Goal: Information Seeking & Learning: Learn about a topic

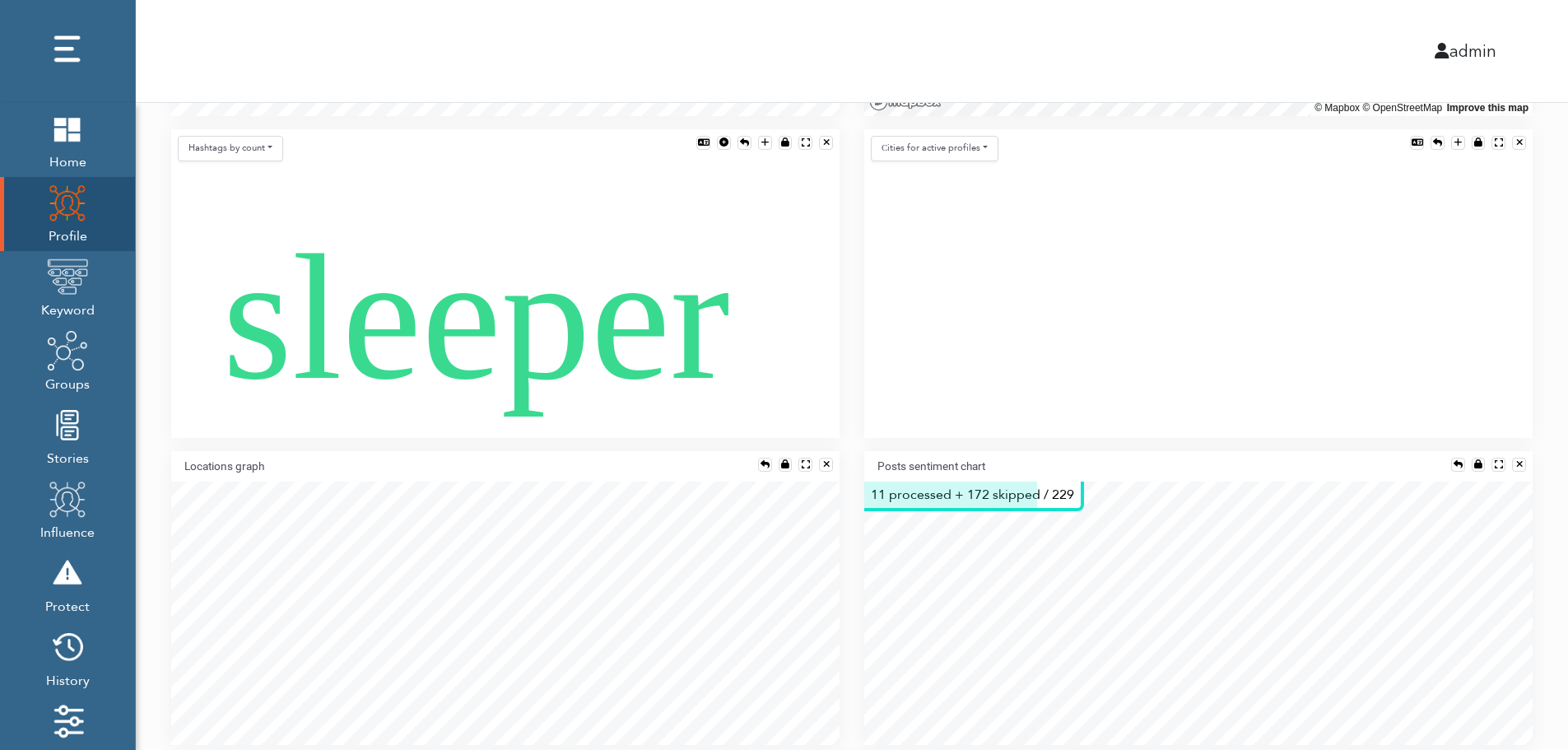
click at [215, 446] on div "Hashtags by count Words by count Words by engagement Hashtags by count Hashtags…" at bounding box center [505, 290] width 693 height 322
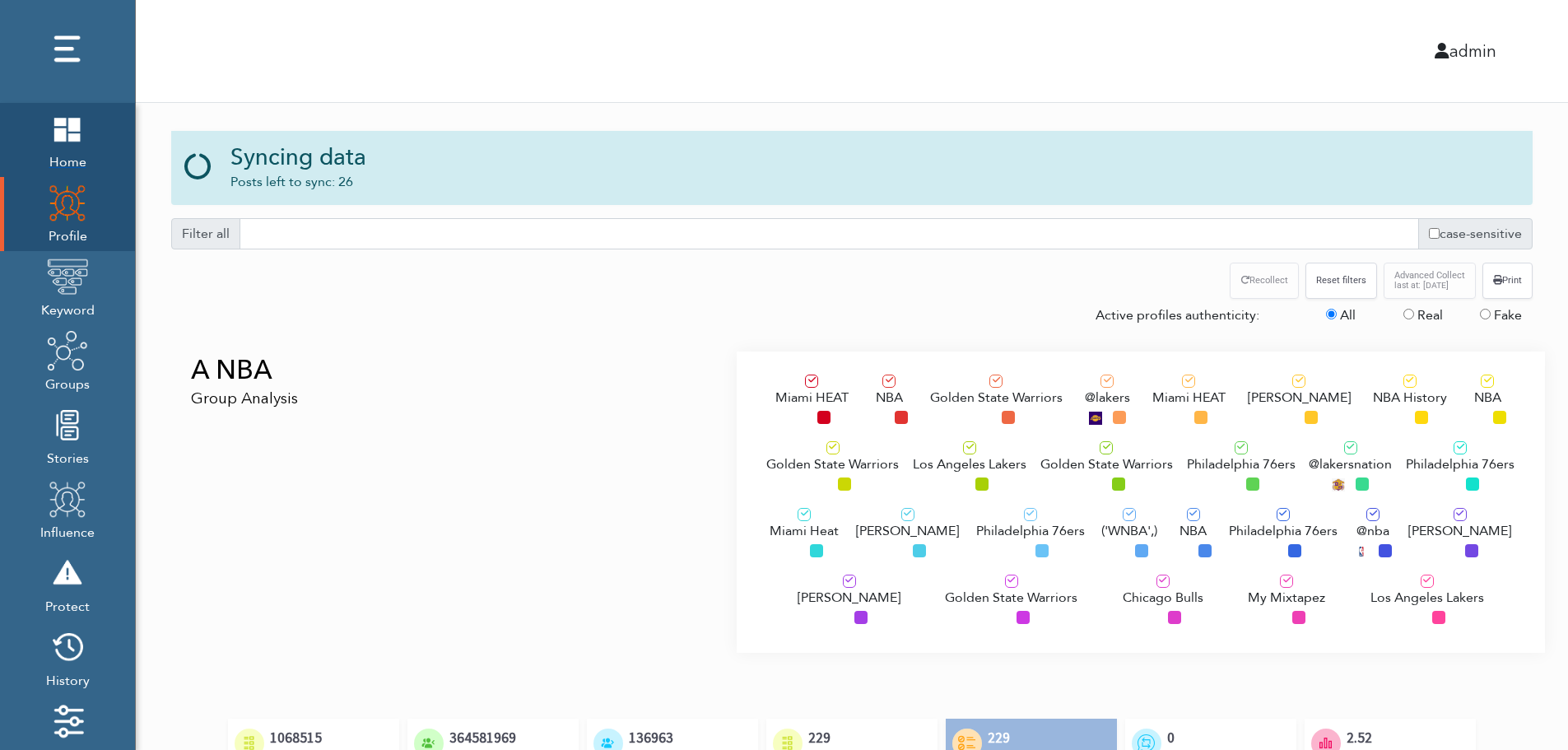
click at [75, 149] on span "Home" at bounding box center [67, 160] width 41 height 23
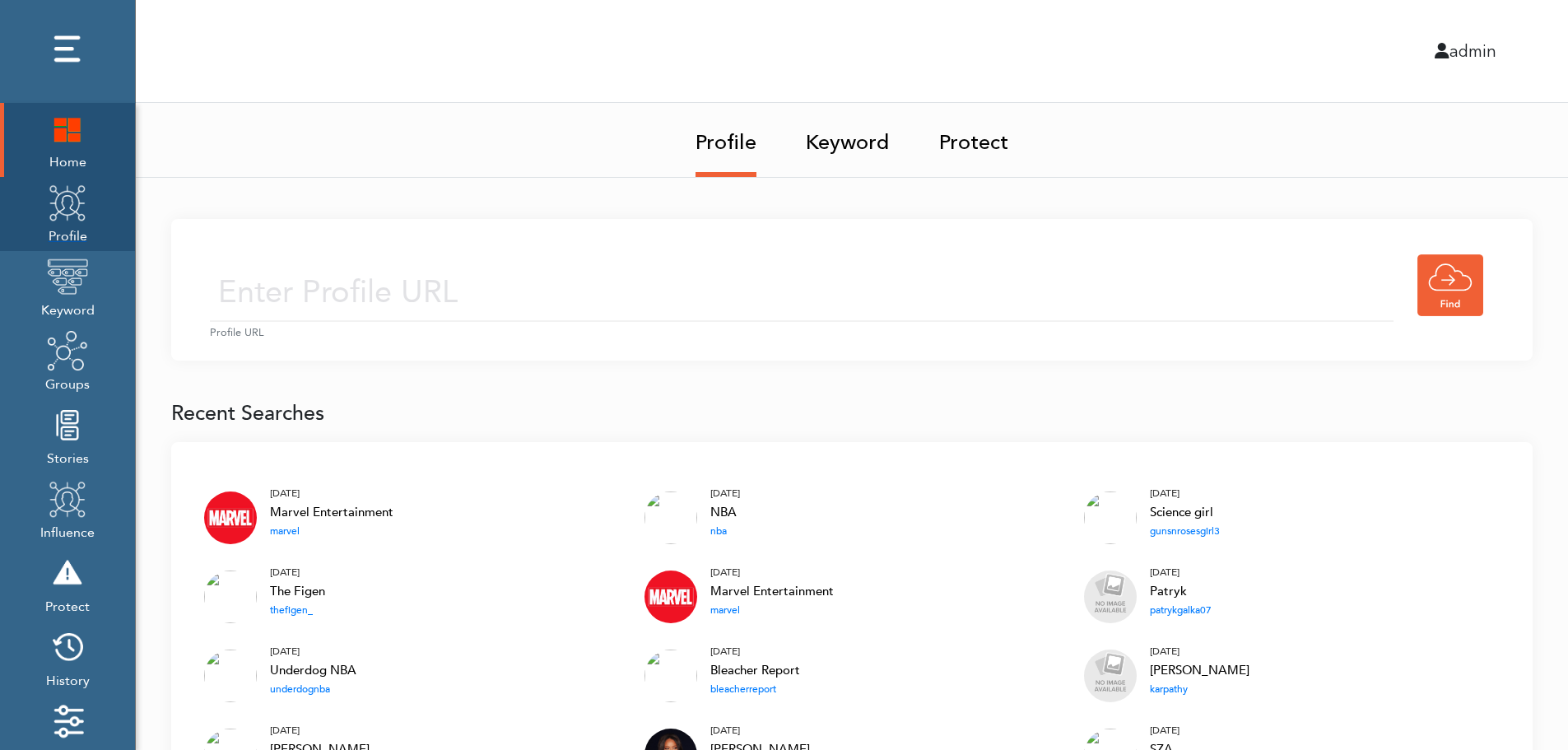
click at [76, 237] on span "Profile" at bounding box center [67, 234] width 41 height 23
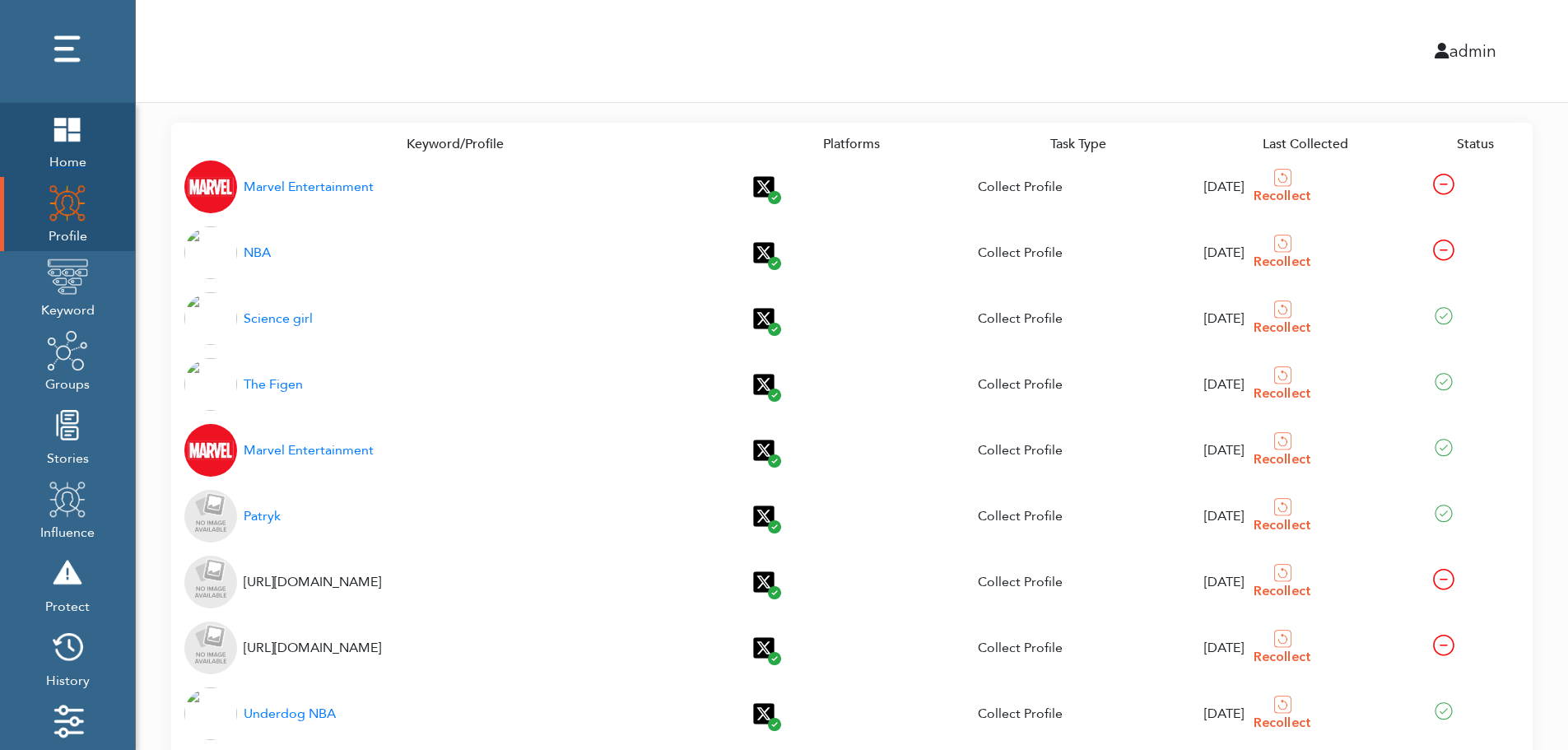
click at [57, 138] on img at bounding box center [67, 128] width 41 height 41
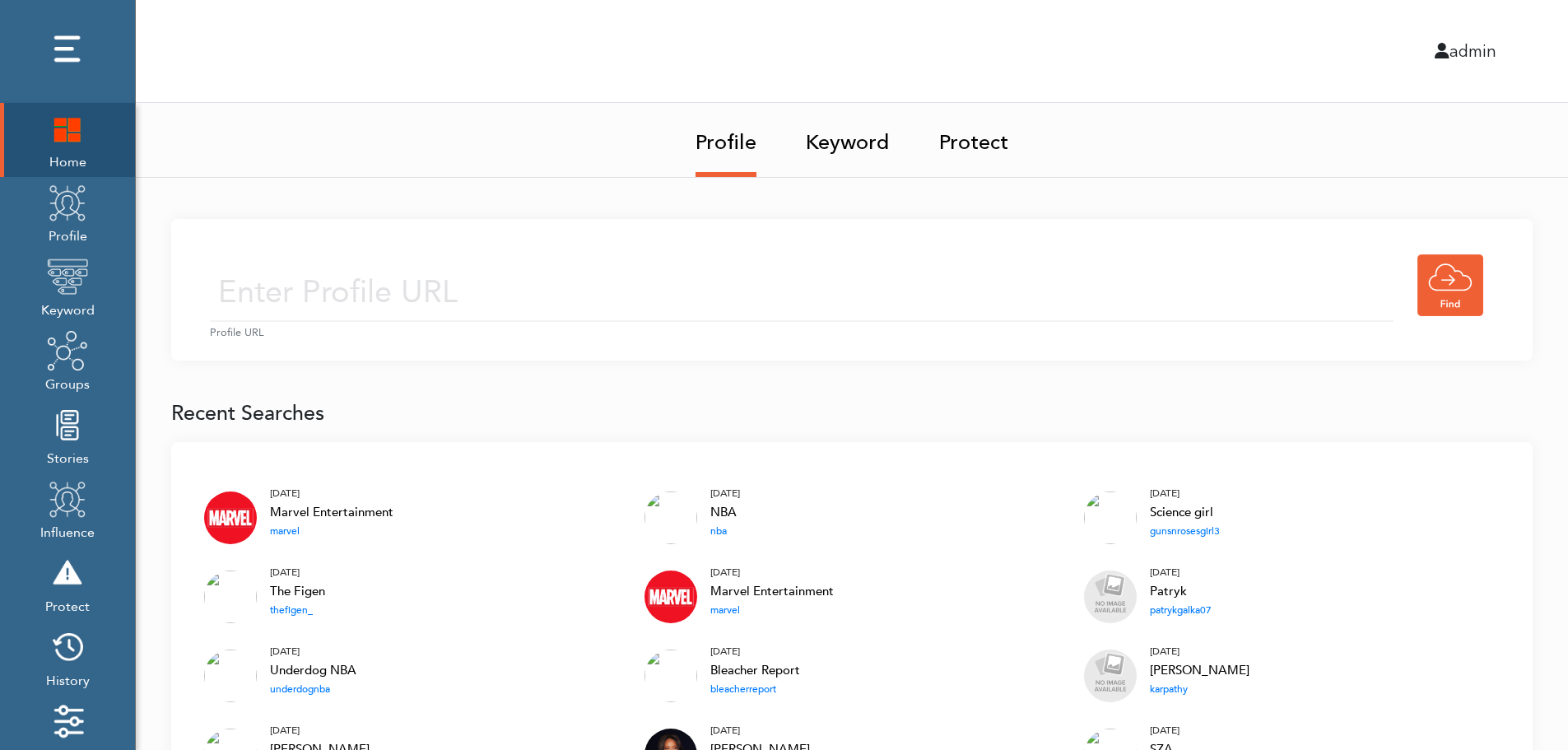
click at [630, 270] on input "text" at bounding box center [802, 293] width 1184 height 59
click at [609, 298] on input "text" at bounding box center [802, 293] width 1184 height 59
click at [855, 138] on link "Keyword" at bounding box center [848, 137] width 84 height 69
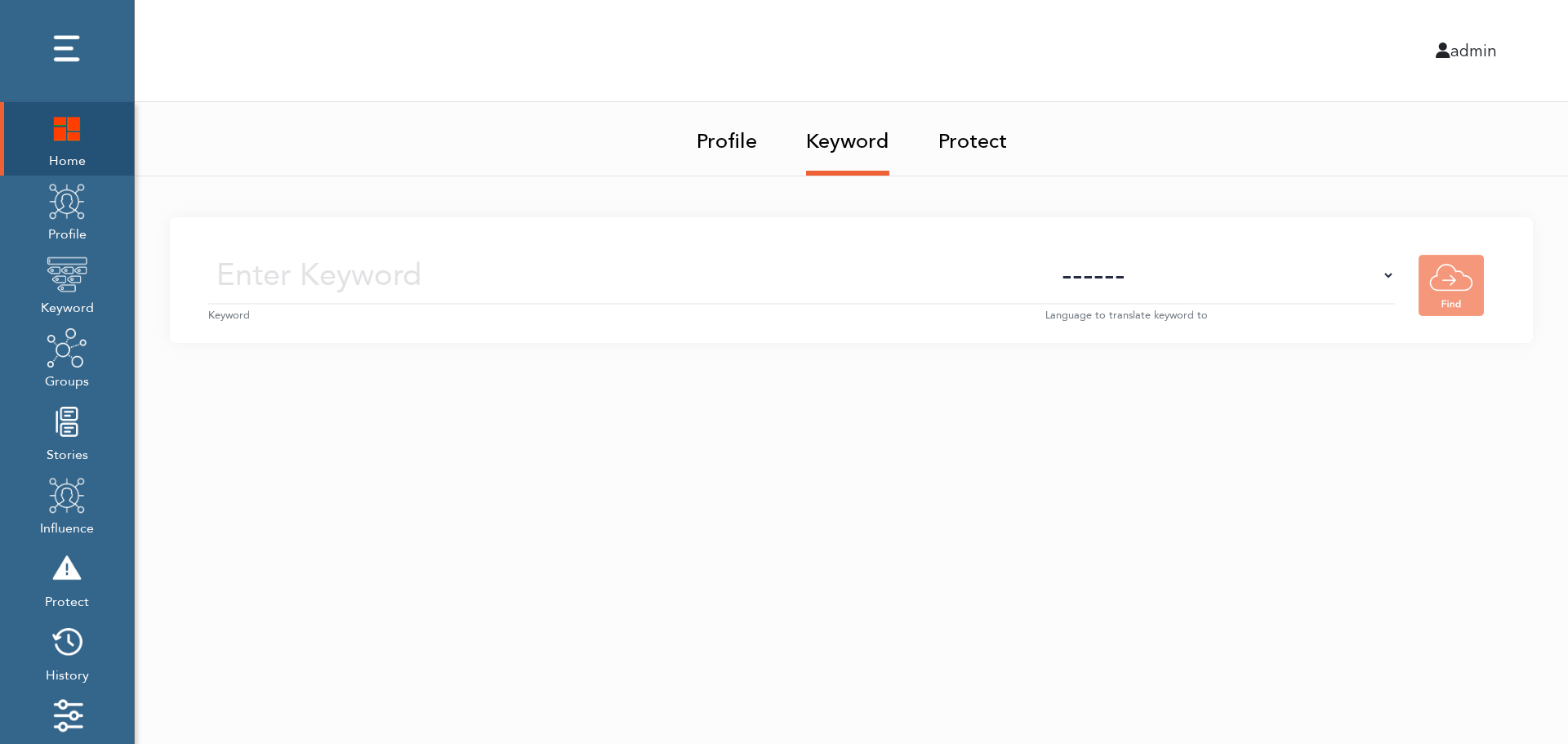
click at [660, 308] on small "Keyword" at bounding box center [627, 315] width 837 height 16
click at [679, 281] on input "text" at bounding box center [627, 276] width 837 height 58
click at [1250, 292] on select "------ Afrikaans (af) Albanian (sq) Amharic (am) Arabic (ar) Armenian (hy) Azer…" at bounding box center [1220, 276] width 349 height 58
click at [1252, 284] on select "------ Afrikaans (af) Albanian (sq) Amharic (am) Arabic (ar) Armenian (hy) Azer…" at bounding box center [1220, 276] width 349 height 58
click at [58, 219] on img at bounding box center [67, 200] width 41 height 41
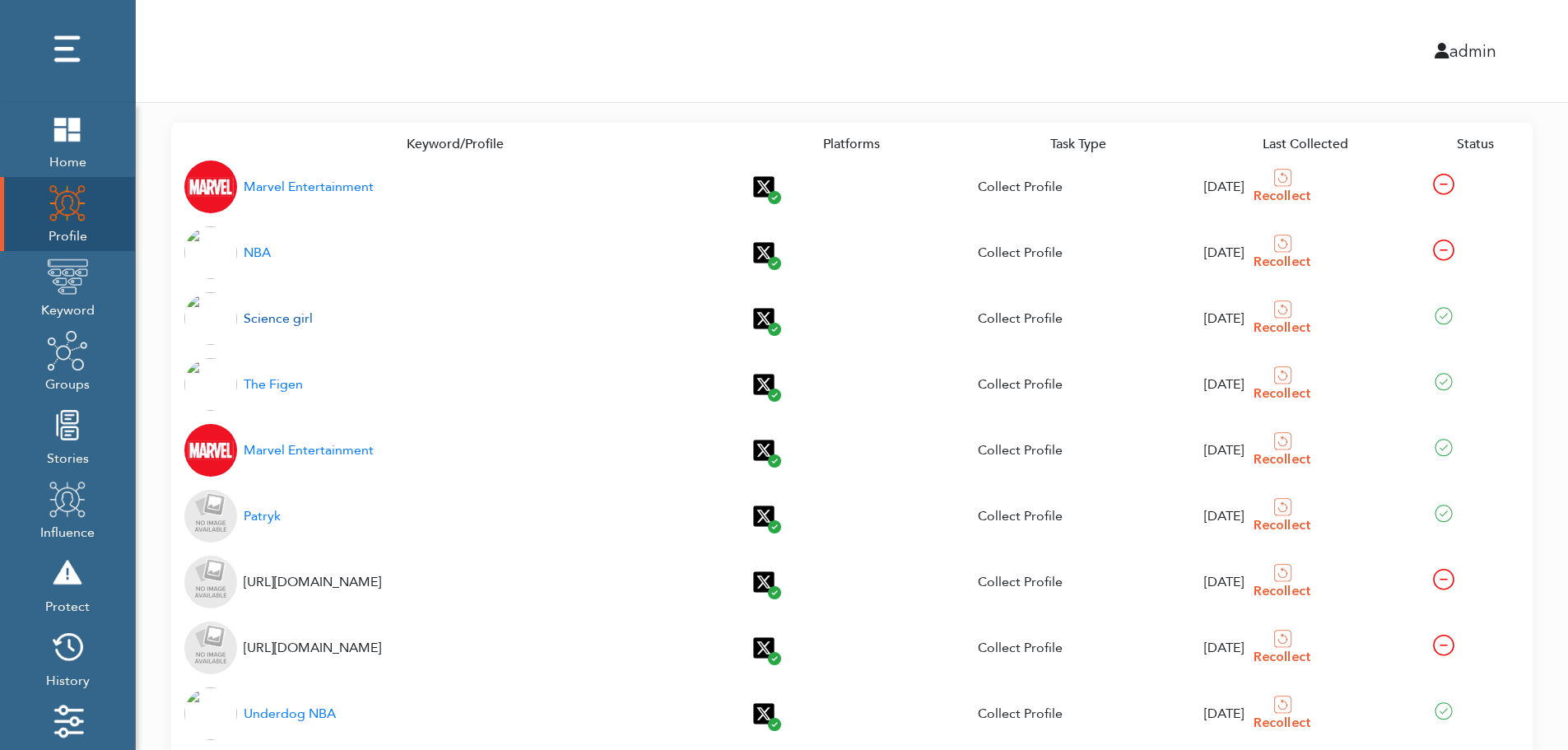
click at [288, 320] on div "Science girl" at bounding box center [278, 319] width 69 height 20
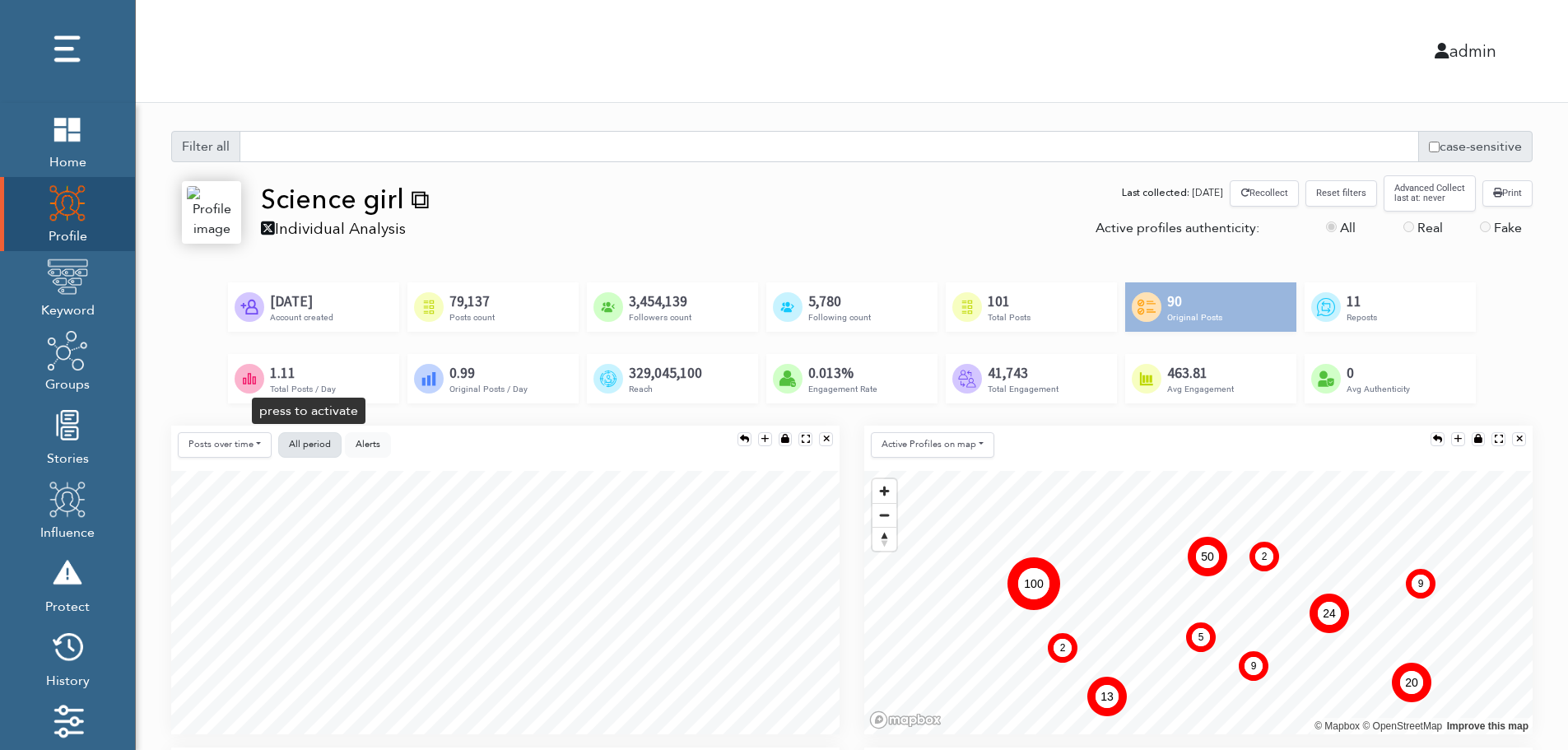
click at [308, 438] on span "All period" at bounding box center [310, 444] width 42 height 13
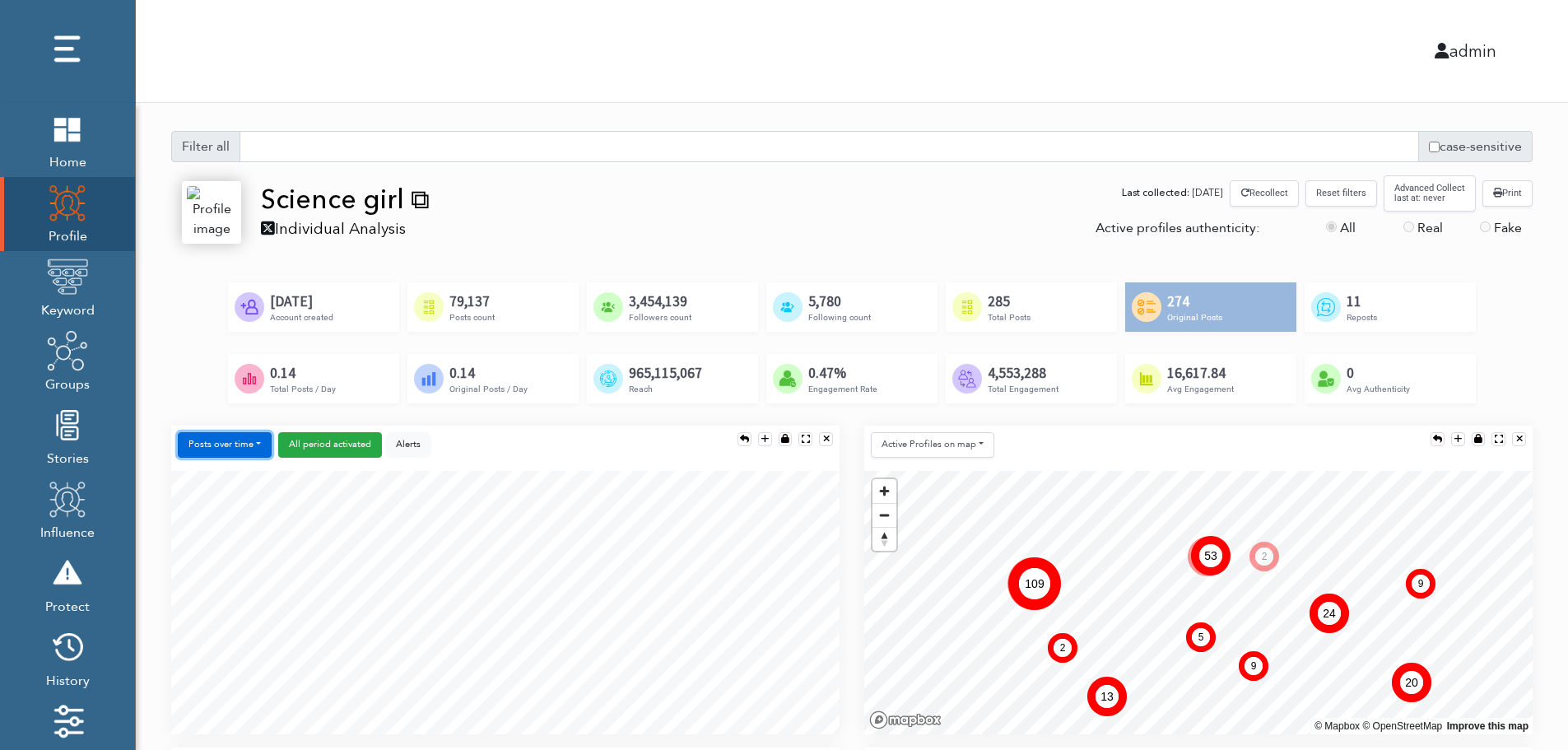
click at [239, 446] on button "Posts over time" at bounding box center [225, 445] width 94 height 25
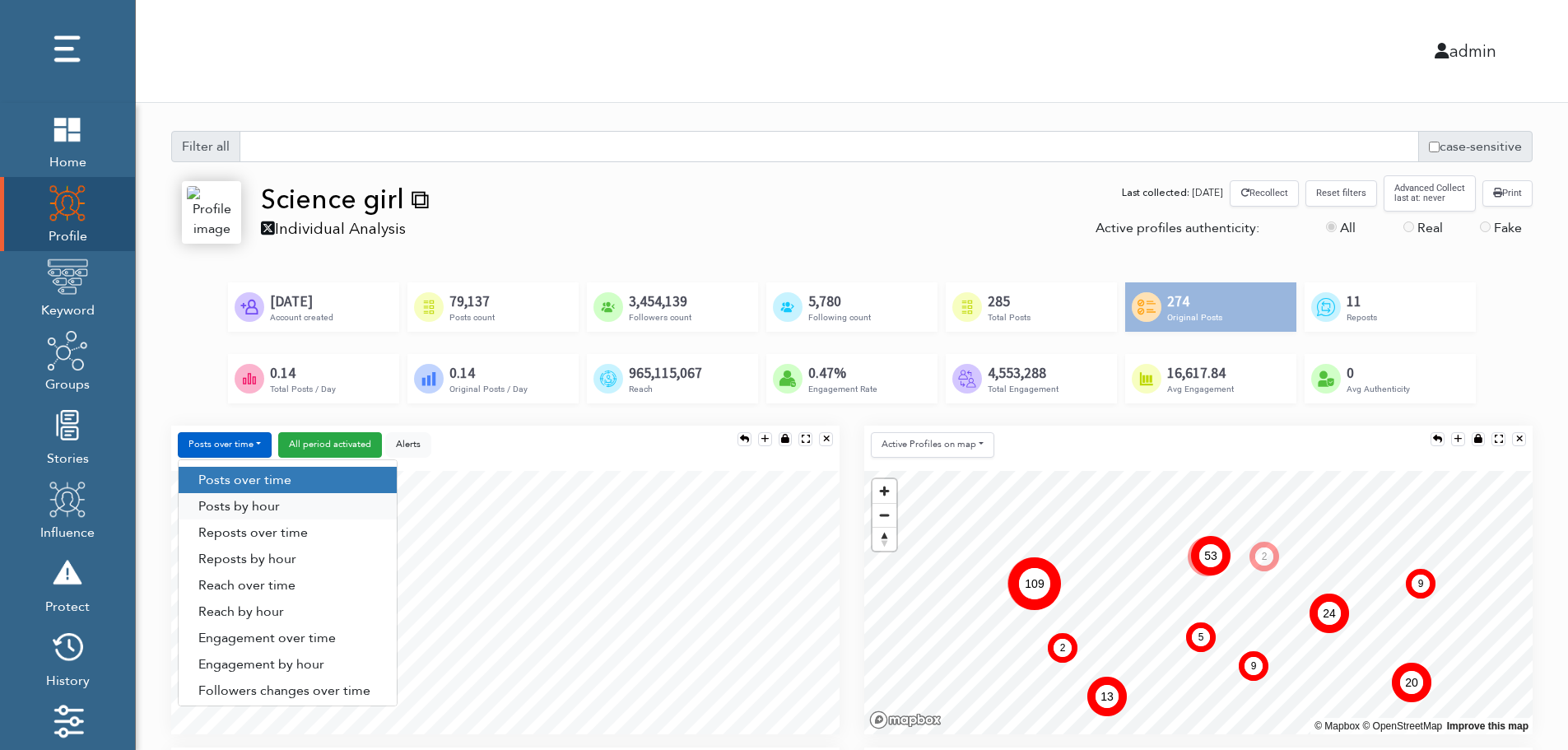
click at [285, 501] on link "Posts by hour" at bounding box center [288, 506] width 218 height 26
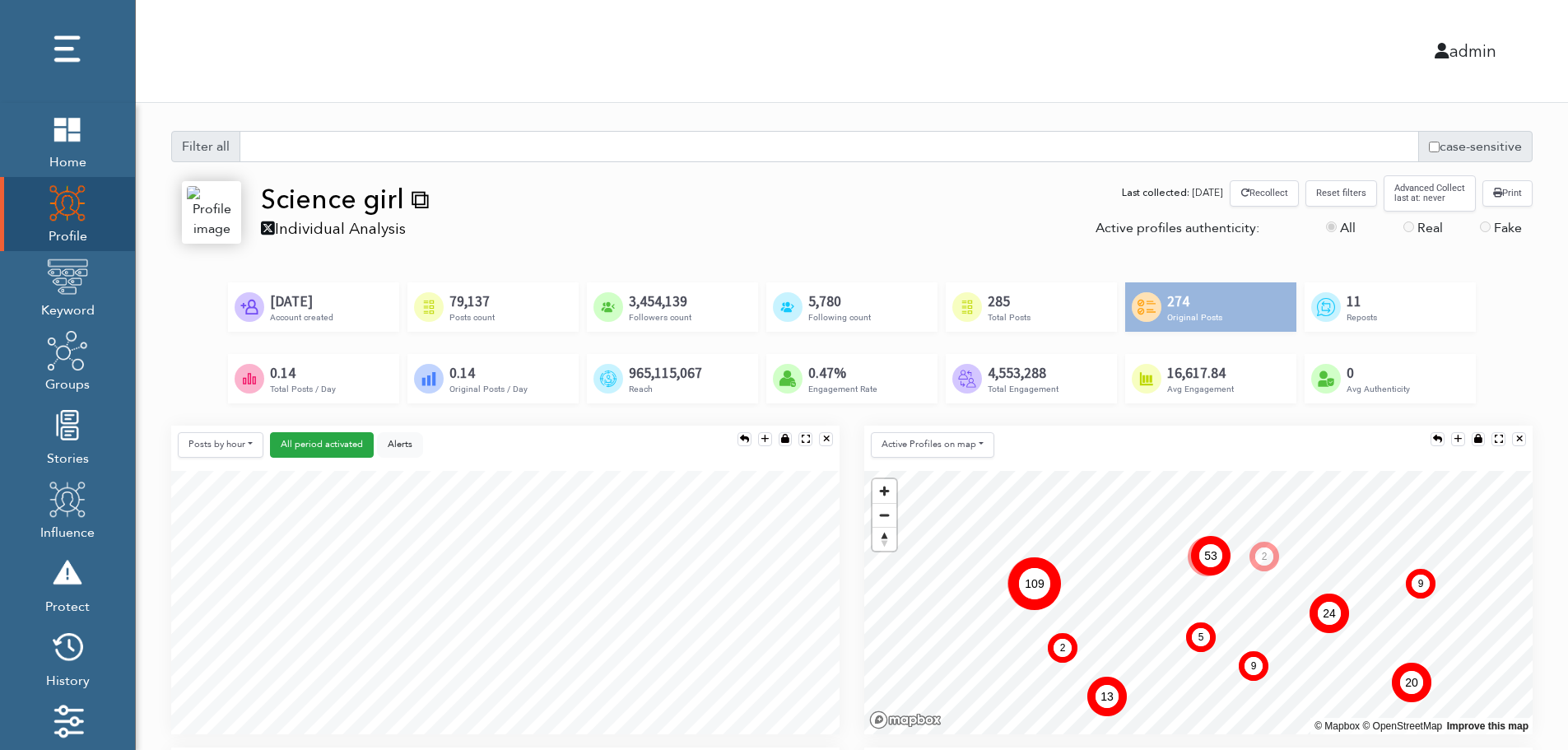
scroll to position [165, 0]
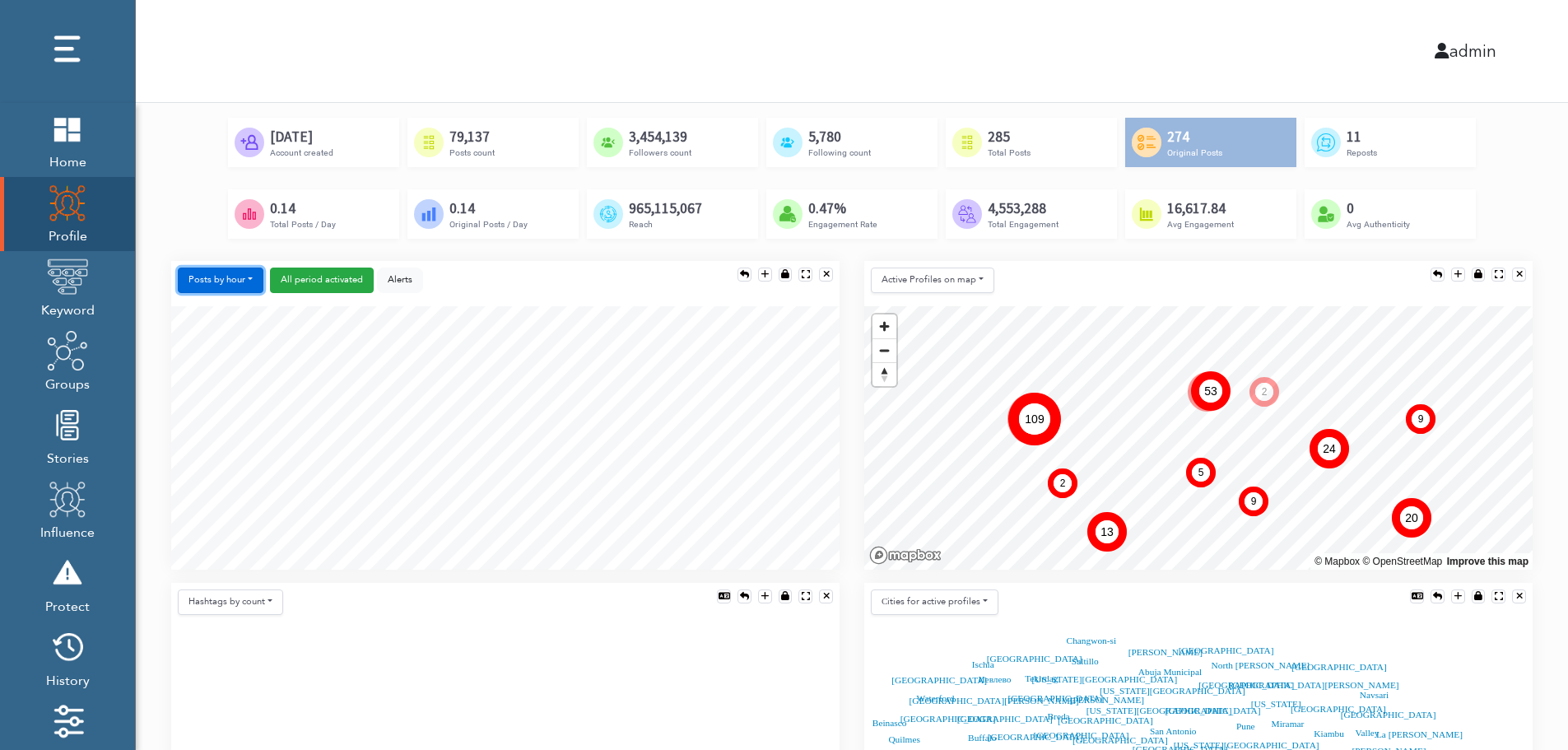
click at [222, 274] on button "Posts by hour" at bounding box center [221, 280] width 86 height 25
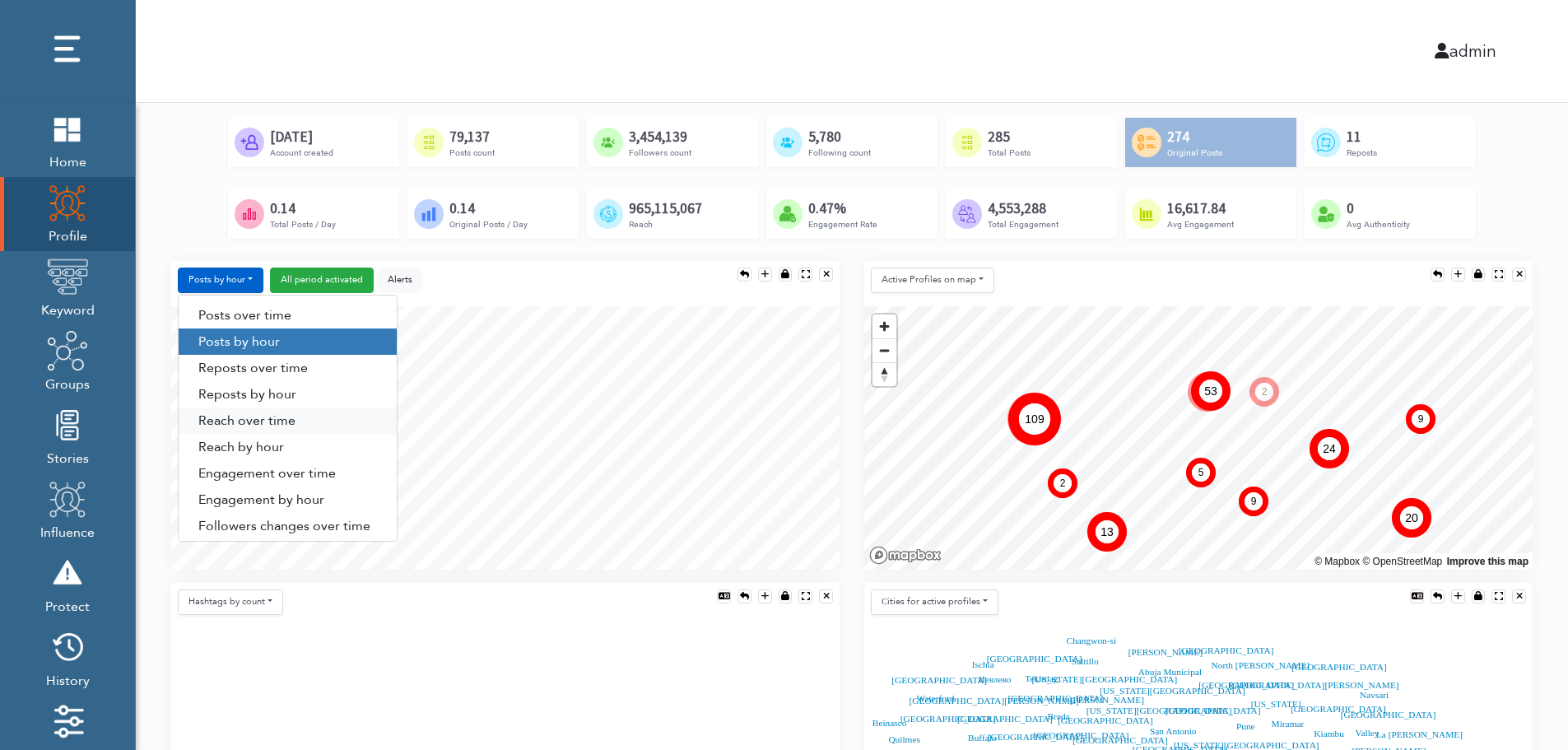
click at [225, 422] on link "Reach over time" at bounding box center [288, 420] width 218 height 26
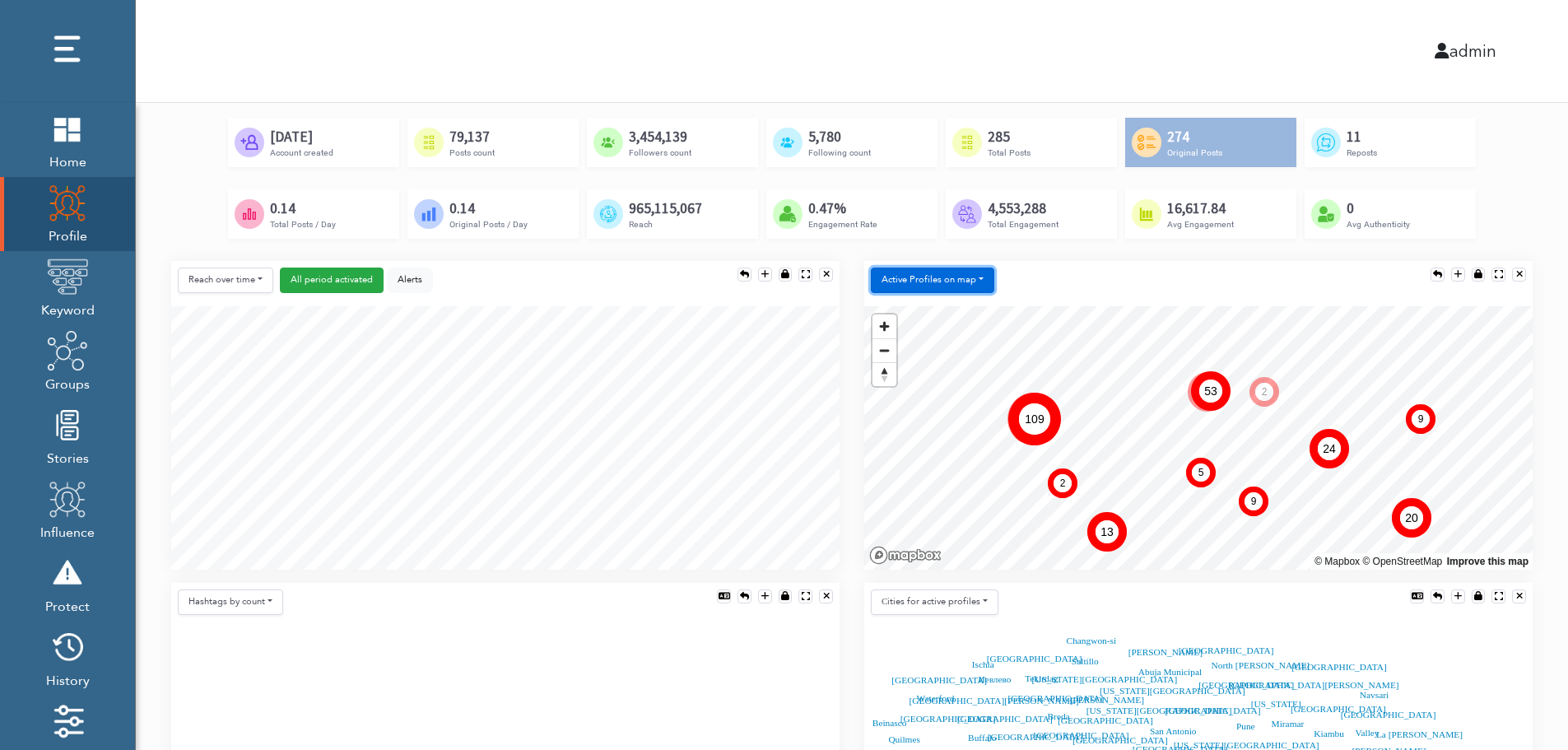
click at [926, 283] on button "Active Profiles on map" at bounding box center [932, 280] width 124 height 25
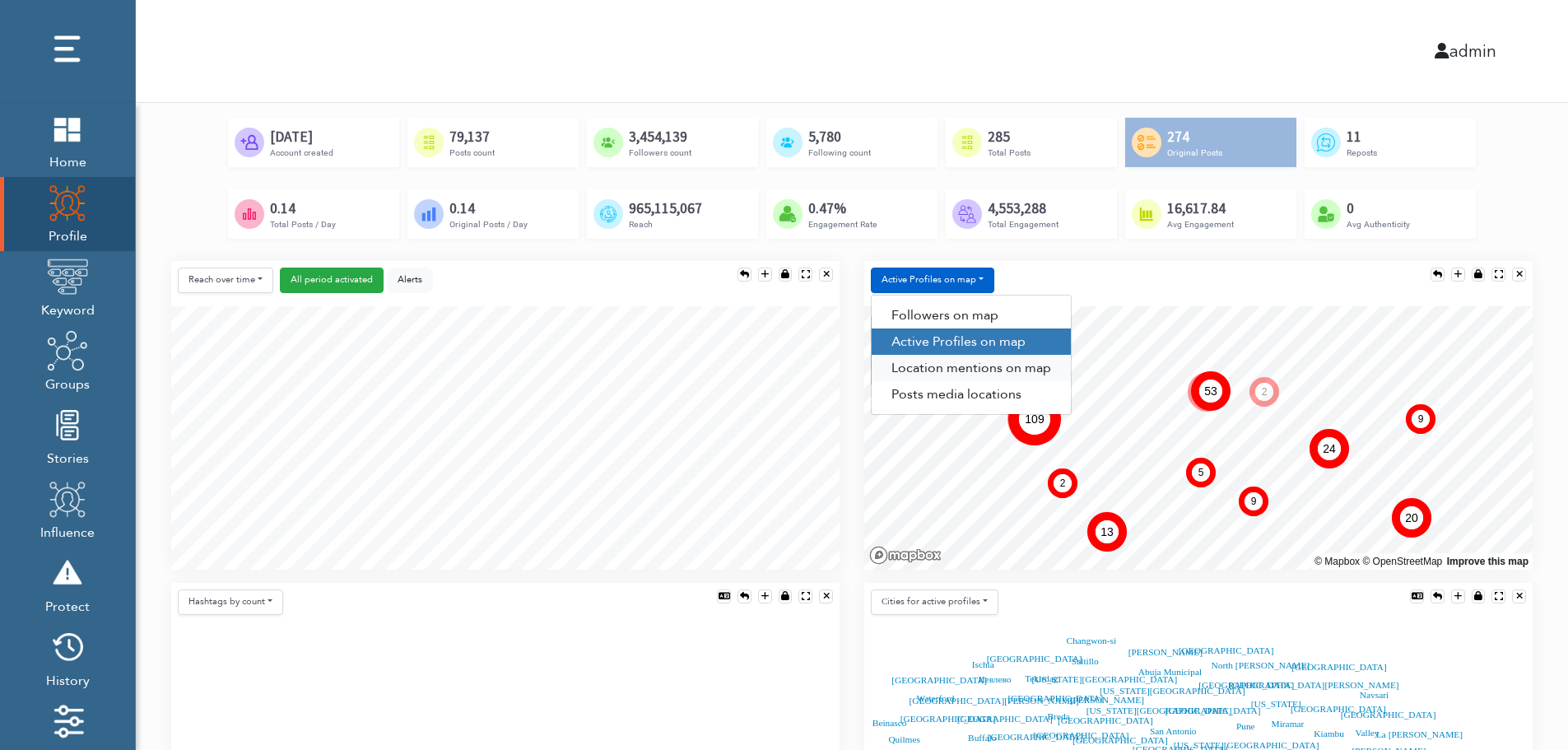
click at [1002, 367] on link "Location mentions on map" at bounding box center [971, 367] width 199 height 26
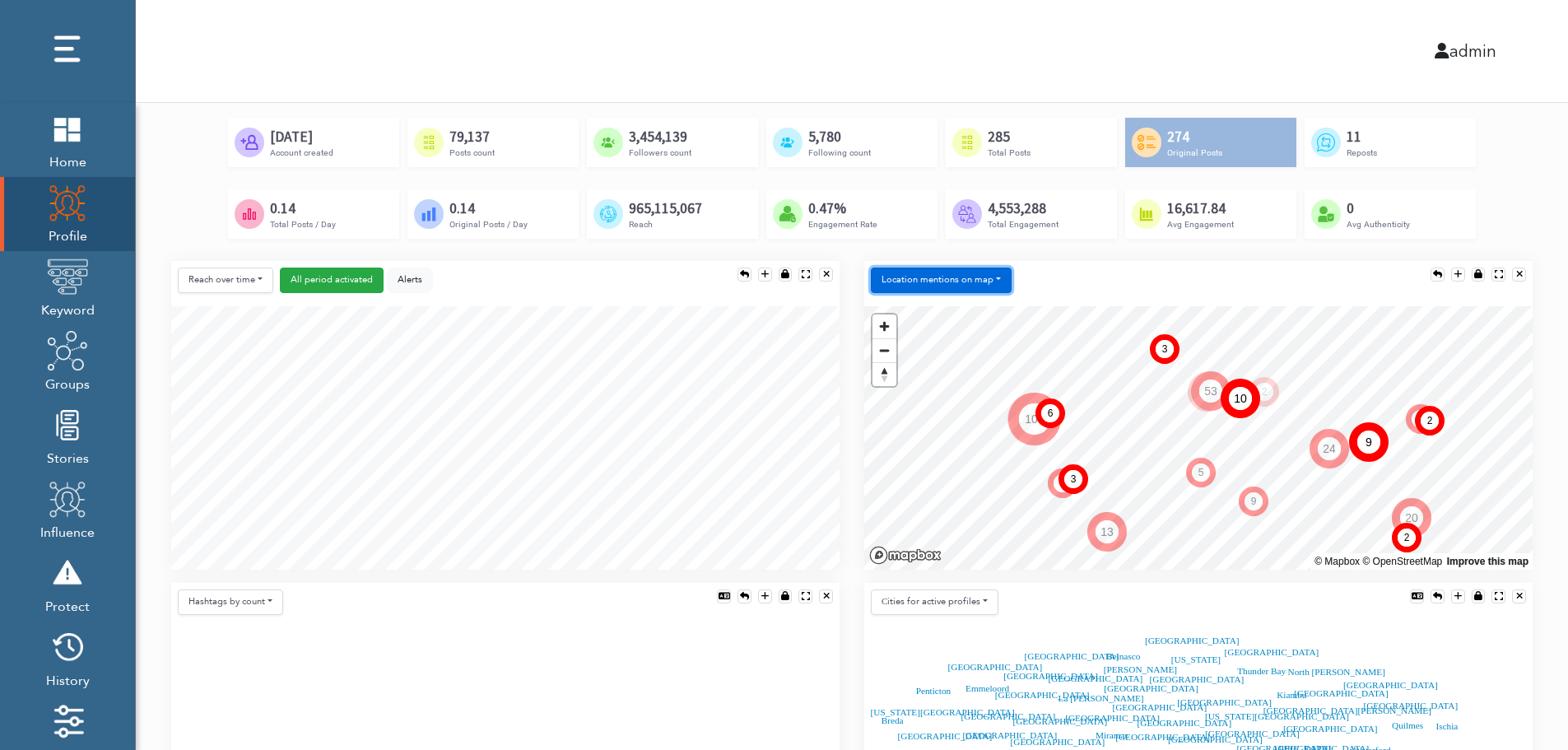
click at [992, 269] on button "Location mentions on map" at bounding box center [941, 280] width 141 height 25
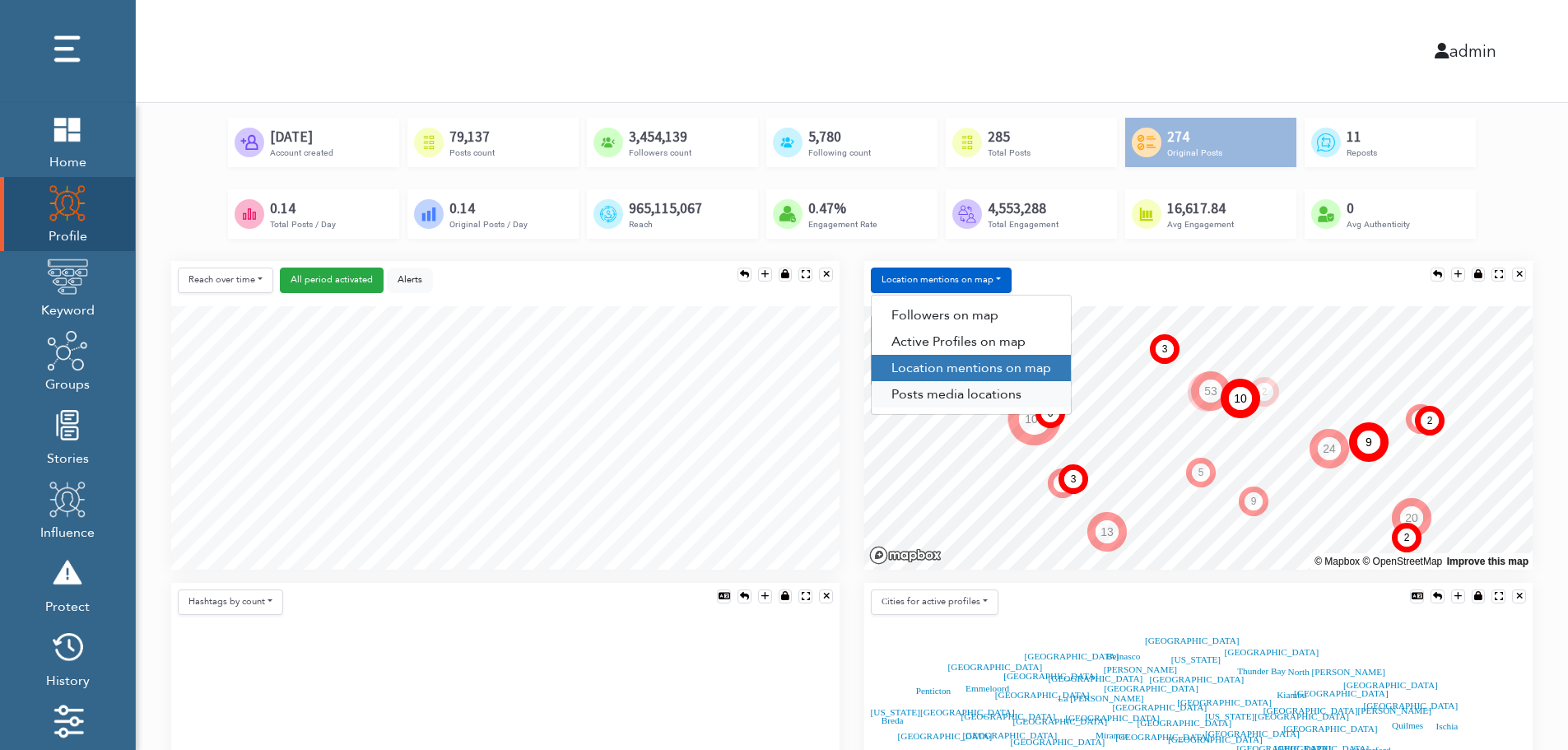
click at [960, 398] on link "Posts media locations" at bounding box center [971, 394] width 199 height 26
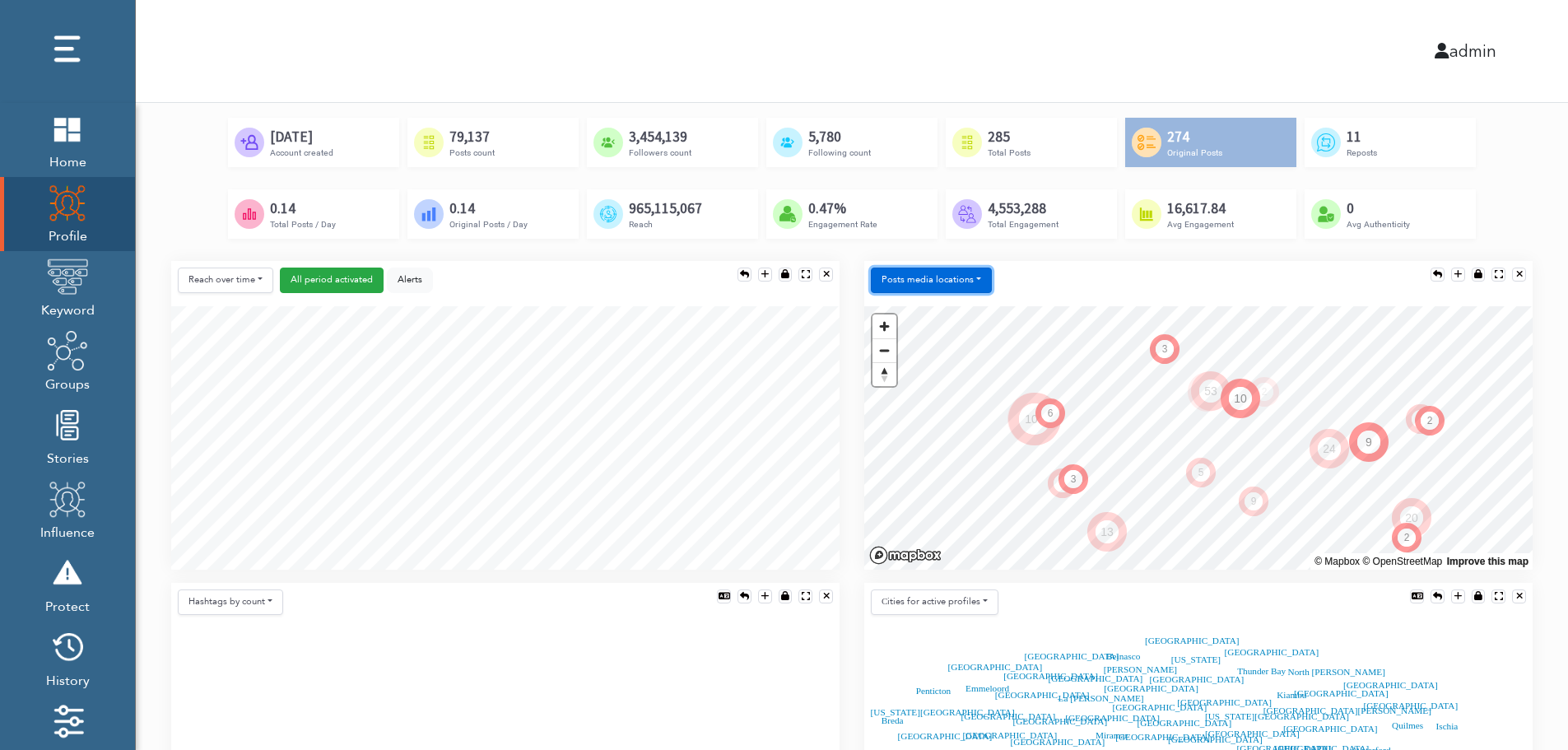
click at [956, 274] on button "Posts media locations" at bounding box center [931, 280] width 121 height 25
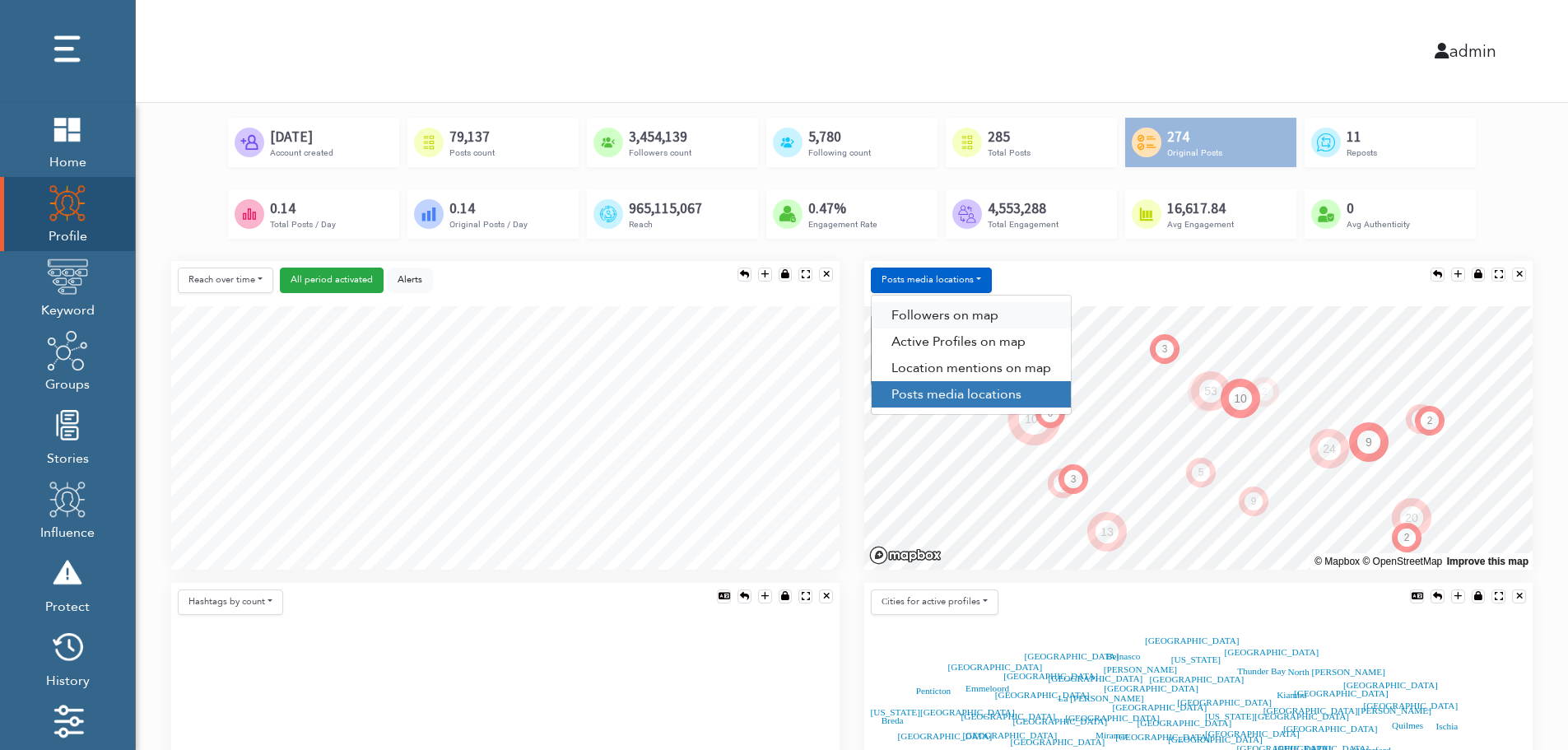
click at [955, 304] on link "Followers on map" at bounding box center [971, 315] width 199 height 26
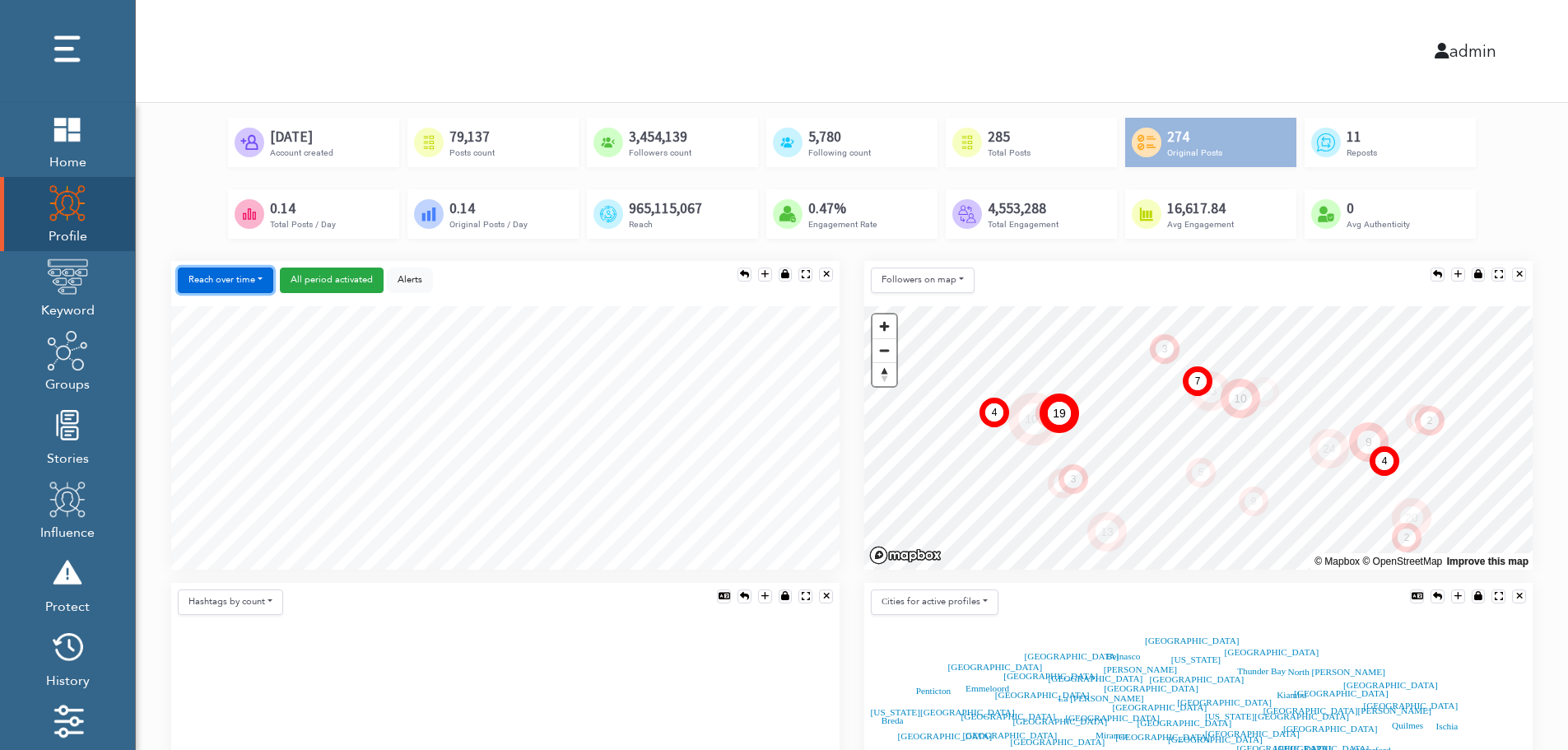
click at [196, 267] on button "Reach over time" at bounding box center [226, 280] width 96 height 25
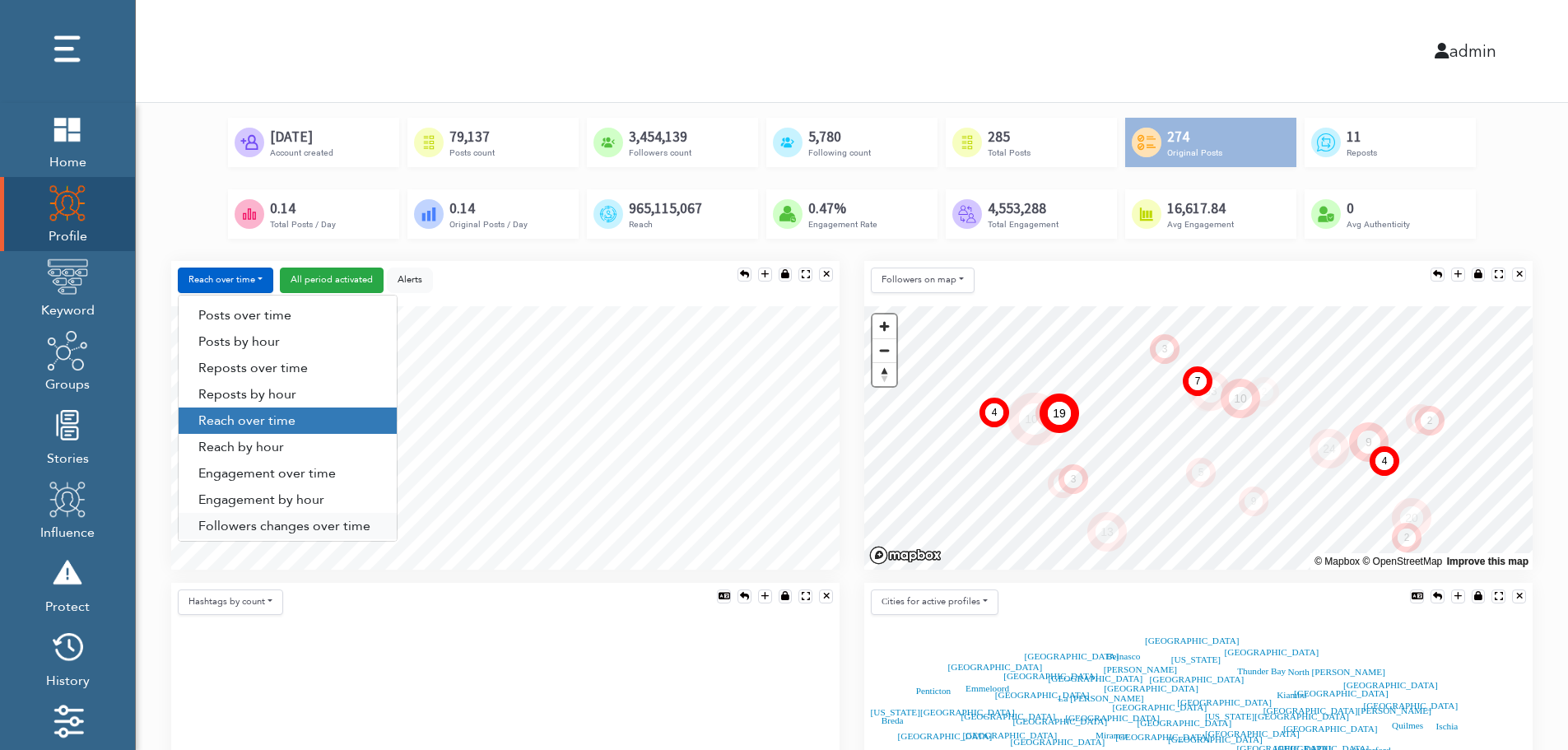
click at [245, 521] on link "Followers changes over time" at bounding box center [288, 526] width 218 height 26
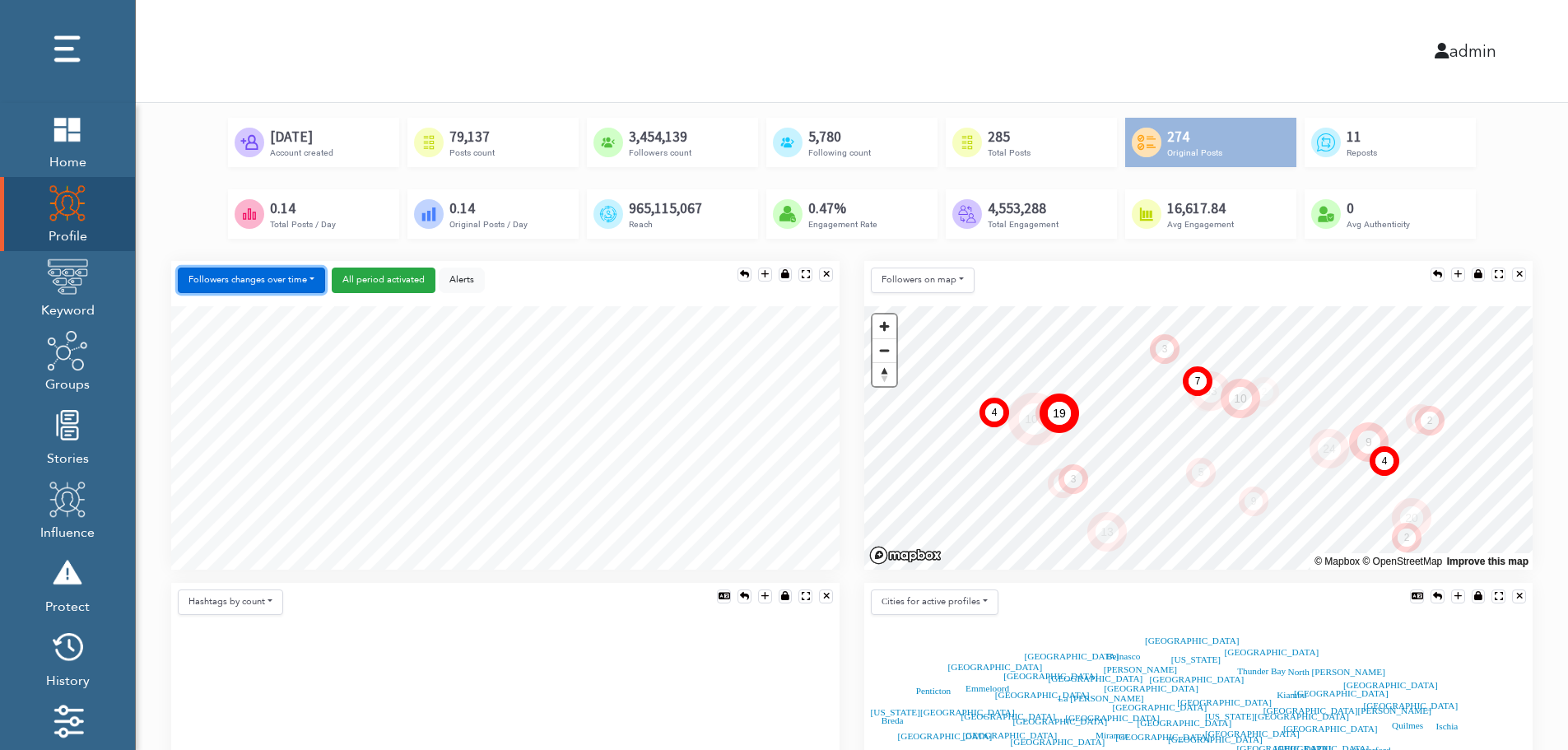
click at [276, 277] on button "Followers changes over time" at bounding box center [251, 280] width 147 height 25
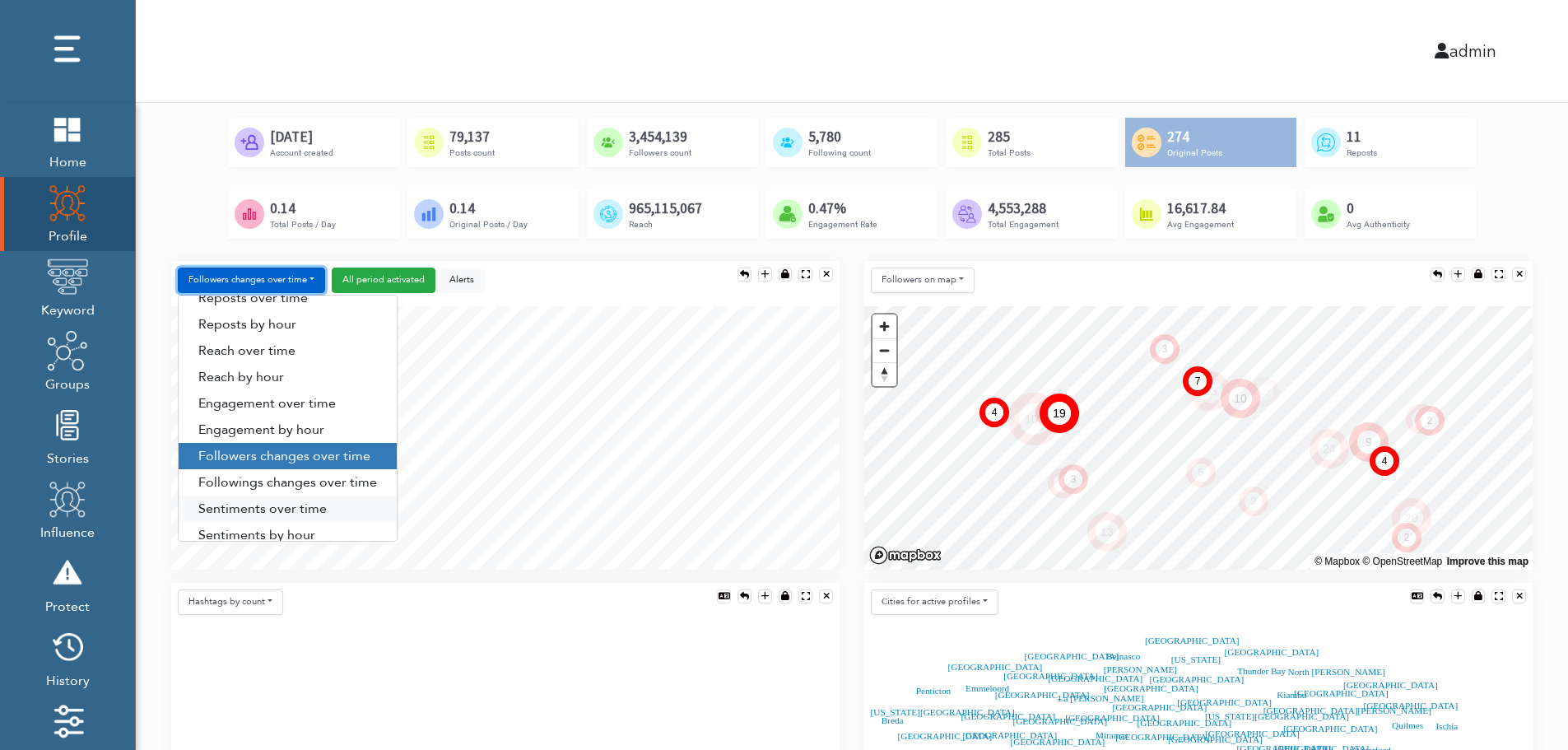
scroll to position [84, 0]
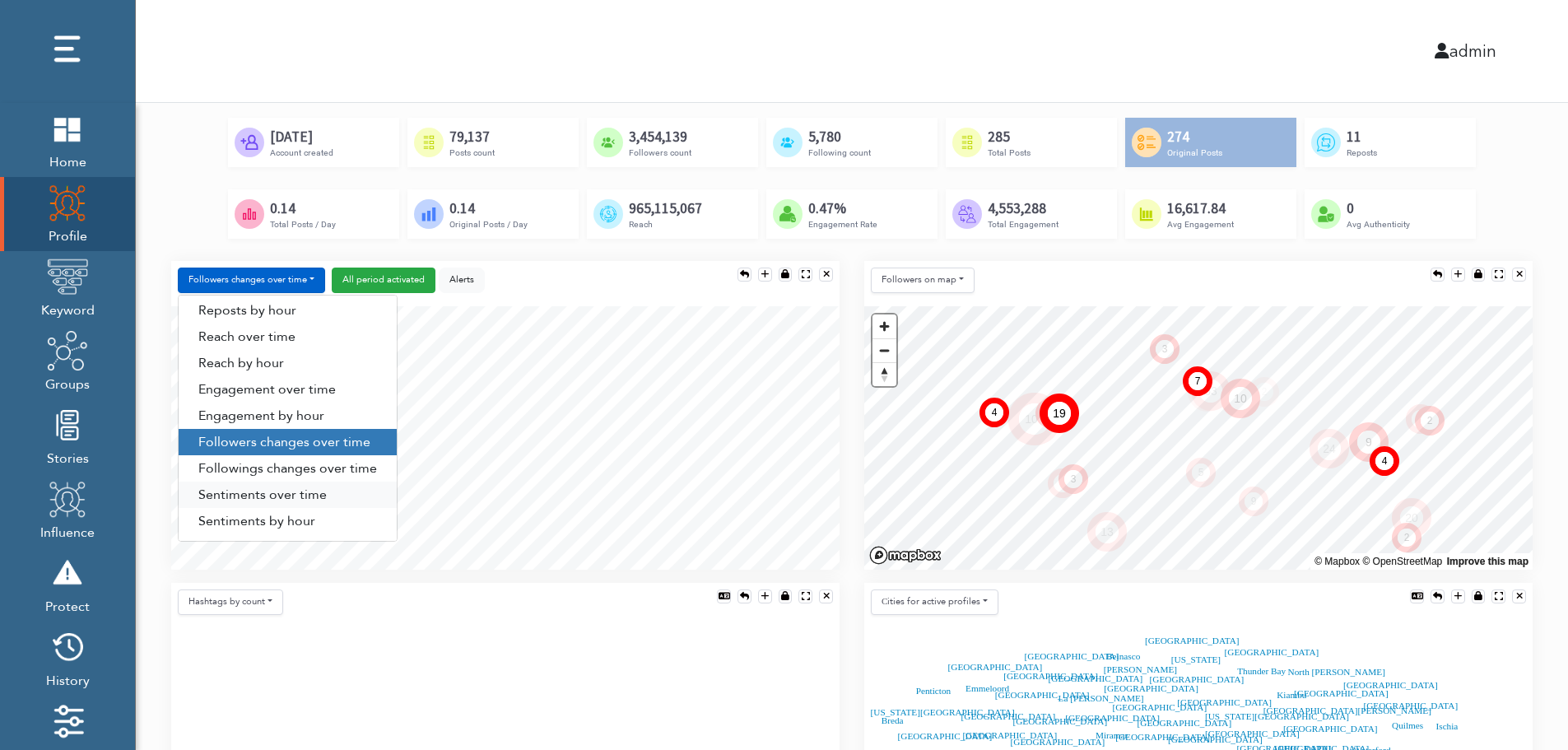
click at [269, 493] on link "Sentiments over time" at bounding box center [288, 494] width 218 height 26
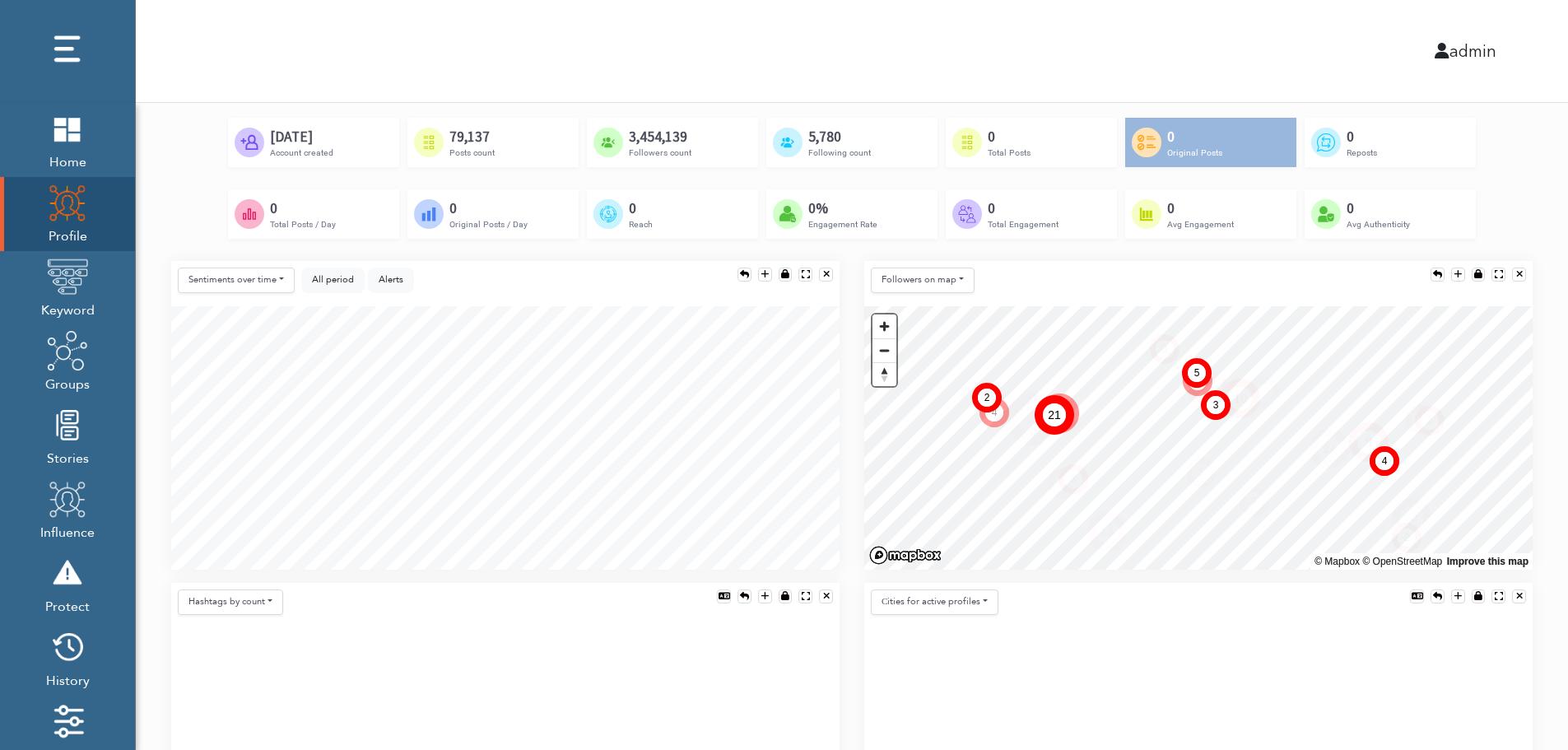
click at [743, 276] on div at bounding box center [745, 274] width 9 height 9
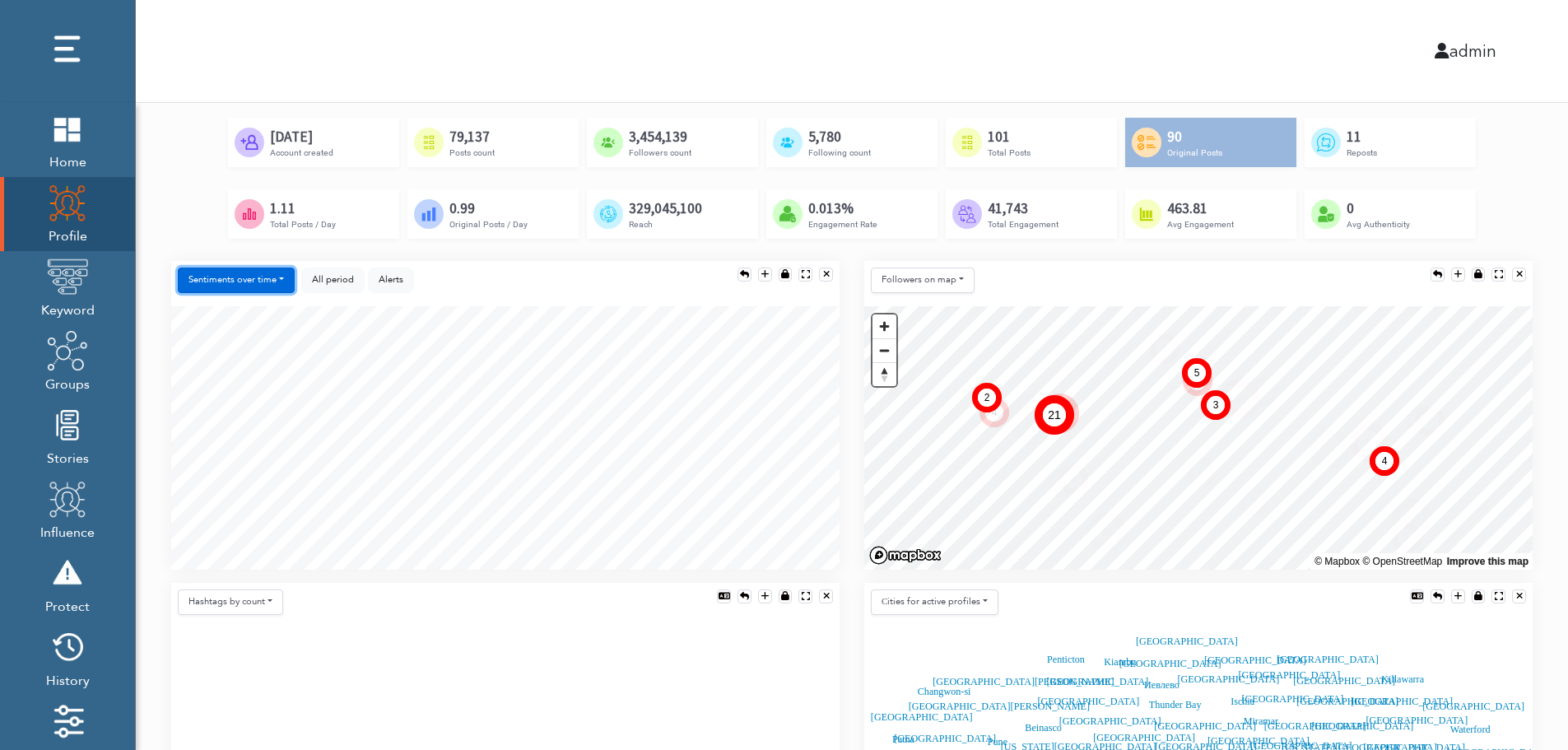
click at [261, 288] on button "Sentiments over time" at bounding box center [236, 280] width 117 height 25
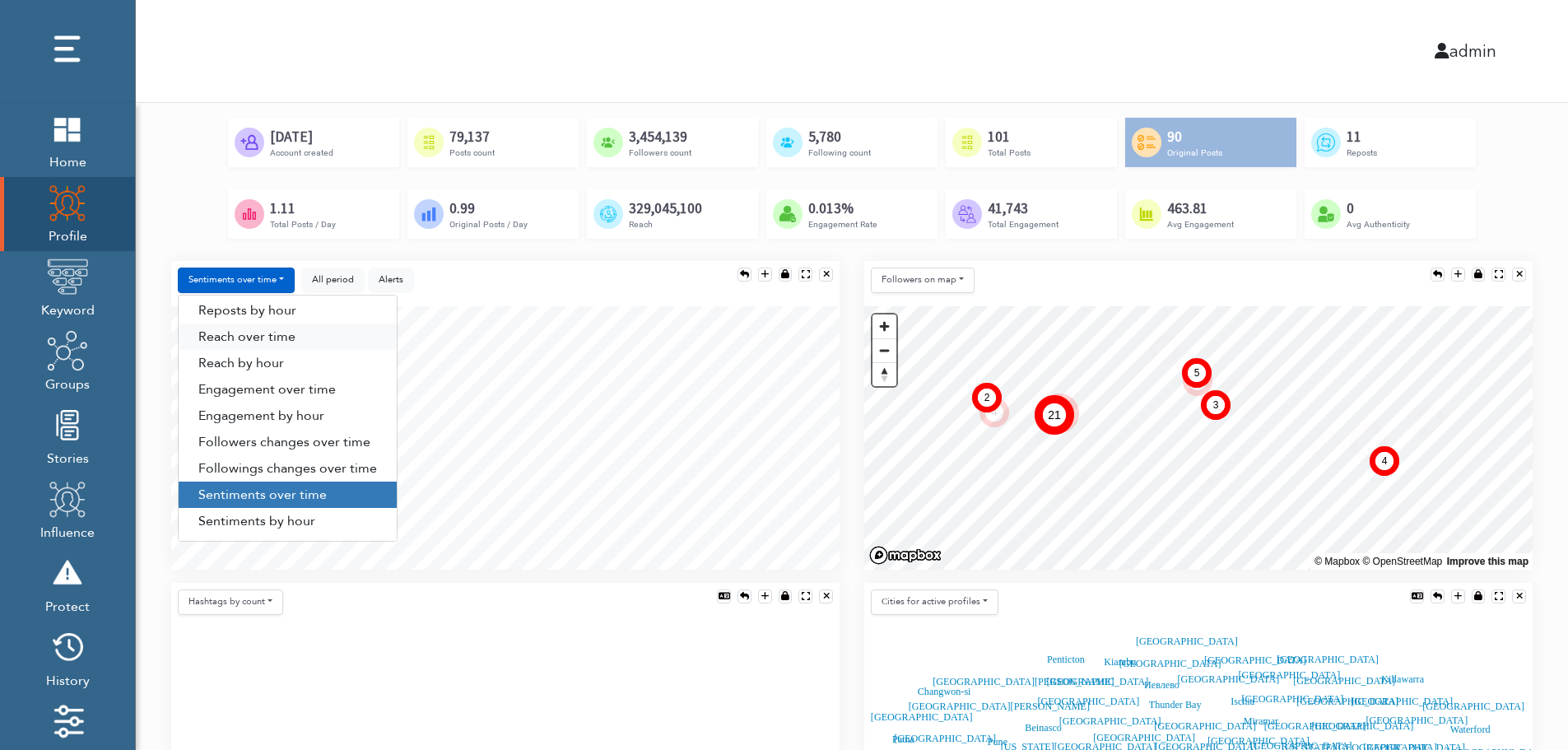
click at [276, 337] on link "Reach over time" at bounding box center [288, 336] width 218 height 26
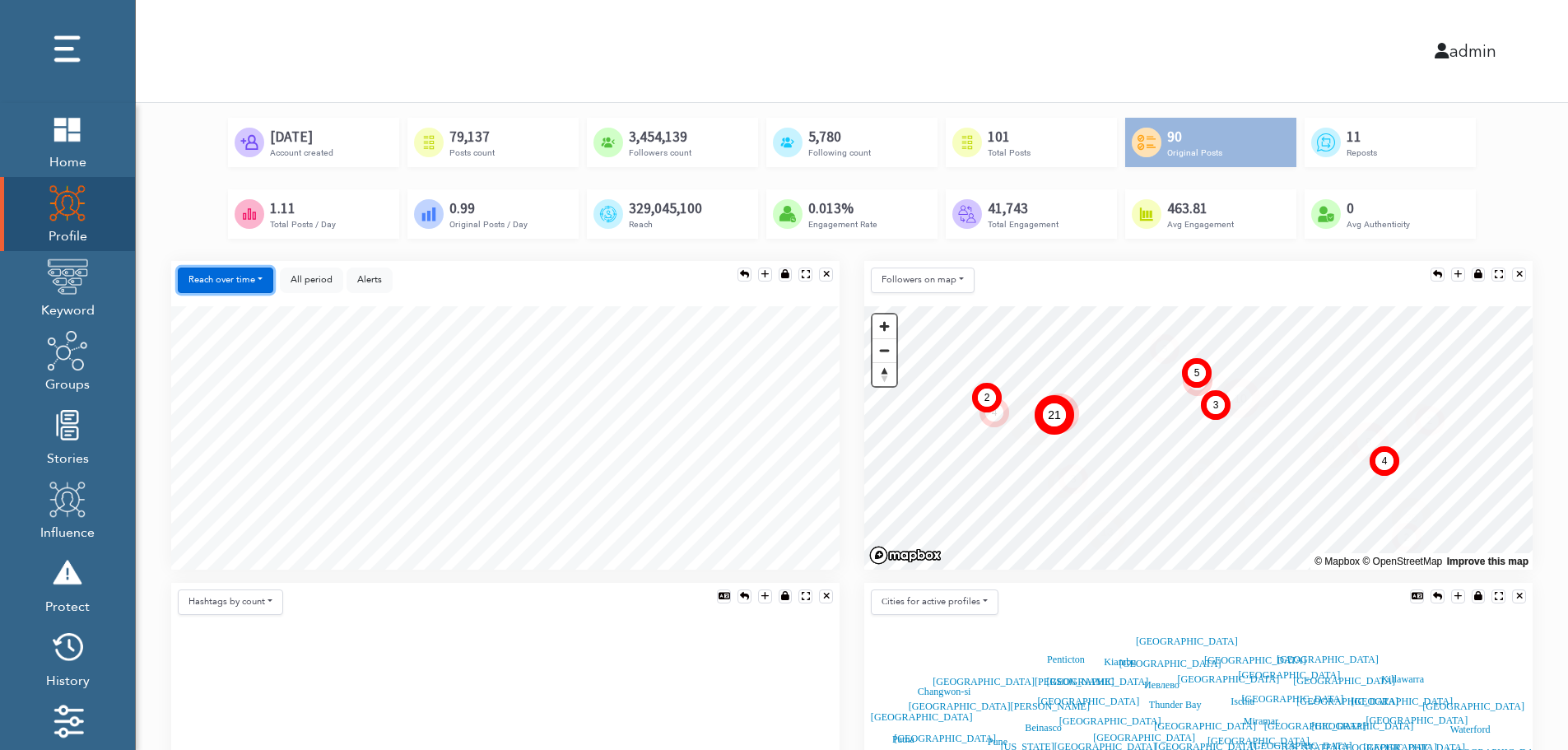
click at [235, 289] on button "Reach over time" at bounding box center [226, 280] width 96 height 25
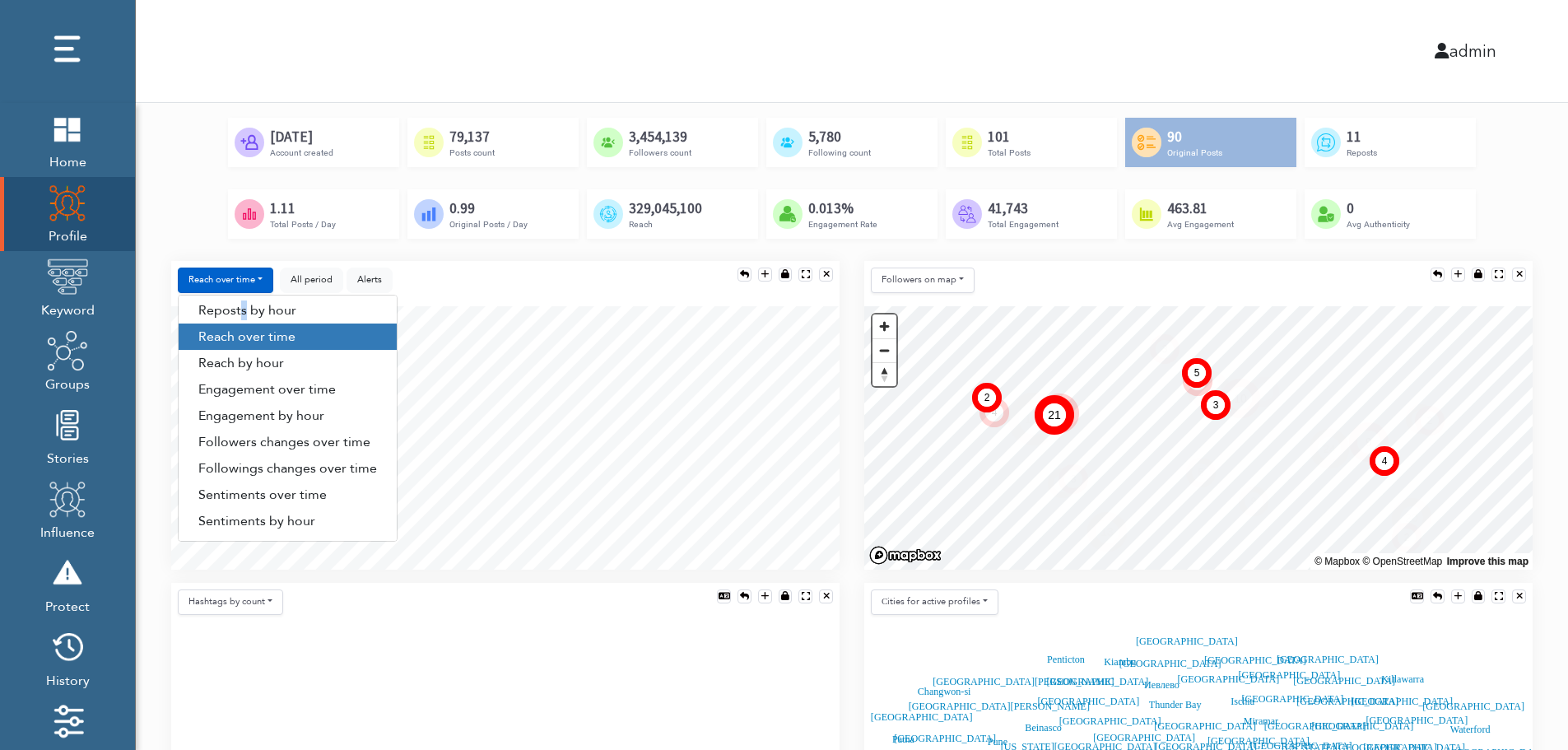
click at [243, 313] on link "Reposts by hour" at bounding box center [288, 310] width 218 height 26
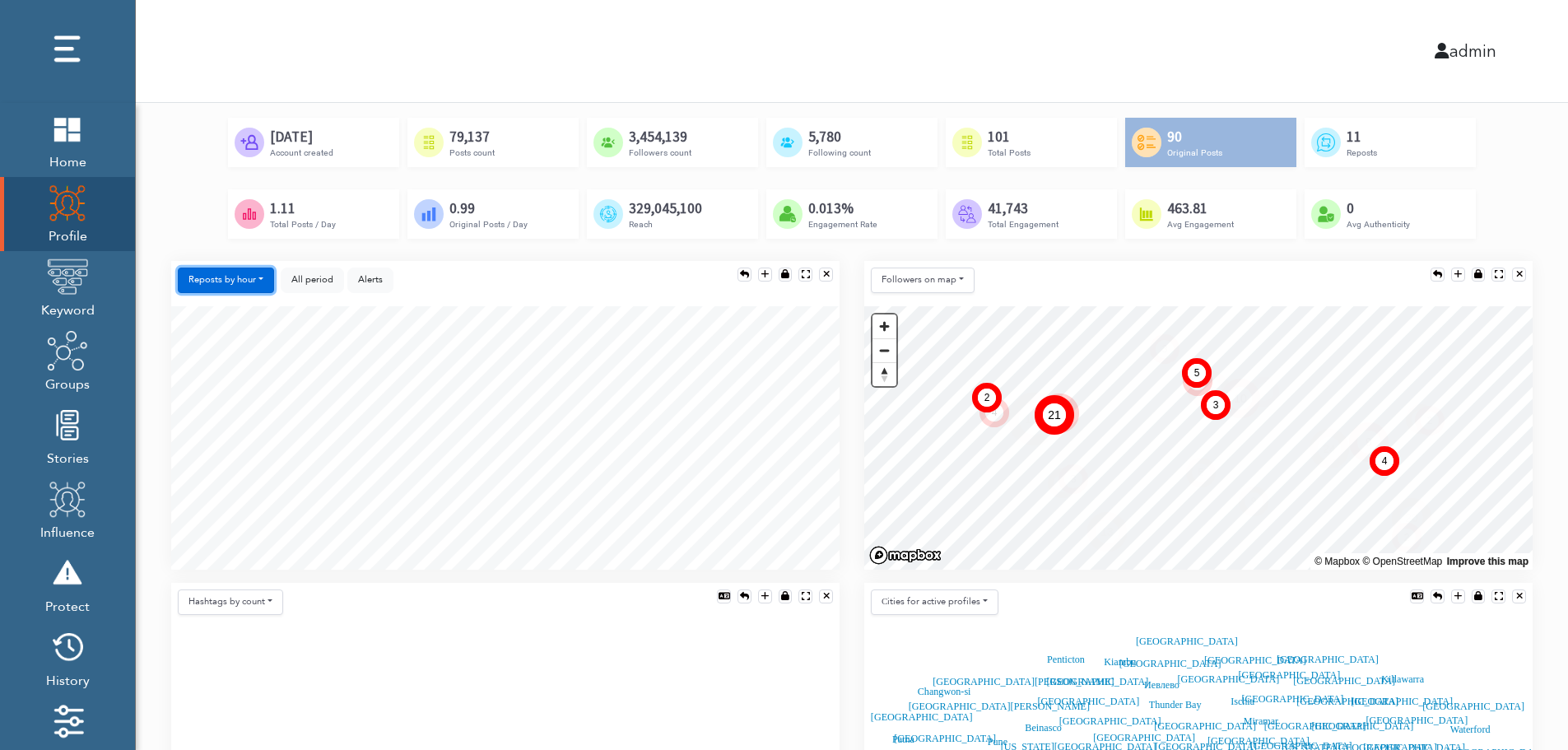
click at [237, 280] on button "Reposts by hour" at bounding box center [226, 280] width 97 height 25
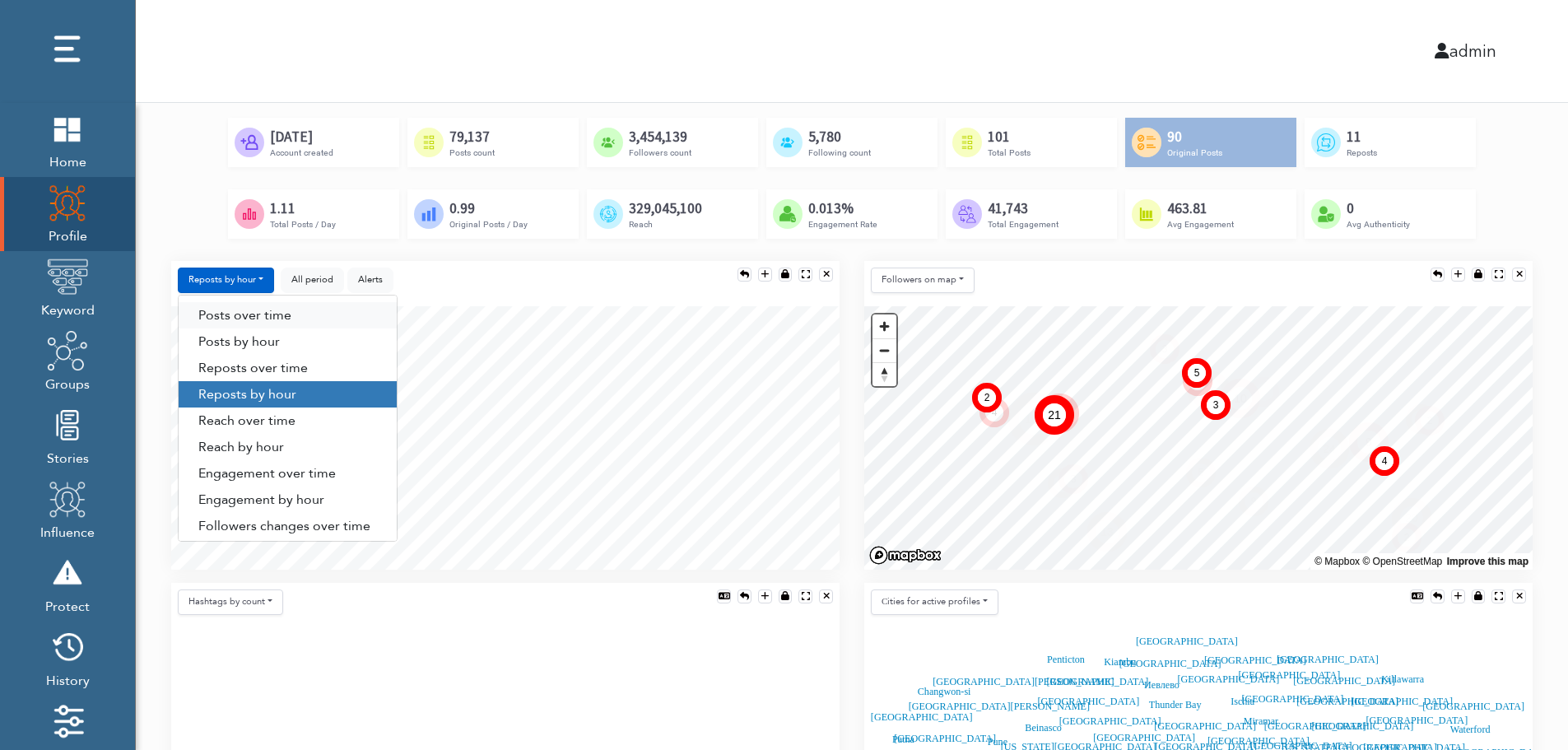
click at [260, 316] on link "Posts over time" at bounding box center [288, 315] width 218 height 26
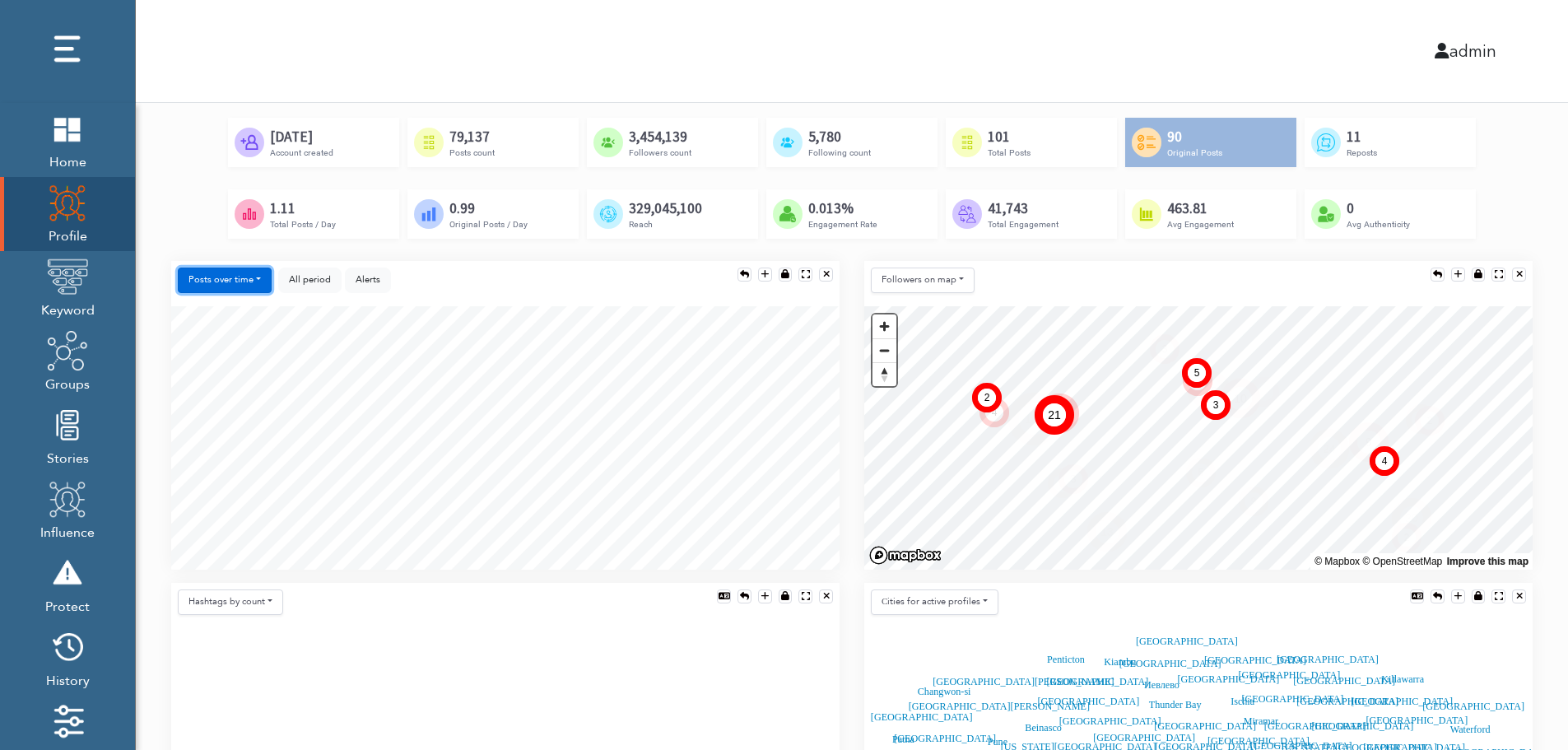
click at [245, 292] on button "Posts over time" at bounding box center [225, 280] width 94 height 25
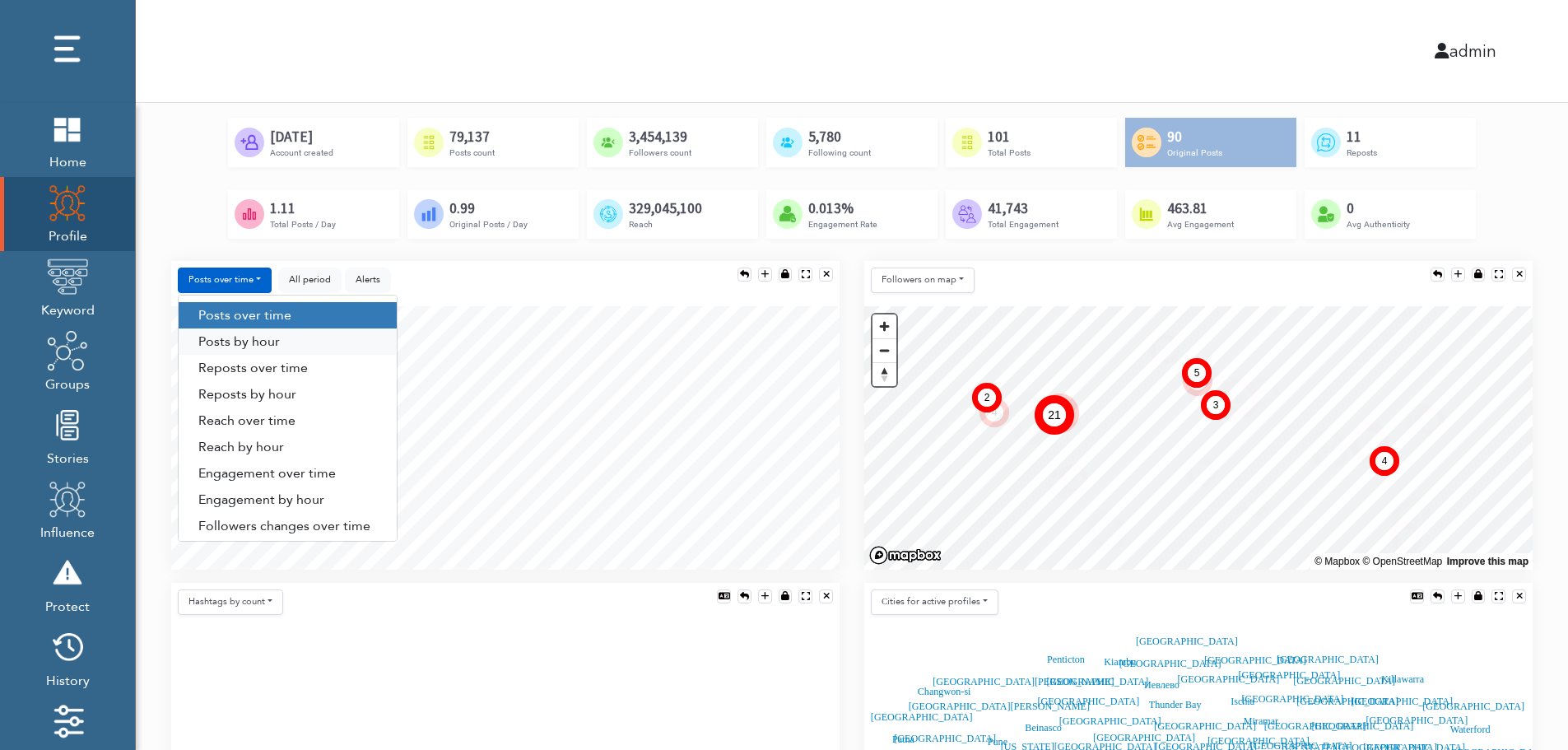
click at [250, 347] on link "Posts by hour" at bounding box center [288, 341] width 218 height 26
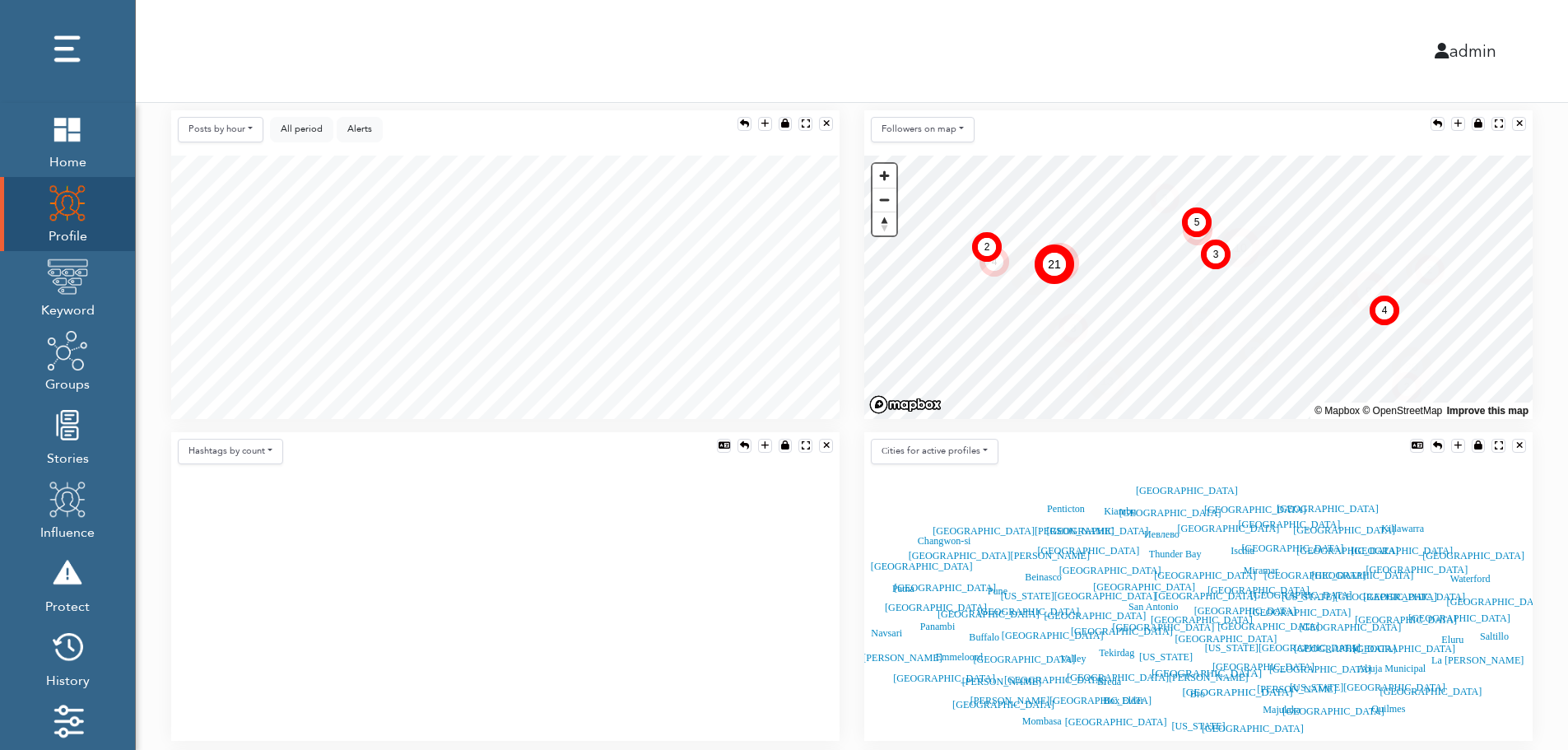
scroll to position [330, 0]
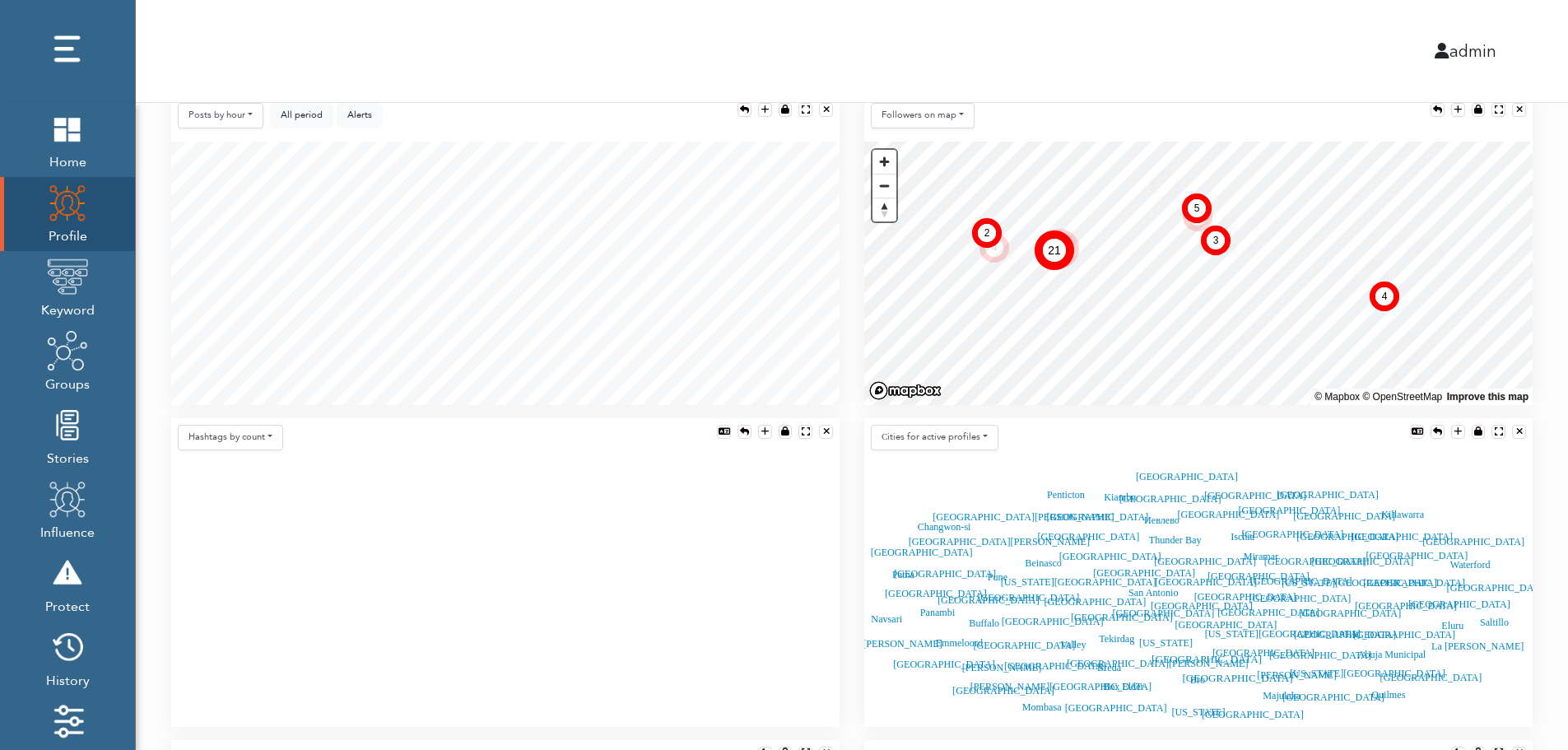
click at [459, 554] on icon at bounding box center [505, 595] width 668 height 263
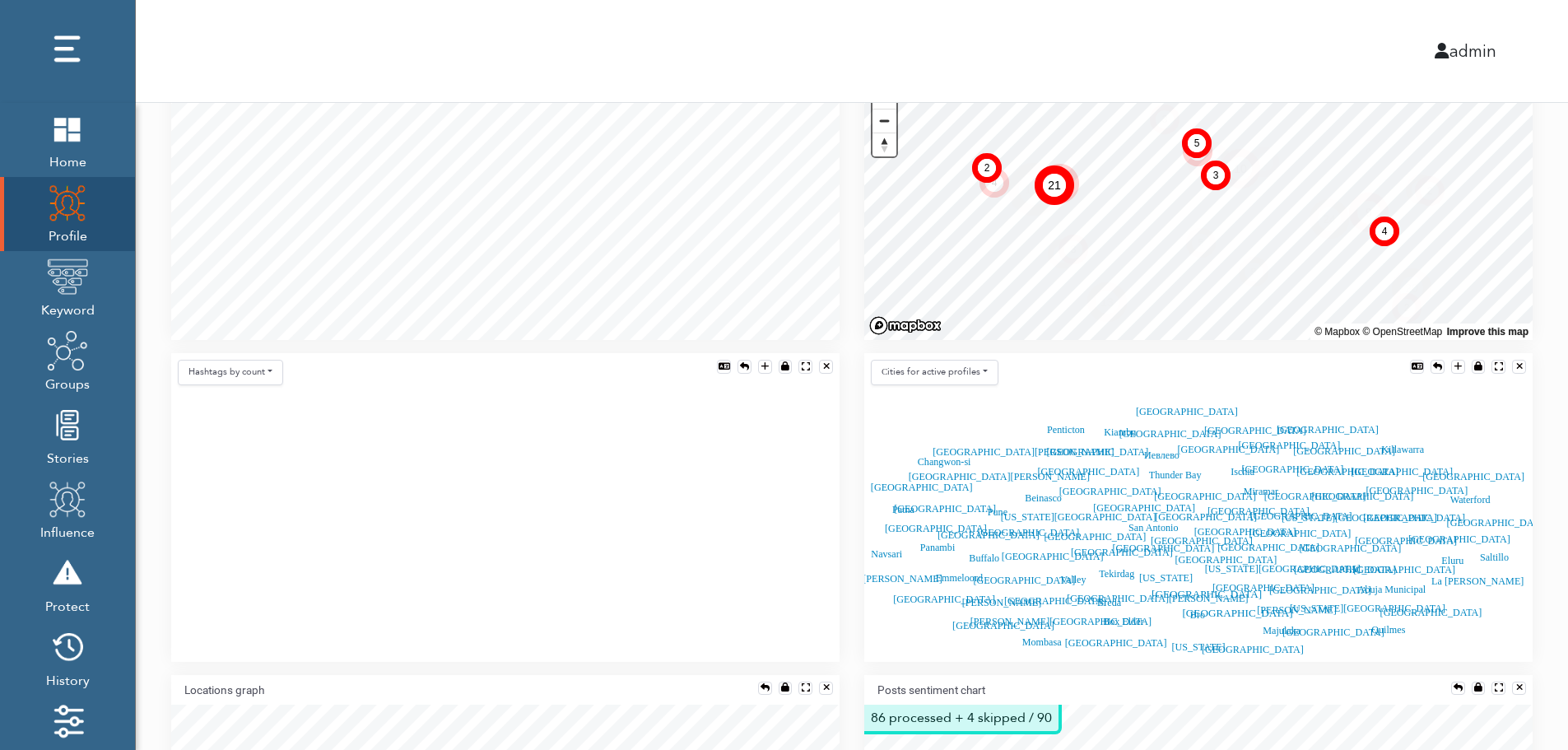
scroll to position [395, 0]
click at [743, 362] on div at bounding box center [745, 366] width 9 height 9
click at [249, 373] on button "Hashtags by count" at bounding box center [230, 372] width 105 height 25
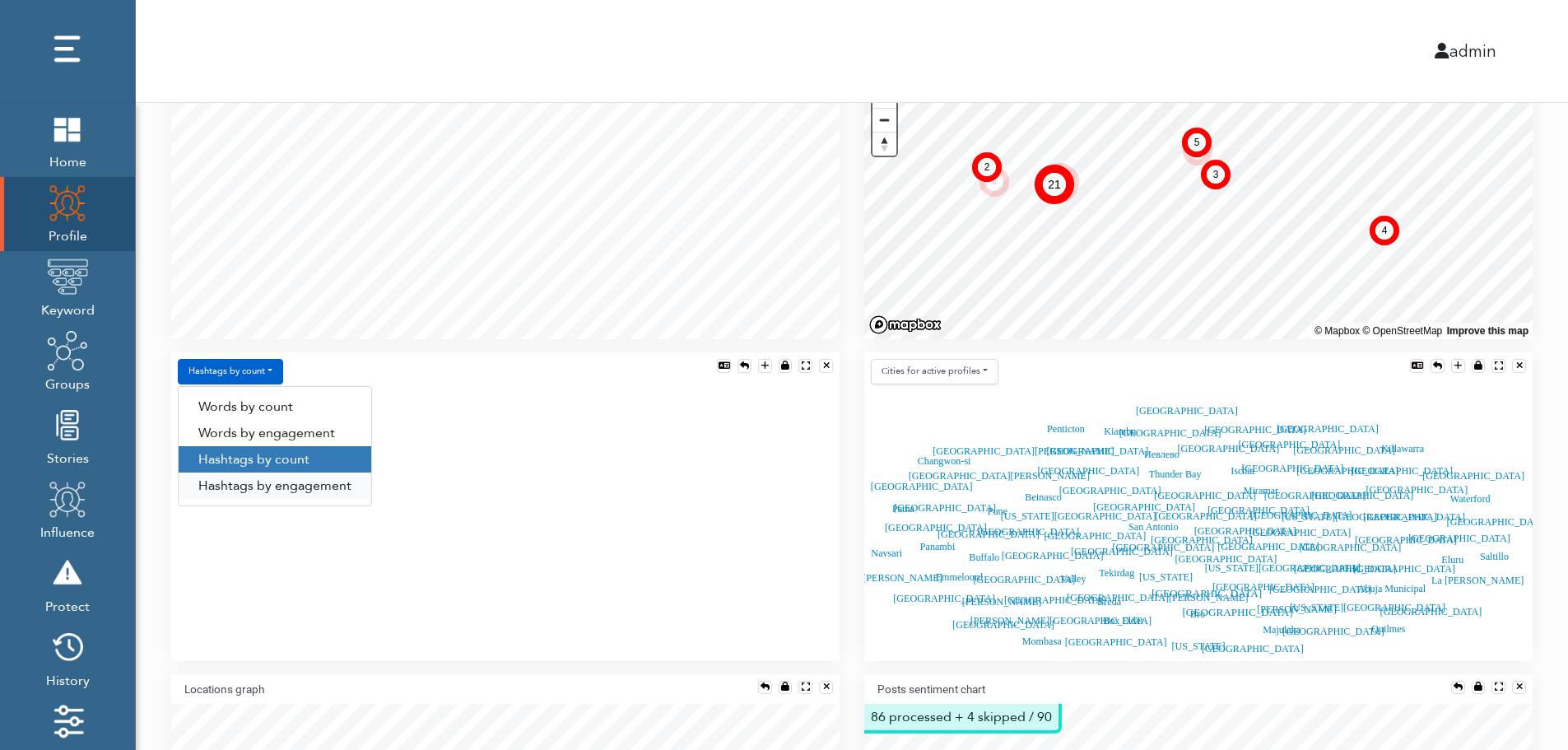
click at [249, 483] on link "Hashtags by engagement" at bounding box center [275, 485] width 192 height 26
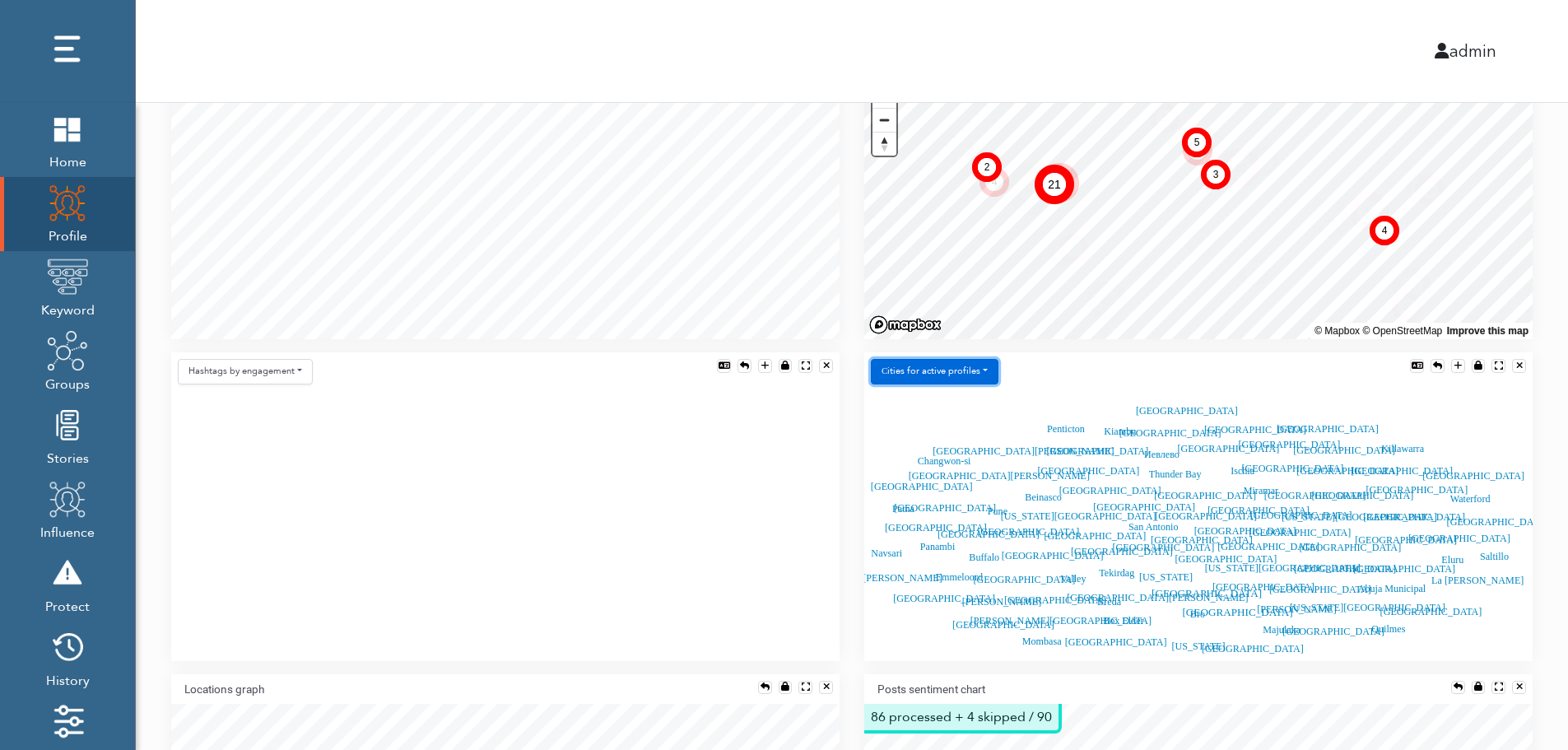
click at [972, 369] on button "Сities for active profiles" at bounding box center [934, 372] width 128 height 25
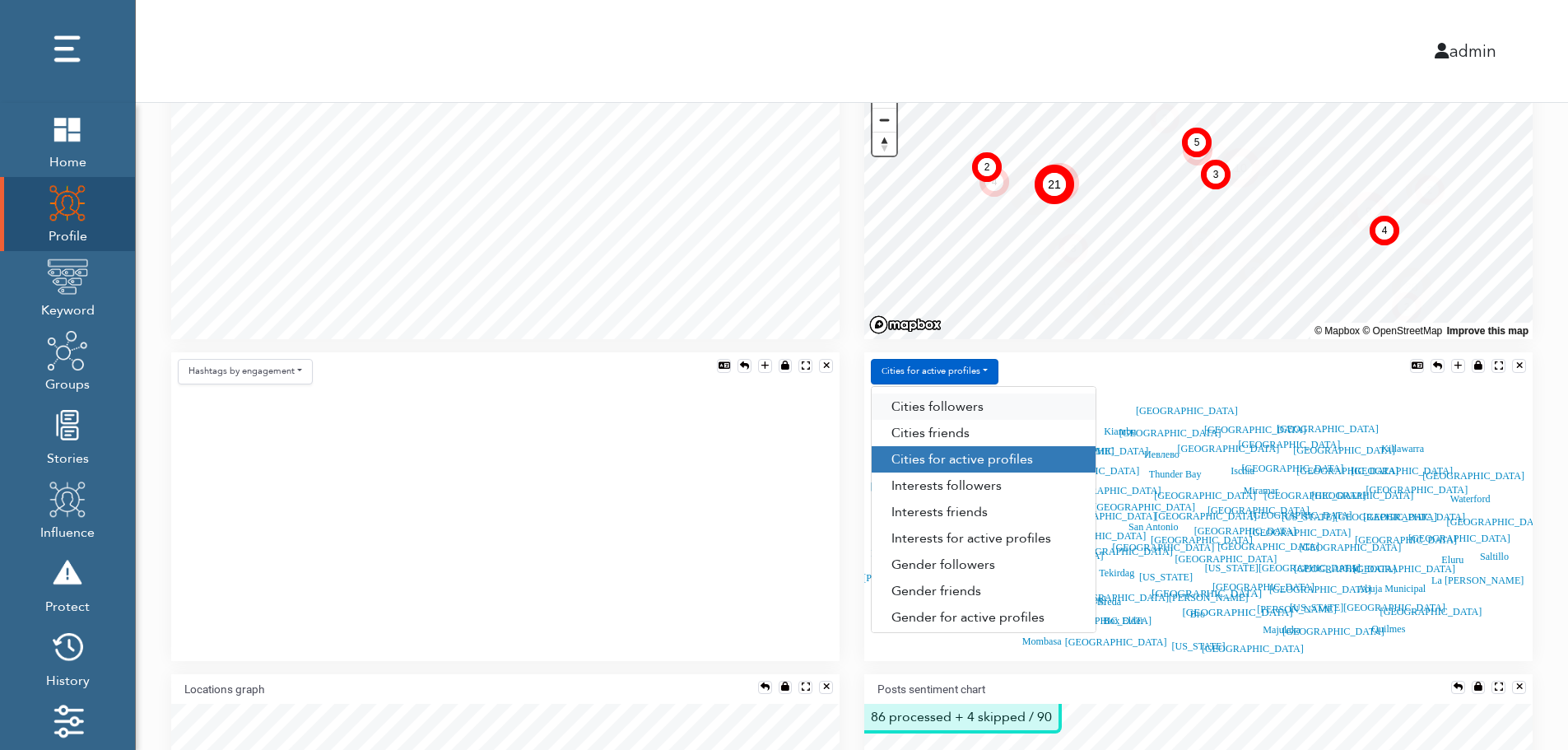
click at [985, 404] on link "Сities followers" at bounding box center [983, 406] width 224 height 26
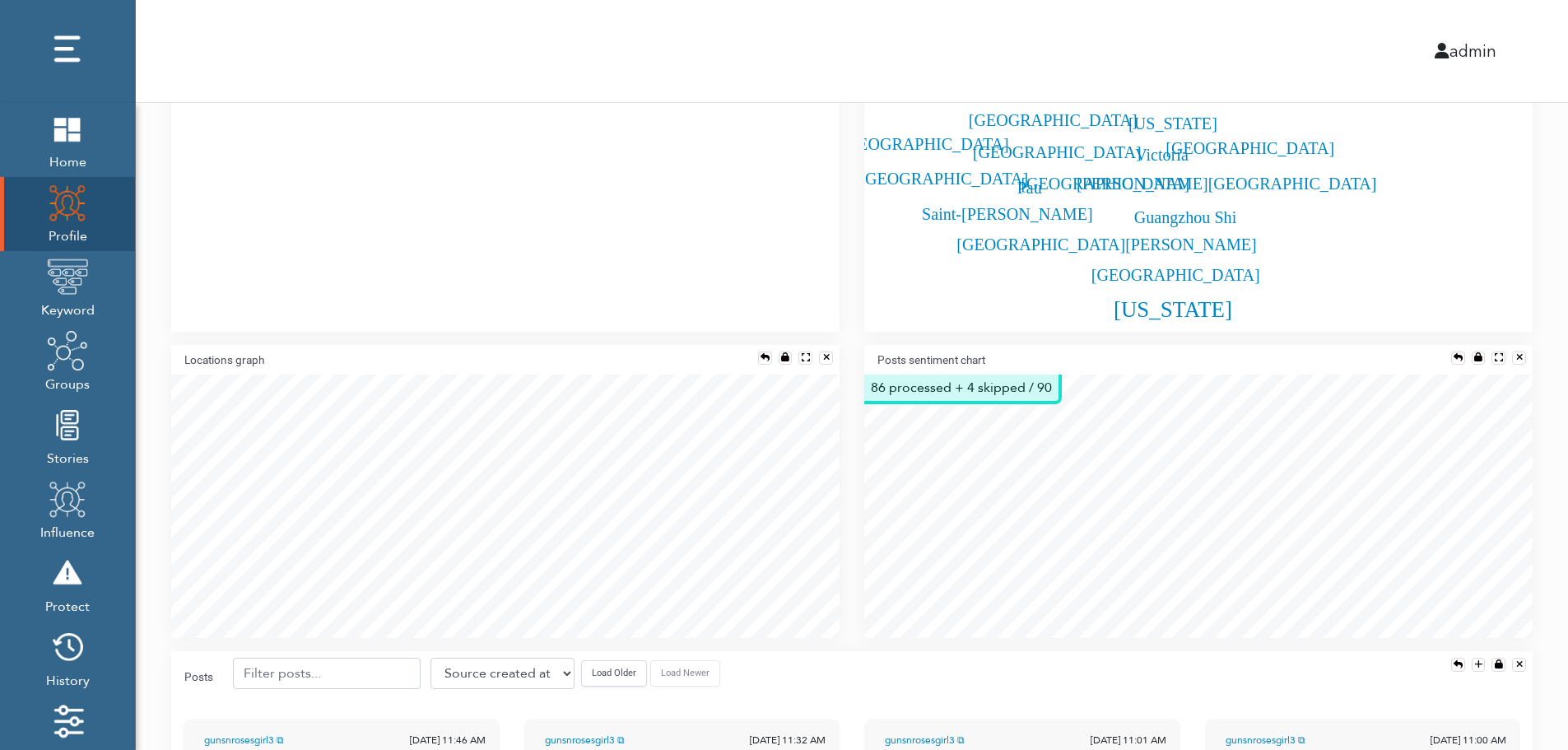
scroll to position [758, 0]
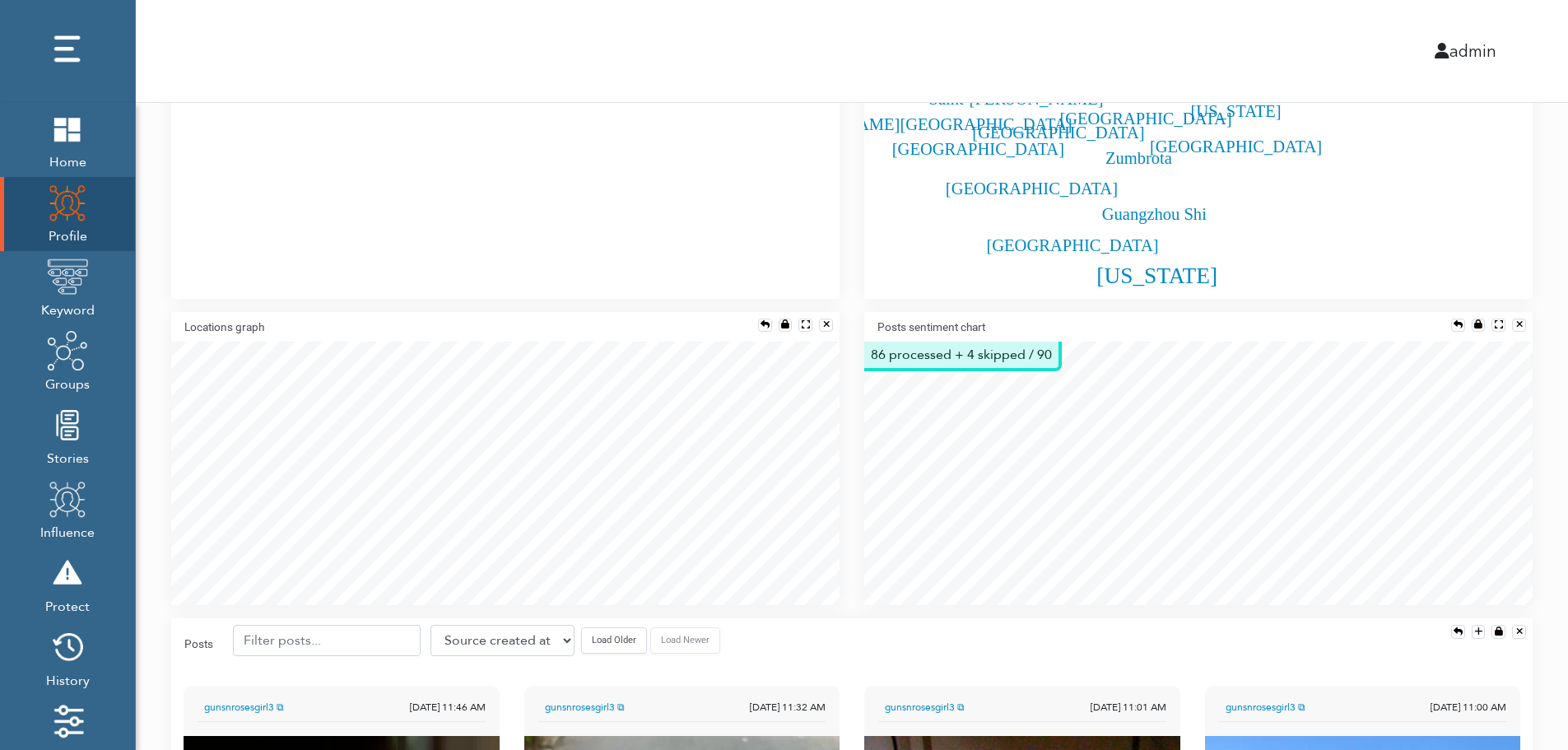
click at [1455, 316] on div "Posts sentiment chart" at bounding box center [1198, 326] width 668 height 29
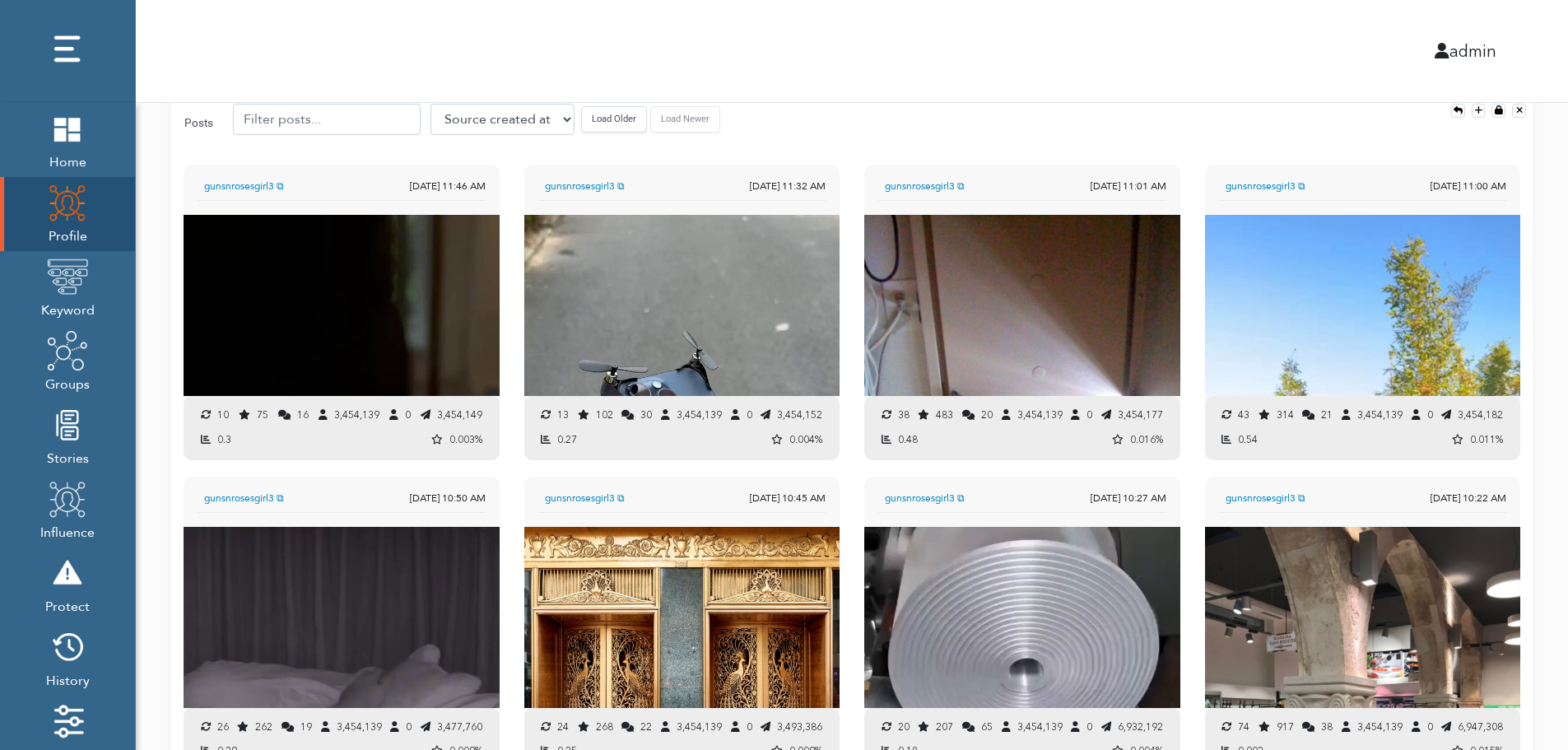
scroll to position [1268, 0]
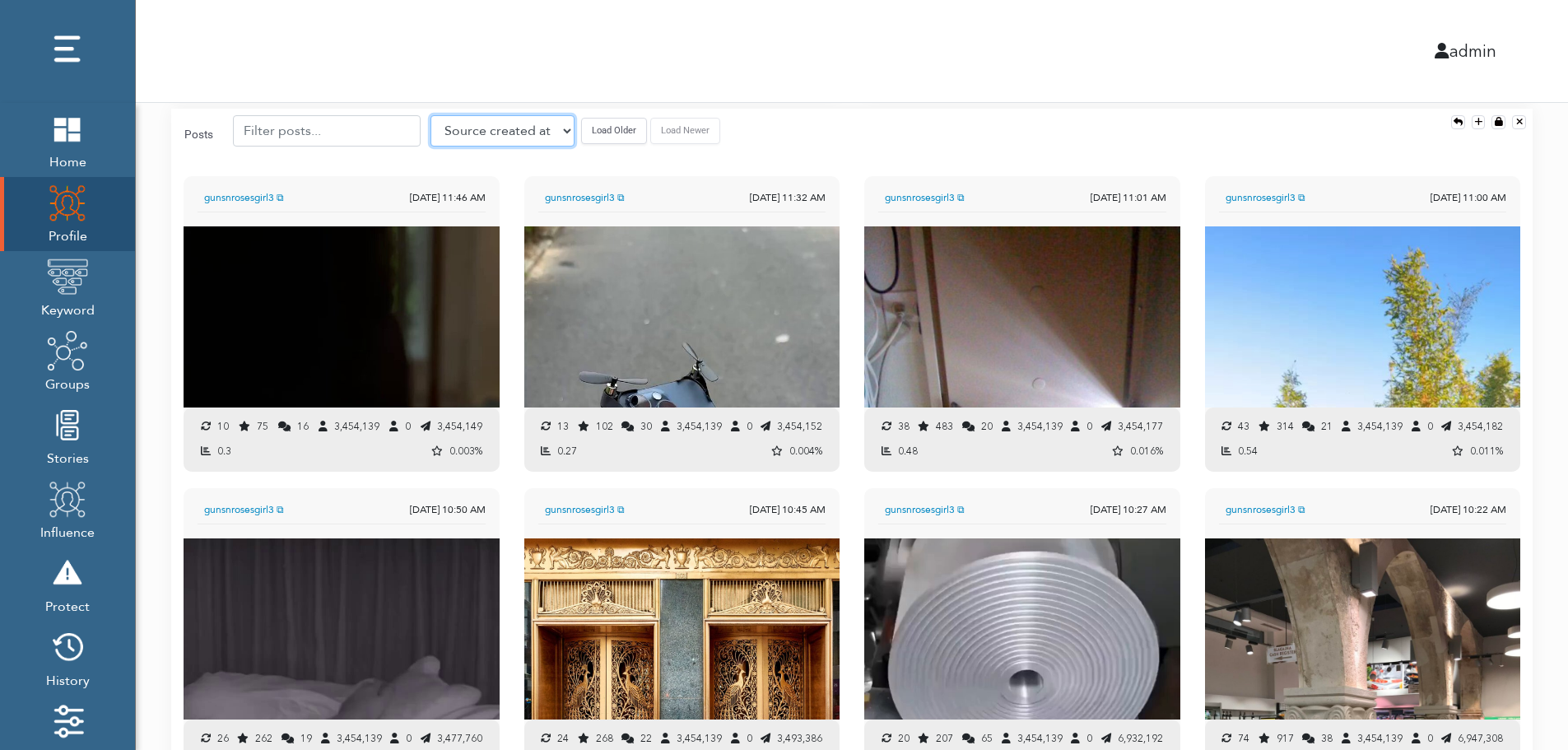
click at [473, 129] on select "Source created at Retweets Likes/favorites Followers Friends Reach Retweet rate…" at bounding box center [502, 130] width 144 height 31
click at [430, 115] on select "Source created at Retweets Likes/favorites Followers Friends Reach Retweet rate…" at bounding box center [502, 130] width 144 height 31
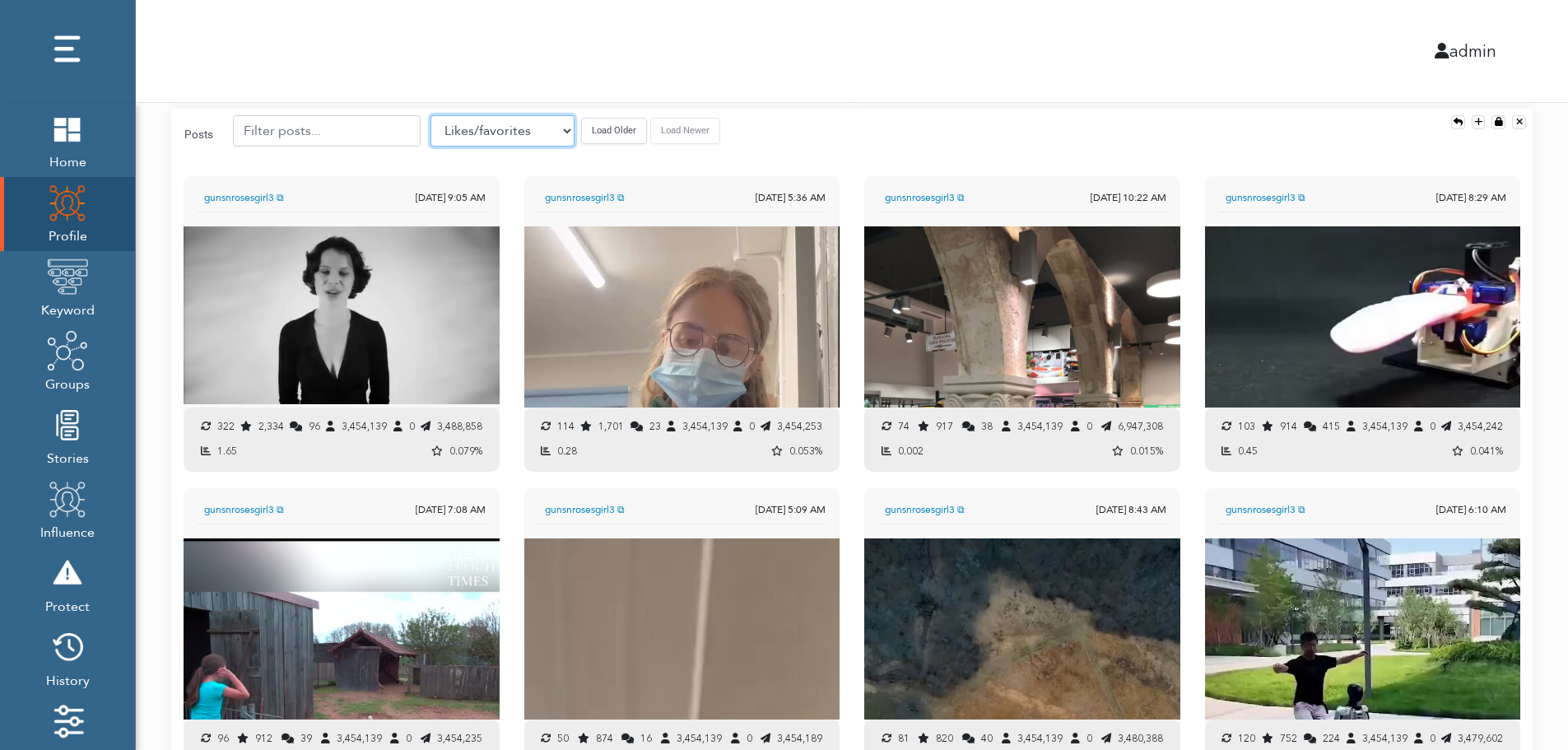
click at [478, 136] on select "Source created at Retweets Likes/favorites Followers Friends Reach Retweet rate…" at bounding box center [502, 130] width 144 height 31
select select "authenticity"
click at [430, 115] on select "Source created at Retweets Likes/favorites Followers Friends Reach Retweet rate…" at bounding box center [502, 130] width 144 height 31
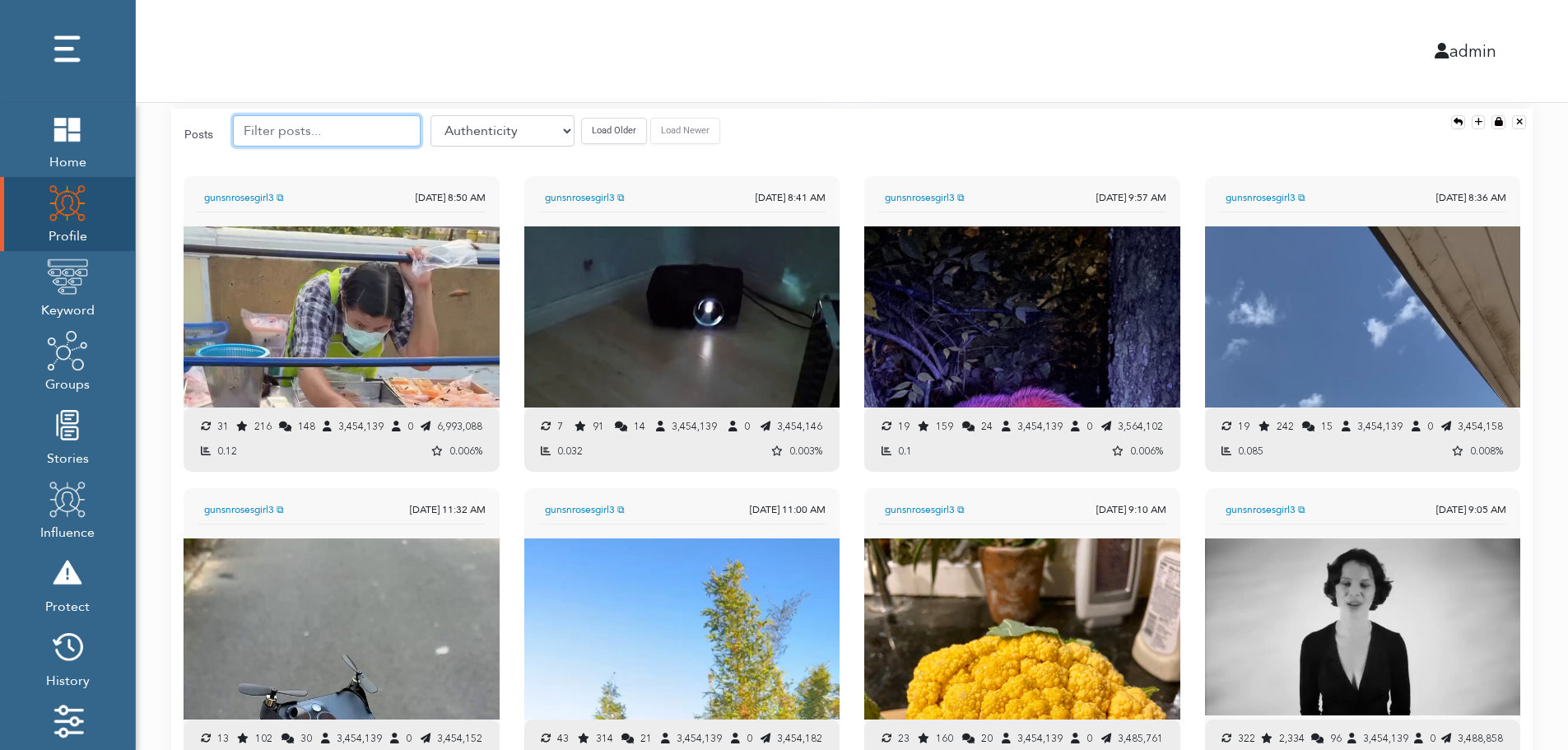
click at [322, 130] on input "text" at bounding box center [326, 130] width 187 height 31
click at [582, 126] on button "Load Older" at bounding box center [614, 130] width 66 height 25
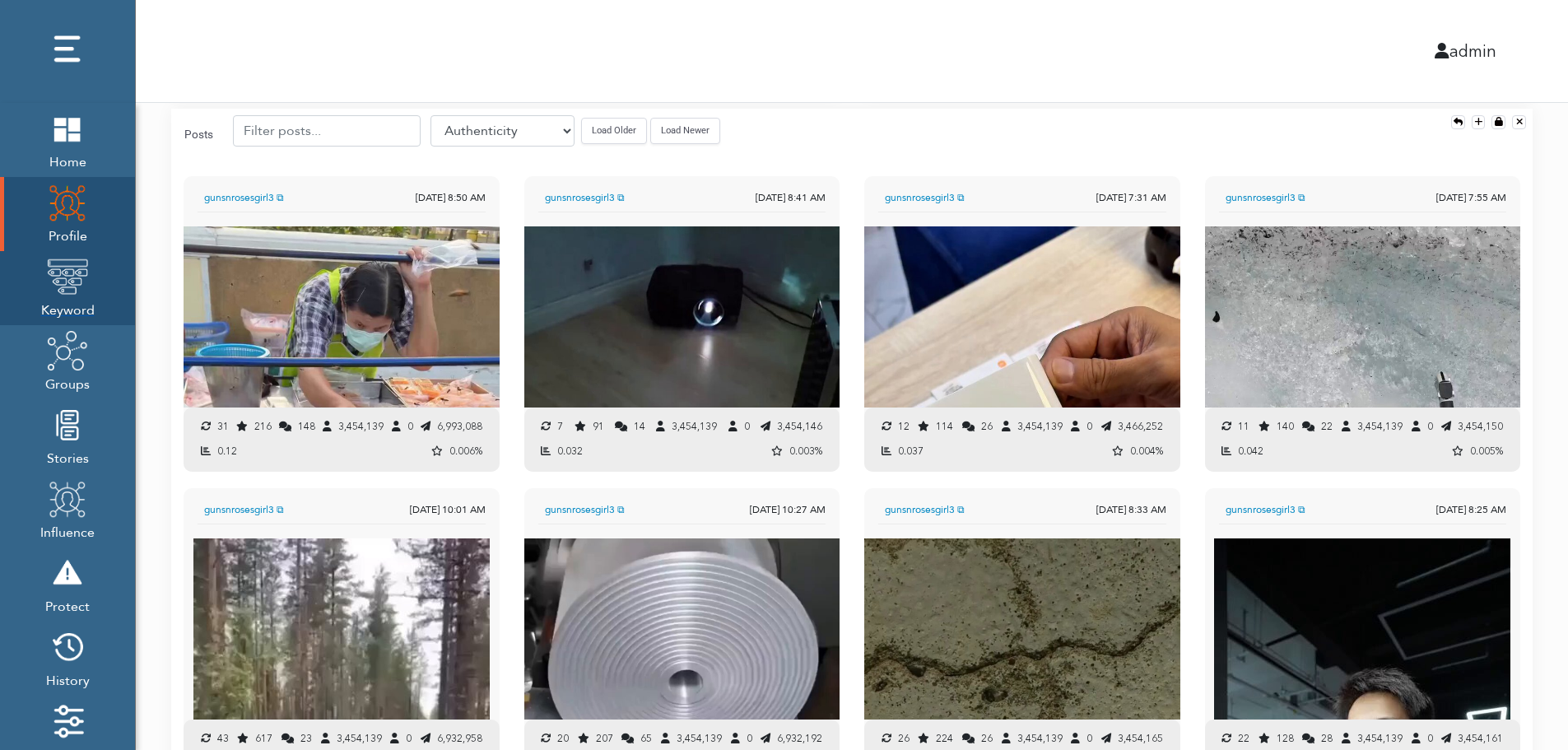
click at [71, 280] on img at bounding box center [67, 277] width 41 height 41
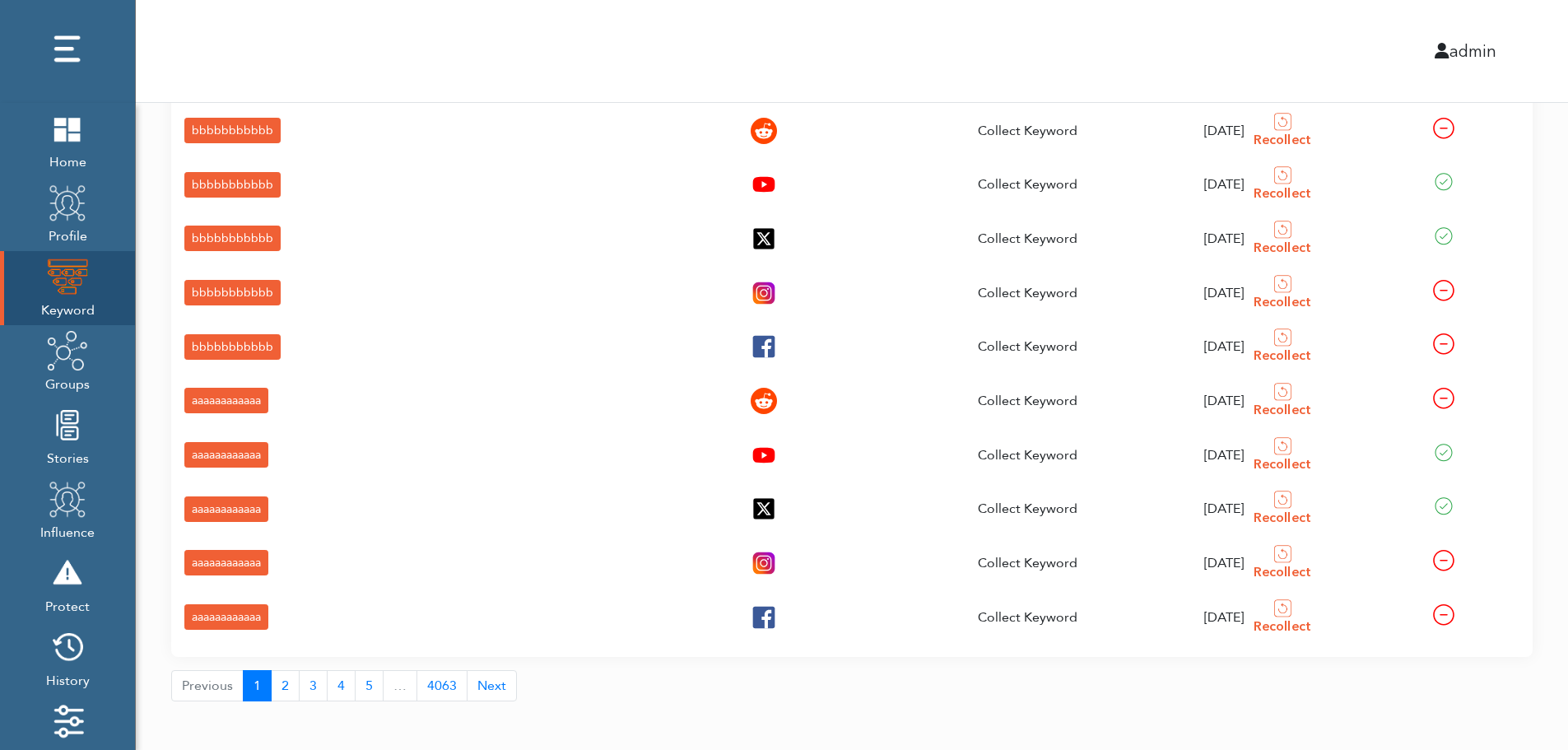
scroll to position [59, 0]
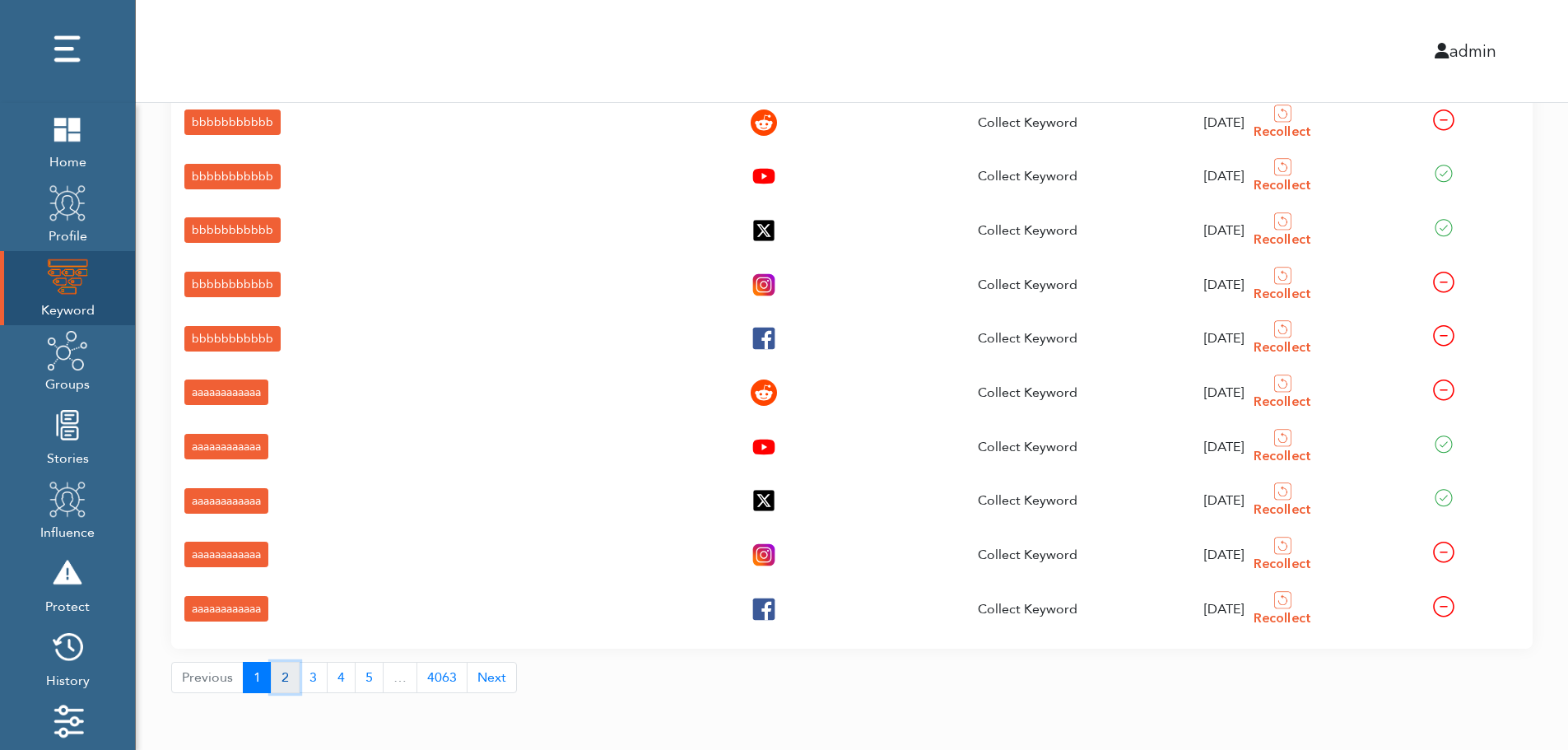
click at [281, 682] on button "2" at bounding box center [285, 678] width 29 height 31
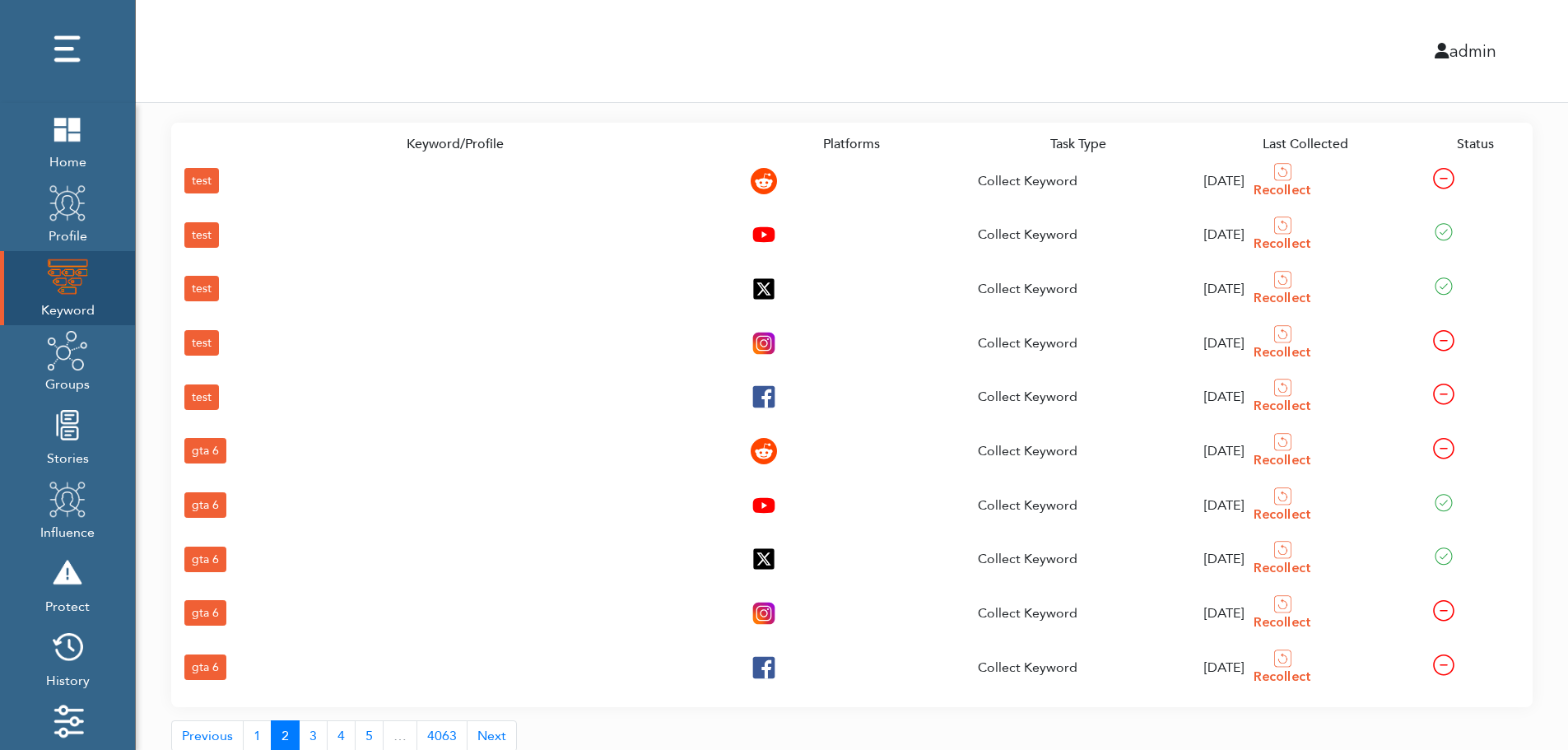
click at [204, 663] on div "gta 6" at bounding box center [205, 668] width 42 height 25
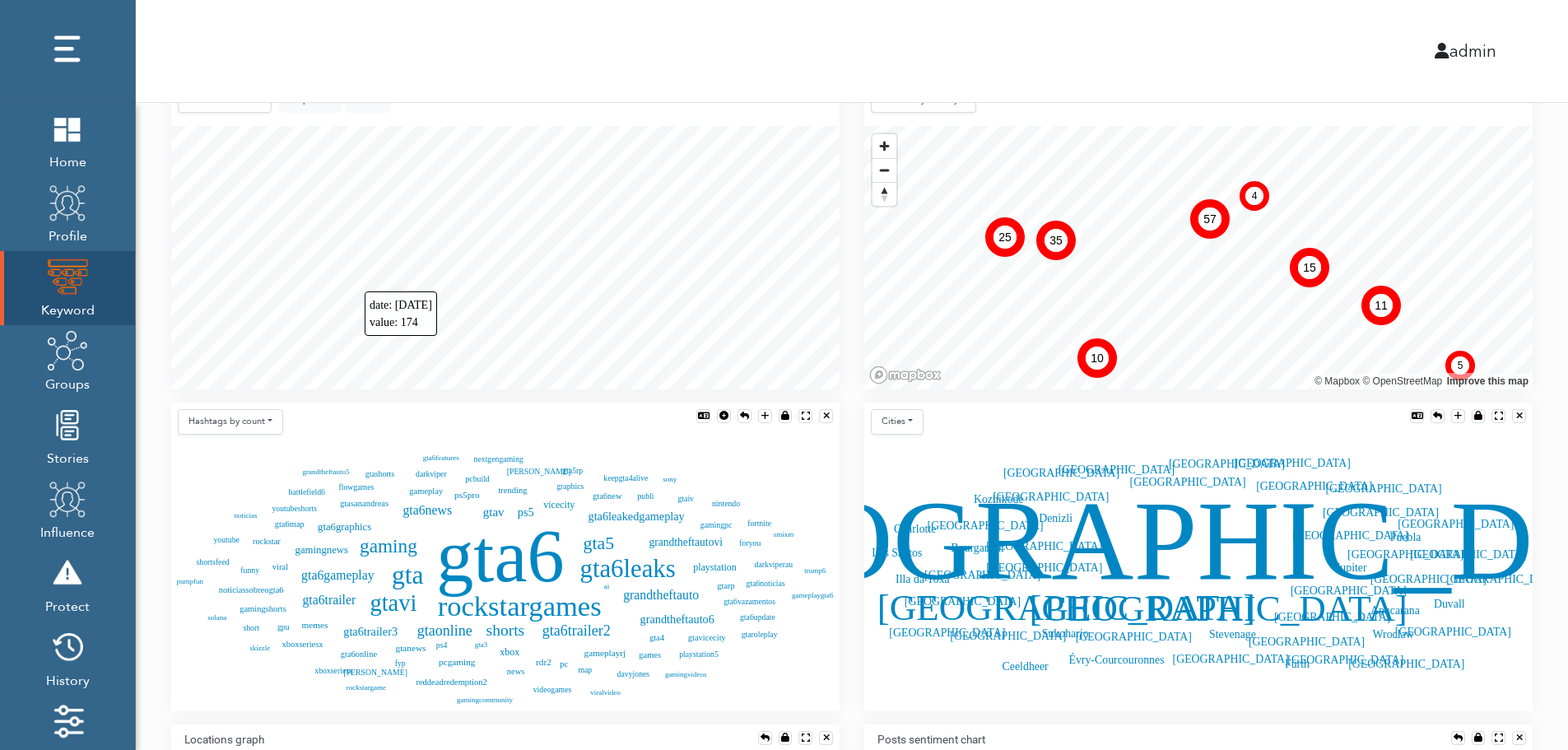
scroll to position [367, 0]
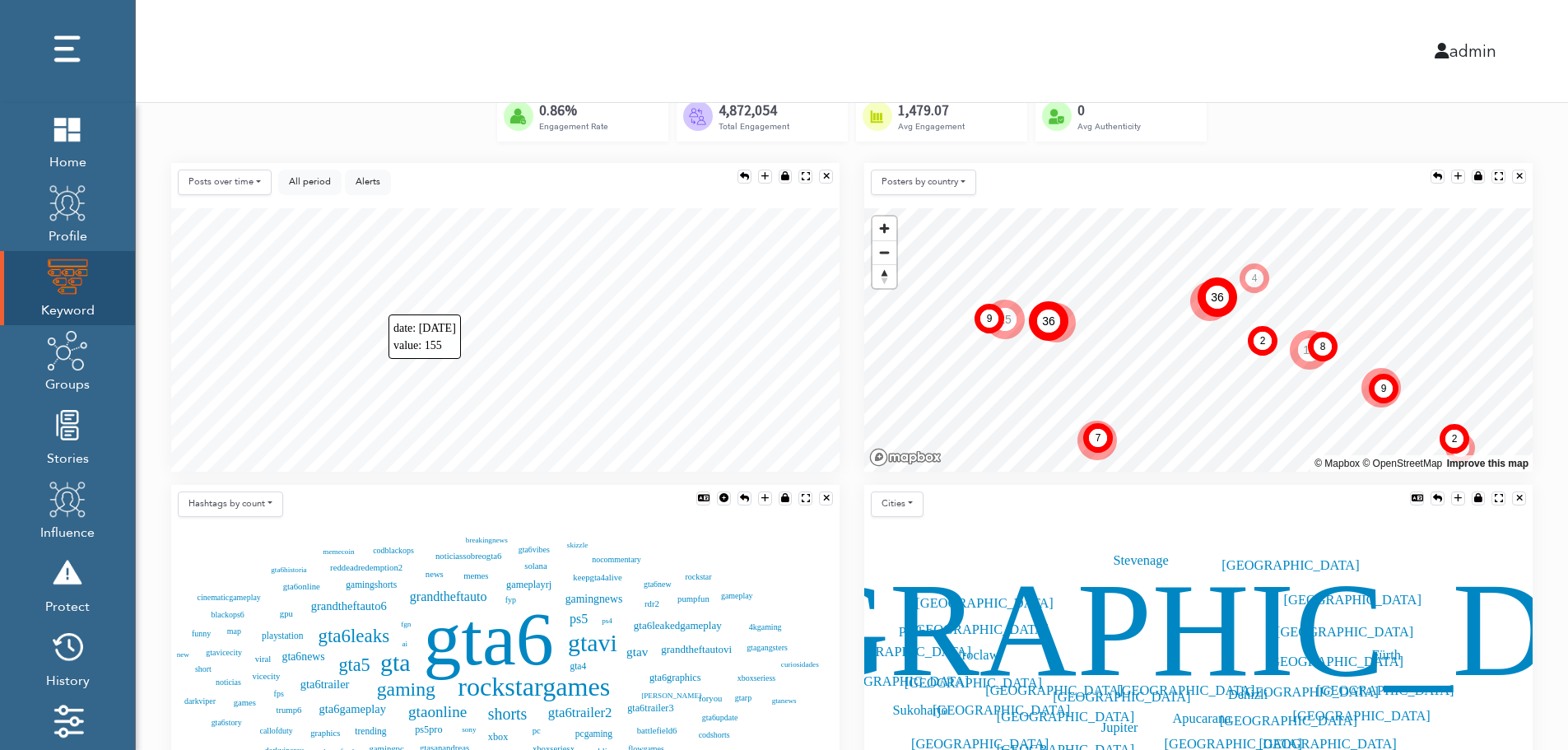
scroll to position [301, 0]
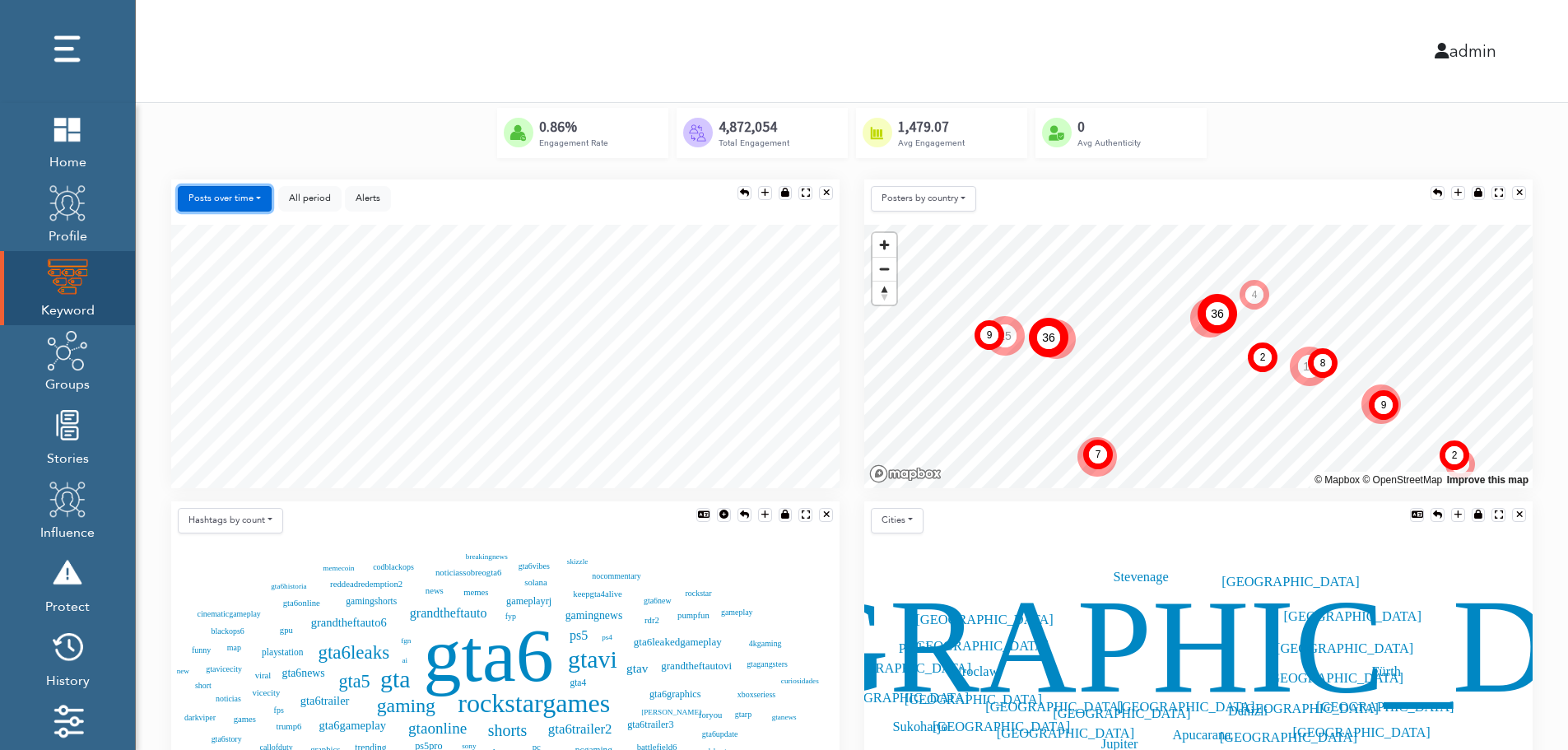
click at [239, 196] on button "Posts over time" at bounding box center [225, 198] width 94 height 25
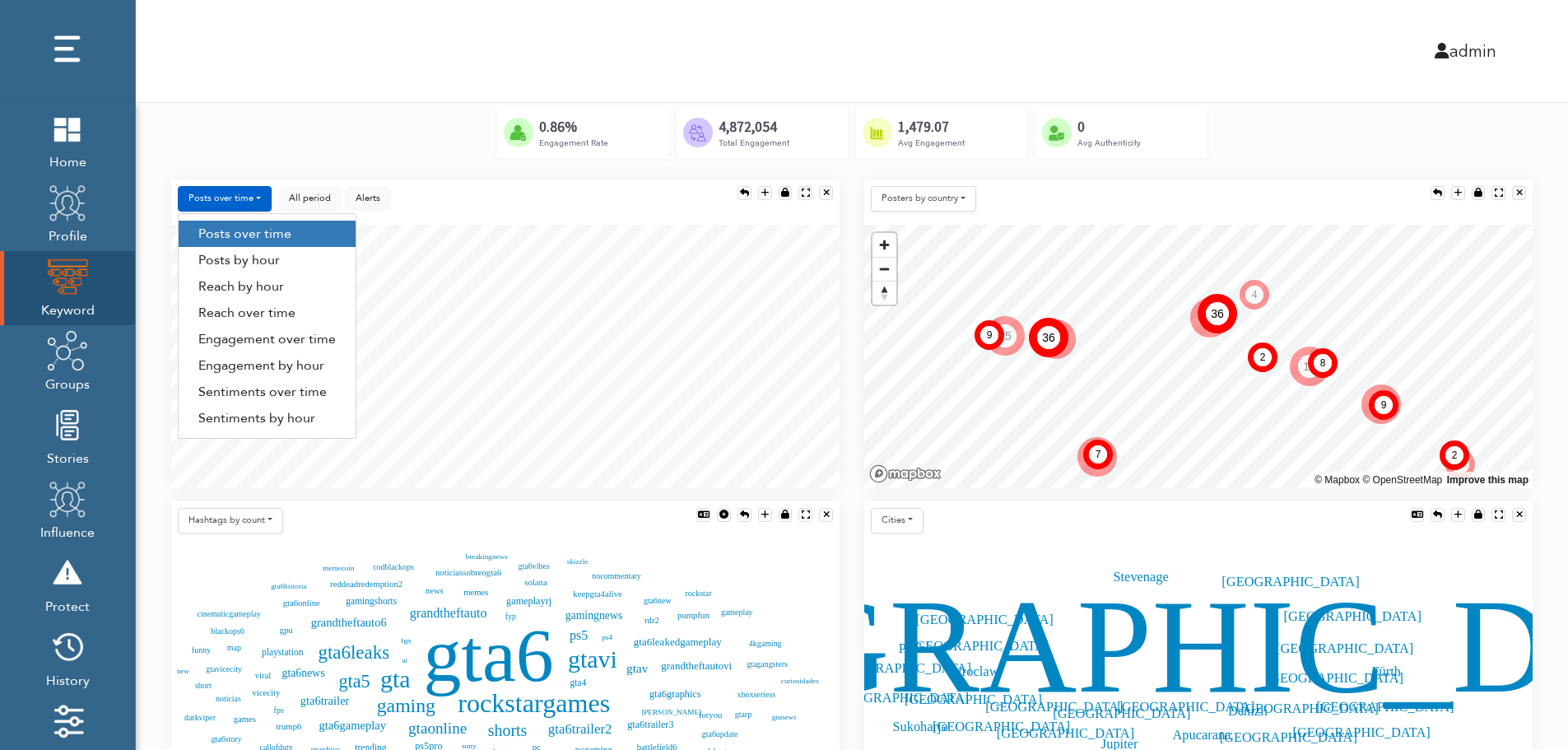
click at [315, 371] on link "Engagement by hour" at bounding box center [267, 365] width 177 height 26
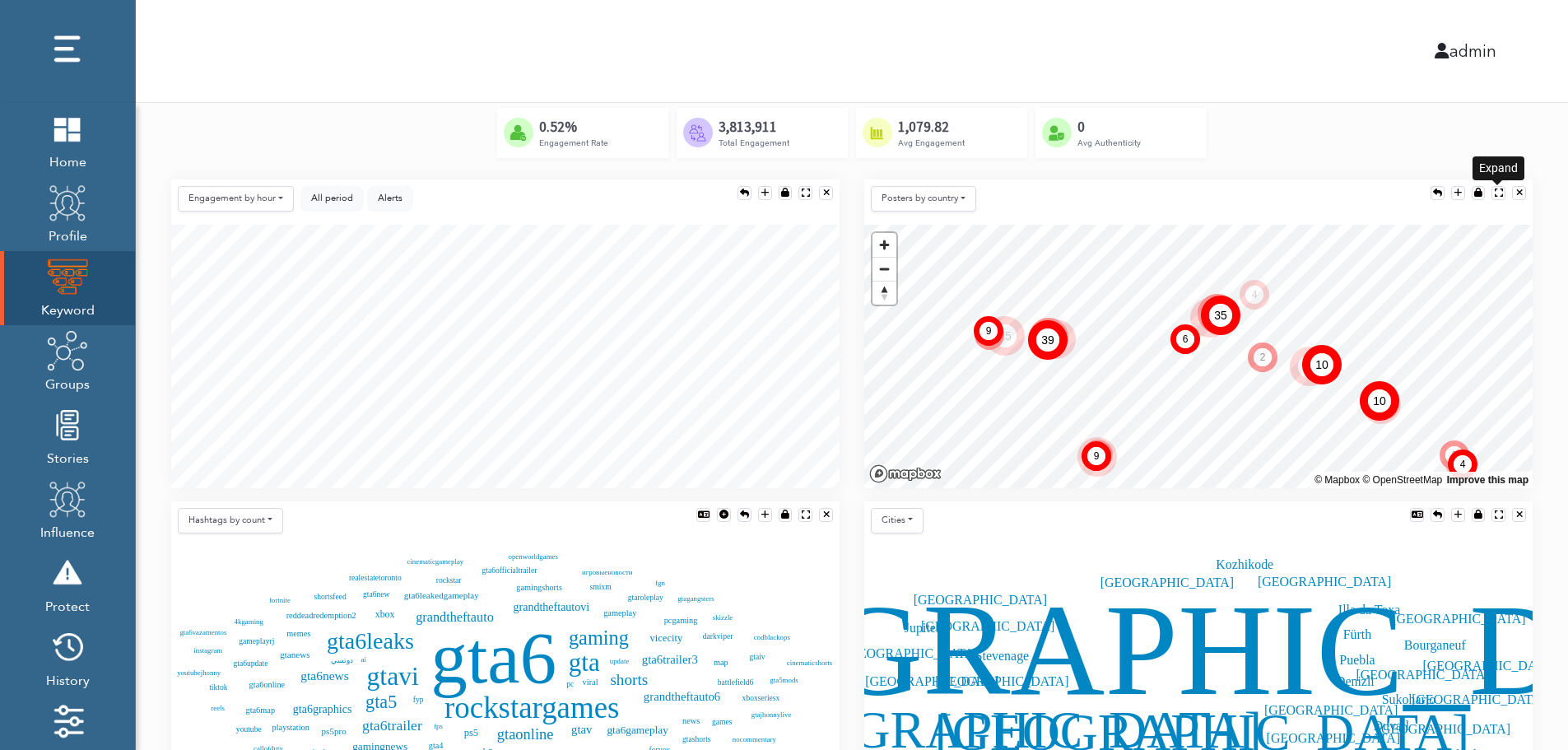
click at [1497, 188] on div at bounding box center [1499, 193] width 8 height 9
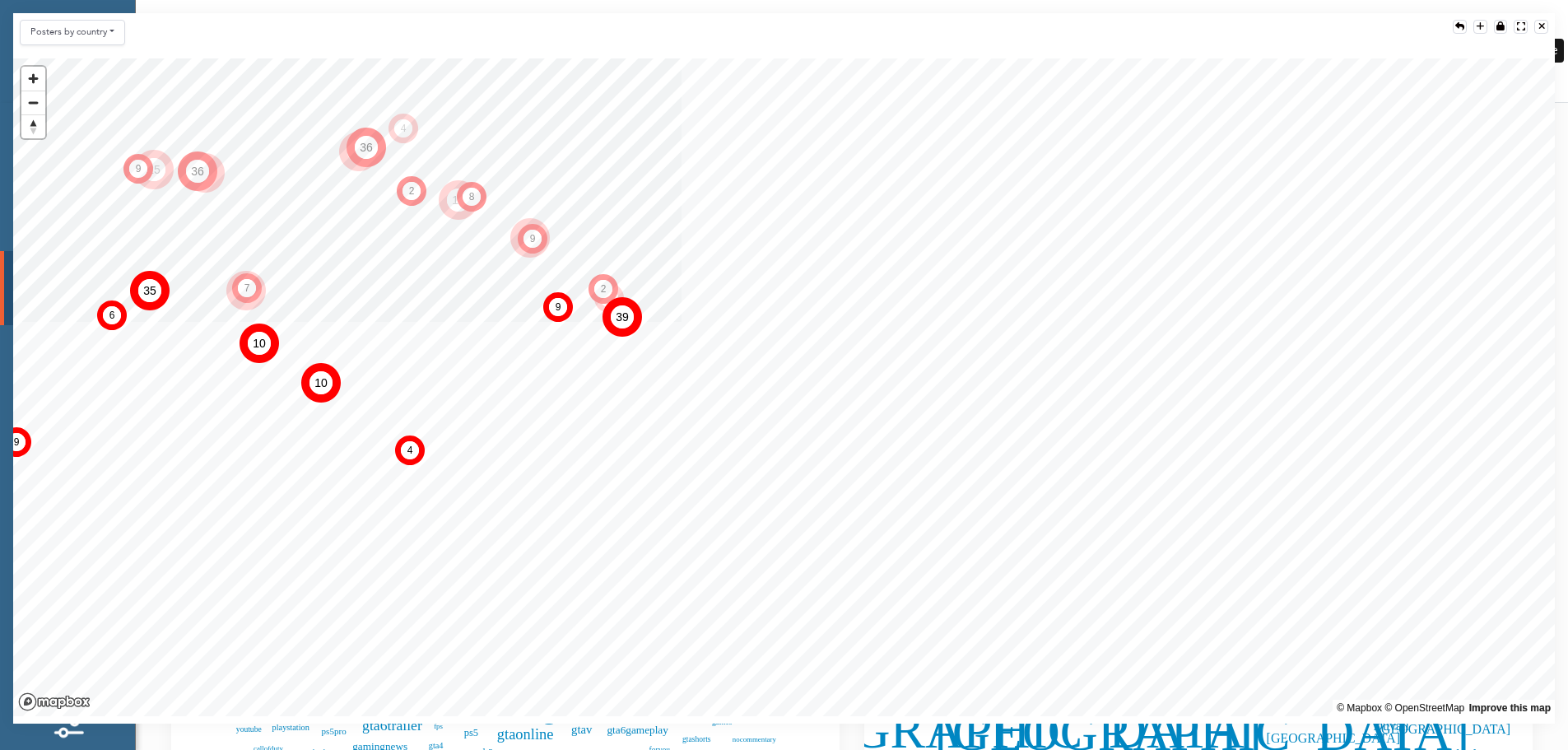
click at [1544, 24] on div at bounding box center [1542, 26] width 7 height 9
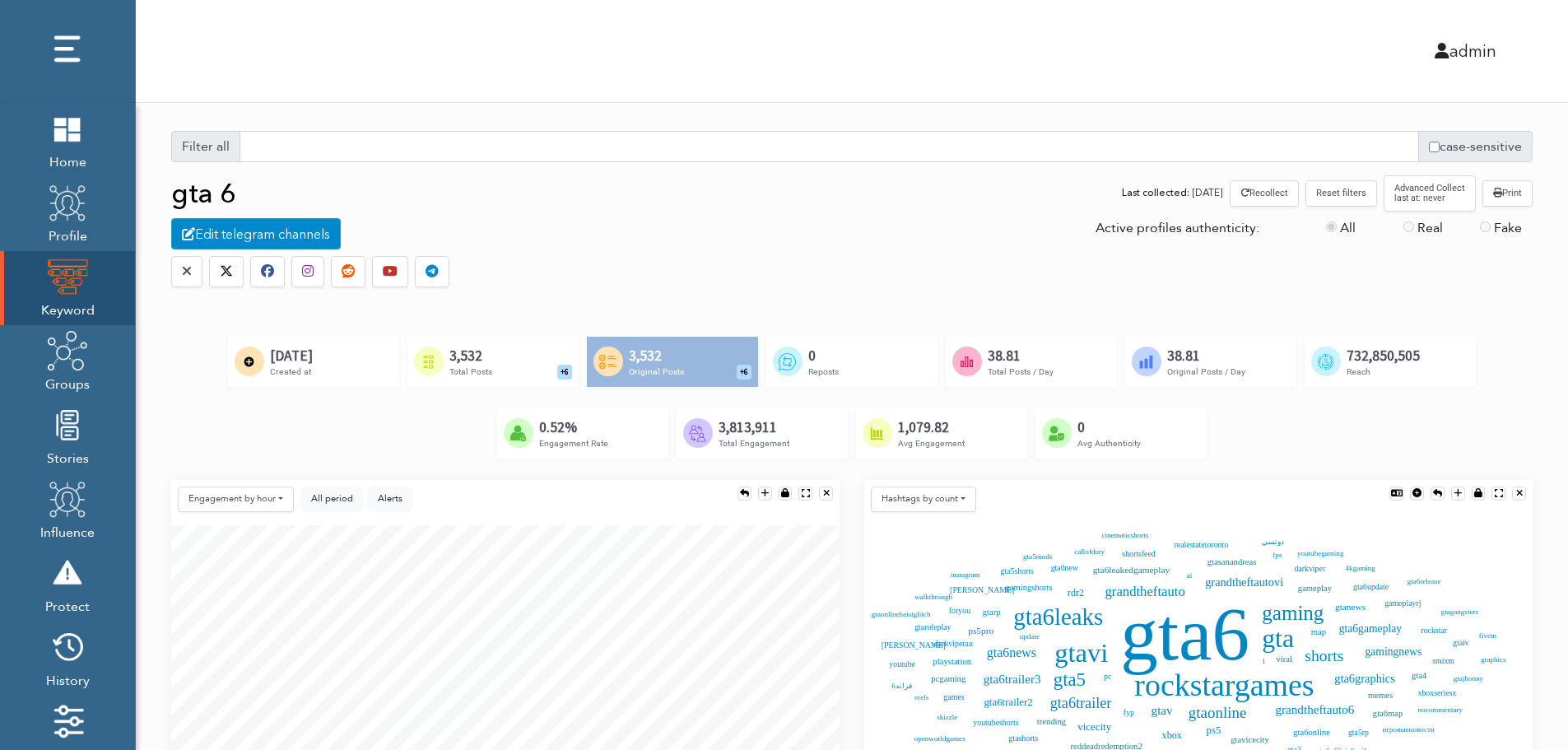
click at [517, 359] on div "Created by Alfredo @ IconsAlfredo.com from the Noun Project 3,532 Total Posts +…" at bounding box center [493, 362] width 171 height 50
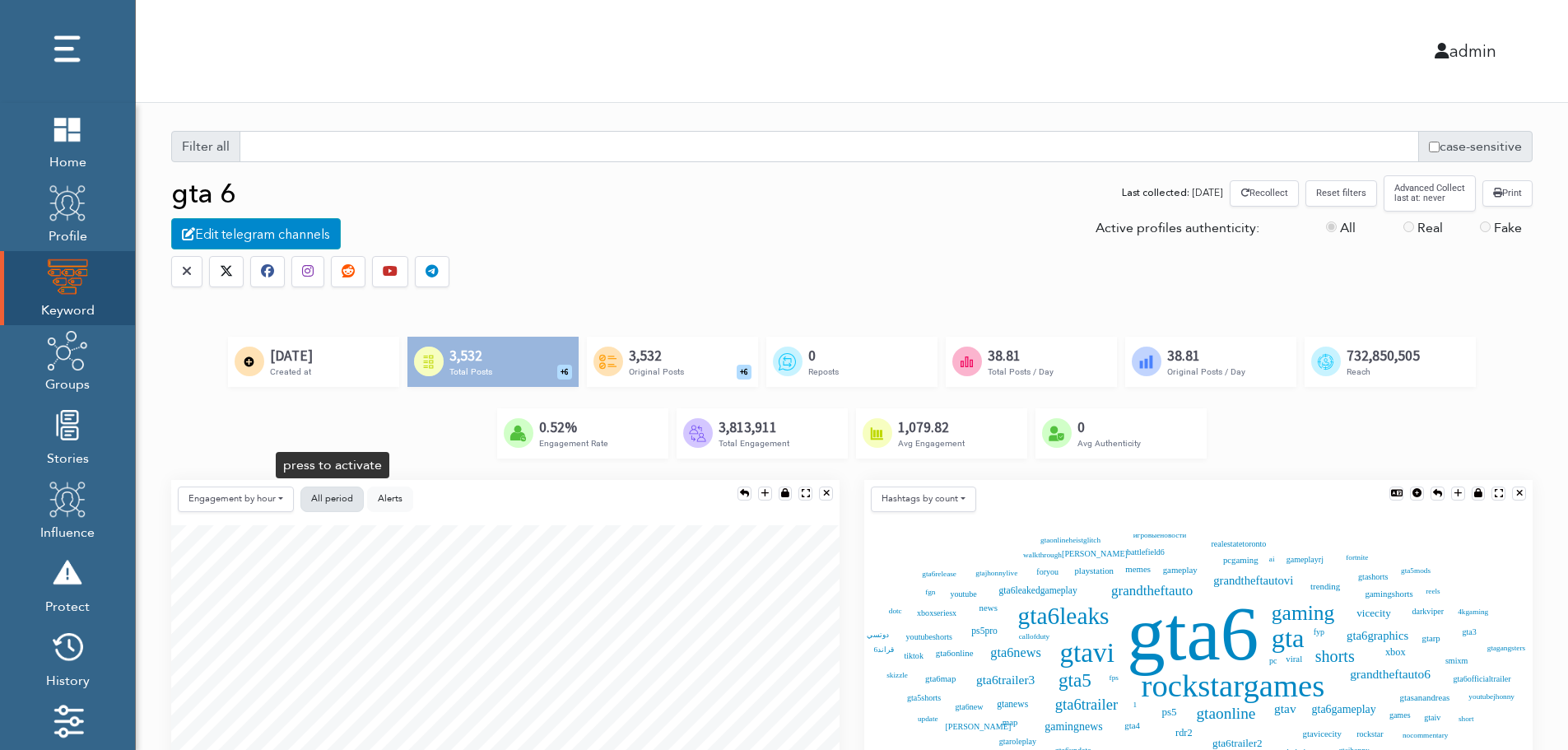
click at [341, 491] on button "All period" at bounding box center [332, 499] width 63 height 25
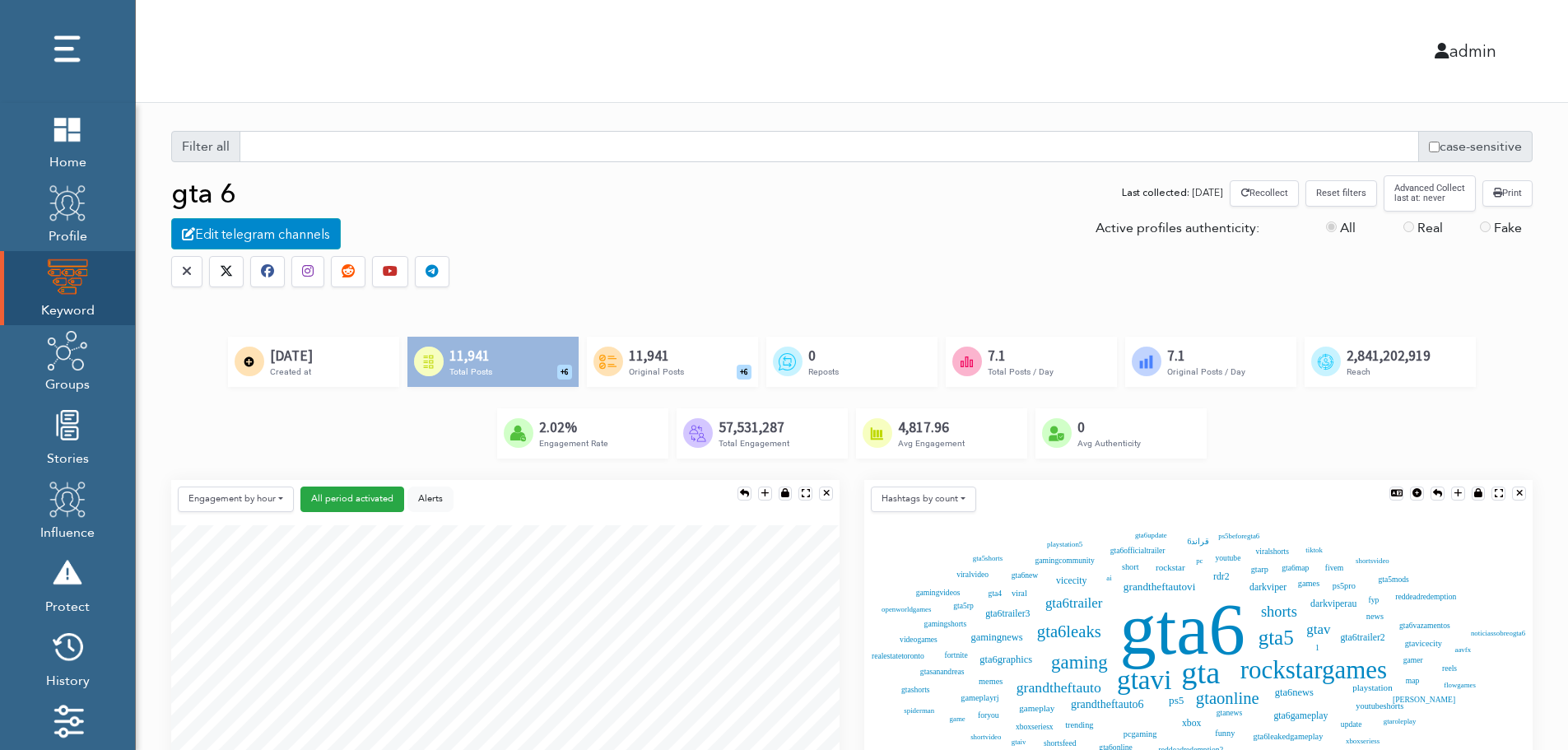
click at [1344, 197] on button "Reset filters" at bounding box center [1341, 193] width 71 height 25
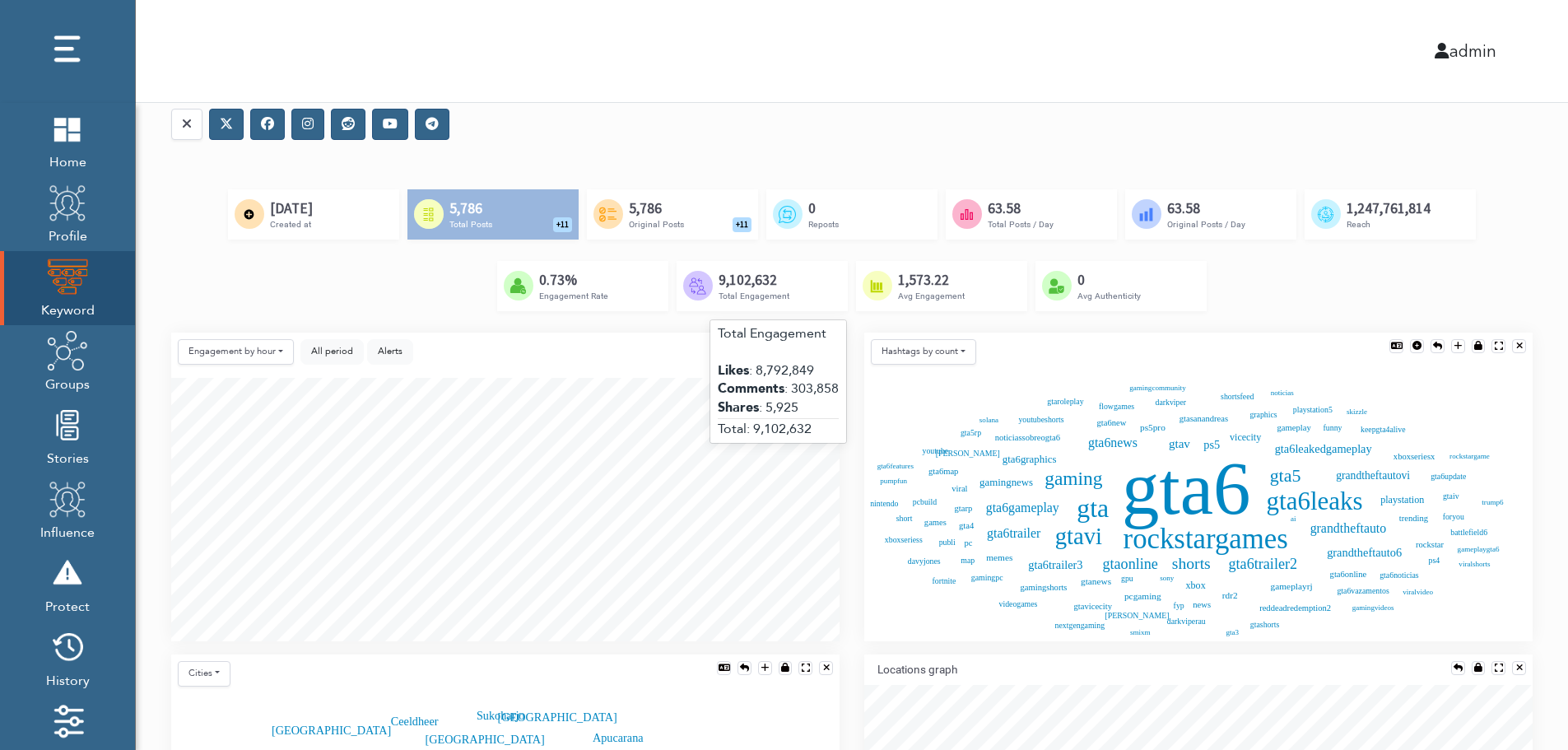
scroll to position [165, 0]
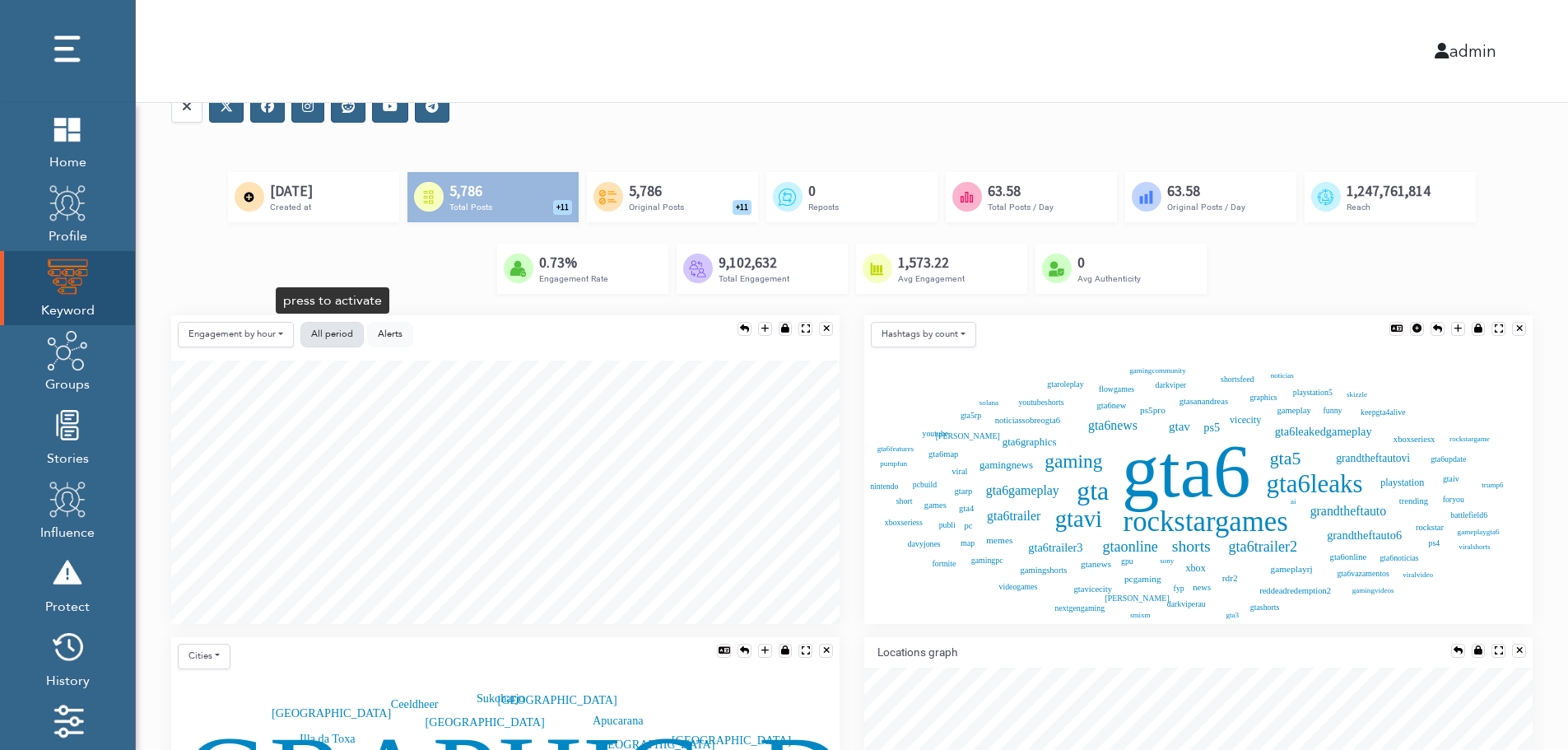
click at [307, 334] on button "All period" at bounding box center [332, 335] width 63 height 25
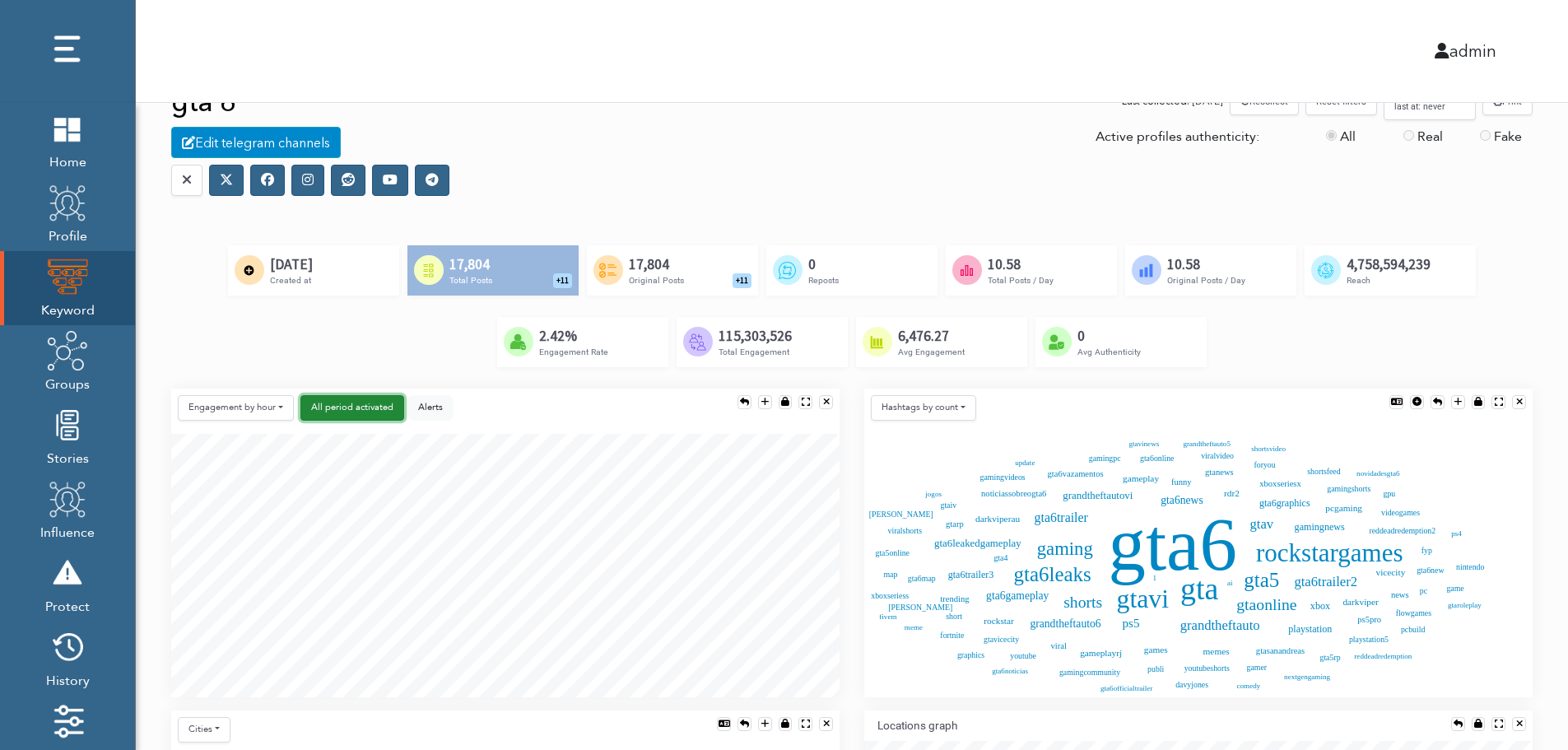
scroll to position [0, 0]
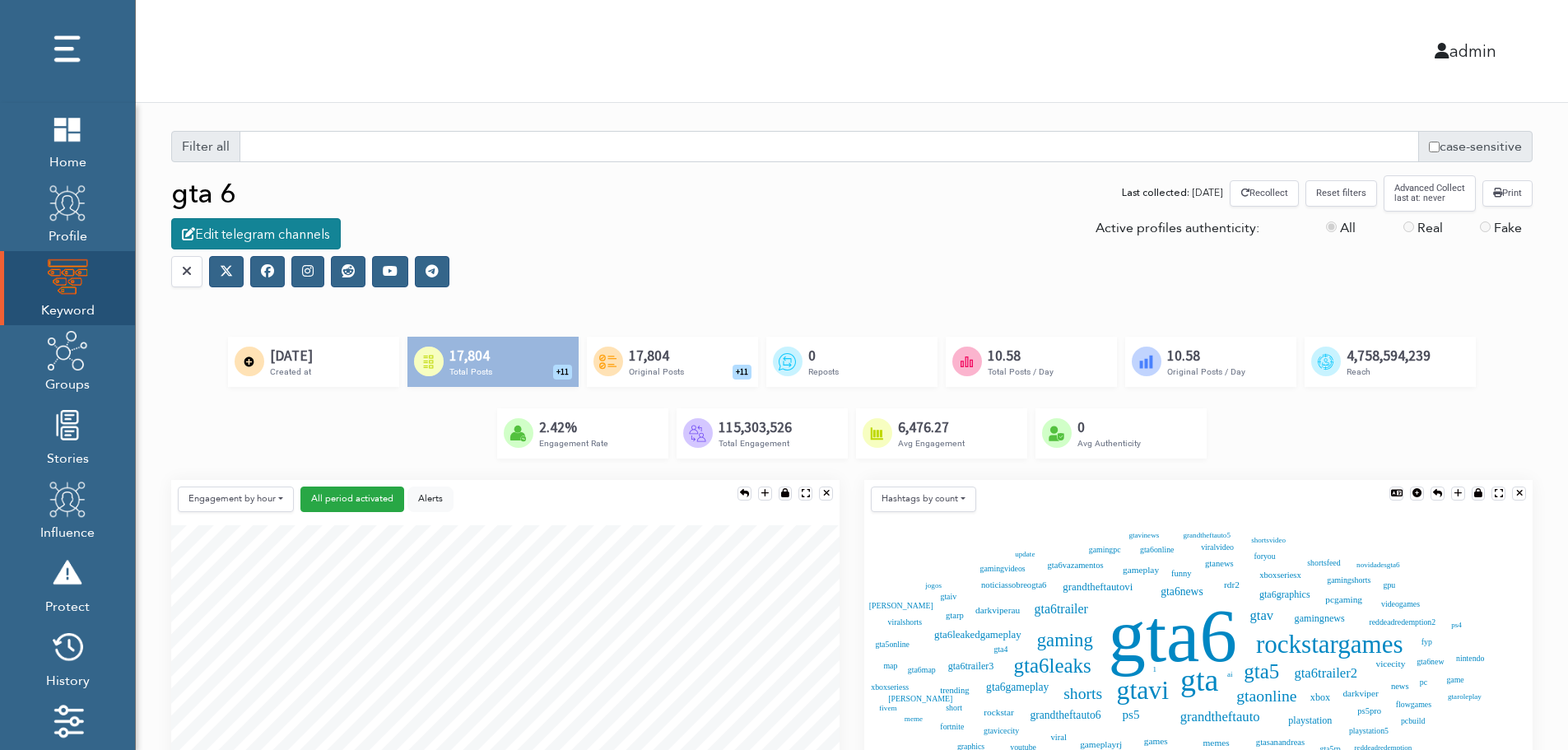
click at [272, 235] on div "Edit telegram channels" at bounding box center [256, 234] width 170 height 31
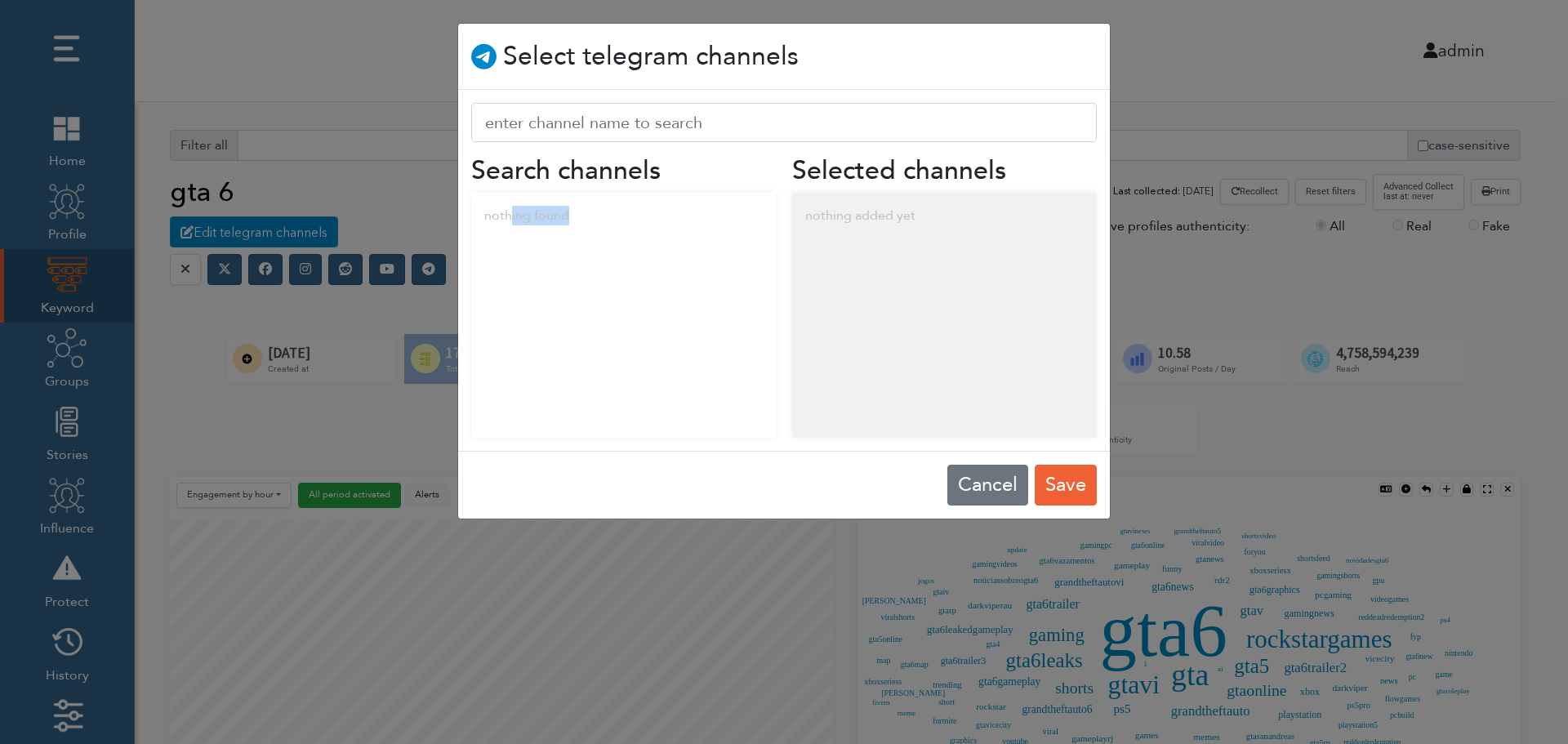
drag, startPoint x: 509, startPoint y: 219, endPoint x: 646, endPoint y: 234, distance: 137.8
click at [646, 234] on div "nothing found" at bounding box center [623, 215] width 304 height 46
click at [911, 214] on div "nothing added yet" at bounding box center [944, 215] width 304 height 46
click at [976, 481] on button "Cancel" at bounding box center [987, 485] width 81 height 41
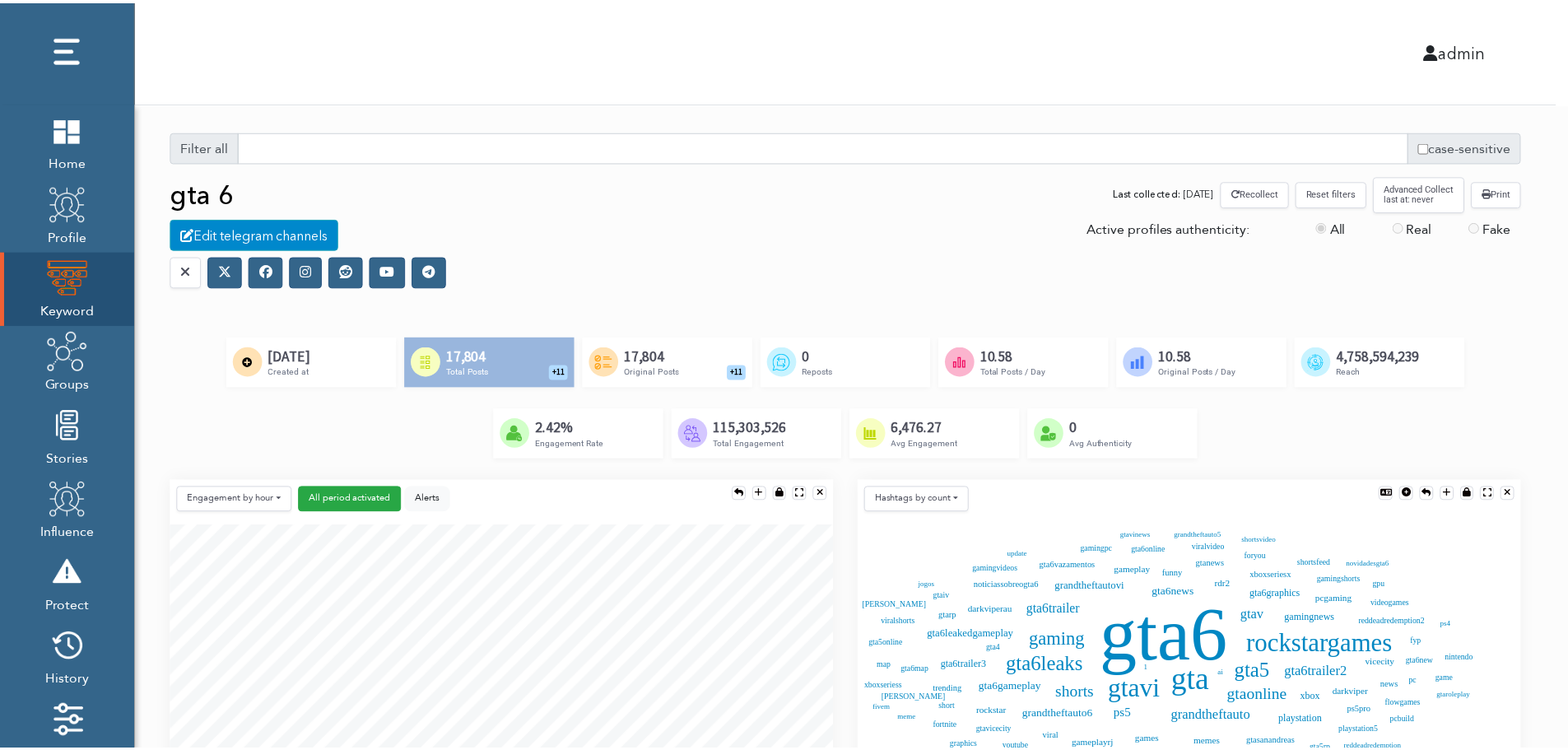
scroll to position [8, 8]
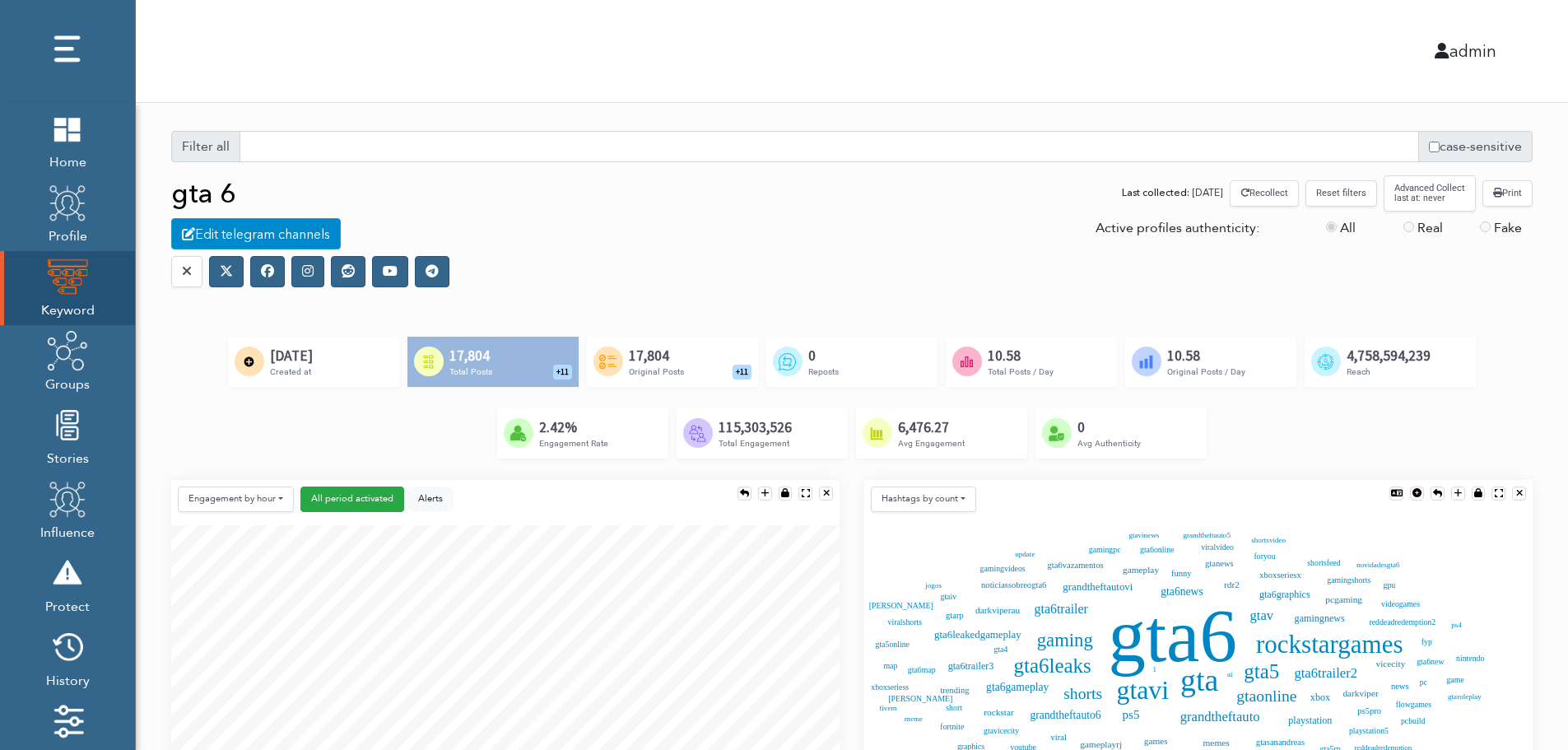
click at [266, 276] on icon at bounding box center [268, 271] width 13 height 13
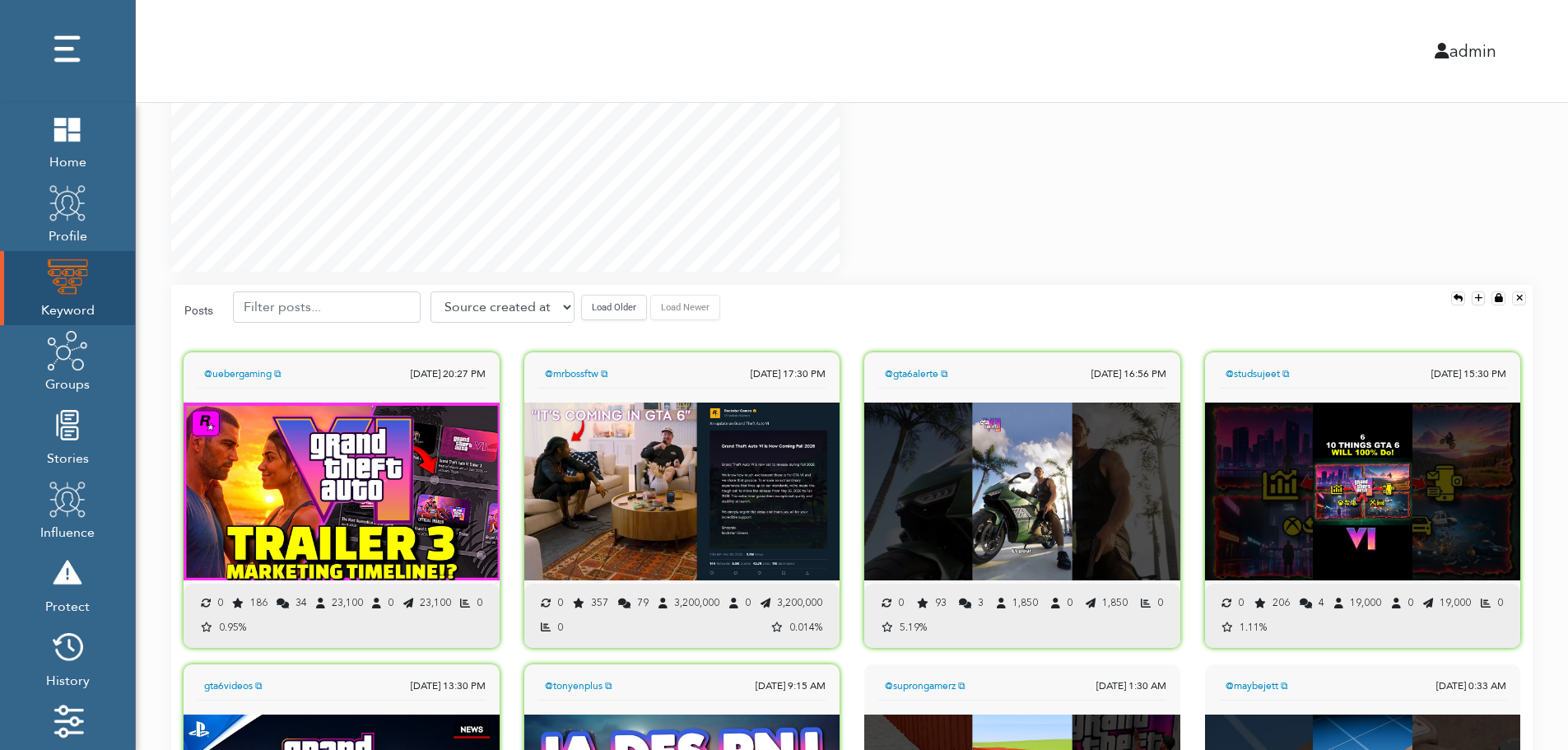
scroll to position [1153, 0]
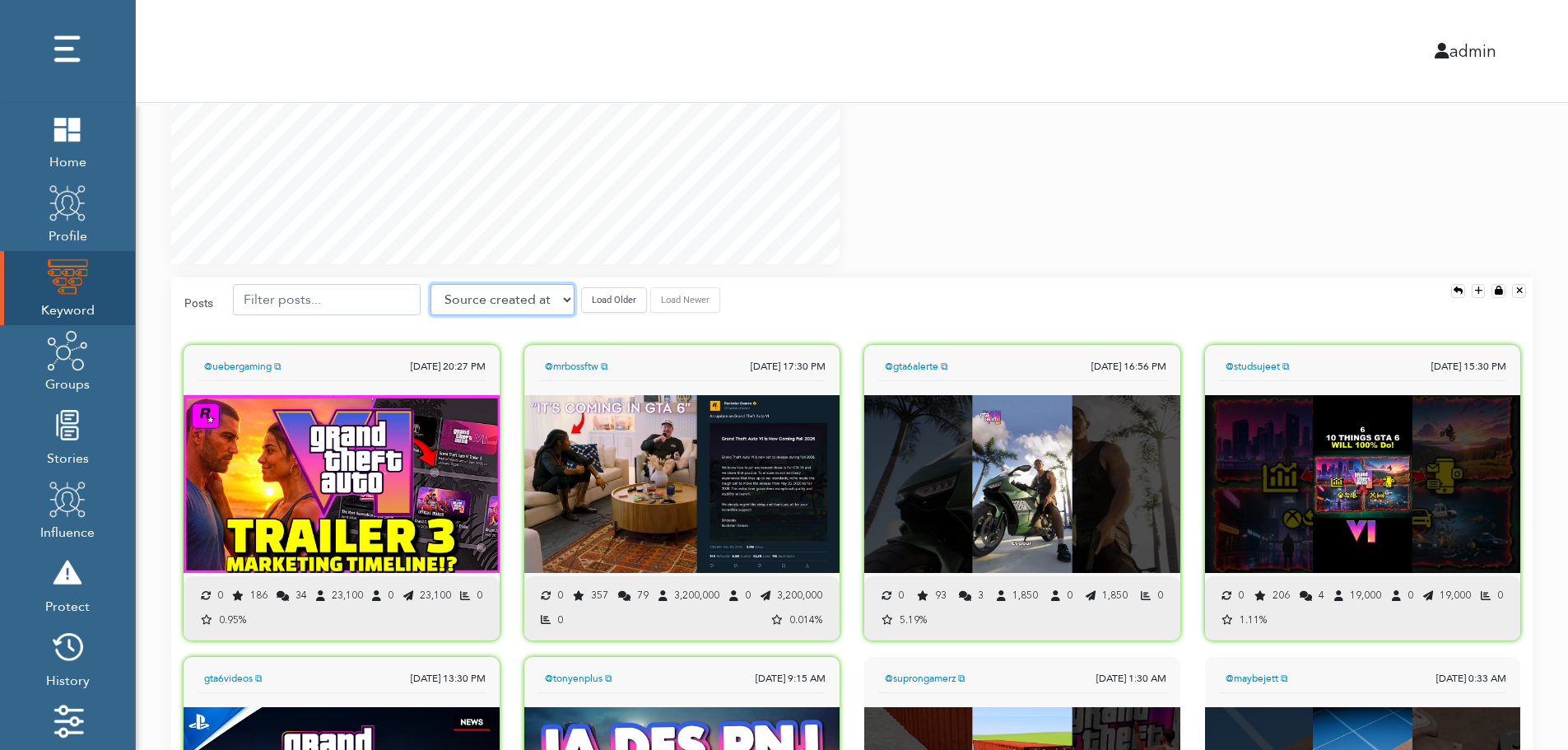
click at [499, 304] on select "Source created at Retweets Likes/favorites Followers Friends Reach Retweet rate…" at bounding box center [502, 299] width 144 height 31
click at [430, 284] on select "Source created at Retweets Likes/favorites Followers Friends Reach Retweet rate…" at bounding box center [502, 299] width 144 height 31
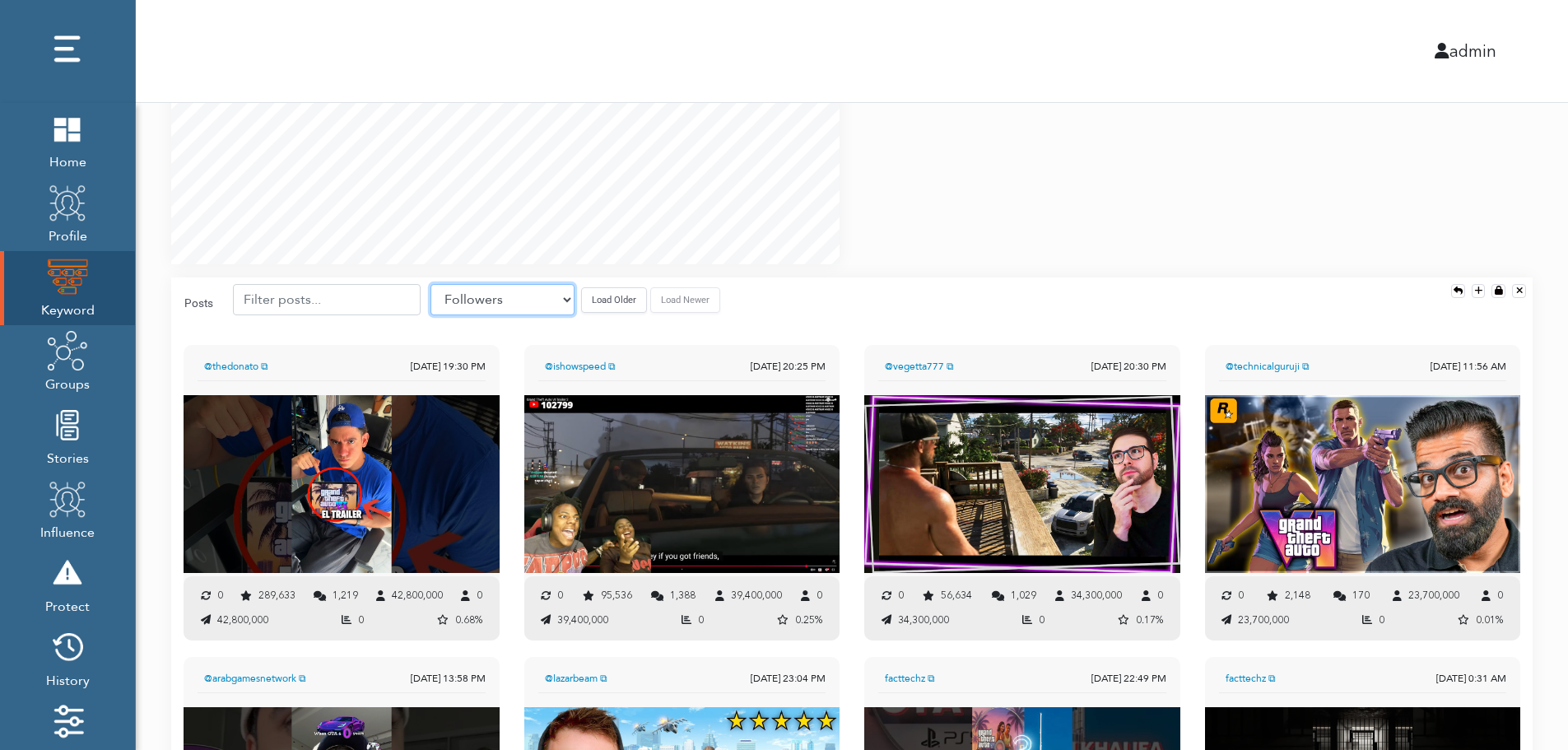
click at [525, 294] on select "Source created at Retweets Likes/favorites Followers Friends Reach Retweet rate…" at bounding box center [502, 299] width 144 height 31
select select "share_rate"
click at [430, 284] on select "Source created at Retweets Likes/favorites Followers Friends Reach Retweet rate…" at bounding box center [502, 299] width 144 height 31
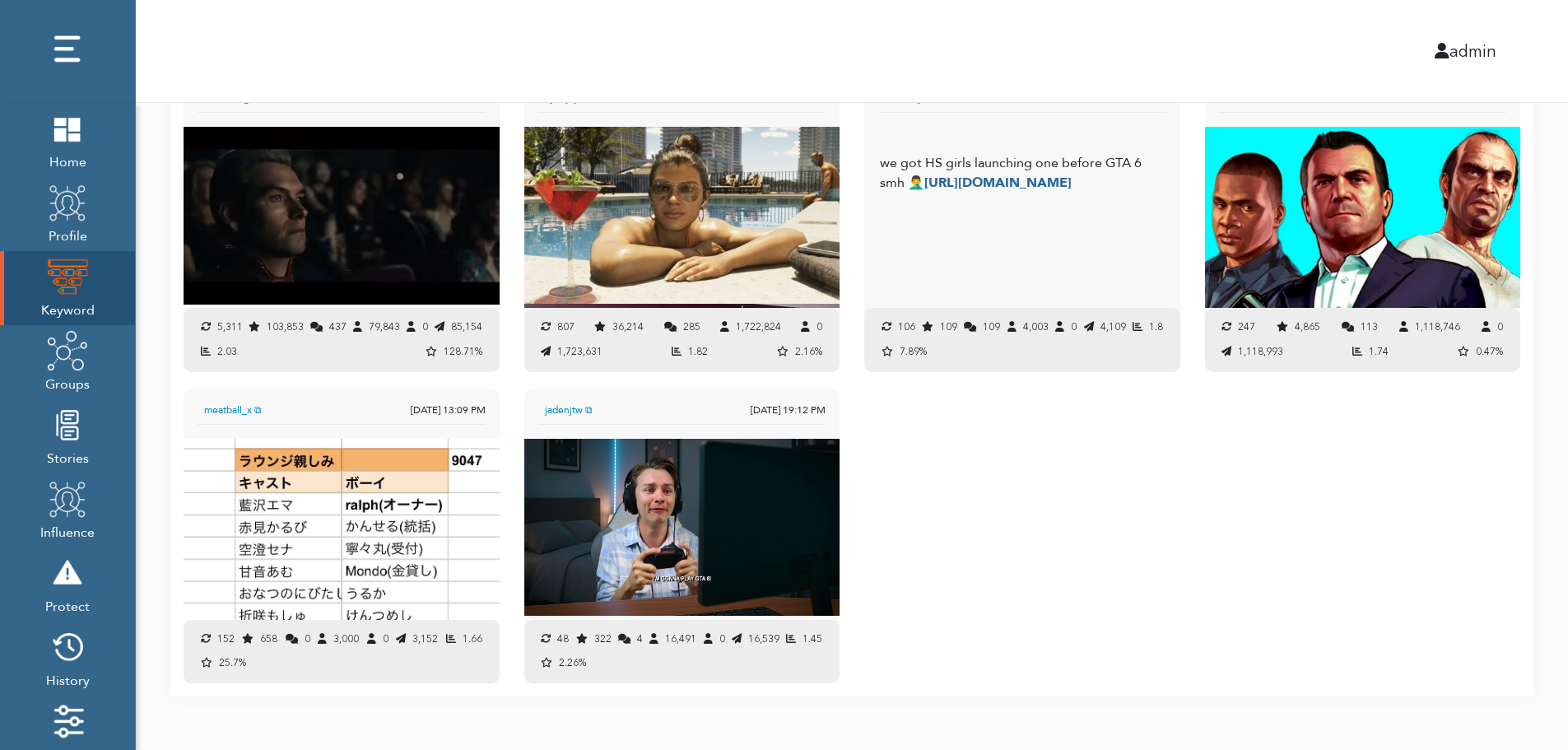
scroll to position [1751, 0]
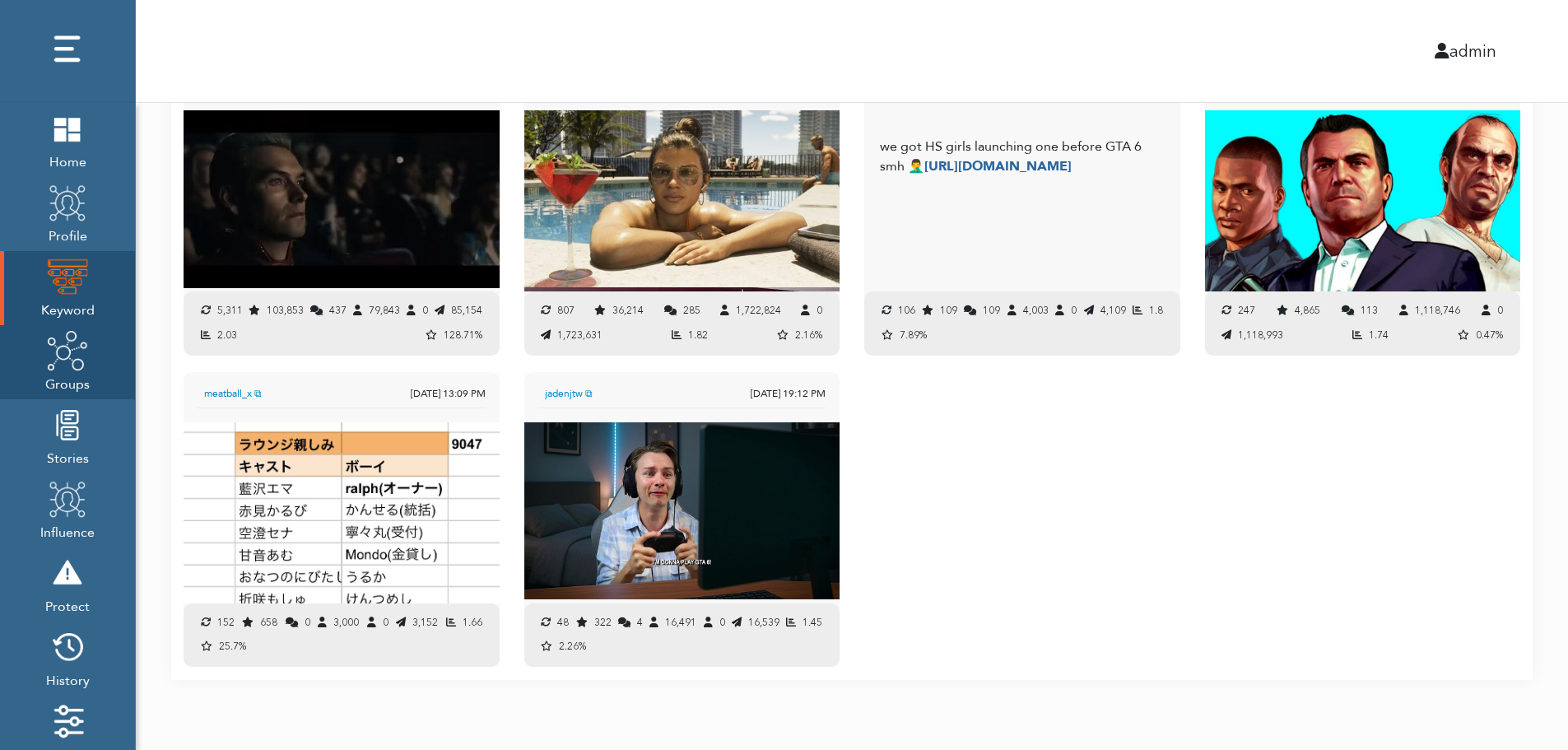
click at [67, 375] on span "Groups" at bounding box center [67, 383] width 45 height 23
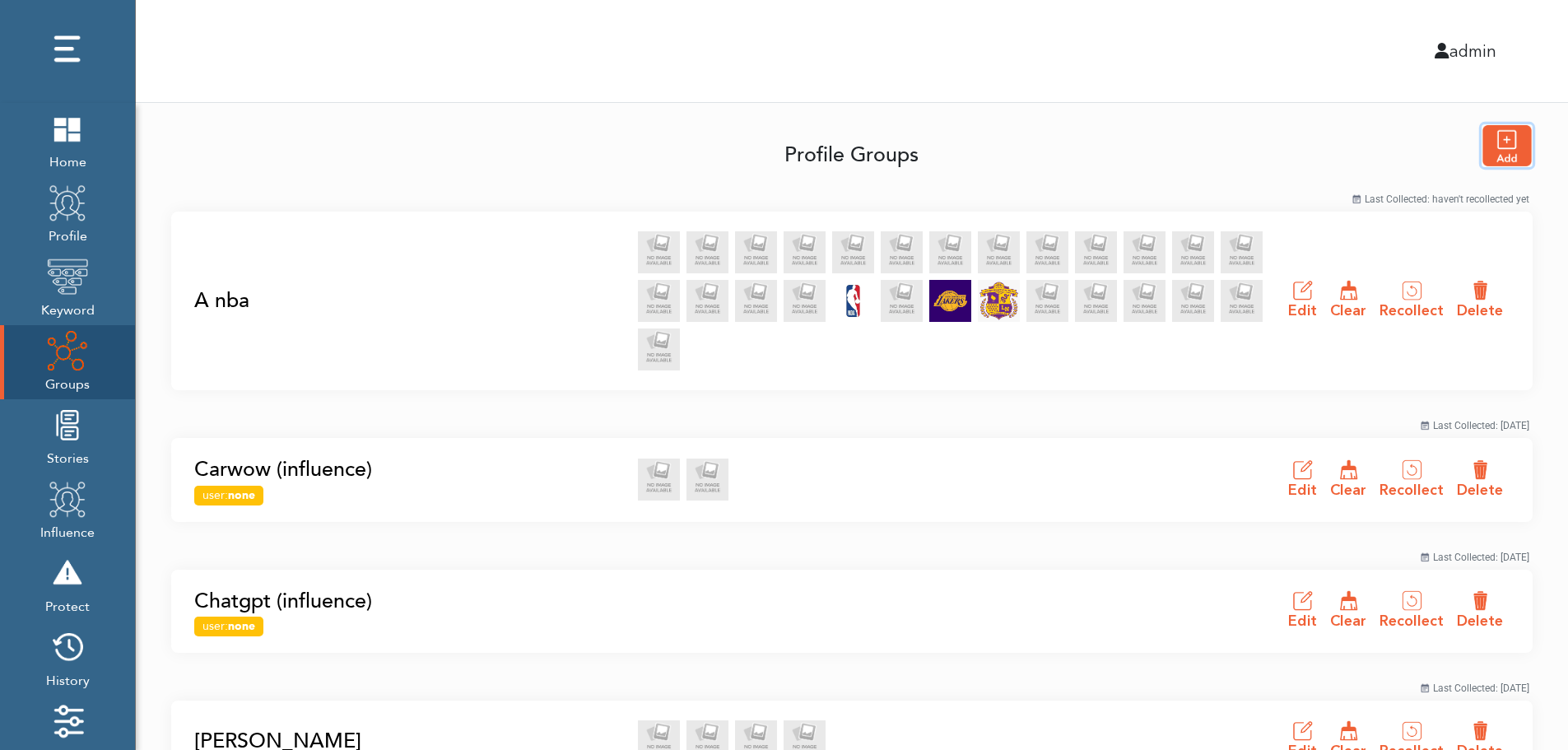
click at [1513, 145] on img "button" at bounding box center [1507, 145] width 50 height 41
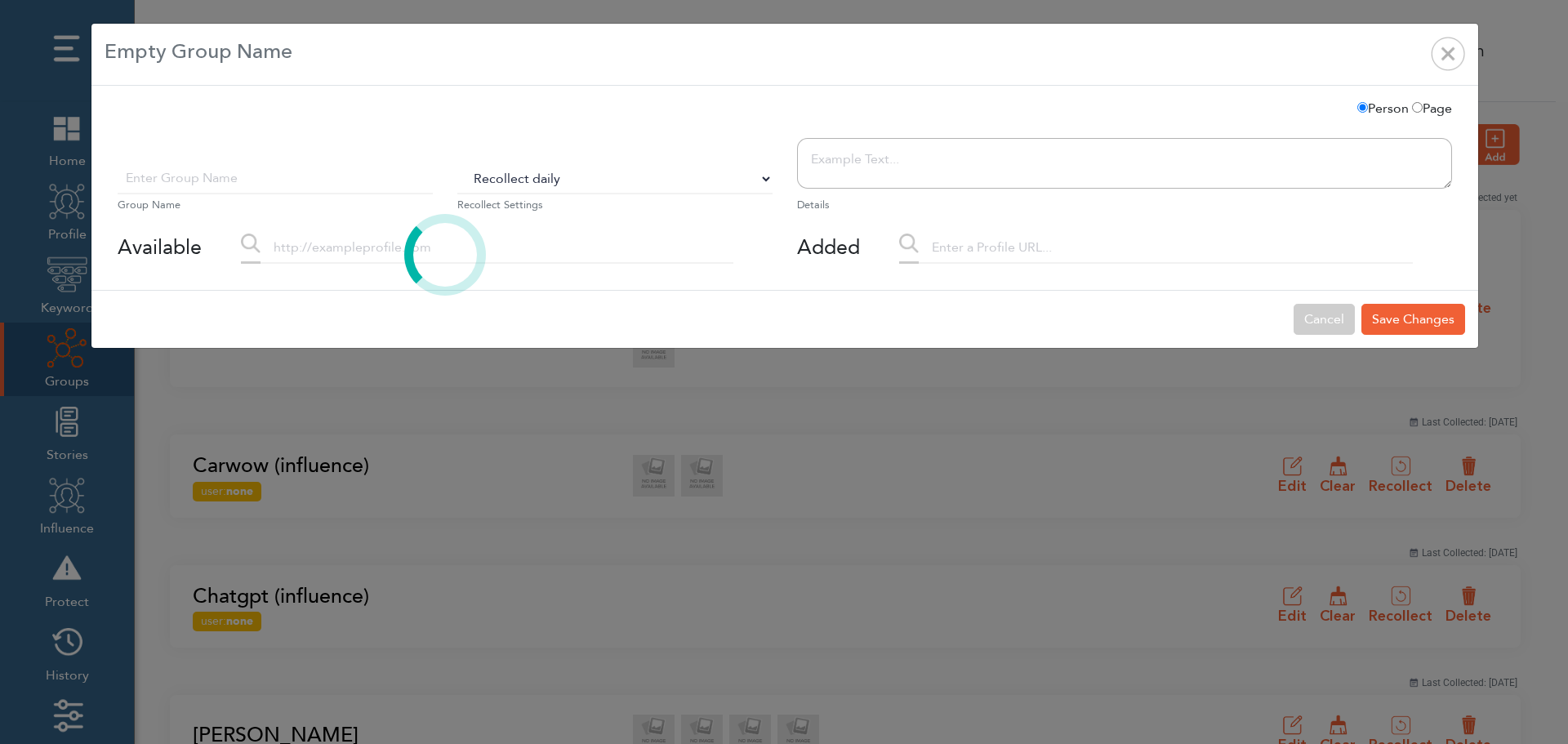
click at [515, 181] on select "Do Not Recollect Recollect every 3 hours Recollect every 6 hours Recollect ever…" at bounding box center [615, 178] width 315 height 31
select select "0"
click at [458, 163] on select "Do Not Recollect Recollect every 3 hours Recollect every 6 hours Recollect ever…" at bounding box center [615, 178] width 315 height 31
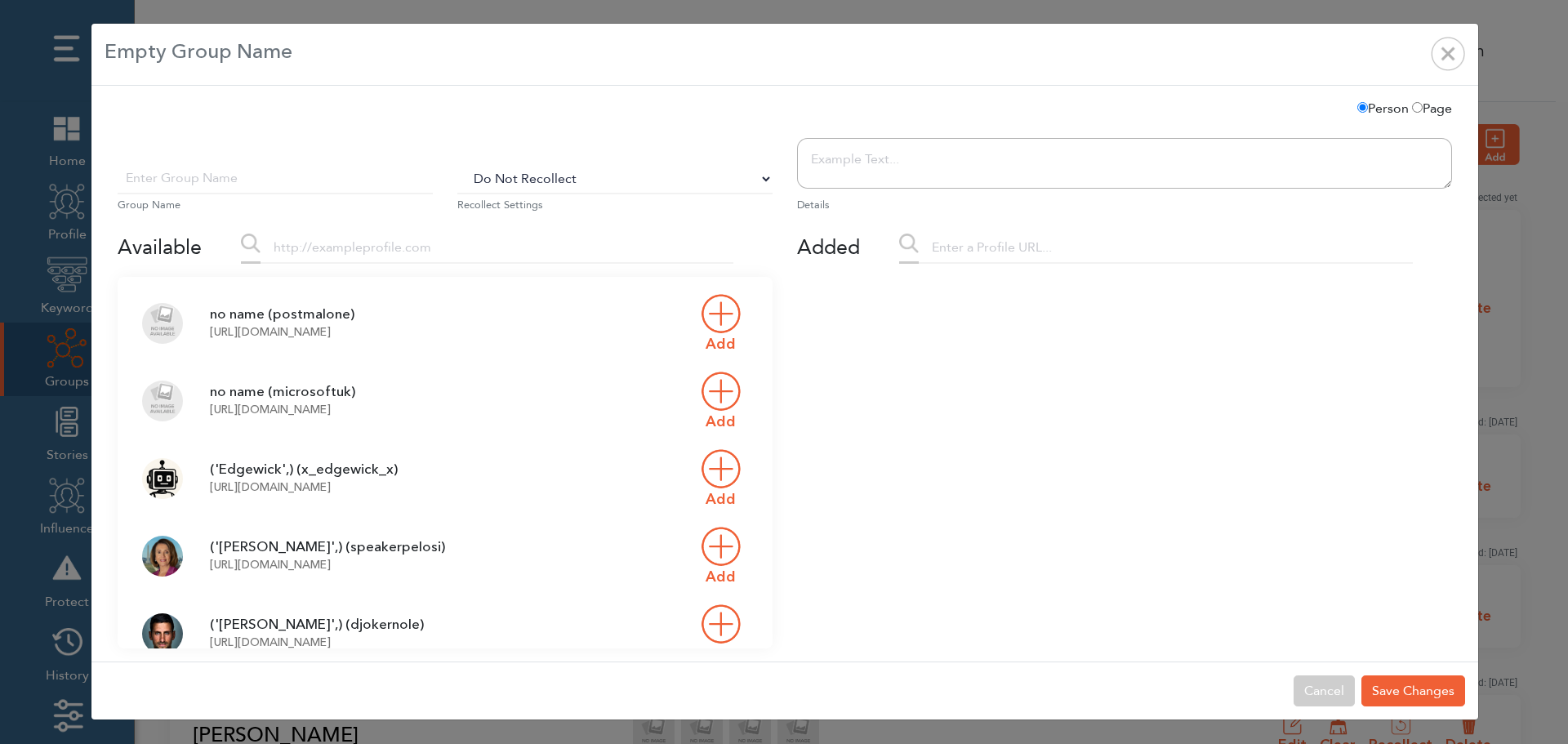
click at [364, 257] on input "text" at bounding box center [496, 248] width 473 height 31
click at [308, 186] on input "text" at bounding box center [275, 178] width 315 height 31
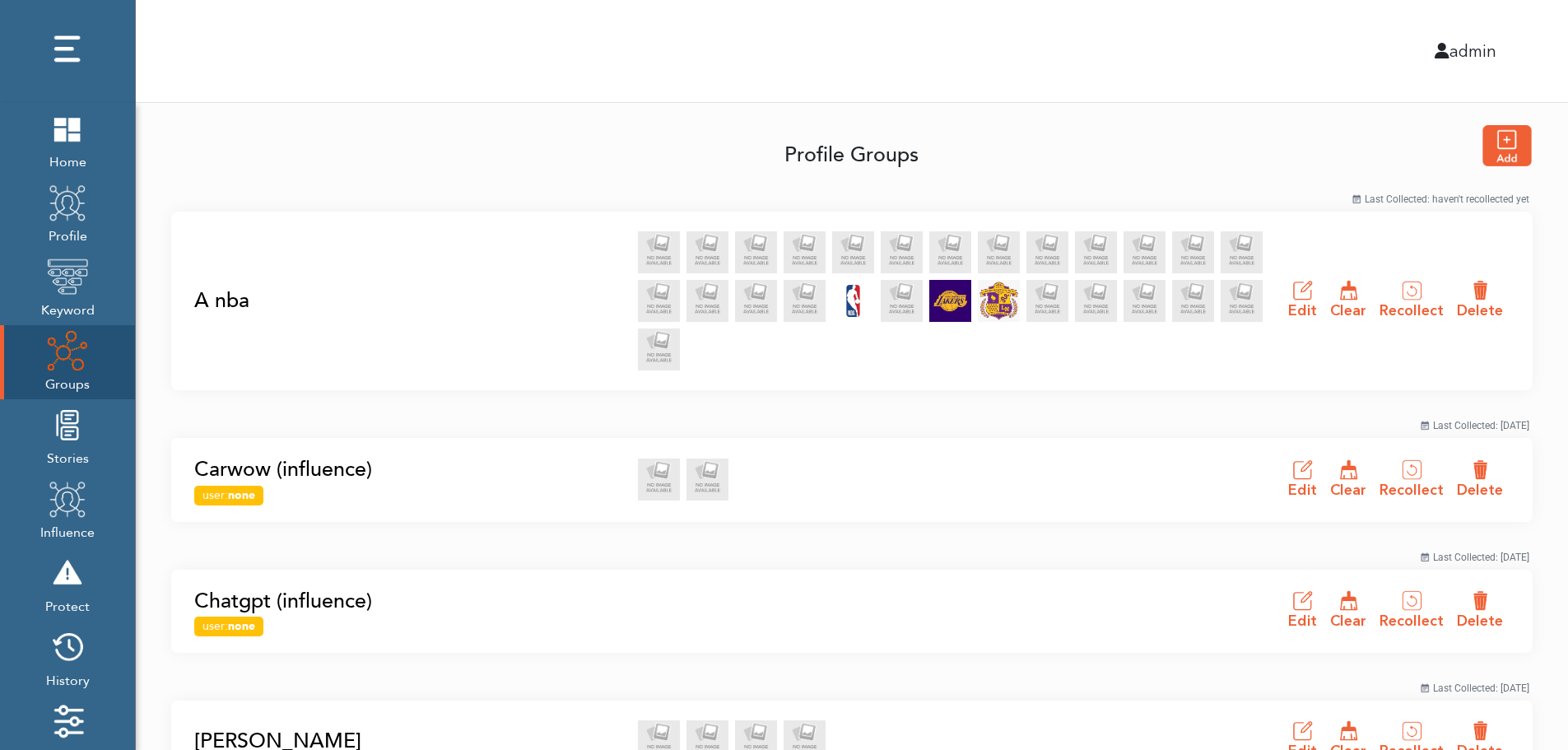
click at [218, 300] on link "A nba" at bounding box center [411, 301] width 434 height 31
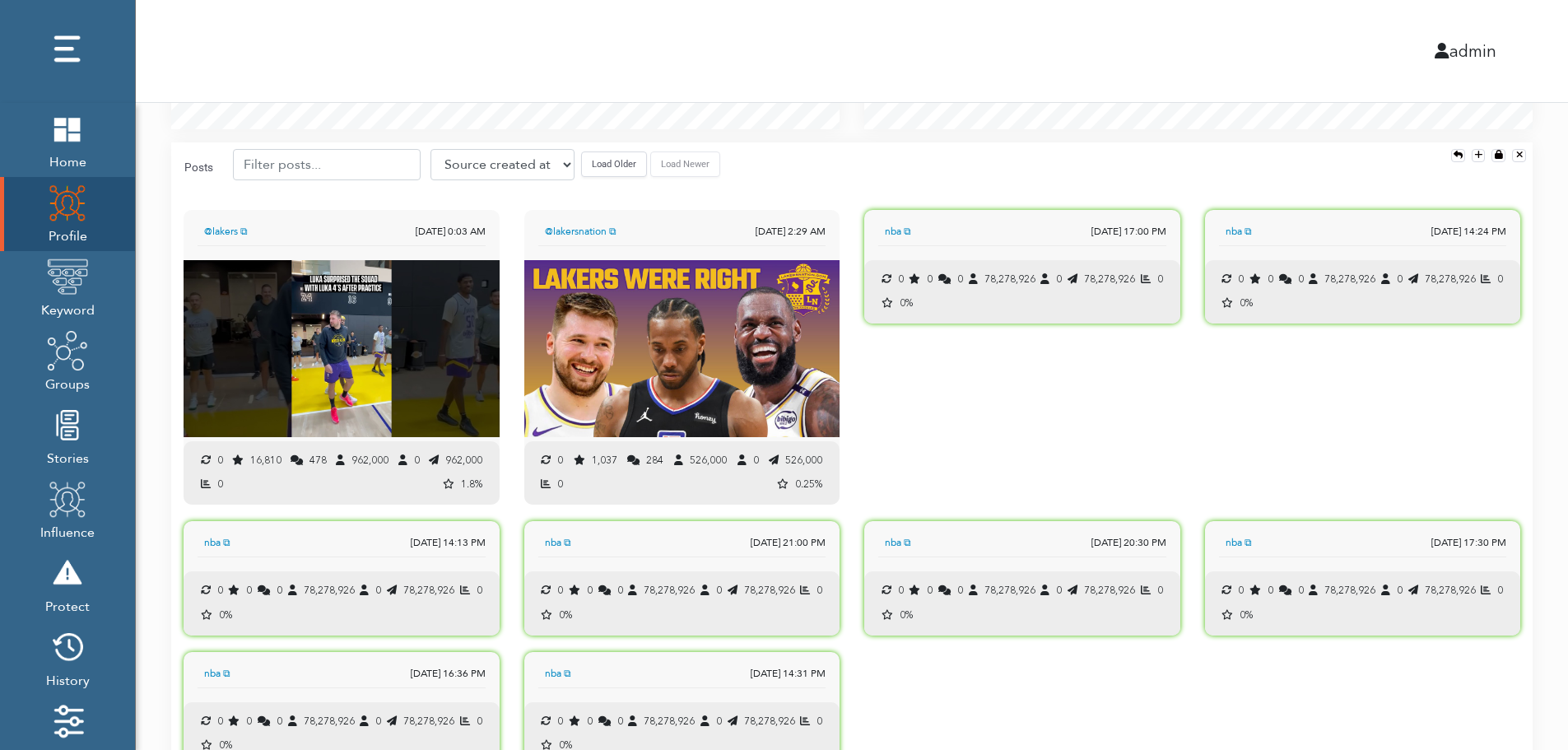
scroll to position [1637, 0]
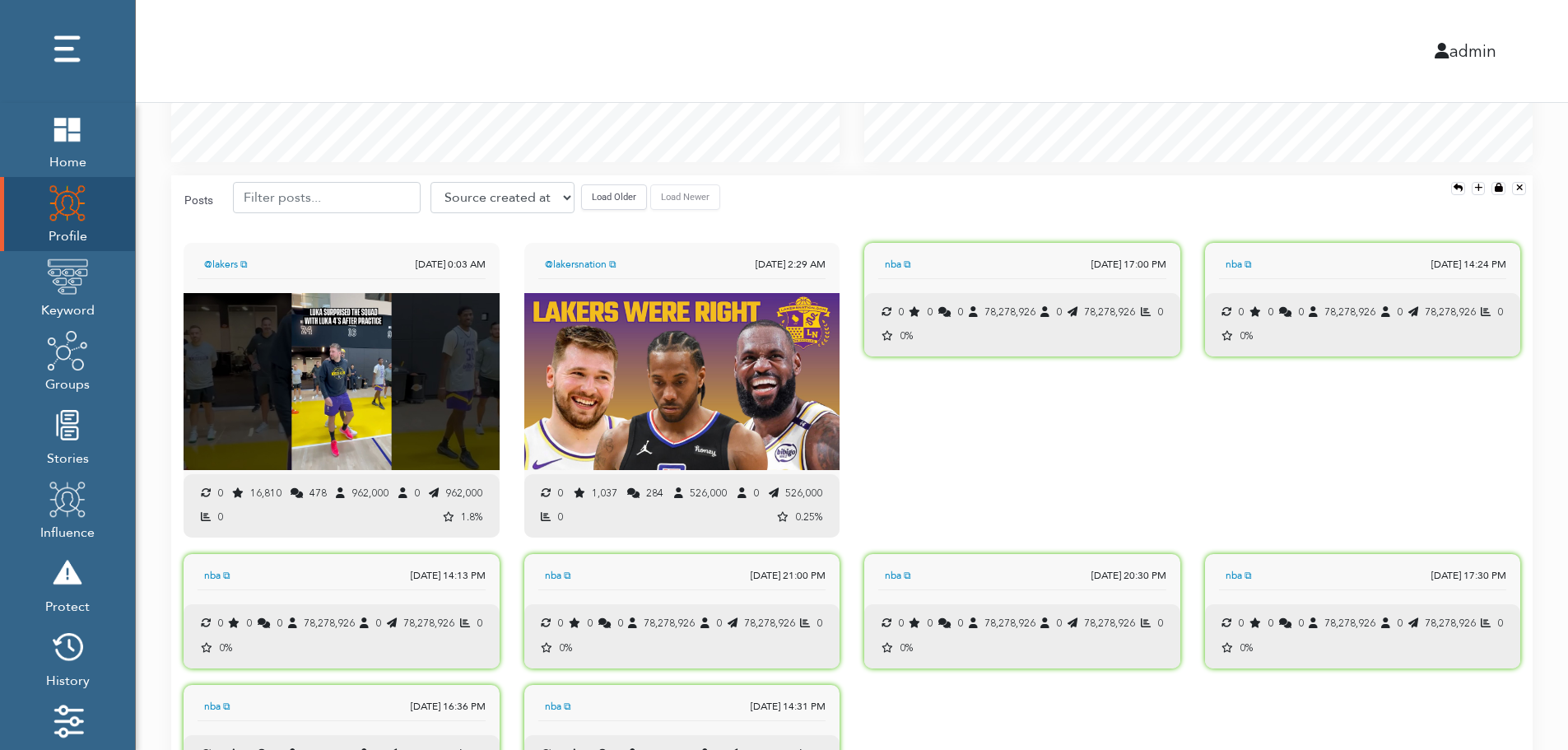
click at [602, 206] on button "Load Older" at bounding box center [614, 197] width 66 height 25
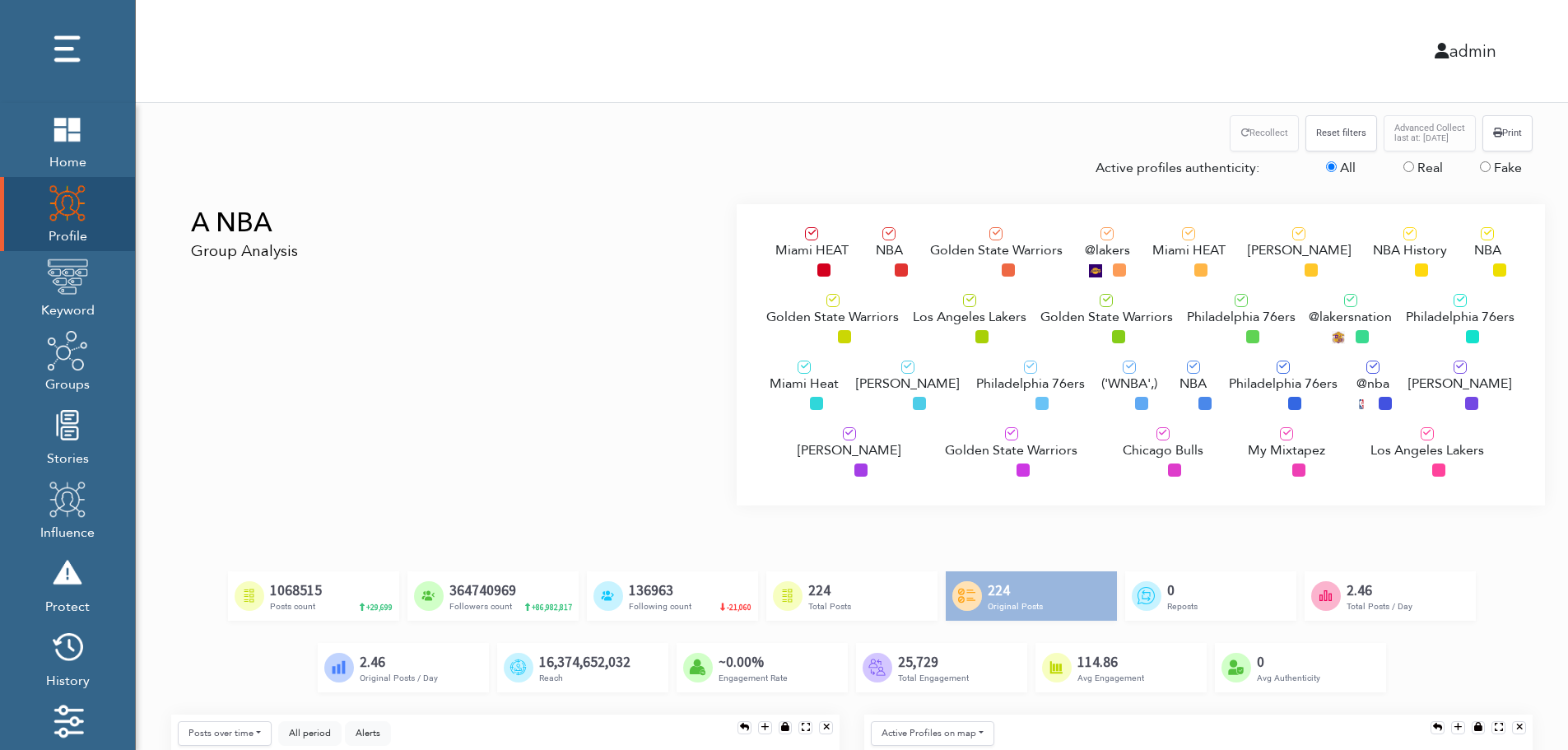
scroll to position [0, 0]
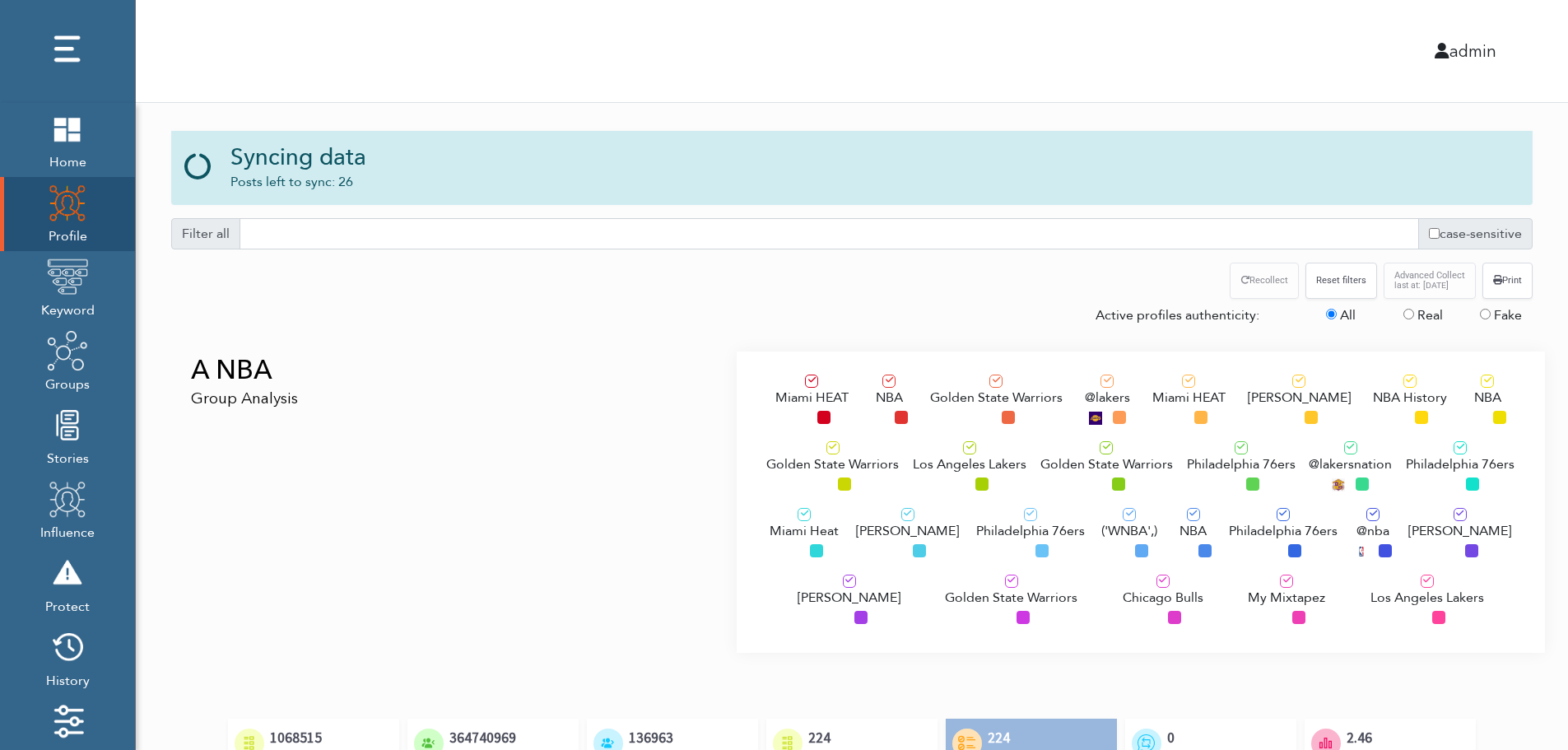
click at [304, 448] on div "A NBA Group Analysis" at bounding box center [448, 502] width 578 height 302
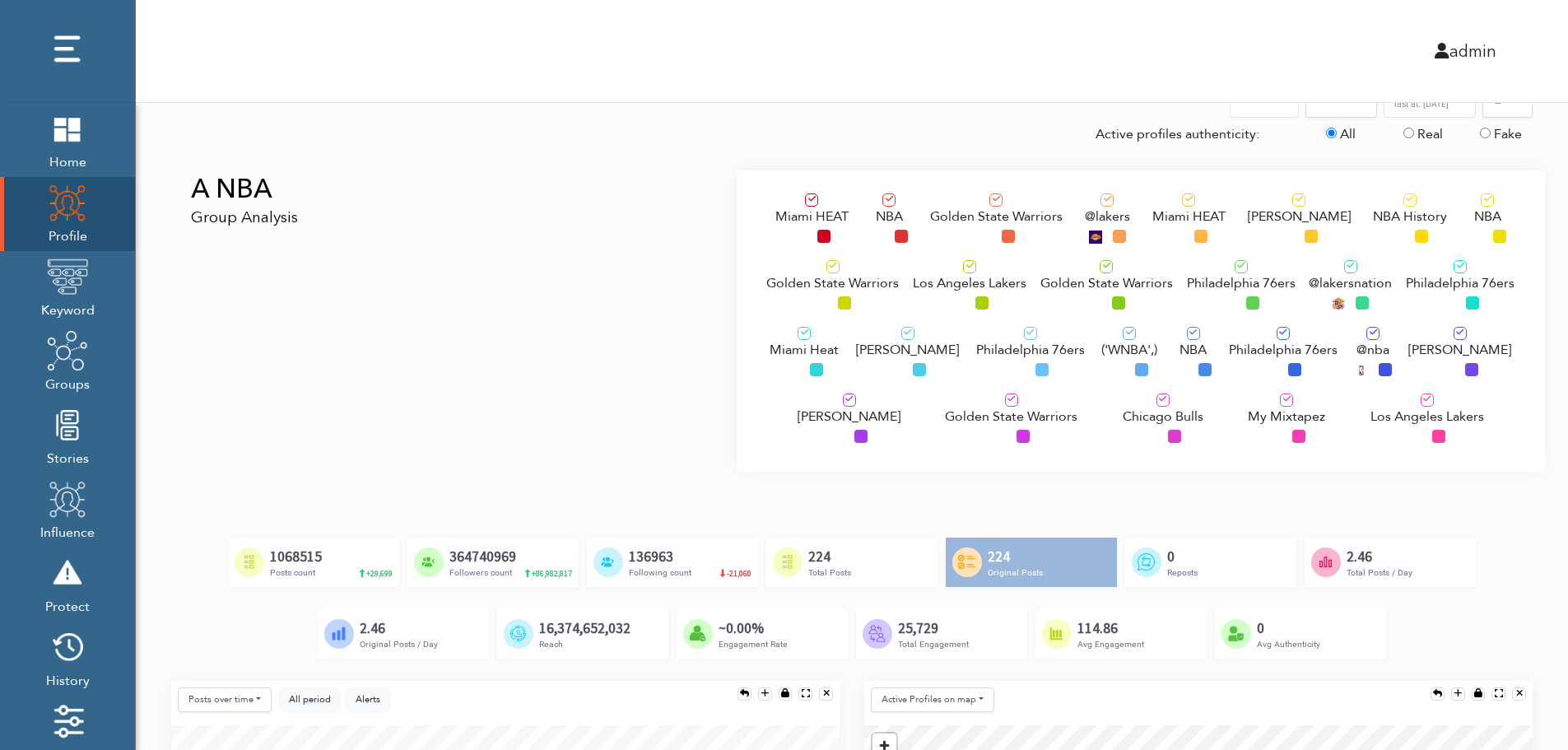
scroll to position [165, 0]
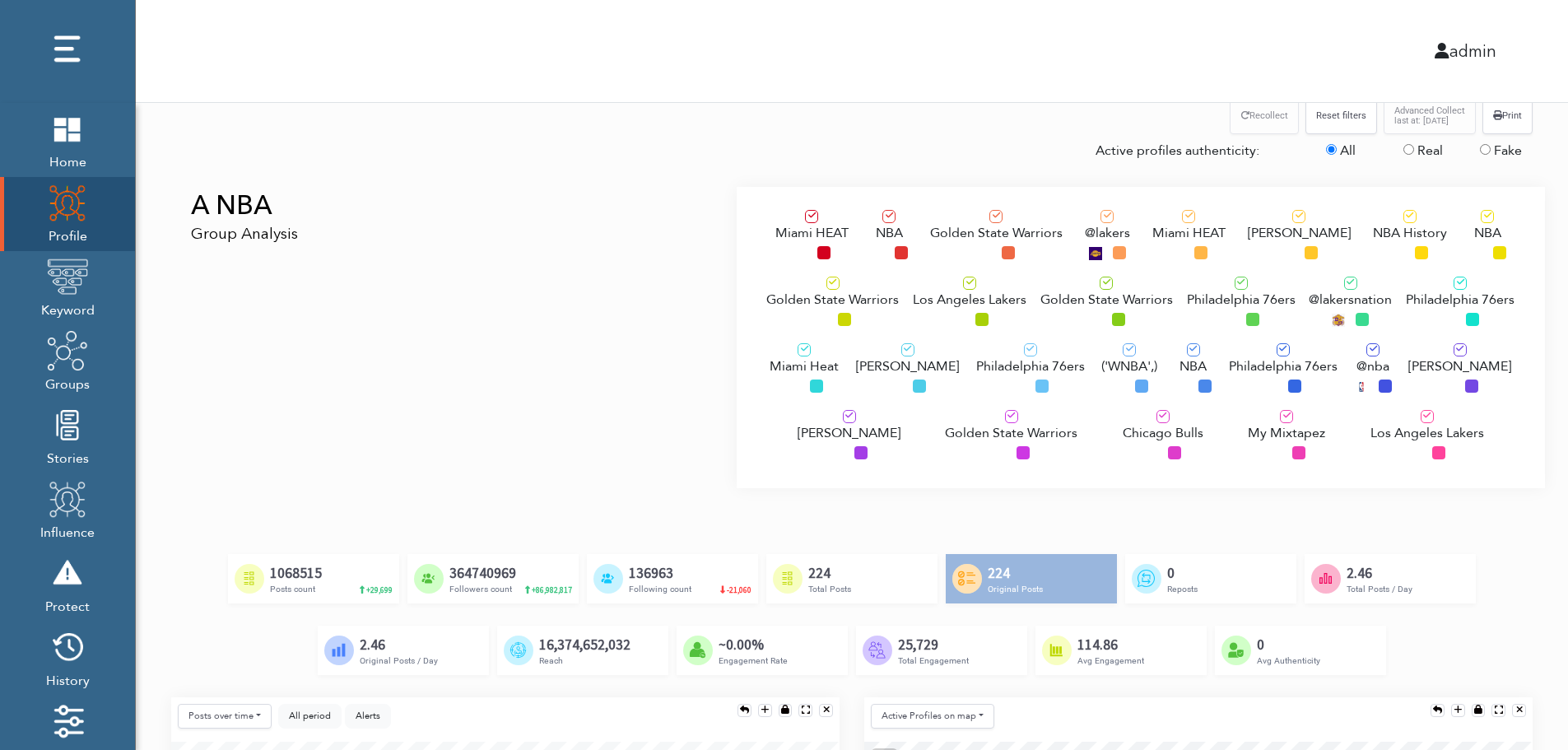
click at [947, 298] on span "Los Angeles Lakers" at bounding box center [969, 300] width 113 height 20
click at [984, 383] on div "Philadelphia 76ers" at bounding box center [1030, 372] width 108 height 55
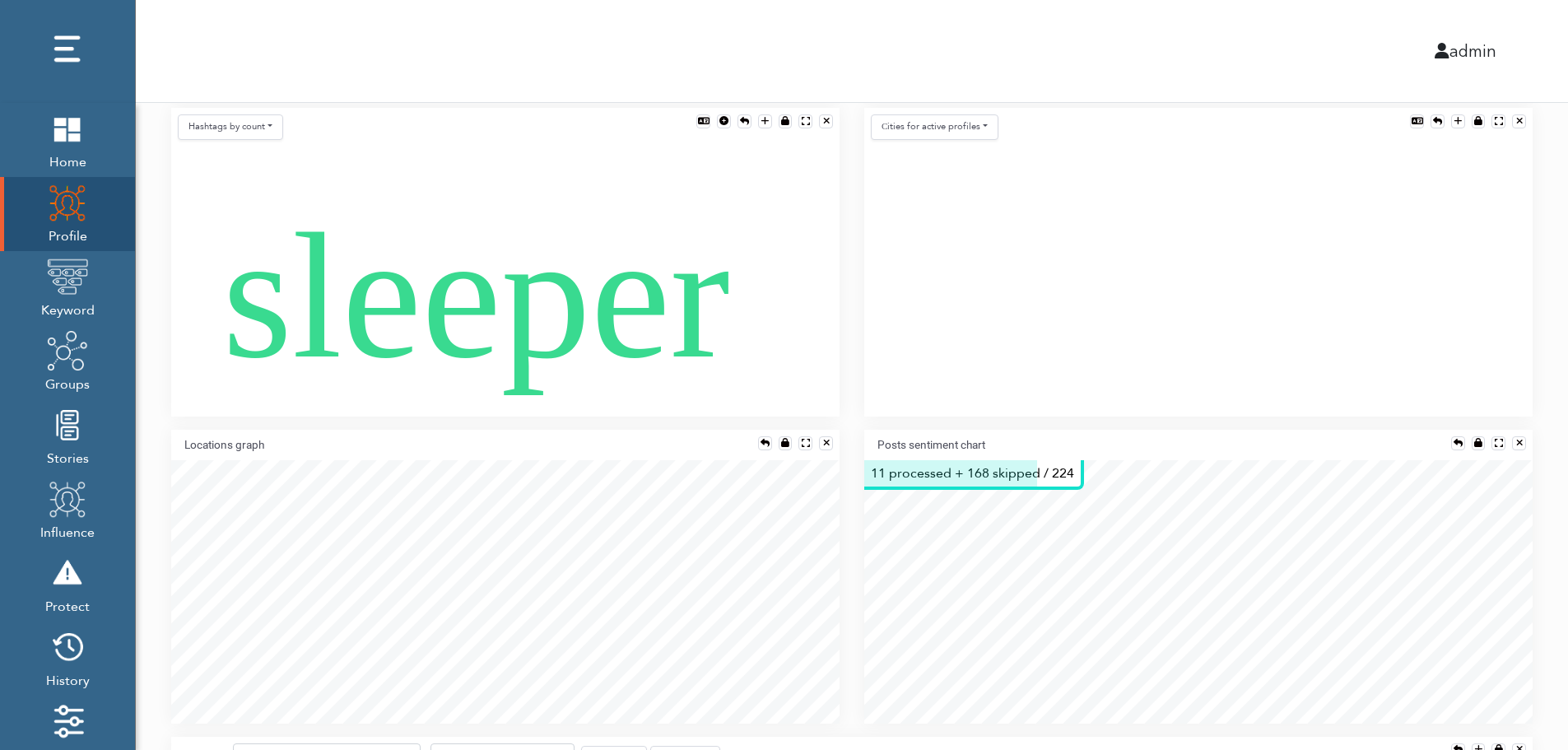
scroll to position [1054, 0]
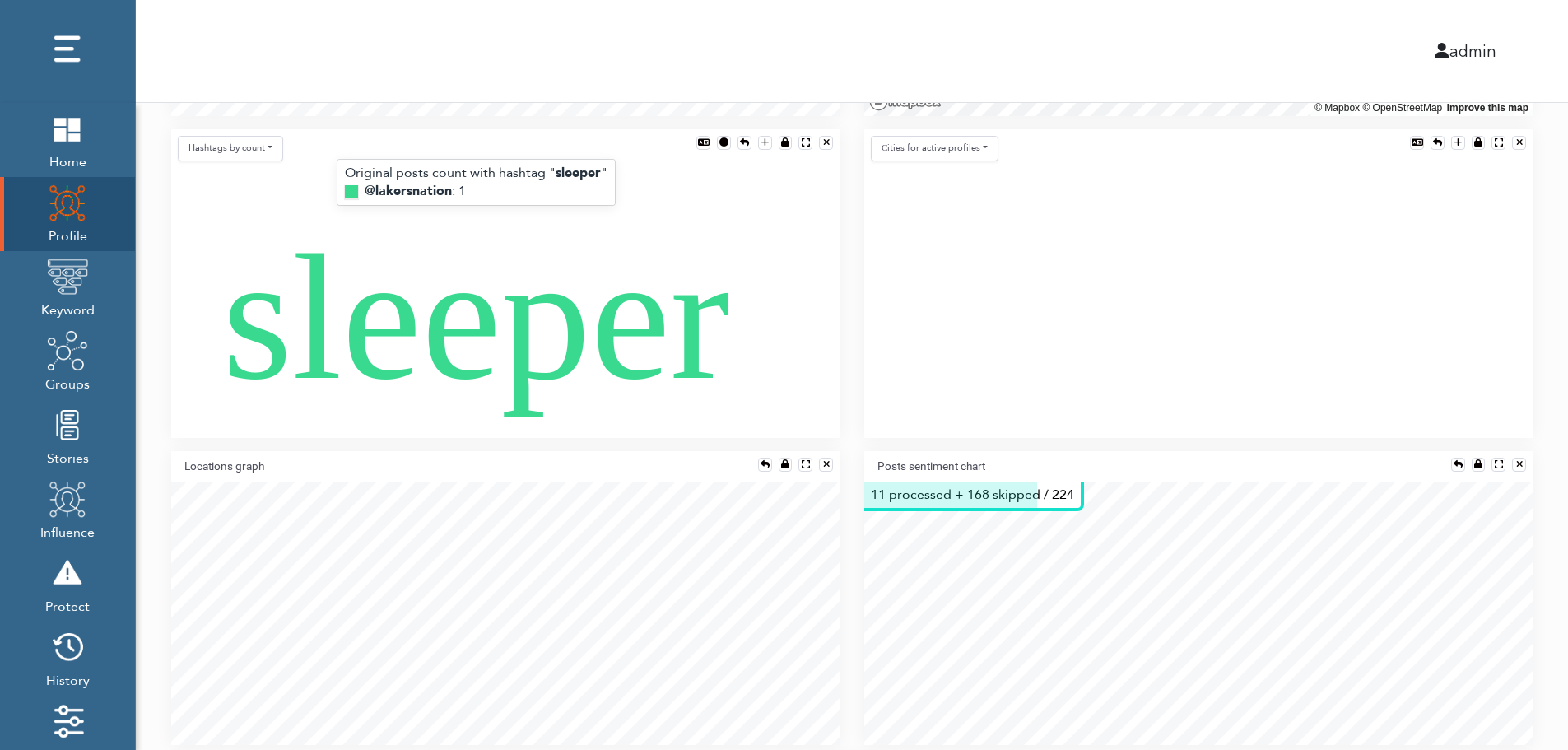
click at [491, 335] on text "sleeper" at bounding box center [475, 319] width 507 height 198
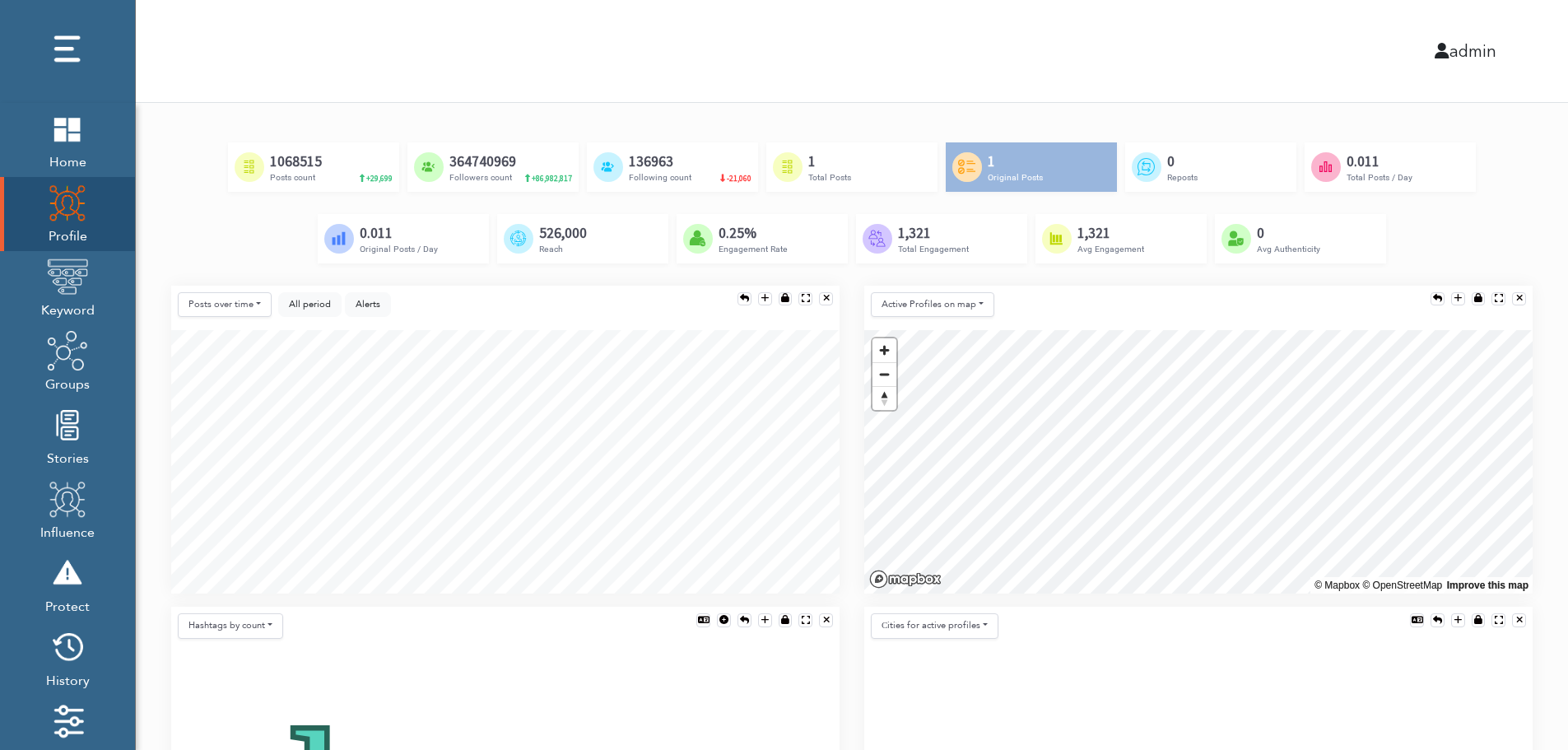
scroll to position [560, 0]
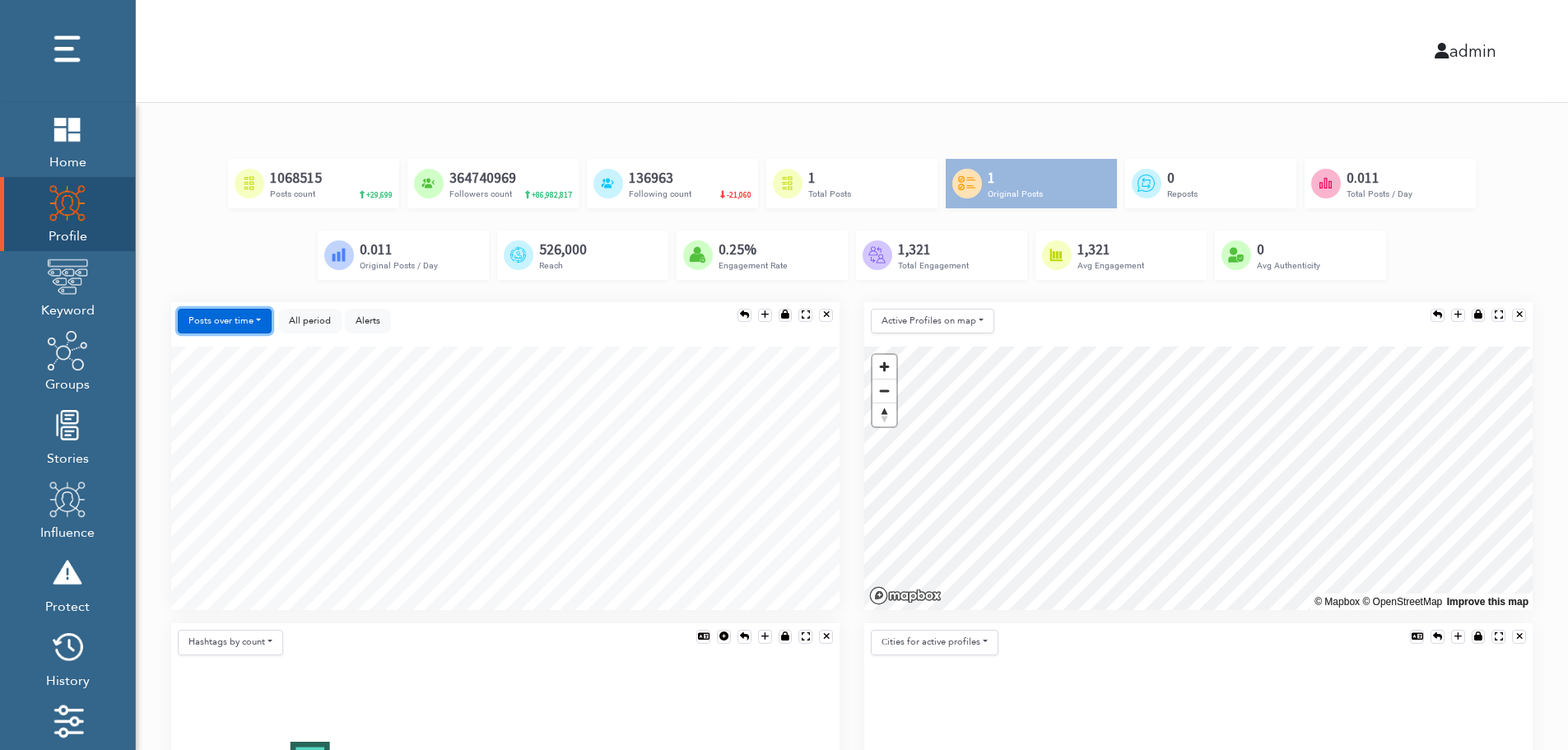
click at [202, 320] on button "Posts over time" at bounding box center [225, 321] width 94 height 25
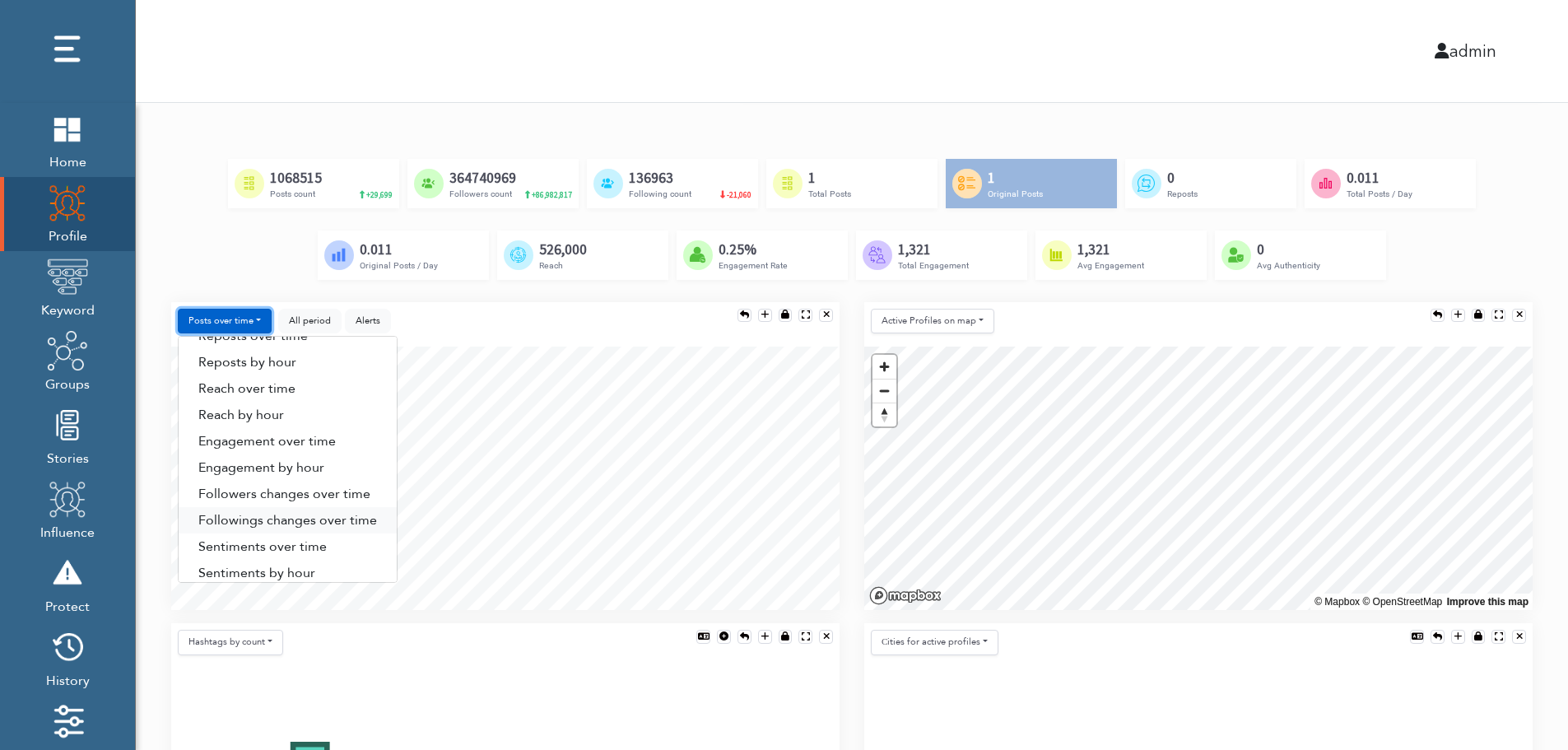
scroll to position [84, 0]
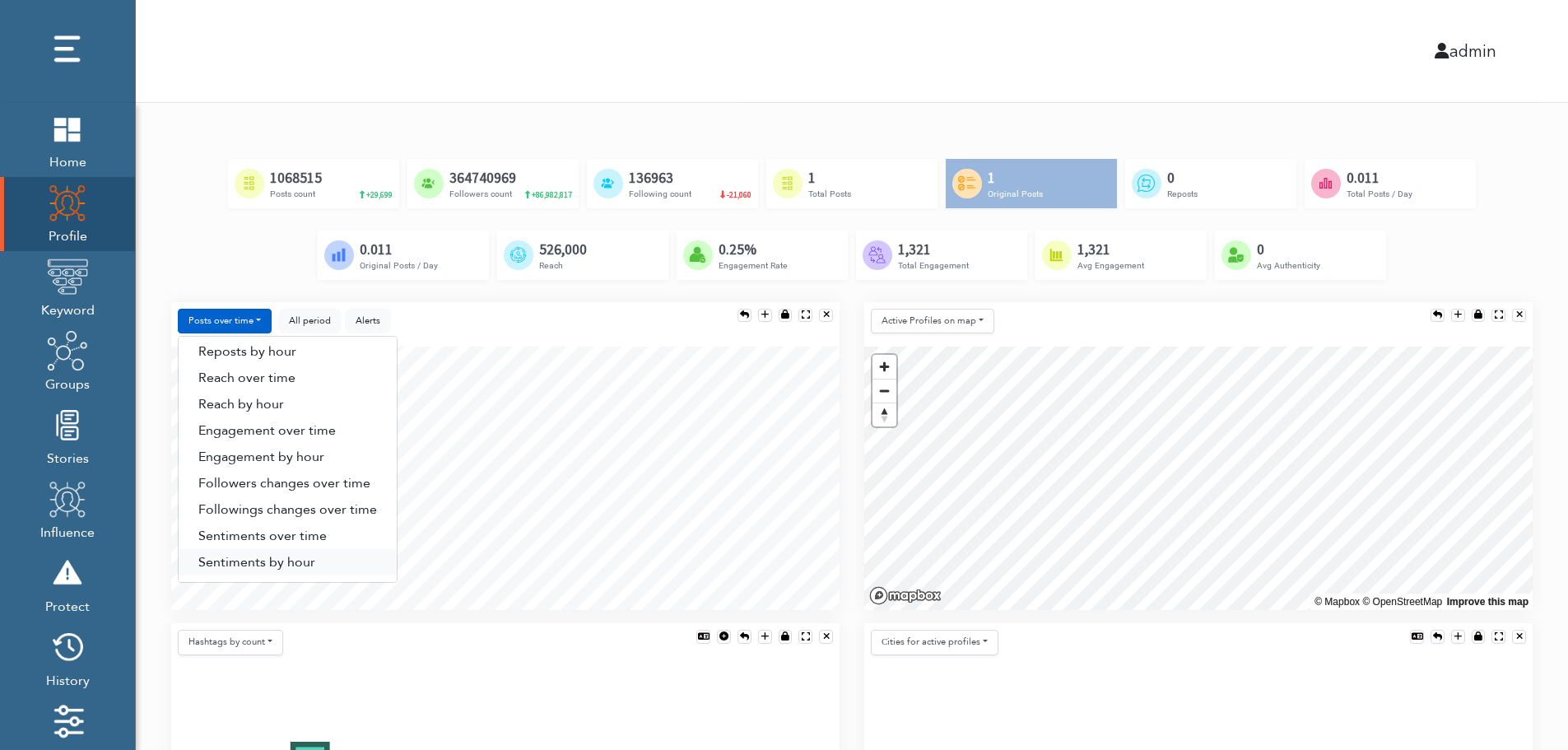
click at [303, 564] on link "Sentiments by hour" at bounding box center [288, 562] width 218 height 26
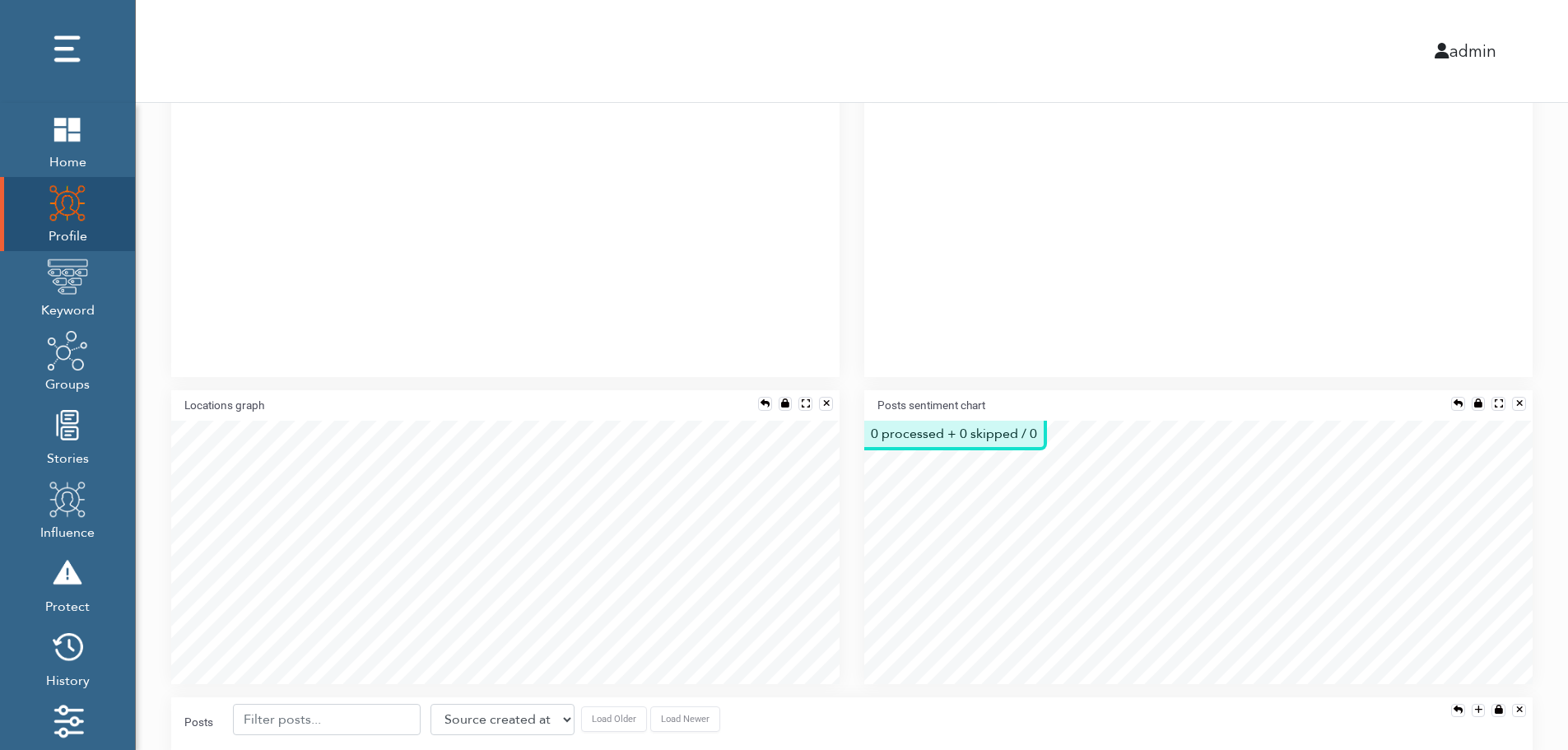
scroll to position [1196, 0]
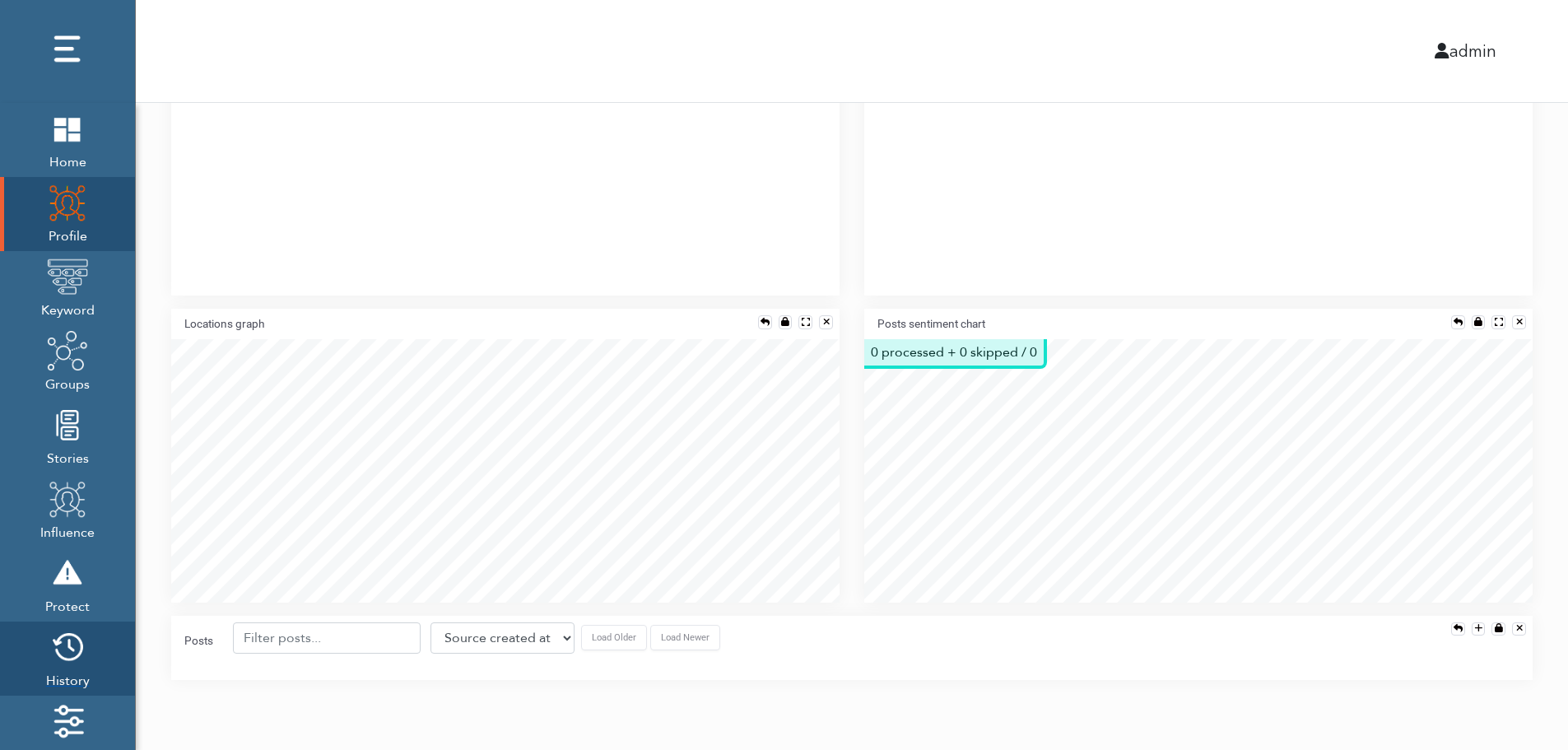
click at [63, 656] on img at bounding box center [67, 647] width 41 height 41
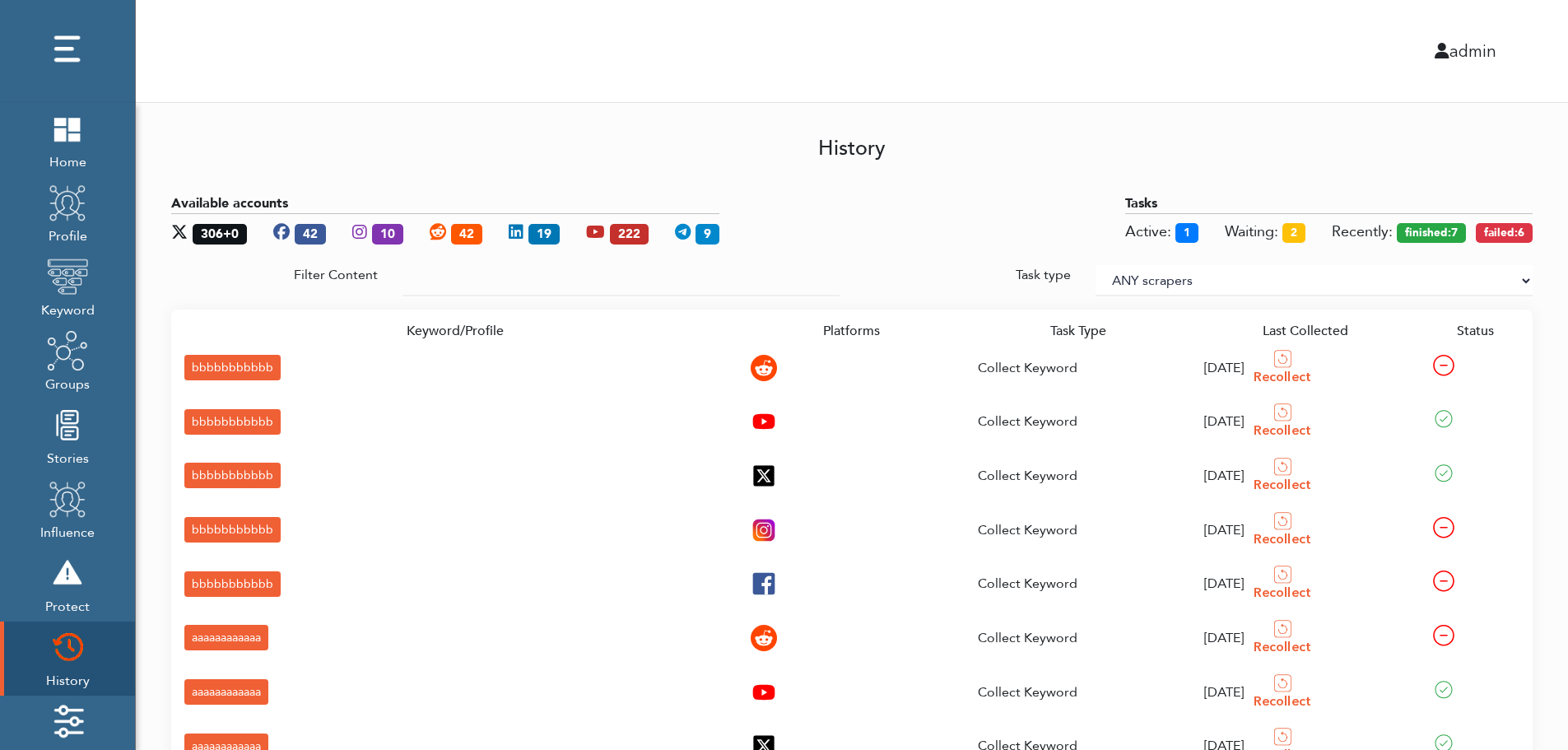
scroll to position [246, 0]
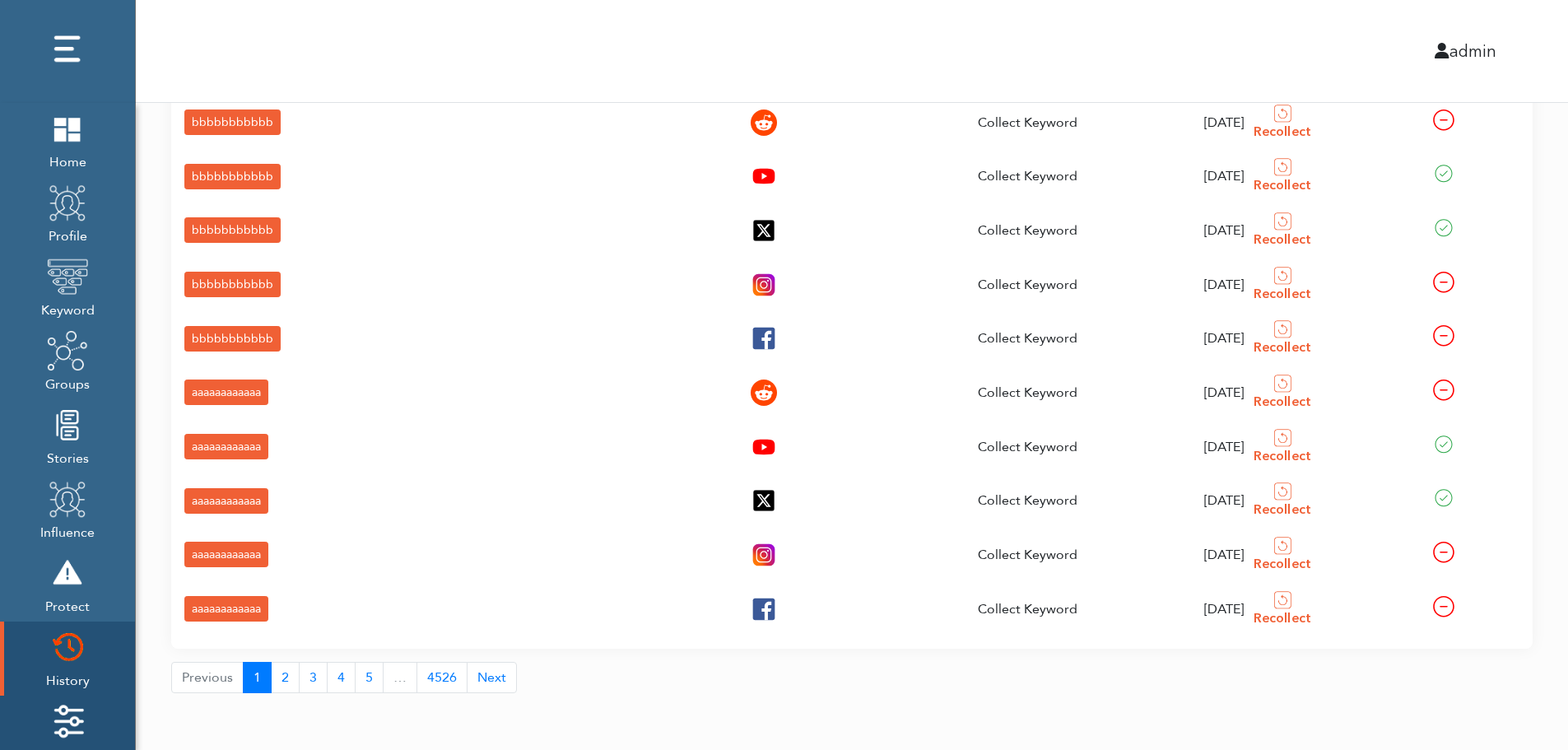
click at [53, 712] on img at bounding box center [67, 721] width 41 height 41
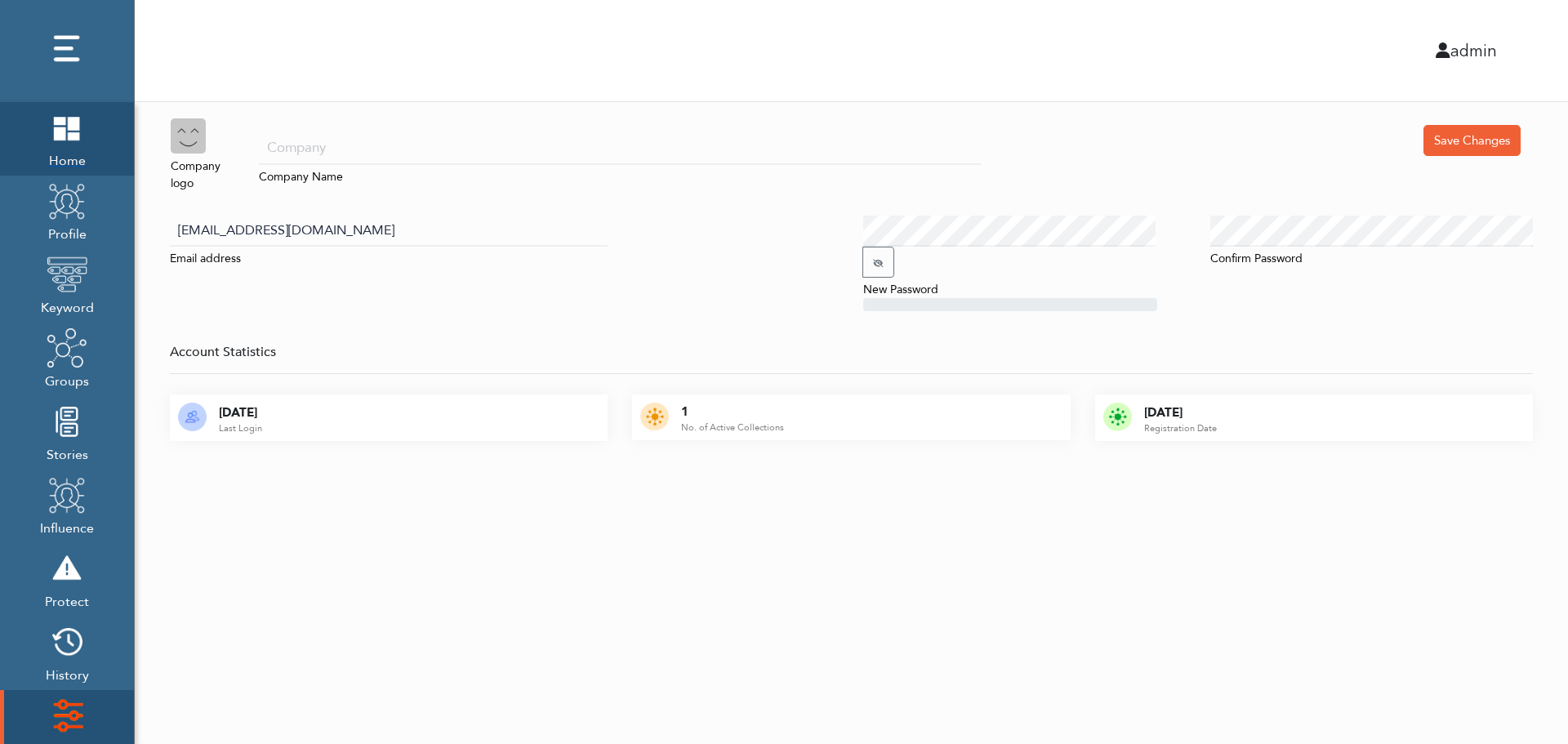
click at [60, 149] on span "Home" at bounding box center [67, 158] width 41 height 23
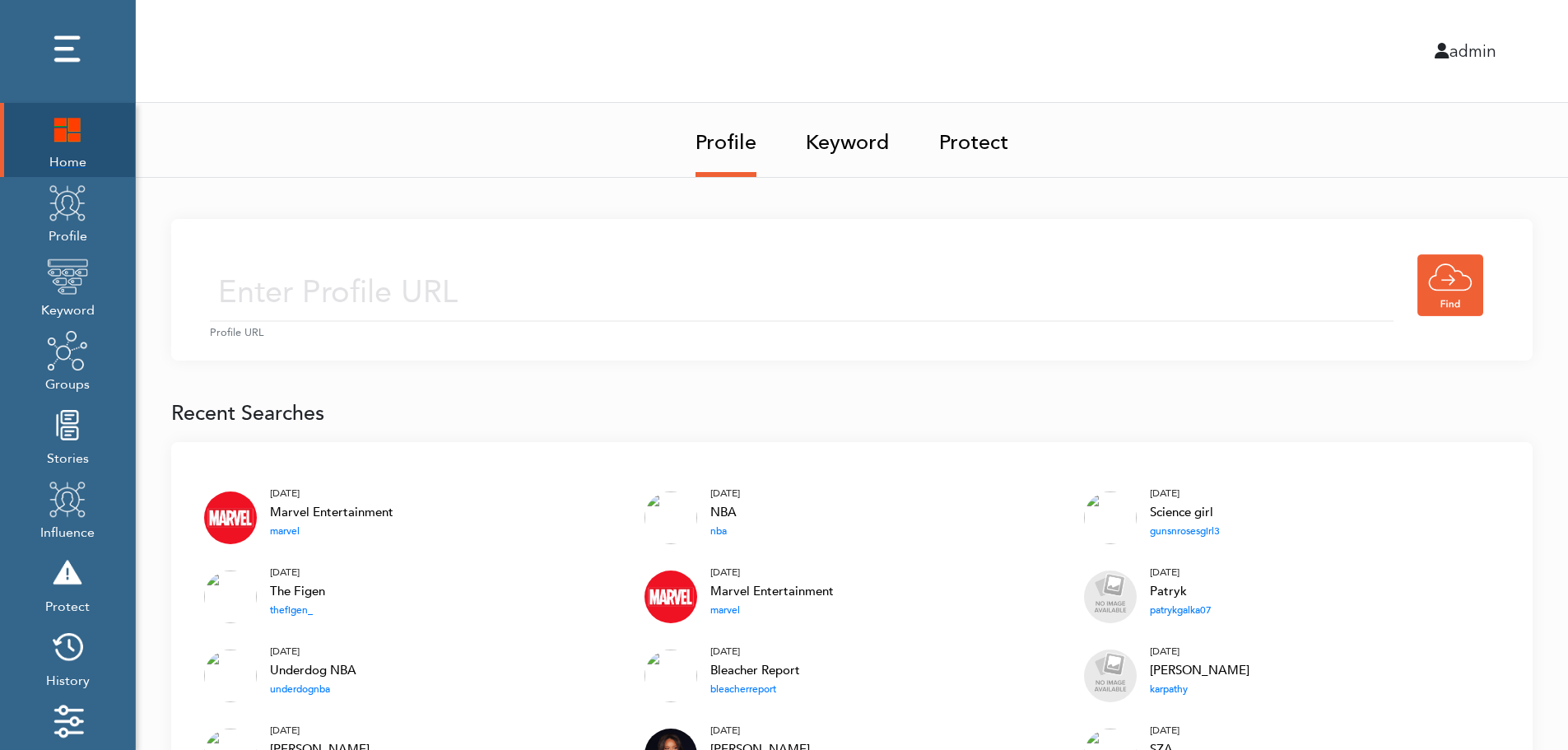
click at [57, 138] on img at bounding box center [67, 128] width 41 height 41
click at [630, 270] on input "text" at bounding box center [802, 293] width 1184 height 59
click at [609, 298] on input "text" at bounding box center [802, 293] width 1184 height 59
click at [855, 138] on link "Keyword" at bounding box center [848, 137] width 84 height 69
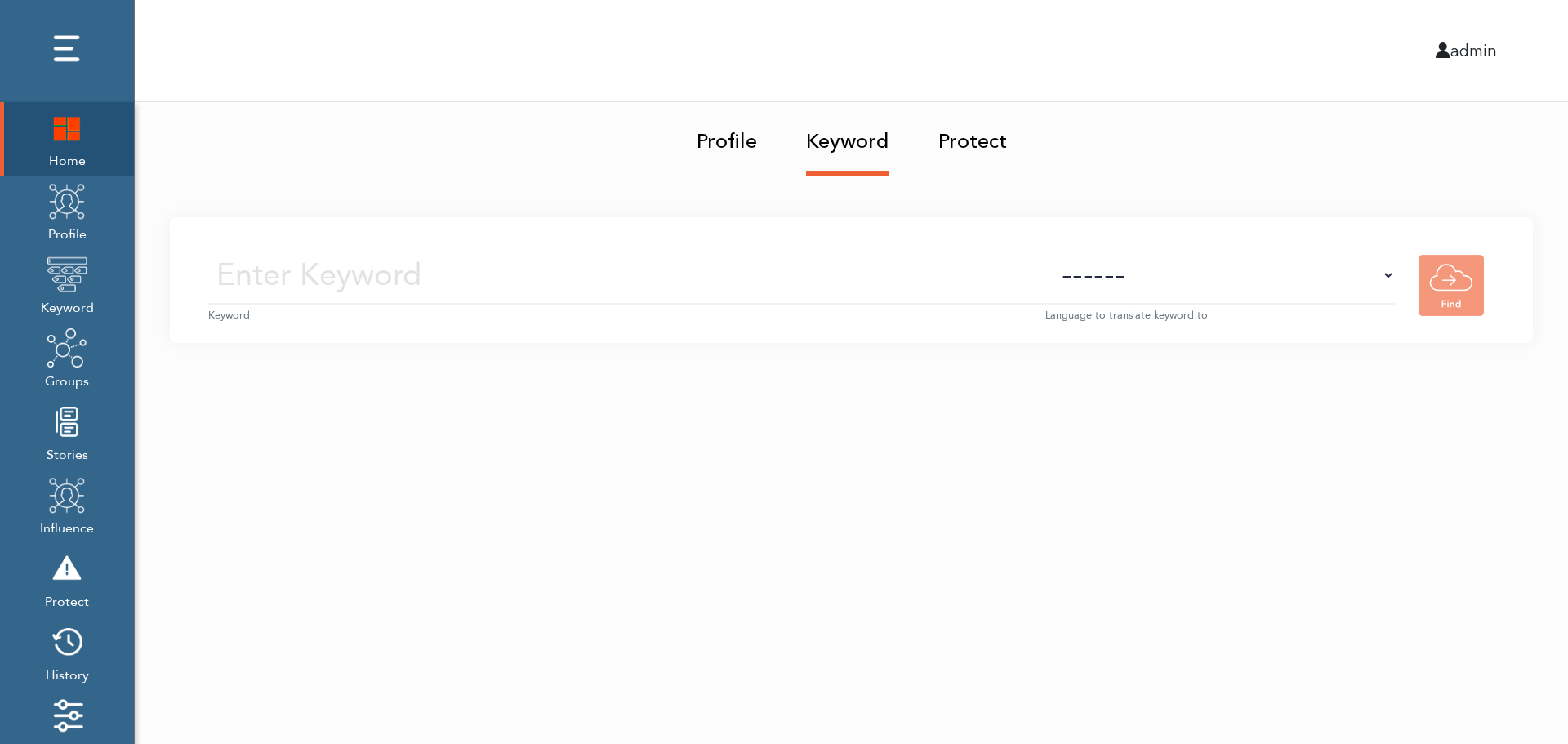
click at [660, 308] on small "Keyword" at bounding box center [627, 315] width 837 height 16
click at [679, 281] on input "text" at bounding box center [627, 276] width 837 height 58
click at [1250, 292] on select "------ Afrikaans (af) Albanian (sq) Amharic (am) Arabic (ar) Armenian (hy) Azer…" at bounding box center [1220, 276] width 349 height 58
click at [1252, 284] on select "------ Afrikaans (af) Albanian (sq) Amharic (am) Arabic (ar) Armenian (hy) Azer…" at bounding box center [1220, 276] width 349 height 58
click at [58, 219] on img at bounding box center [67, 200] width 41 height 41
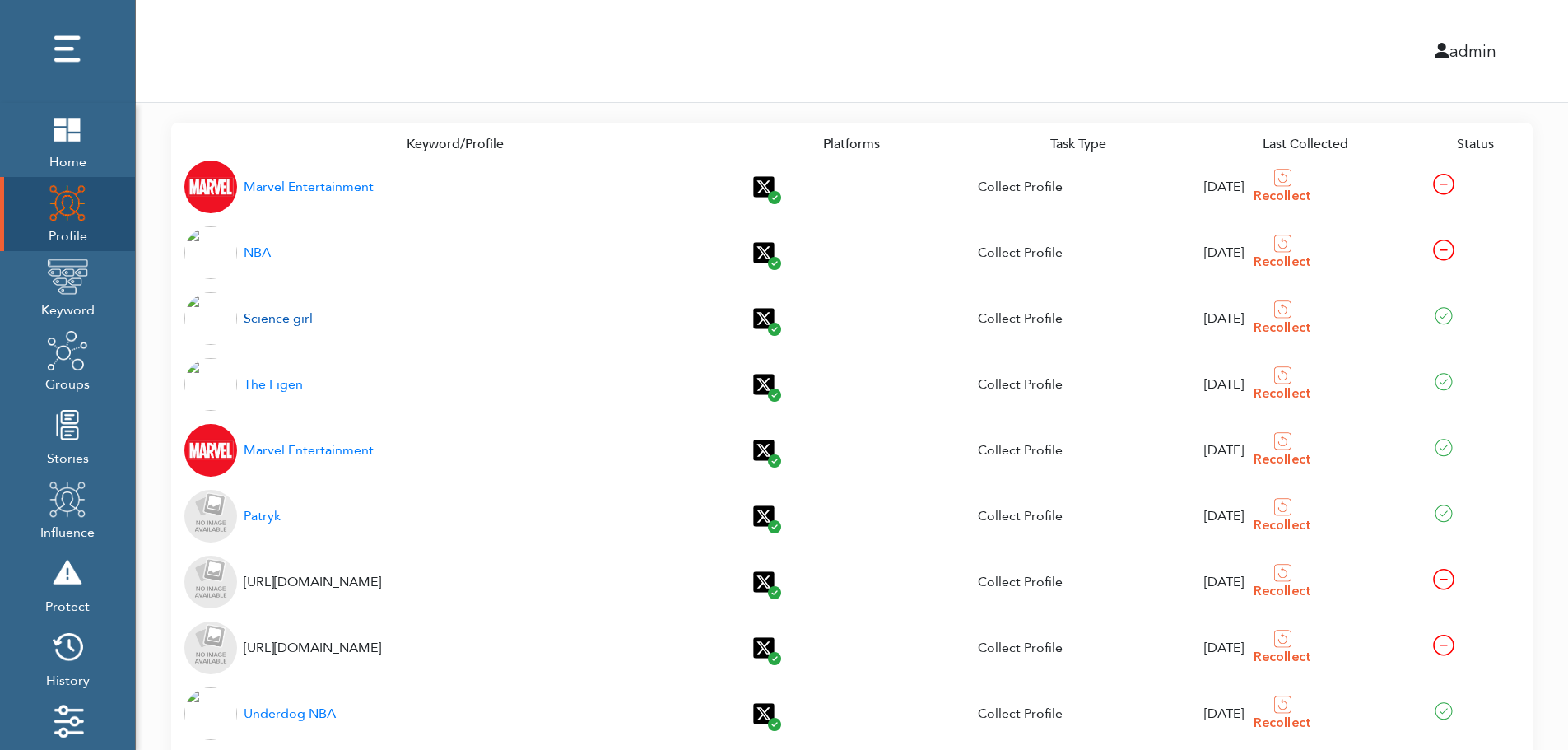
click at [288, 320] on div "Science girl" at bounding box center [278, 319] width 69 height 20
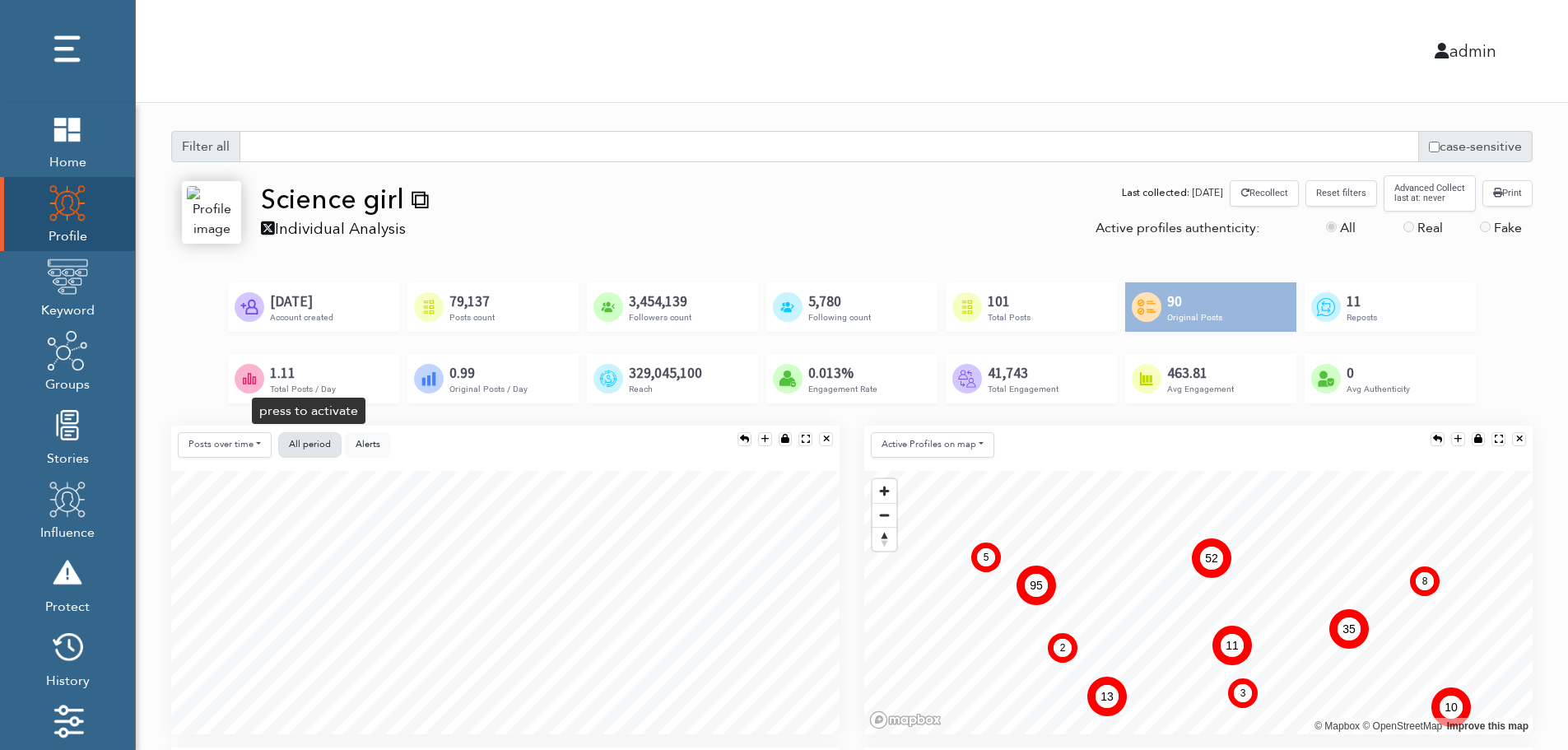
click at [308, 438] on span "All period" at bounding box center [310, 444] width 42 height 13
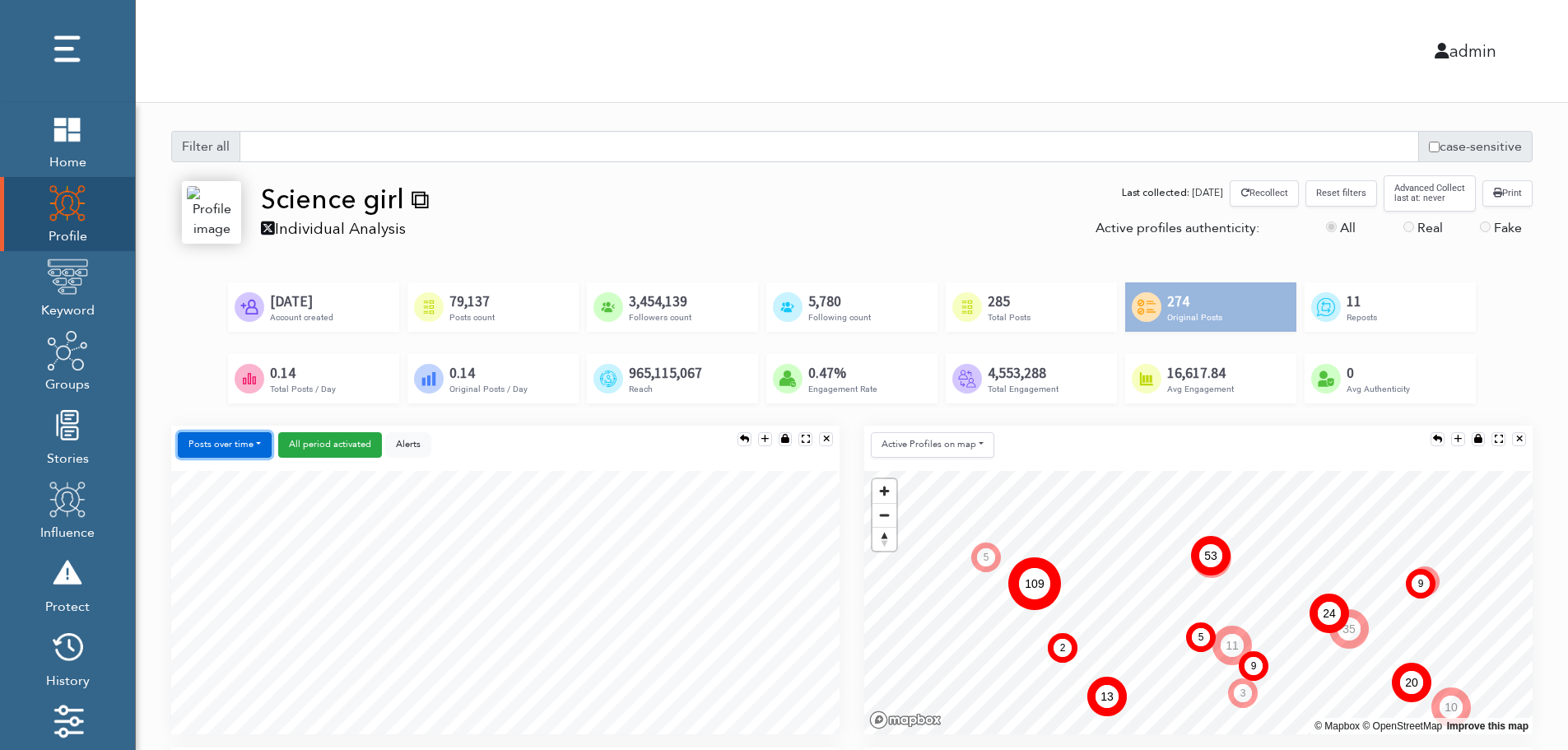
click at [239, 446] on button "Posts over time" at bounding box center [225, 445] width 94 height 25
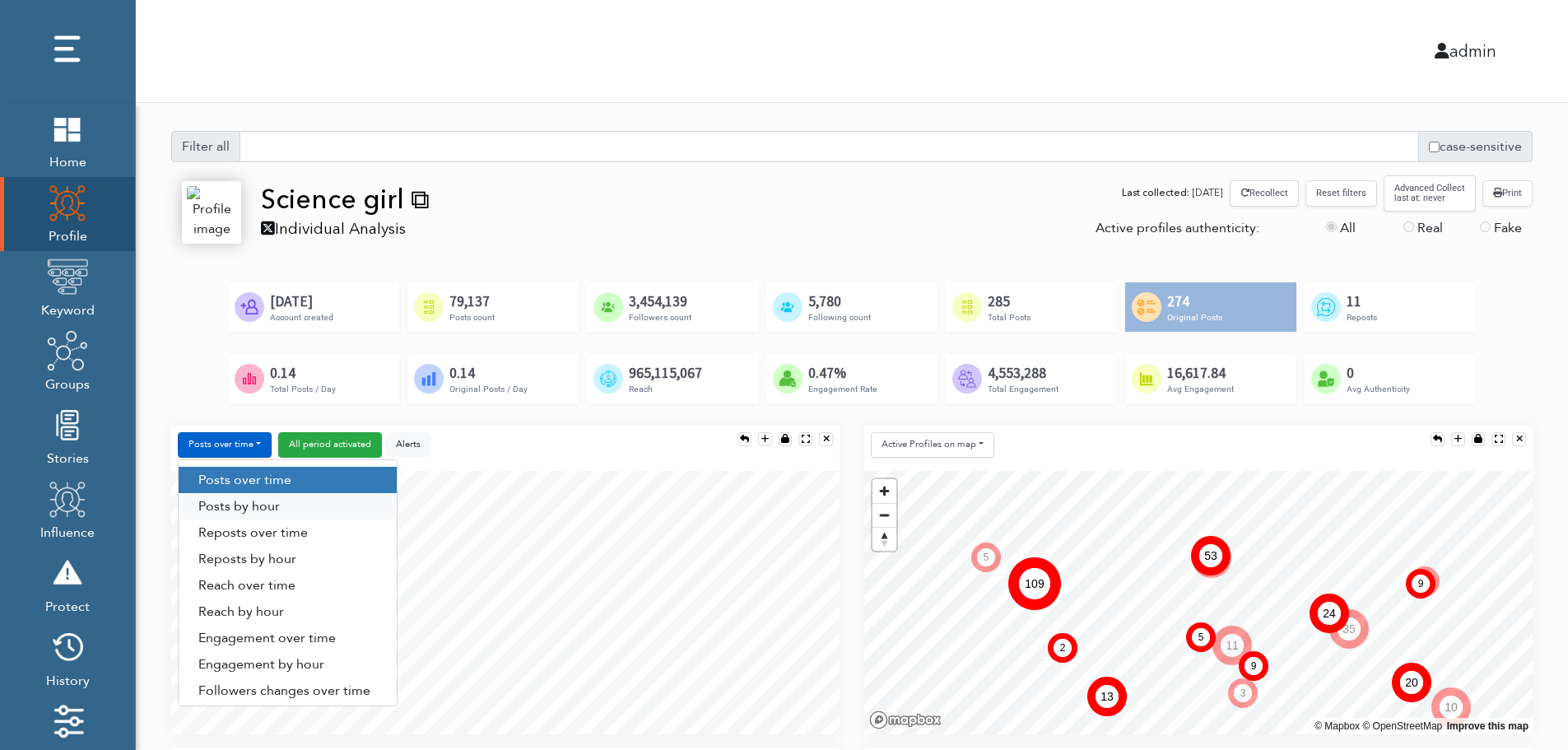
click at [285, 501] on link "Posts by hour" at bounding box center [288, 506] width 218 height 26
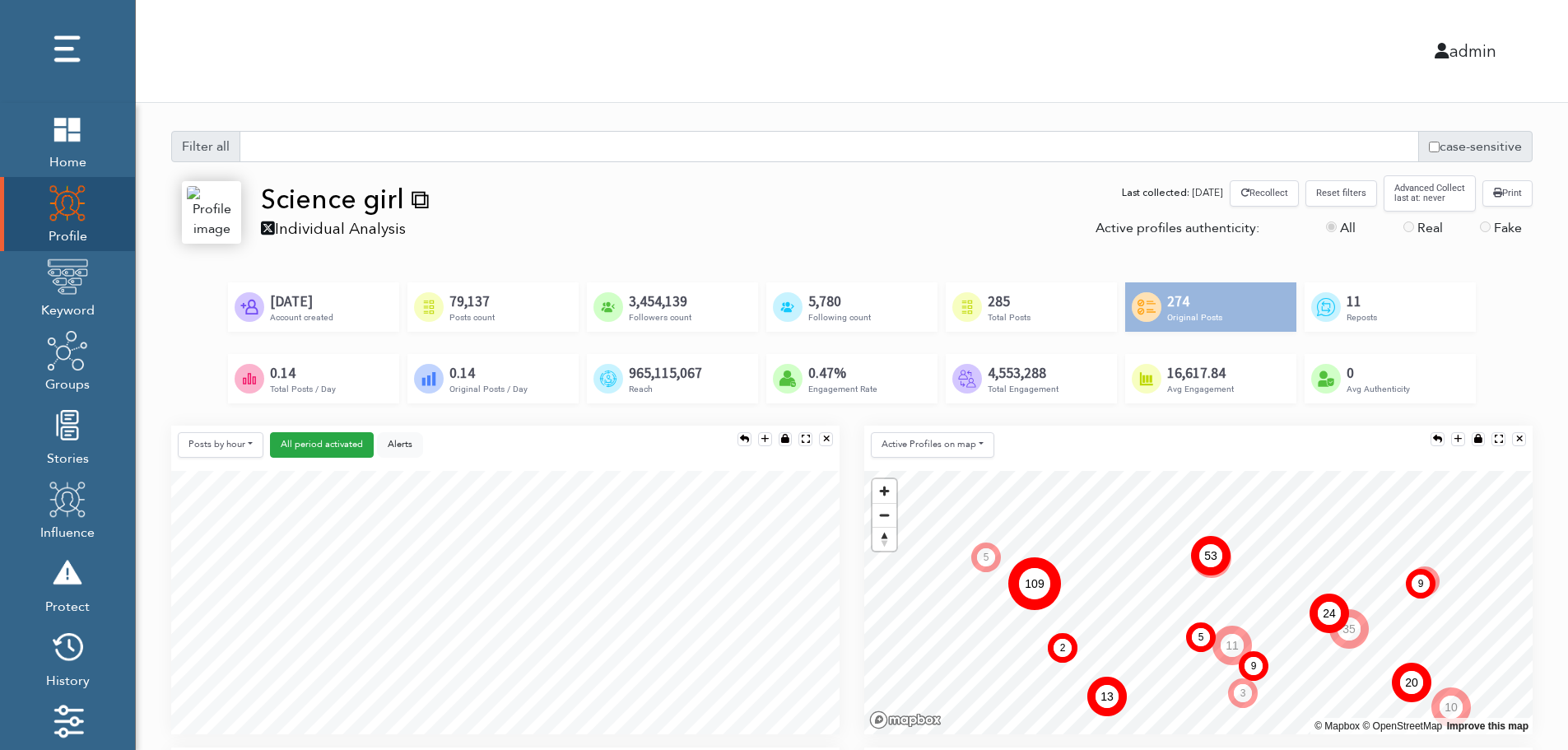
scroll to position [165, 0]
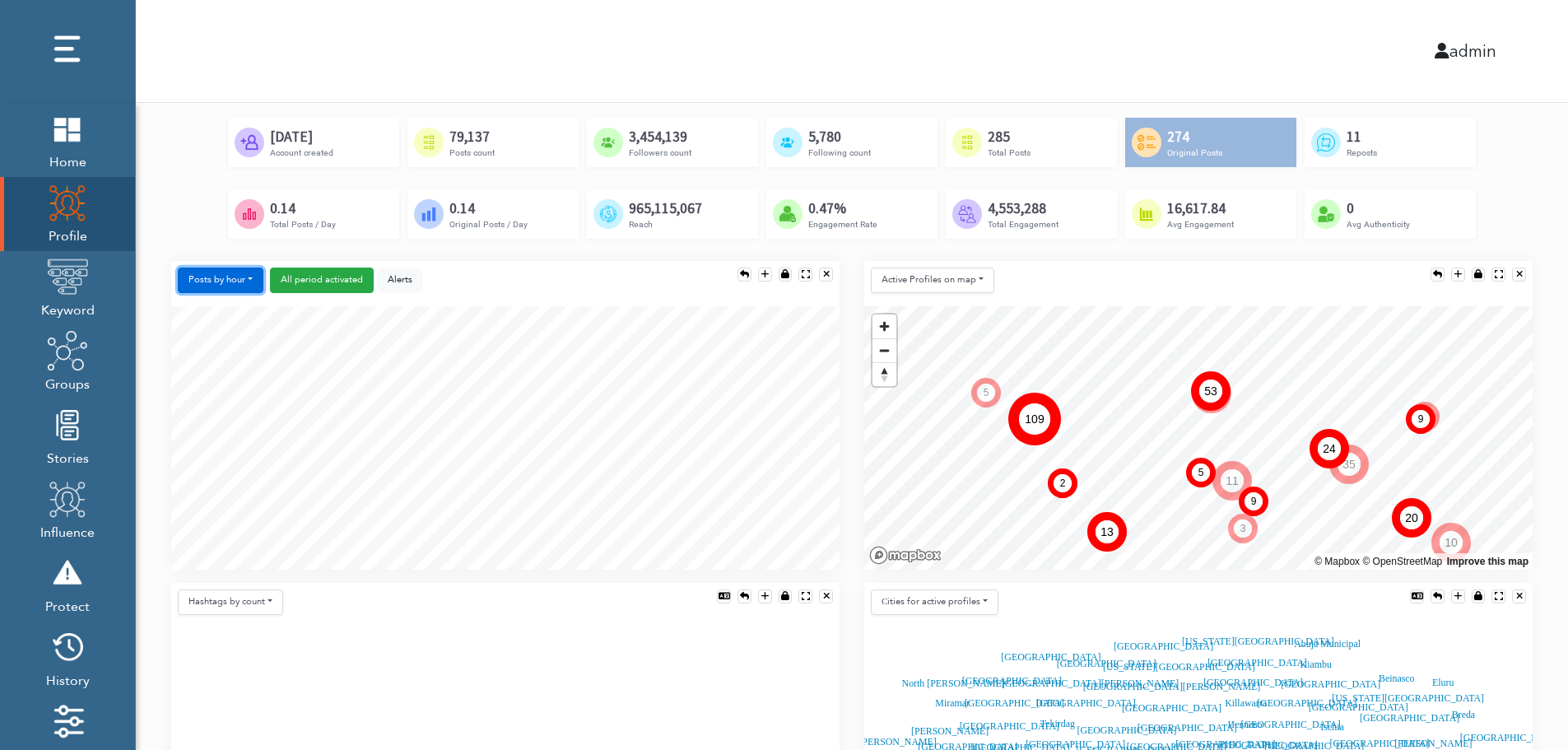
click at [222, 274] on button "Posts by hour" at bounding box center [221, 280] width 86 height 25
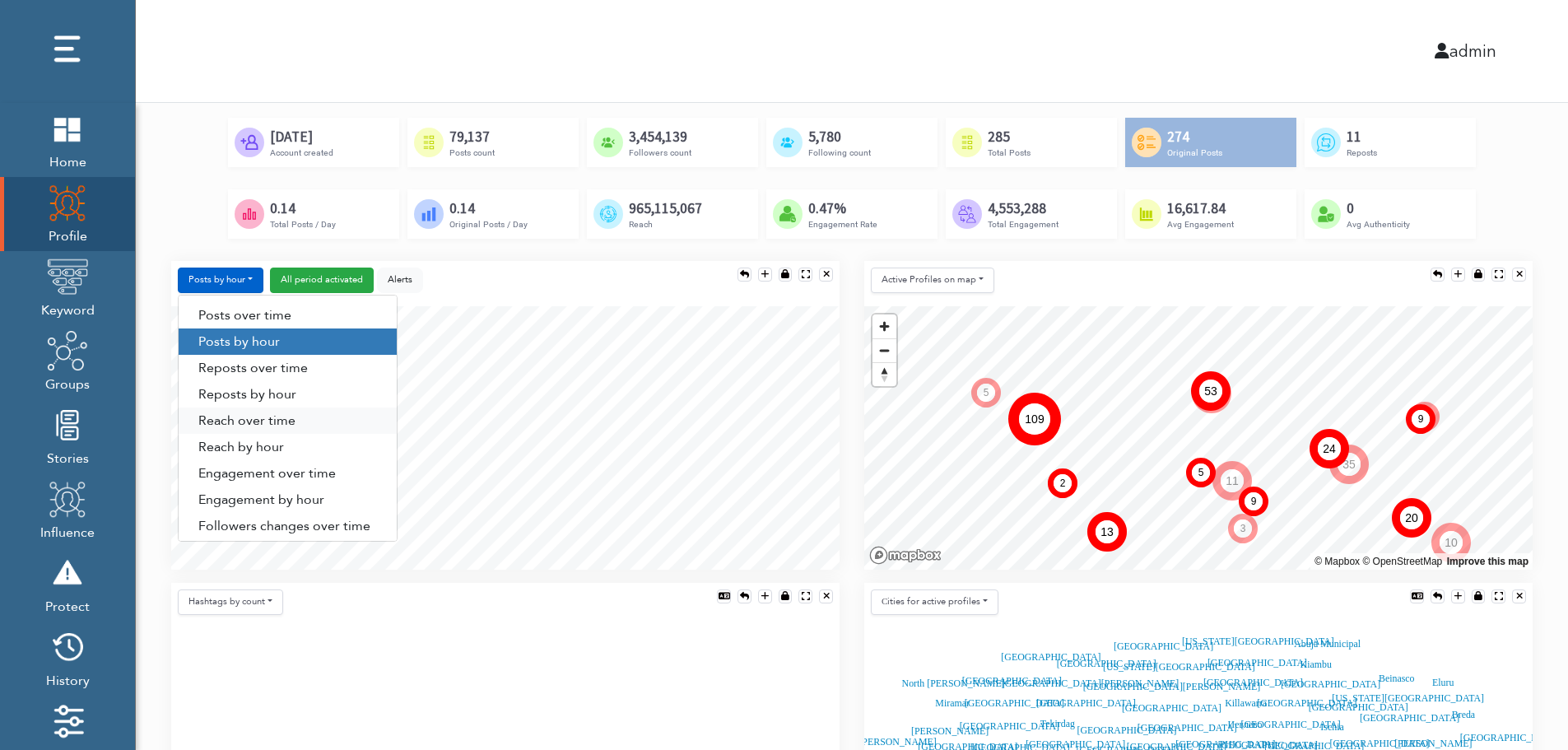
click at [225, 422] on link "Reach over time" at bounding box center [288, 420] width 218 height 26
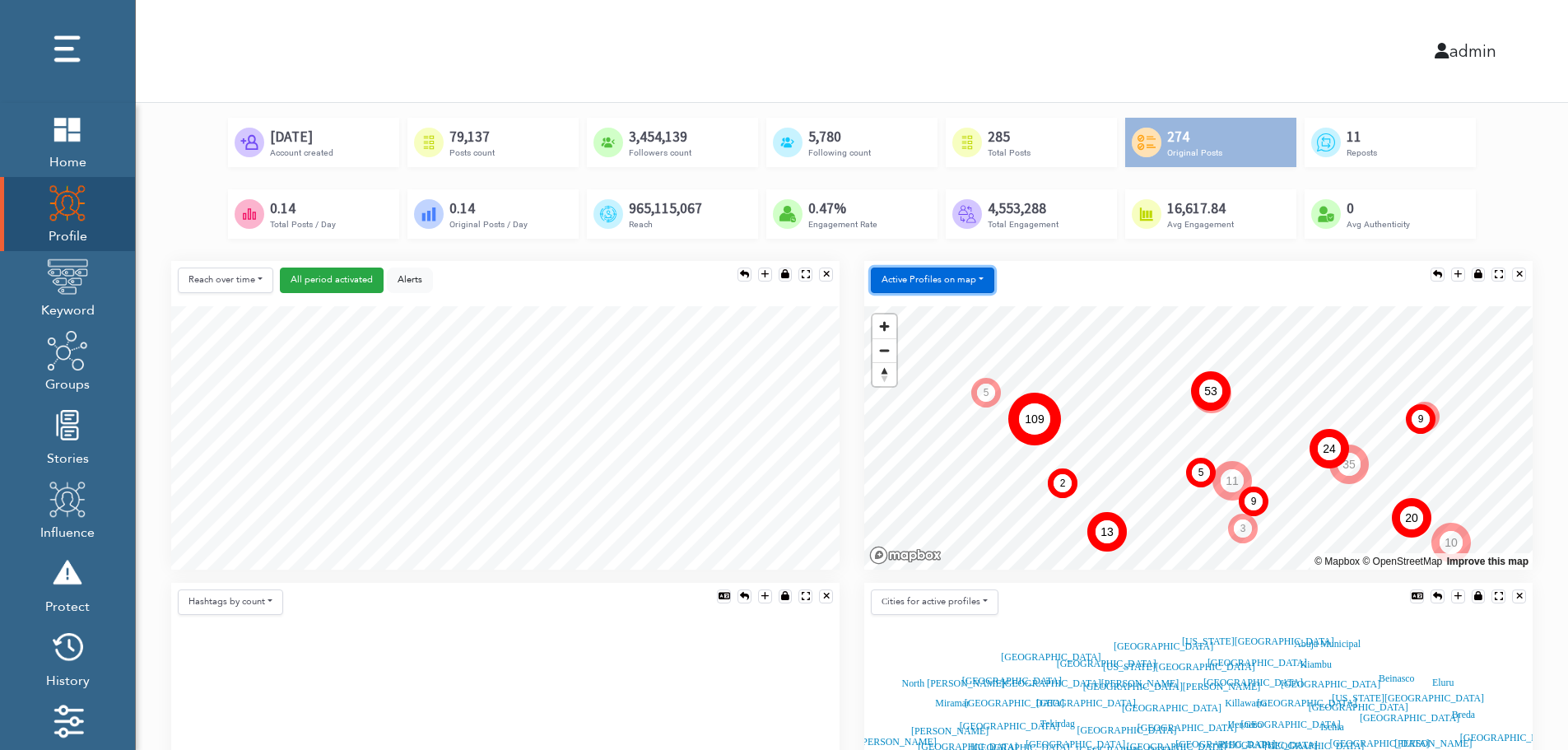
click at [926, 283] on button "Active Profiles on map" at bounding box center [932, 280] width 124 height 25
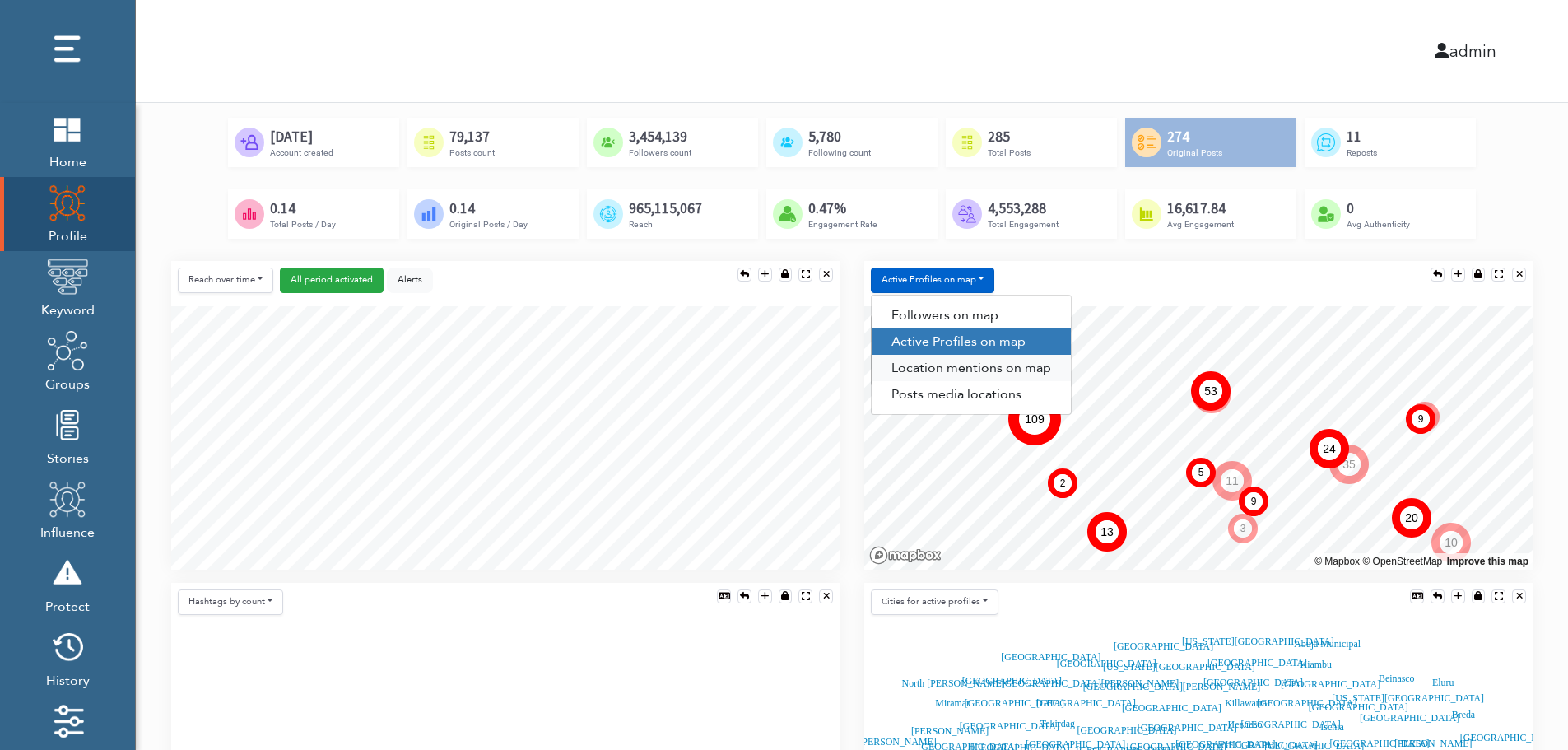
click at [1002, 367] on link "Location mentions on map" at bounding box center [971, 367] width 199 height 26
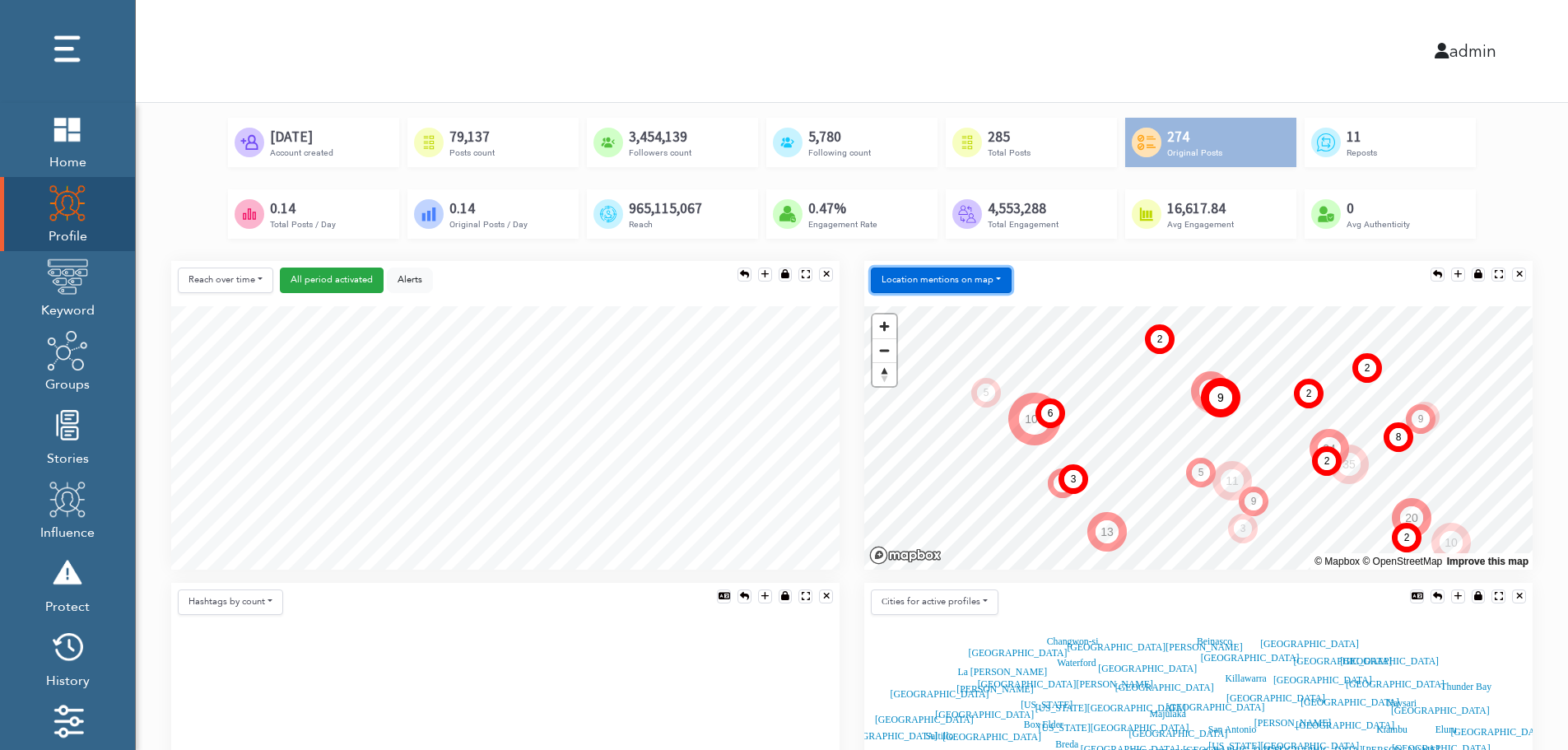
click at [992, 269] on button "Location mentions on map" at bounding box center [941, 280] width 141 height 25
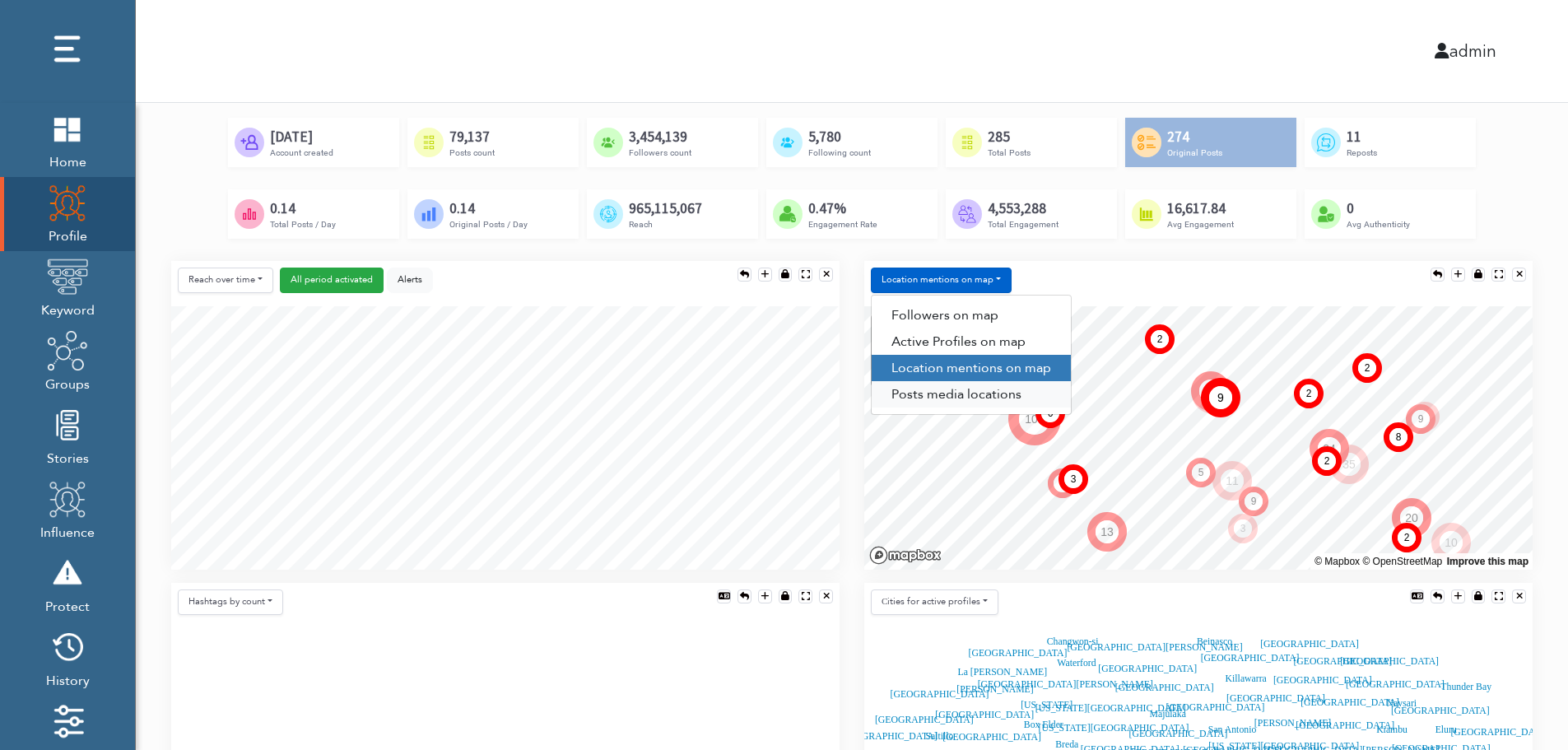
click at [960, 398] on link "Posts media locations" at bounding box center [971, 394] width 199 height 26
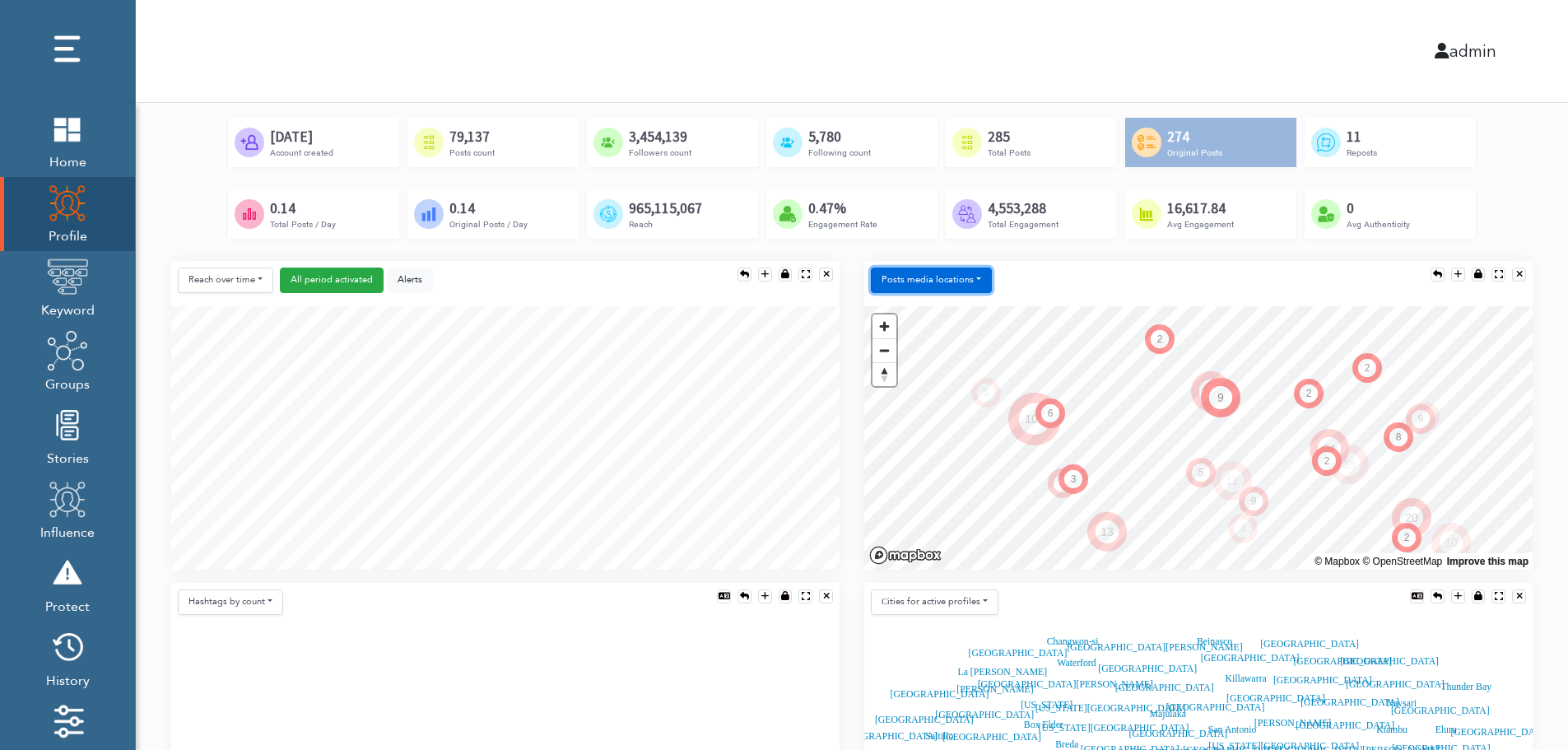
click at [956, 274] on button "Posts media locations" at bounding box center [931, 280] width 121 height 25
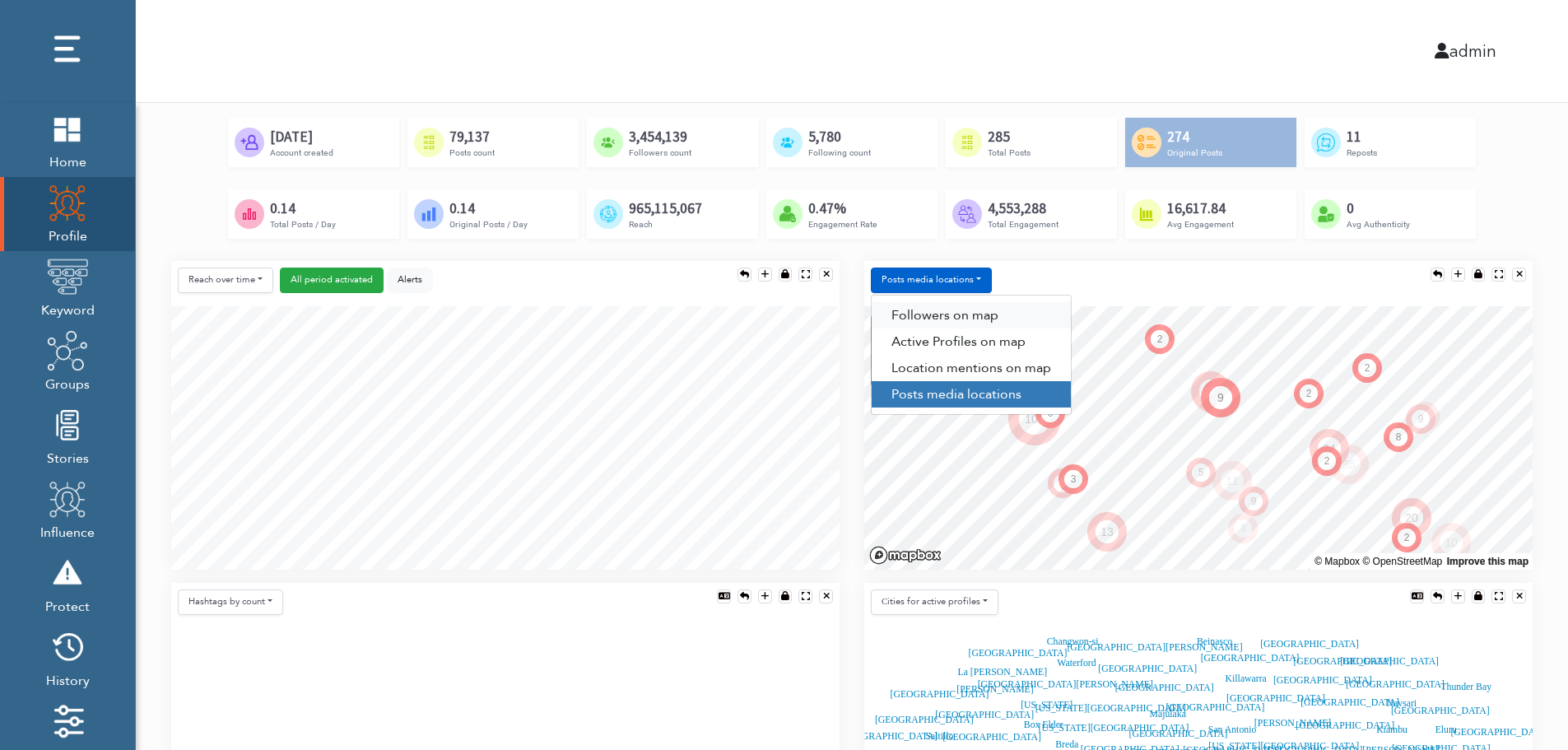
click at [955, 304] on link "Followers on map" at bounding box center [971, 315] width 199 height 26
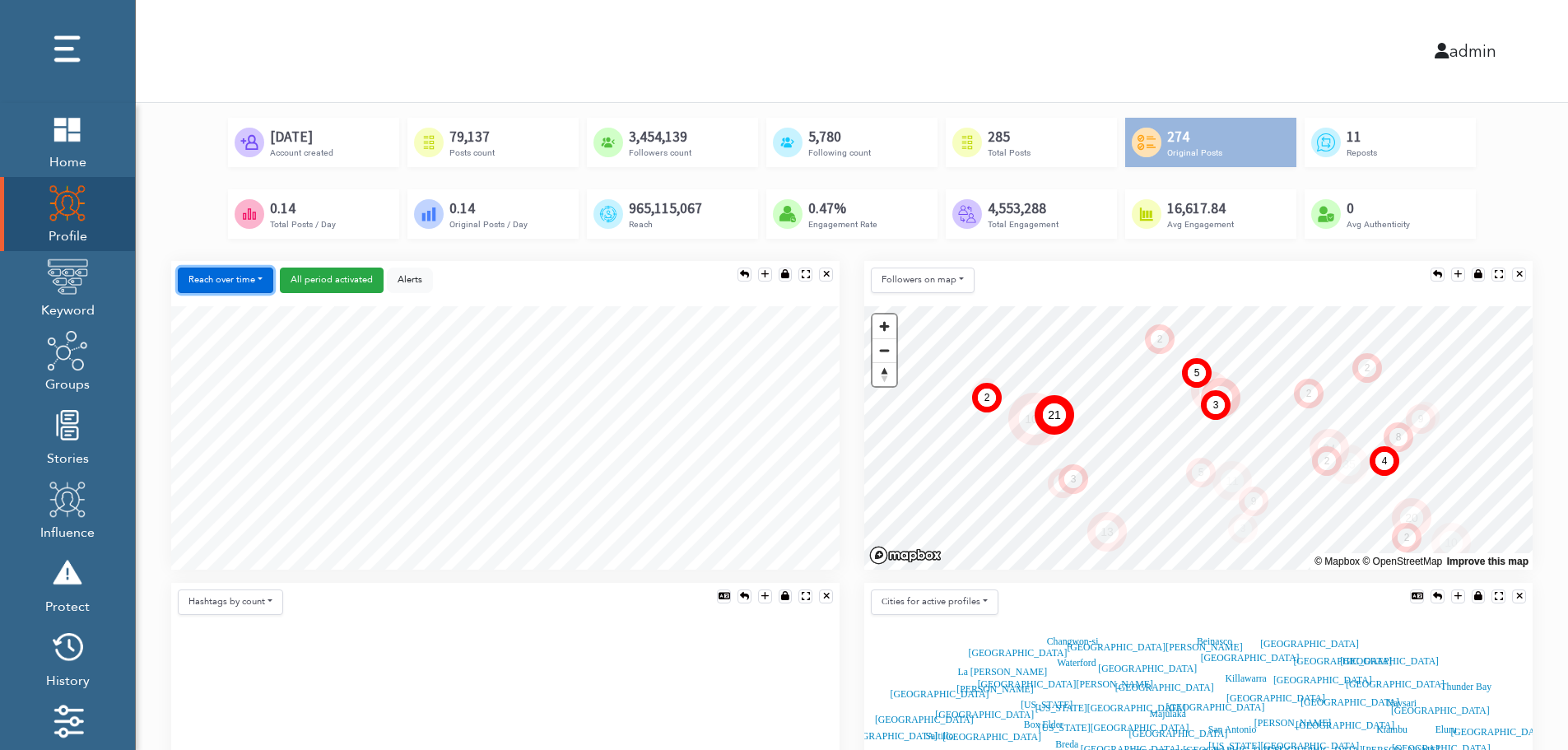
click at [196, 267] on button "Reach over time" at bounding box center [226, 280] width 96 height 25
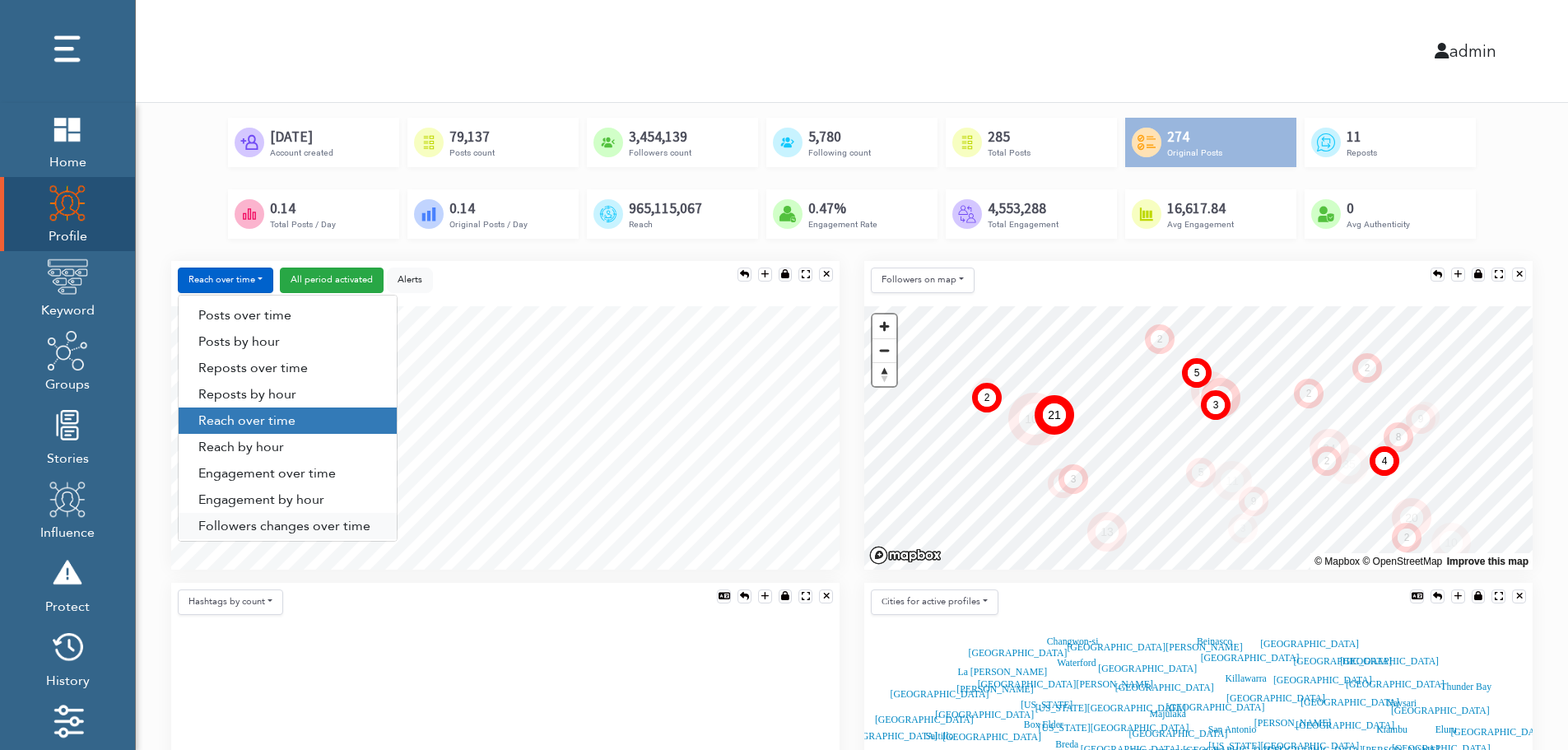
click at [245, 521] on link "Followers changes over time" at bounding box center [288, 526] width 218 height 26
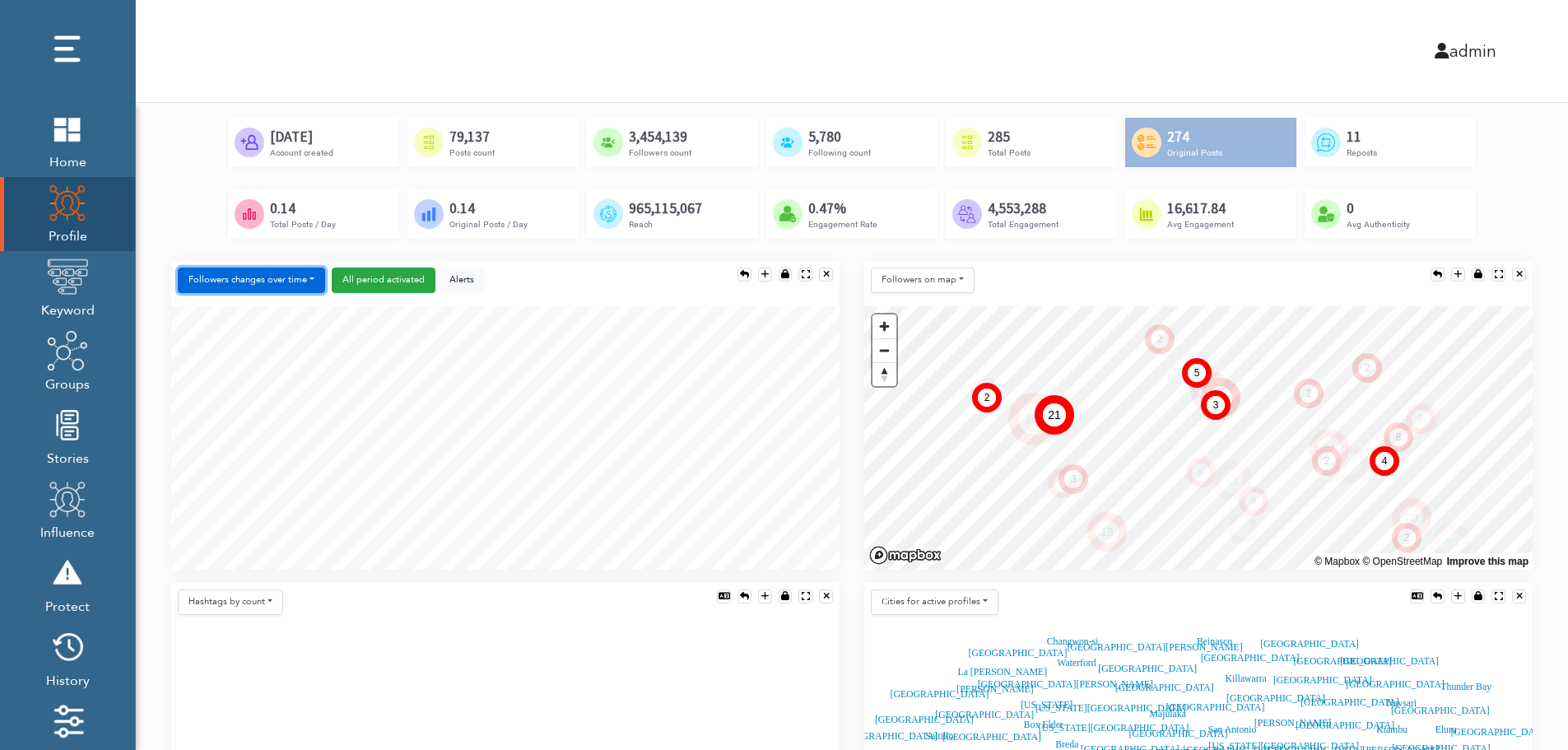
click at [276, 277] on button "Followers changes over time" at bounding box center [251, 280] width 147 height 25
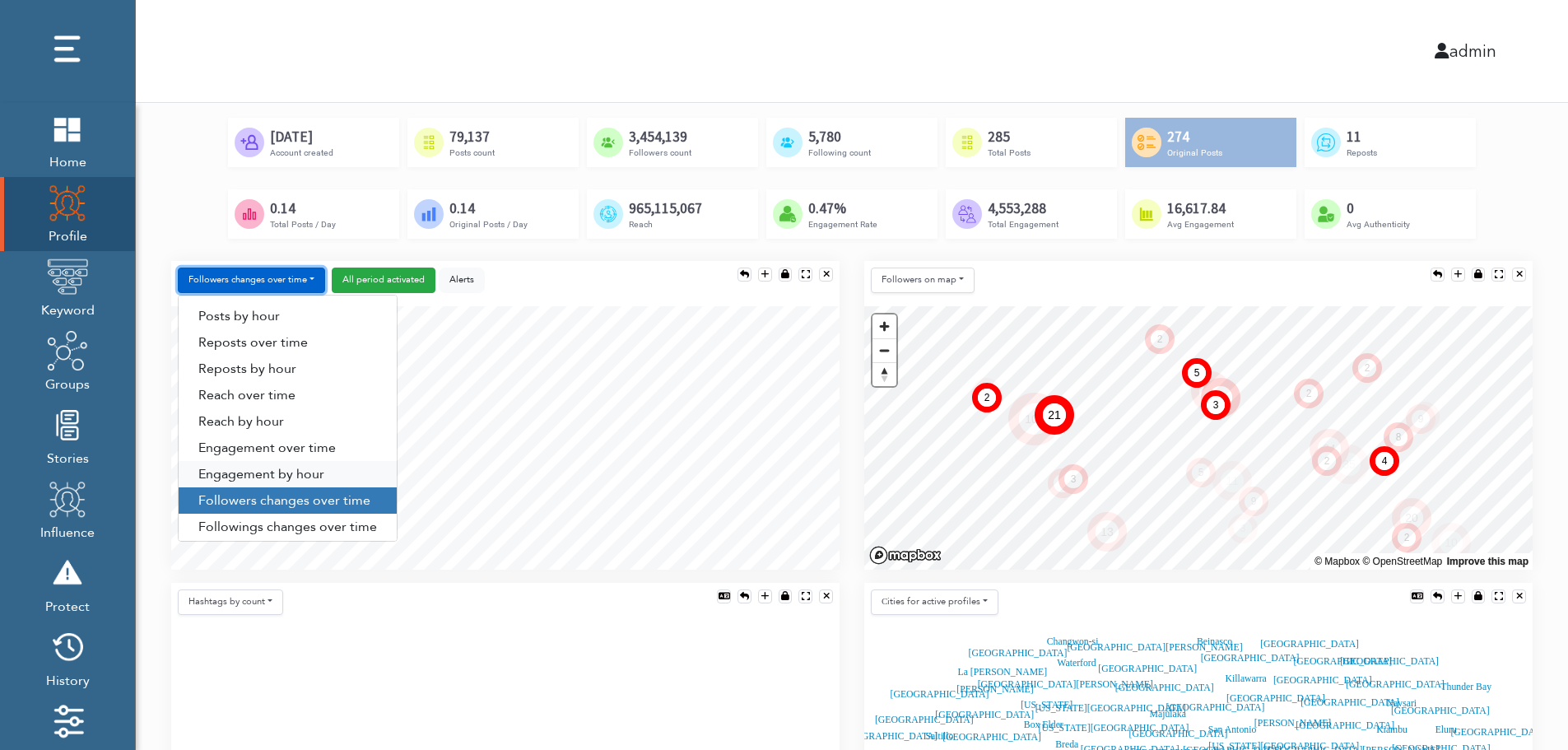
scroll to position [84, 0]
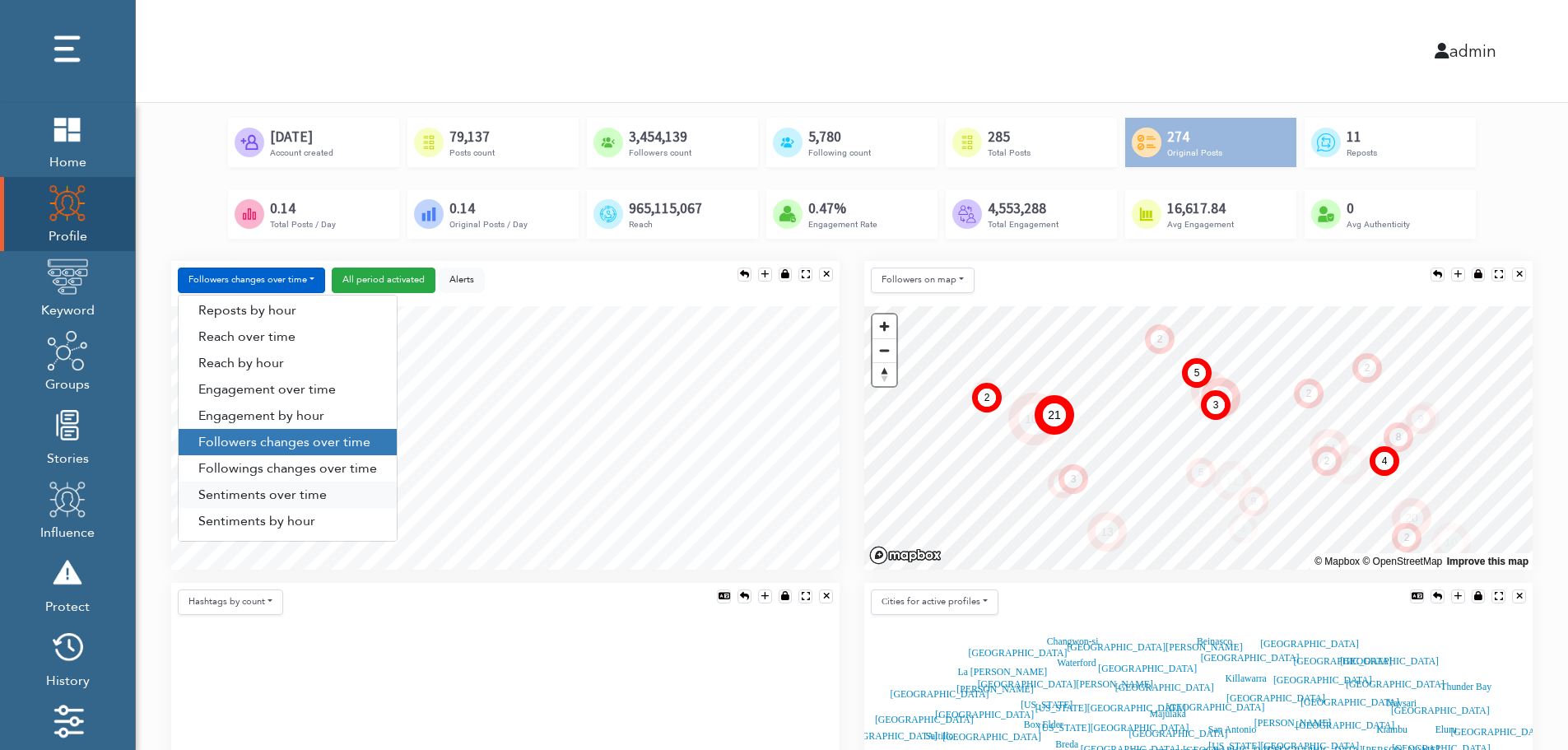
click at [269, 493] on link "Sentiments over time" at bounding box center [288, 494] width 218 height 26
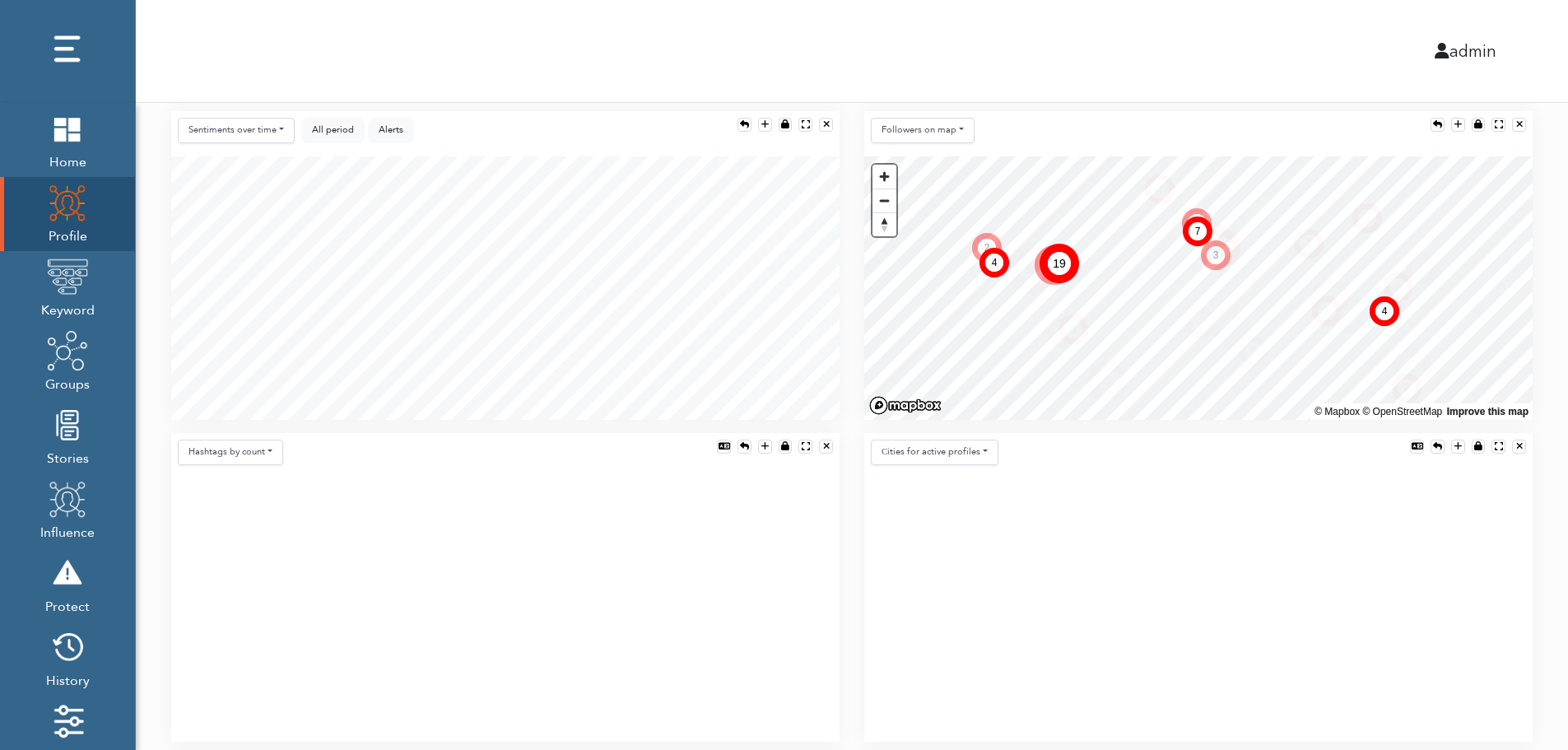
scroll to position [330, 0]
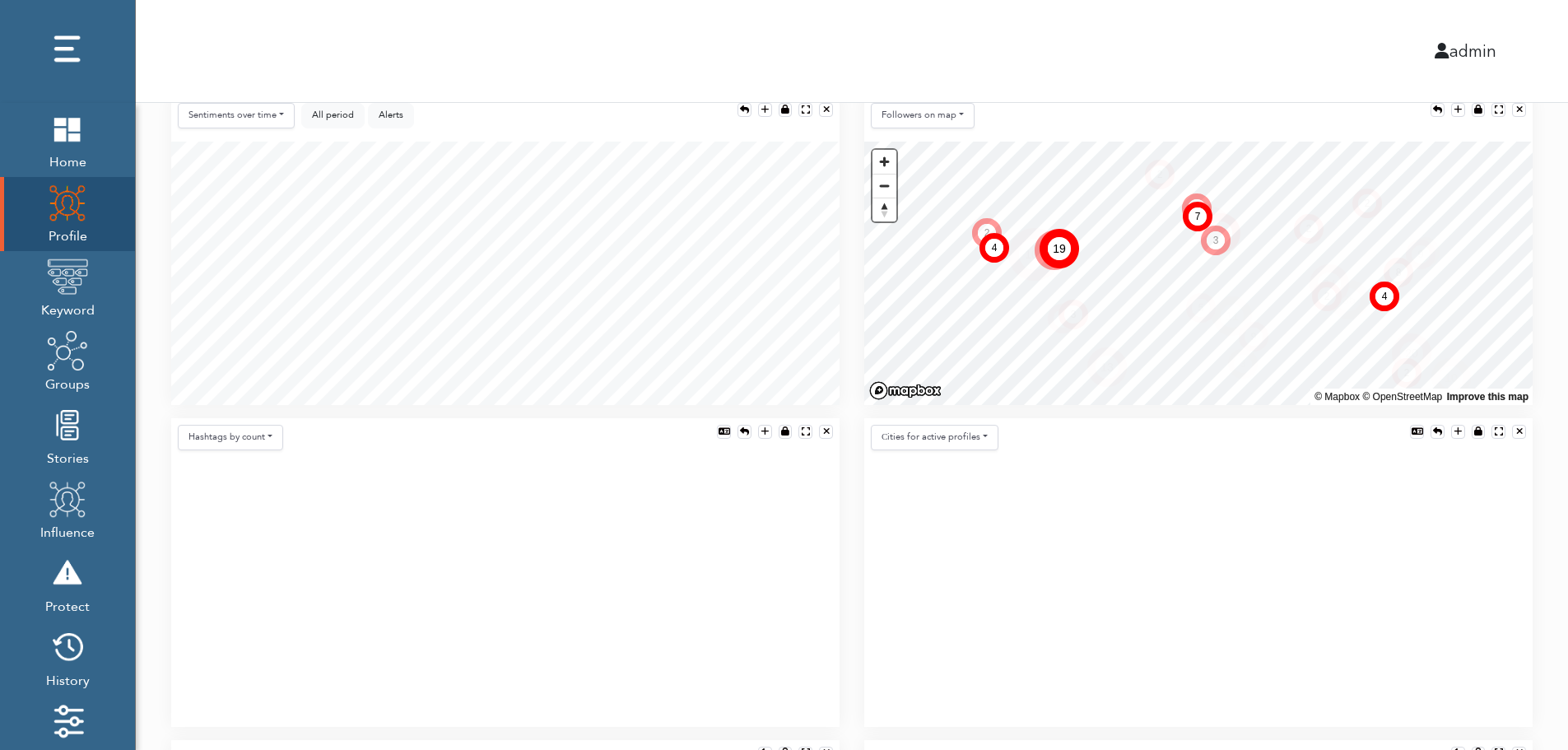
click at [459, 554] on icon at bounding box center [505, 595] width 668 height 263
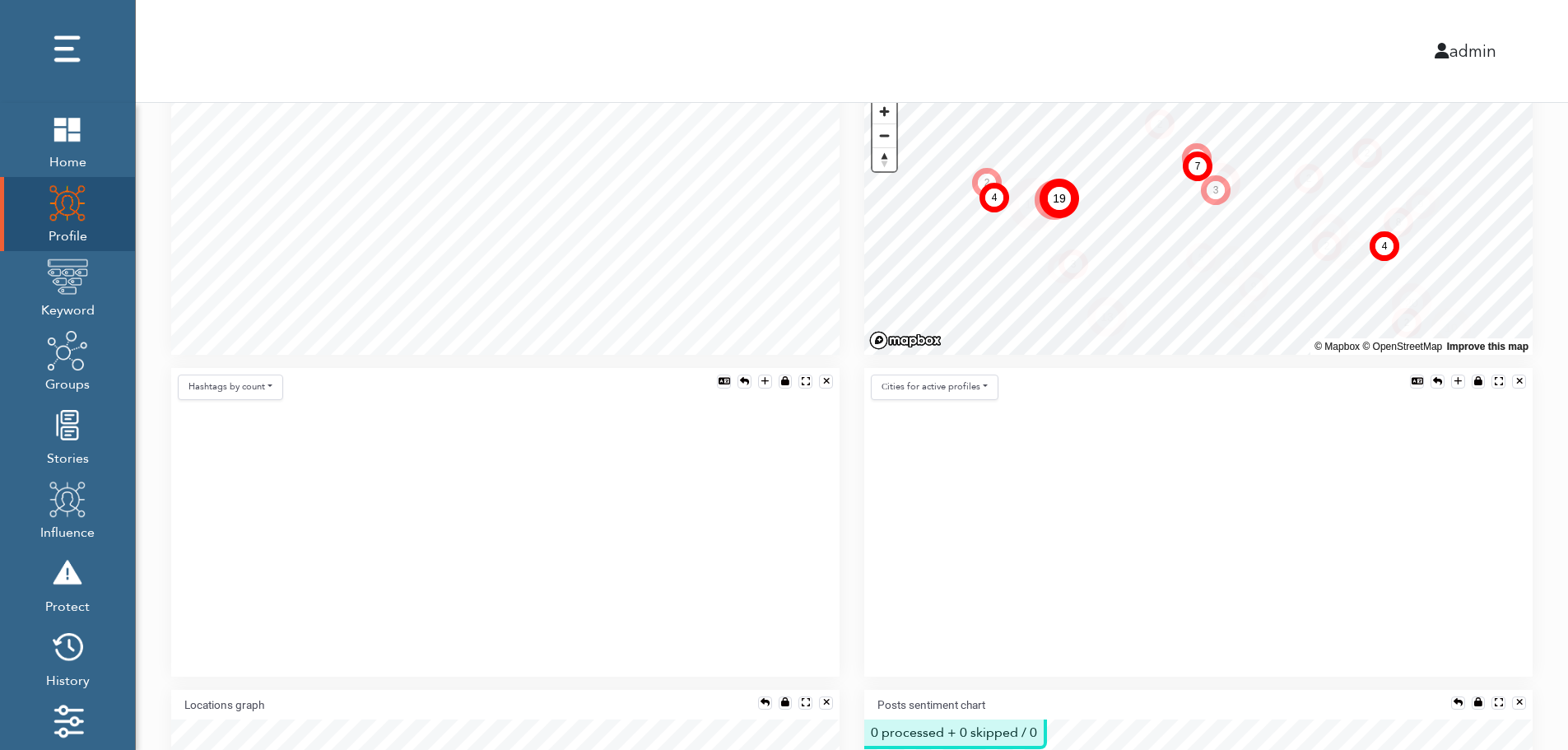
scroll to position [395, 0]
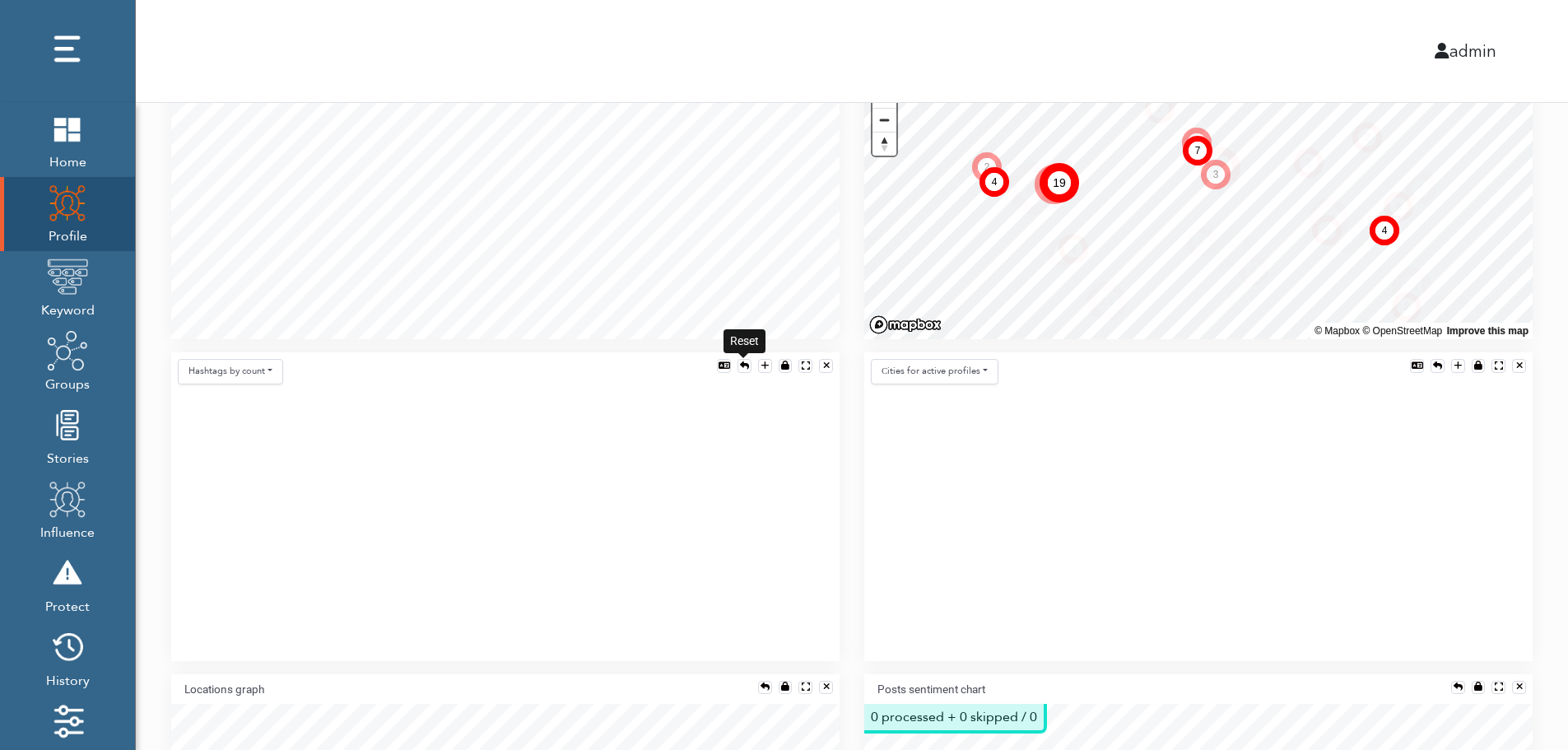
click at [743, 362] on div at bounding box center [745, 366] width 9 height 9
click at [249, 373] on button "Hashtags by count" at bounding box center [230, 372] width 105 height 25
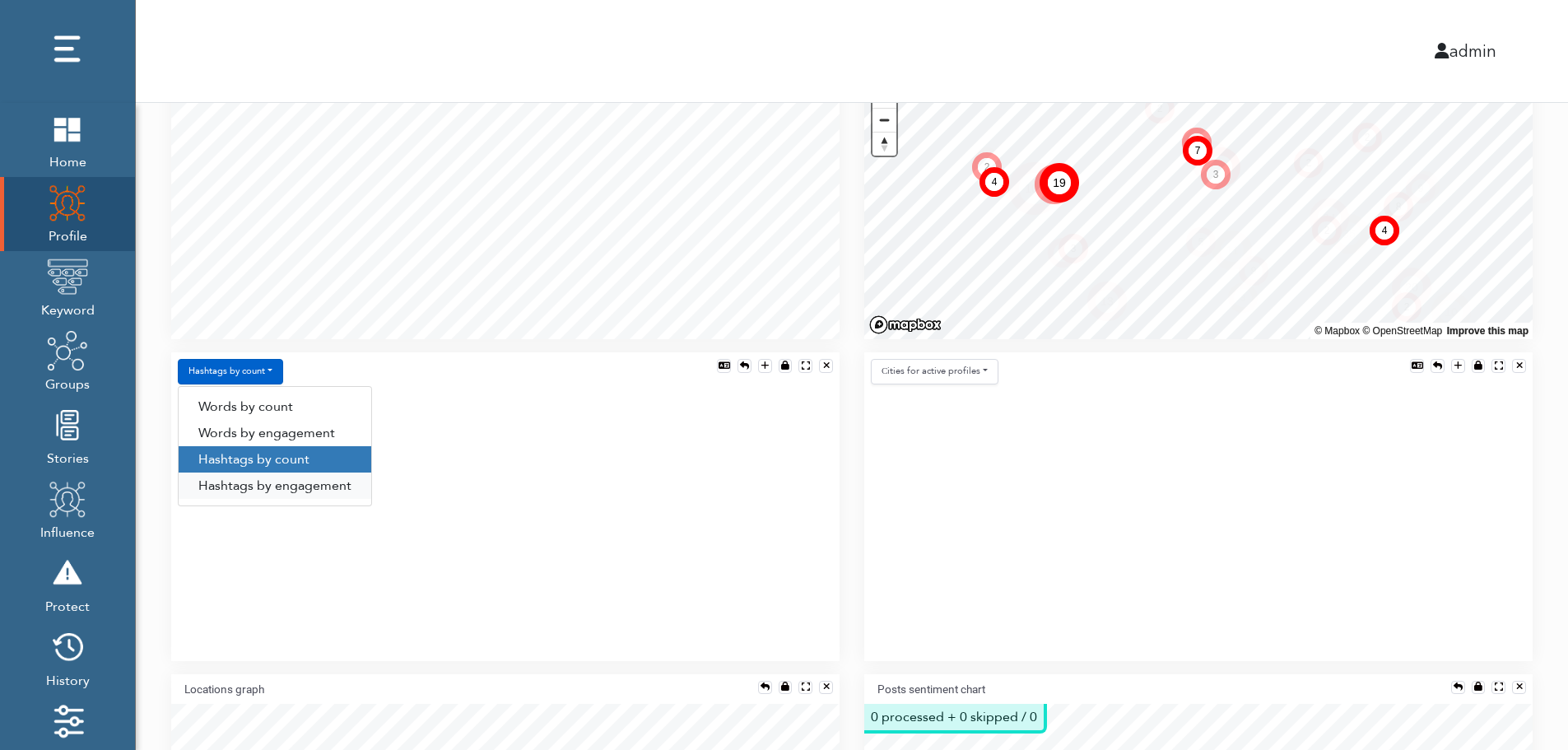
click at [249, 483] on link "Hashtags by engagement" at bounding box center [275, 485] width 192 height 26
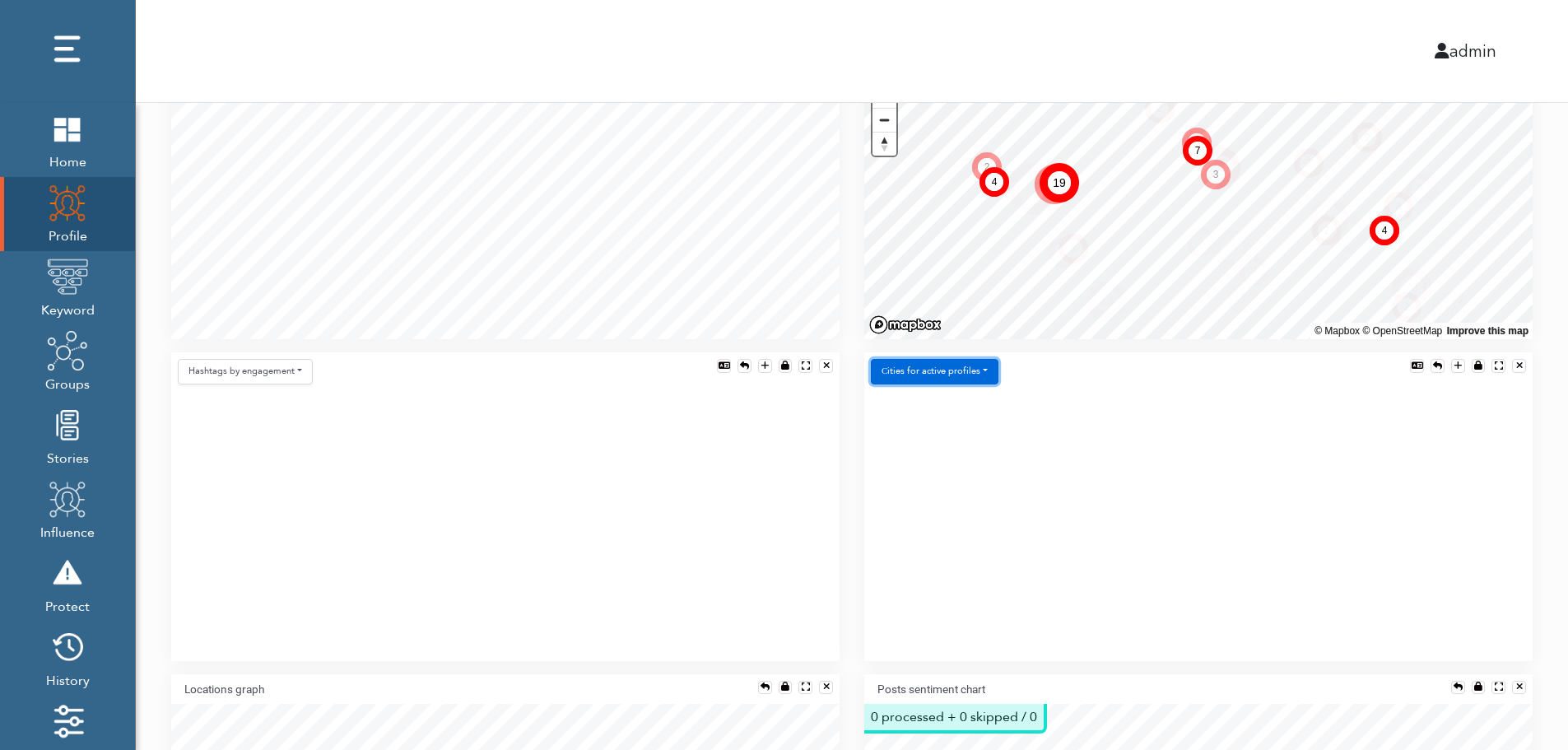
click at [972, 369] on button "Сities for active profiles" at bounding box center [934, 372] width 128 height 25
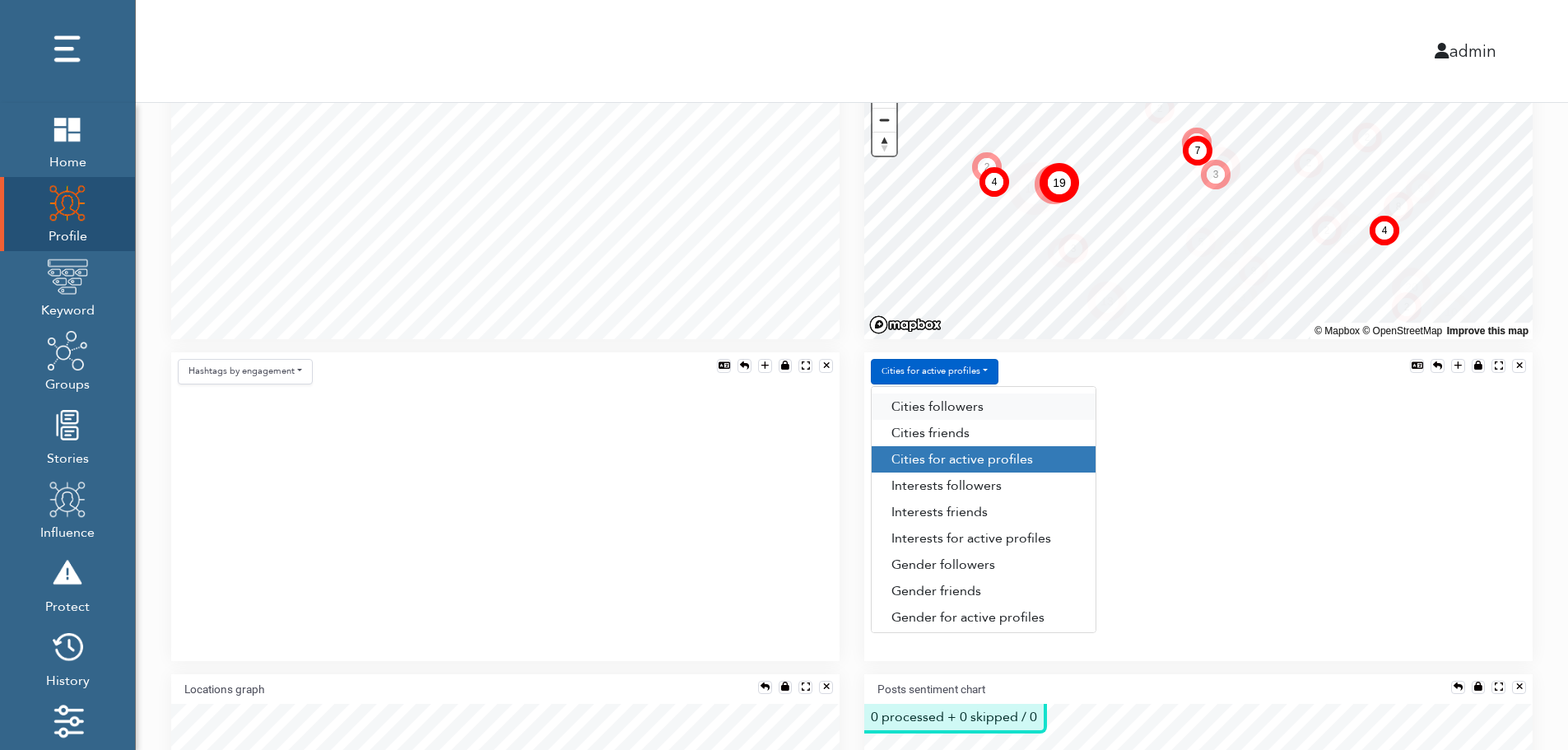
click at [985, 404] on link "Сities followers" at bounding box center [983, 406] width 224 height 26
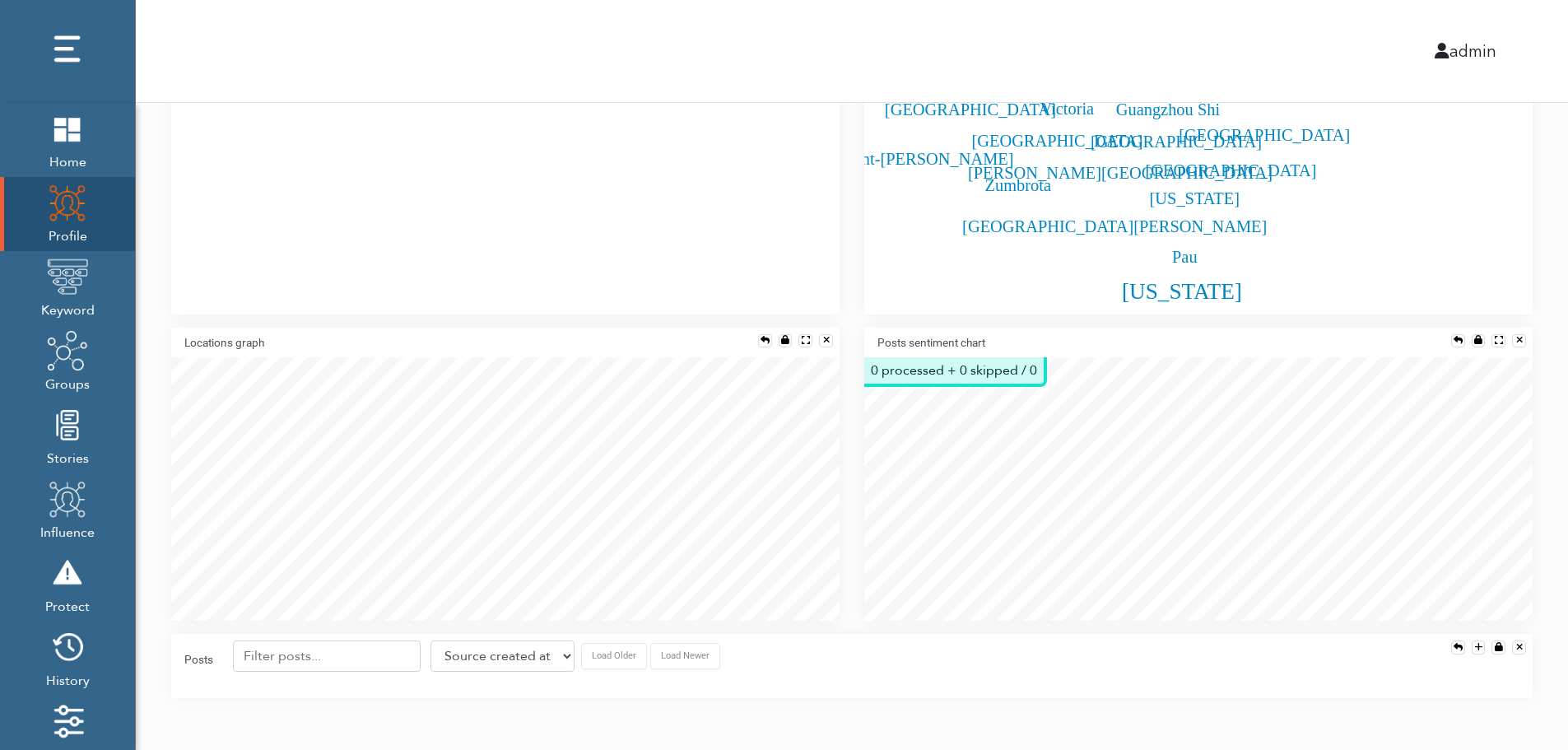
scroll to position [758, 0]
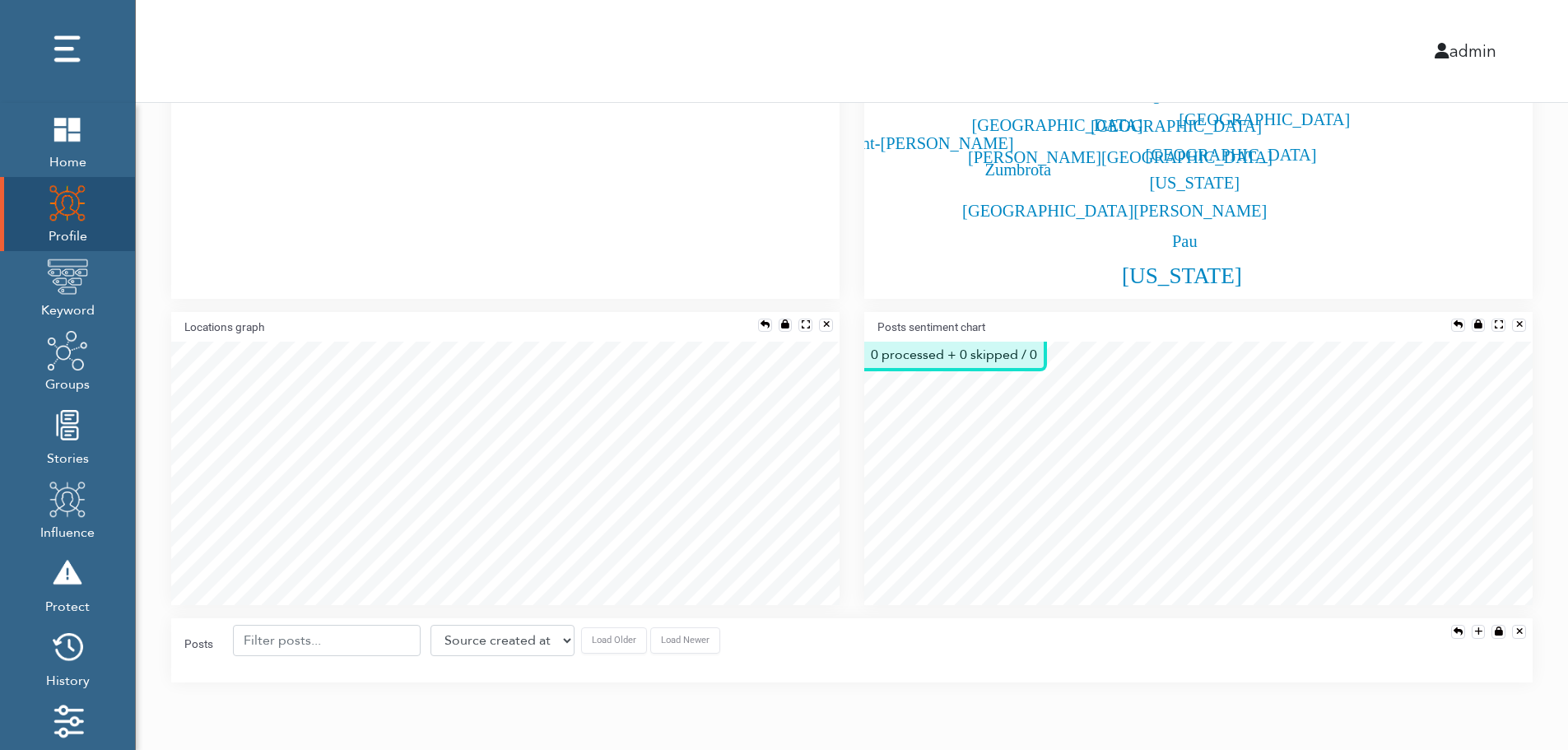
click at [1455, 316] on div "Posts sentiment chart" at bounding box center [1198, 326] width 668 height 29
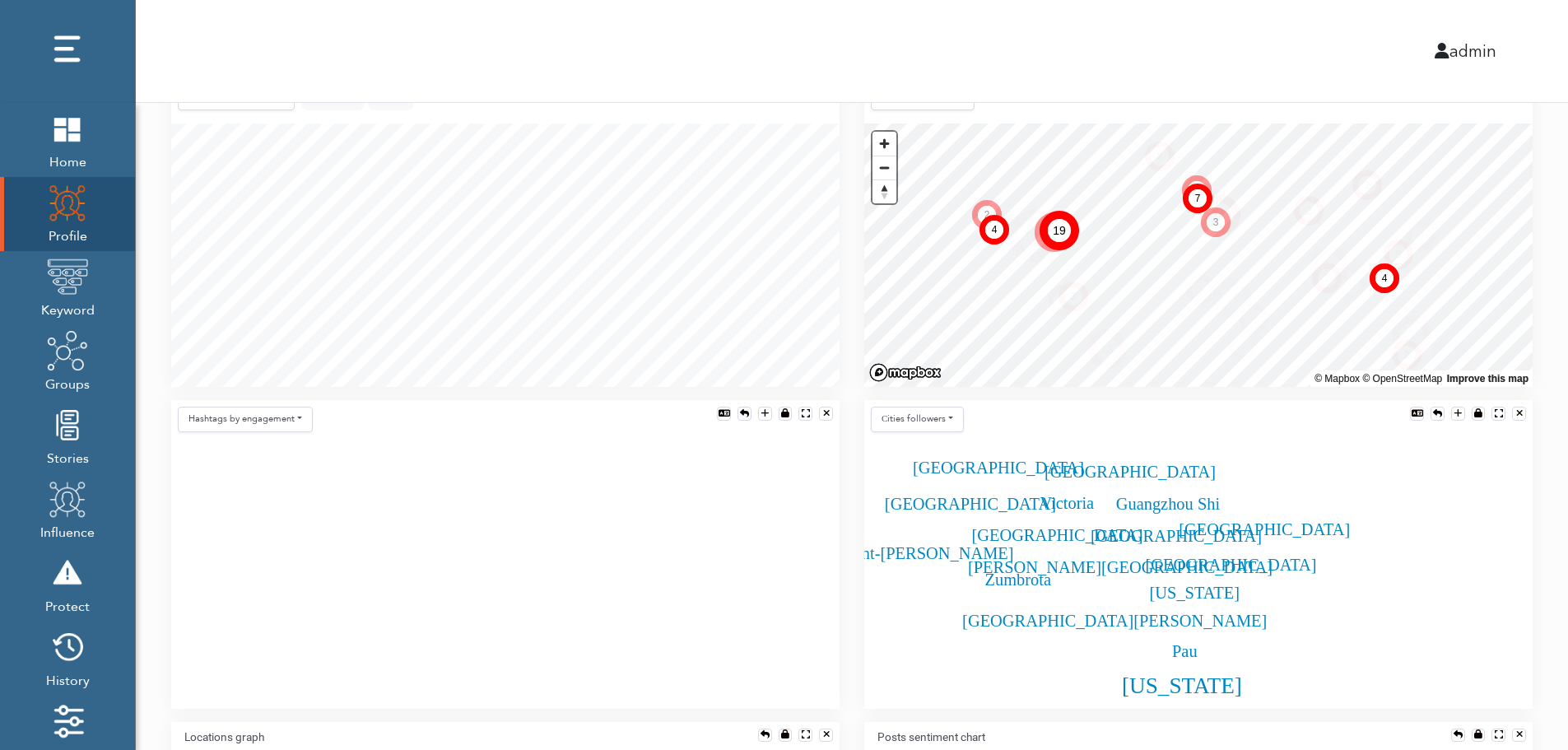
scroll to position [332, 0]
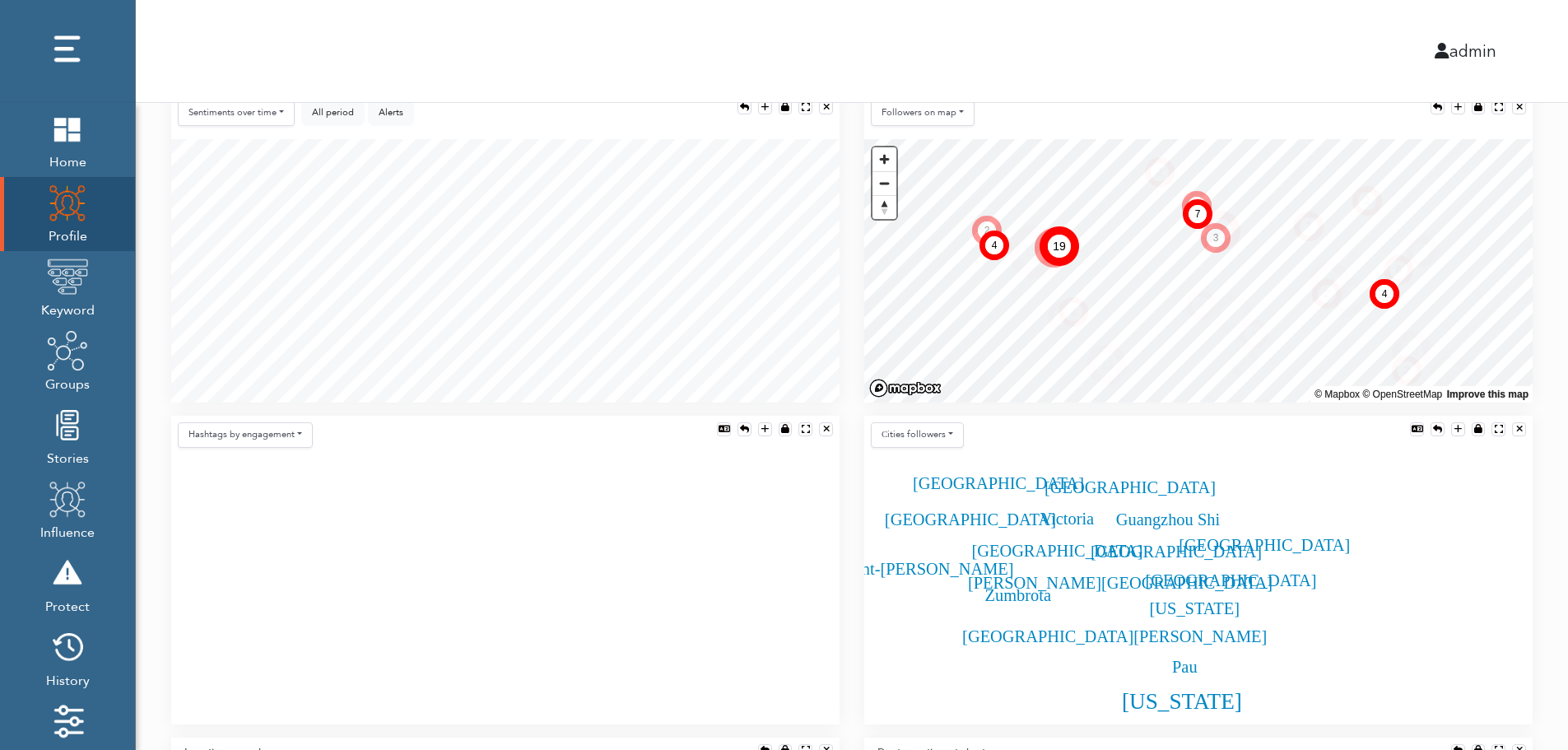
click at [473, 129] on div "Sentiments over time Posts over time Posts by hour Reposts over time Reposts by…" at bounding box center [505, 117] width 668 height 45
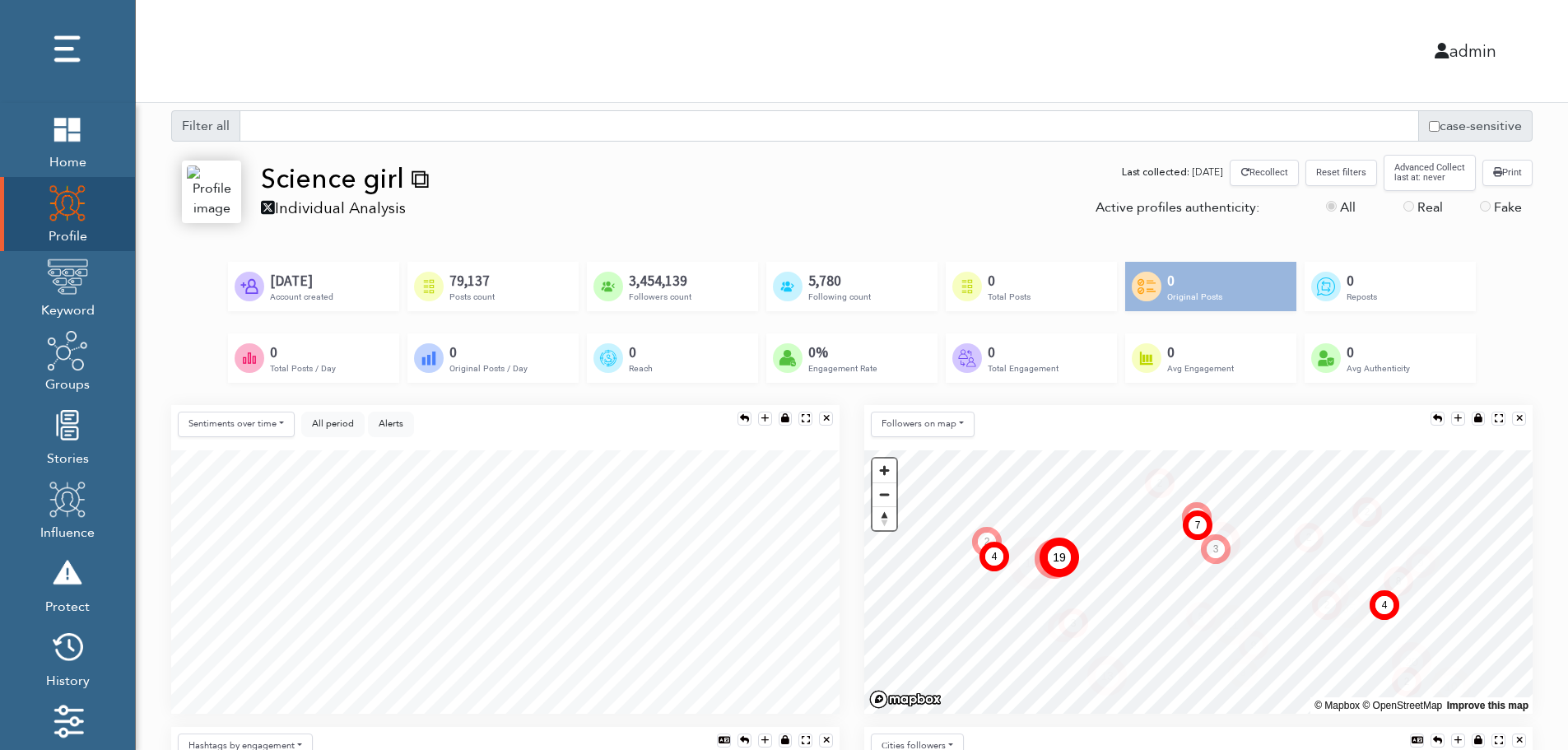
scroll to position [0, 0]
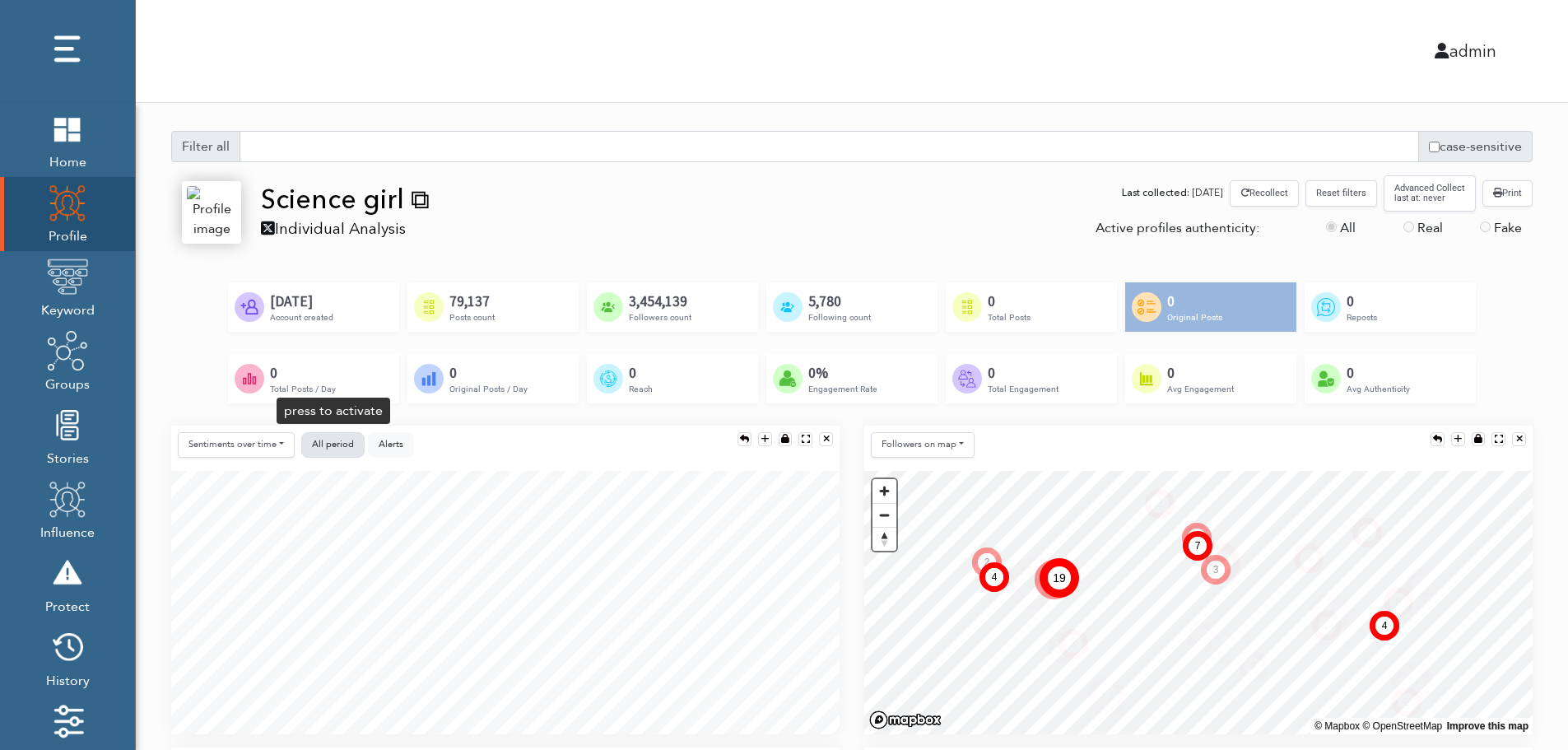
click at [335, 445] on span "All period" at bounding box center [333, 444] width 42 height 13
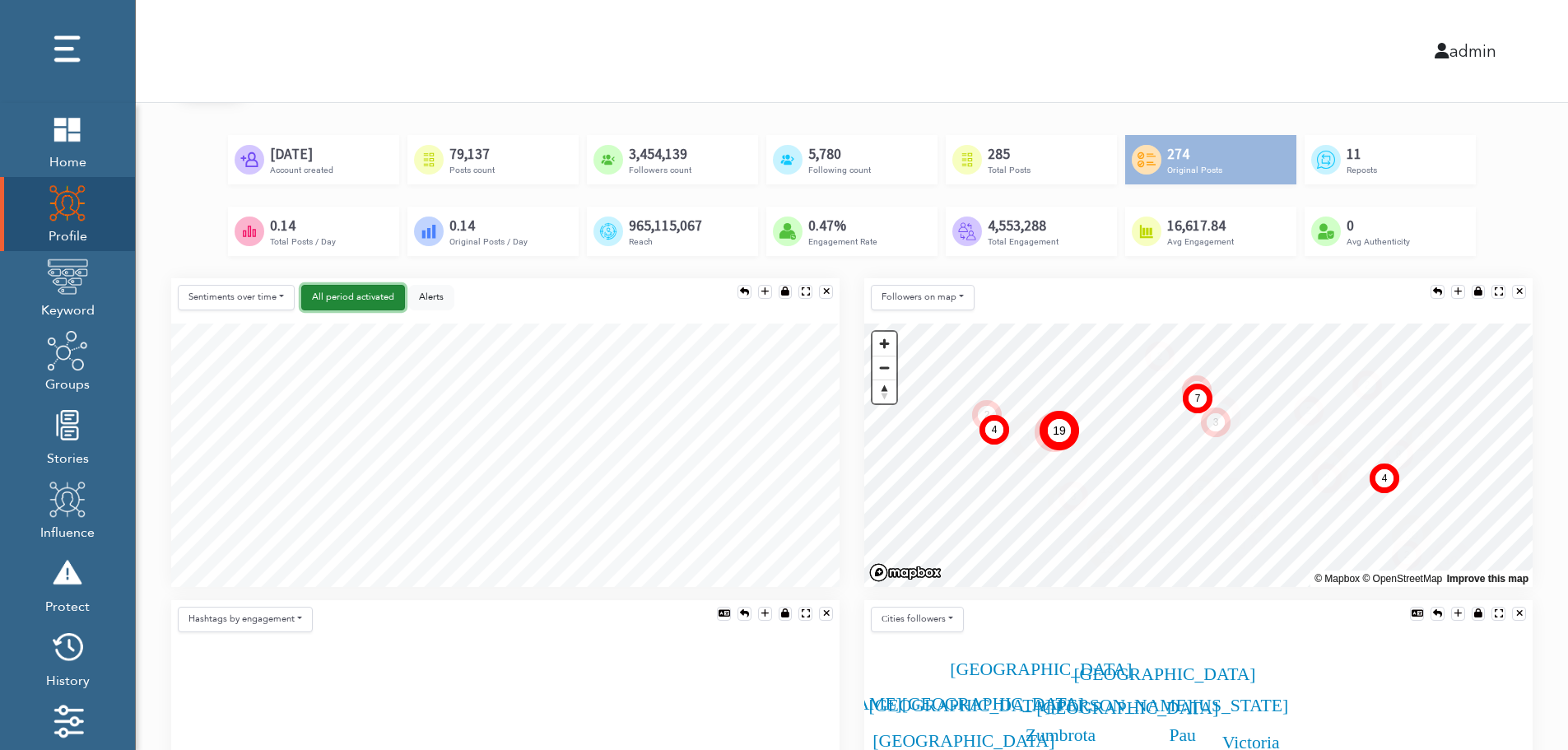
scroll to position [165, 0]
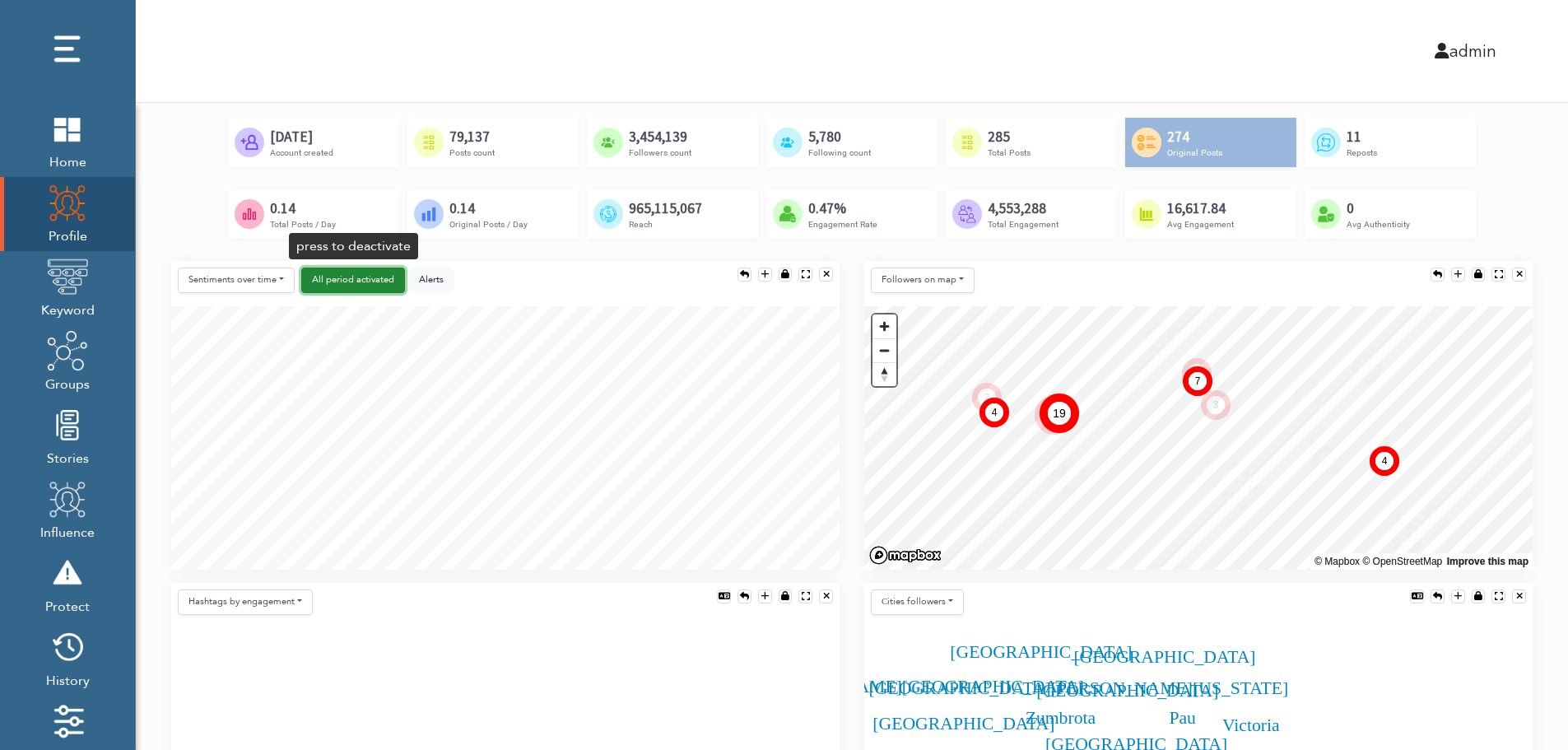
click at [374, 288] on button "All period activated" at bounding box center [353, 280] width 103 height 25
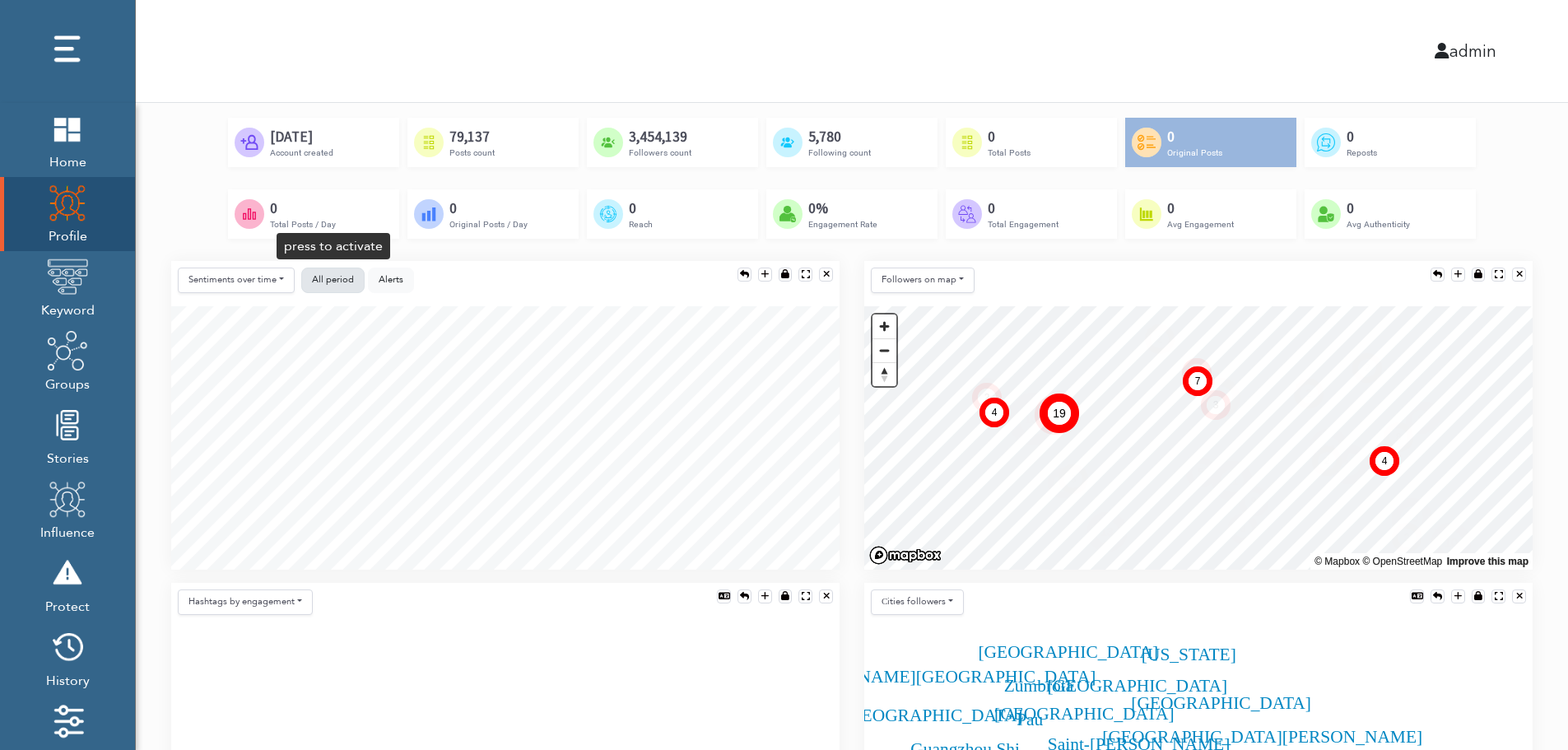
click at [321, 277] on span "All period" at bounding box center [333, 279] width 42 height 13
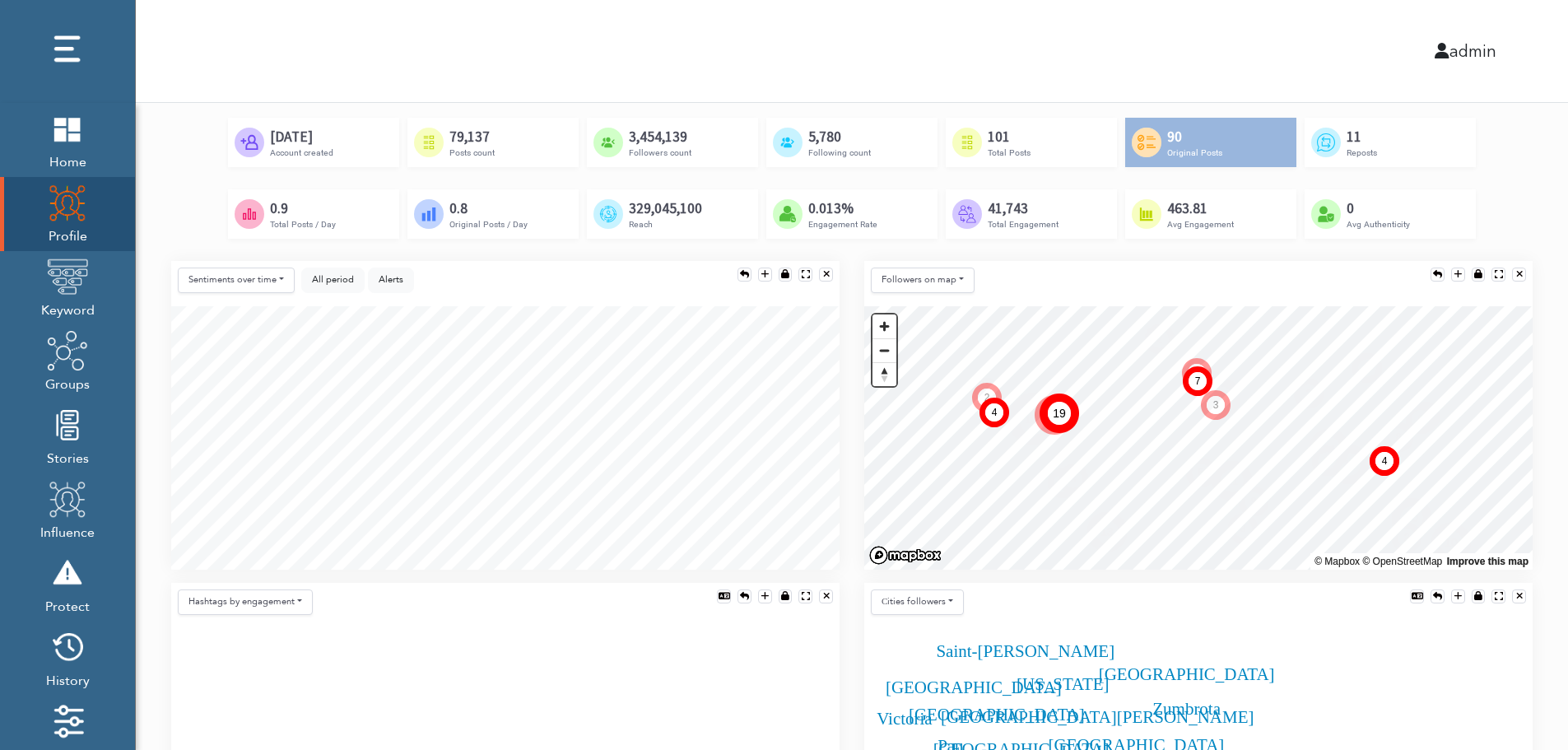
click at [849, 374] on div "Sentiments over time Posts over time Posts by hour Reposts over time Reposts by…" at bounding box center [505, 422] width 693 height 322
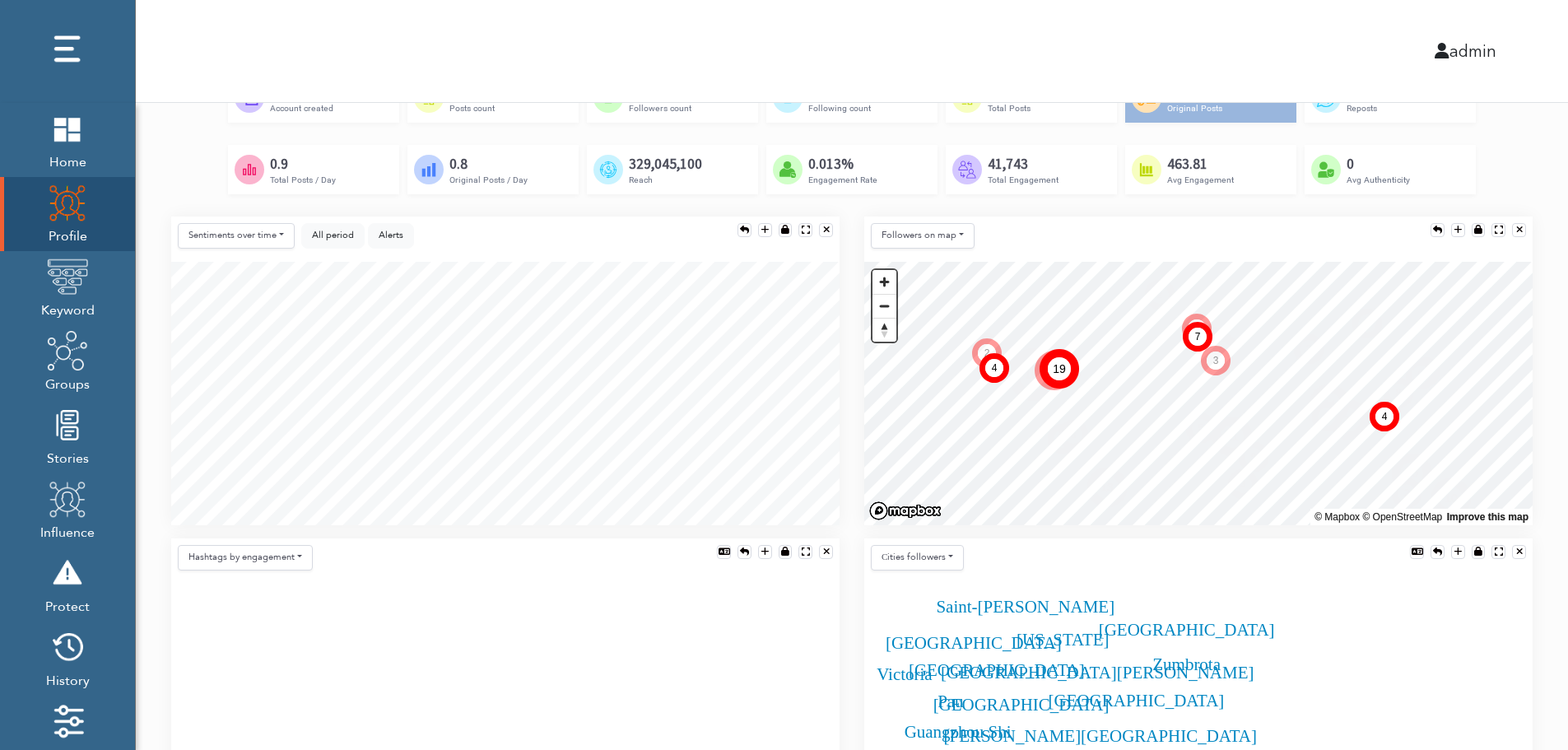
scroll to position [221, 0]
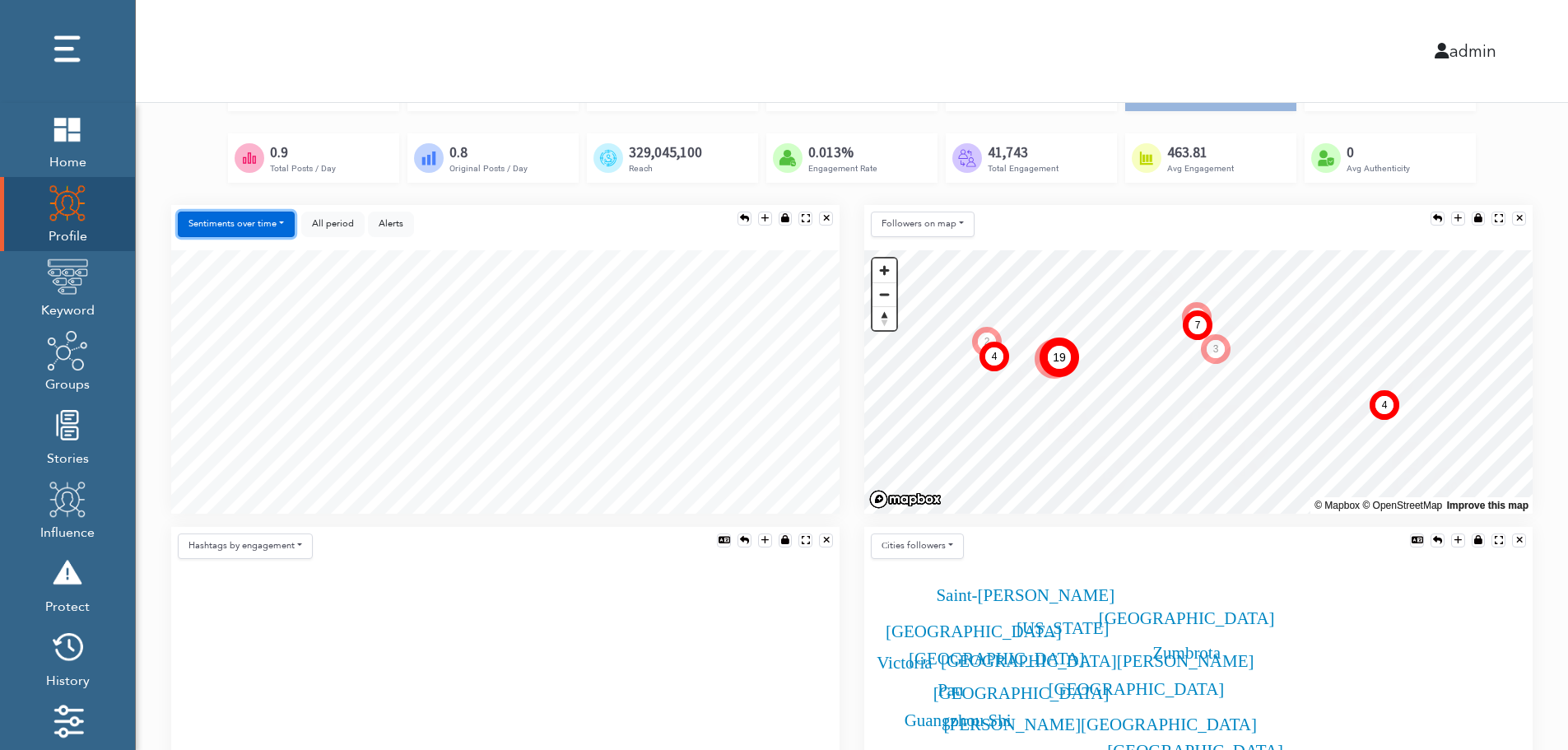
click at [242, 229] on button "Sentiments over time" at bounding box center [236, 224] width 117 height 25
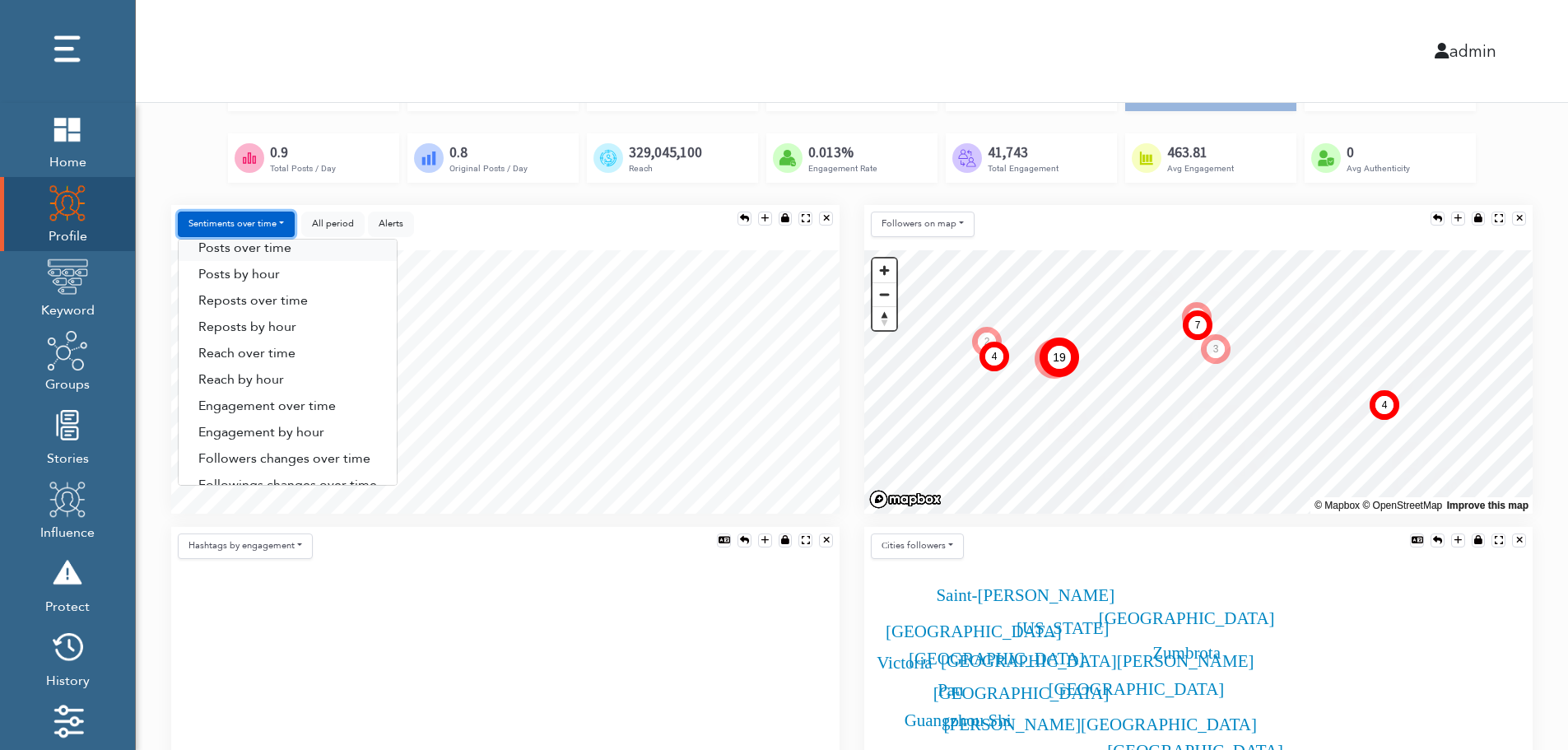
scroll to position [0, 0]
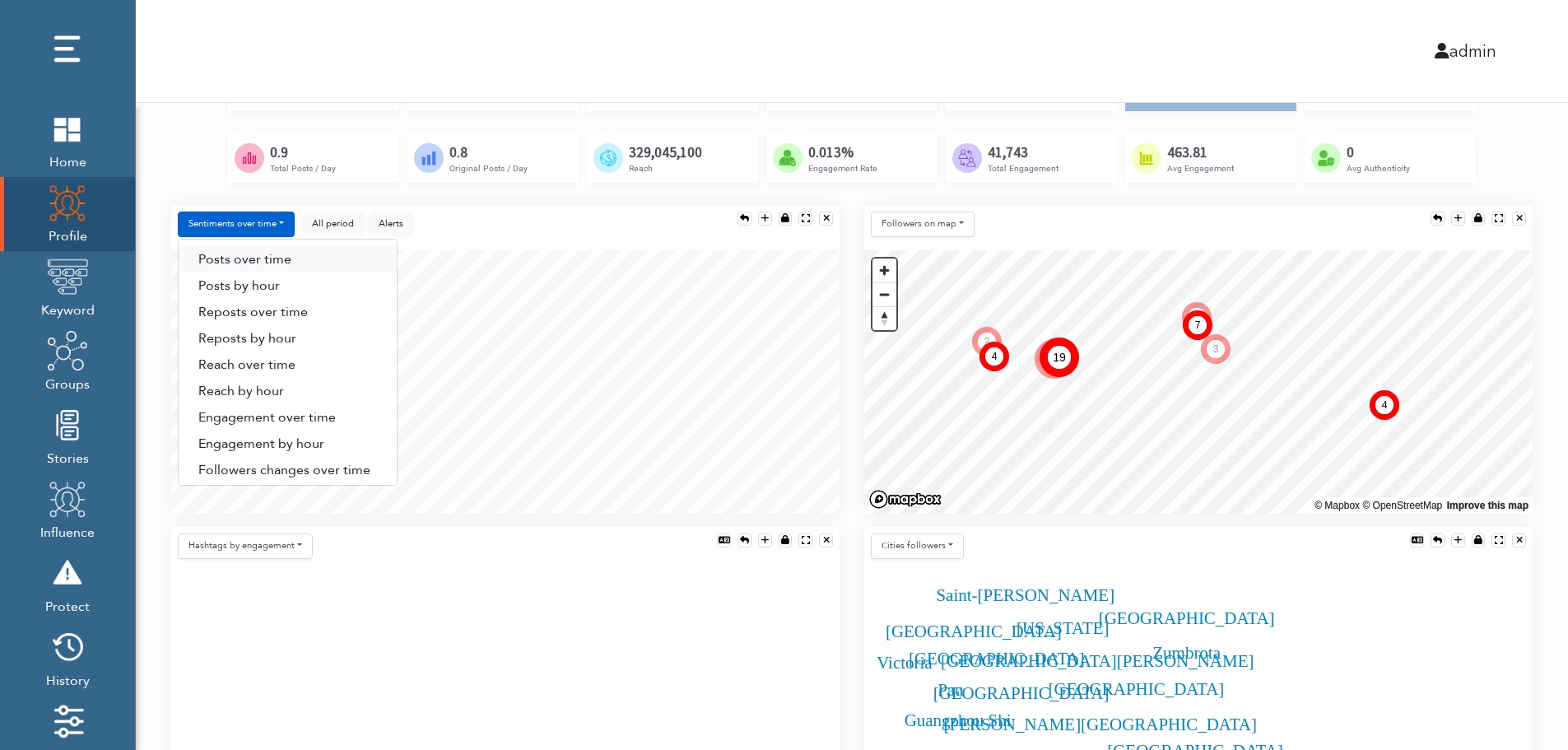
click at [285, 263] on link "Posts over time" at bounding box center [288, 259] width 218 height 26
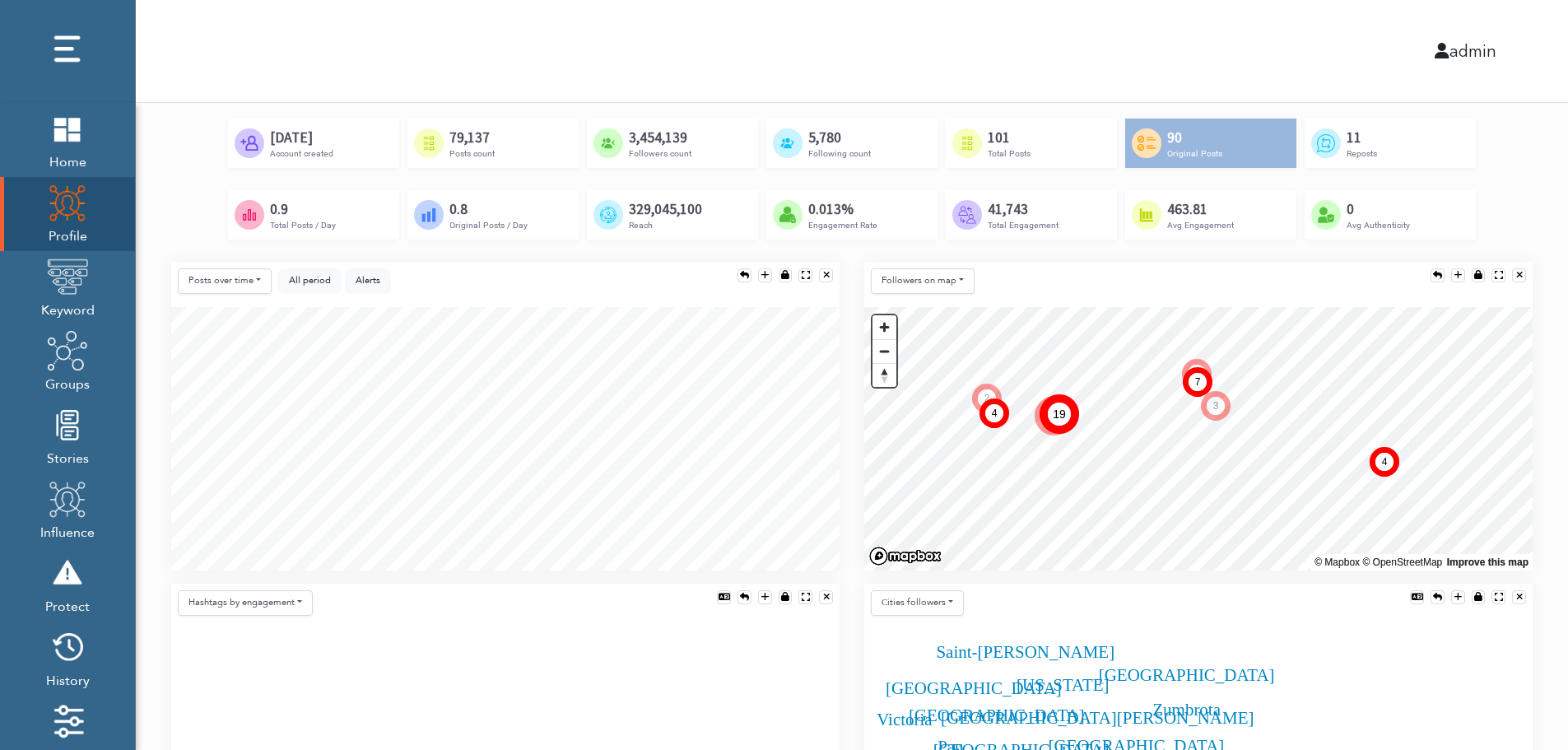
scroll to position [165, 0]
click at [255, 244] on div "Created by Adrien Coquet from the Noun Project Oct 4th, 2019 Account created Cr…" at bounding box center [852, 189] width 1361 height 143
click at [314, 283] on span "All period" at bounding box center [310, 279] width 42 height 13
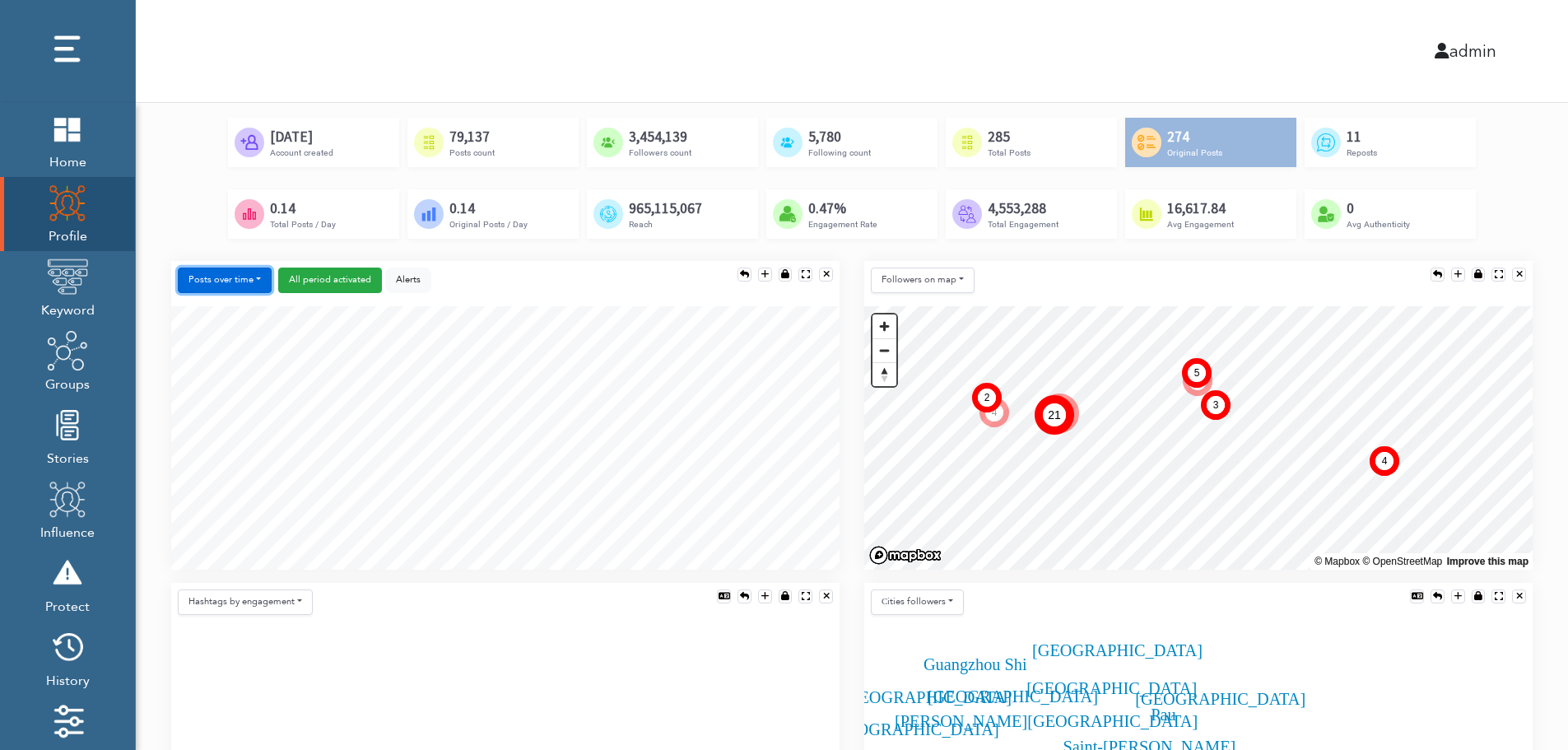
click at [227, 274] on button "Posts over time" at bounding box center [225, 280] width 94 height 25
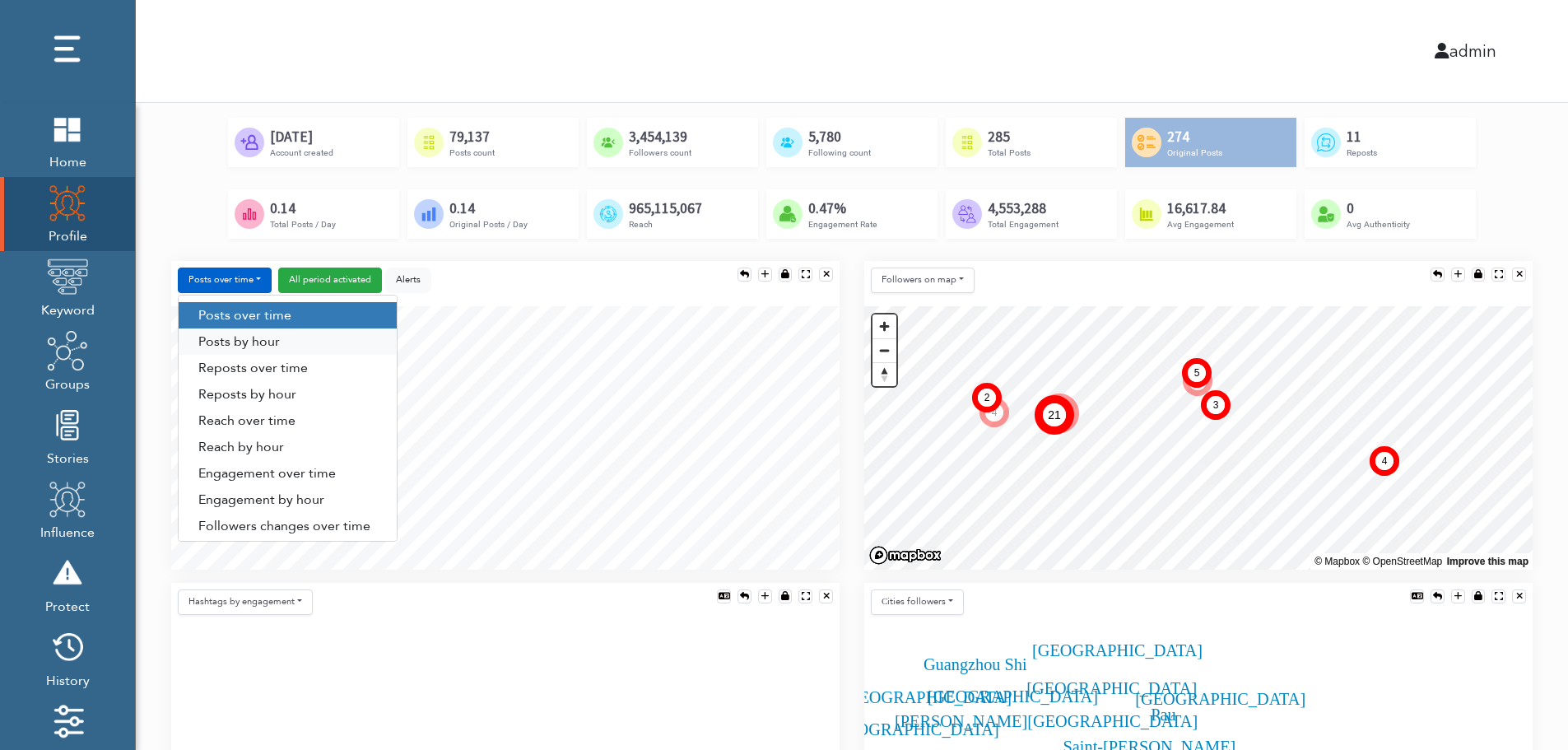
click at [270, 342] on link "Posts by hour" at bounding box center [288, 341] width 218 height 26
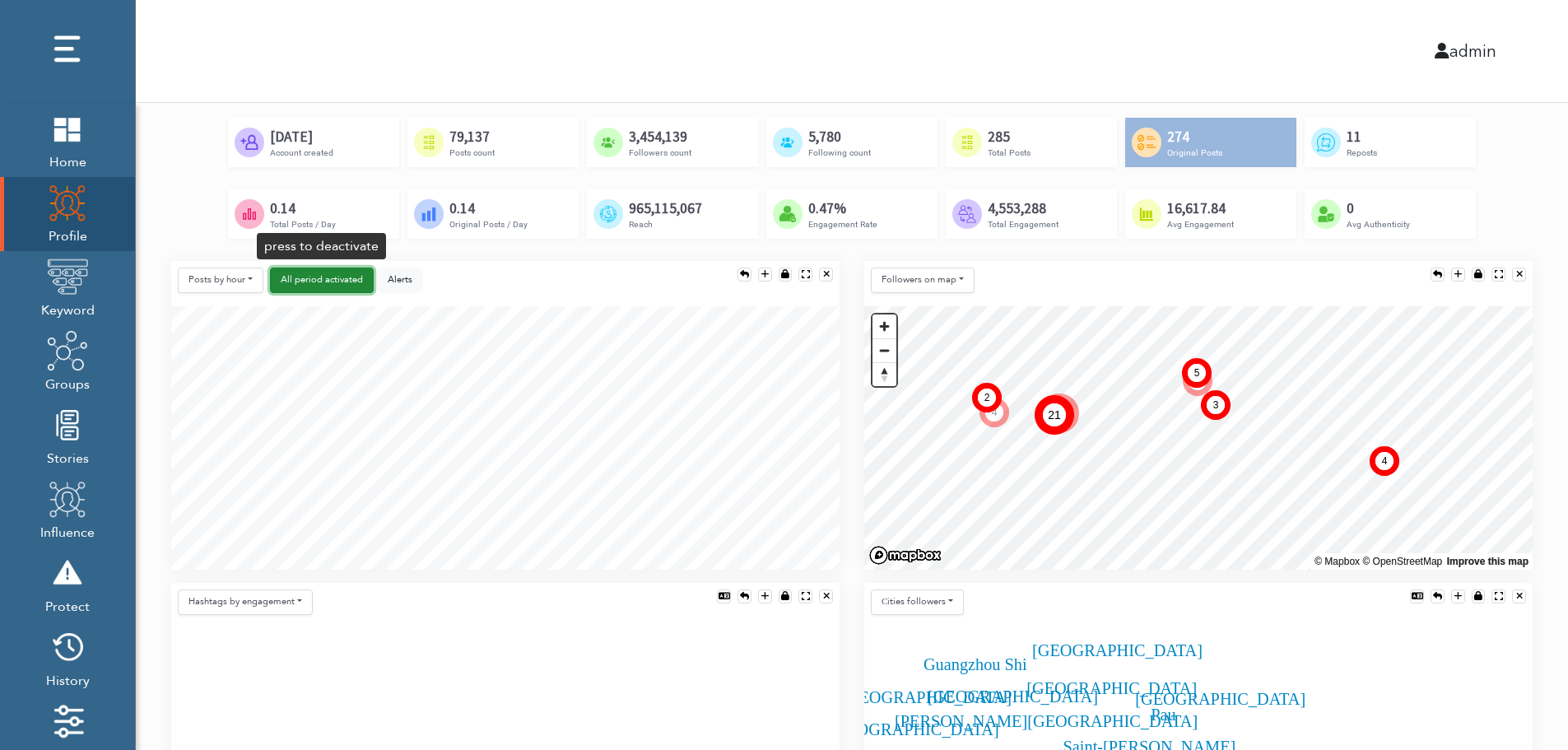
click at [337, 281] on span "activated" at bounding box center [344, 279] width 38 height 13
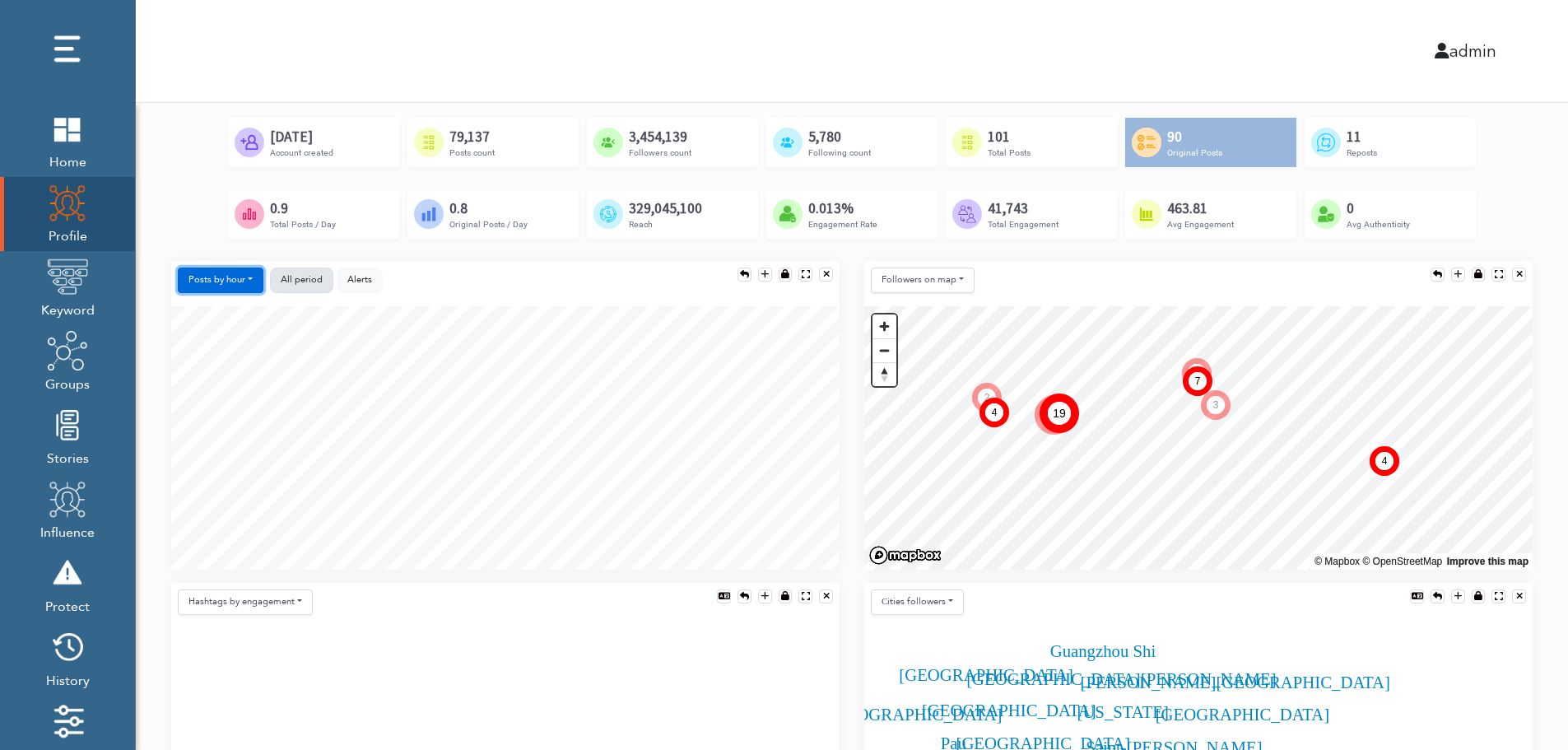
click at [238, 285] on button "Posts by hour" at bounding box center [221, 280] width 86 height 25
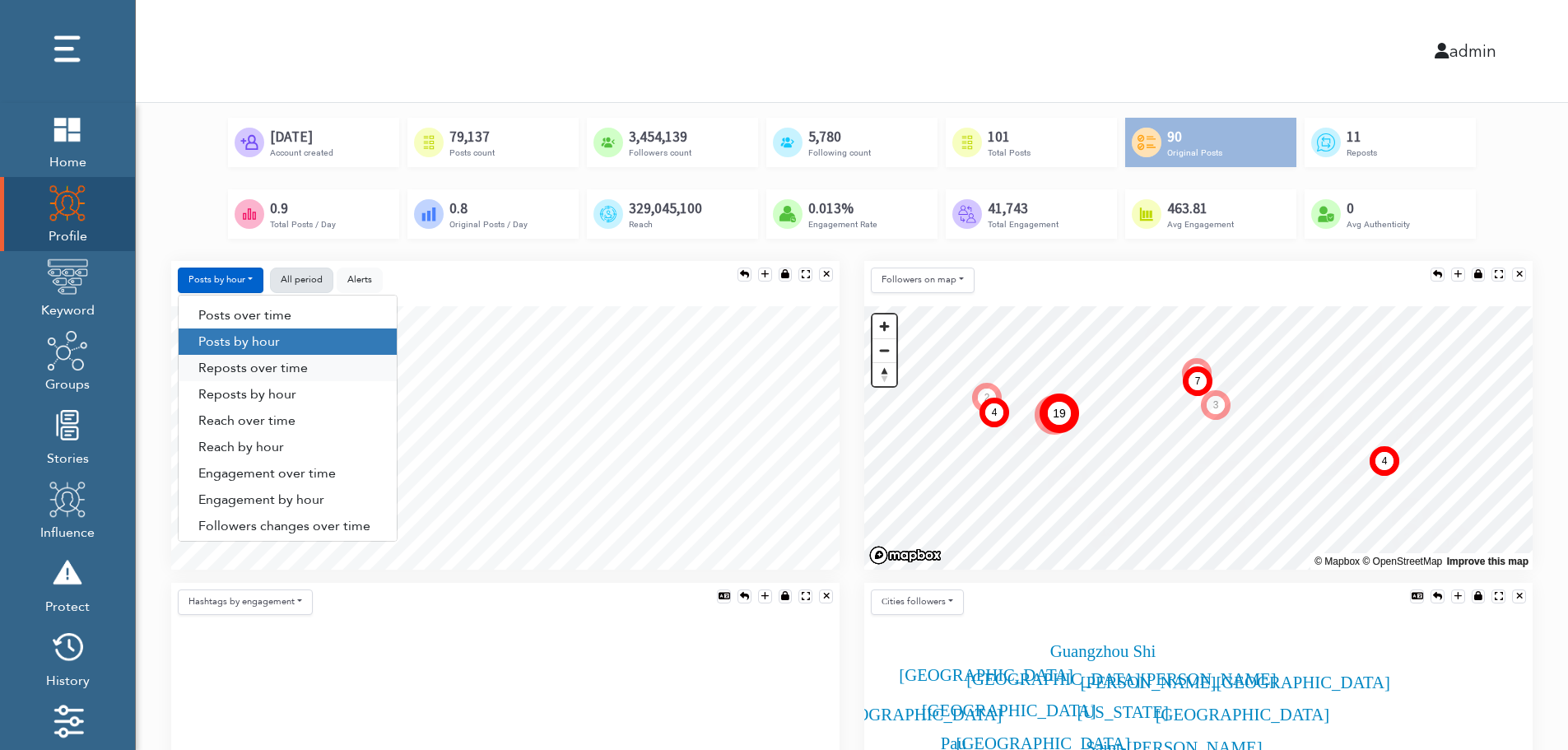
click at [290, 371] on link "Reposts over time" at bounding box center [288, 367] width 218 height 26
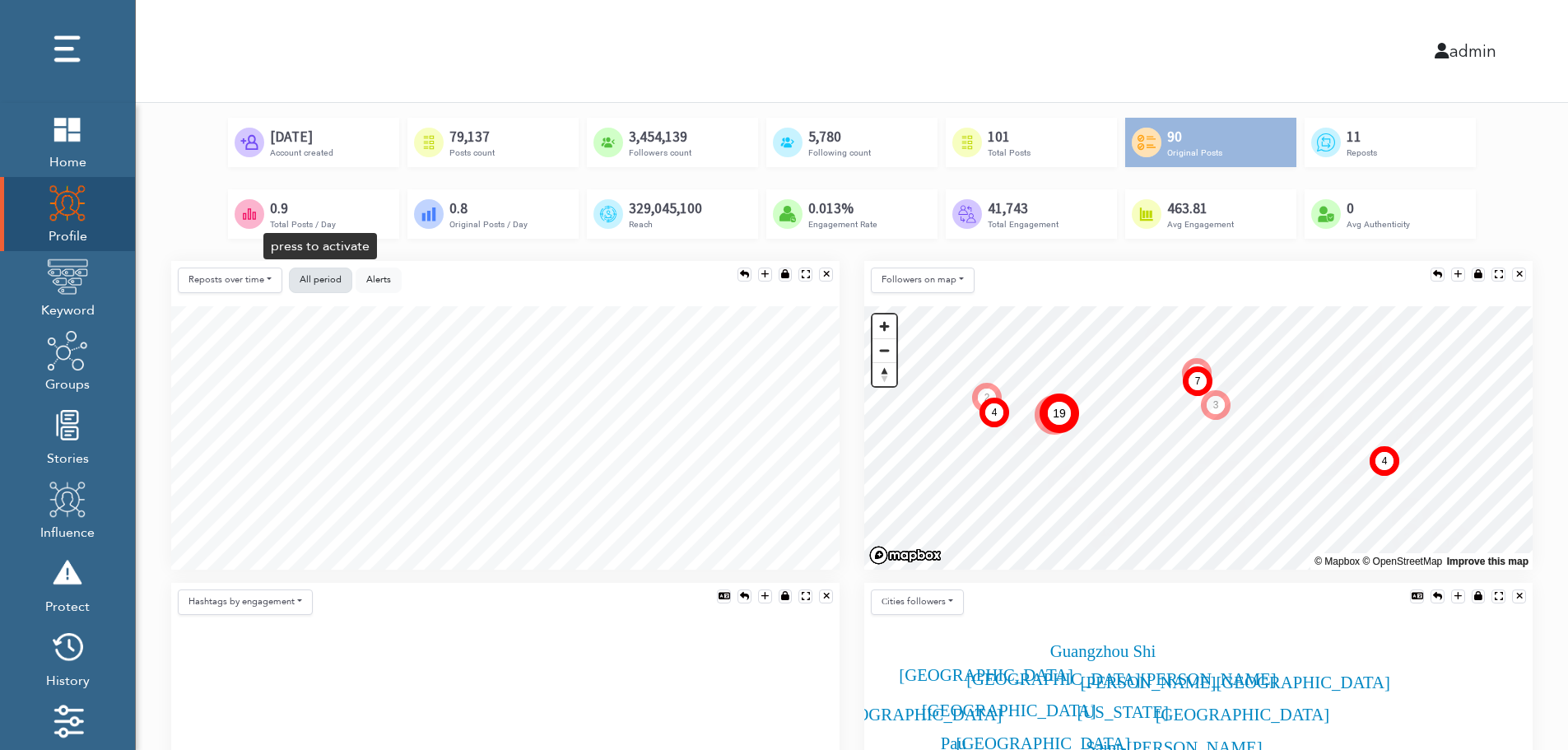
click at [313, 283] on span "All period" at bounding box center [321, 279] width 42 height 13
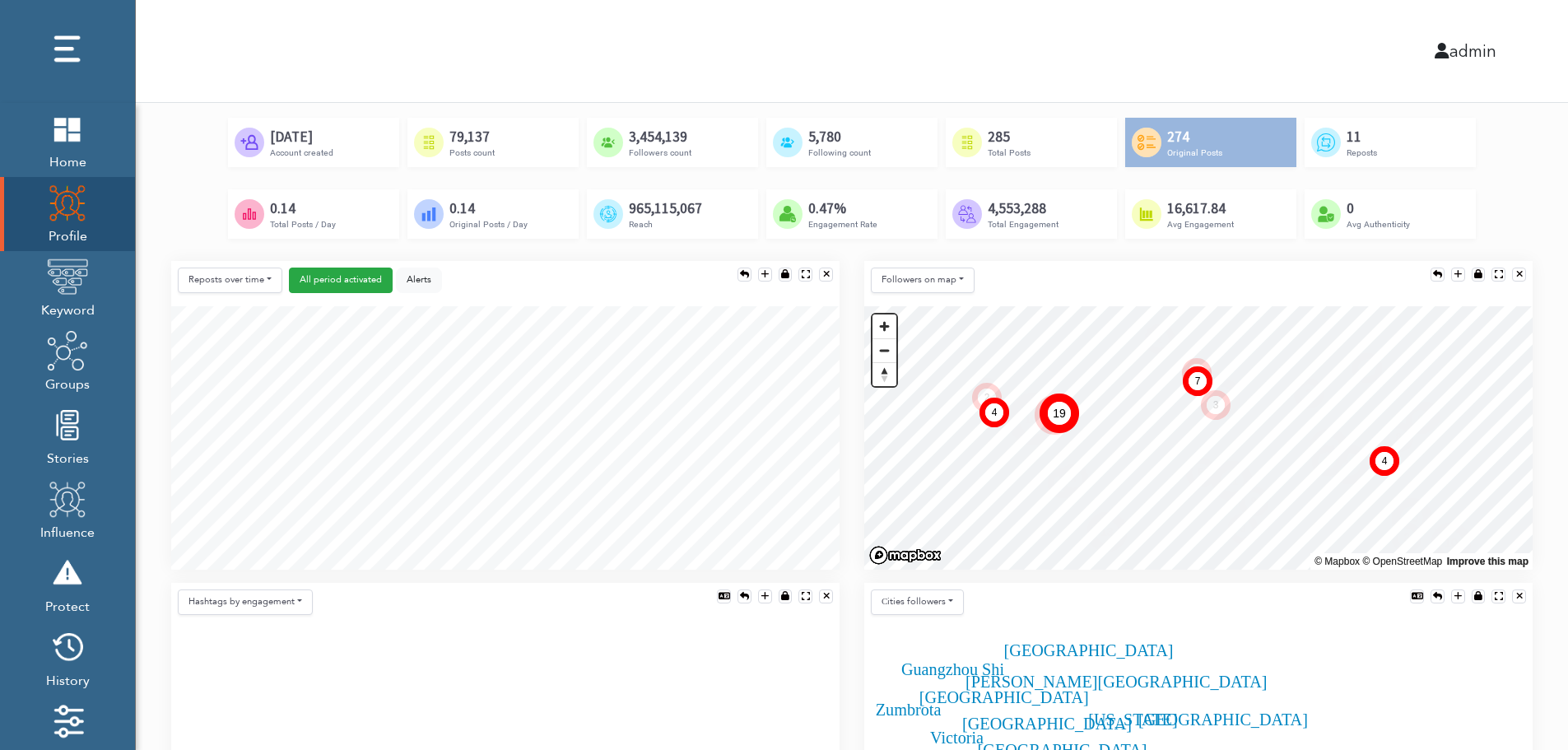
click at [1015, 144] on div "285" at bounding box center [1009, 137] width 43 height 18
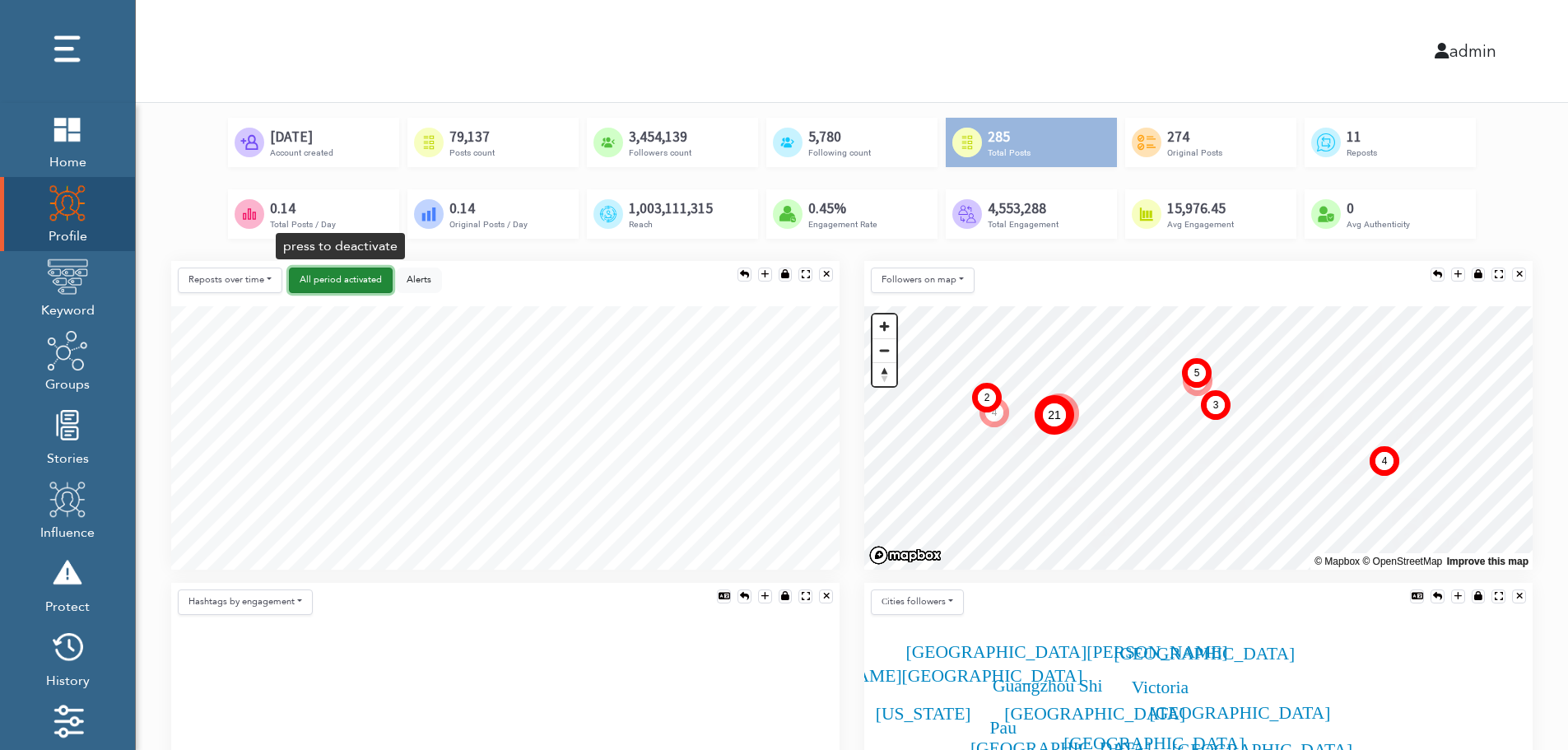
click at [344, 277] on span "activated" at bounding box center [362, 279] width 38 height 13
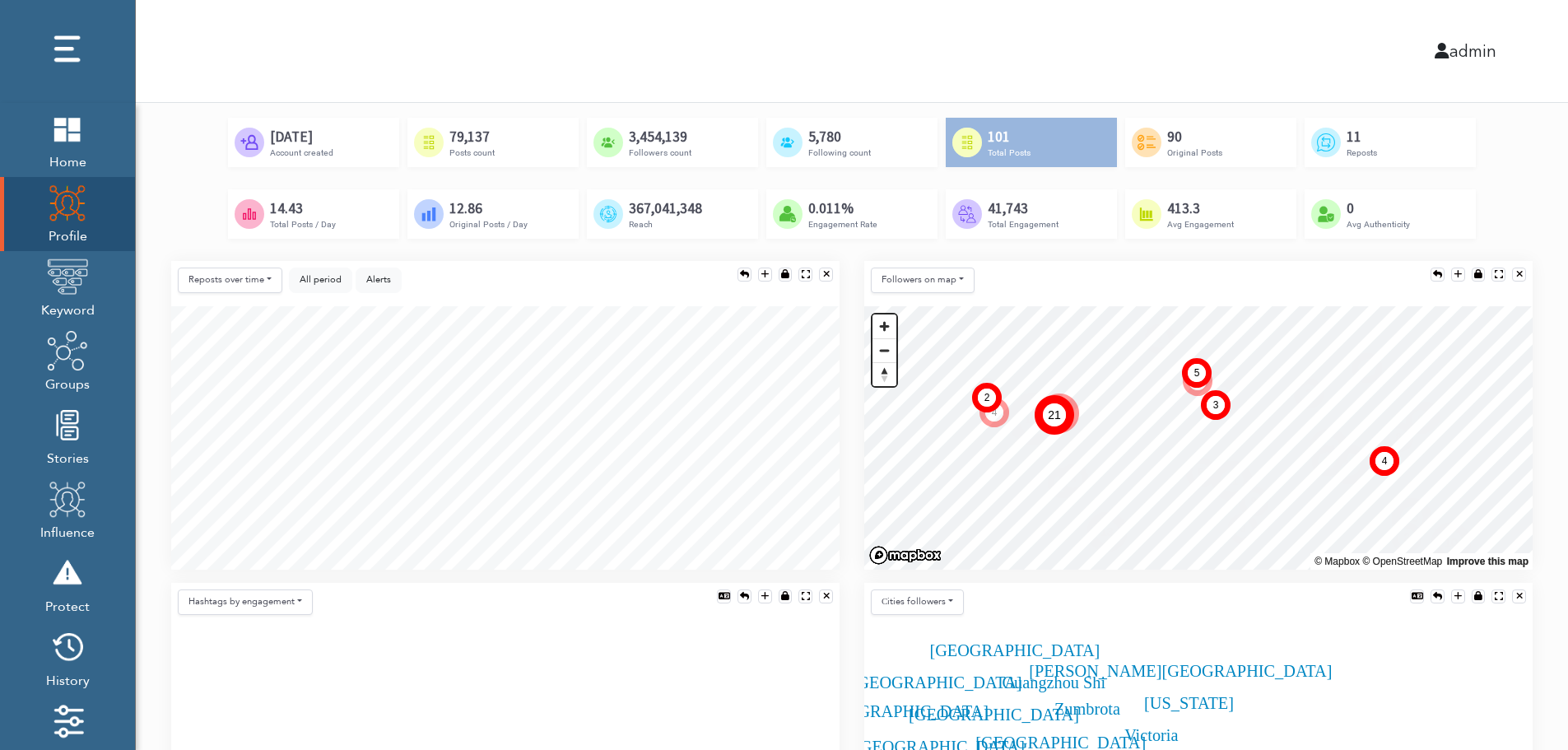
click at [262, 248] on div "Created by Adrien Coquet from the Noun Project Oct 4th, 2019 Account created Cr…" at bounding box center [852, 189] width 1361 height 143
click at [248, 283] on button "Reposts over time" at bounding box center [230, 280] width 104 height 25
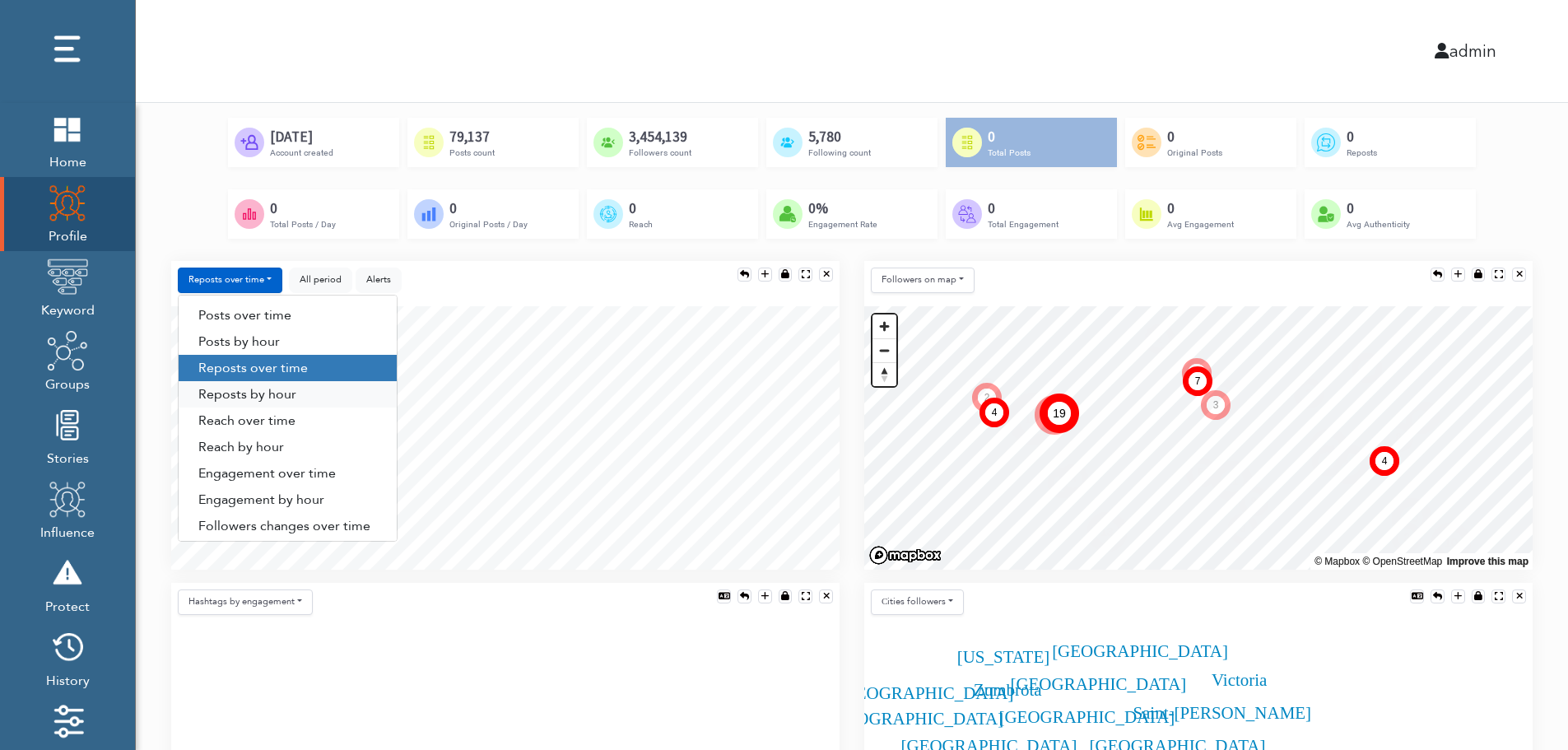
click at [270, 397] on link "Reposts by hour" at bounding box center [288, 394] width 218 height 26
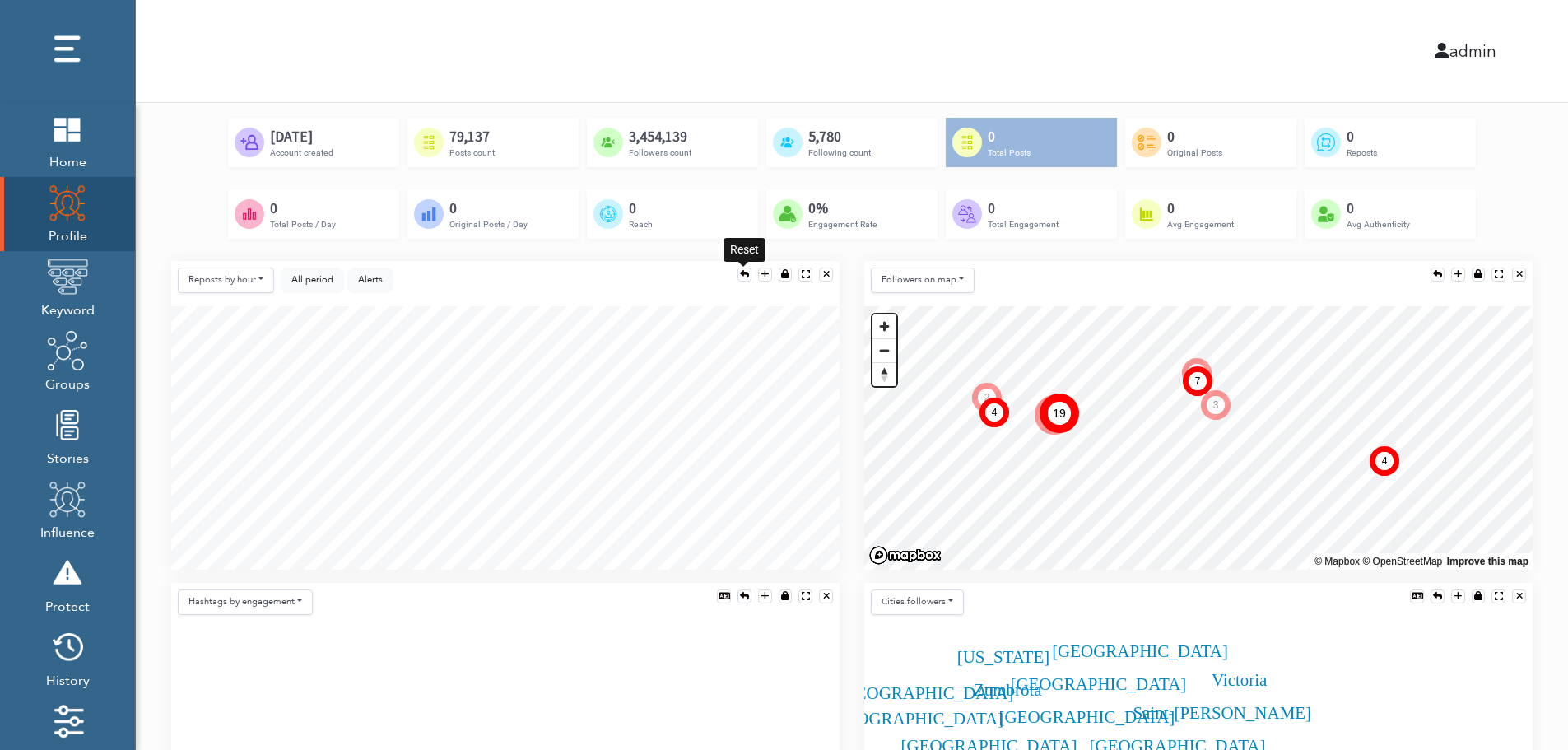
click at [740, 274] on div at bounding box center [745, 274] width 9 height 9
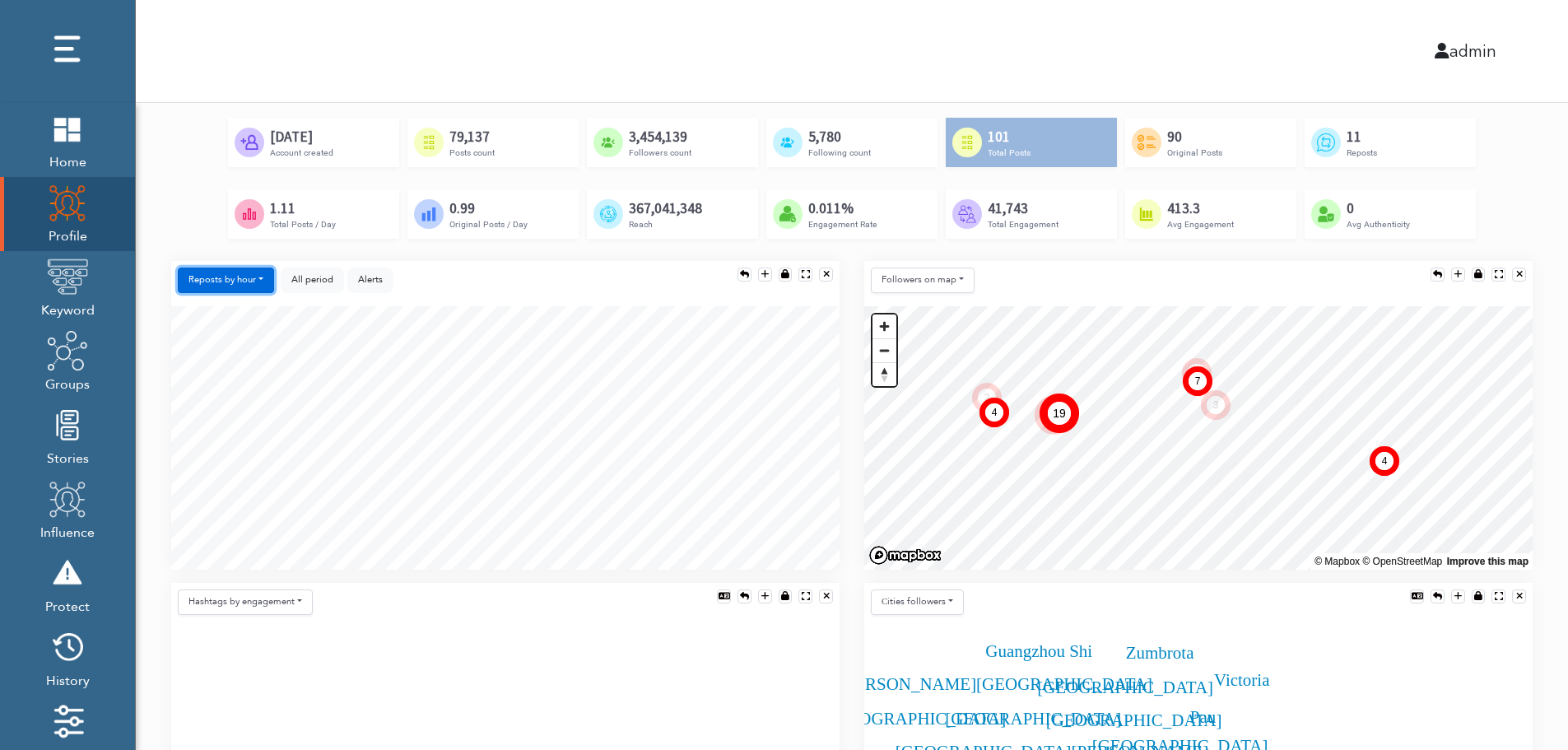
click at [246, 281] on button "Reposts by hour" at bounding box center [226, 280] width 97 height 25
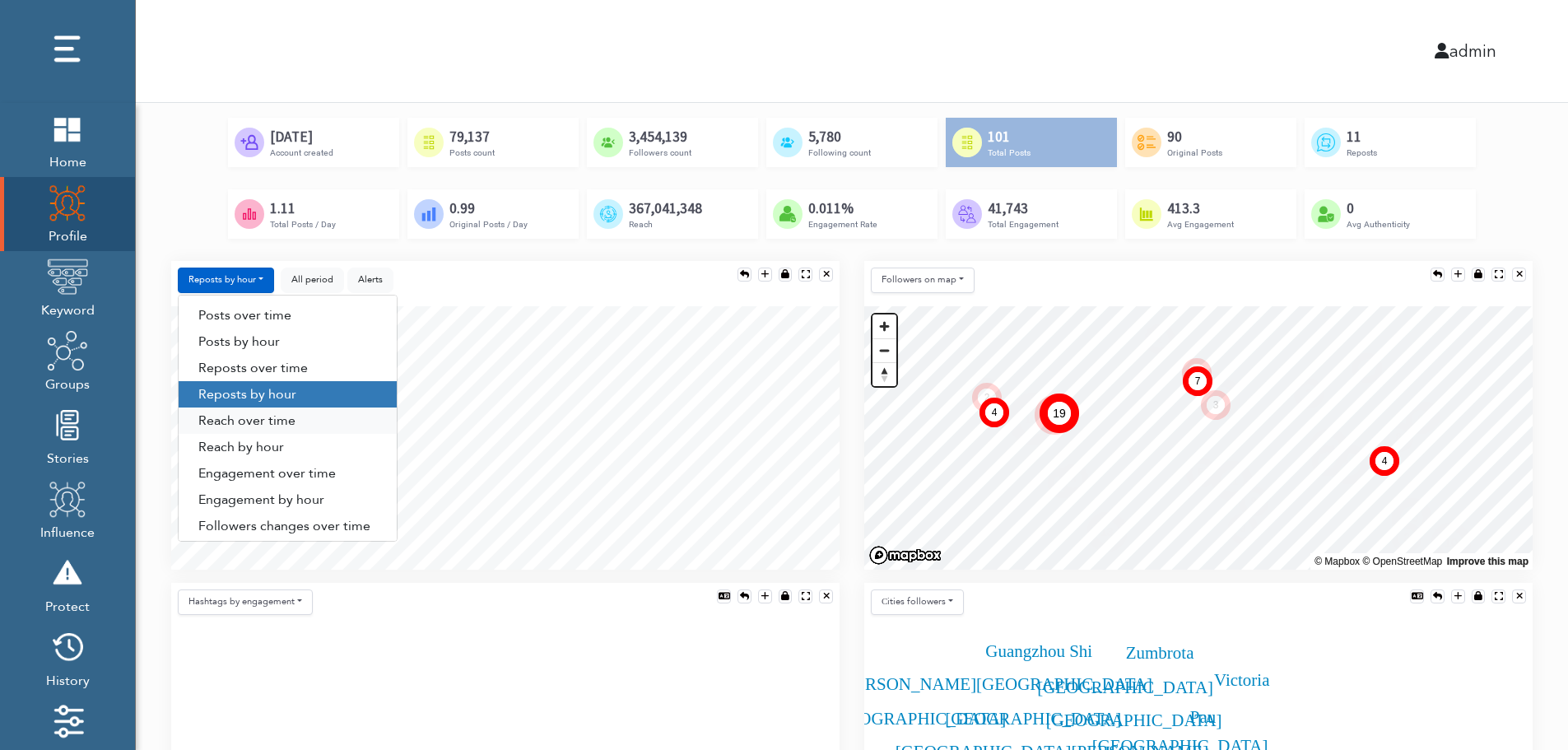
click at [291, 426] on link "Reach over time" at bounding box center [288, 420] width 218 height 26
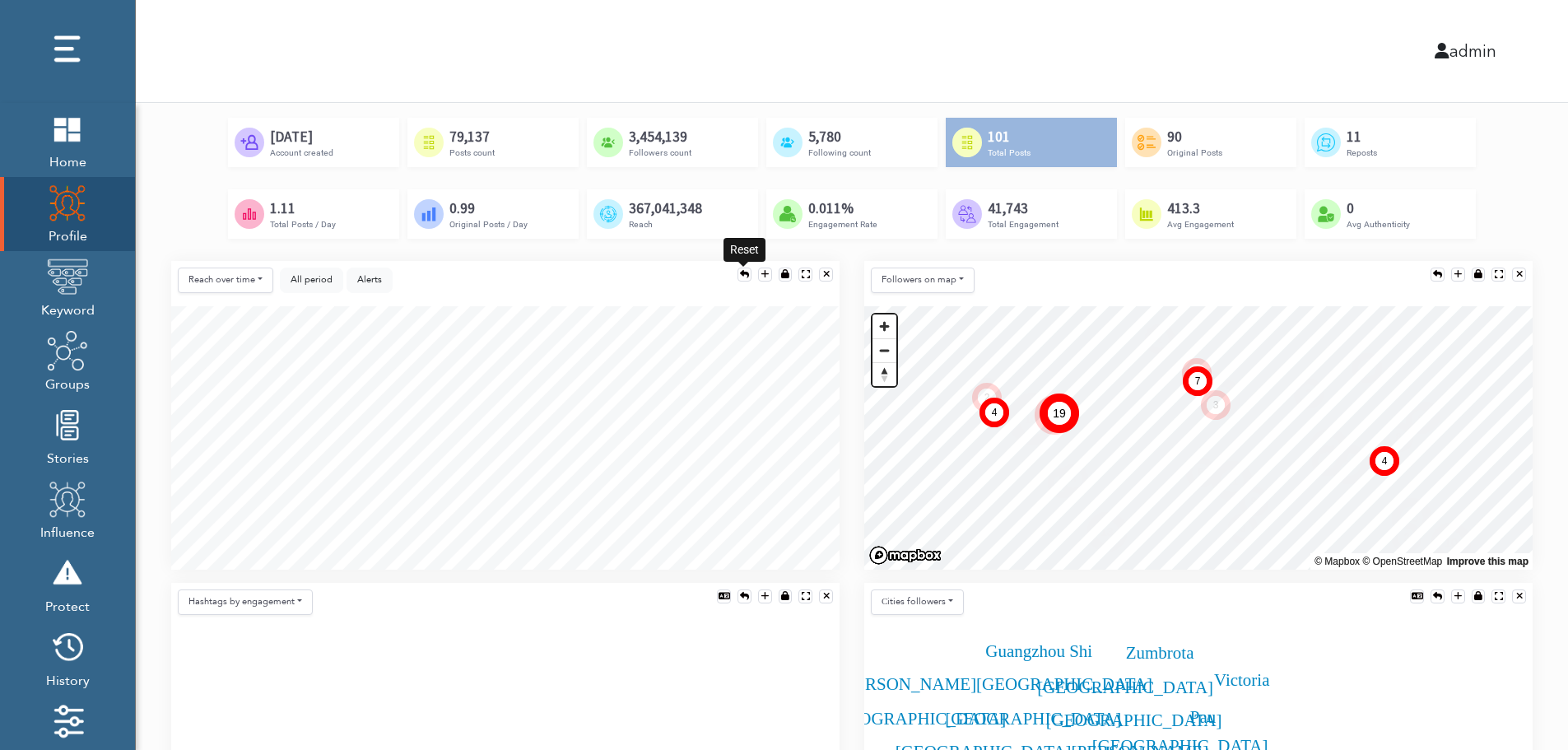
click at [740, 270] on div at bounding box center [745, 274] width 9 height 9
click at [292, 272] on button "All period" at bounding box center [311, 280] width 63 height 25
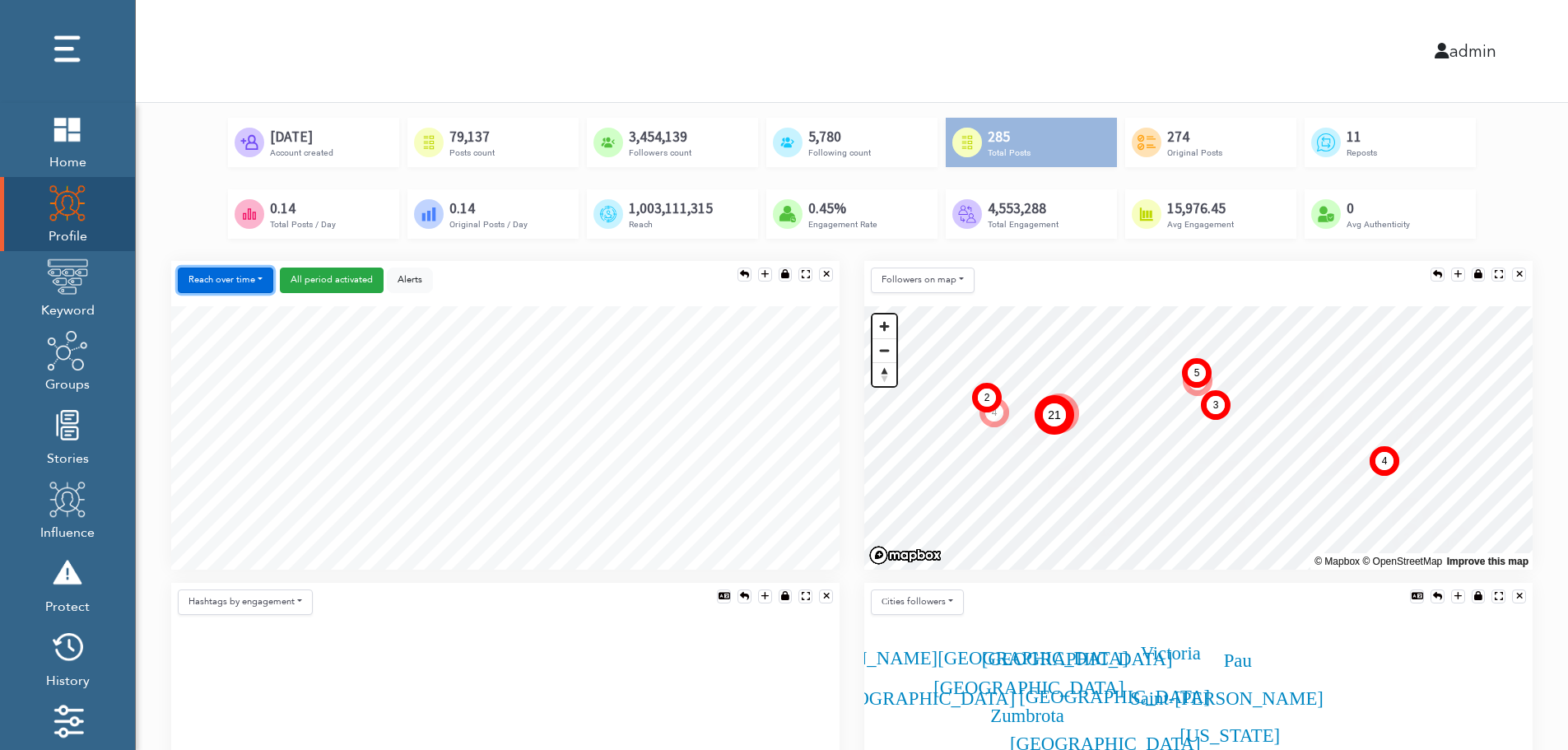
click at [250, 279] on button "Reach over time" at bounding box center [226, 280] width 96 height 25
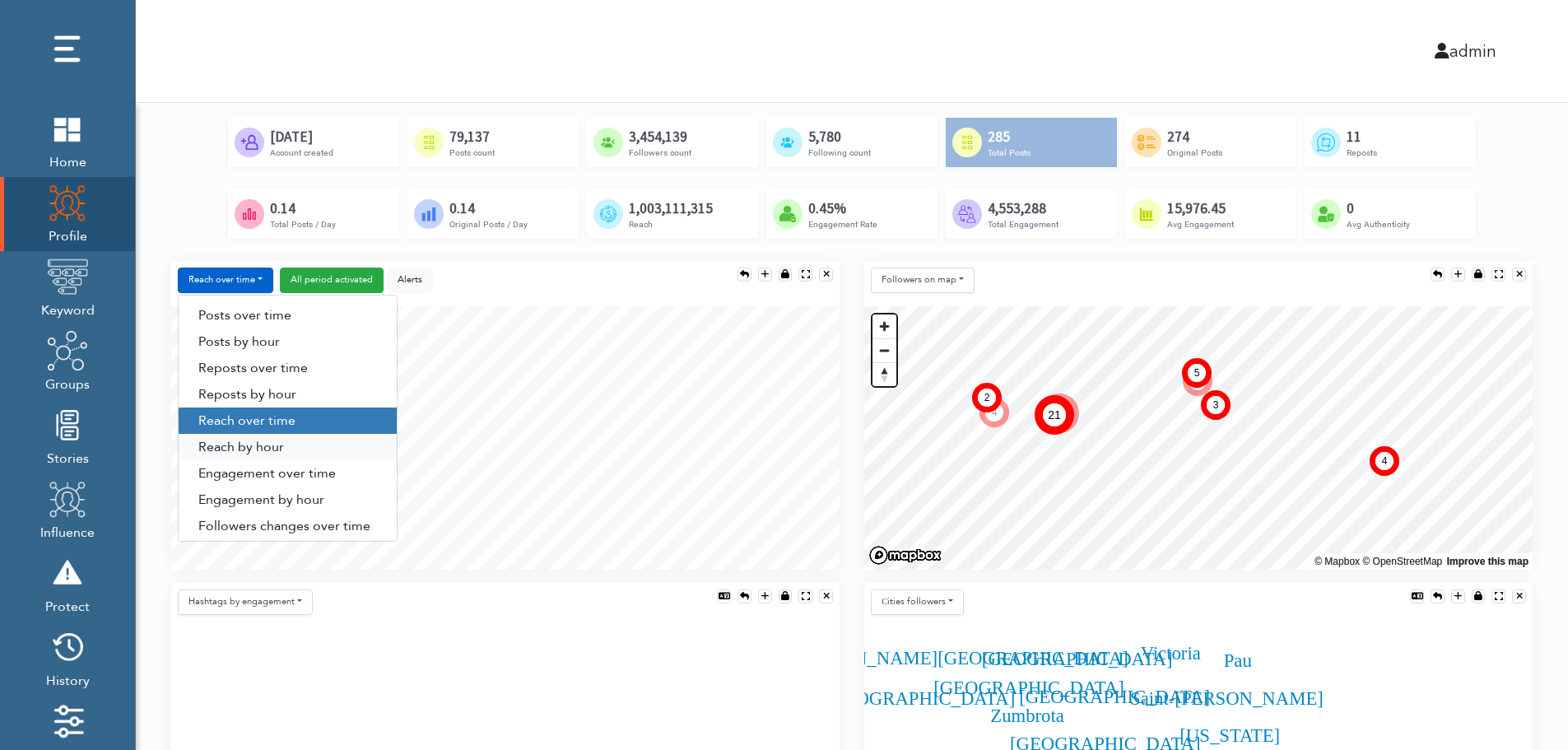
click at [298, 457] on link "Reach by hour" at bounding box center [288, 446] width 218 height 26
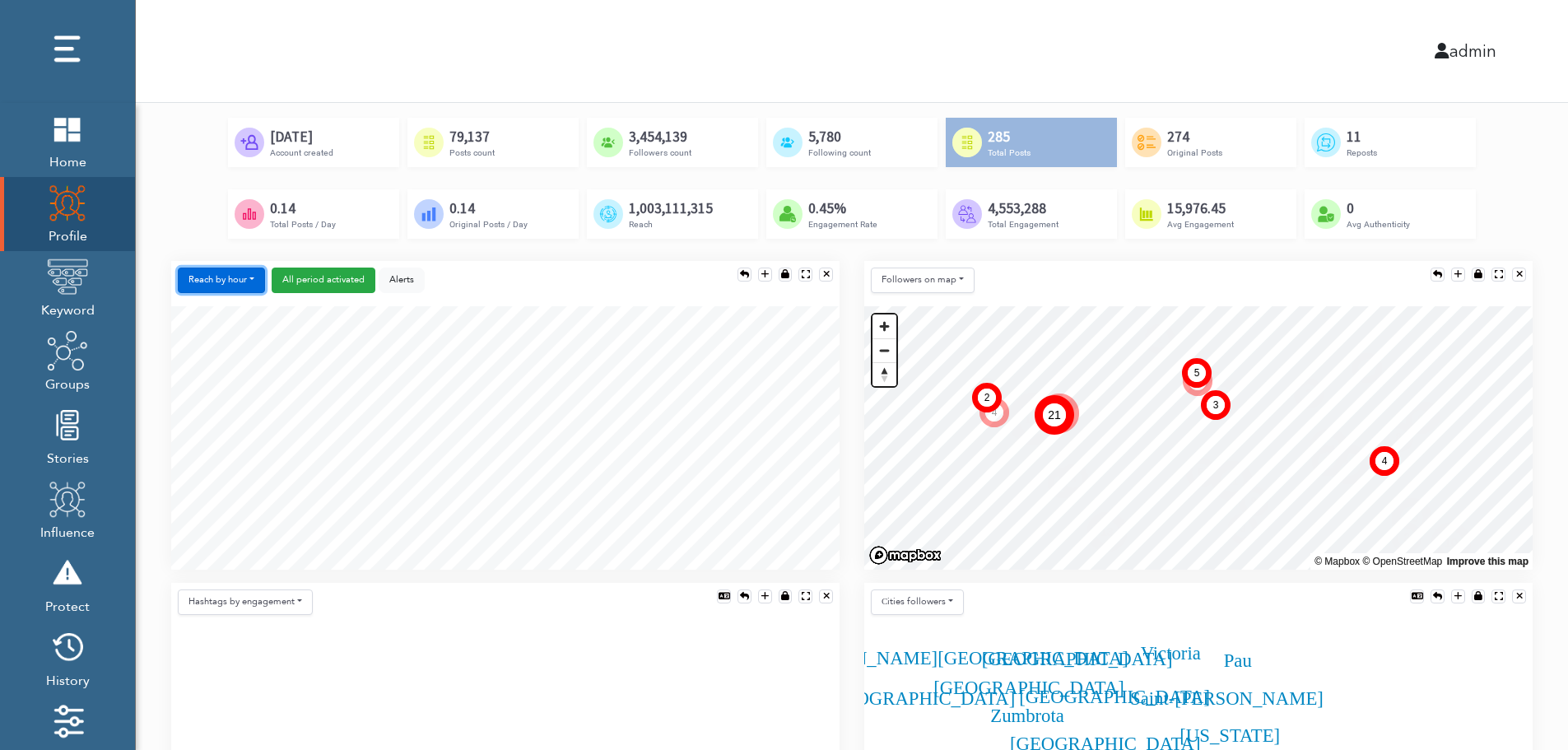
click at [232, 281] on button "Reach by hour" at bounding box center [222, 280] width 87 height 25
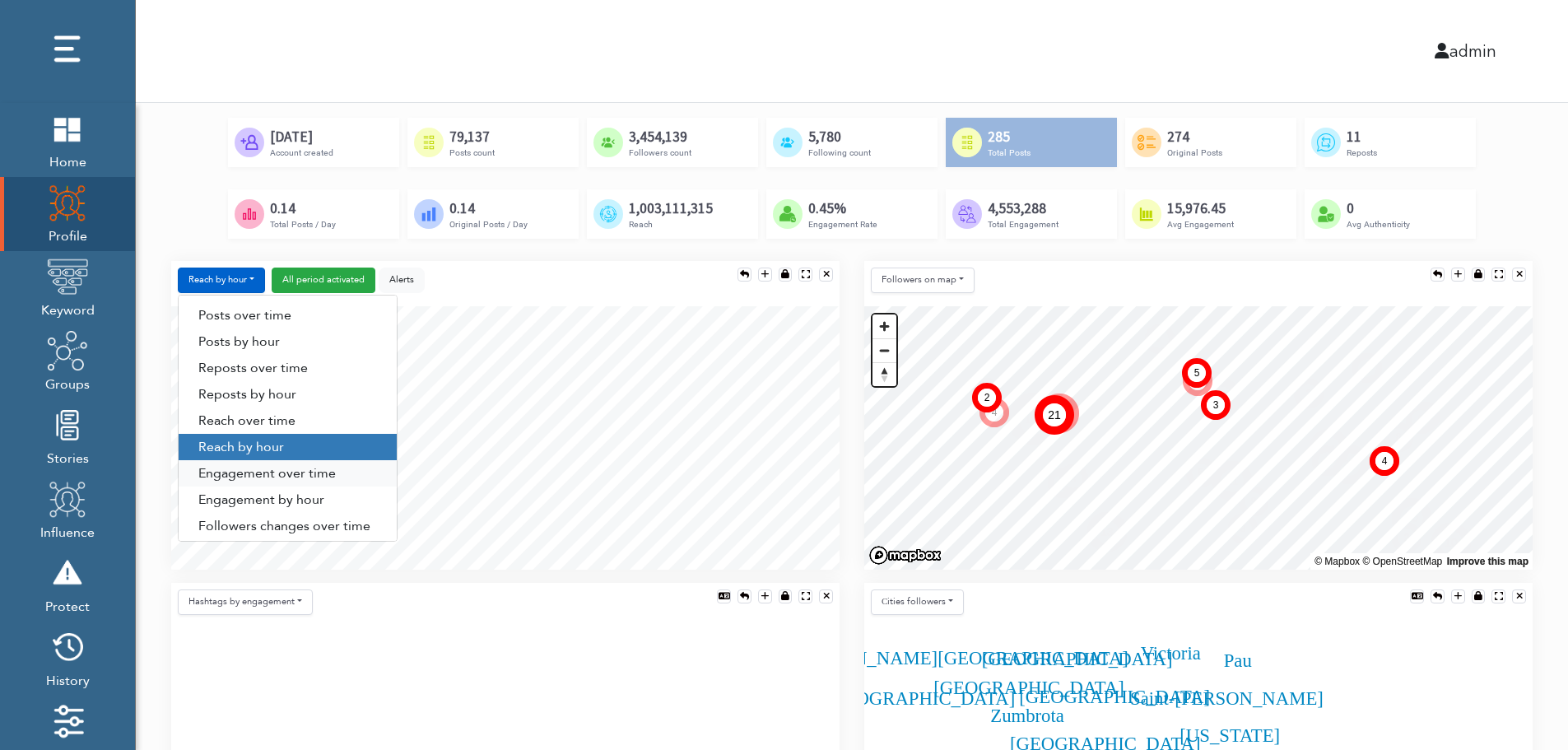
click at [309, 485] on link "Engagement over time" at bounding box center [288, 473] width 218 height 26
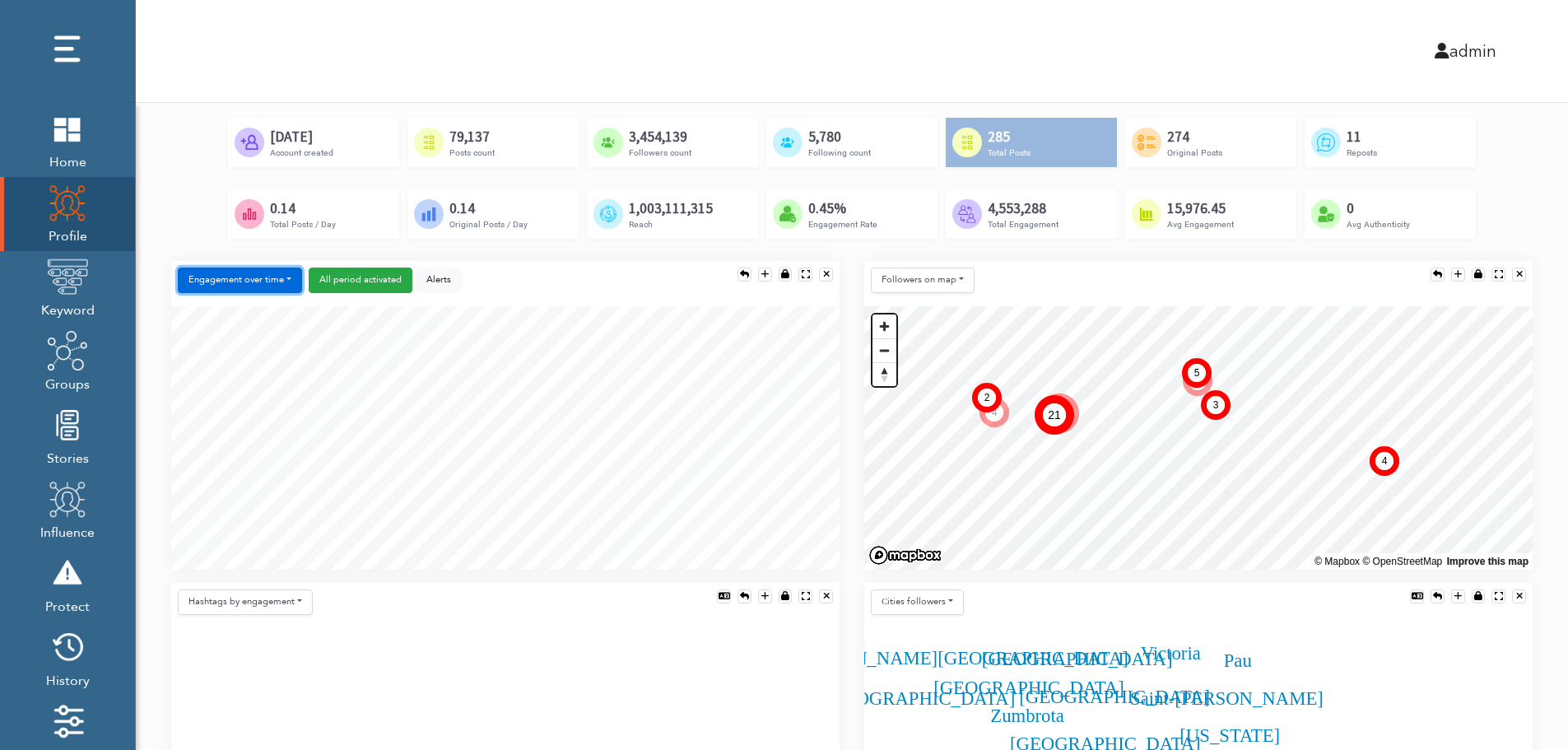
click at [261, 279] on button "Engagement over time" at bounding box center [240, 280] width 124 height 25
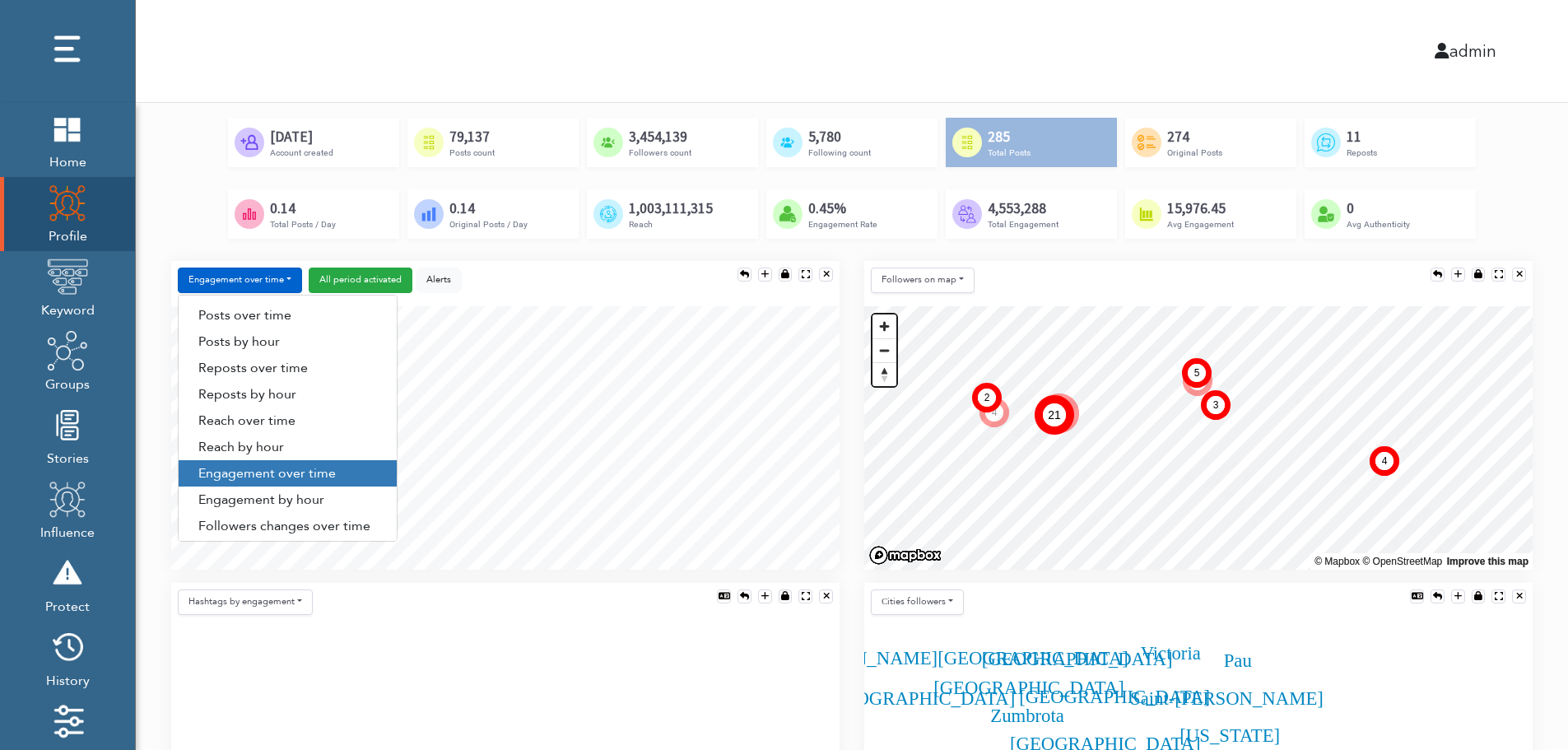
click at [850, 450] on div "Engagement over time Posts over time Posts by hour Reposts over time Reposts by…" at bounding box center [505, 422] width 693 height 322
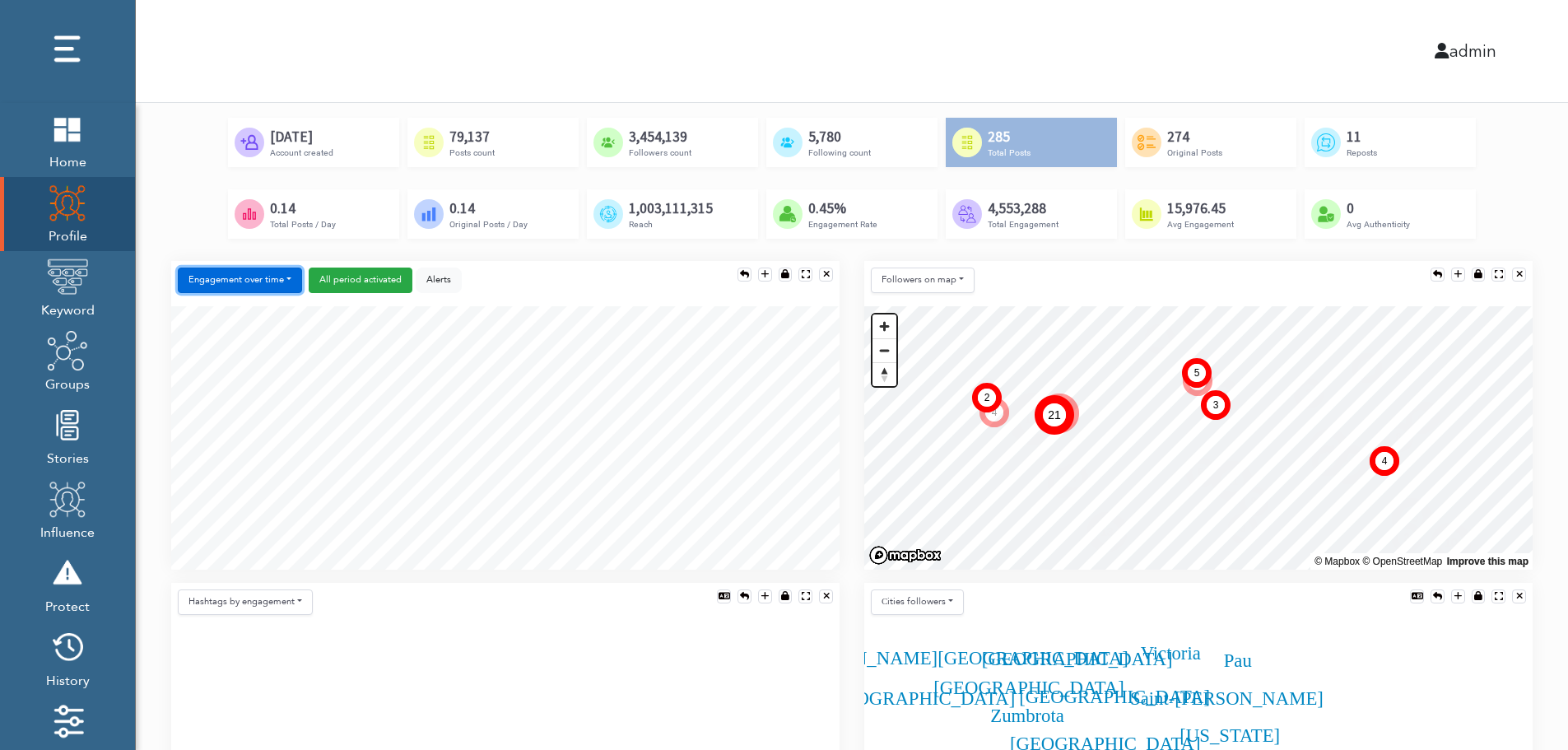
click at [266, 277] on button "Engagement over time" at bounding box center [240, 280] width 124 height 25
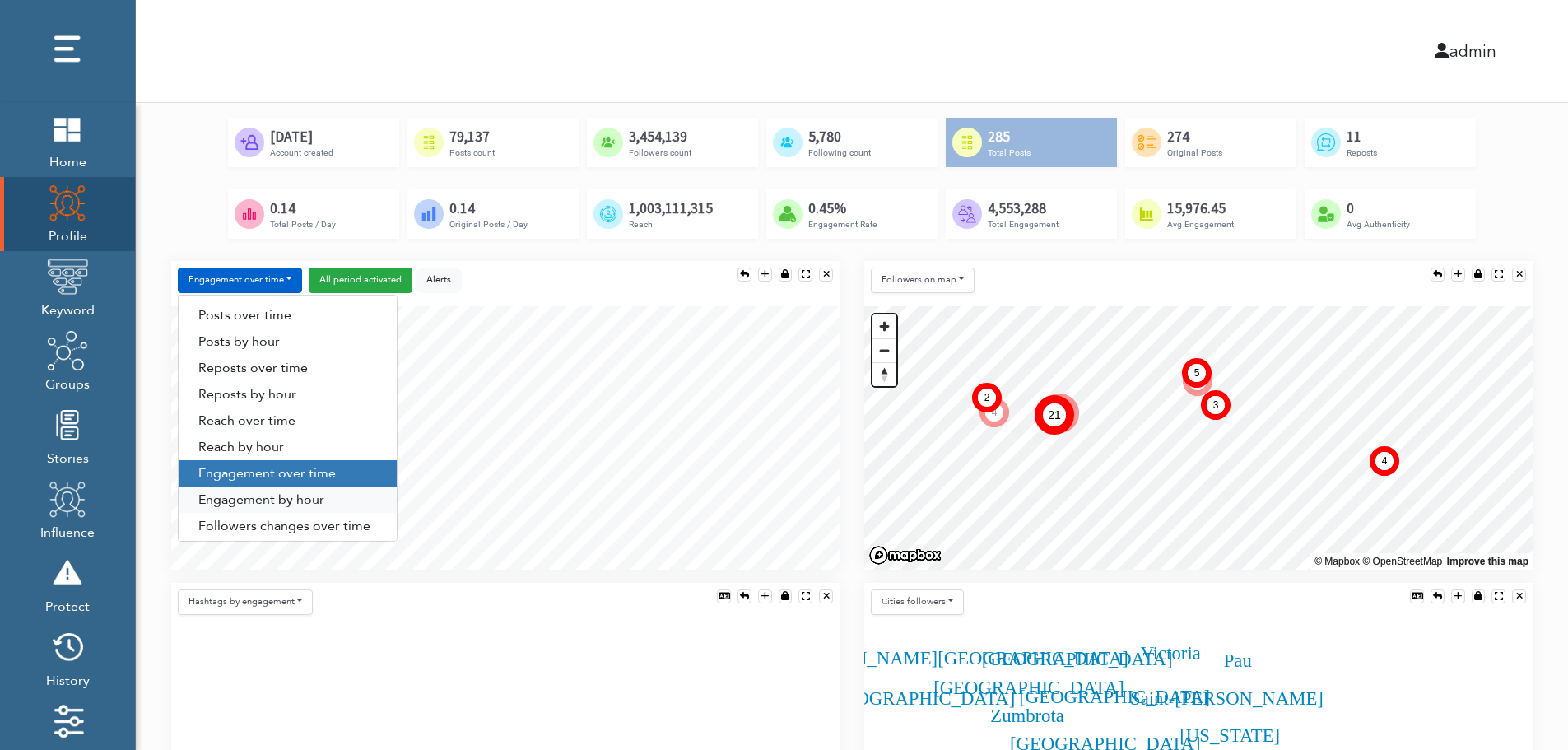
click at [284, 498] on link "Engagement by hour" at bounding box center [288, 499] width 218 height 26
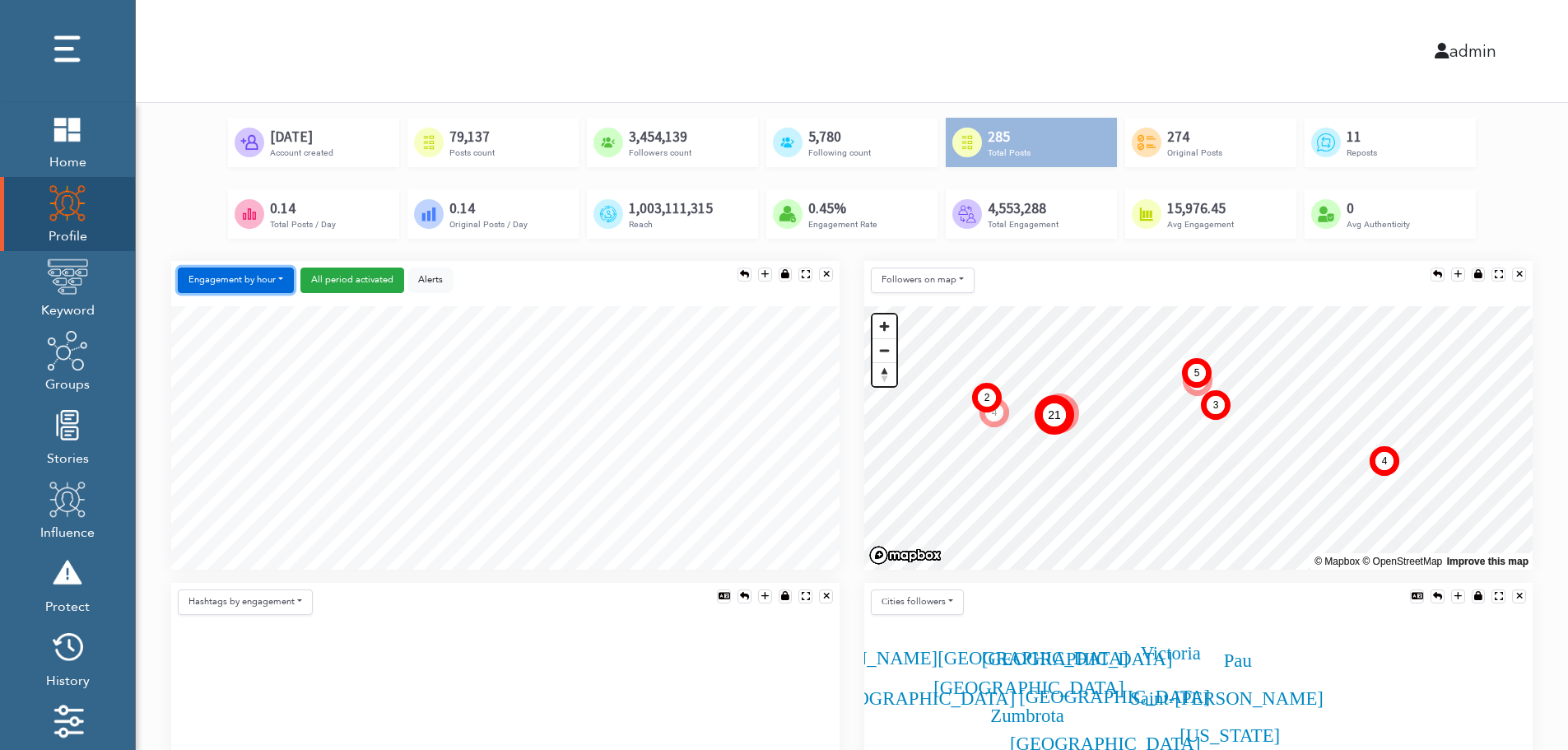
click at [248, 288] on button "Engagement by hour" at bounding box center [236, 280] width 116 height 25
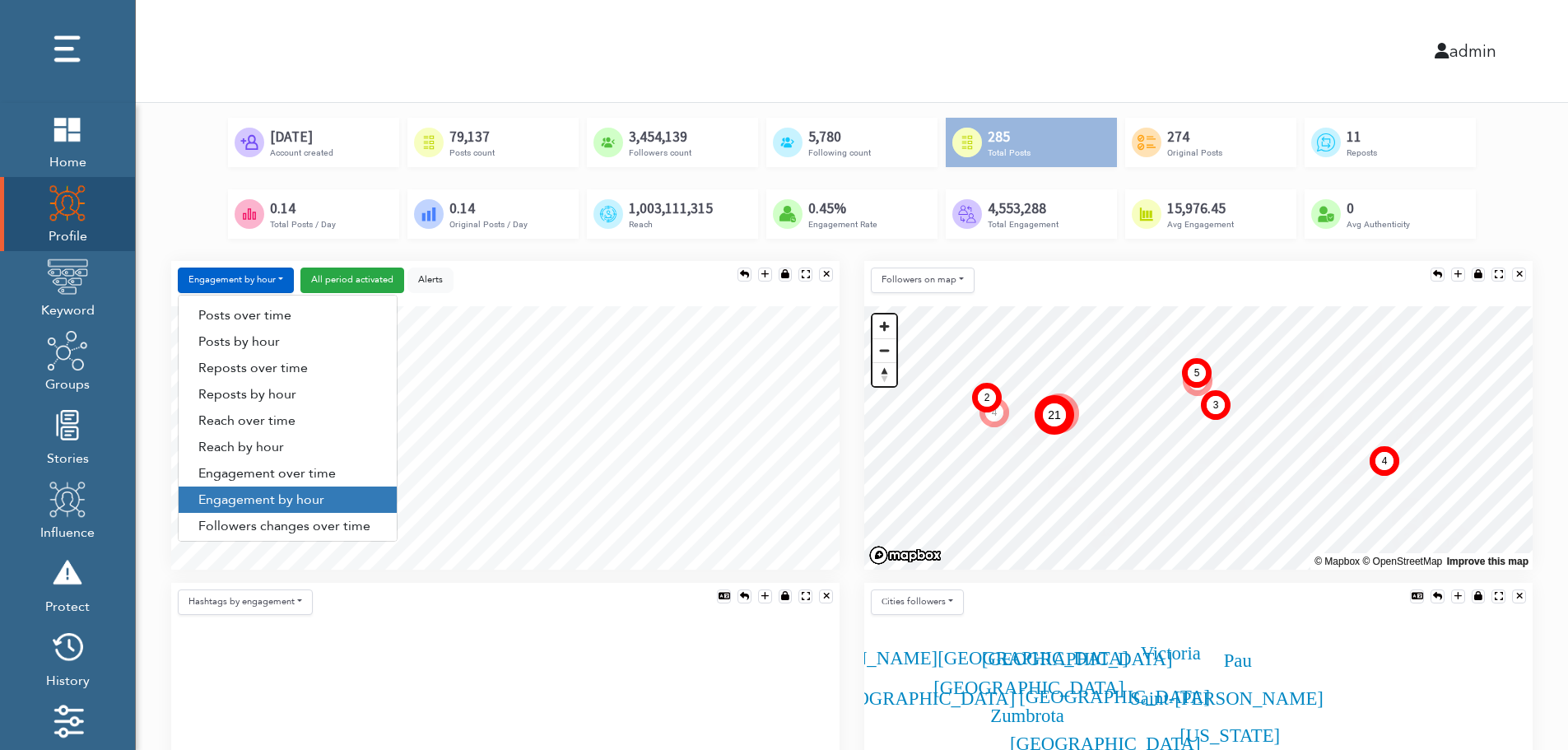
click at [848, 495] on div "Engagement by hour Posts over time Posts by hour Reposts over time Reposts by h…" at bounding box center [505, 422] width 693 height 322
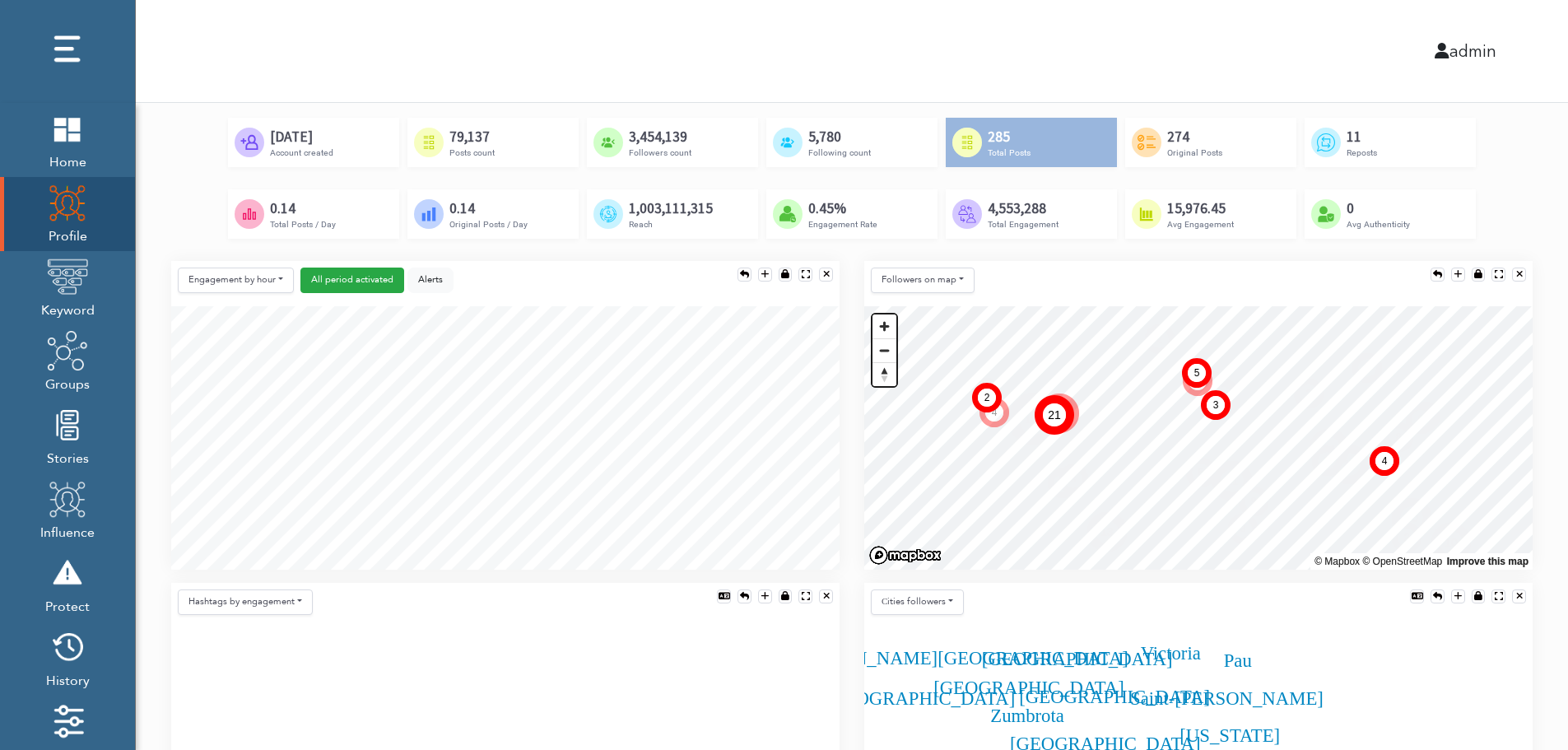
click at [853, 536] on div "Followers on map Followers on map Active Profiles on map Location mentions on m…" at bounding box center [1198, 422] width 693 height 322
click at [263, 293] on div "Engagement by hour Posts over time Posts by hour Reposts over time Reposts by h…" at bounding box center [316, 283] width 276 height 32
click at [259, 284] on button "Engagement by hour" at bounding box center [236, 280] width 116 height 25
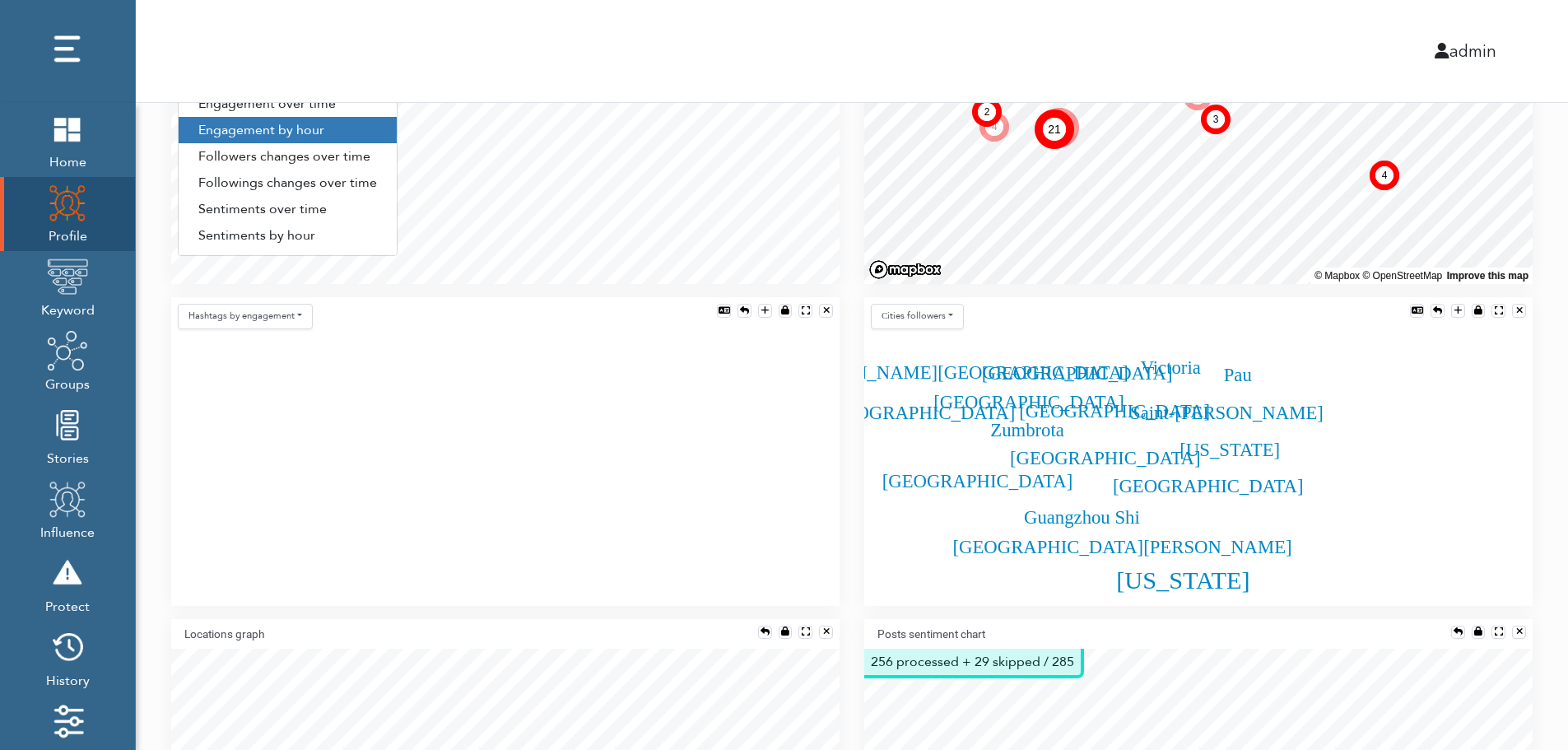
scroll to position [165, 0]
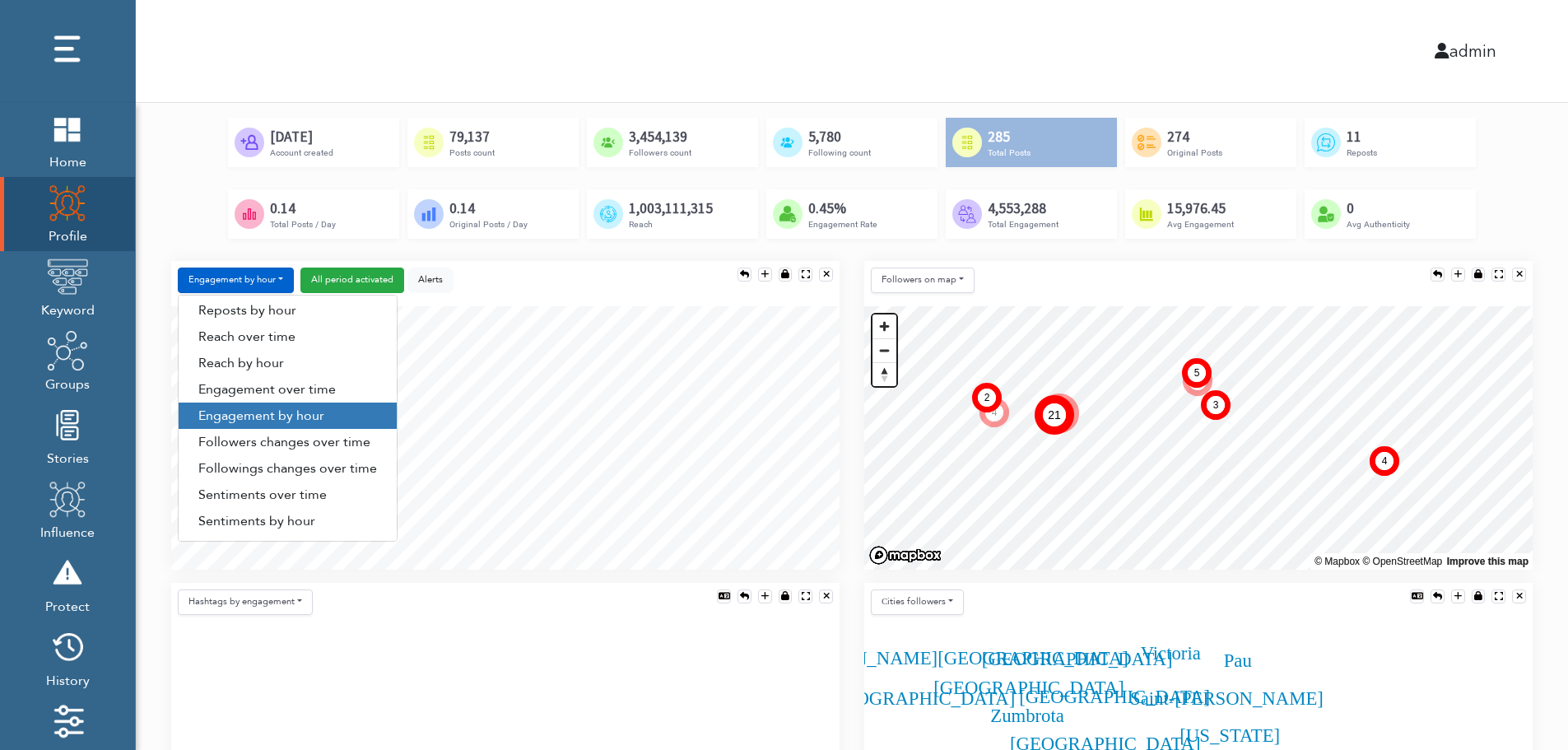
click at [293, 446] on link "Followers changes over time" at bounding box center [288, 441] width 218 height 26
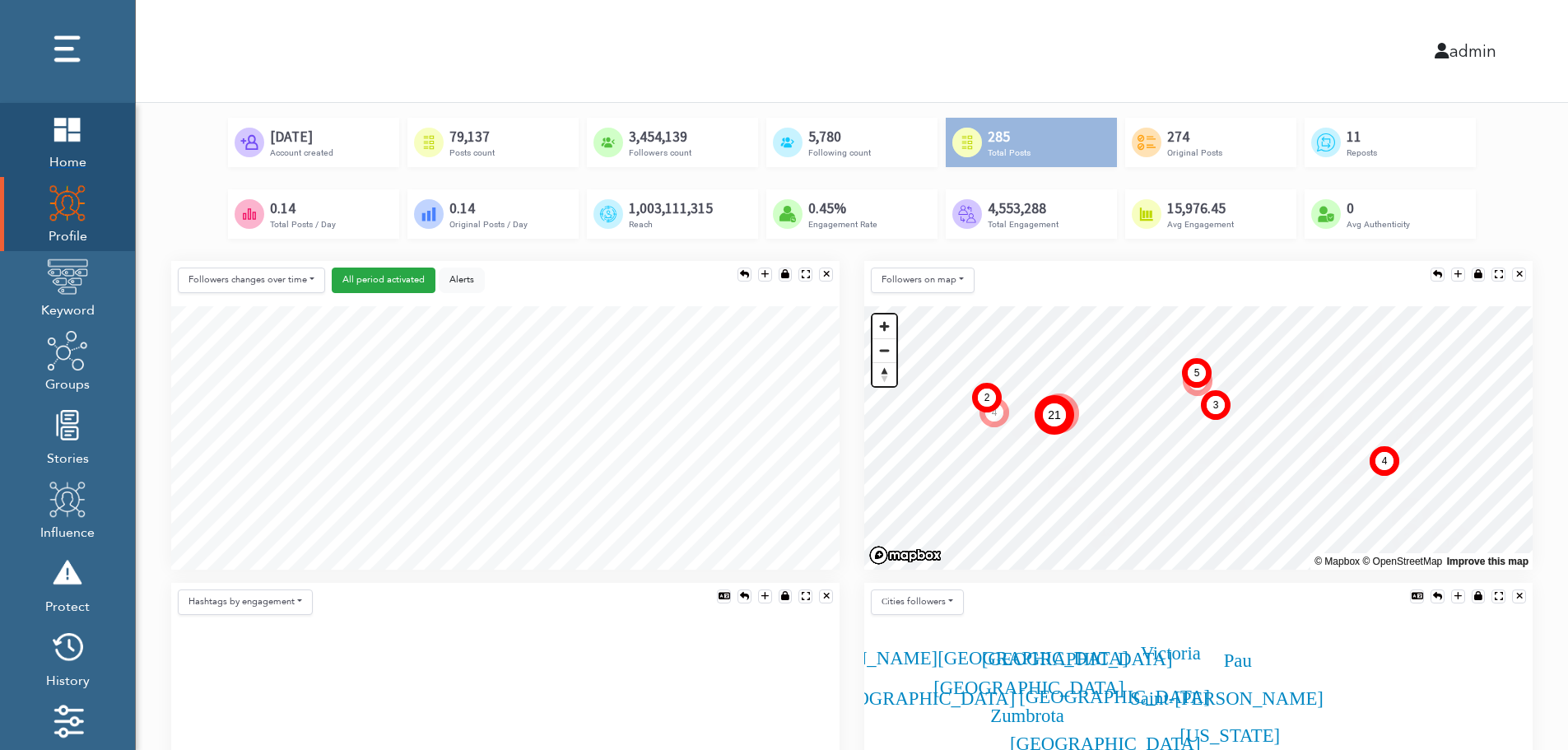
click at [85, 137] on img at bounding box center [67, 128] width 41 height 41
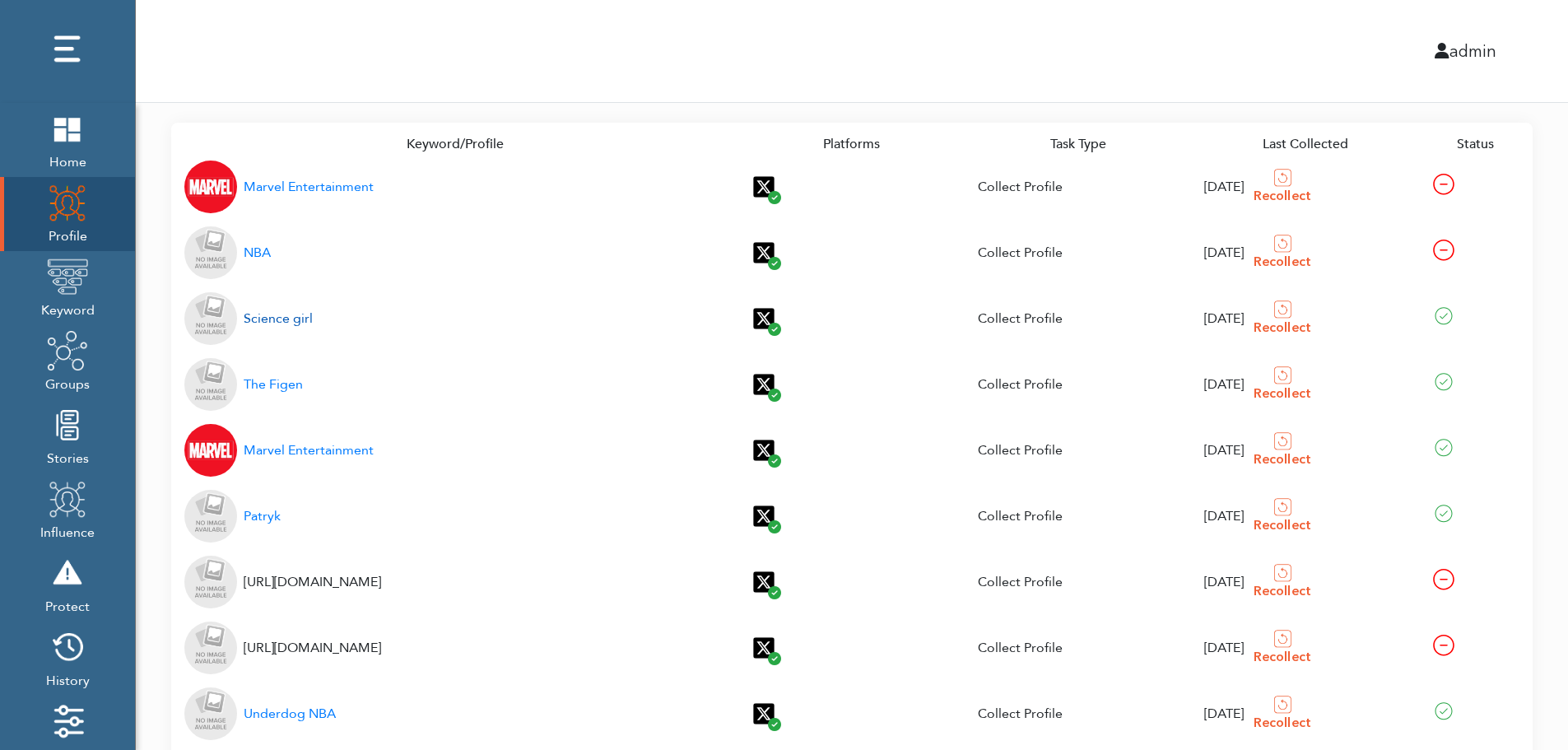
click at [287, 320] on div "Science girl" at bounding box center [278, 319] width 69 height 20
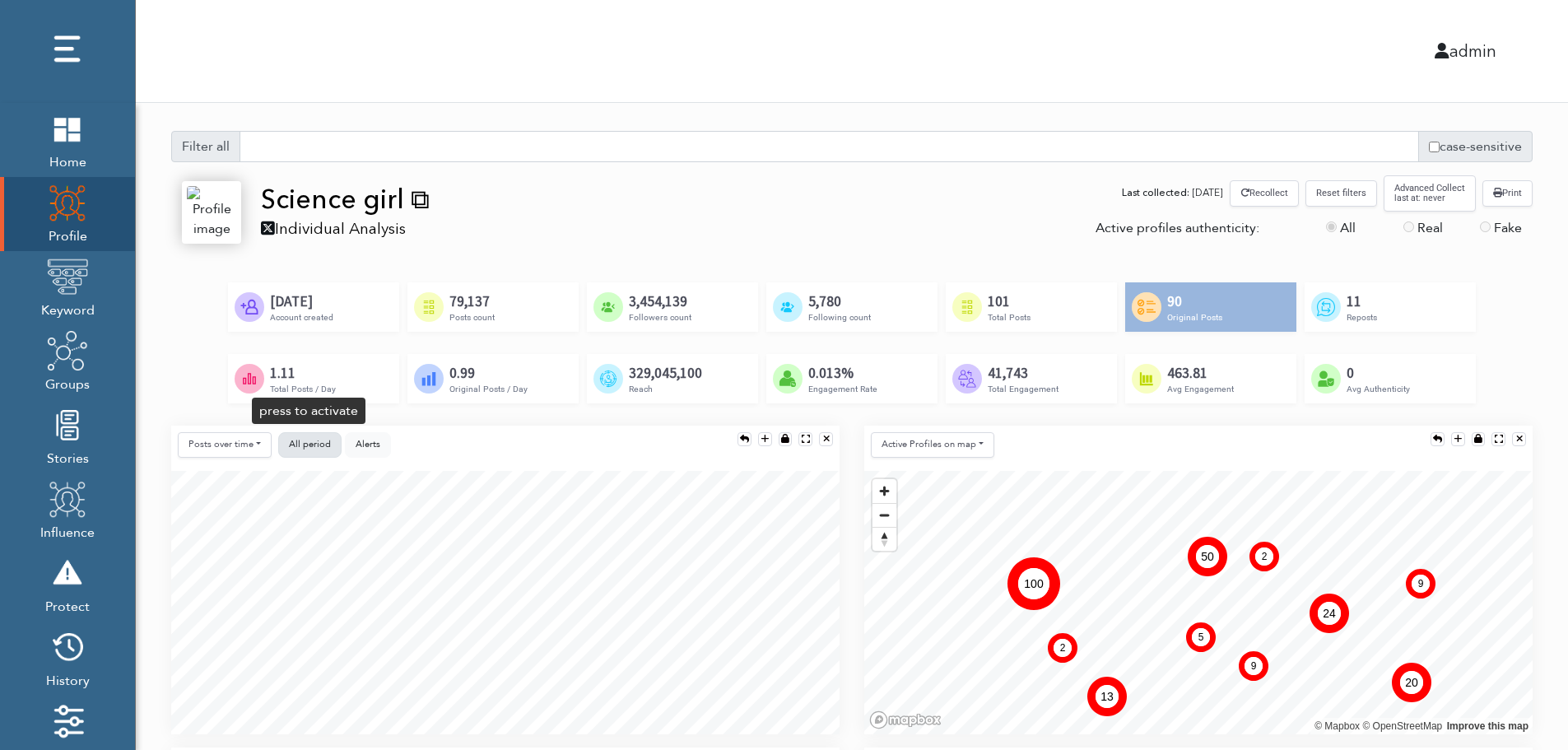
click at [304, 442] on span "All period" at bounding box center [310, 444] width 42 height 13
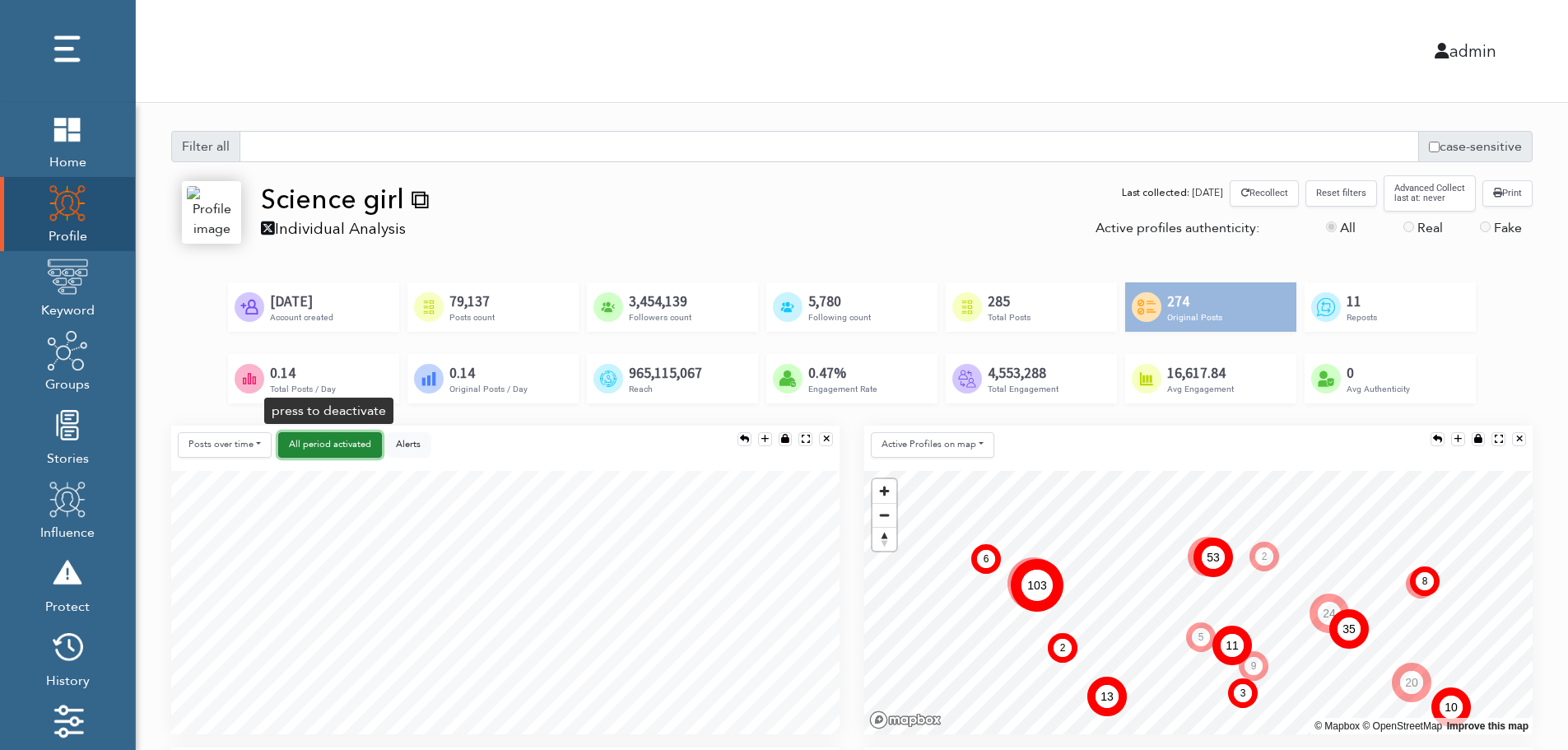
click at [303, 443] on span "All period" at bounding box center [310, 444] width 42 height 13
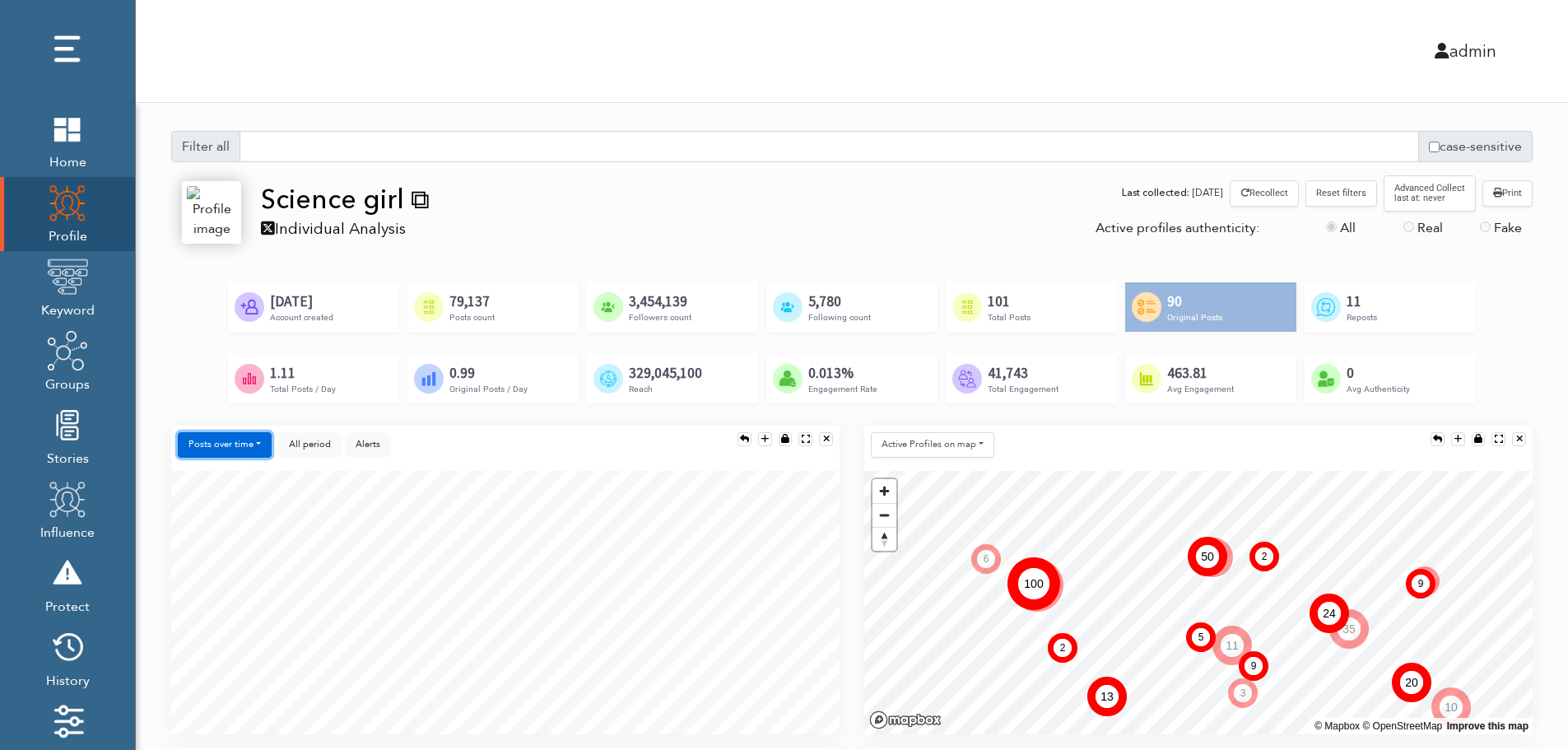
click at [234, 449] on button "Posts over time" at bounding box center [225, 445] width 94 height 25
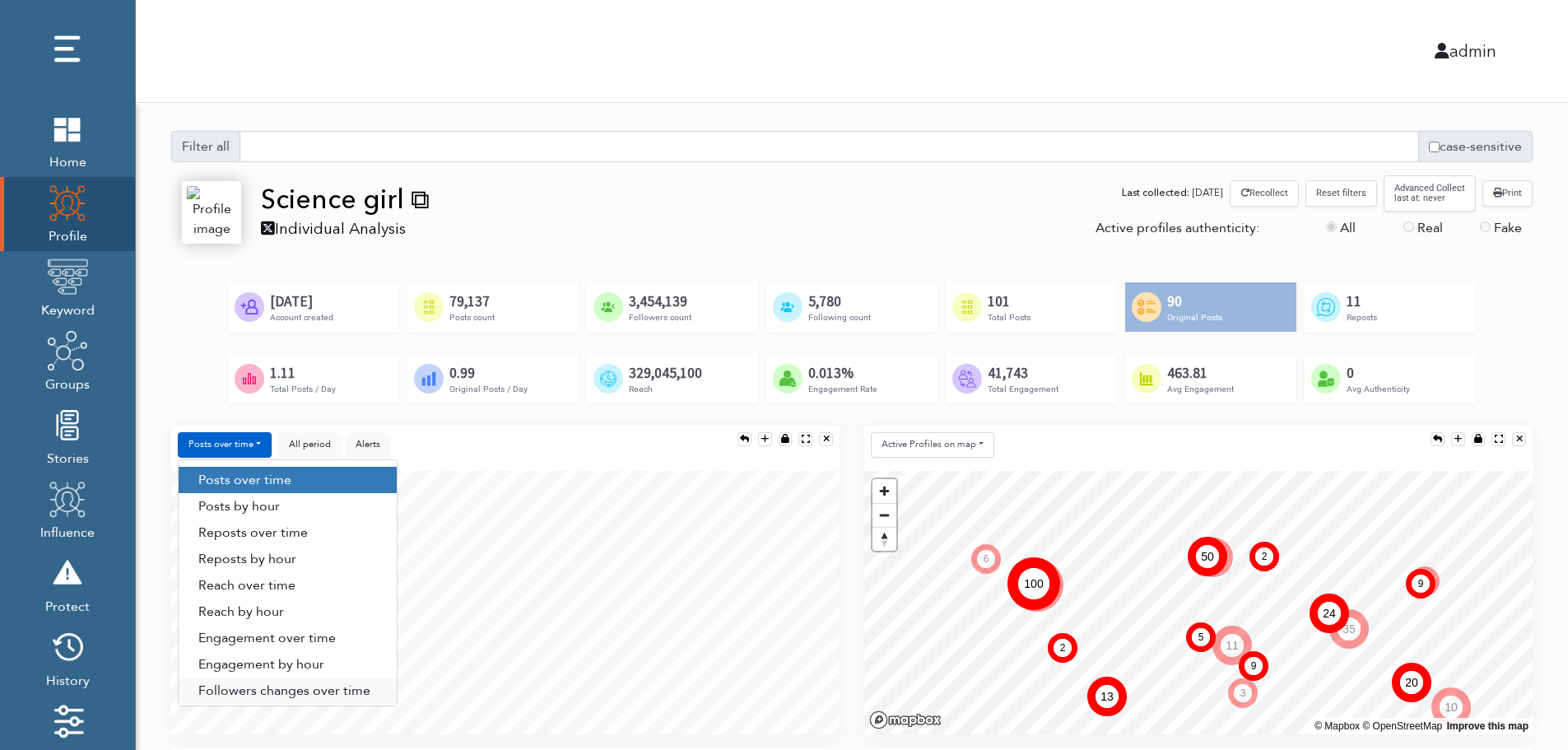
click at [308, 688] on link "Followers changes over time" at bounding box center [288, 690] width 218 height 26
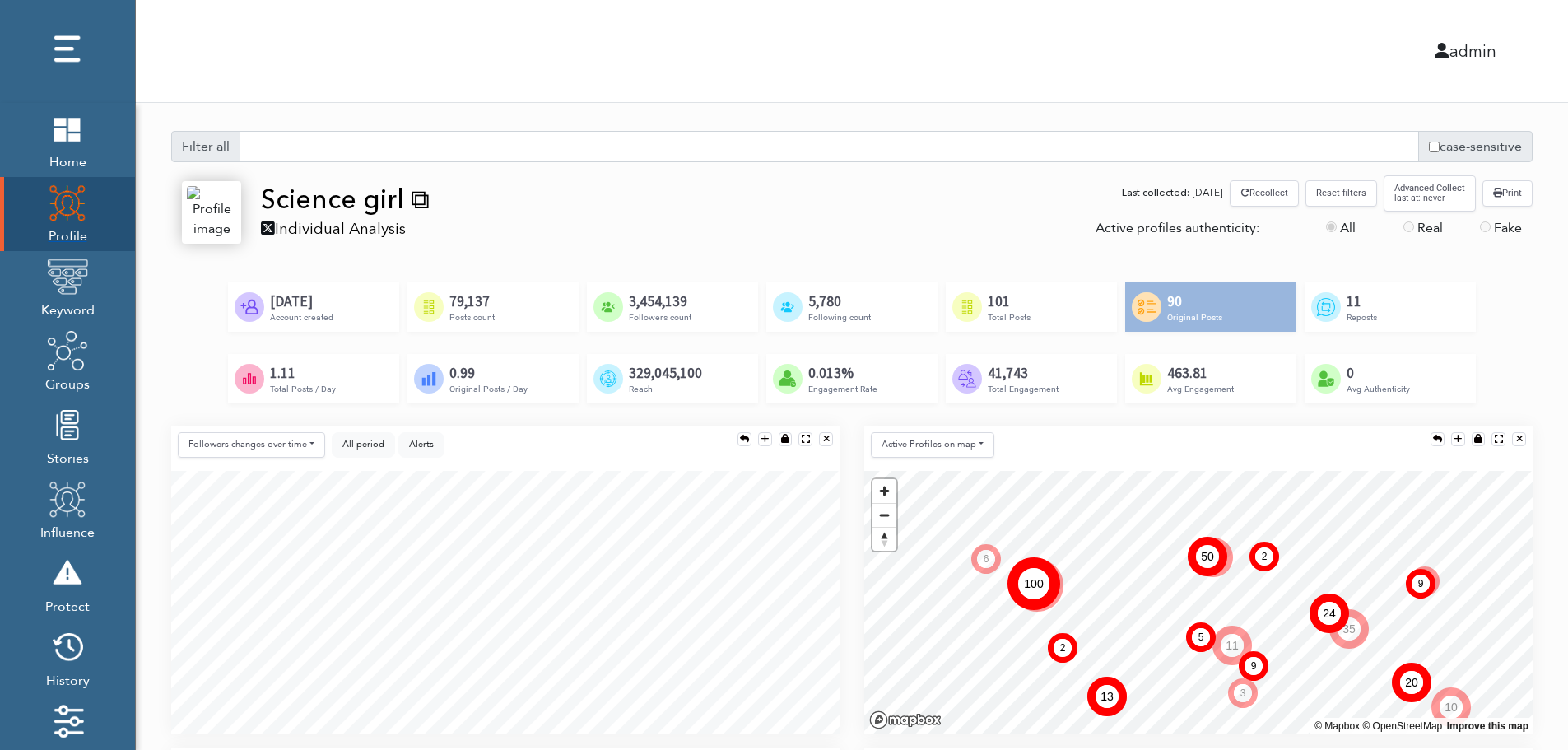
click at [78, 224] on span "Profile" at bounding box center [67, 234] width 41 height 23
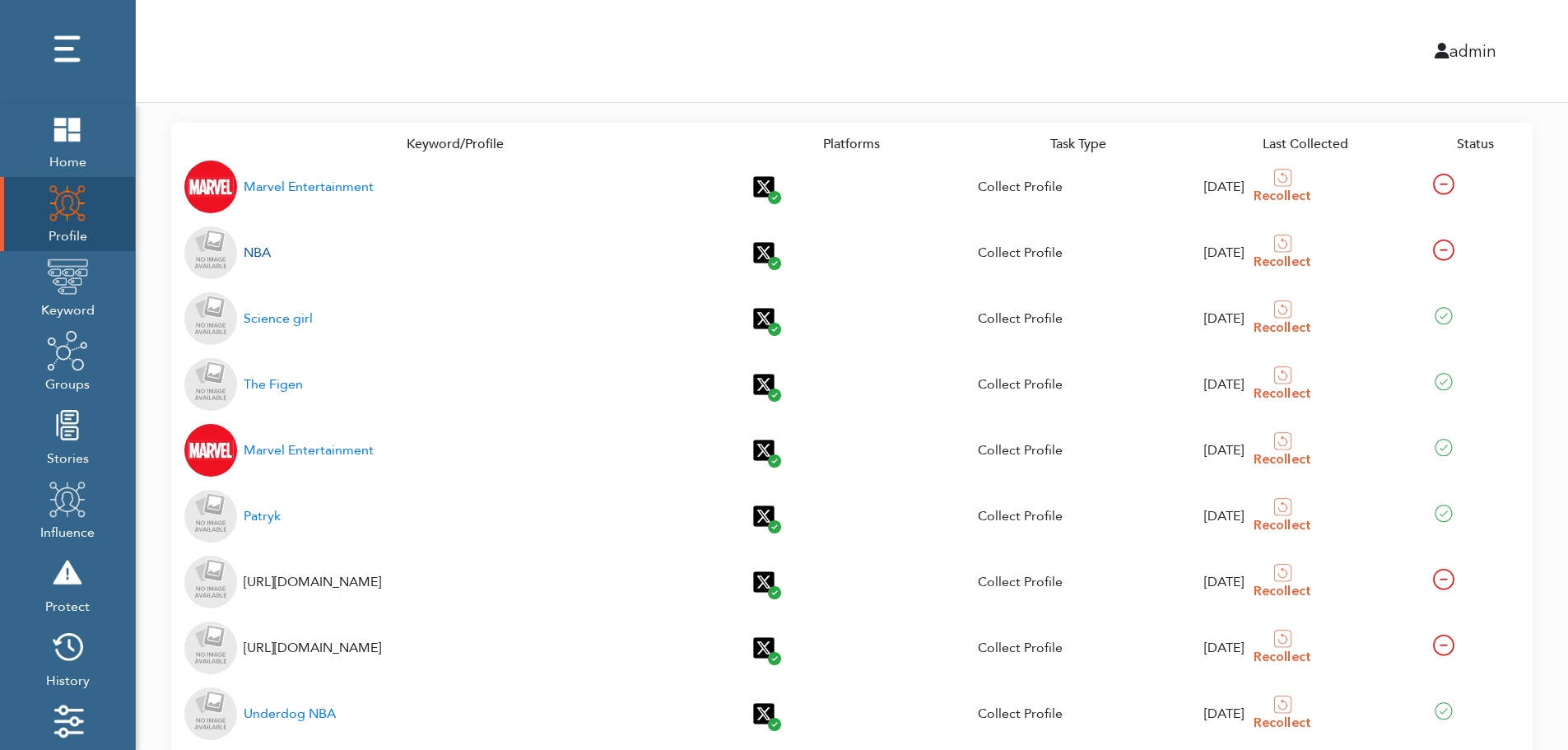
click at [261, 251] on div "NBA" at bounding box center [257, 253] width 27 height 20
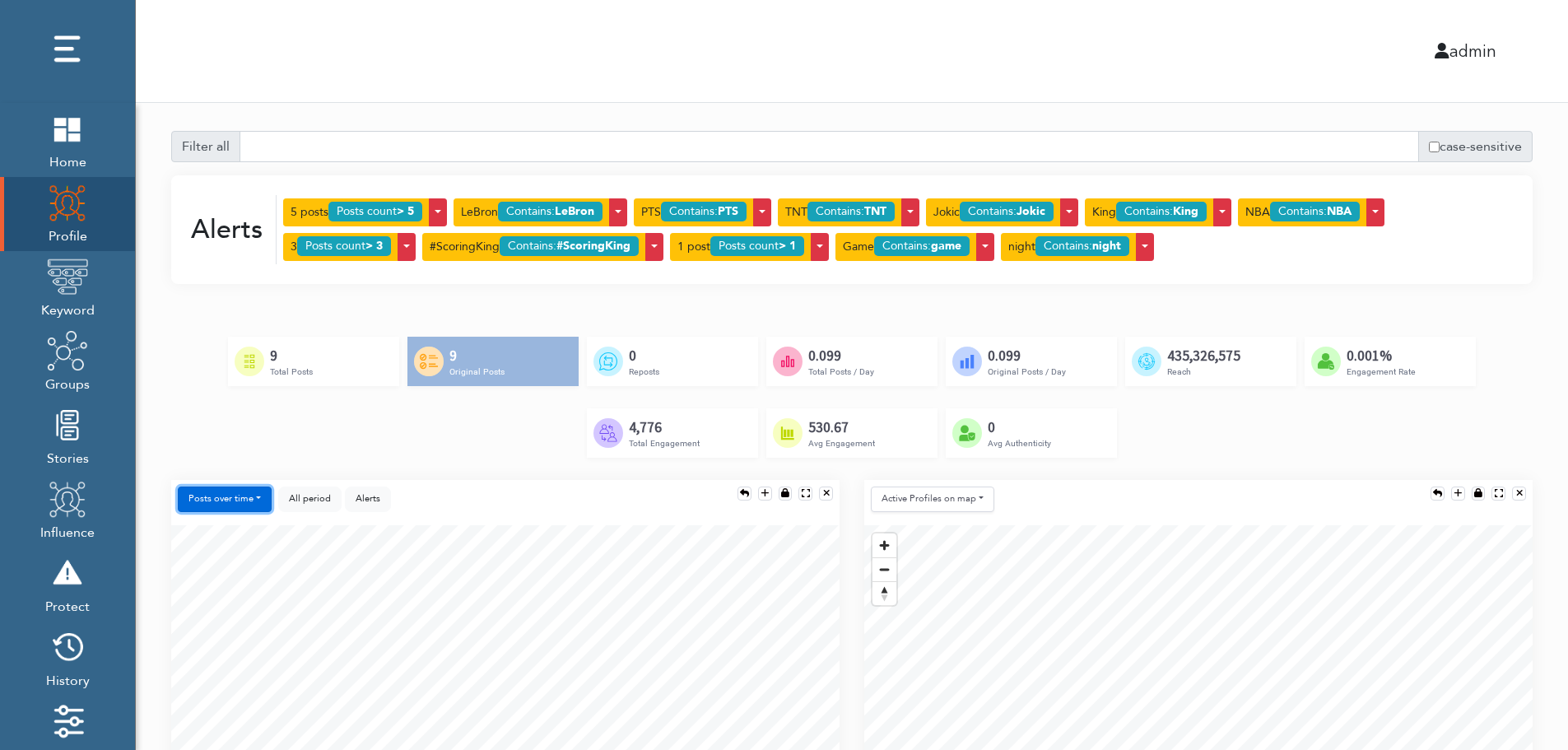
click at [229, 494] on button "Posts over time" at bounding box center [225, 499] width 94 height 25
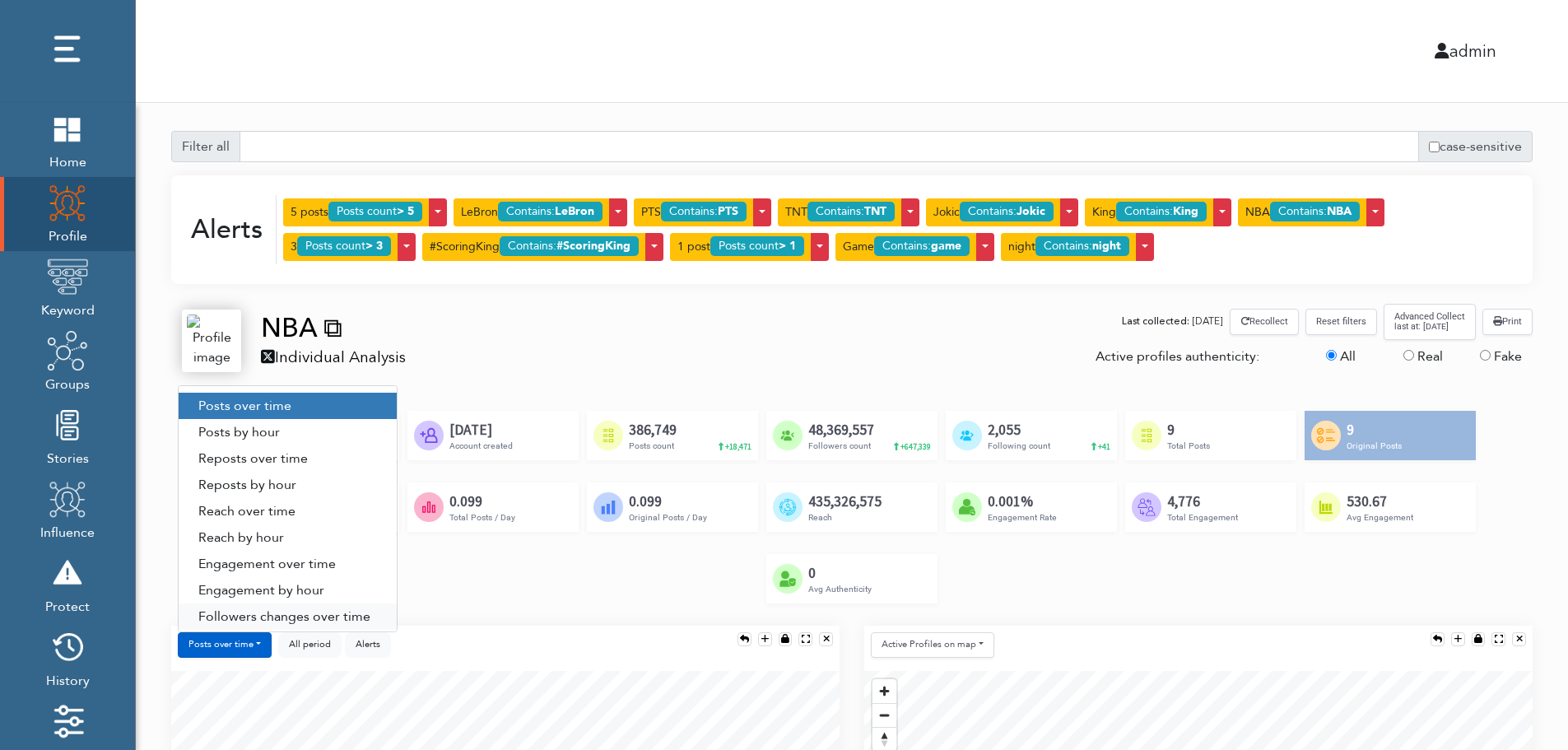
click at [351, 618] on link "Followers changes over time" at bounding box center [288, 616] width 218 height 26
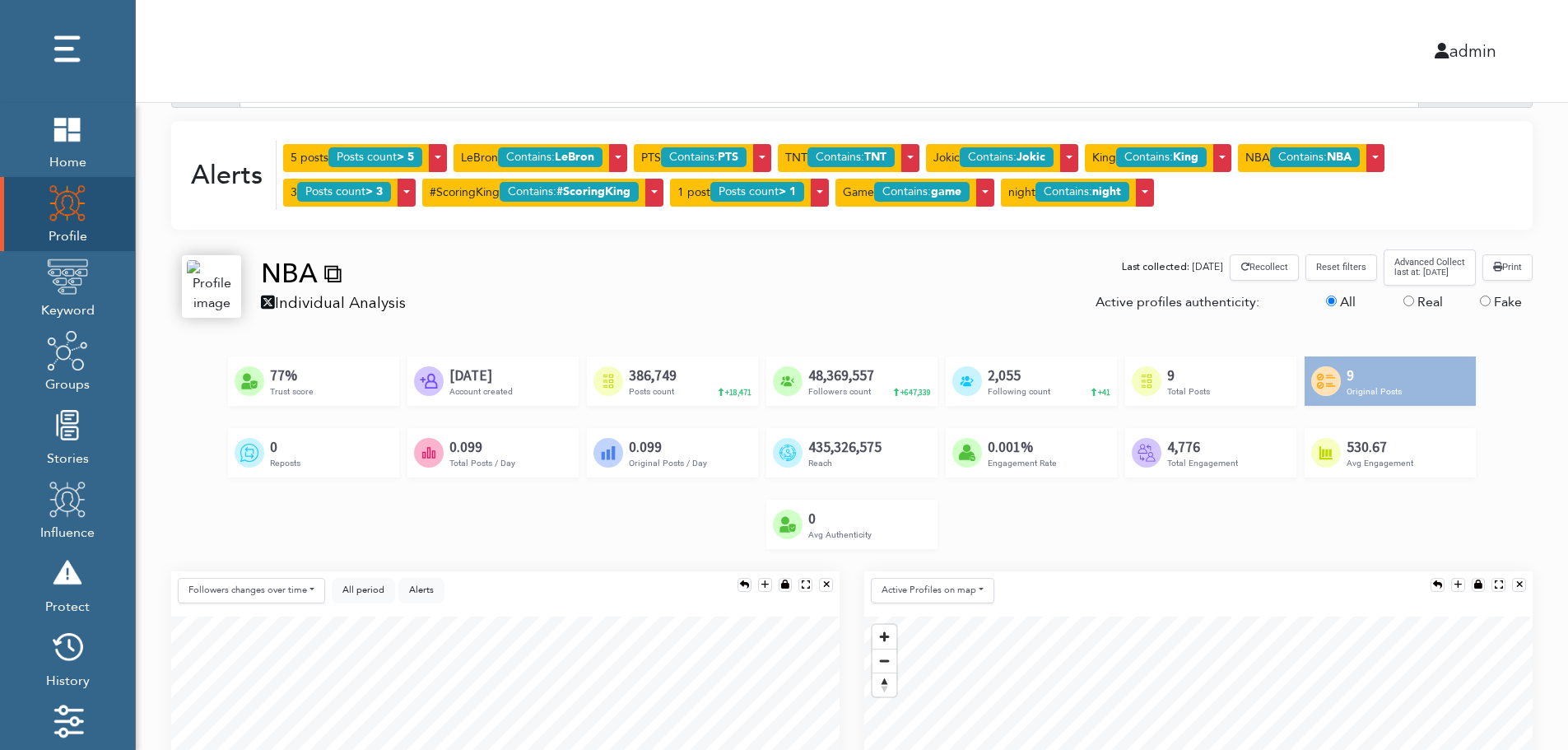
scroll to position [330, 0]
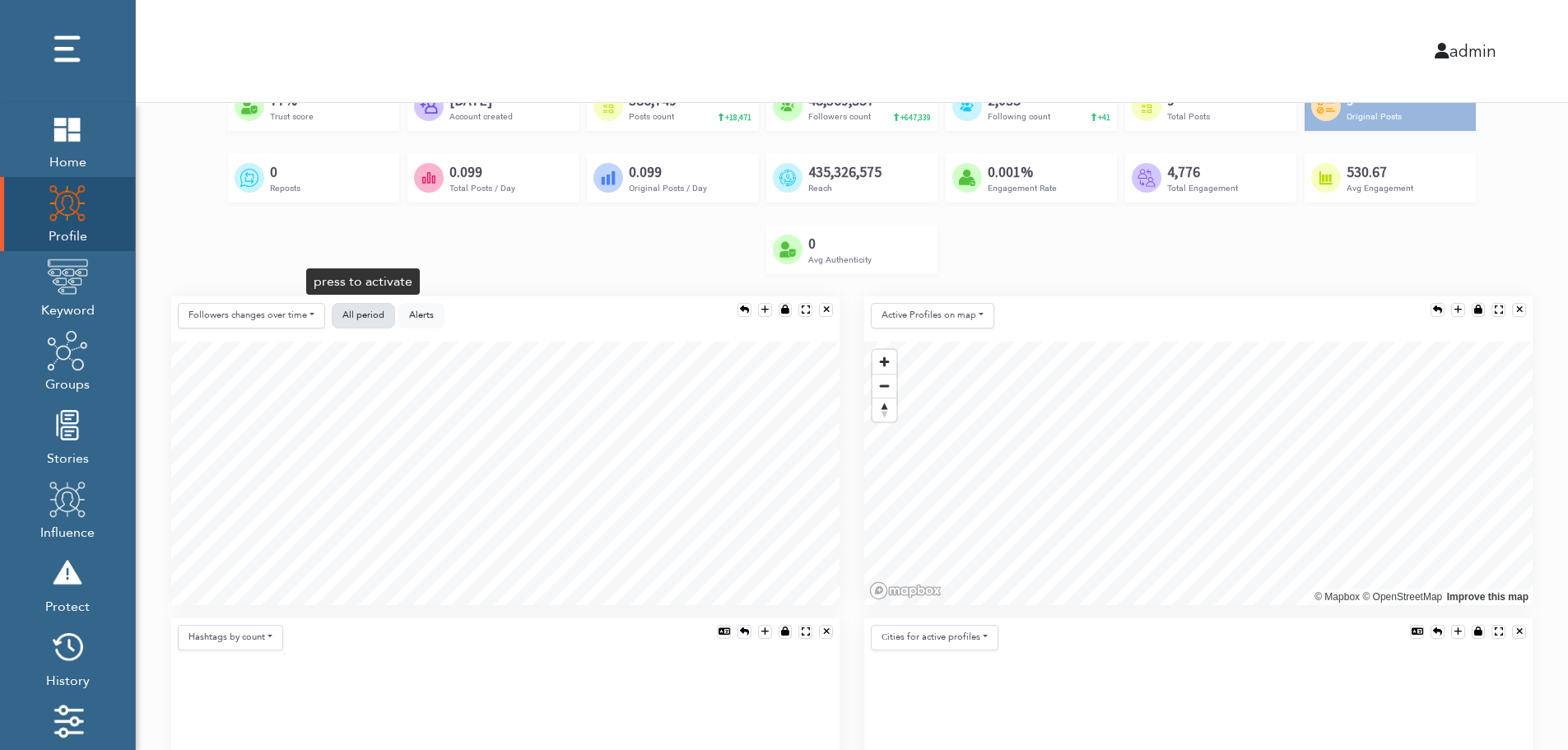
click at [354, 319] on span "All period" at bounding box center [364, 314] width 42 height 13
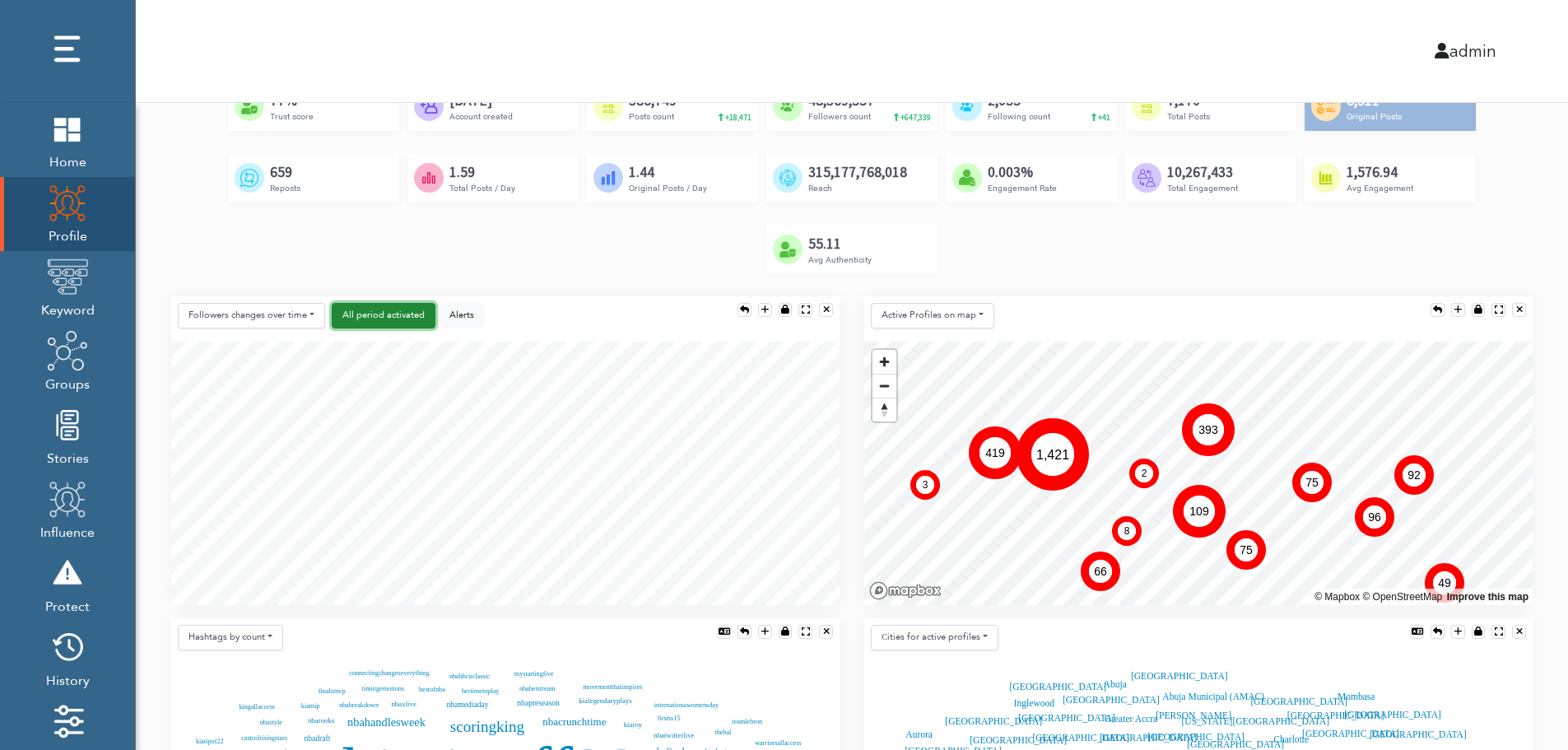
click at [405, 310] on span "activated" at bounding box center [405, 314] width 38 height 13
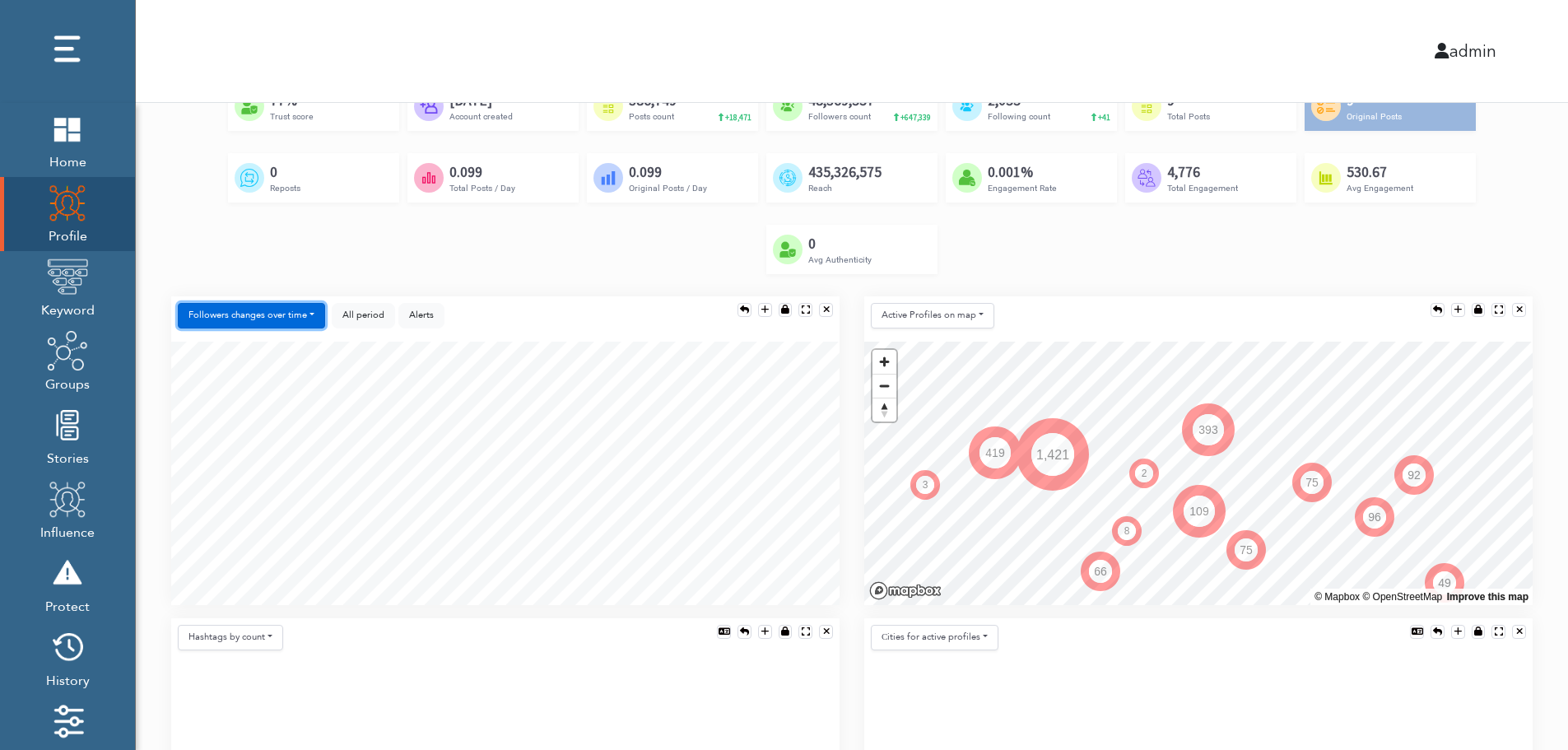
click at [271, 320] on button "Followers changes over time" at bounding box center [251, 316] width 147 height 25
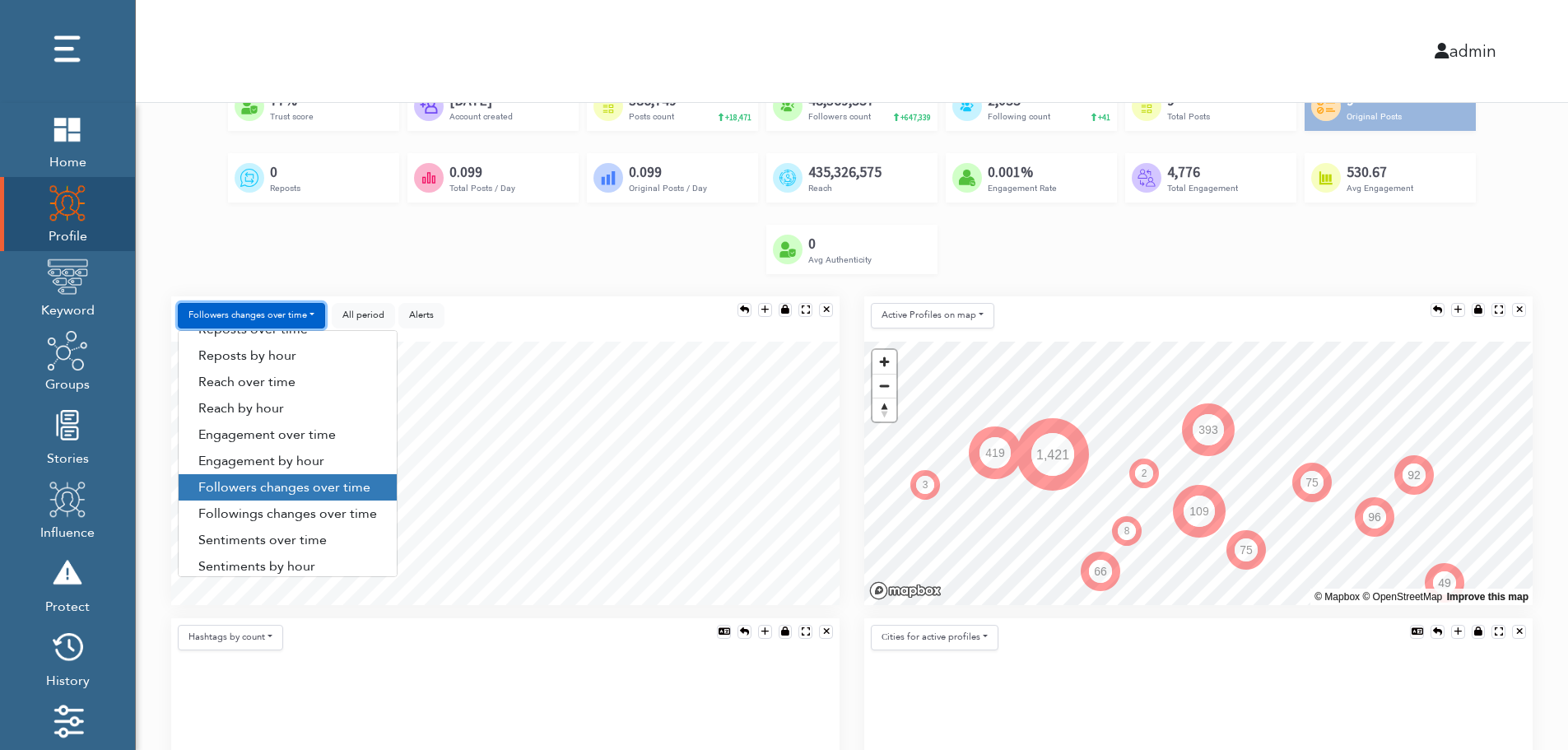
scroll to position [84, 0]
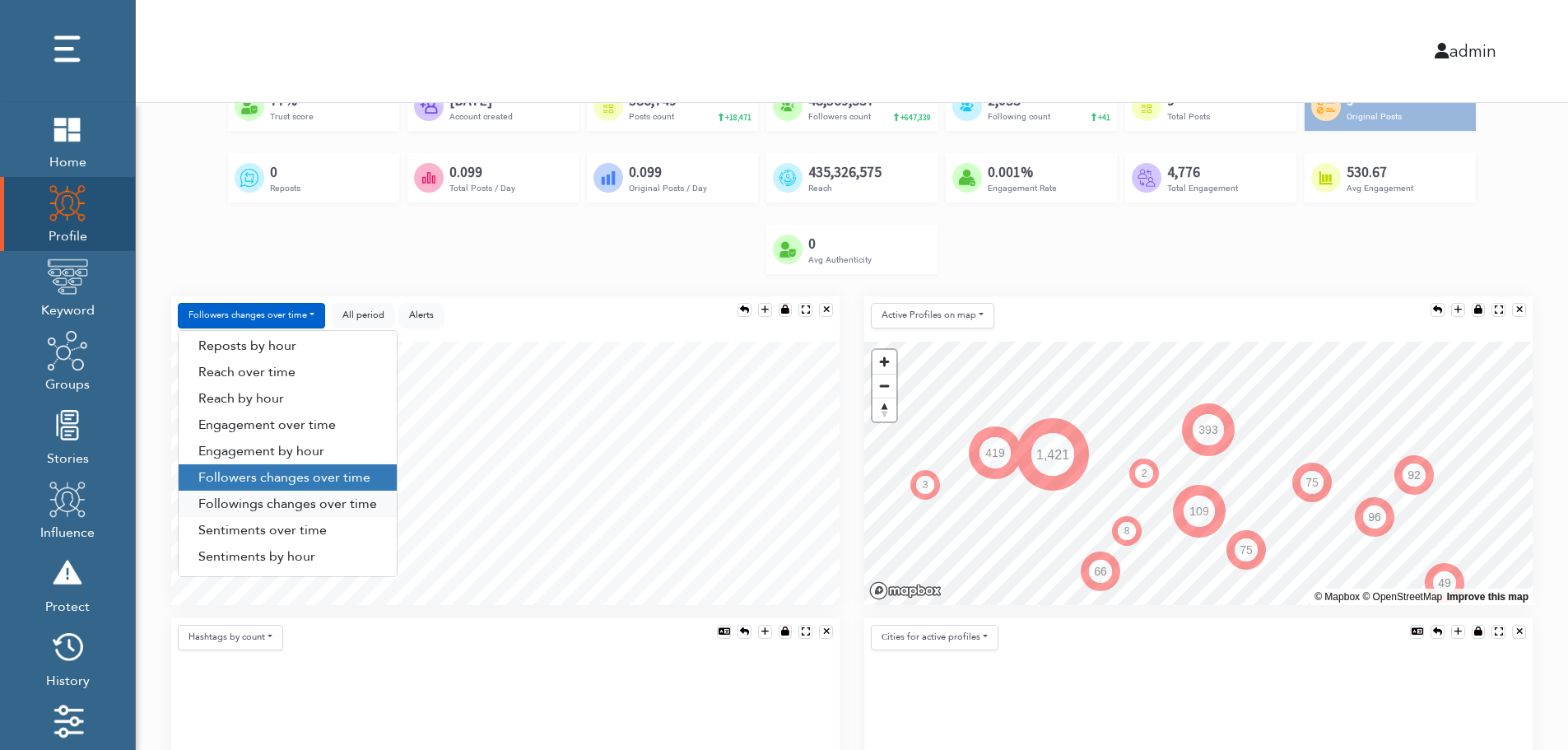
click at [332, 510] on link "Followings changes over time" at bounding box center [288, 504] width 218 height 26
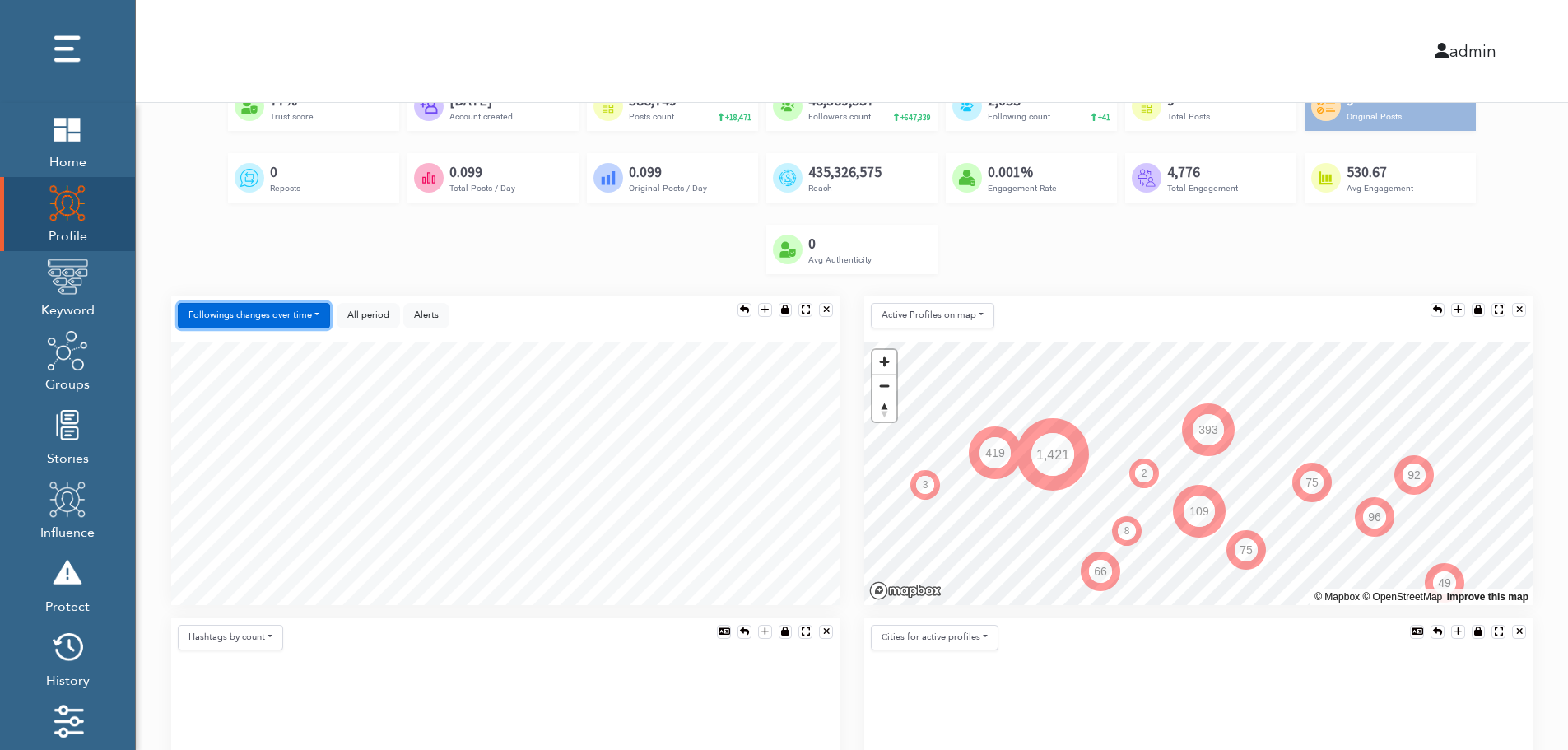
click at [302, 320] on button "Followings changes over time" at bounding box center [254, 316] width 152 height 25
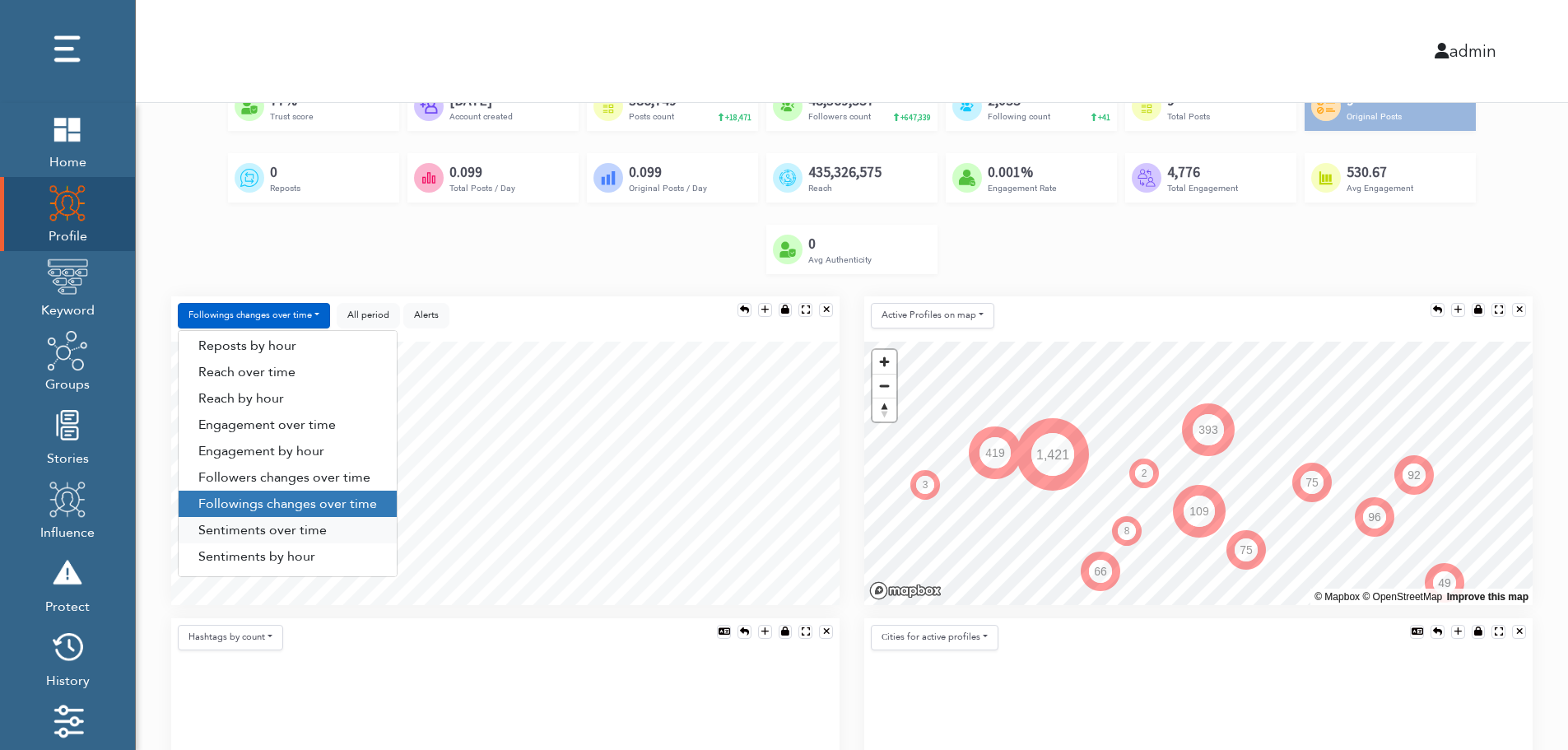
click at [344, 525] on link "Sentiments over time" at bounding box center [288, 530] width 218 height 26
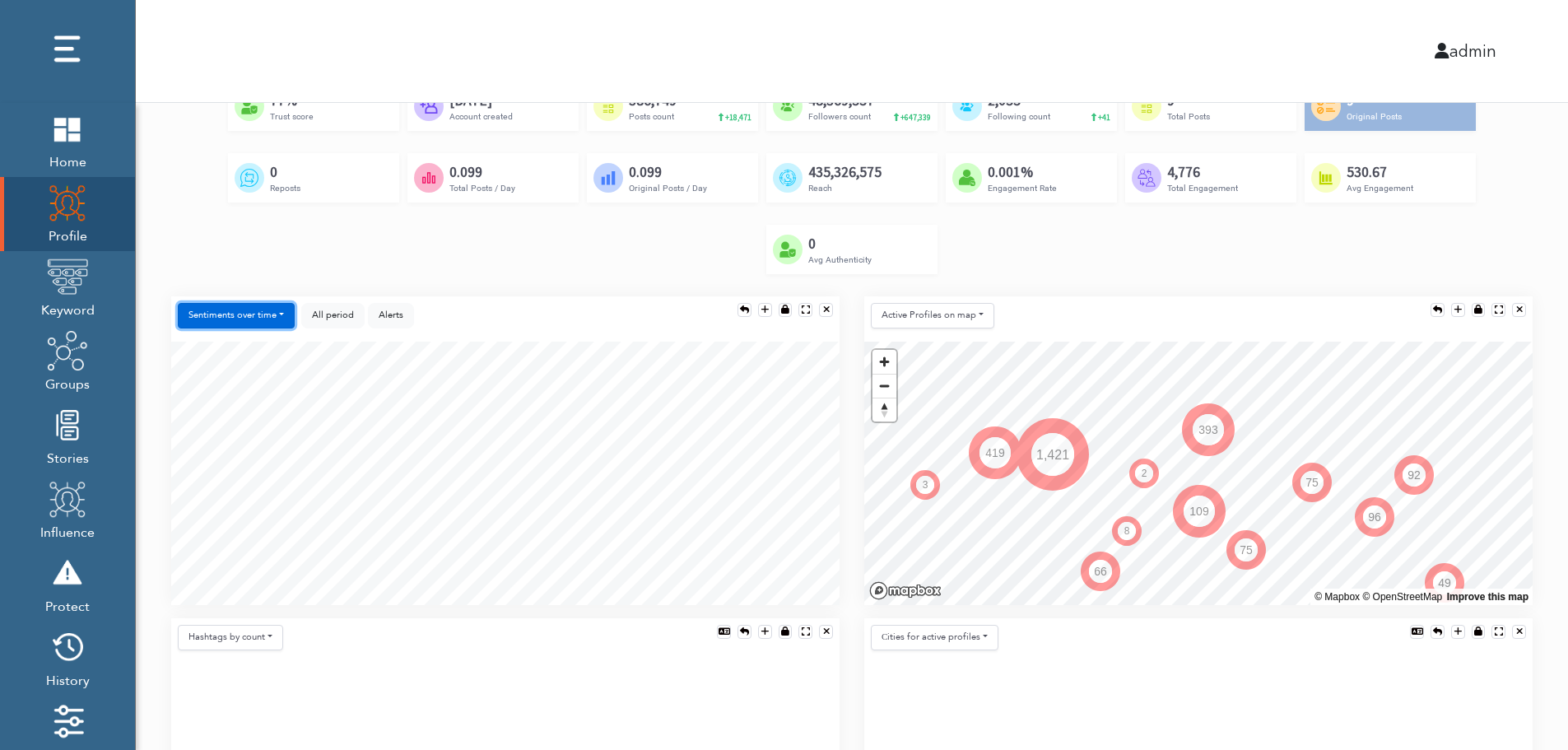
click at [246, 320] on button "Sentiments over time" at bounding box center [236, 316] width 117 height 25
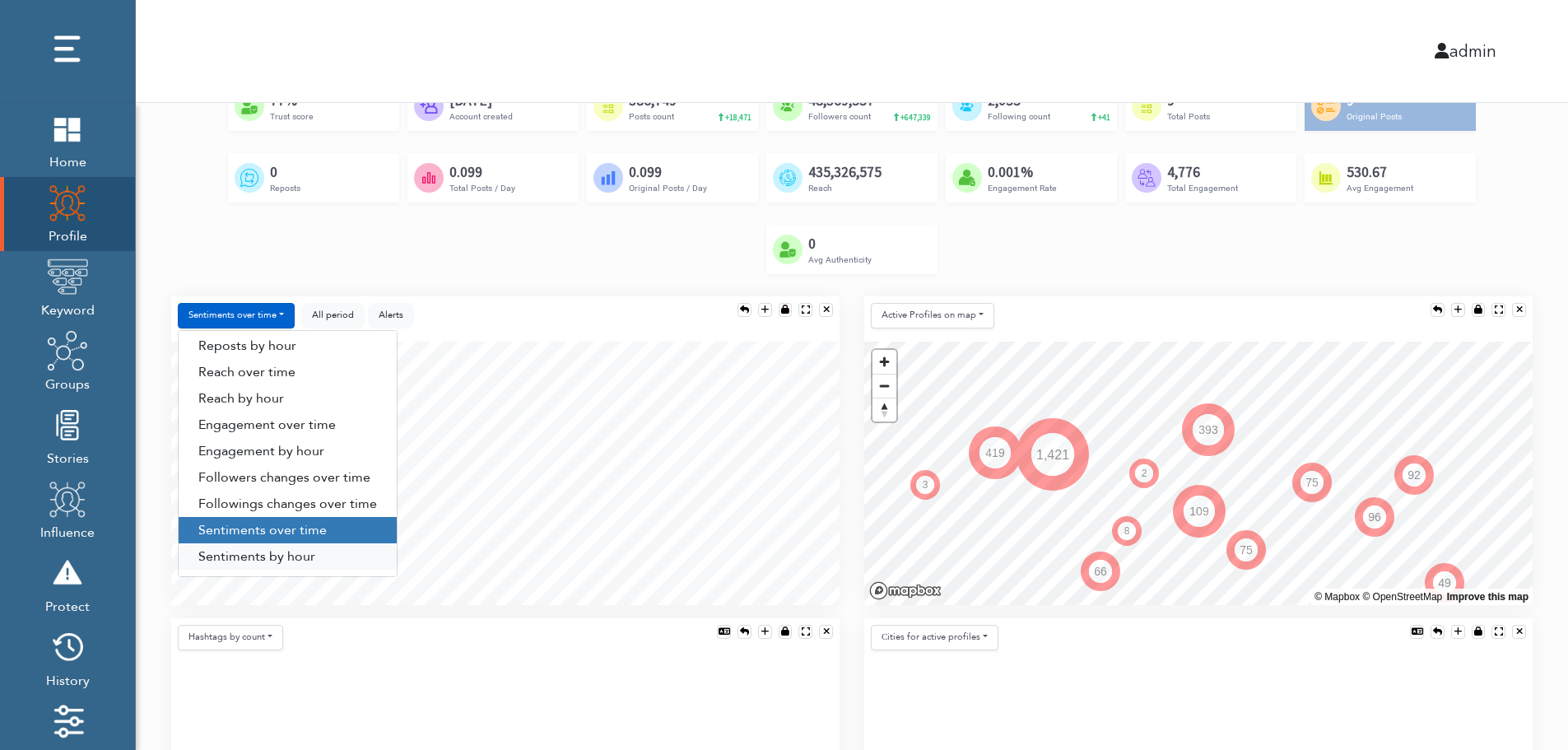
click at [270, 557] on link "Sentiments by hour" at bounding box center [288, 557] width 218 height 26
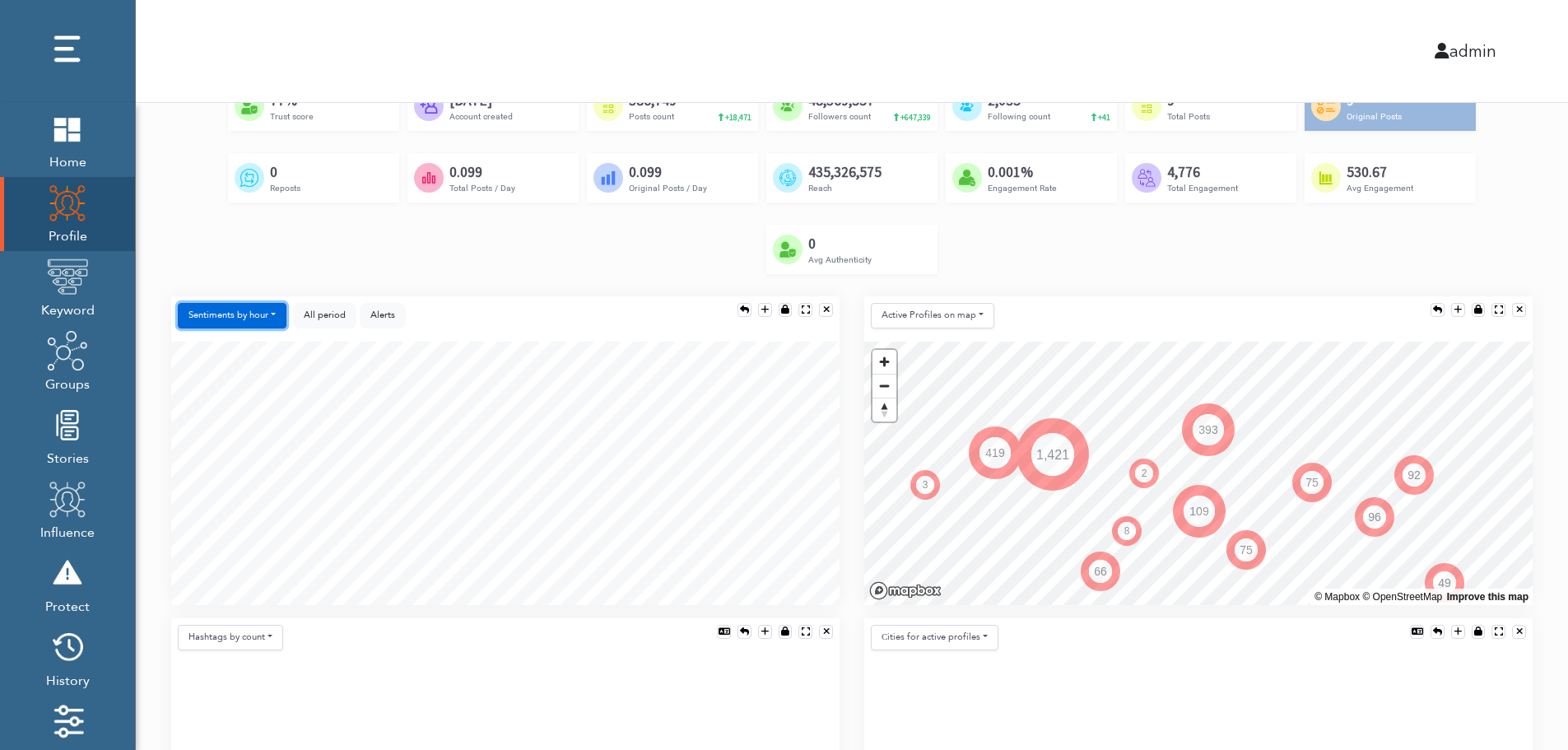
click at [238, 309] on button "Sentiments by hour" at bounding box center [232, 316] width 108 height 25
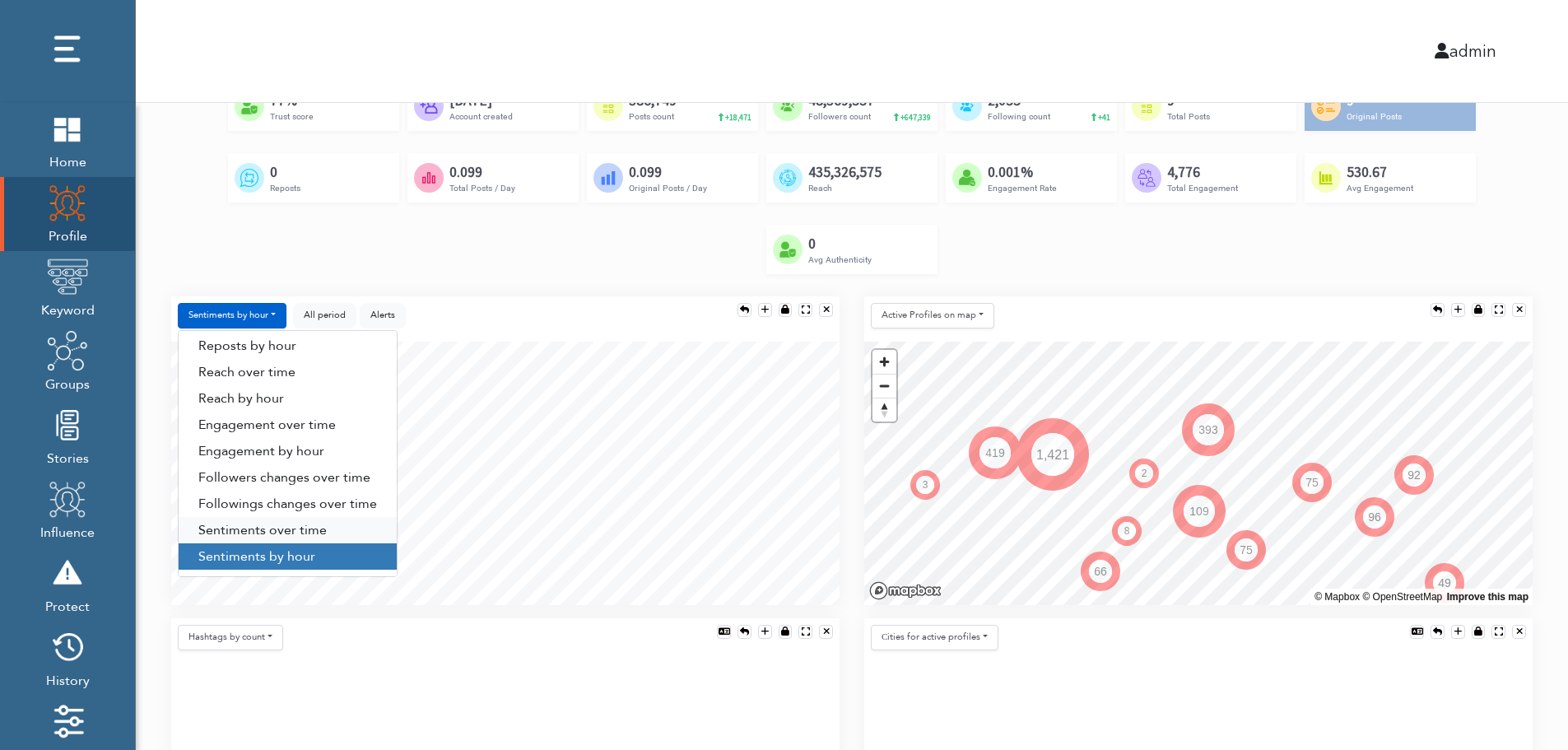
click at [266, 530] on link "Sentiments over time" at bounding box center [288, 530] width 218 height 26
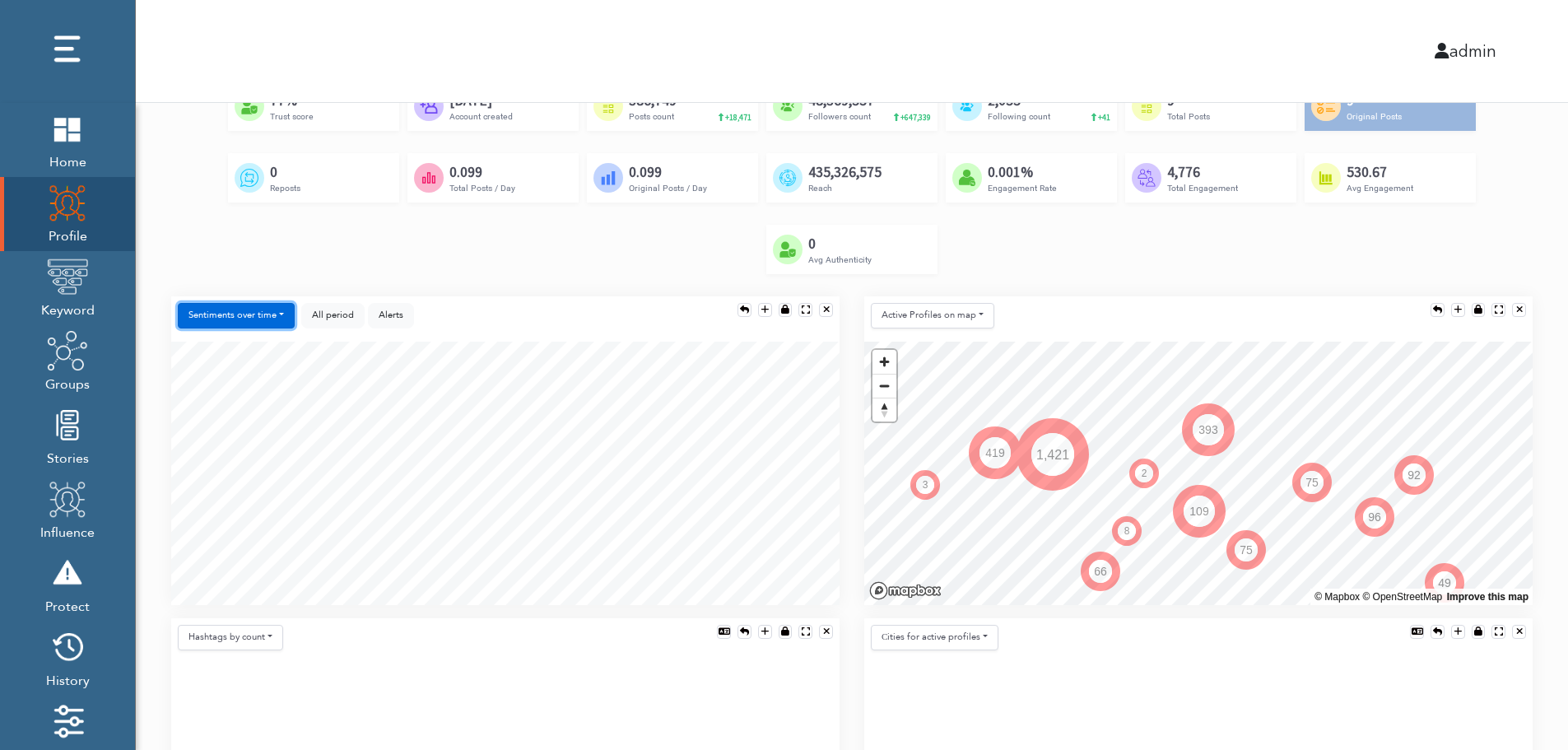
click at [239, 319] on button "Sentiments over time" at bounding box center [236, 316] width 117 height 25
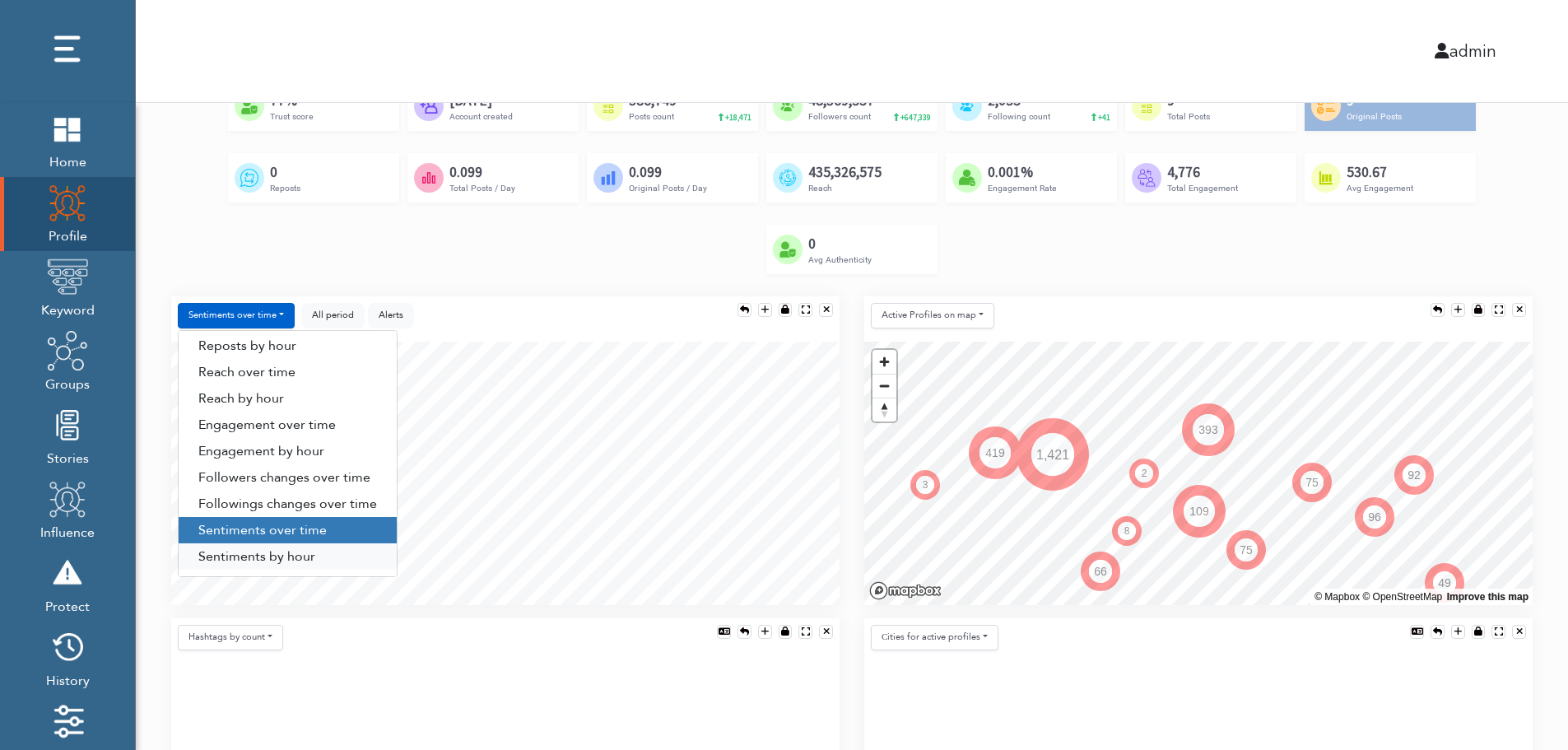
click at [297, 557] on link "Sentiments by hour" at bounding box center [288, 557] width 218 height 26
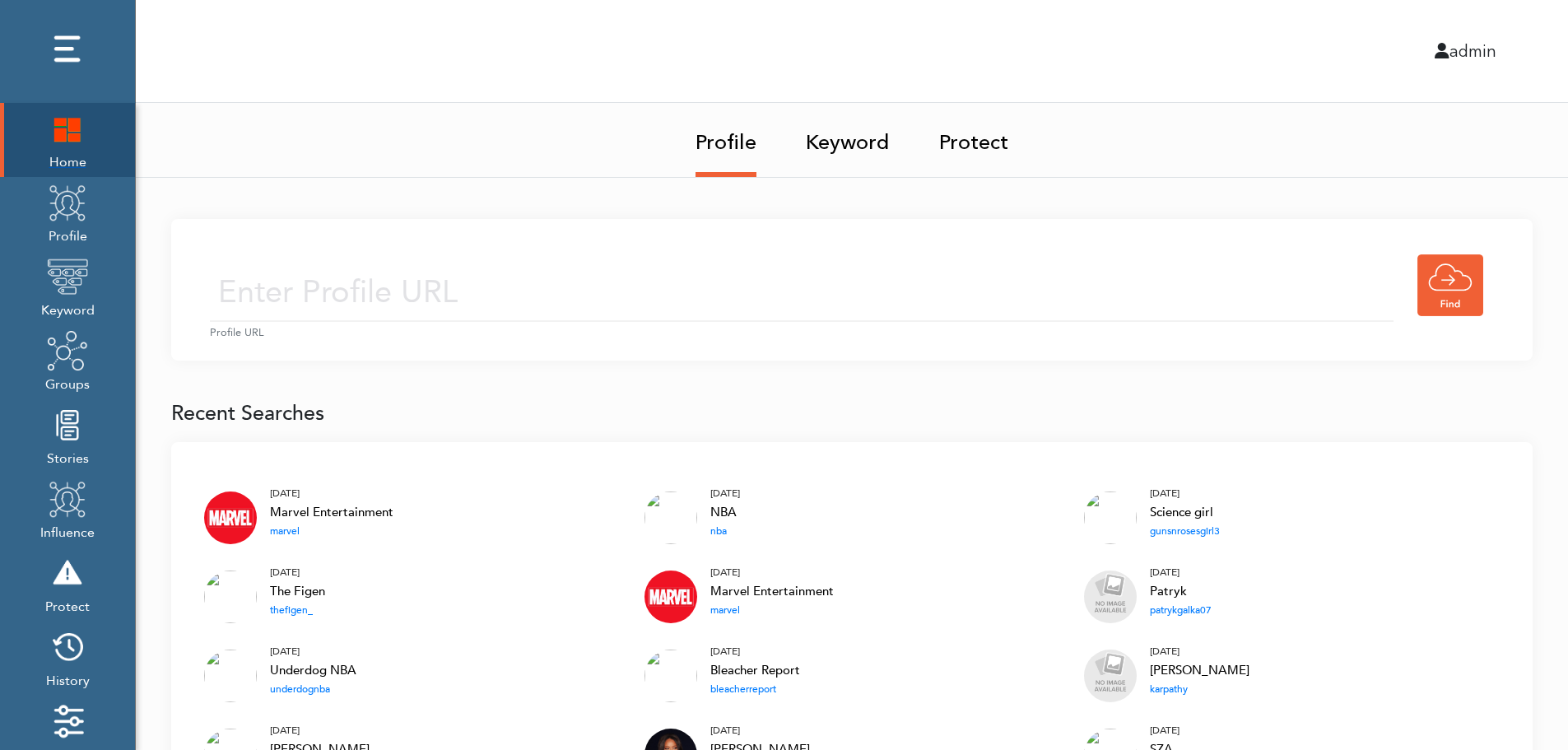
click at [57, 138] on img at bounding box center [67, 128] width 41 height 41
click at [630, 270] on input "text" at bounding box center [802, 293] width 1184 height 59
click at [609, 298] on input "text" at bounding box center [802, 293] width 1184 height 59
click at [855, 138] on link "Keyword" at bounding box center [848, 137] width 84 height 69
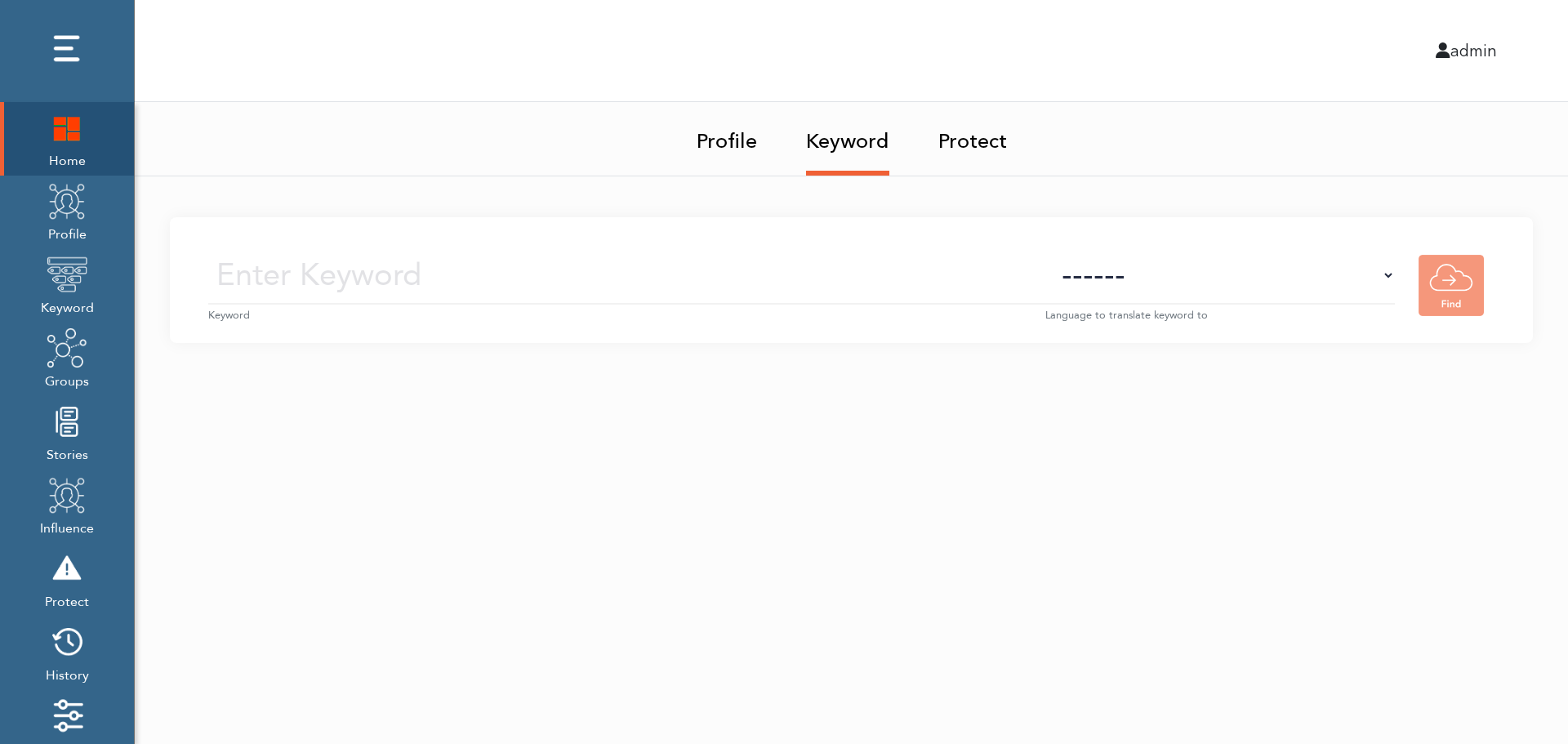
click at [660, 308] on small "Keyword" at bounding box center [627, 315] width 837 height 16
click at [679, 281] on input "text" at bounding box center [627, 276] width 837 height 58
click at [1250, 292] on select "------ Afrikaans (af) Albanian (sq) Amharic (am) Arabic (ar) Armenian (hy) Azer…" at bounding box center [1220, 276] width 349 height 58
click at [1252, 284] on select "------ Afrikaans (af) Albanian (sq) Amharic (am) Arabic (ar) Armenian (hy) Azer…" at bounding box center [1220, 276] width 349 height 58
click at [58, 219] on img at bounding box center [67, 200] width 41 height 41
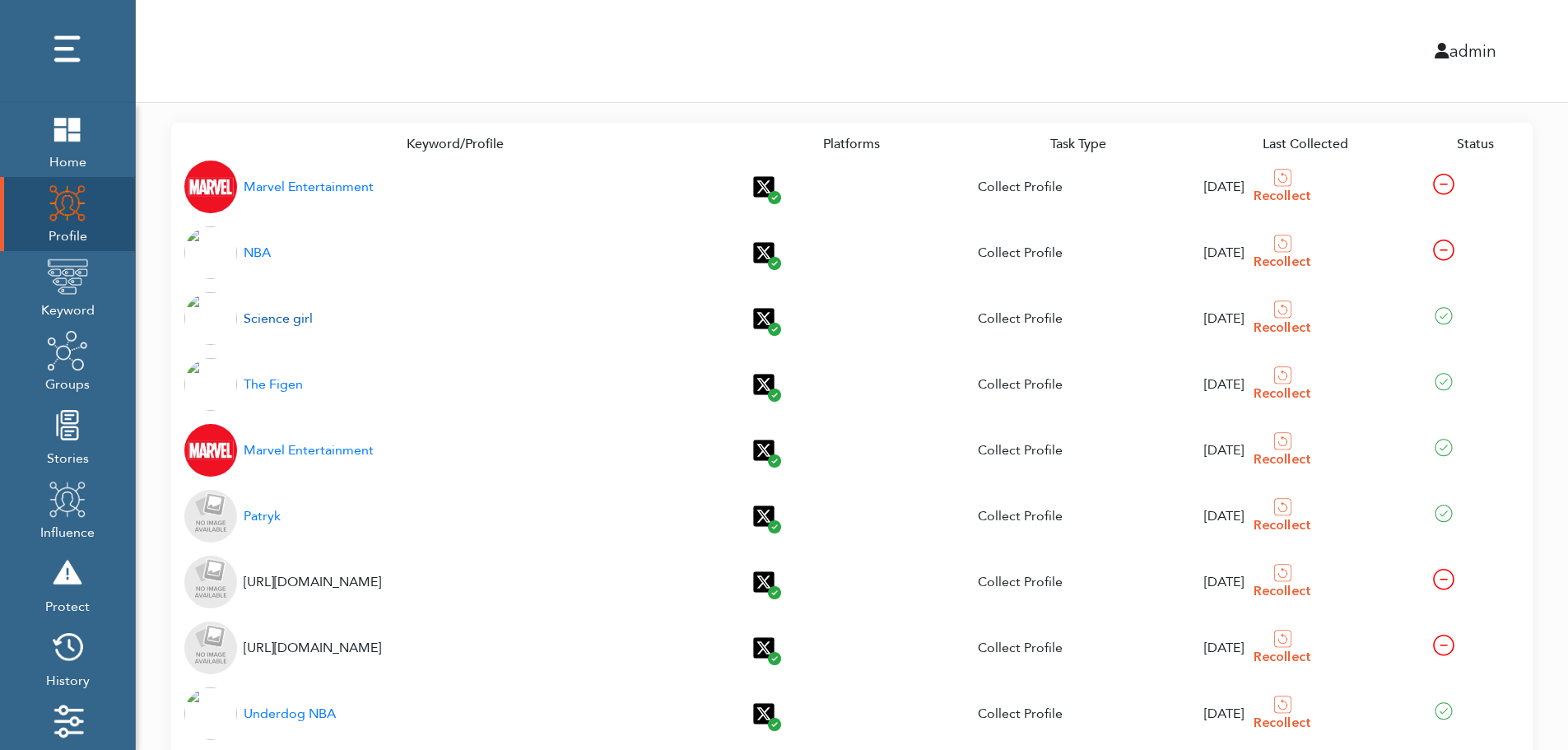
click at [288, 320] on div "Science girl" at bounding box center [278, 319] width 69 height 20
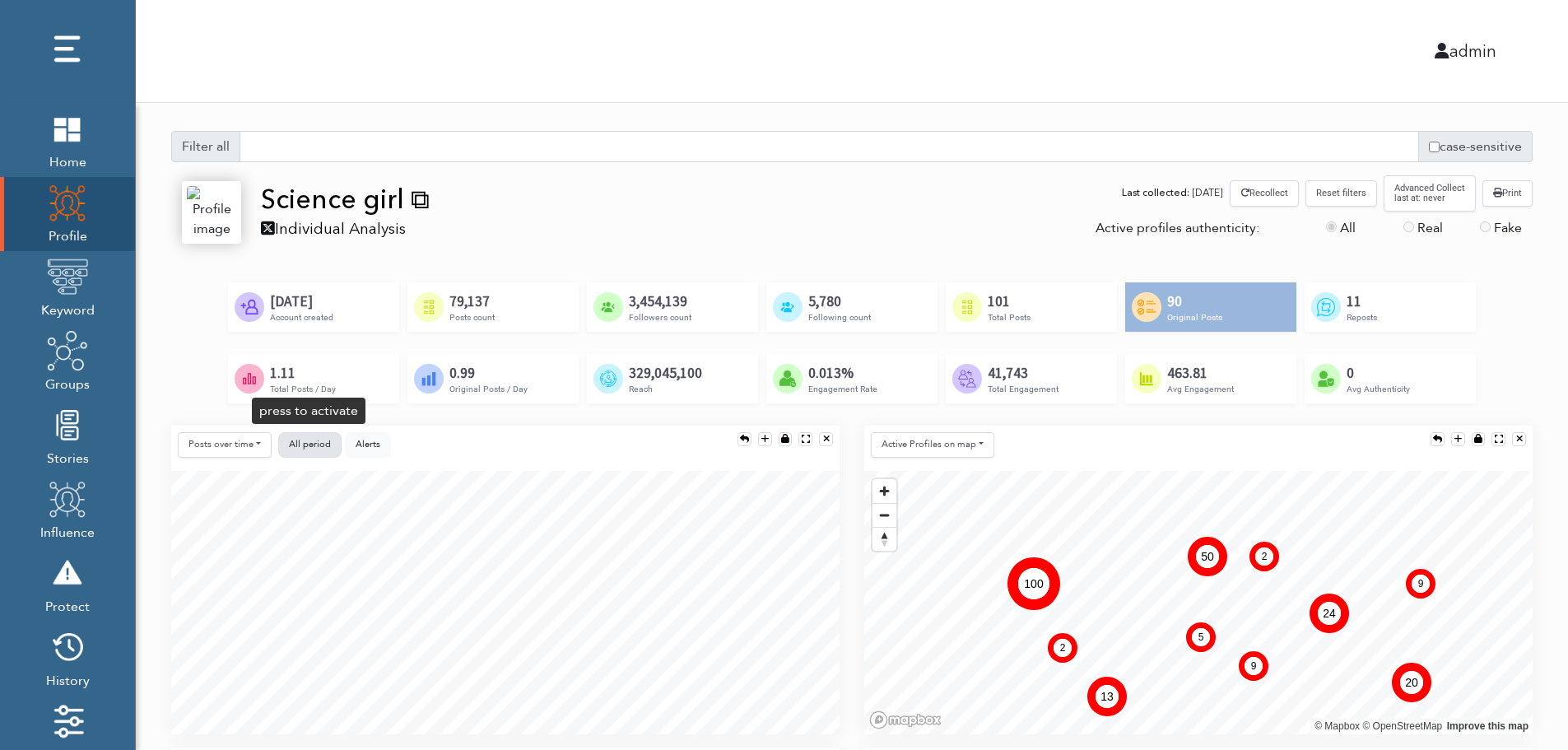
click at [308, 438] on span "All period" at bounding box center [310, 444] width 42 height 13
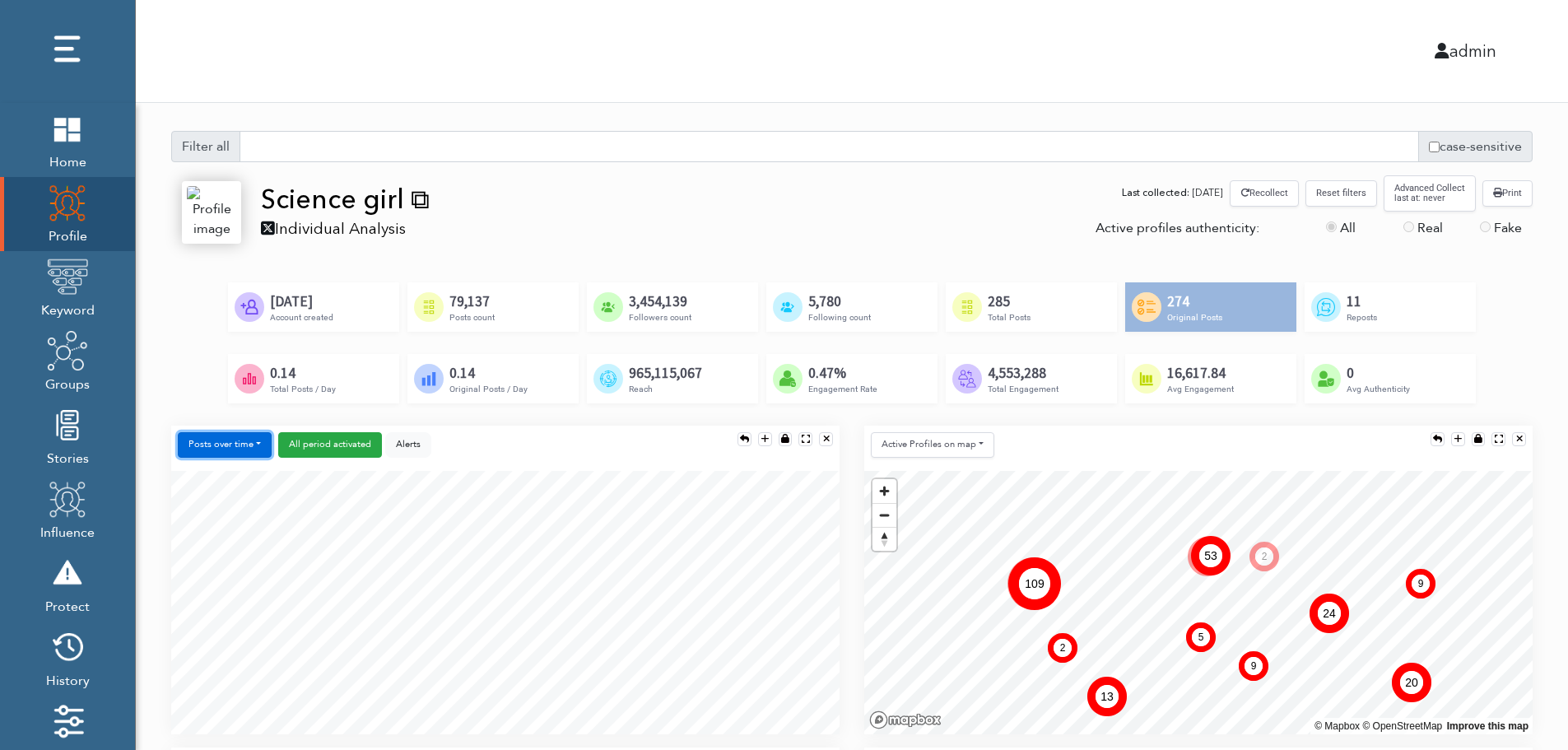
click at [239, 446] on button "Posts over time" at bounding box center [225, 445] width 94 height 25
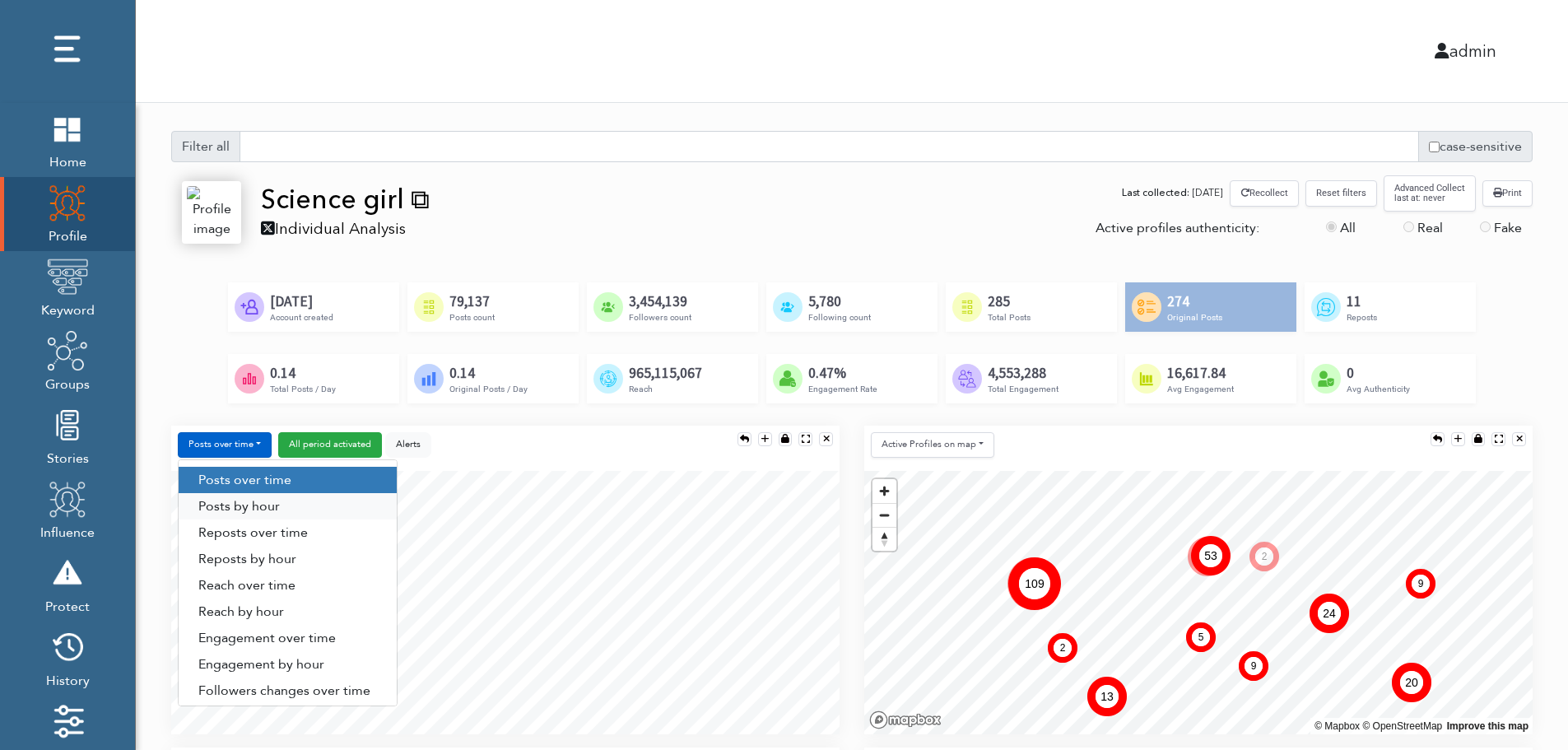
click at [285, 501] on link "Posts by hour" at bounding box center [288, 506] width 218 height 26
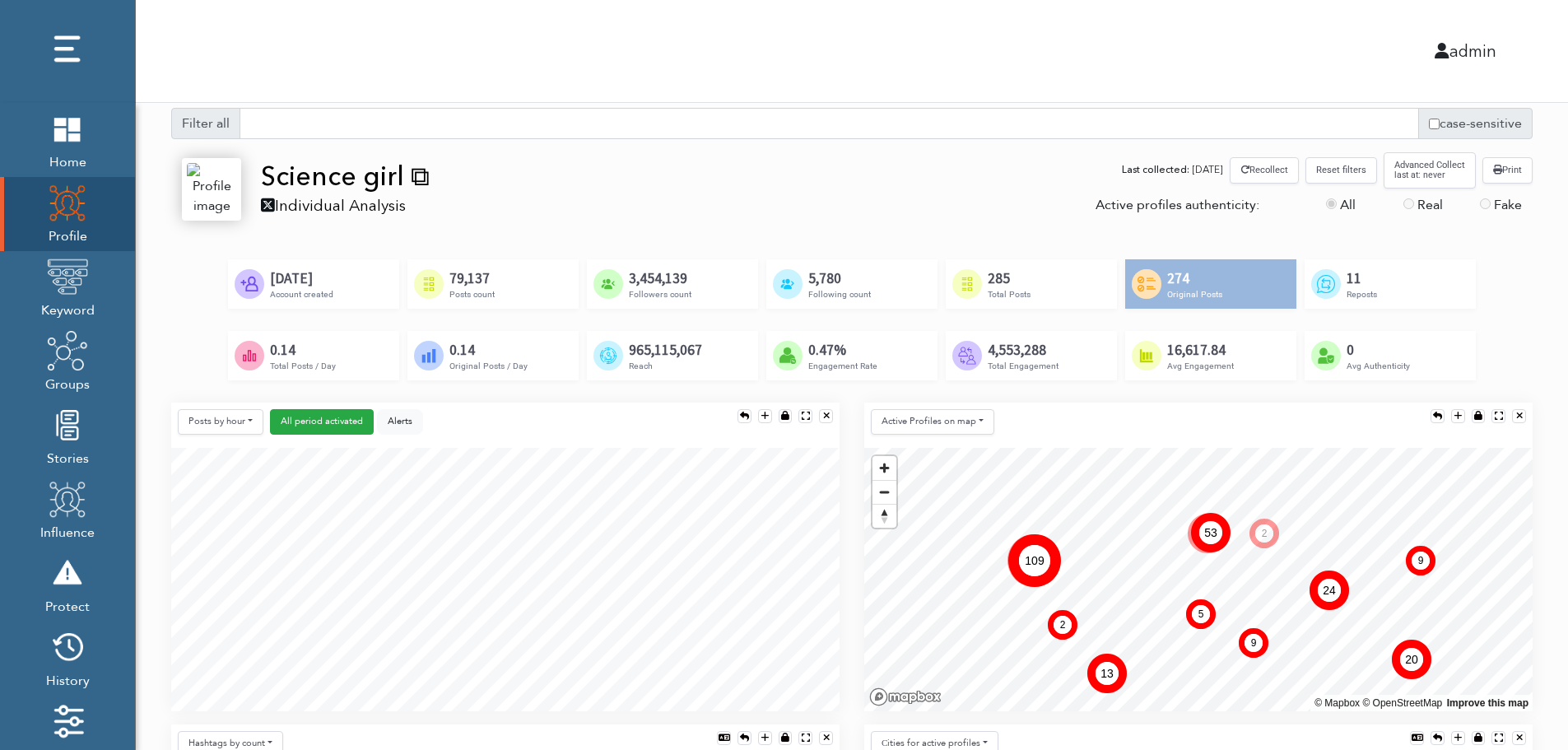
scroll to position [165, 0]
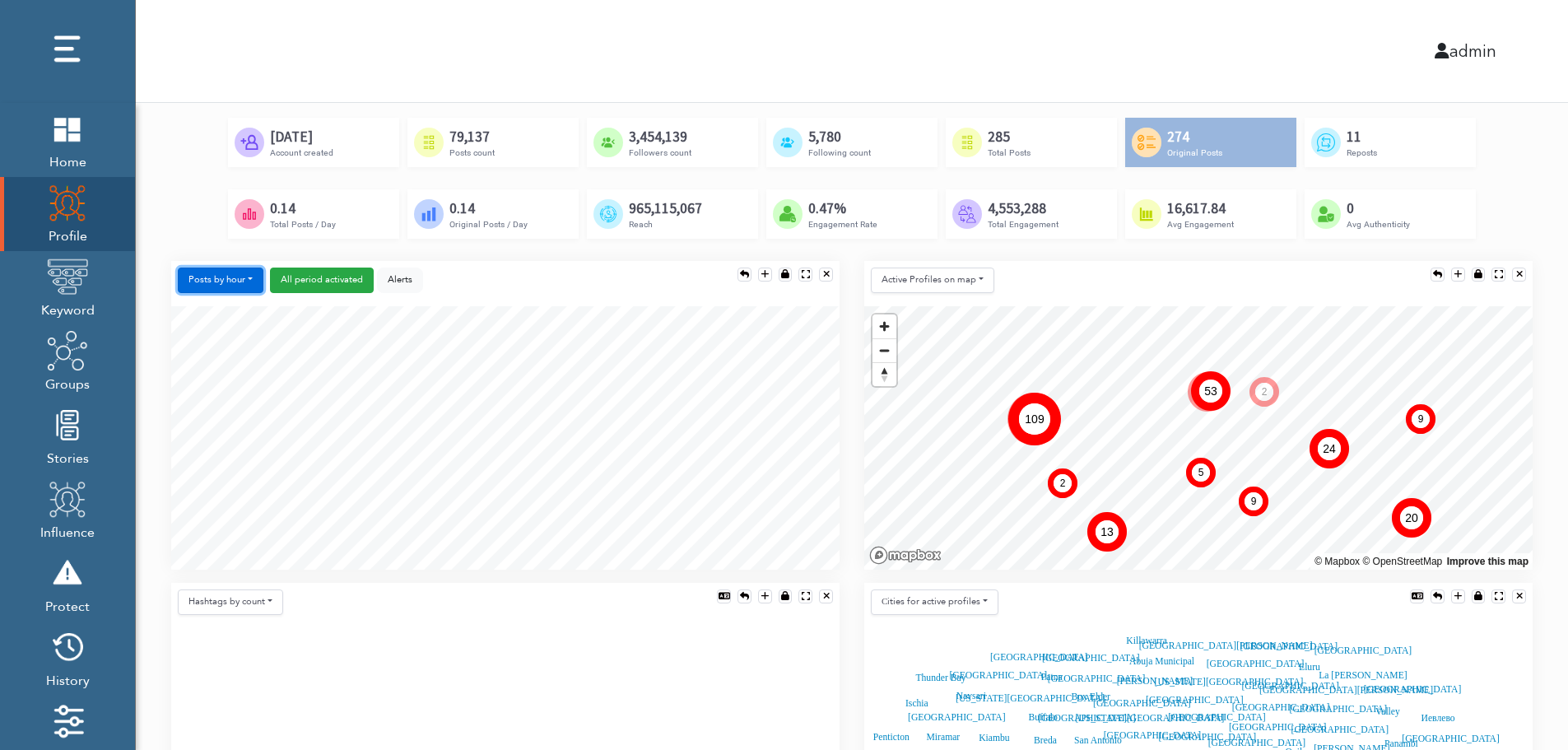
click at [222, 274] on button "Posts by hour" at bounding box center [221, 280] width 86 height 25
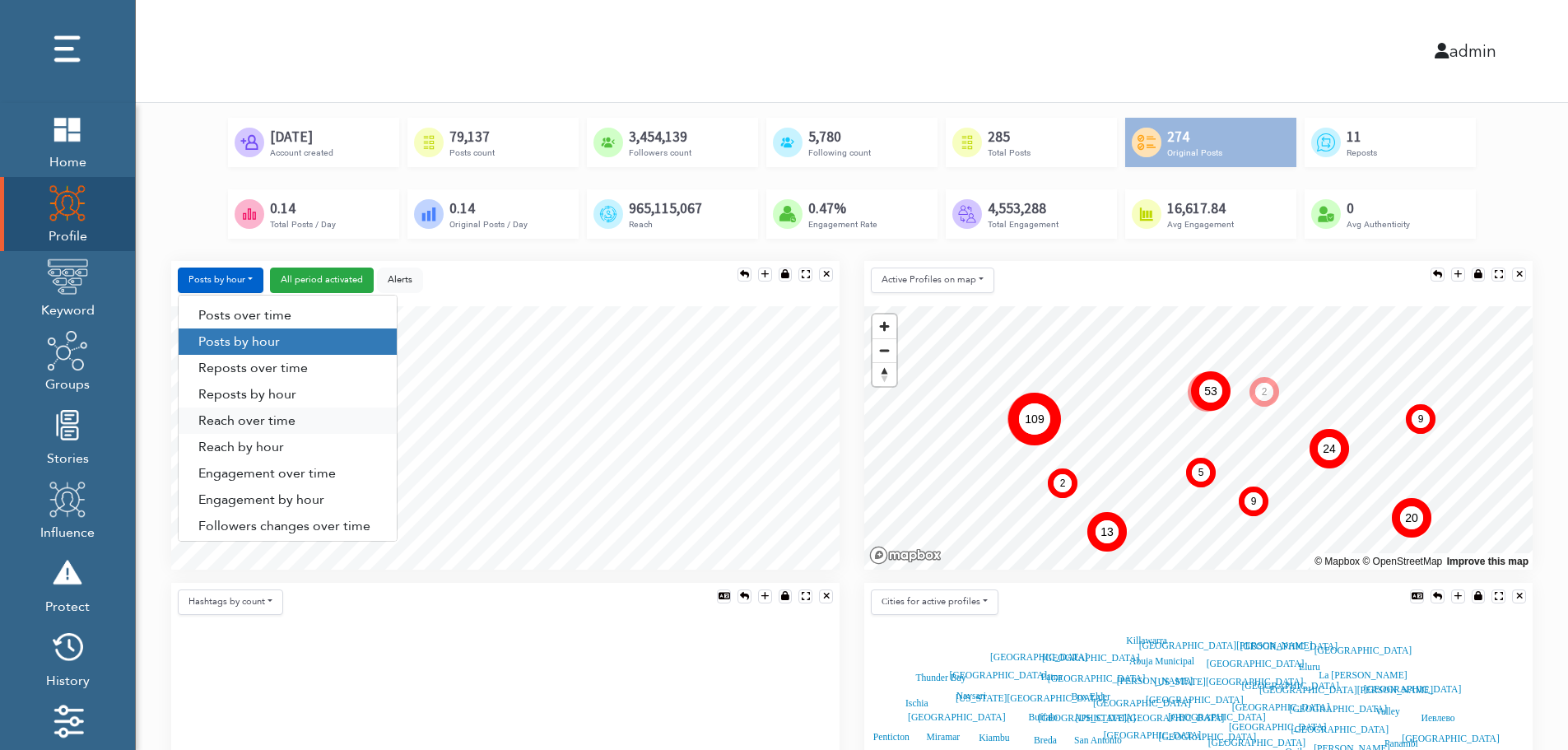
click at [225, 422] on link "Reach over time" at bounding box center [288, 420] width 218 height 26
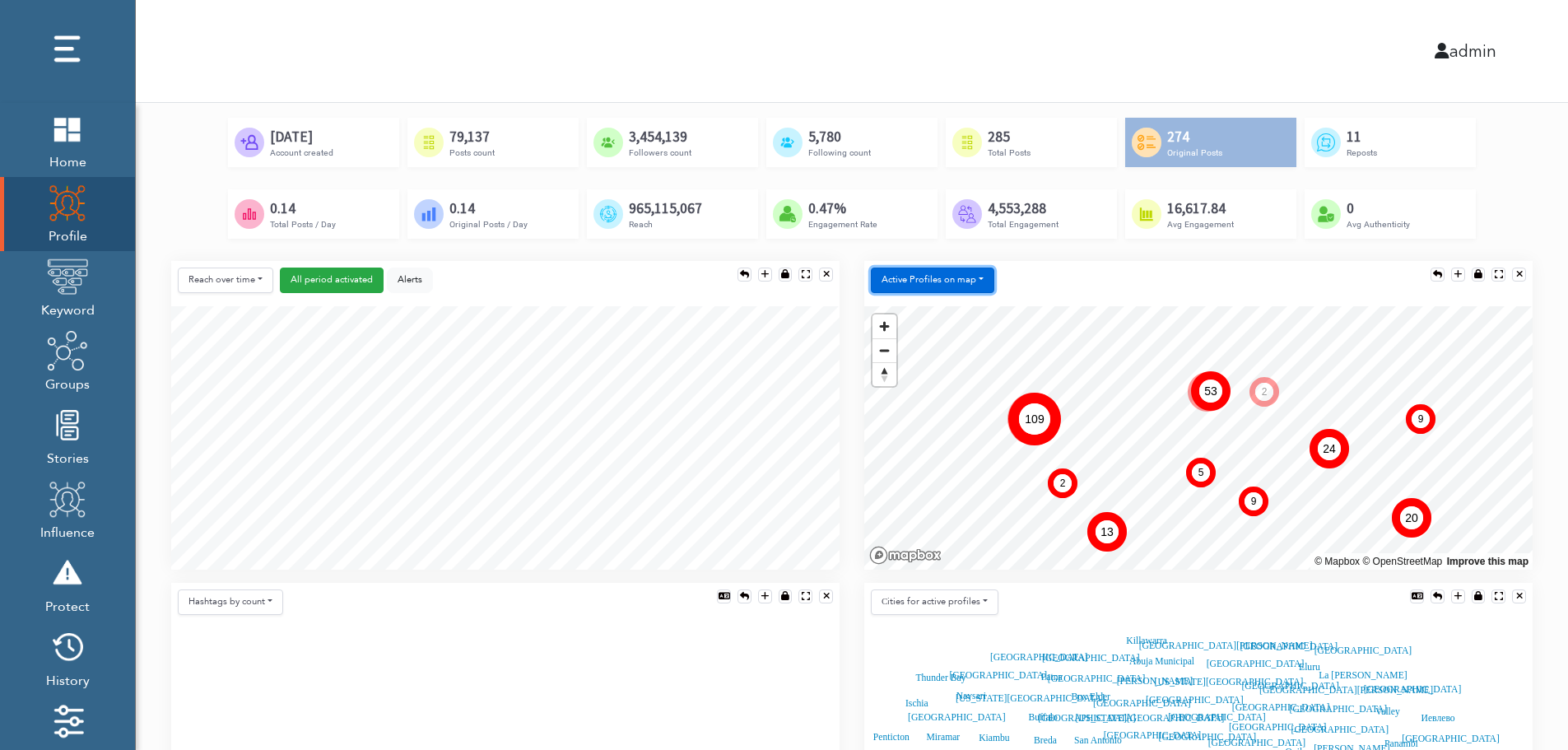
click at [926, 283] on button "Active Profiles on map" at bounding box center [932, 280] width 124 height 25
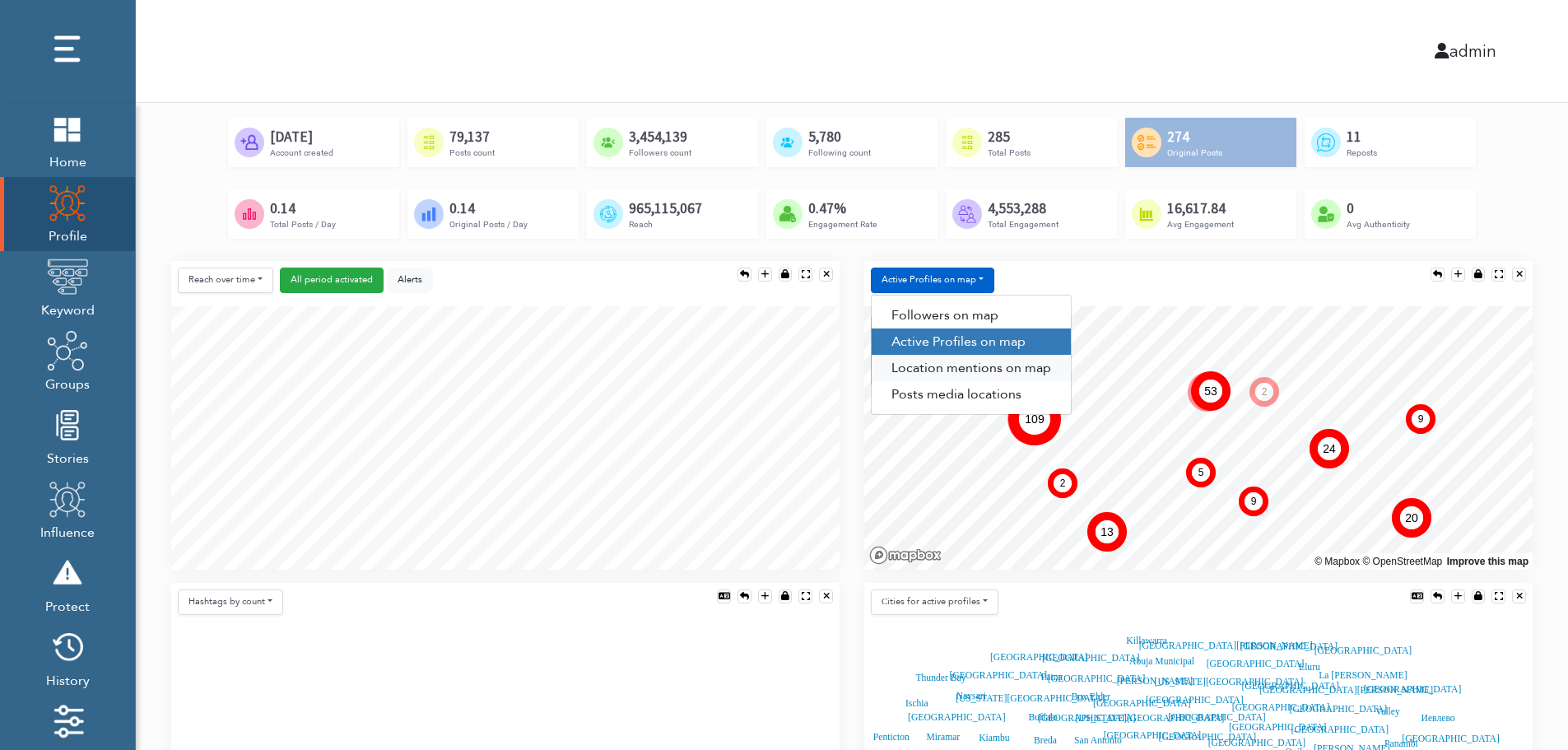
click at [1002, 367] on link "Location mentions on map" at bounding box center [971, 367] width 199 height 26
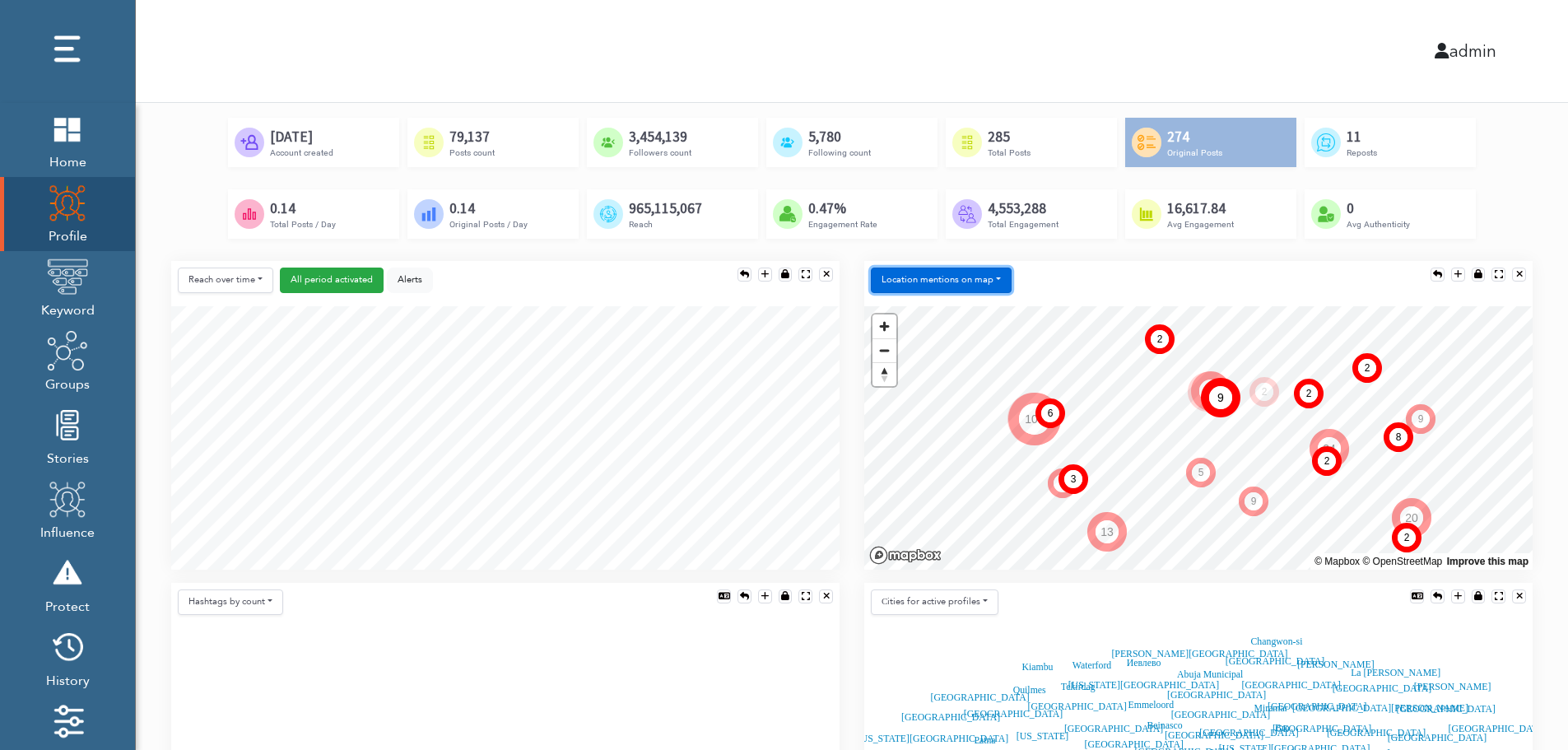
click at [992, 269] on button "Location mentions on map" at bounding box center [941, 280] width 141 height 25
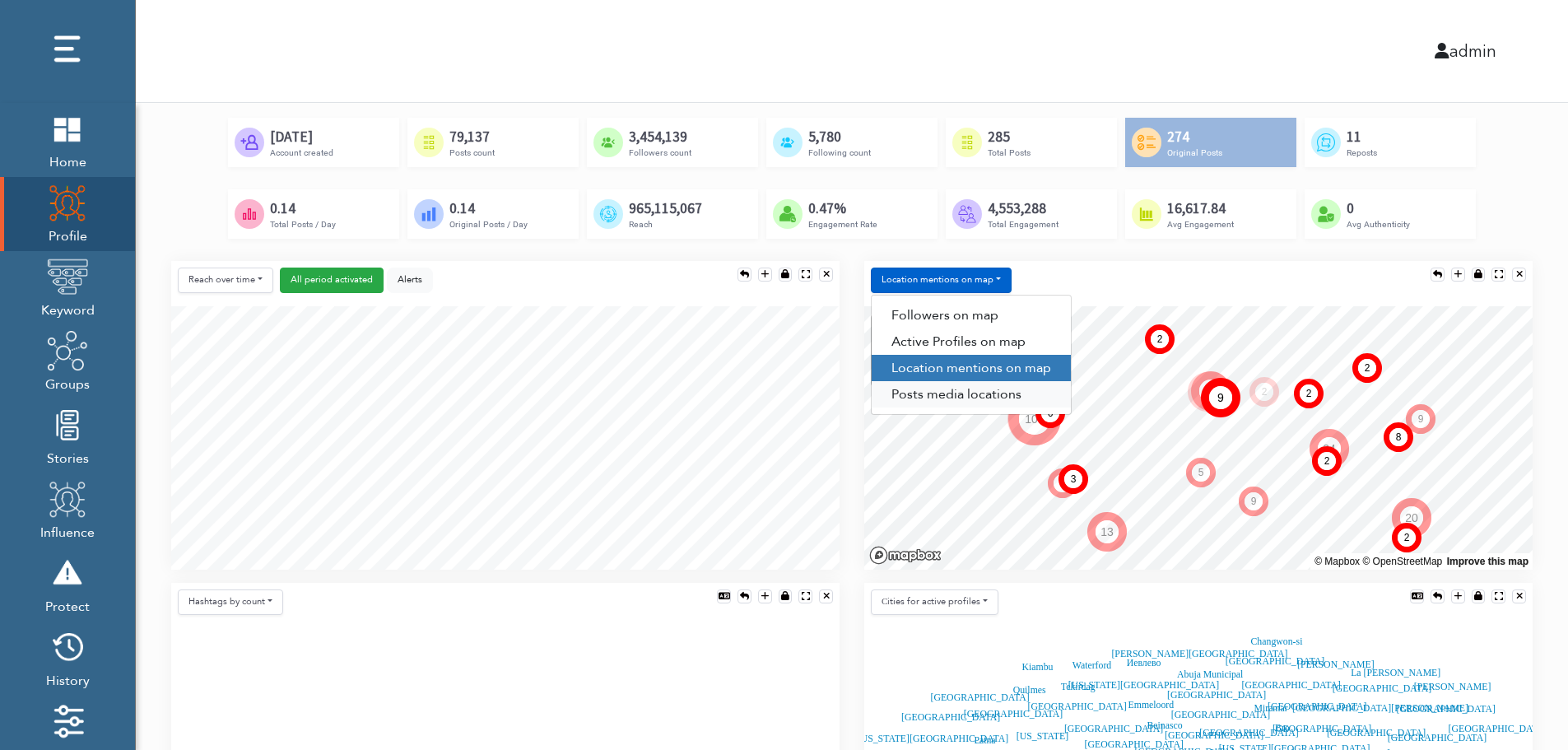
click at [960, 398] on link "Posts media locations" at bounding box center [971, 394] width 199 height 26
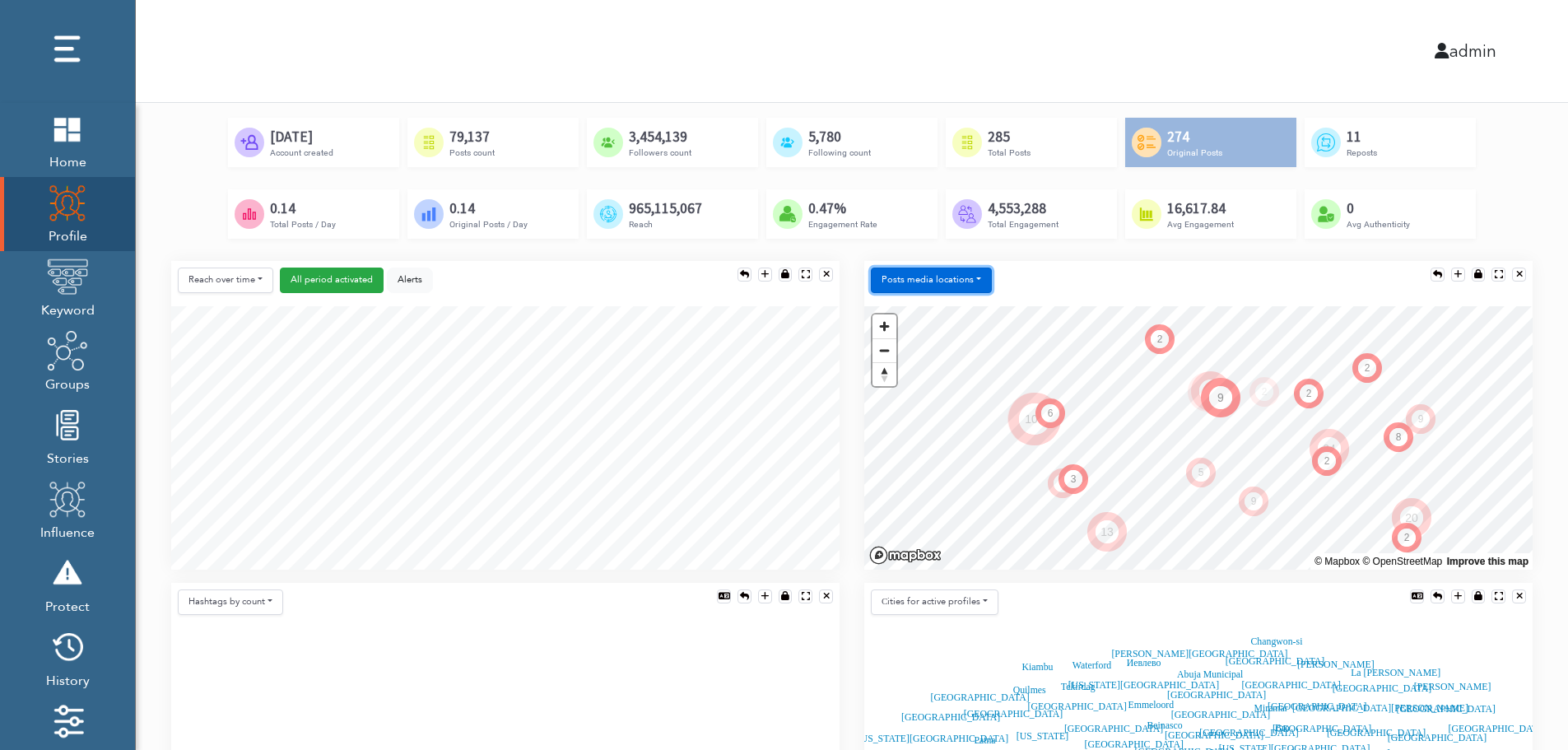
click at [956, 274] on button "Posts media locations" at bounding box center [931, 280] width 121 height 25
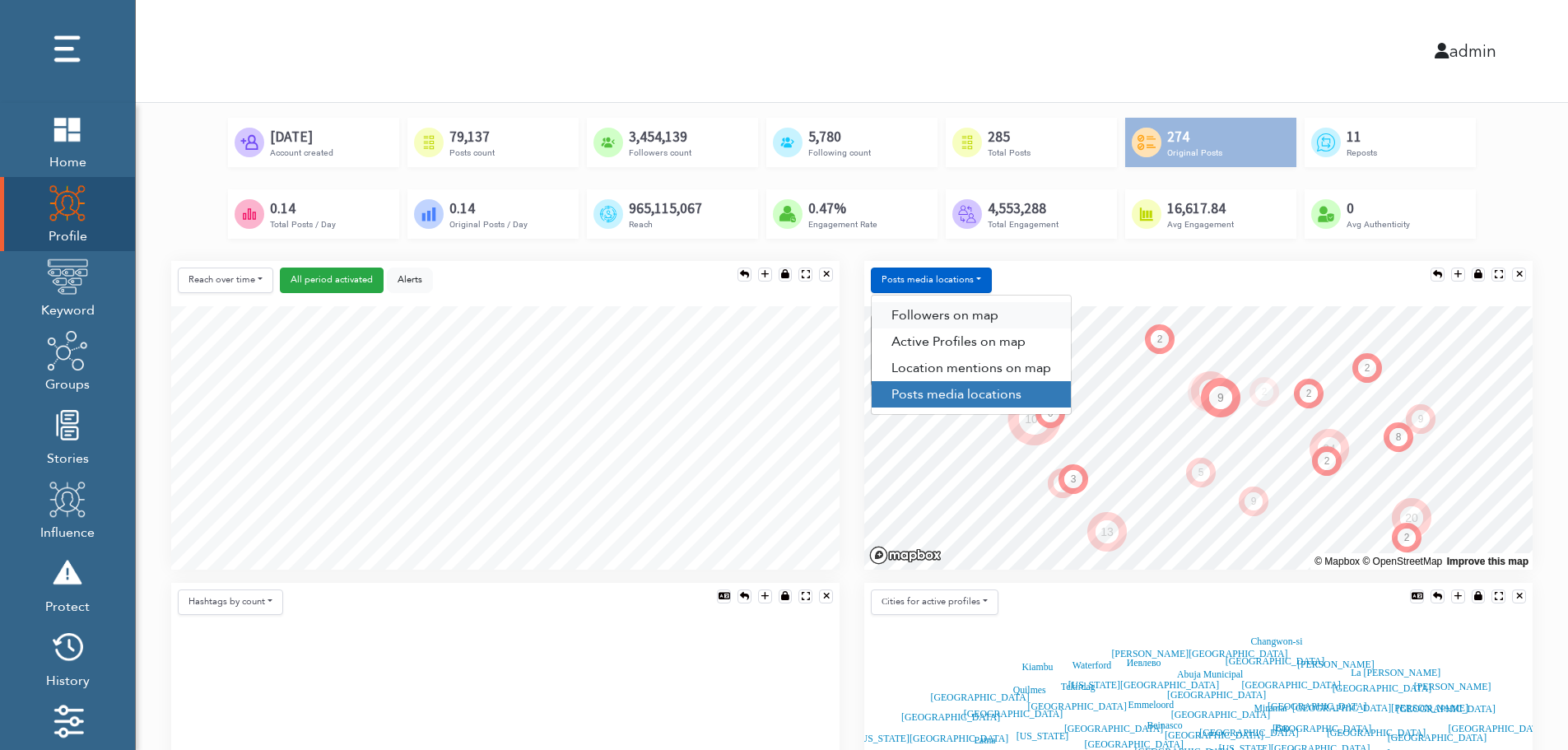
click at [955, 304] on link "Followers on map" at bounding box center [971, 315] width 199 height 26
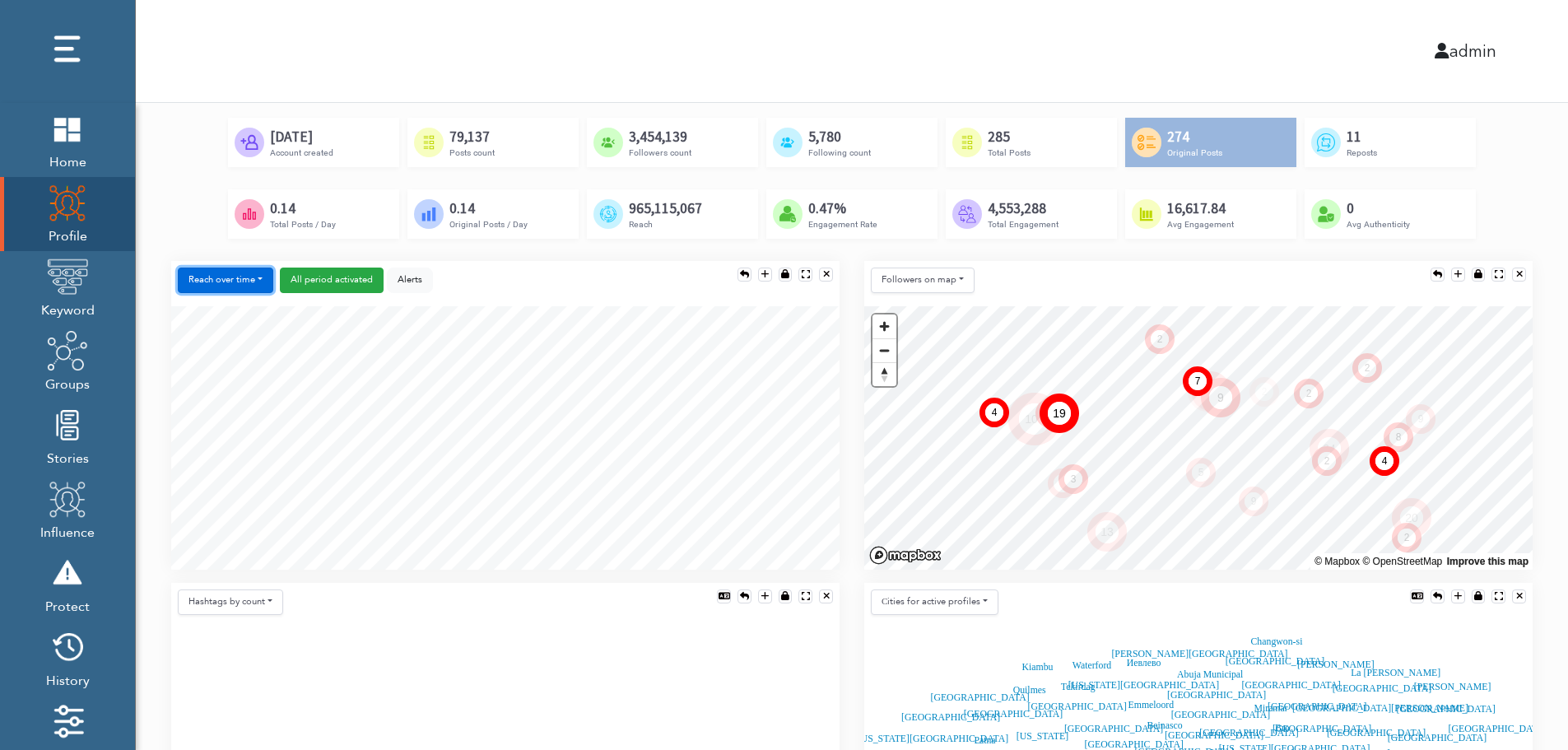
click at [196, 267] on button "Reach over time" at bounding box center [226, 280] width 96 height 25
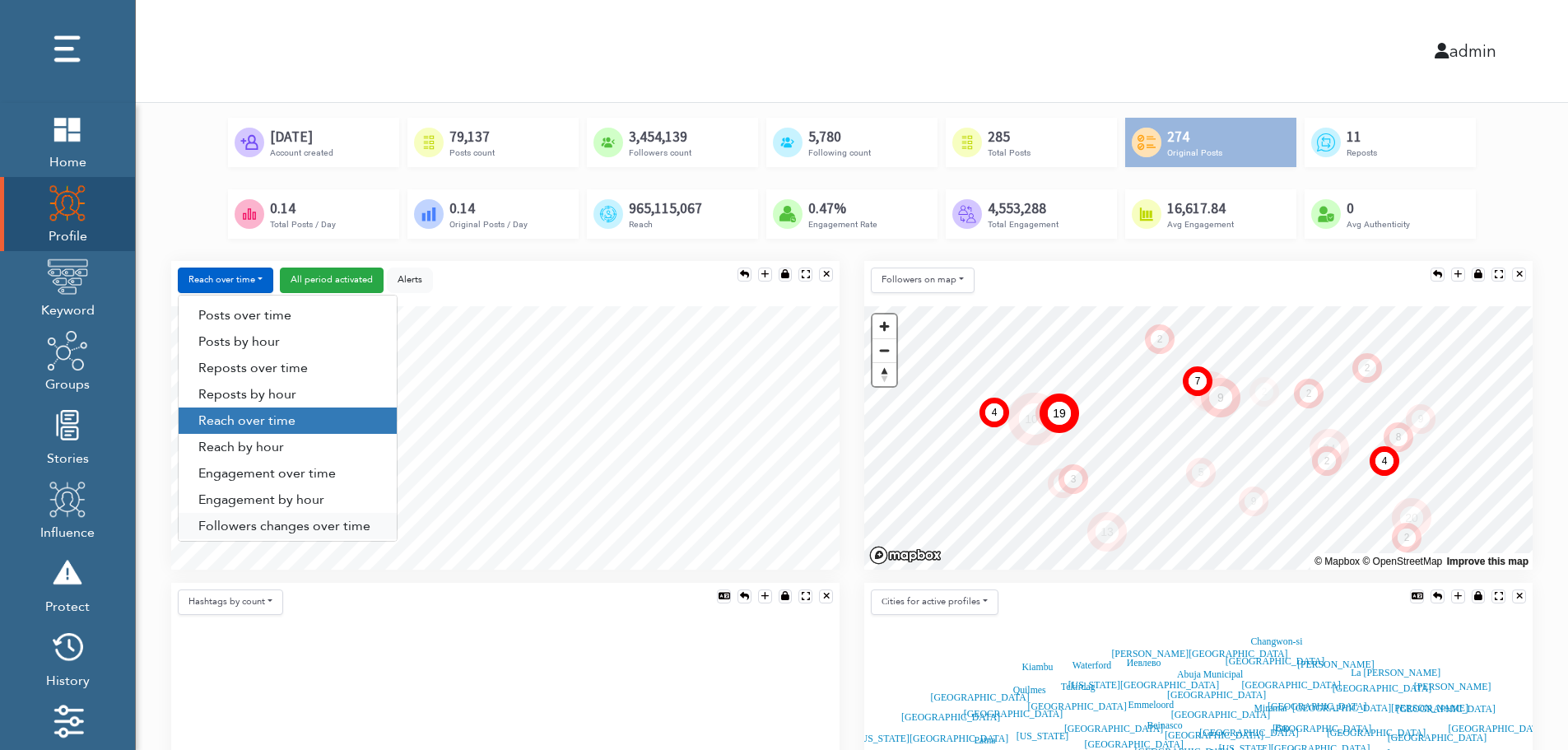
click at [245, 521] on link "Followers changes over time" at bounding box center [288, 526] width 218 height 26
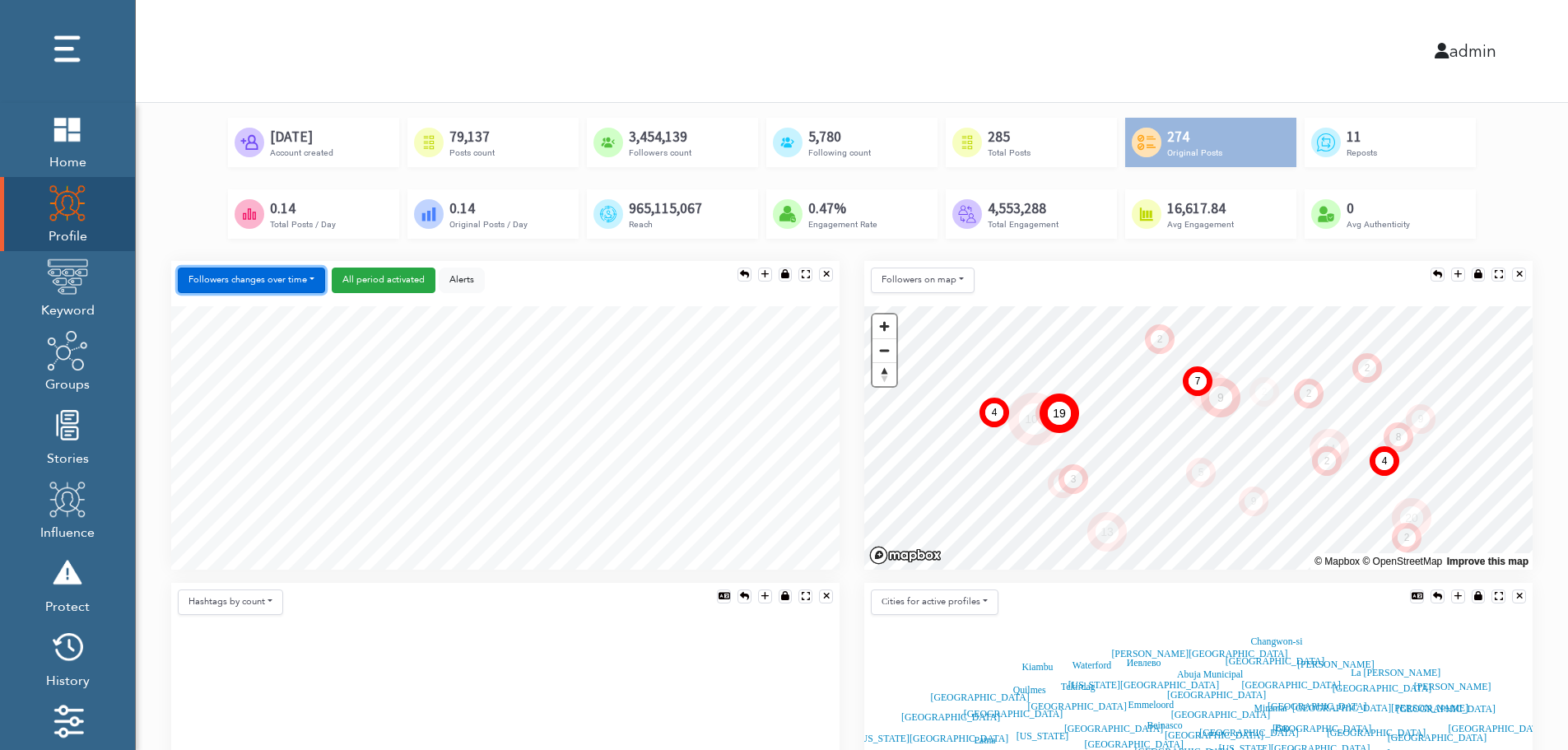
click at [276, 277] on button "Followers changes over time" at bounding box center [251, 280] width 147 height 25
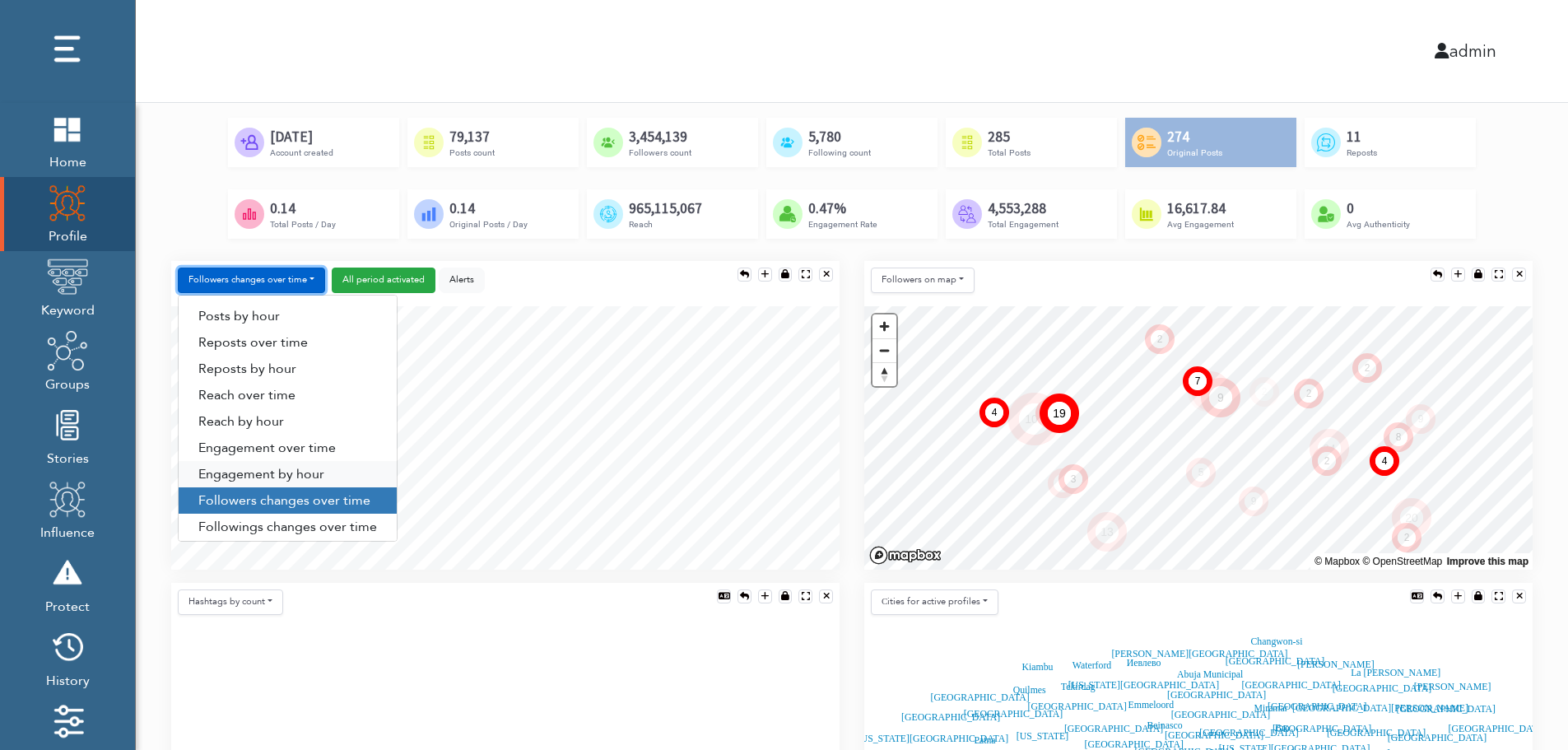
scroll to position [84, 0]
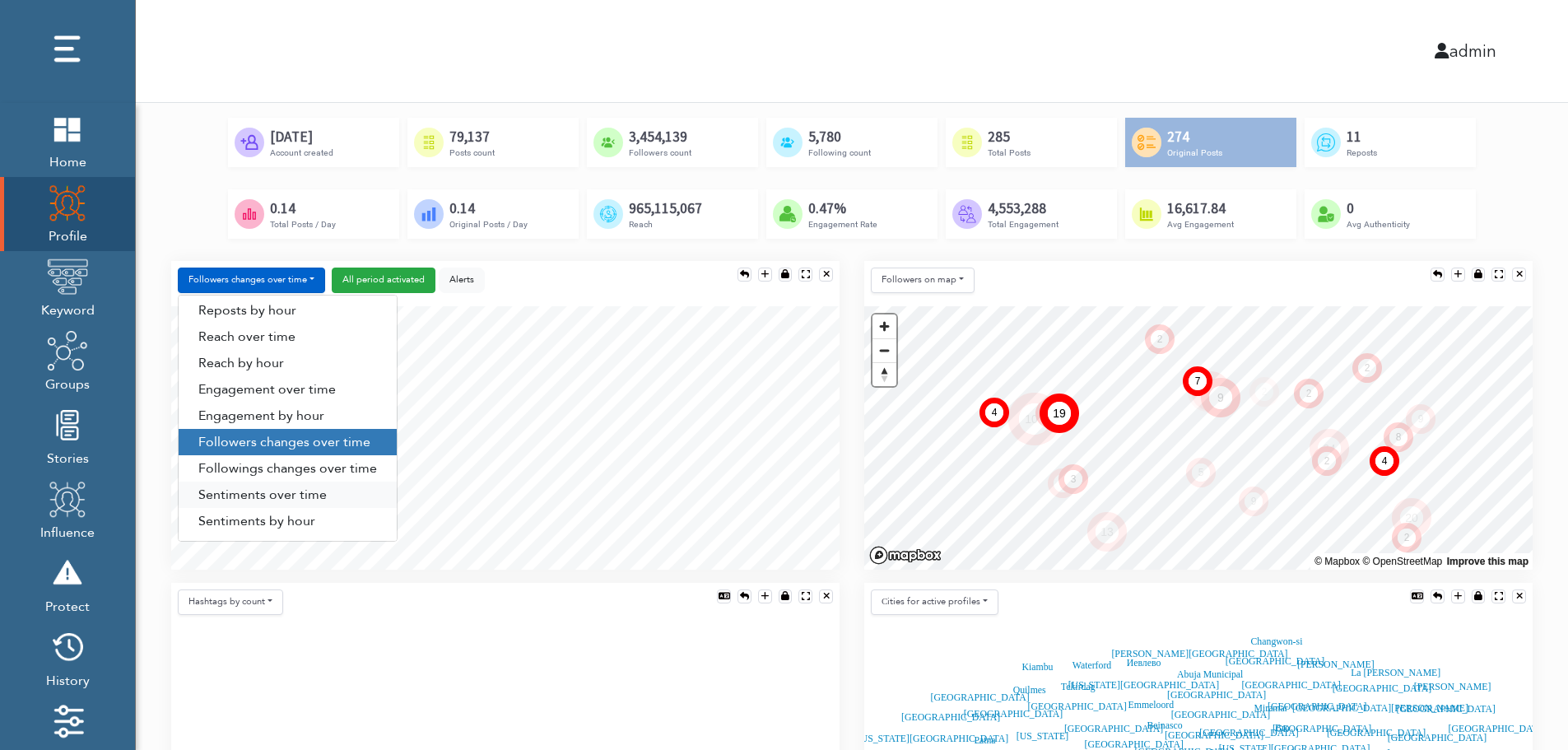
click at [269, 493] on link "Sentiments over time" at bounding box center [288, 494] width 218 height 26
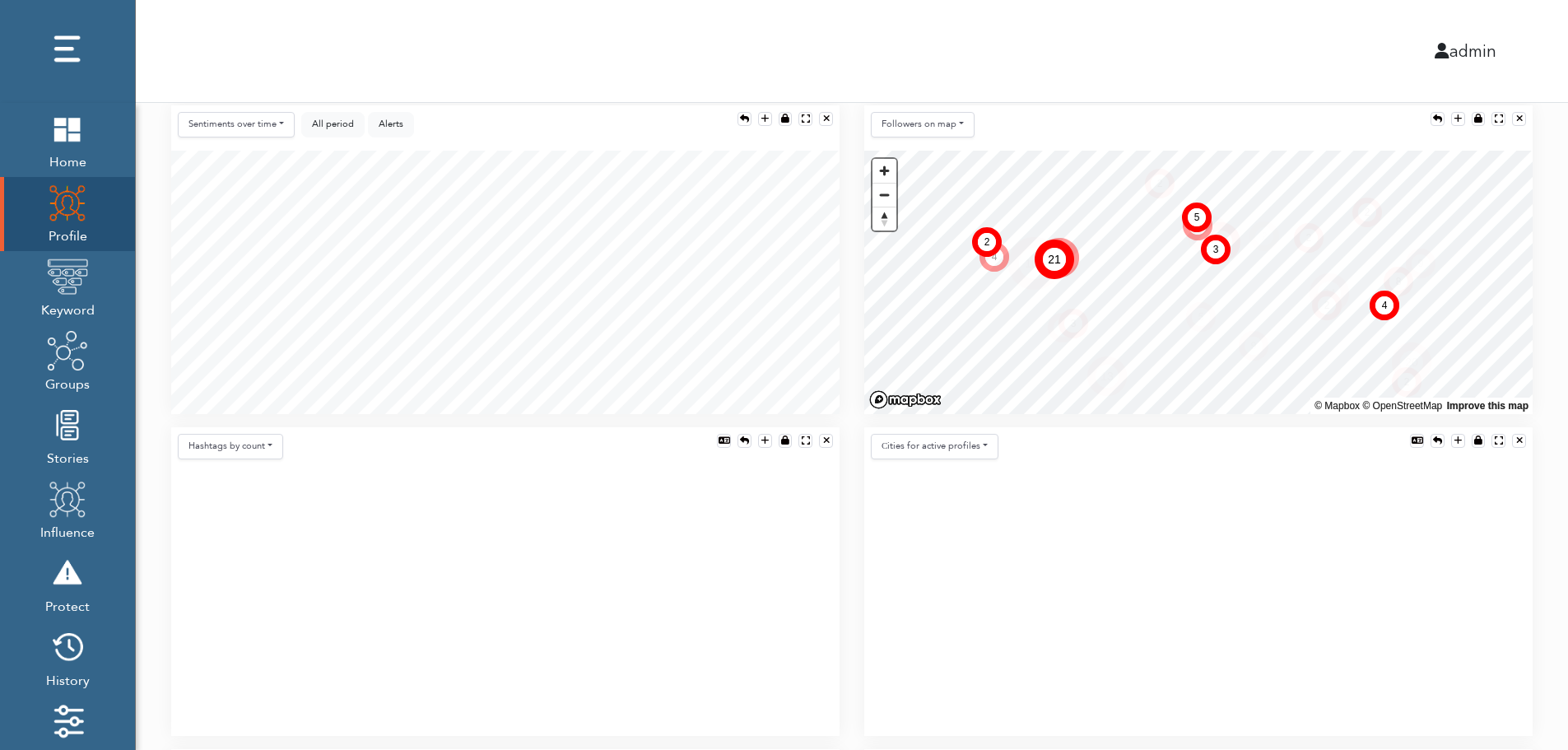
scroll to position [330, 0]
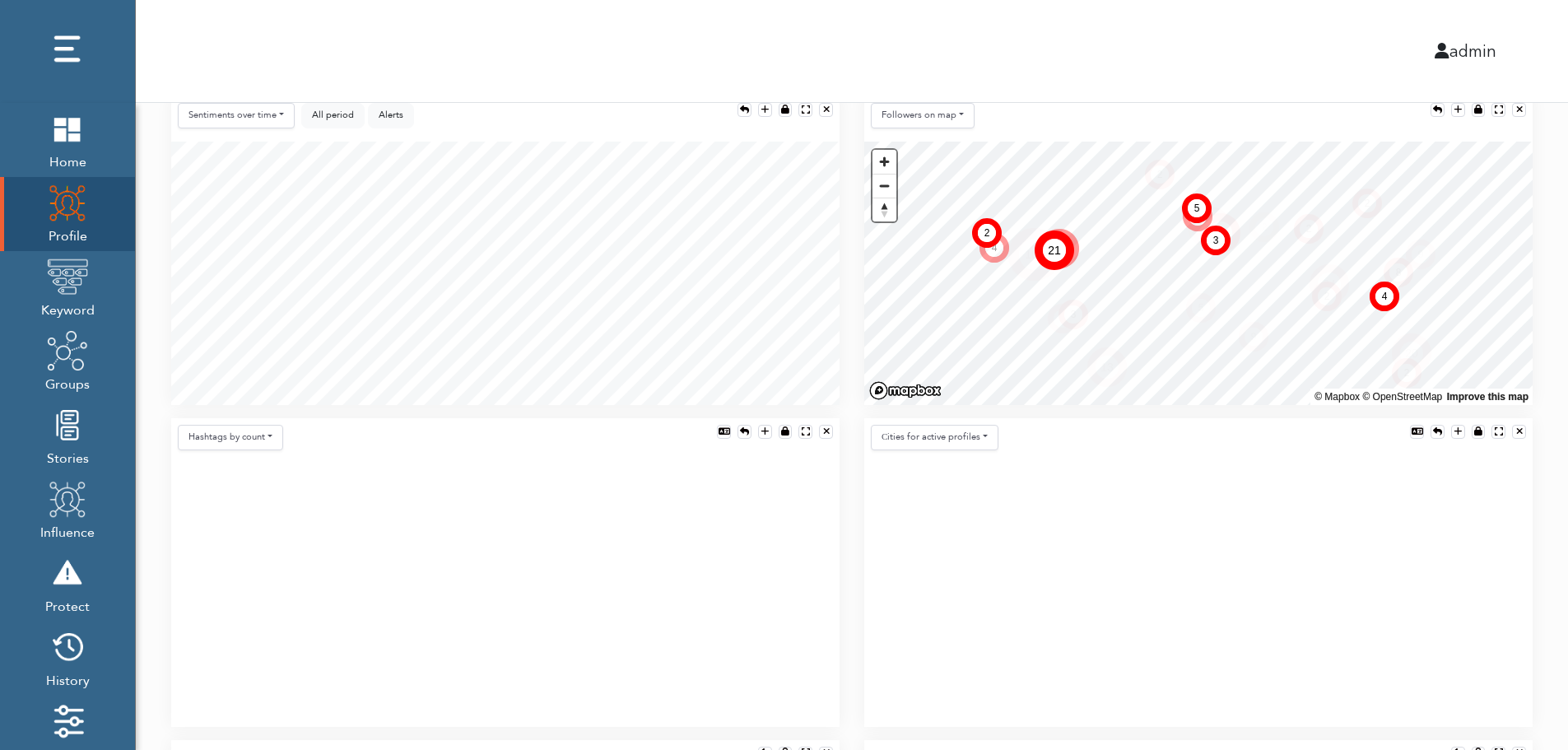
click at [459, 554] on icon at bounding box center [505, 595] width 668 height 263
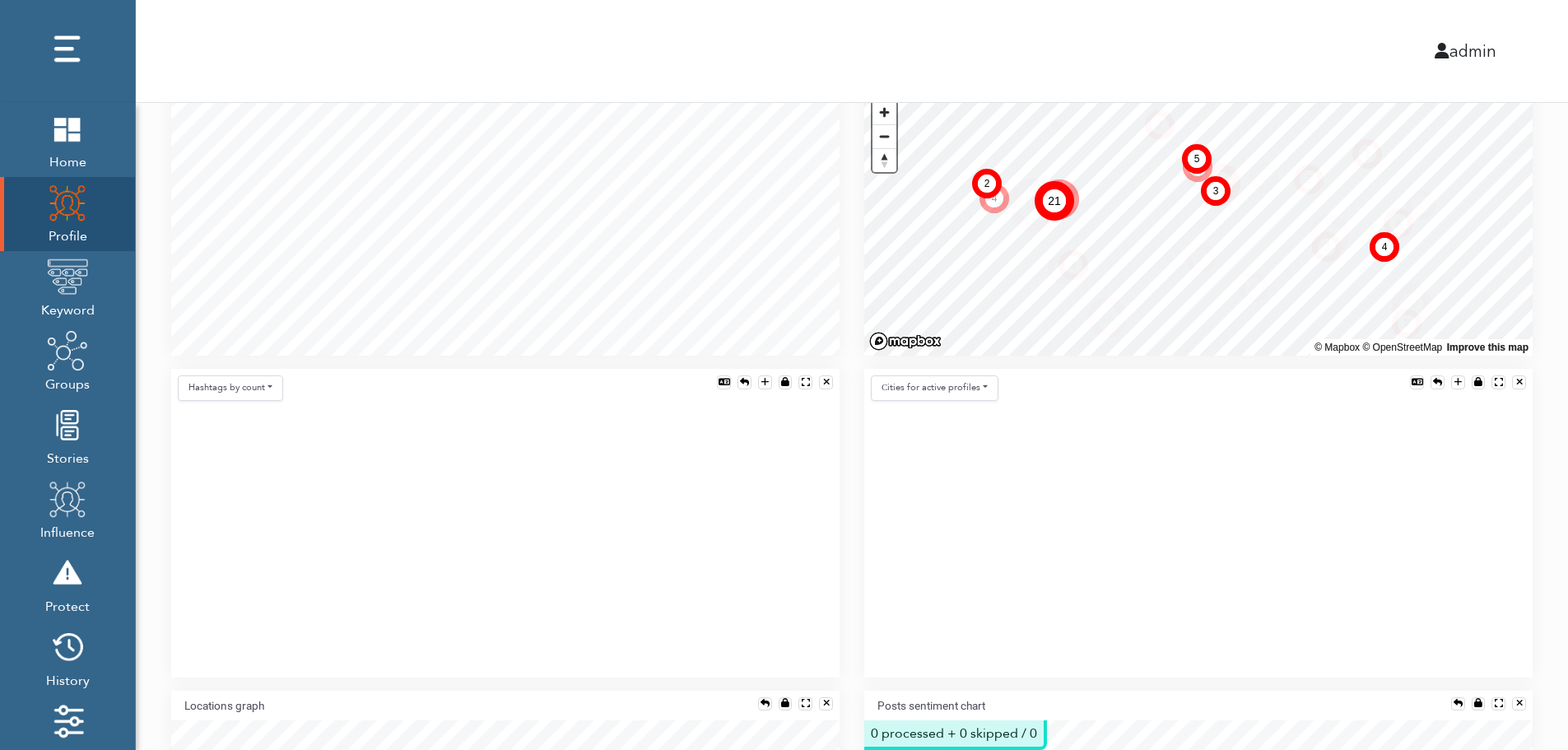
scroll to position [395, 0]
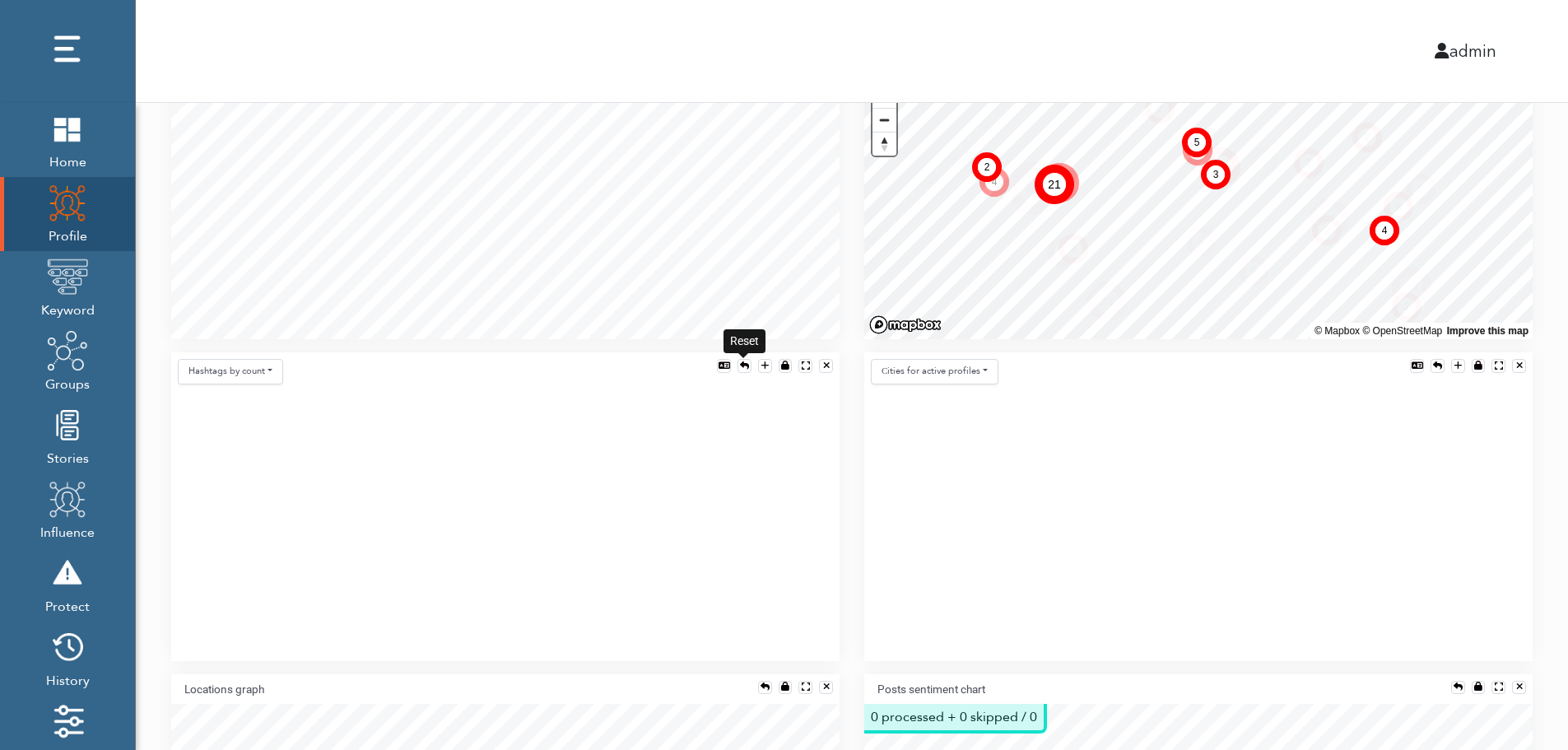
click at [743, 362] on div at bounding box center [745, 366] width 9 height 9
click at [249, 373] on button "Hashtags by count" at bounding box center [230, 372] width 105 height 25
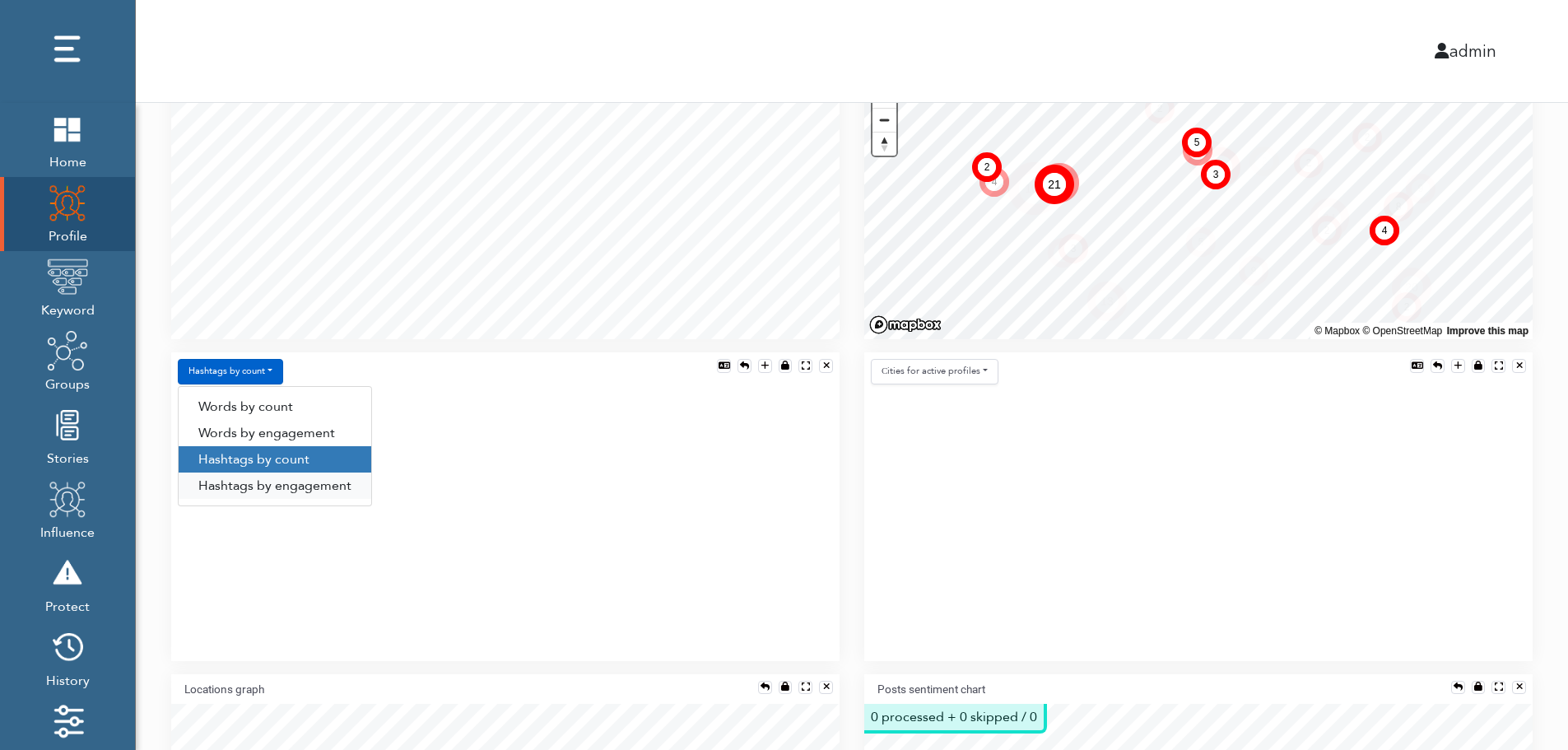
click at [249, 483] on link "Hashtags by engagement" at bounding box center [275, 485] width 192 height 26
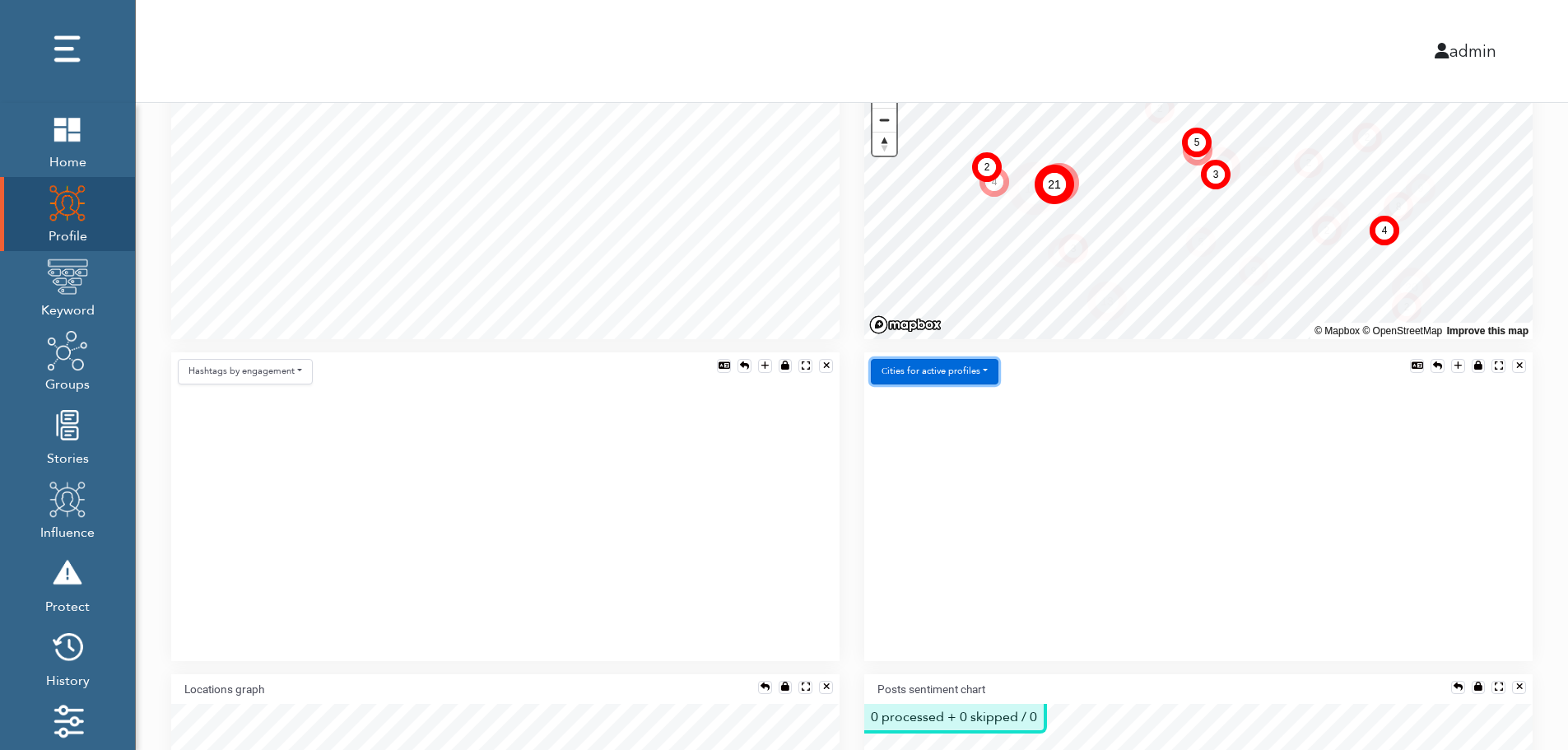
click at [972, 369] on button "Сities for active profiles" at bounding box center [934, 372] width 128 height 25
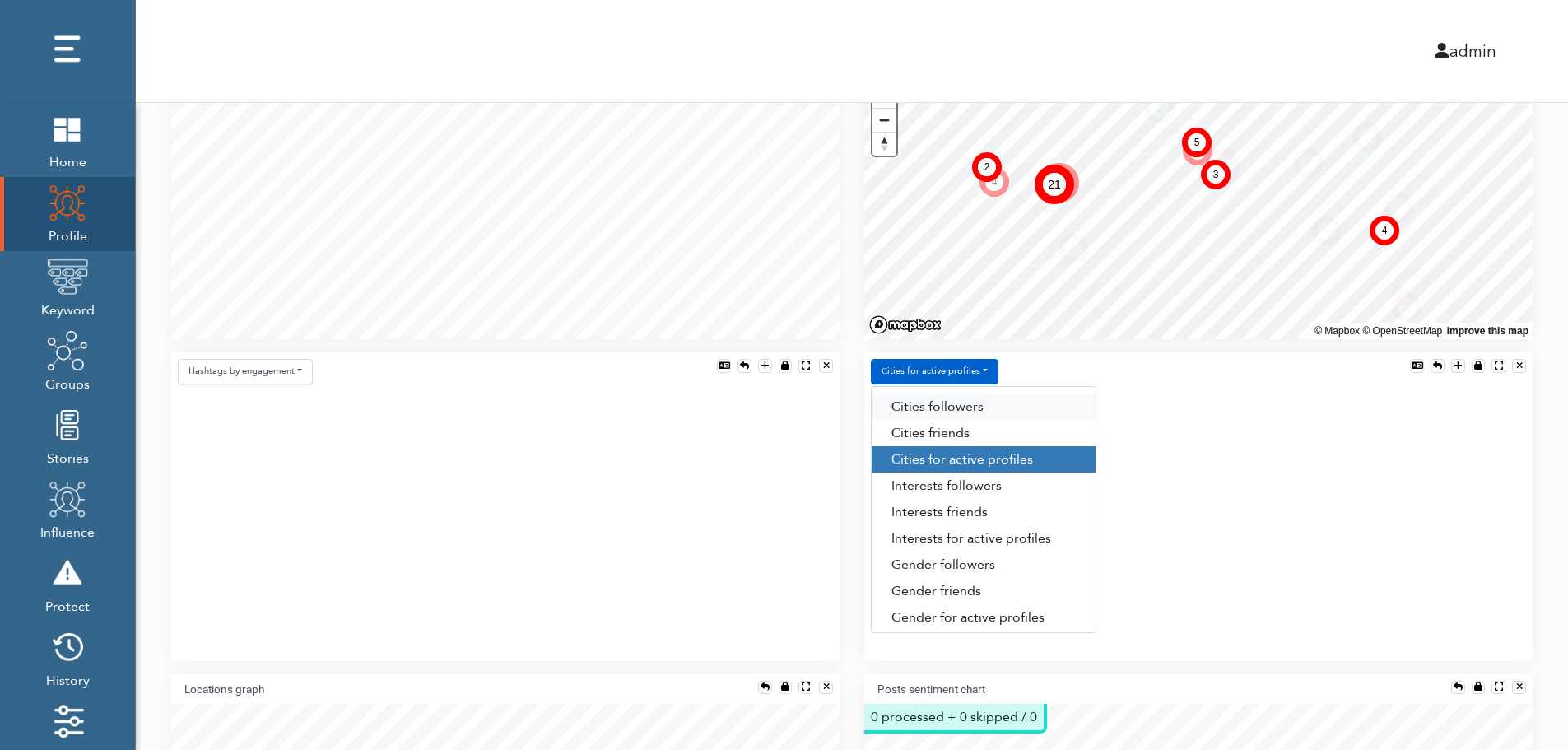
click at [985, 404] on link "Сities followers" at bounding box center [983, 406] width 224 height 26
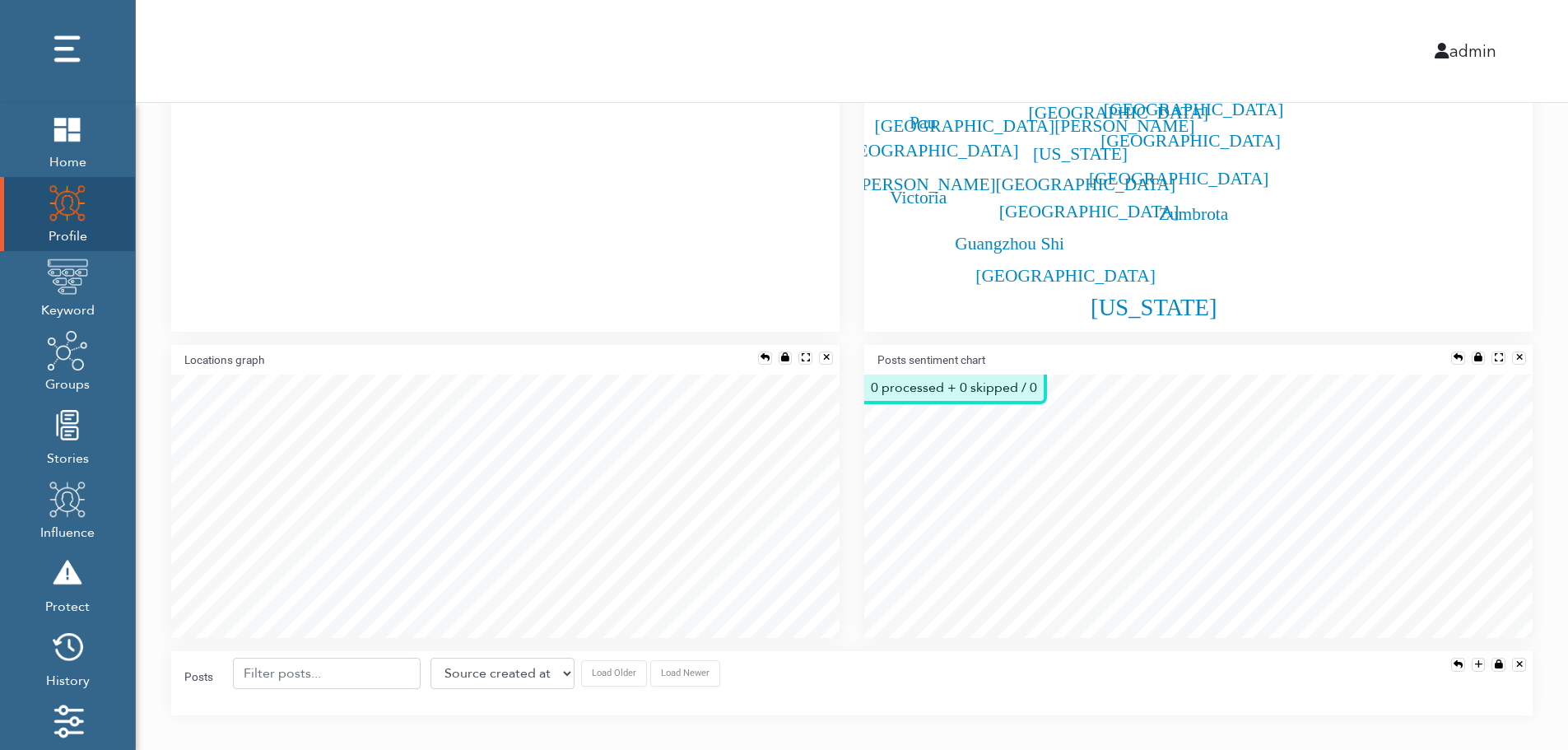
scroll to position [758, 0]
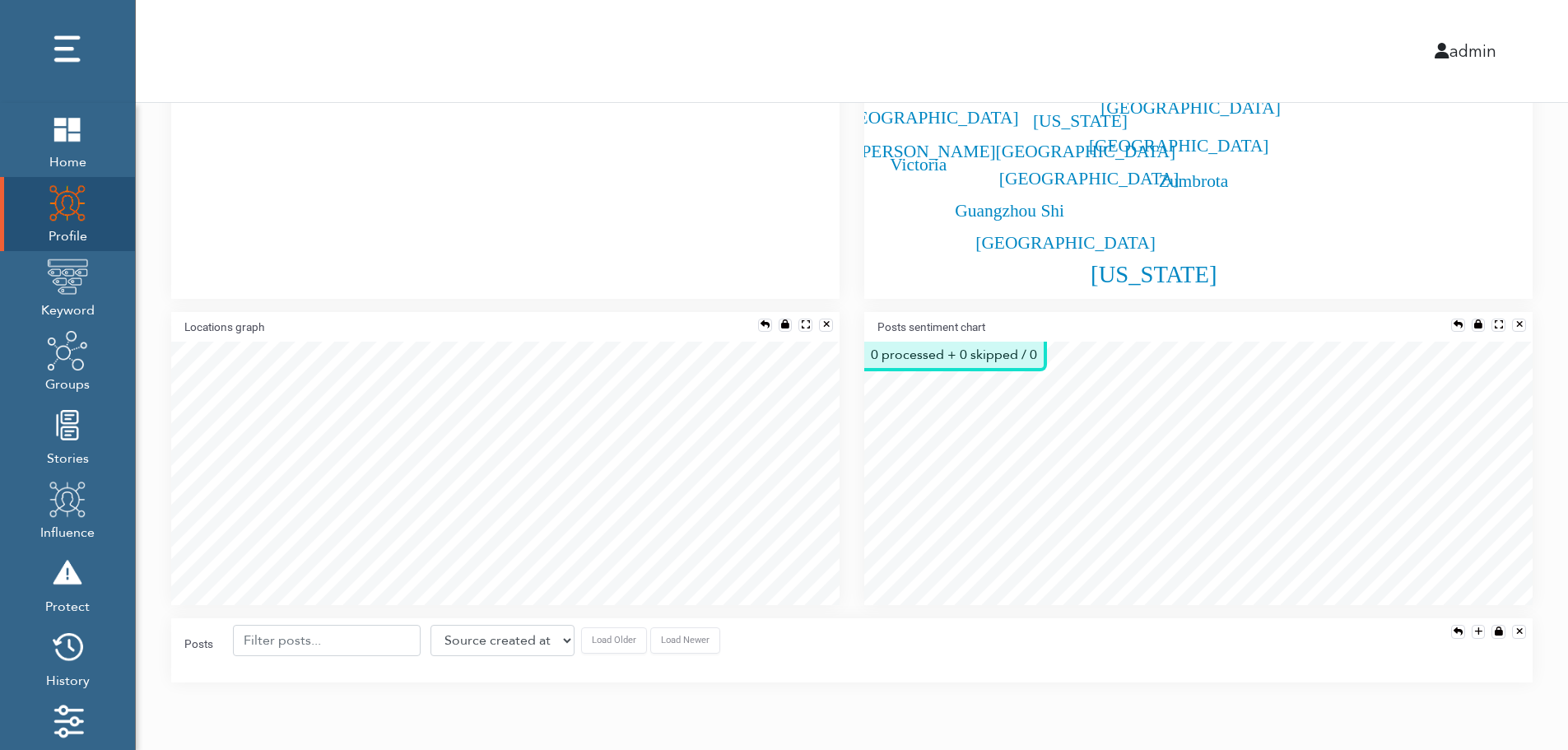
click at [1455, 316] on div "Posts sentiment chart" at bounding box center [1198, 326] width 668 height 29
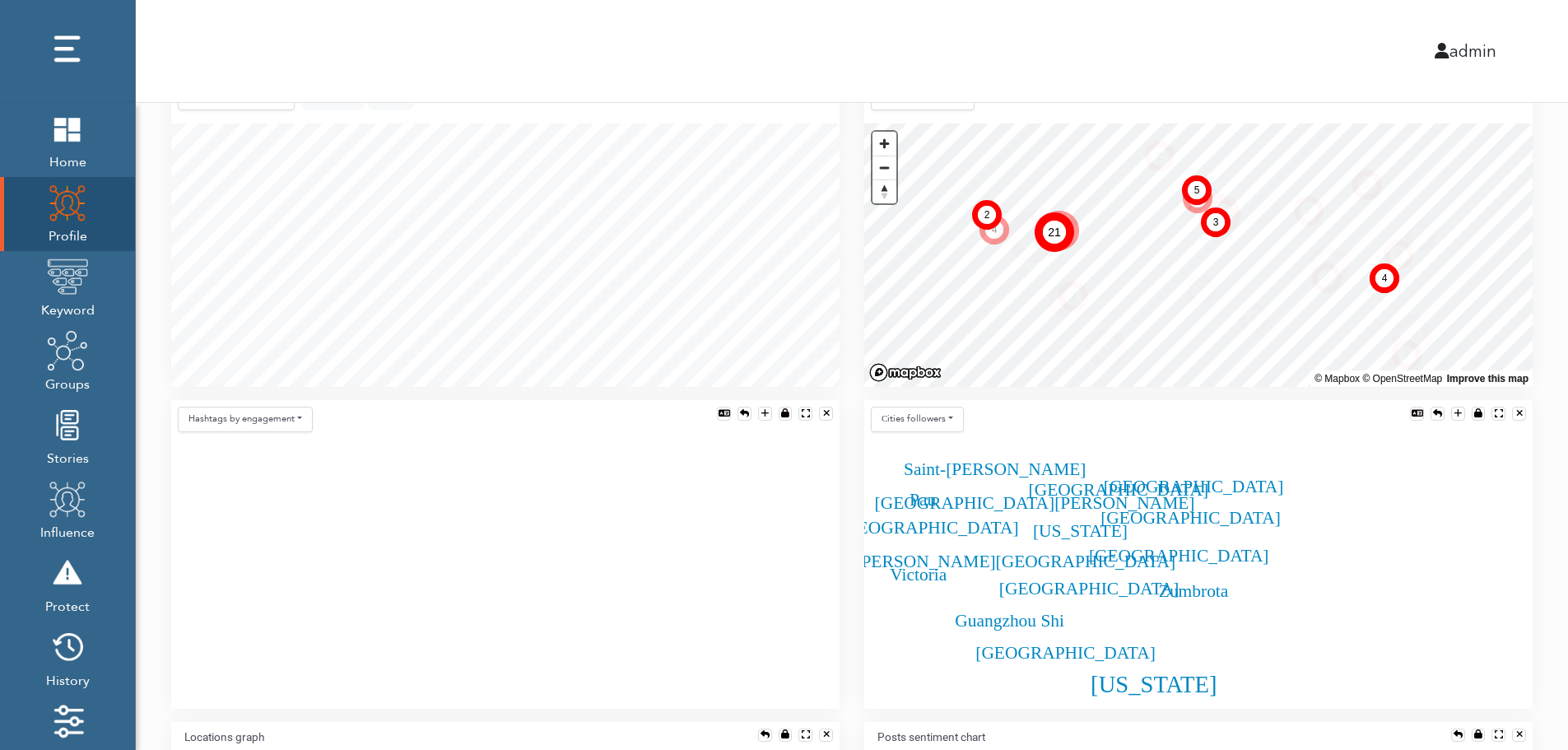
scroll to position [332, 0]
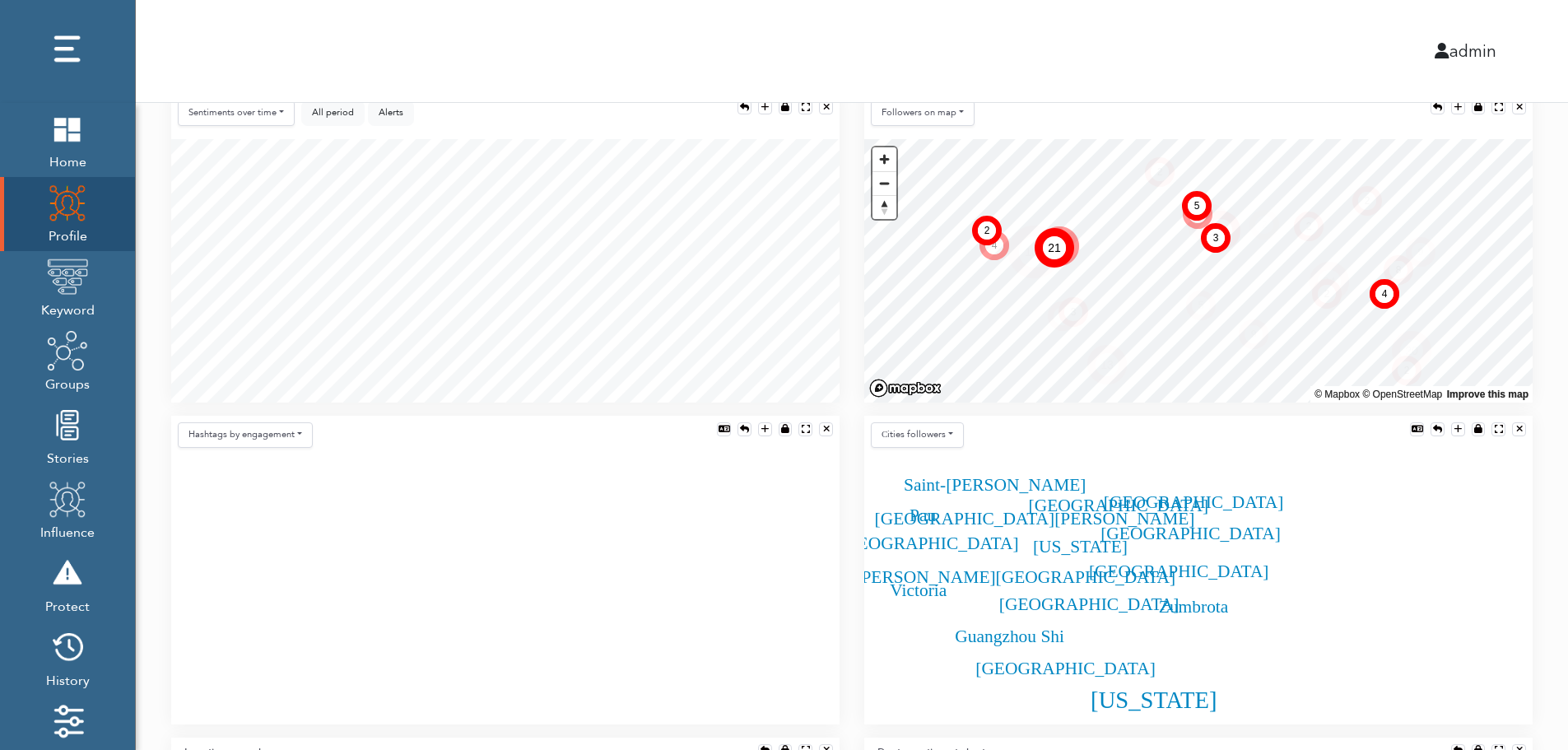
click at [473, 129] on div "Sentiments over time Posts over time Posts by hour Reposts over time Reposts by…" at bounding box center [505, 117] width 668 height 45
click at [478, 136] on div "Sentiments over time Posts over time Posts by hour Reposts over time Reposts by…" at bounding box center [505, 117] width 668 height 45
click at [322, 130] on div "All period Alerts show $ show #" at bounding box center [358, 117] width 113 height 32
click at [582, 126] on div "Sentiments over time Posts over time Posts by hour Reposts over time Reposts by…" at bounding box center [505, 117] width 668 height 45
click at [71, 280] on img at bounding box center [67, 277] width 41 height 41
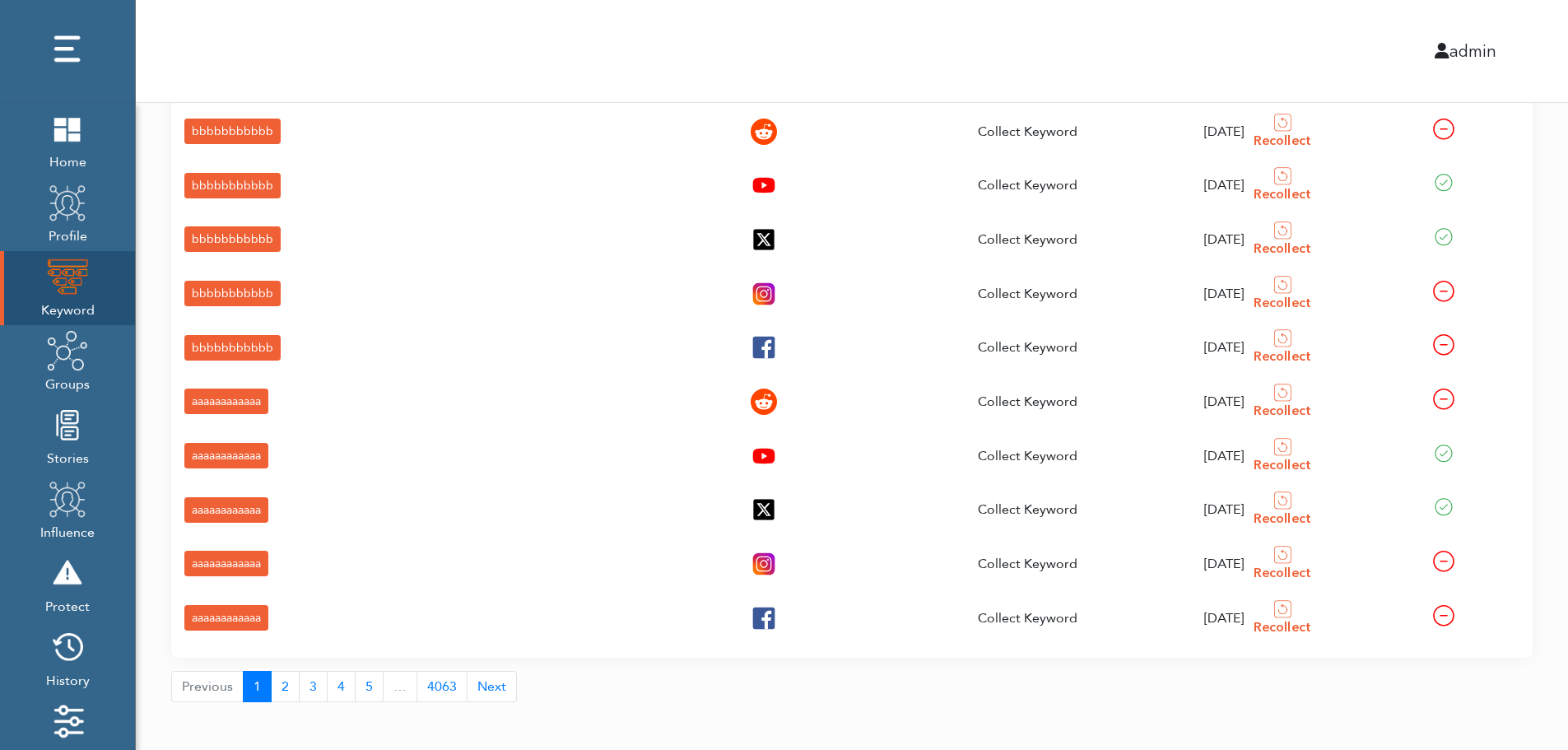
scroll to position [59, 0]
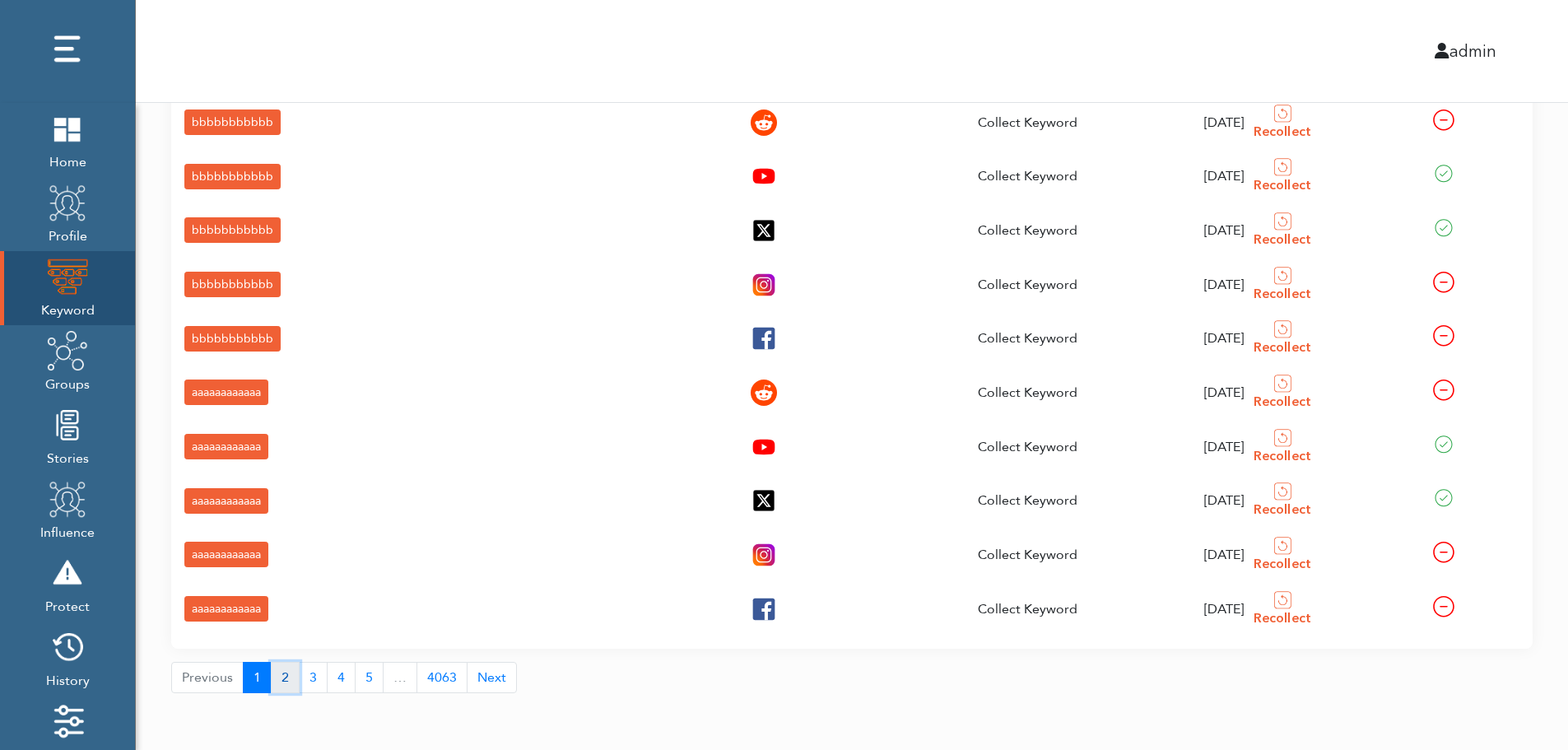
click at [281, 682] on button "2" at bounding box center [285, 678] width 29 height 31
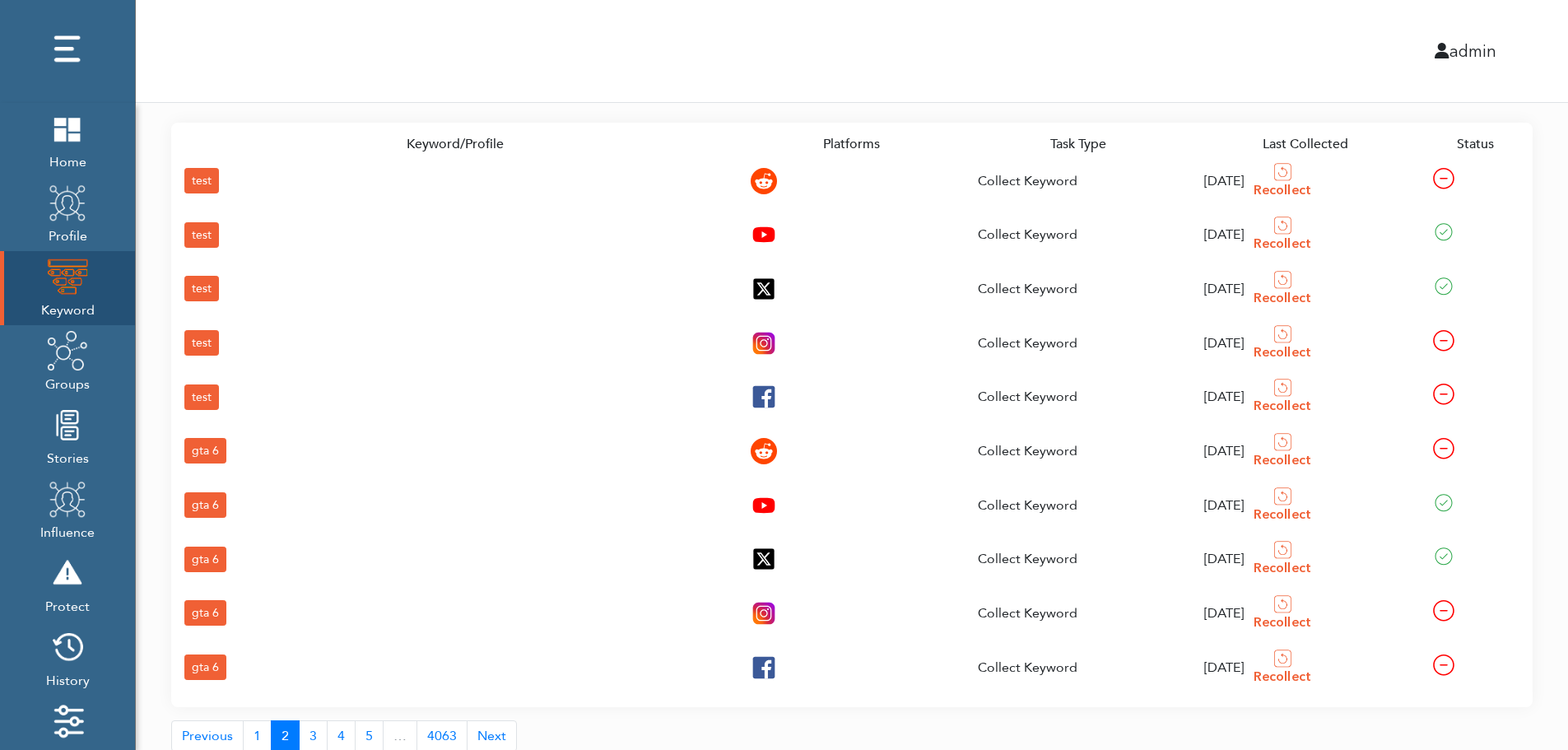
click at [204, 663] on div "gta 6" at bounding box center [205, 668] width 42 height 25
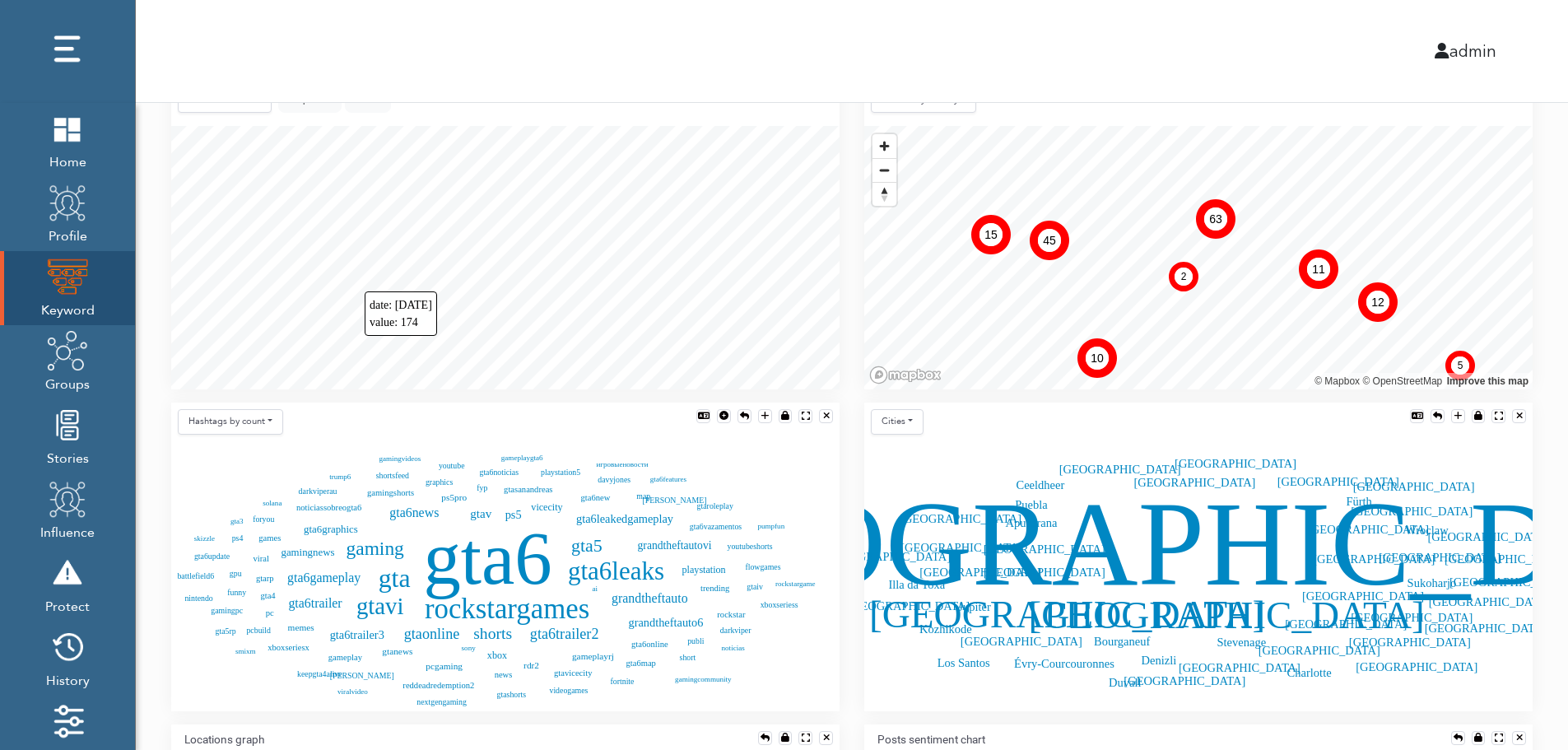
scroll to position [367, 0]
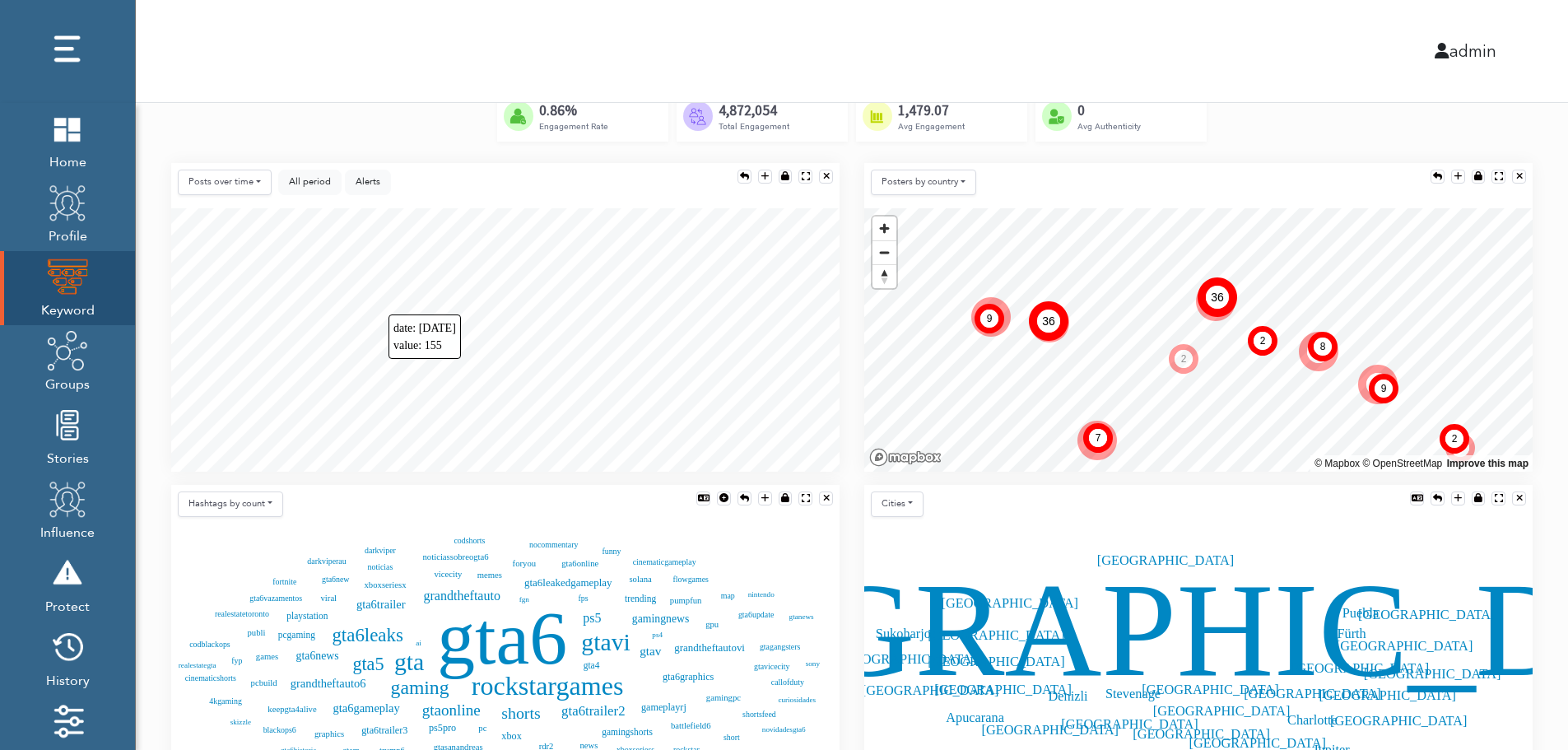
scroll to position [301, 0]
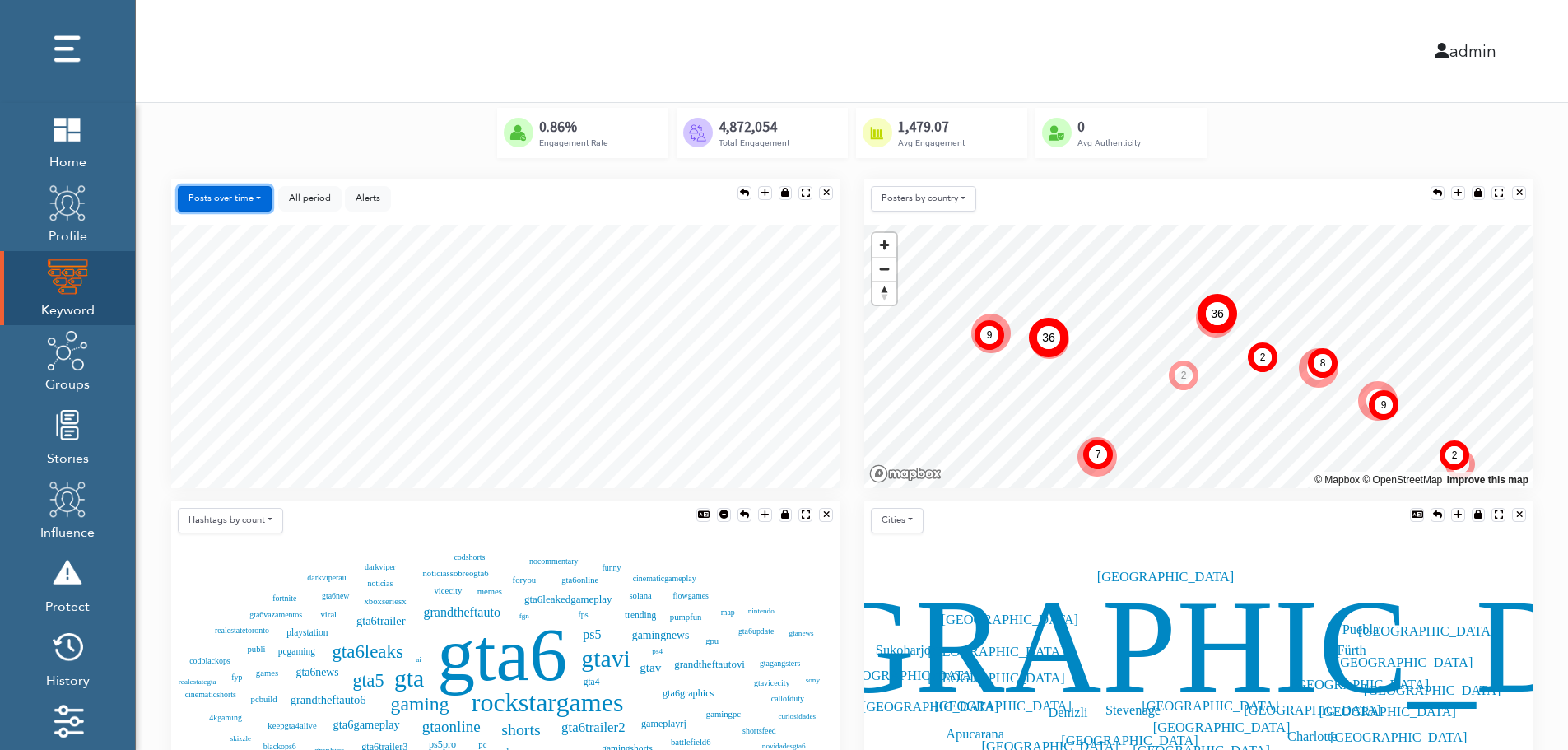
click at [239, 196] on button "Posts over time" at bounding box center [225, 198] width 94 height 25
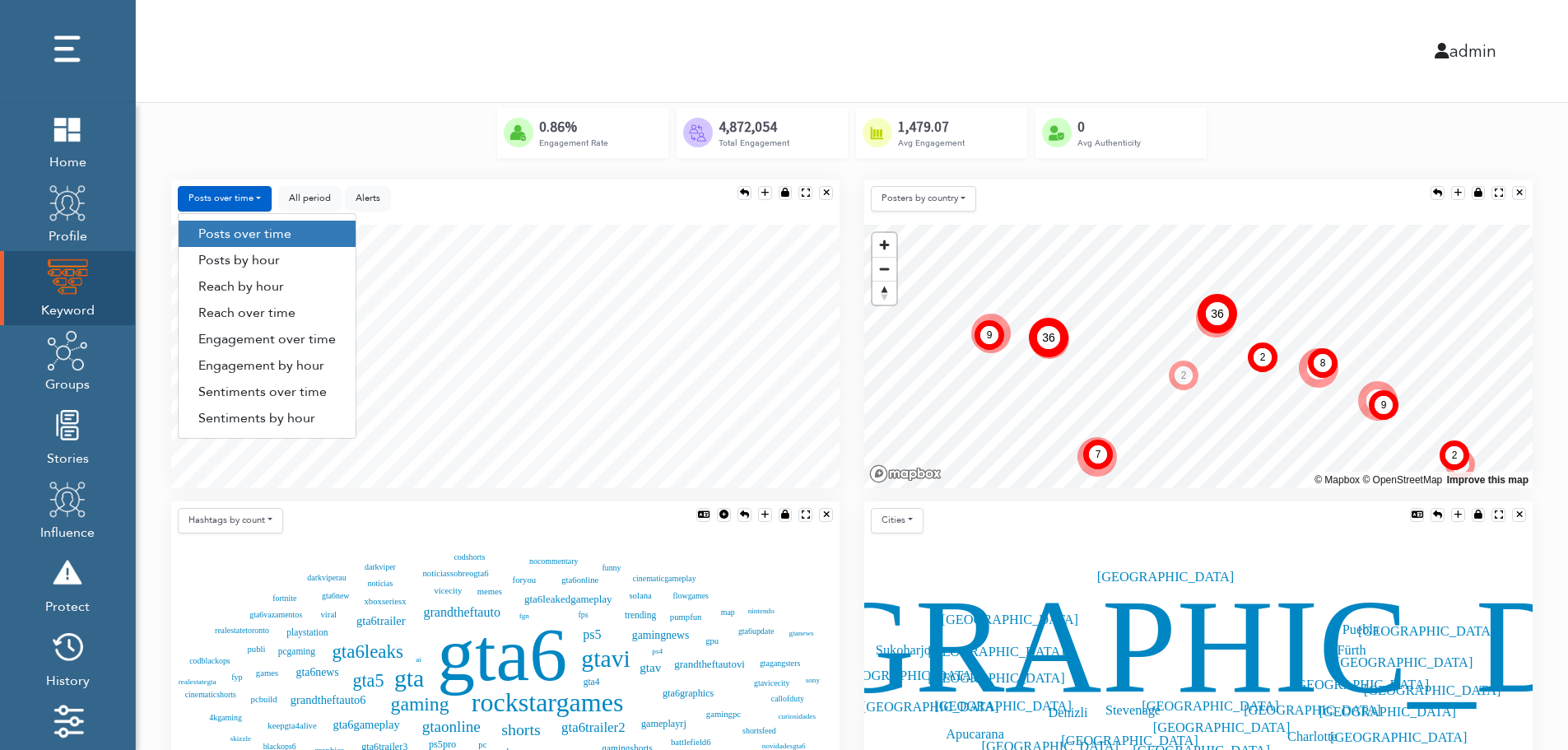
click at [315, 371] on link "Engagement by hour" at bounding box center [267, 365] width 177 height 26
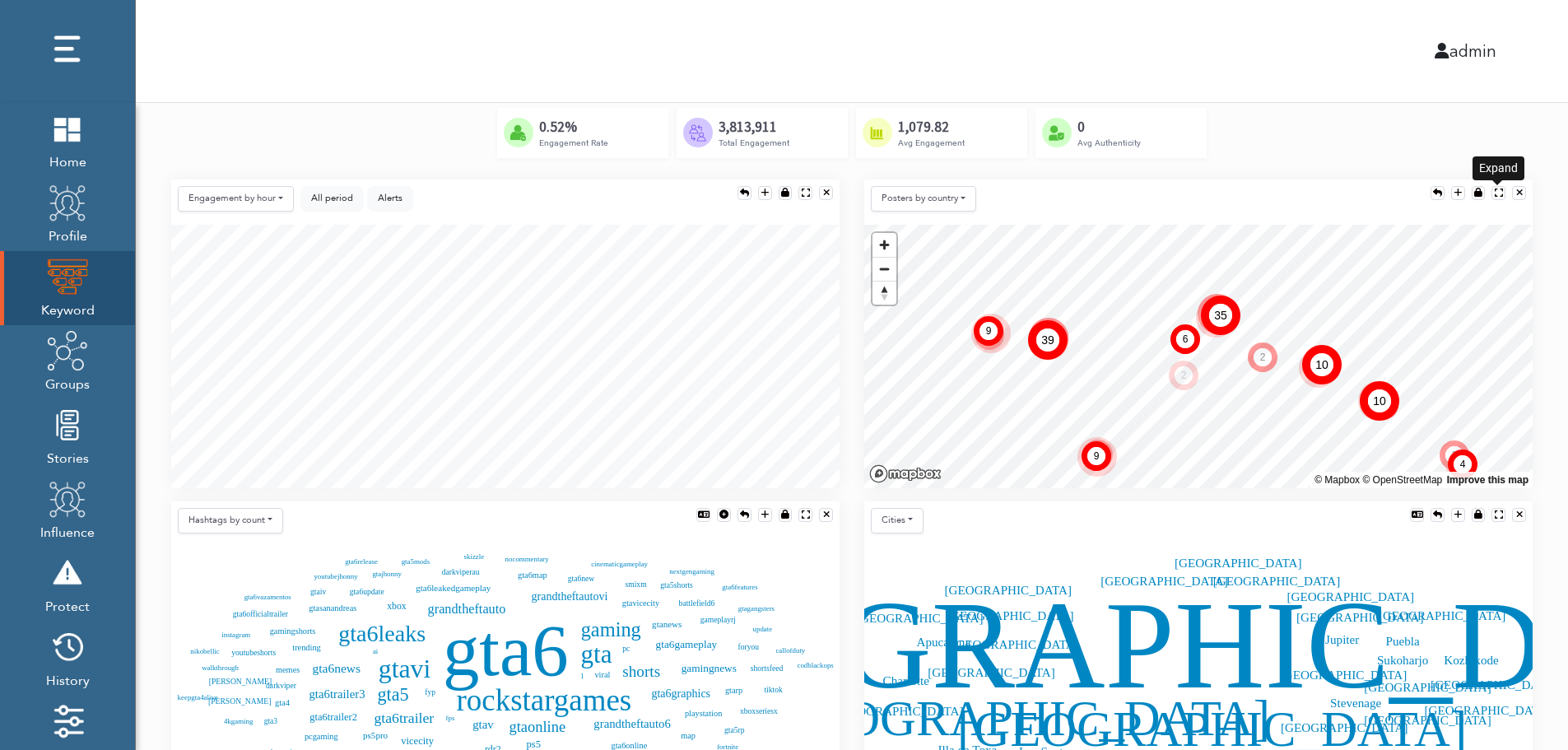
click at [1497, 188] on div at bounding box center [1499, 193] width 8 height 9
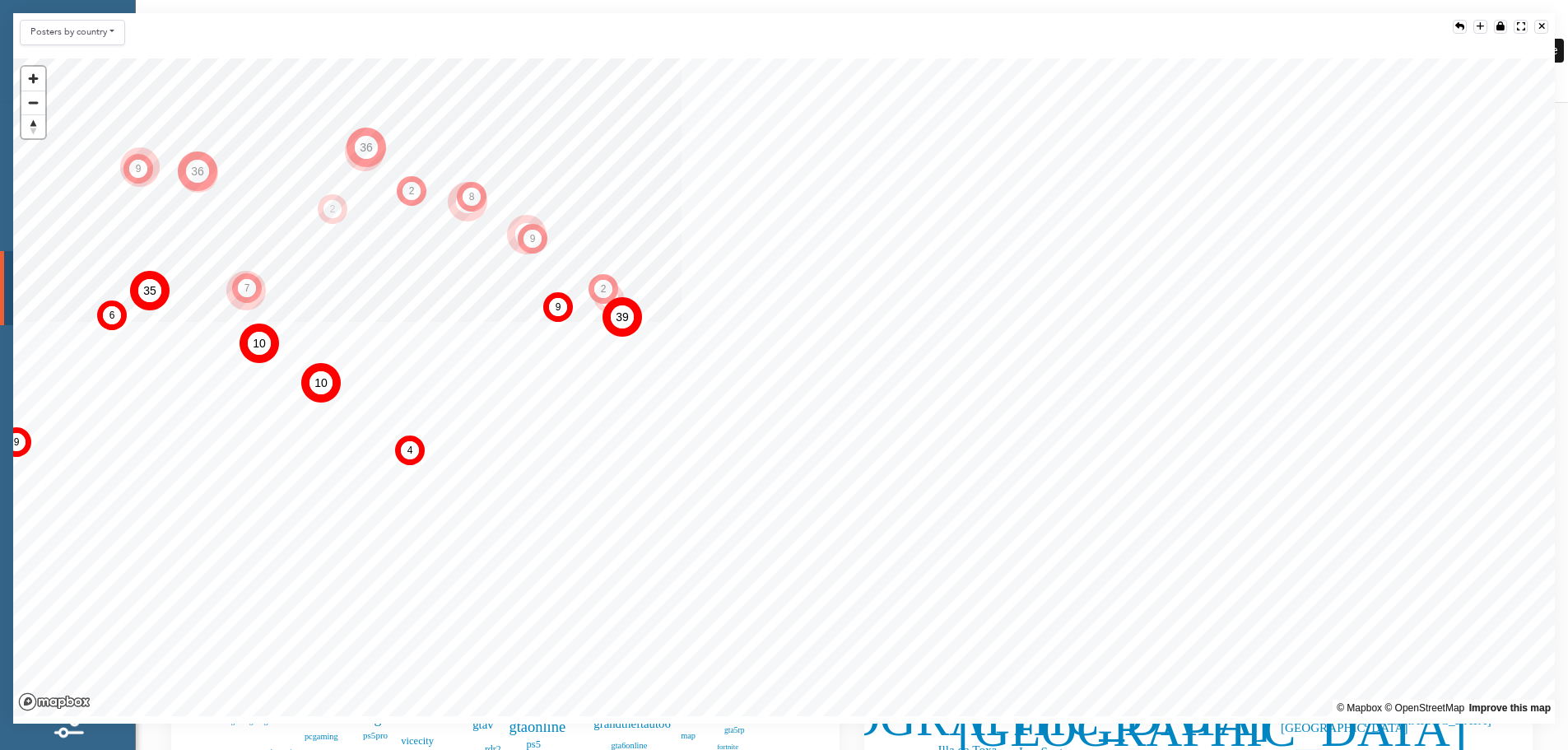
click at [1544, 24] on div at bounding box center [1542, 26] width 7 height 9
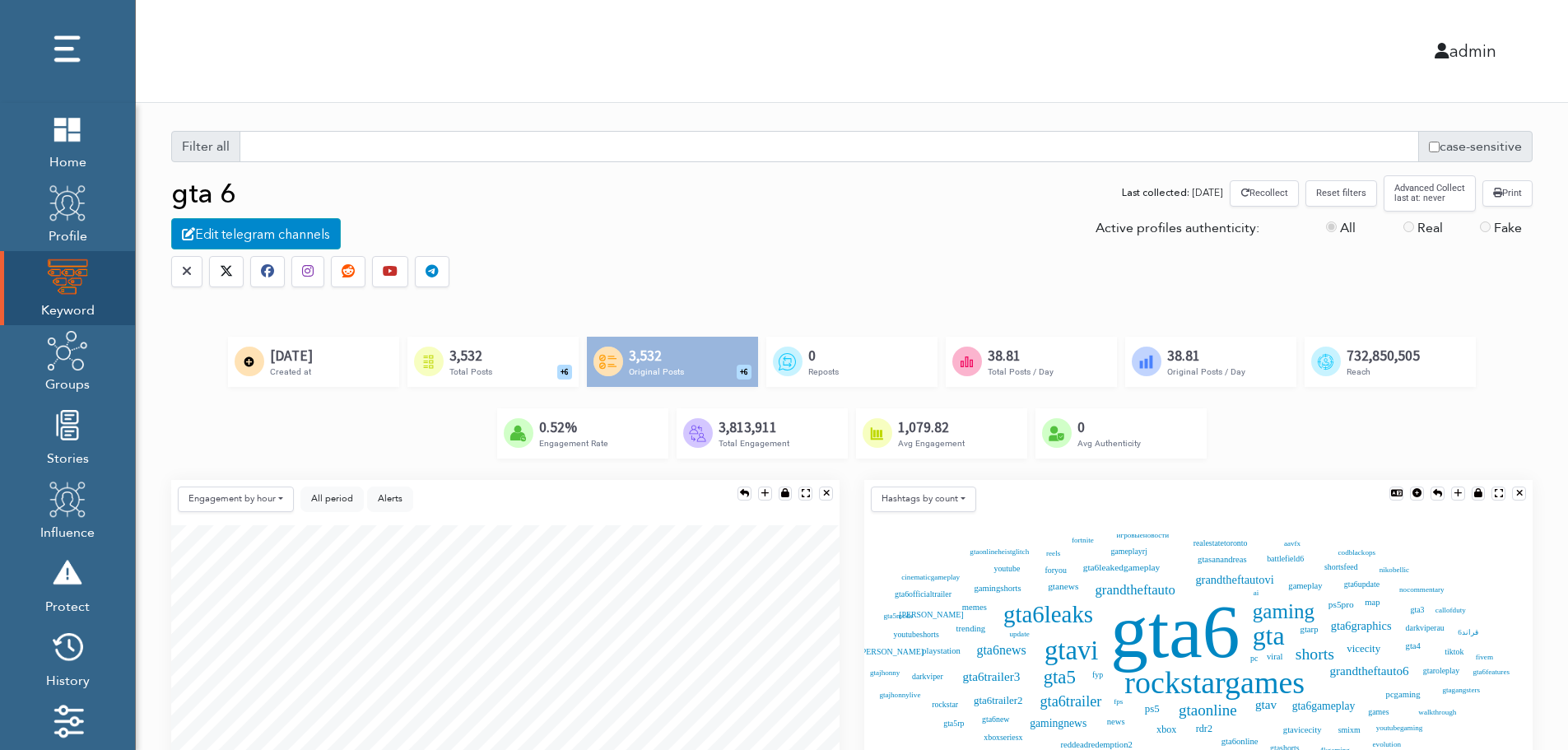
click at [517, 359] on div "Created by Alfredo @ IconsAlfredo.com from the Noun Project 3,532 Total Posts +…" at bounding box center [493, 362] width 171 height 50
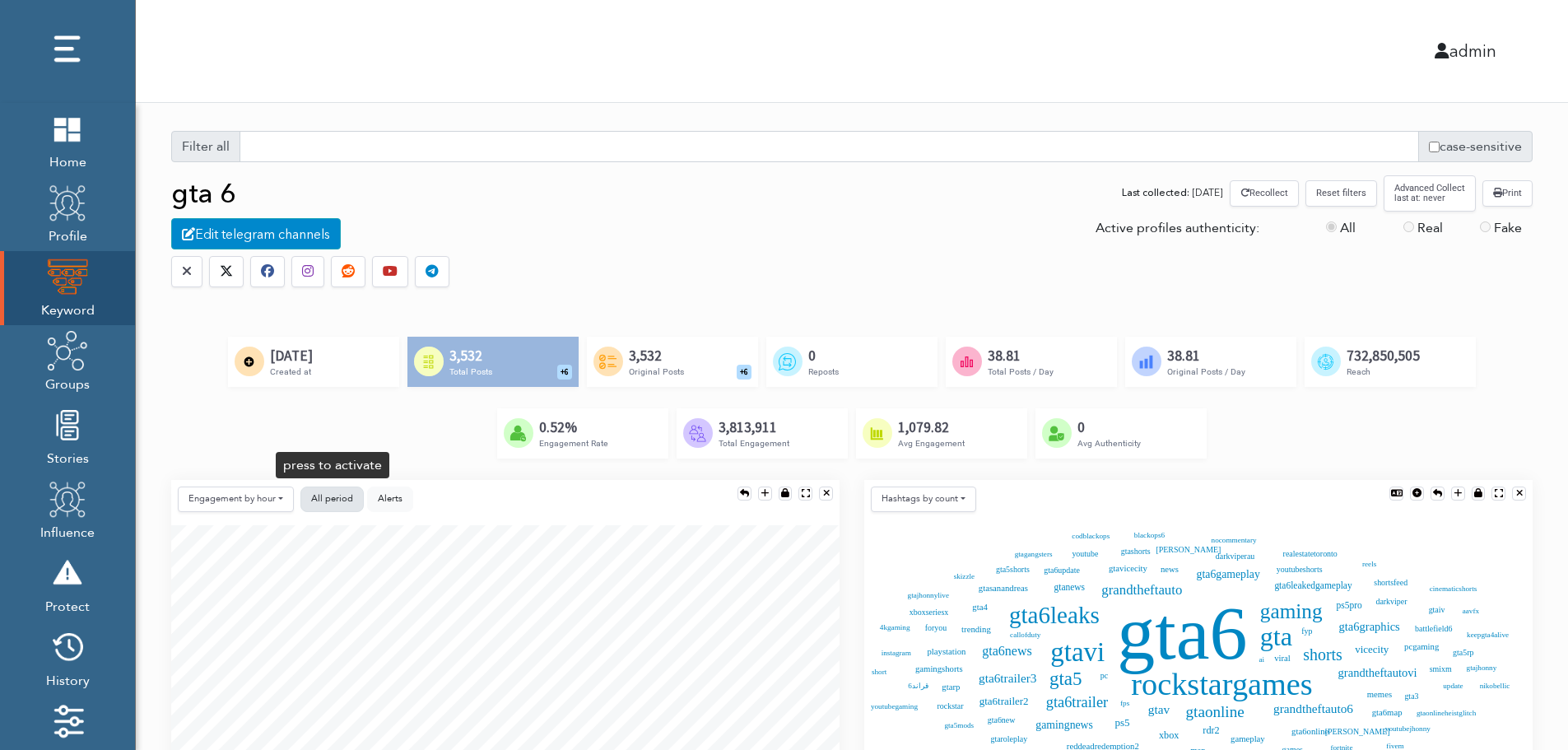
click at [341, 491] on button "All period" at bounding box center [332, 499] width 63 height 25
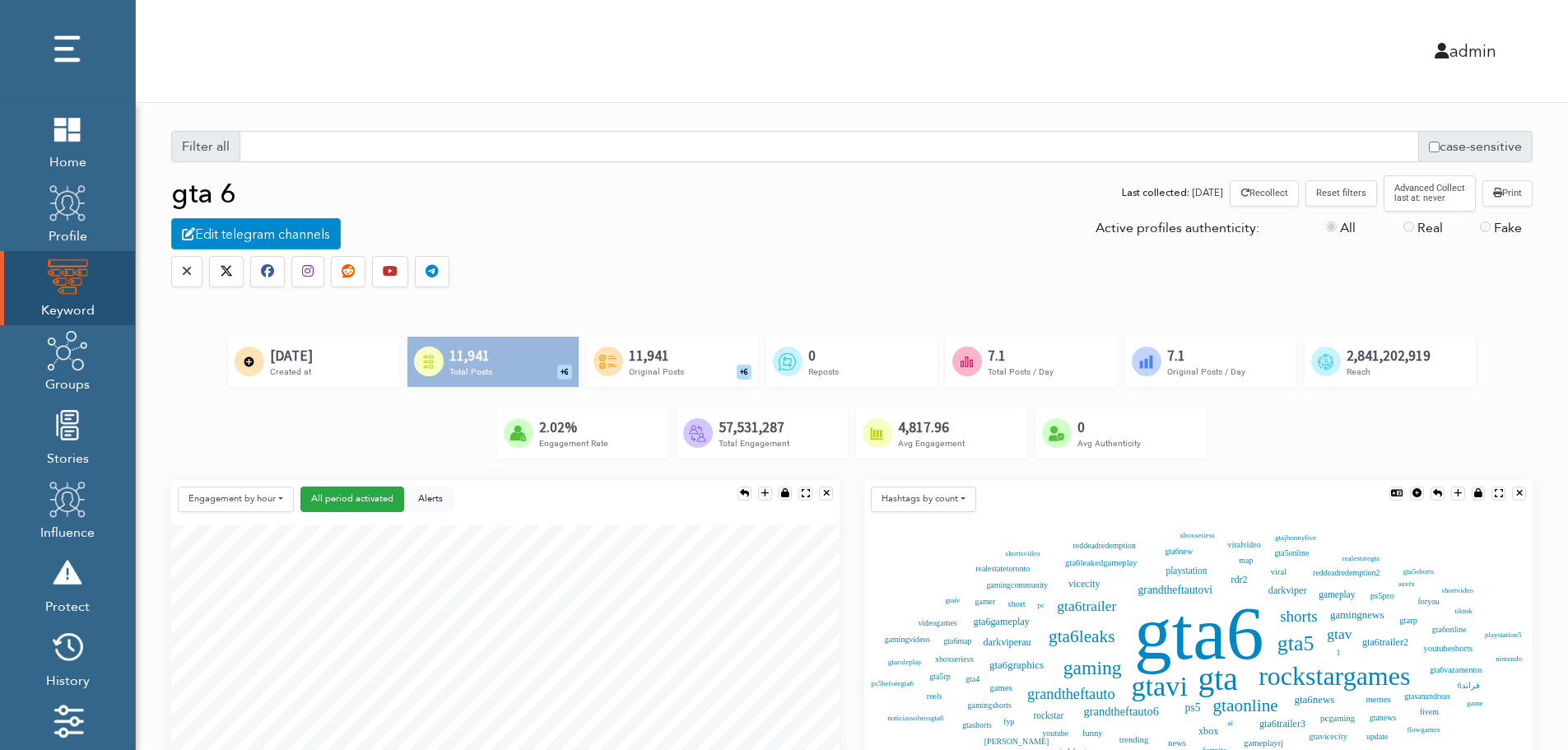
click at [1344, 197] on button "Reset filters" at bounding box center [1341, 193] width 71 height 25
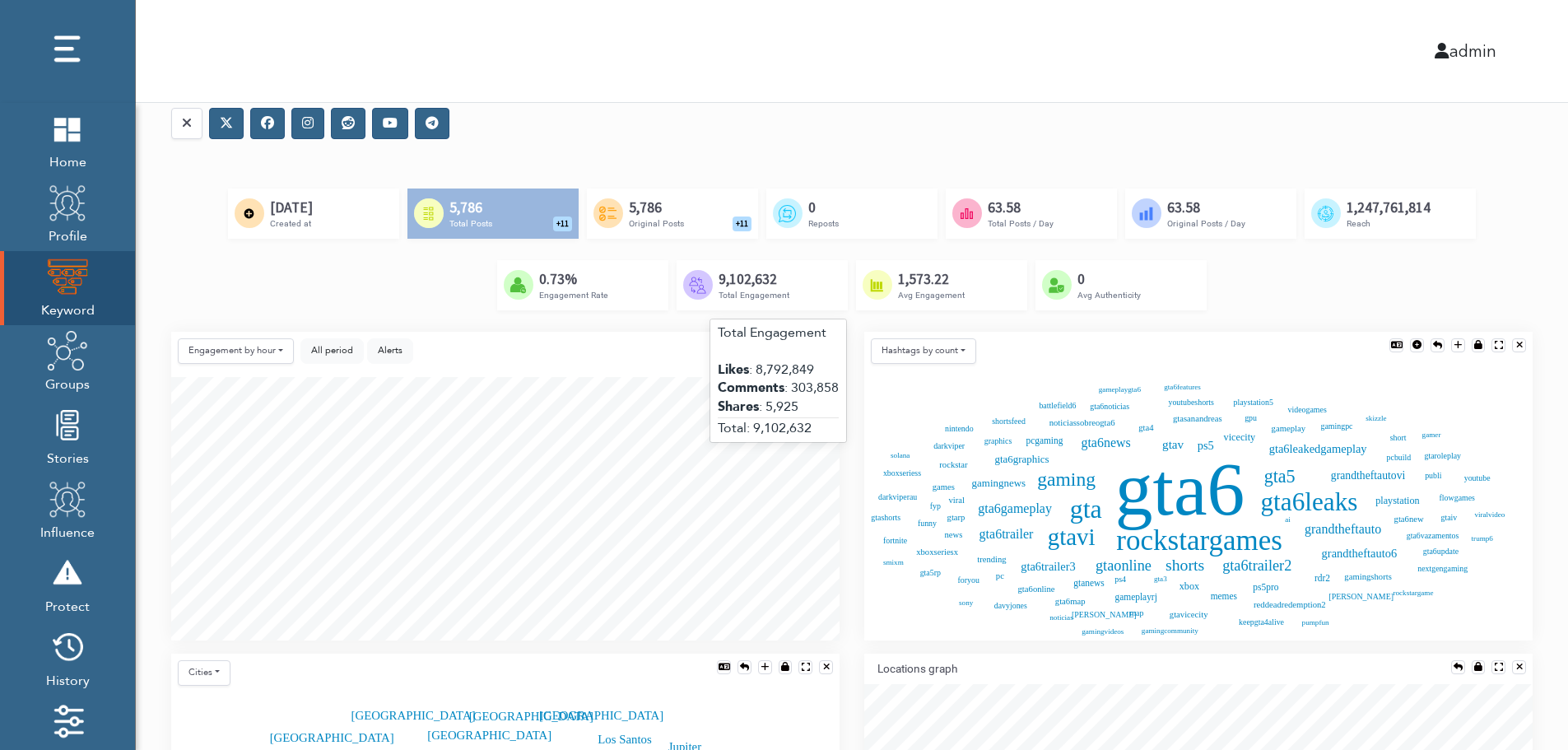
scroll to position [165, 0]
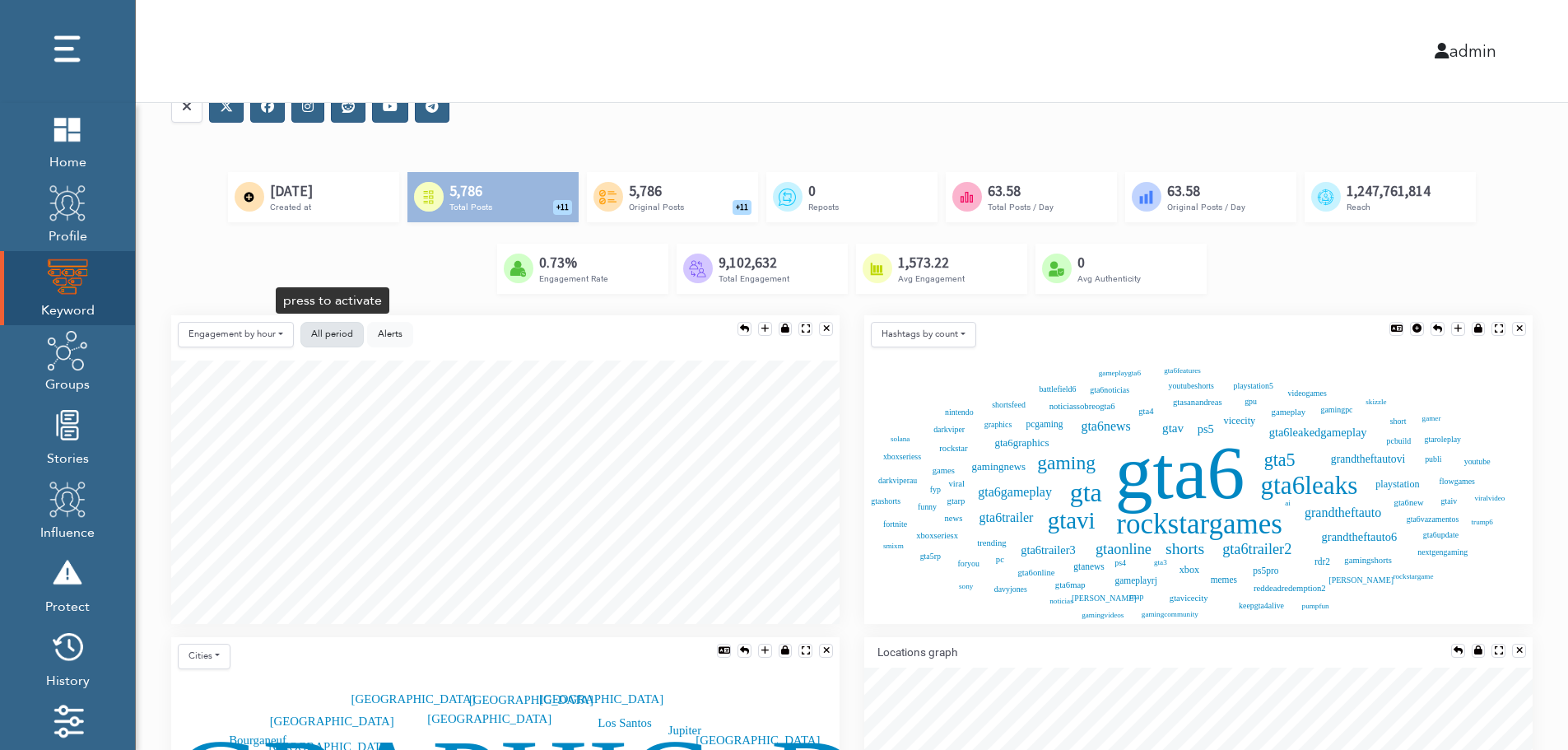
click at [307, 334] on button "All period" at bounding box center [332, 335] width 63 height 25
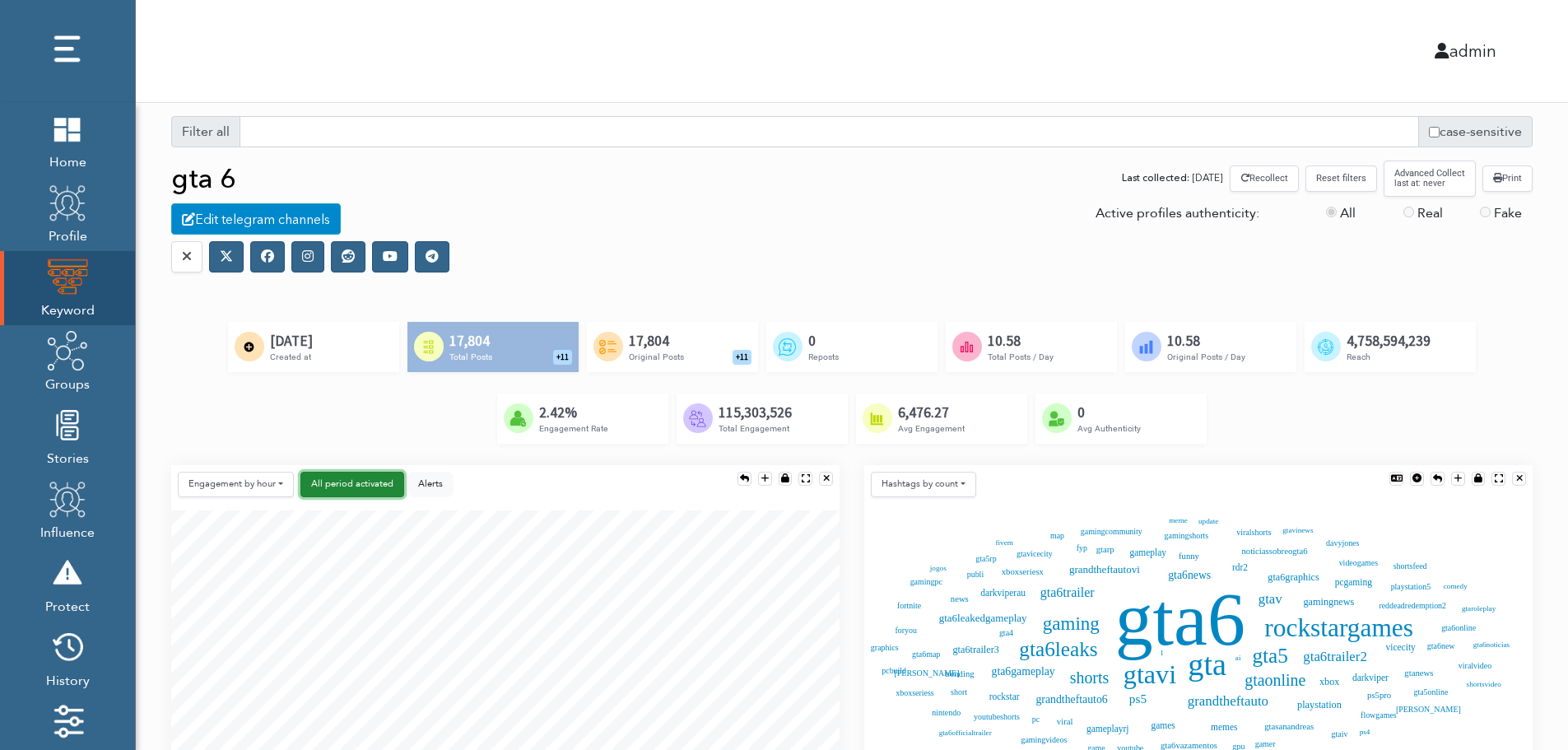
scroll to position [0, 0]
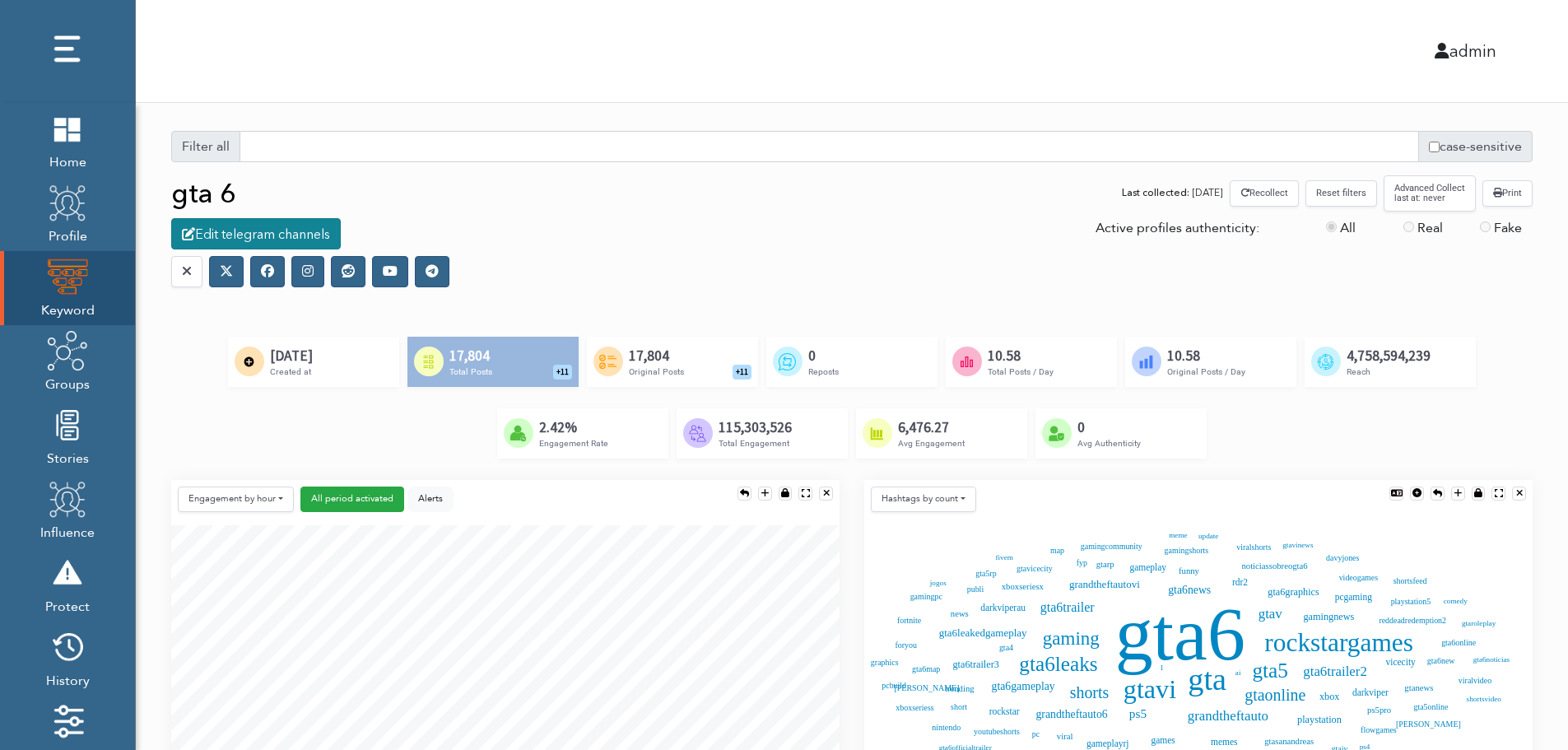
click at [272, 235] on div "Edit telegram channels" at bounding box center [256, 234] width 170 height 31
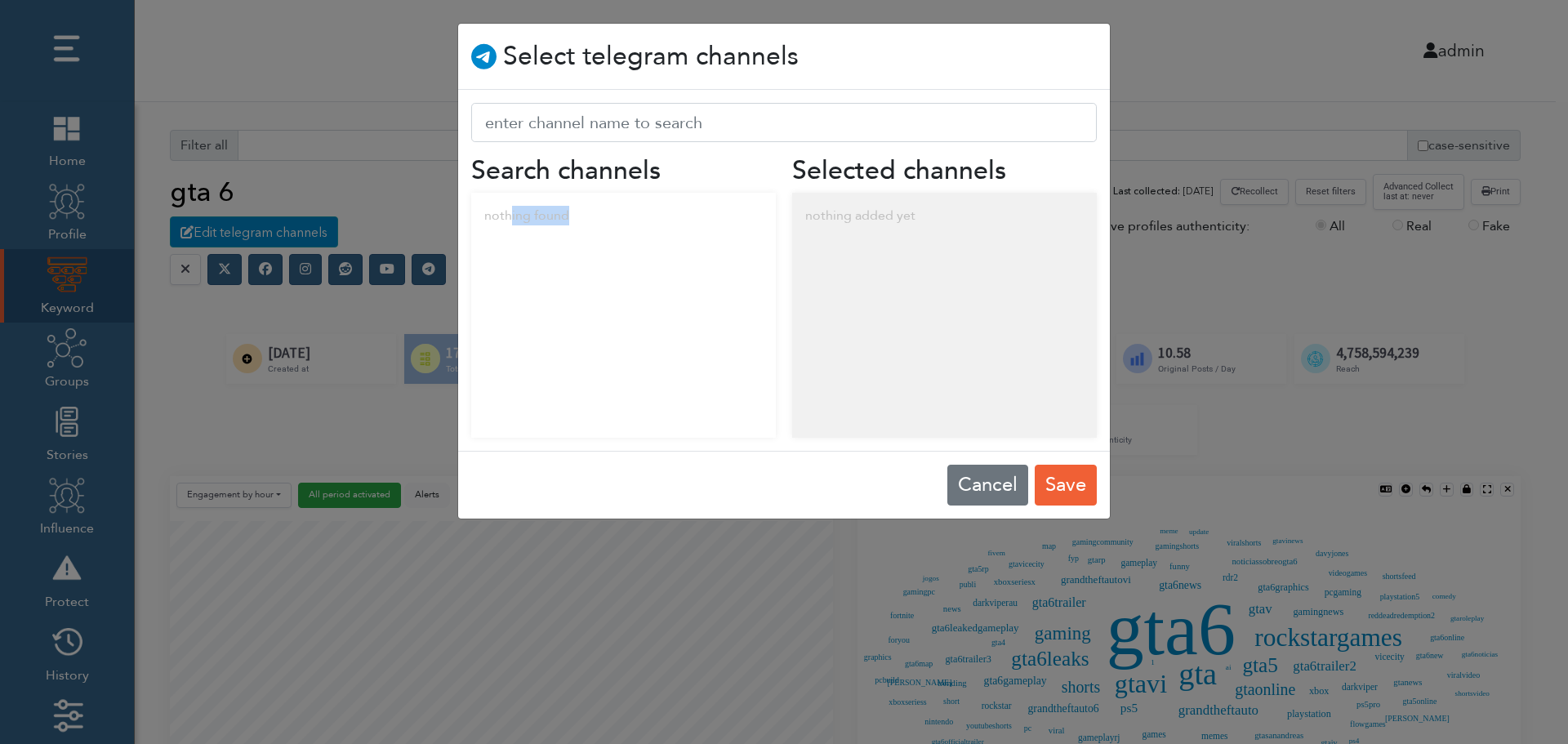
drag, startPoint x: 509, startPoint y: 219, endPoint x: 646, endPoint y: 234, distance: 137.8
click at [646, 234] on div "nothing found" at bounding box center [623, 215] width 304 height 46
click at [911, 214] on div "nothing added yet" at bounding box center [944, 215] width 304 height 46
click at [976, 481] on button "Cancel" at bounding box center [987, 485] width 81 height 41
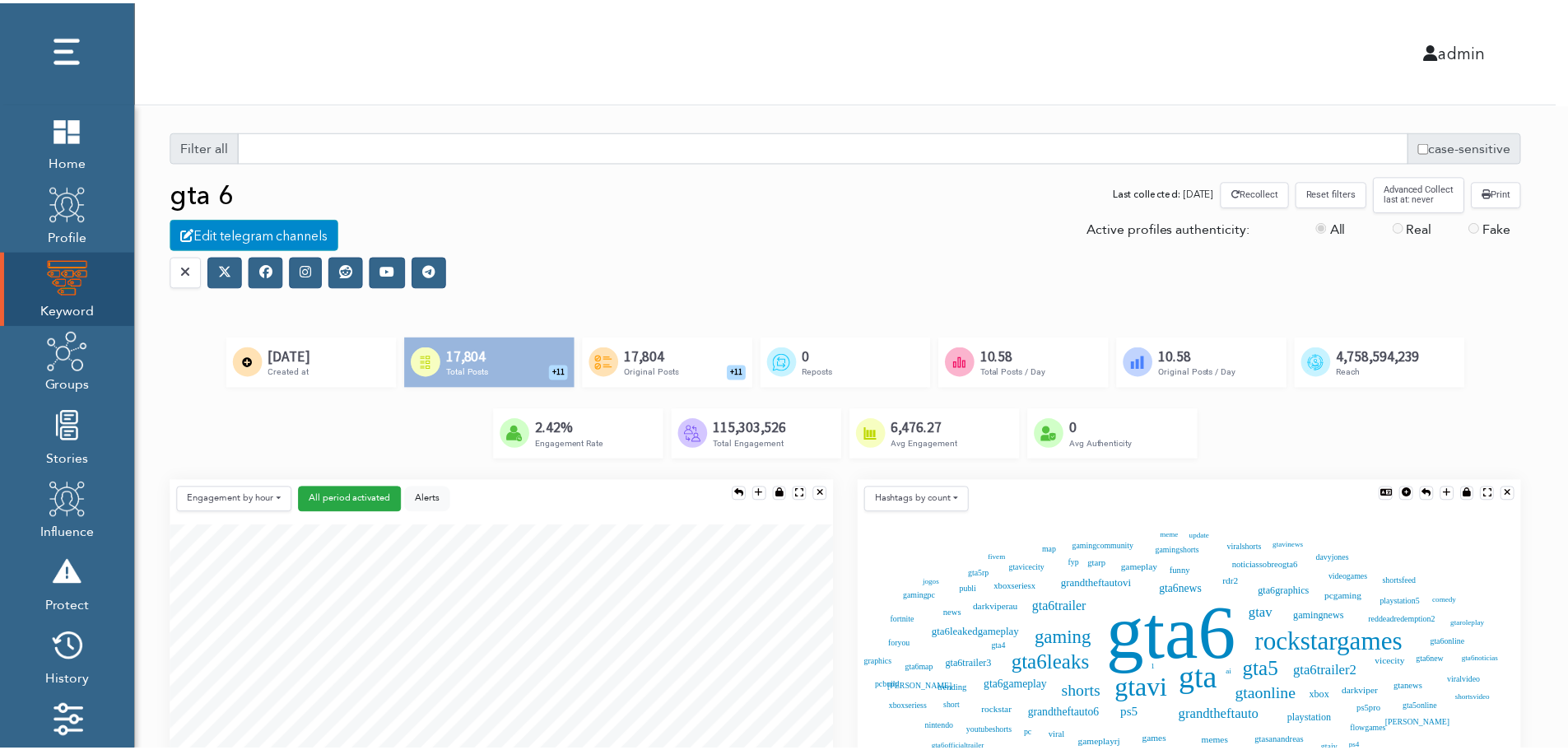
scroll to position [8, 8]
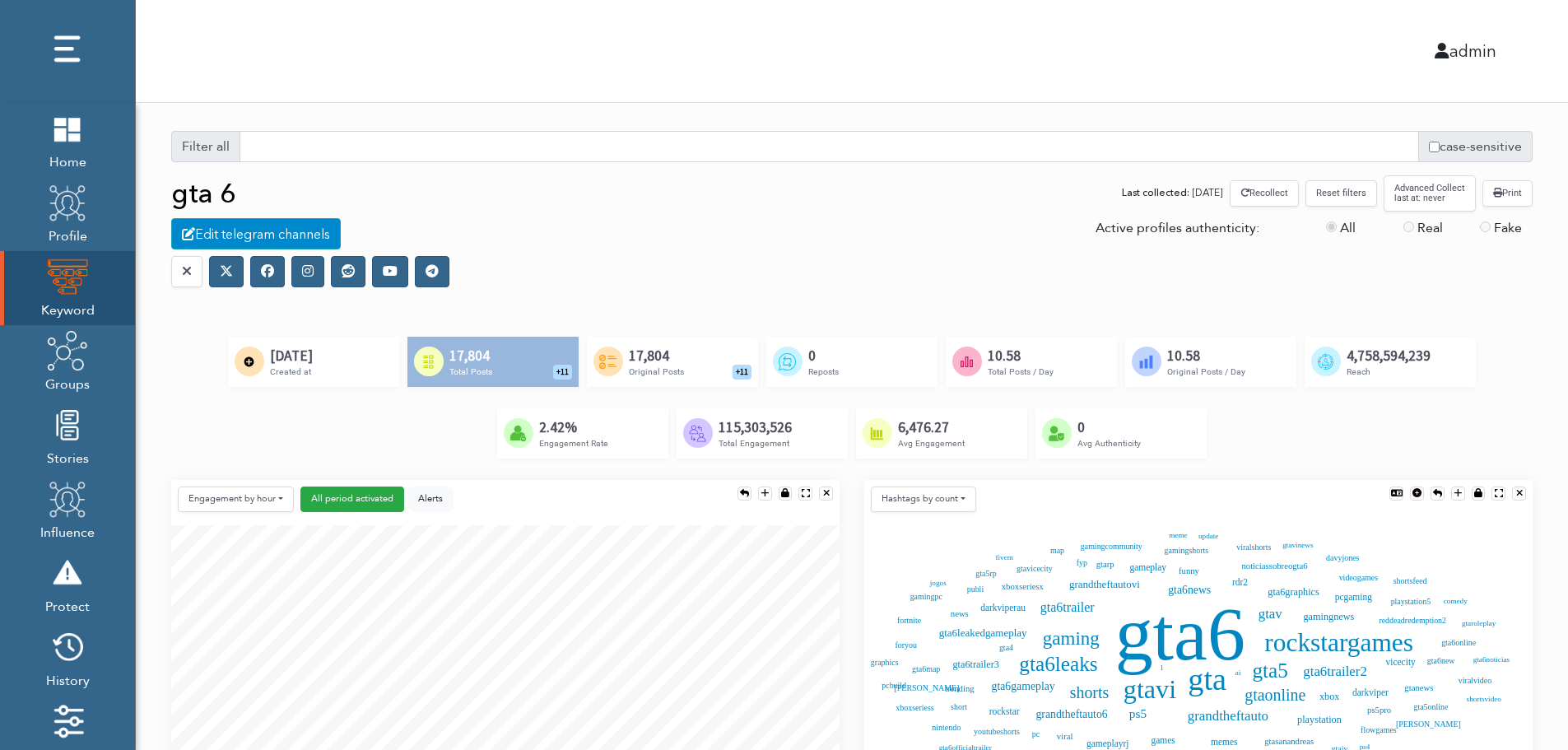
click at [266, 276] on icon at bounding box center [268, 271] width 13 height 13
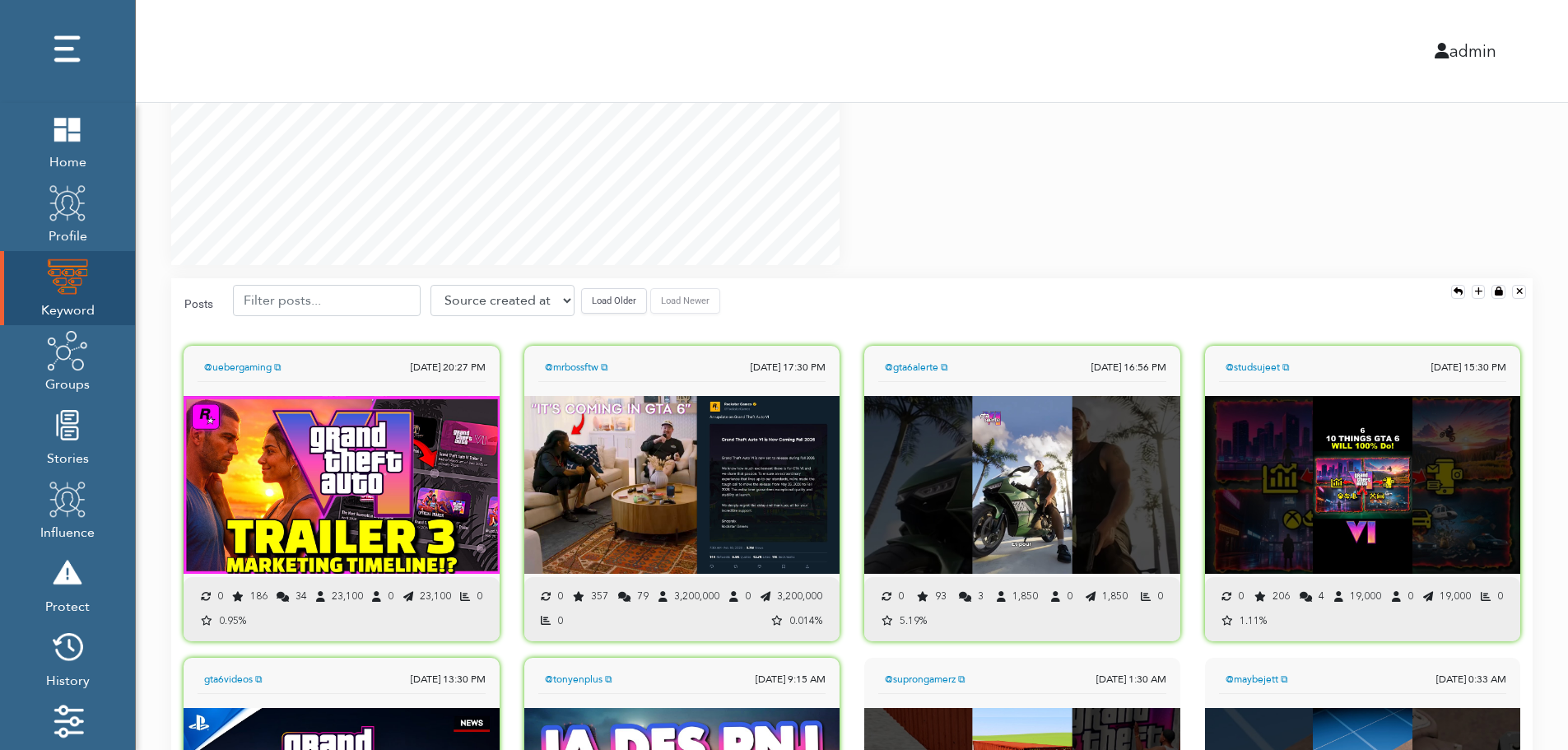
scroll to position [1153, 0]
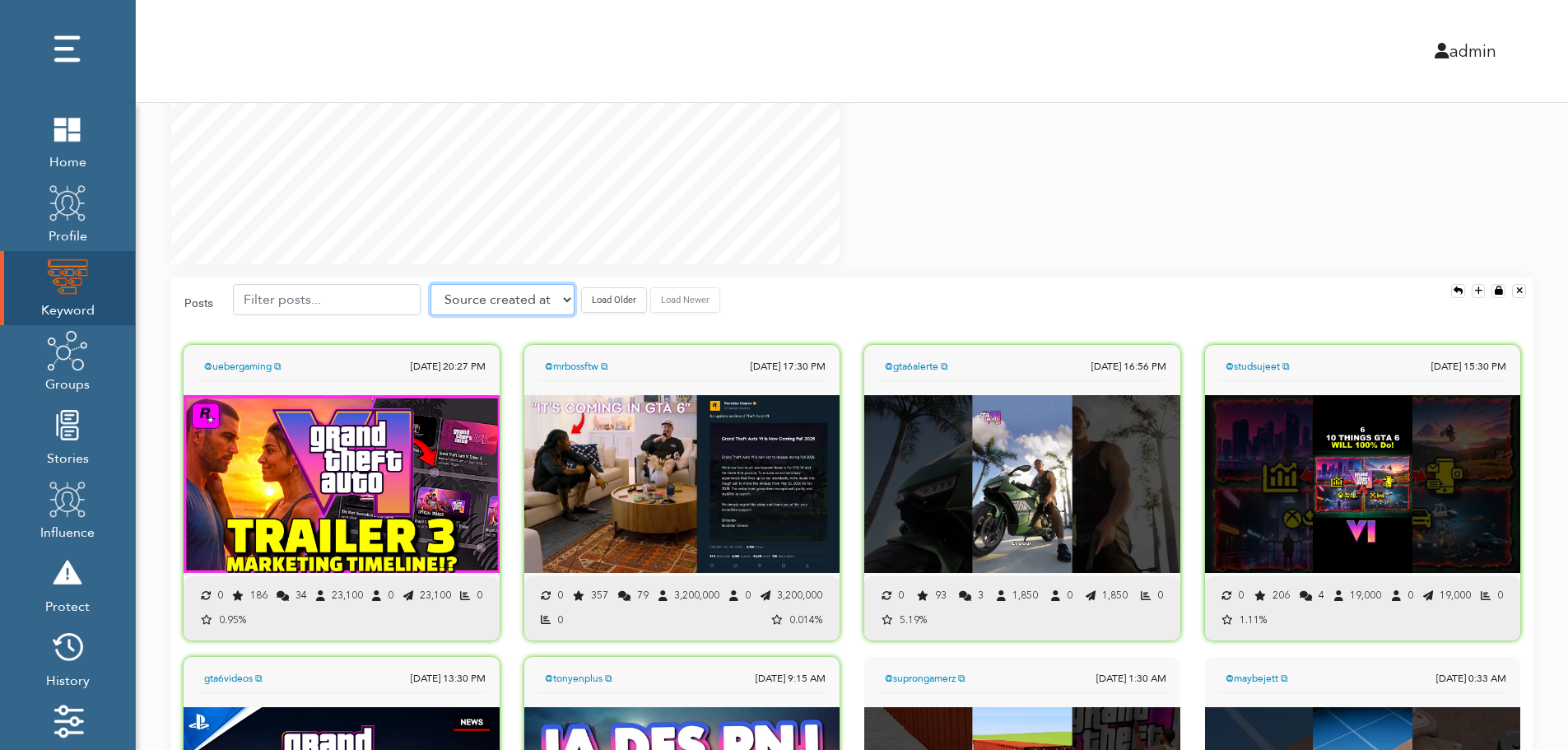
click at [499, 304] on select "Source created at Retweets Likes/favorites Followers Friends Reach Retweet rate…" at bounding box center [502, 299] width 144 height 31
click at [430, 284] on select "Source created at Retweets Likes/favorites Followers Friends Reach Retweet rate…" at bounding box center [502, 299] width 144 height 31
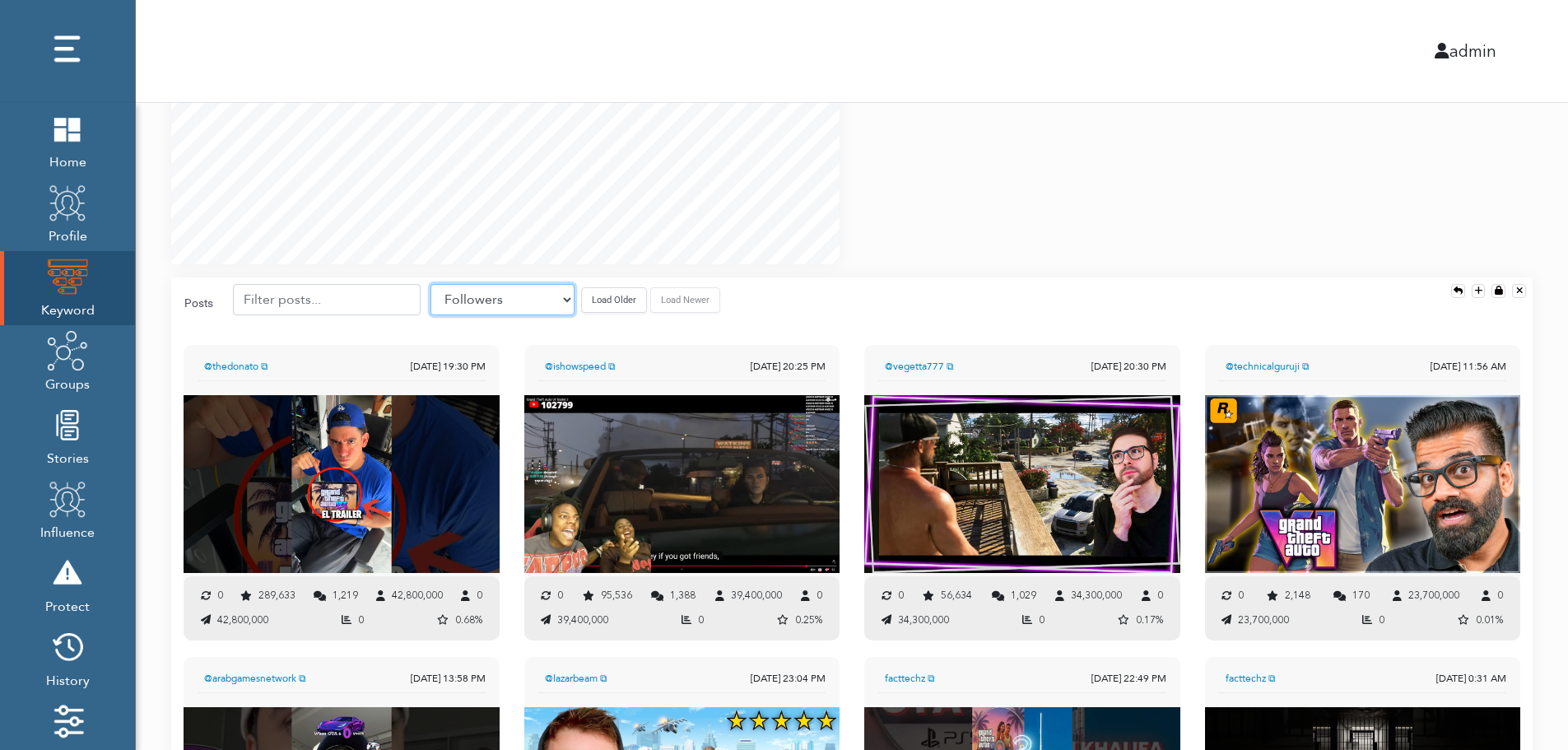
click at [525, 294] on select "Source created at Retweets Likes/favorites Followers Friends Reach Retweet rate…" at bounding box center [502, 299] width 144 height 31
select select "share_rate"
click at [430, 284] on select "Source created at Retweets Likes/favorites Followers Friends Reach Retweet rate…" at bounding box center [502, 299] width 144 height 31
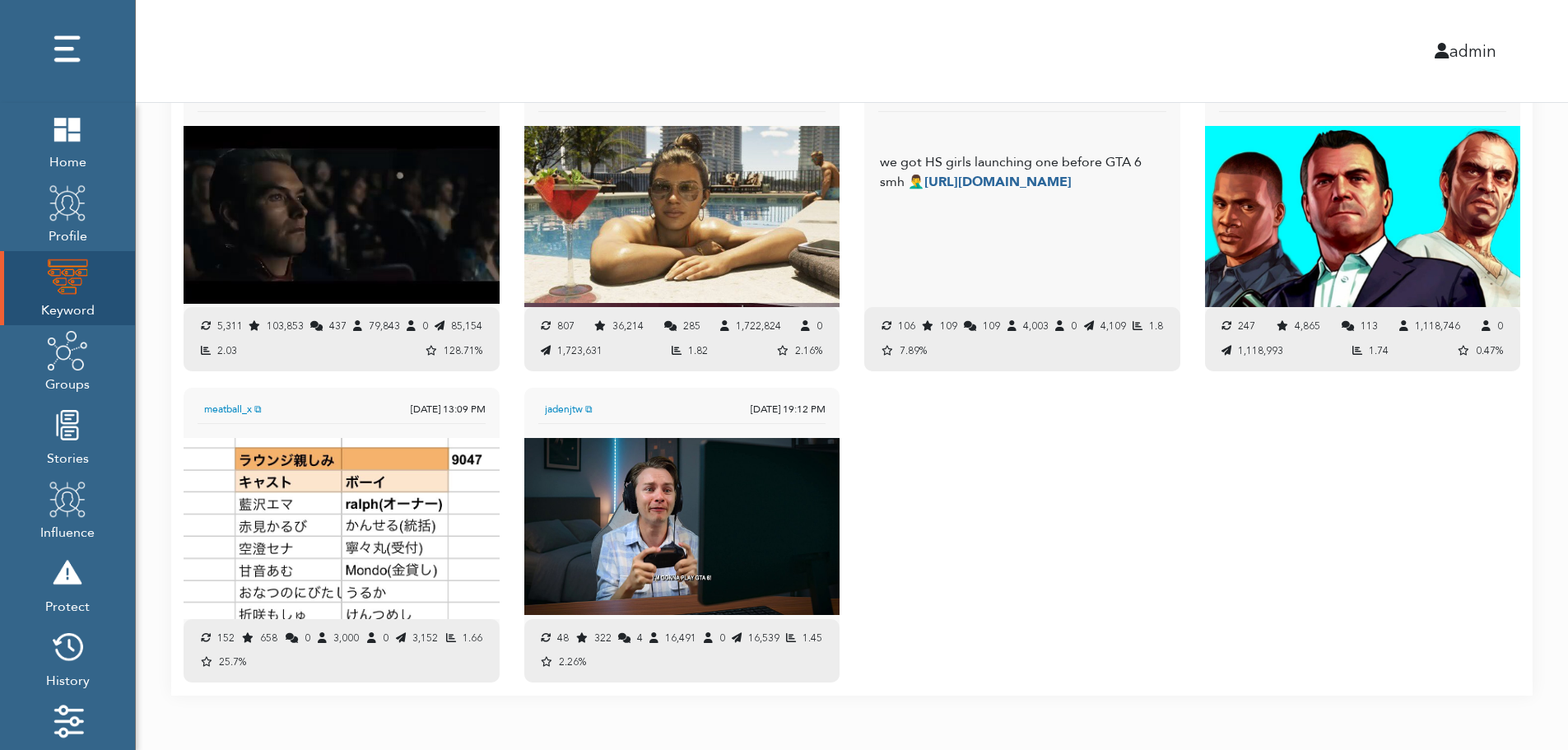
scroll to position [1751, 0]
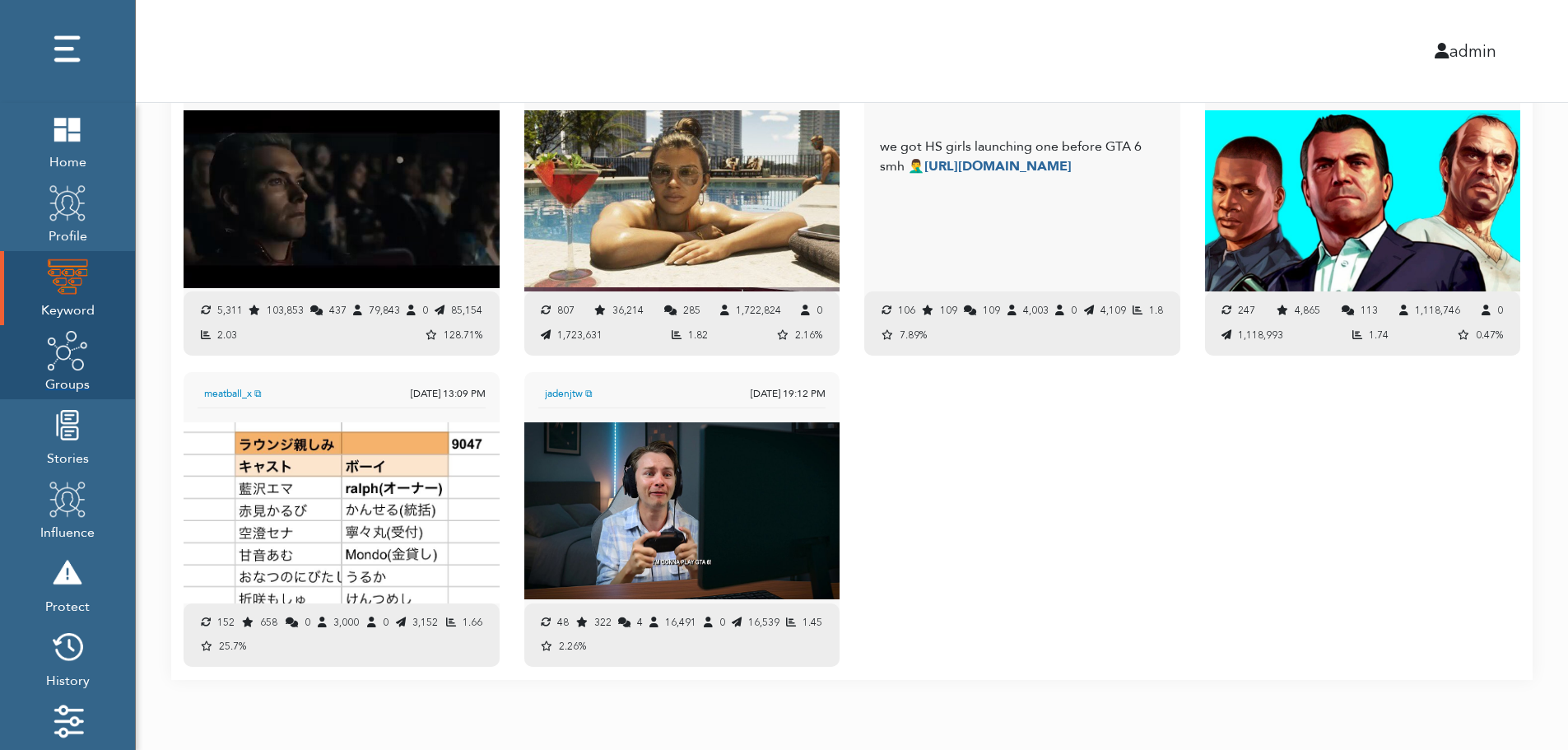
click at [67, 375] on span "Groups" at bounding box center [67, 383] width 45 height 23
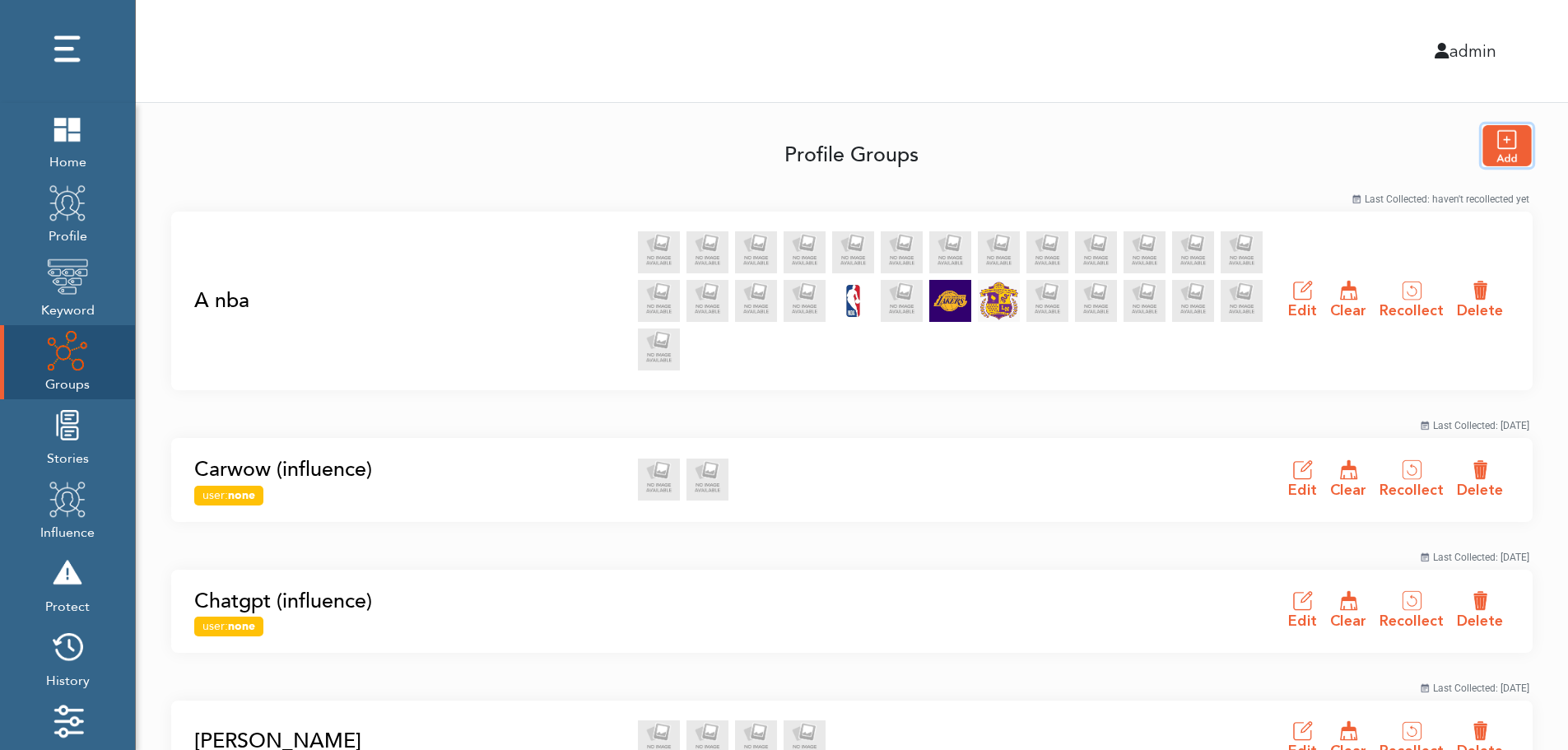
click at [1513, 145] on img "button" at bounding box center [1507, 145] width 50 height 41
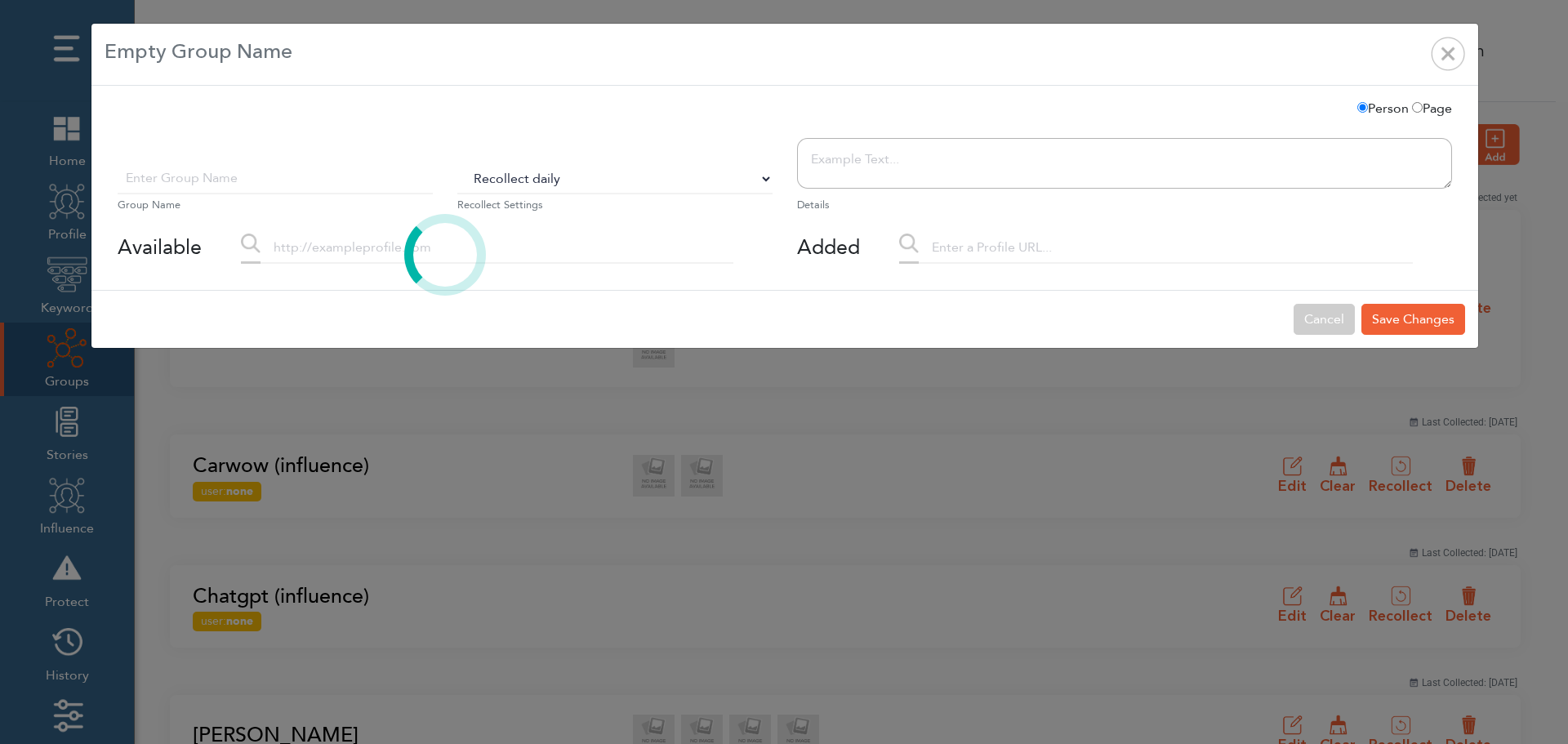
click at [515, 181] on select "Do Not Recollect Recollect every 3 hours Recollect every 6 hours Recollect ever…" at bounding box center [615, 178] width 315 height 31
select select "0"
click at [458, 163] on select "Do Not Recollect Recollect every 3 hours Recollect every 6 hours Recollect ever…" at bounding box center [615, 178] width 315 height 31
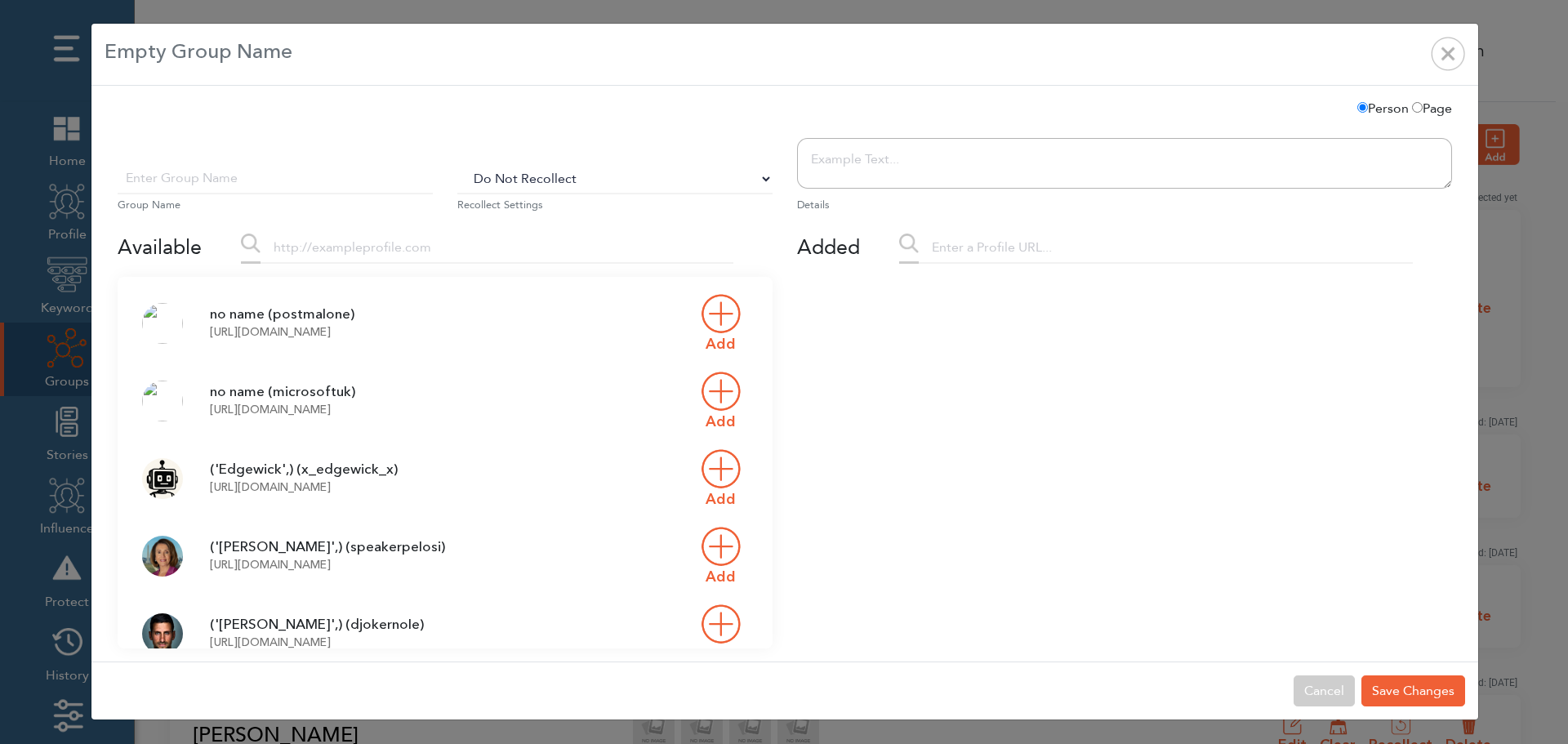
click at [364, 257] on input "text" at bounding box center [496, 248] width 473 height 31
click at [308, 186] on input "text" at bounding box center [275, 178] width 315 height 31
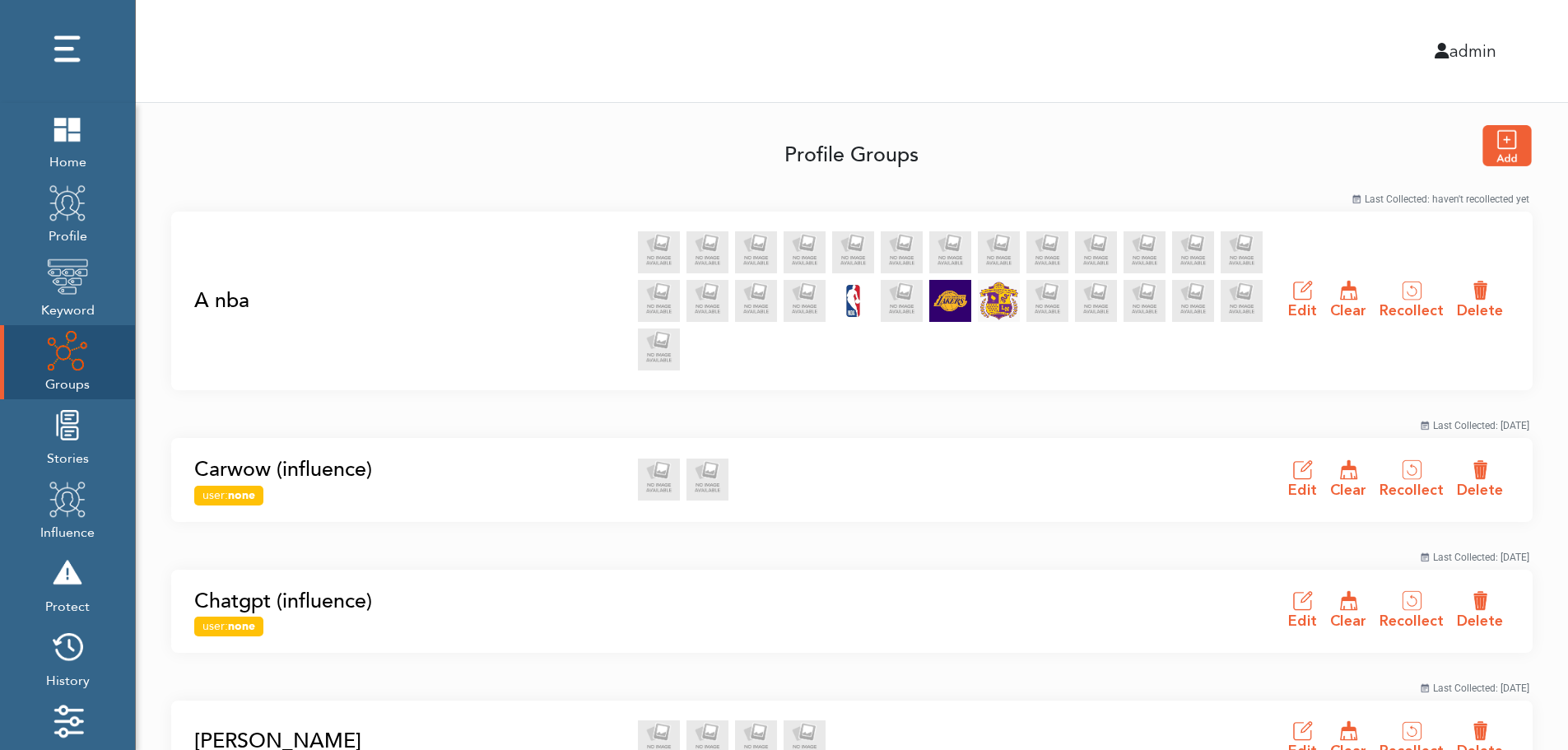
click at [218, 300] on link "A nba" at bounding box center [411, 301] width 434 height 31
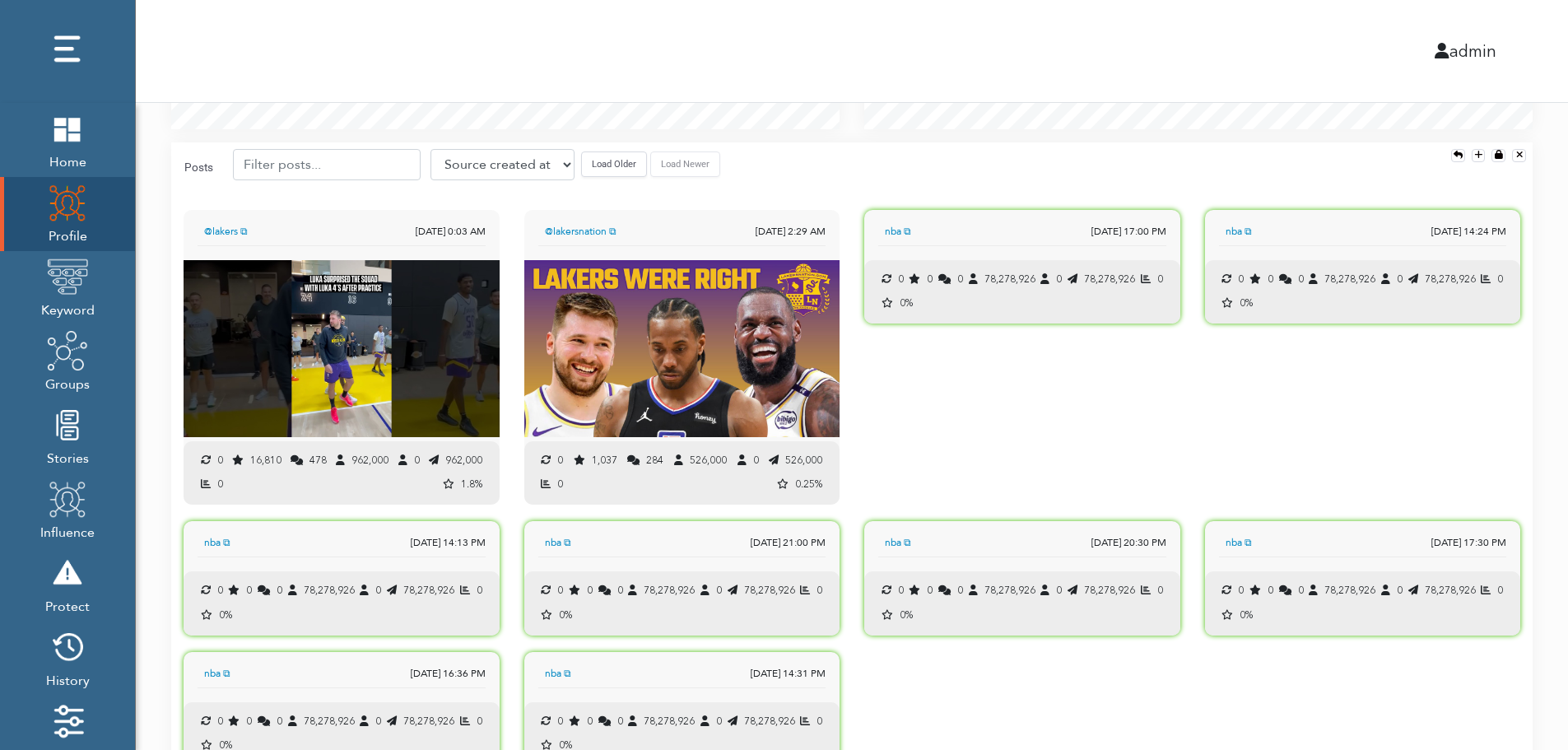
scroll to position [1637, 0]
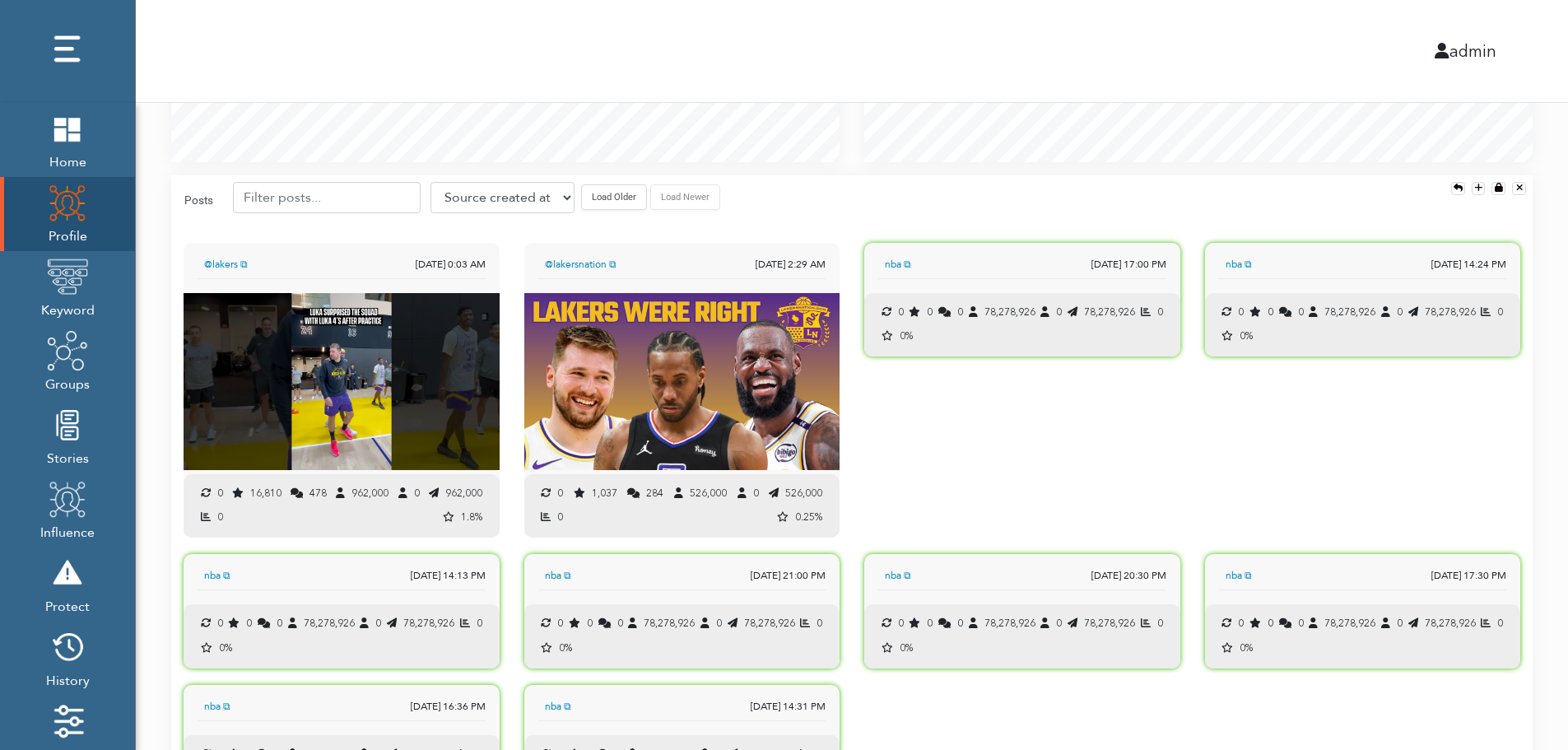
click at [602, 206] on button "Load Older" at bounding box center [614, 197] width 66 height 25
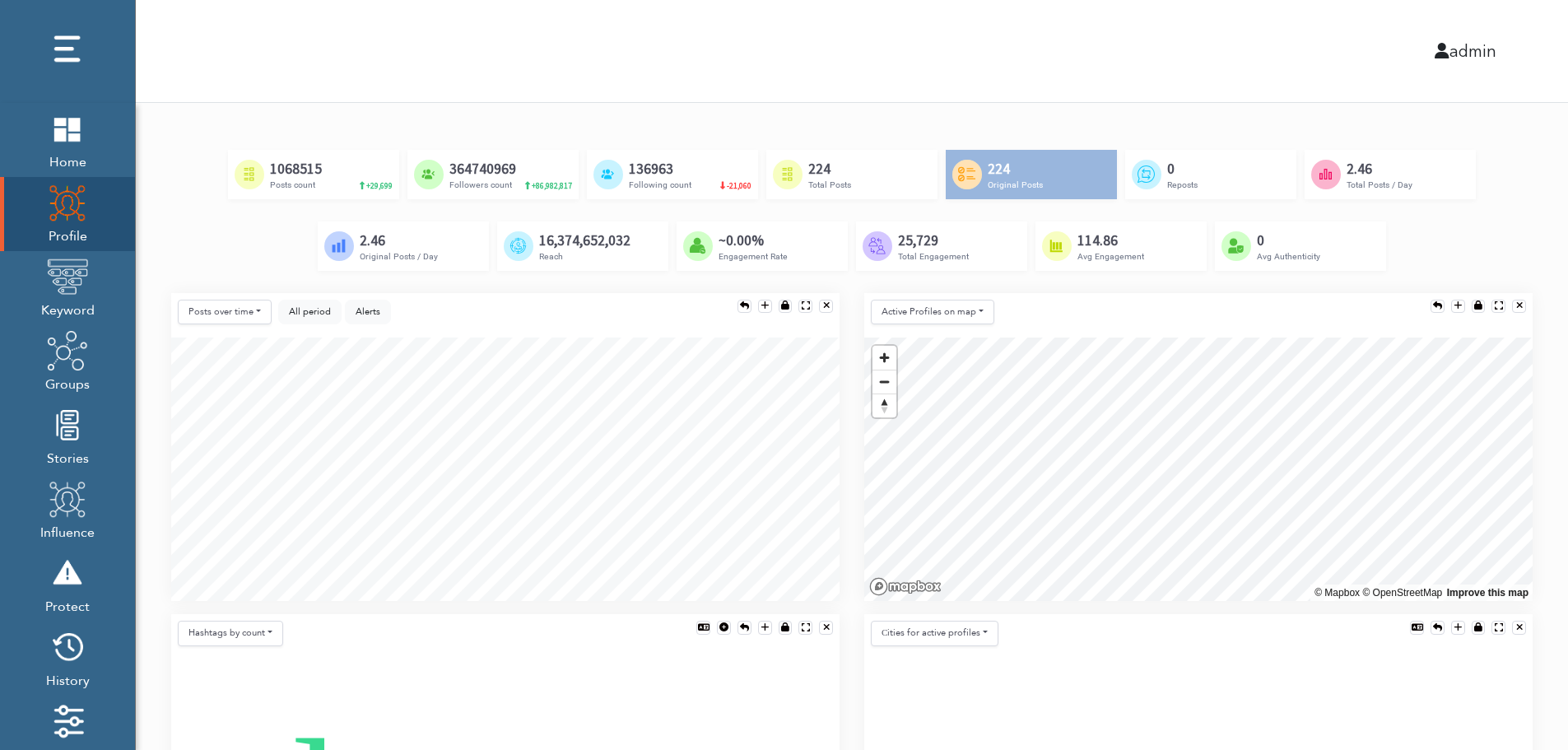
scroll to position [0, 0]
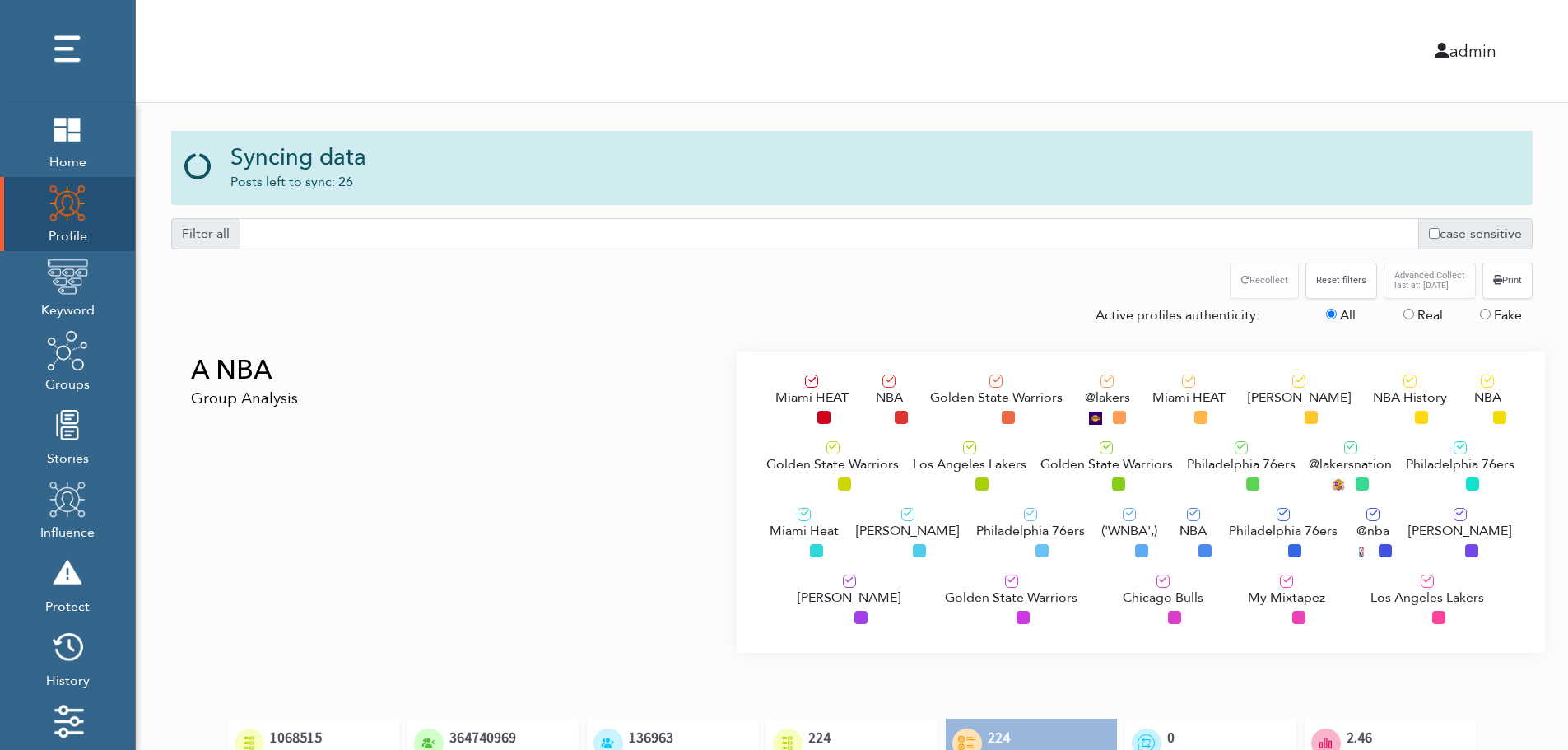
click at [304, 448] on div "A NBA Group Analysis" at bounding box center [448, 502] width 578 height 302
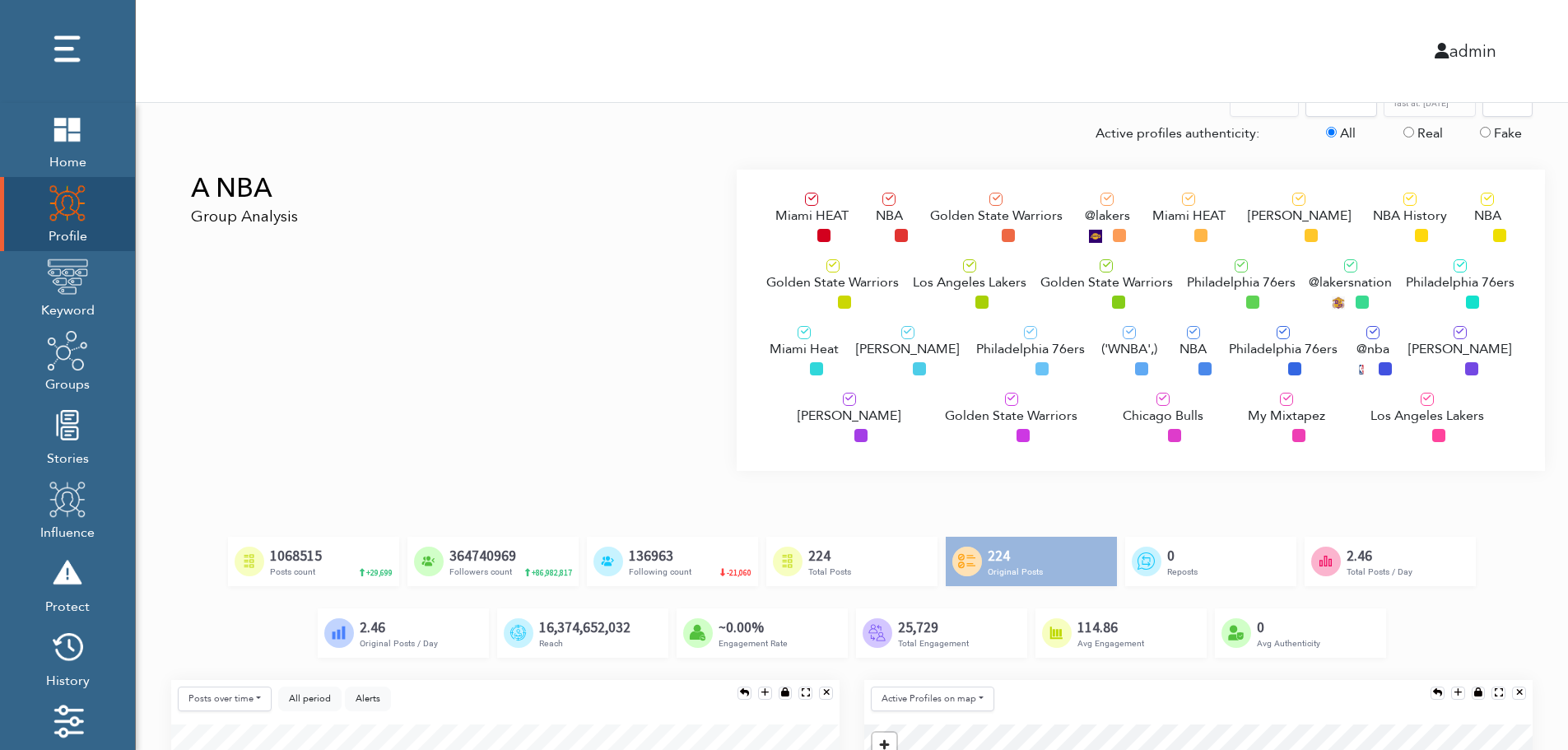
scroll to position [165, 0]
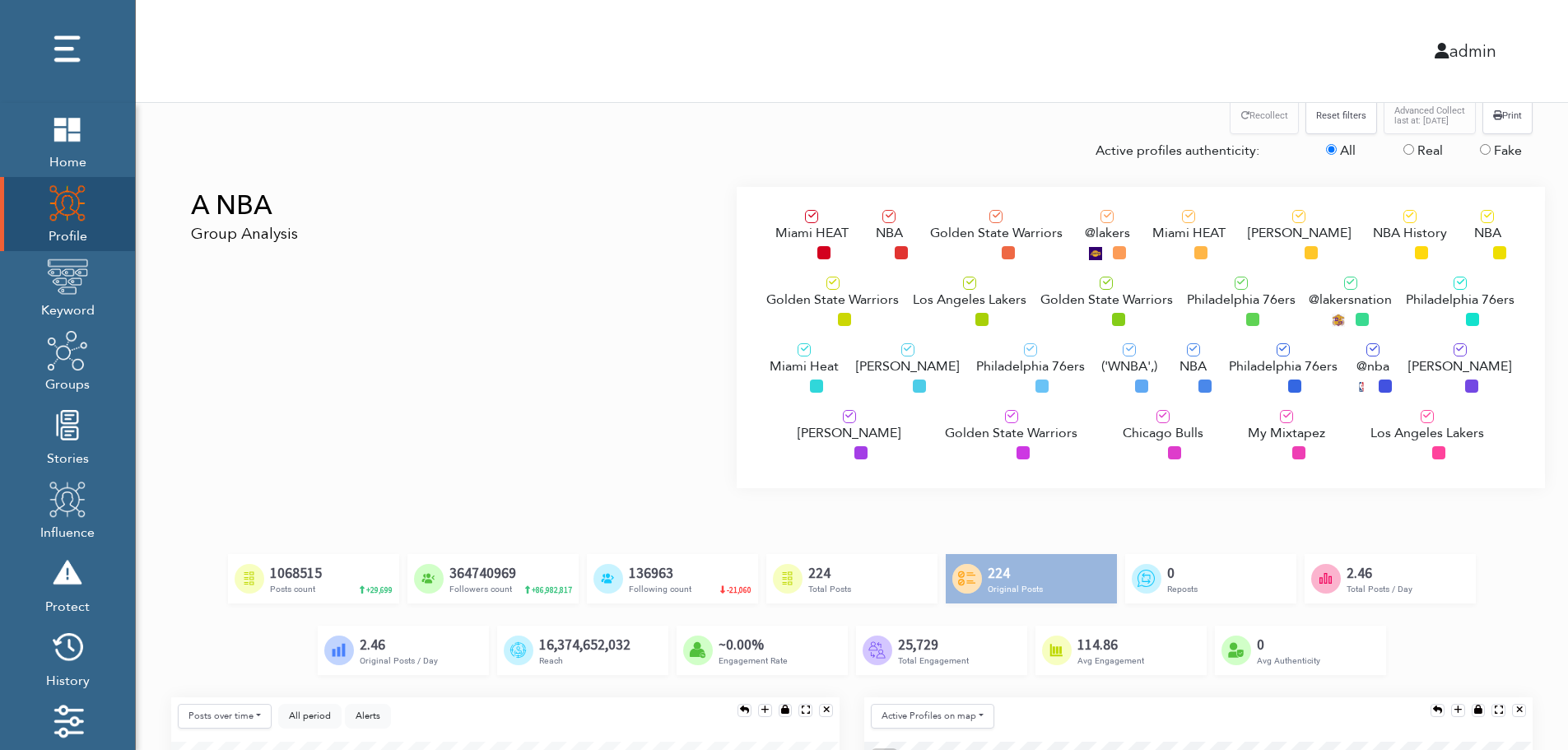
click at [947, 298] on span "Los Angeles Lakers" at bounding box center [969, 300] width 113 height 20
click at [984, 383] on div "Philadelphia 76ers" at bounding box center [1030, 372] width 108 height 55
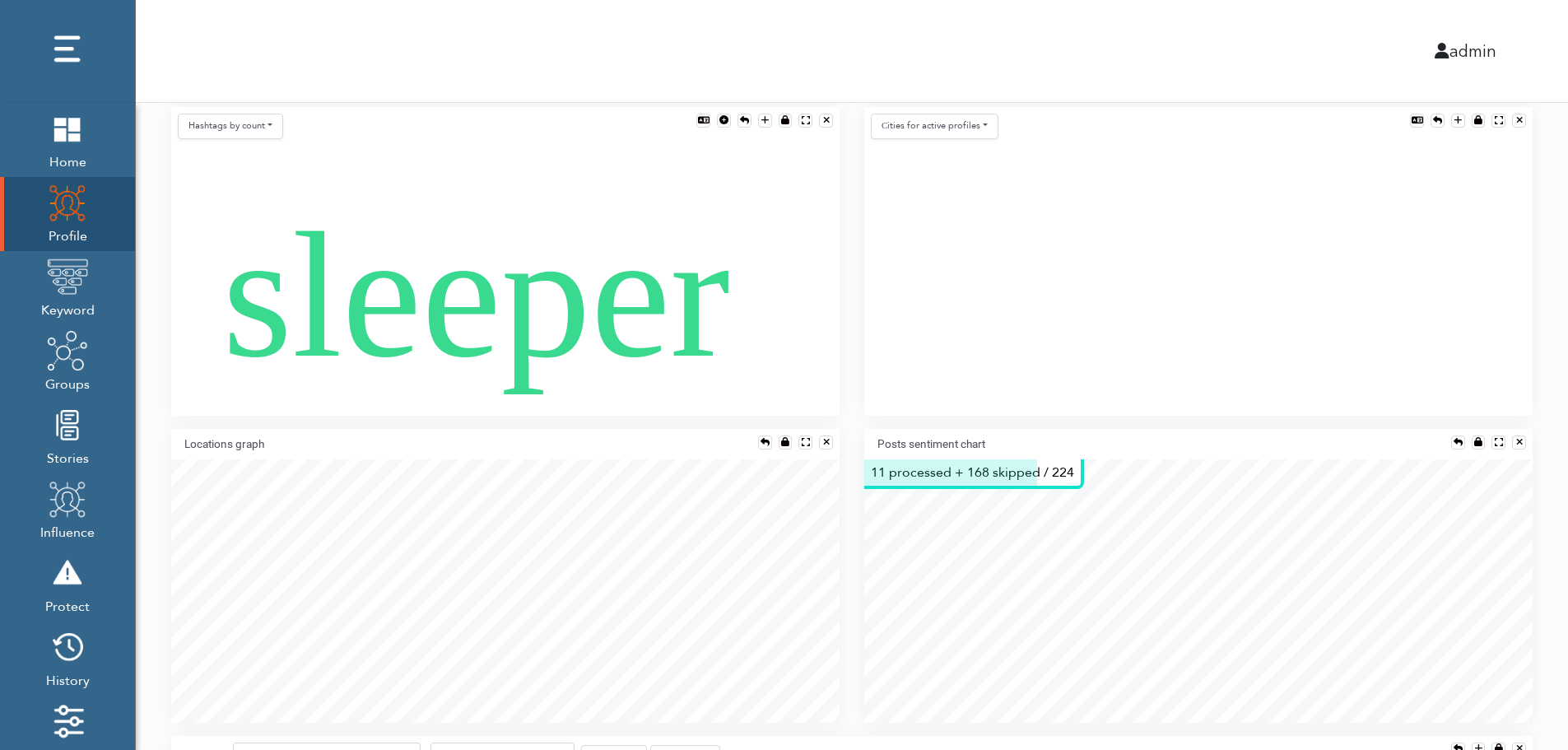
scroll to position [1054, 0]
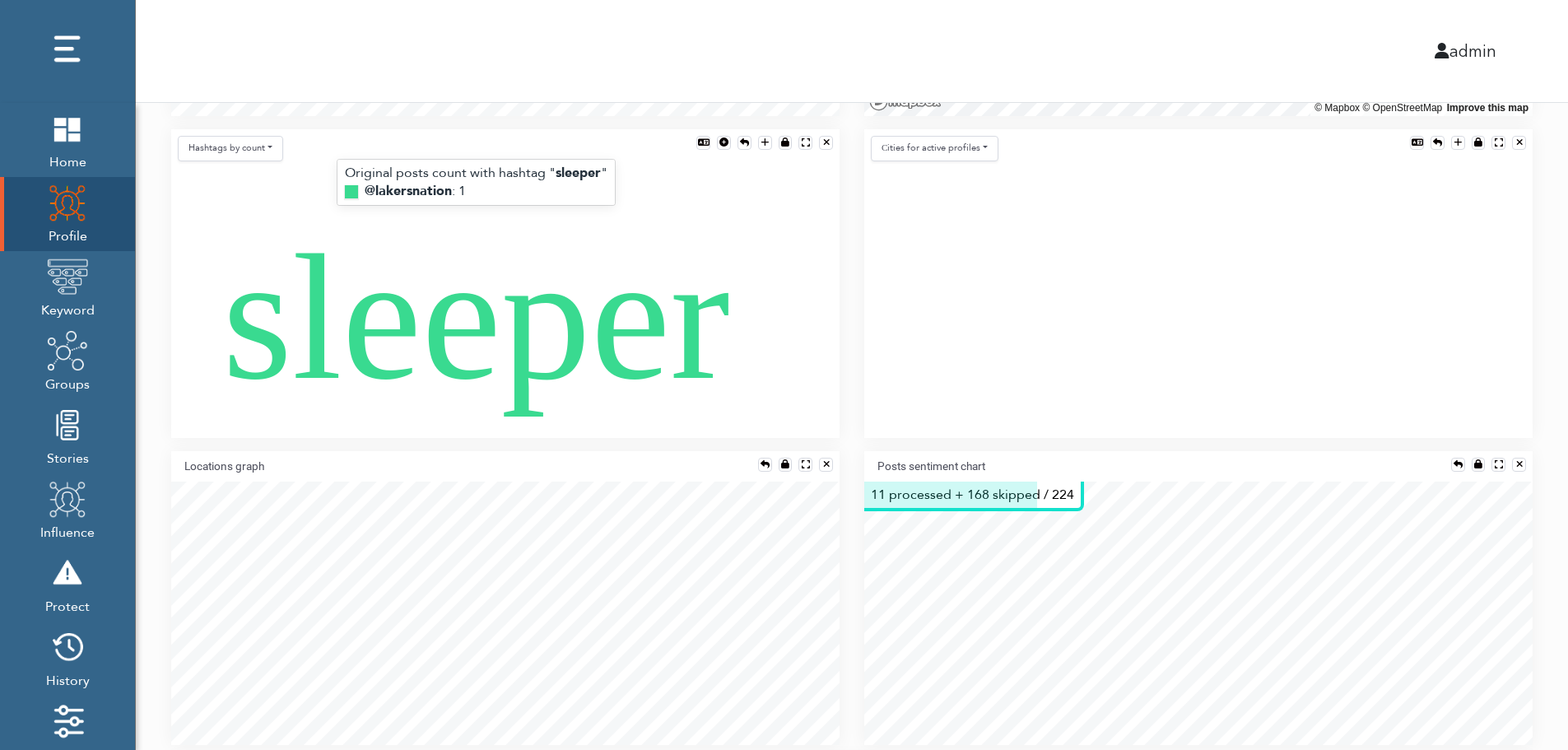
click at [491, 335] on text "sleeper" at bounding box center [475, 319] width 507 height 198
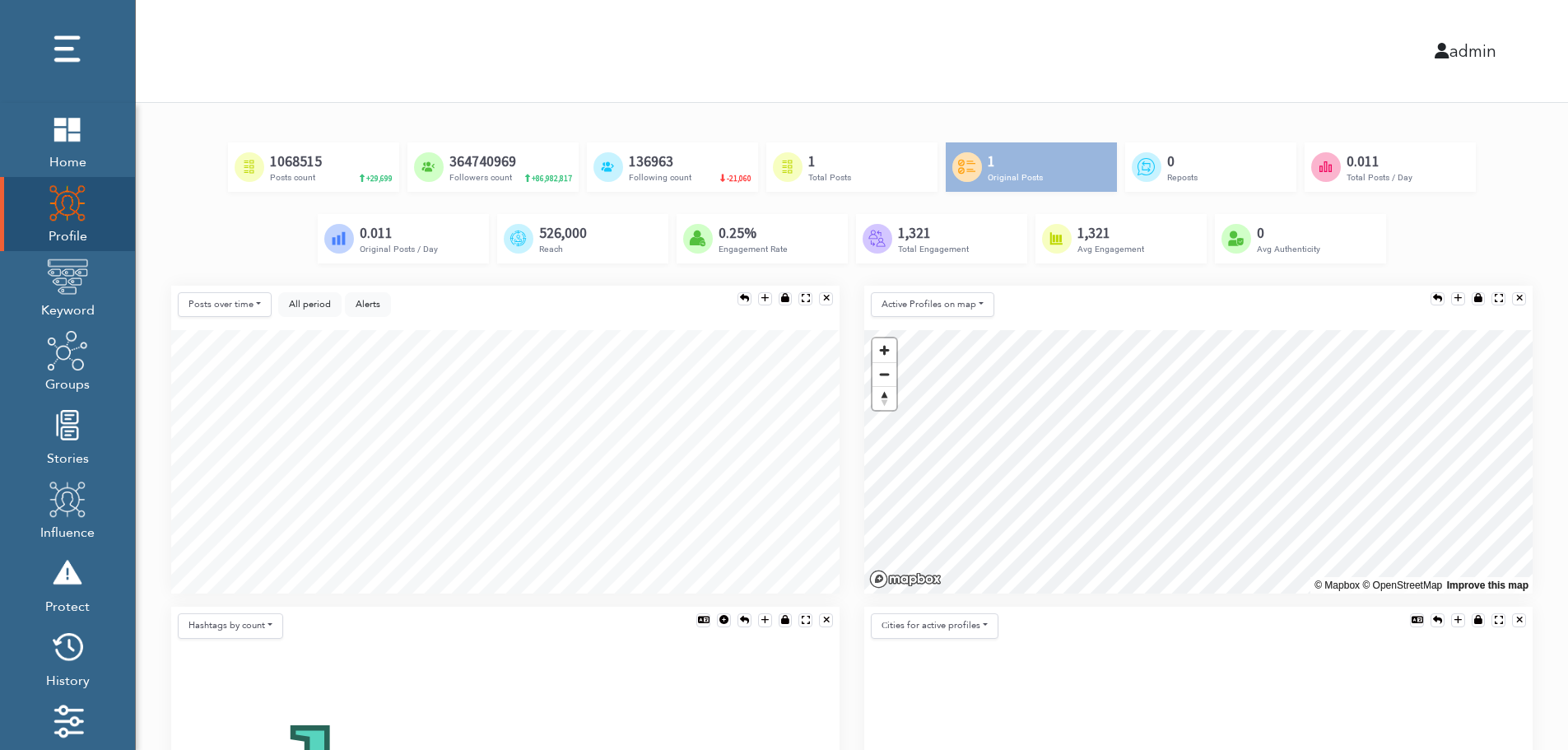
scroll to position [560, 0]
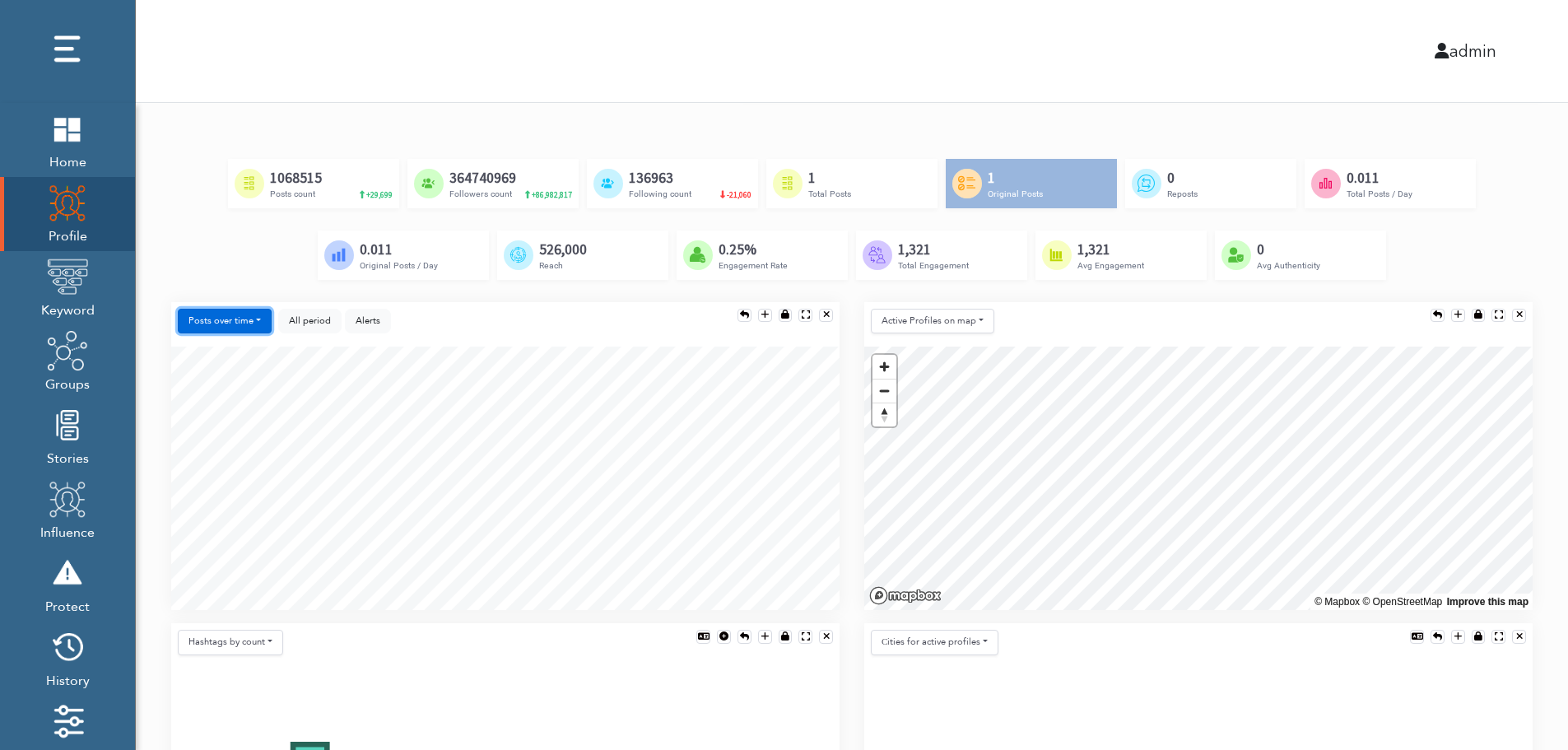
click at [202, 320] on button "Posts over time" at bounding box center [225, 321] width 94 height 25
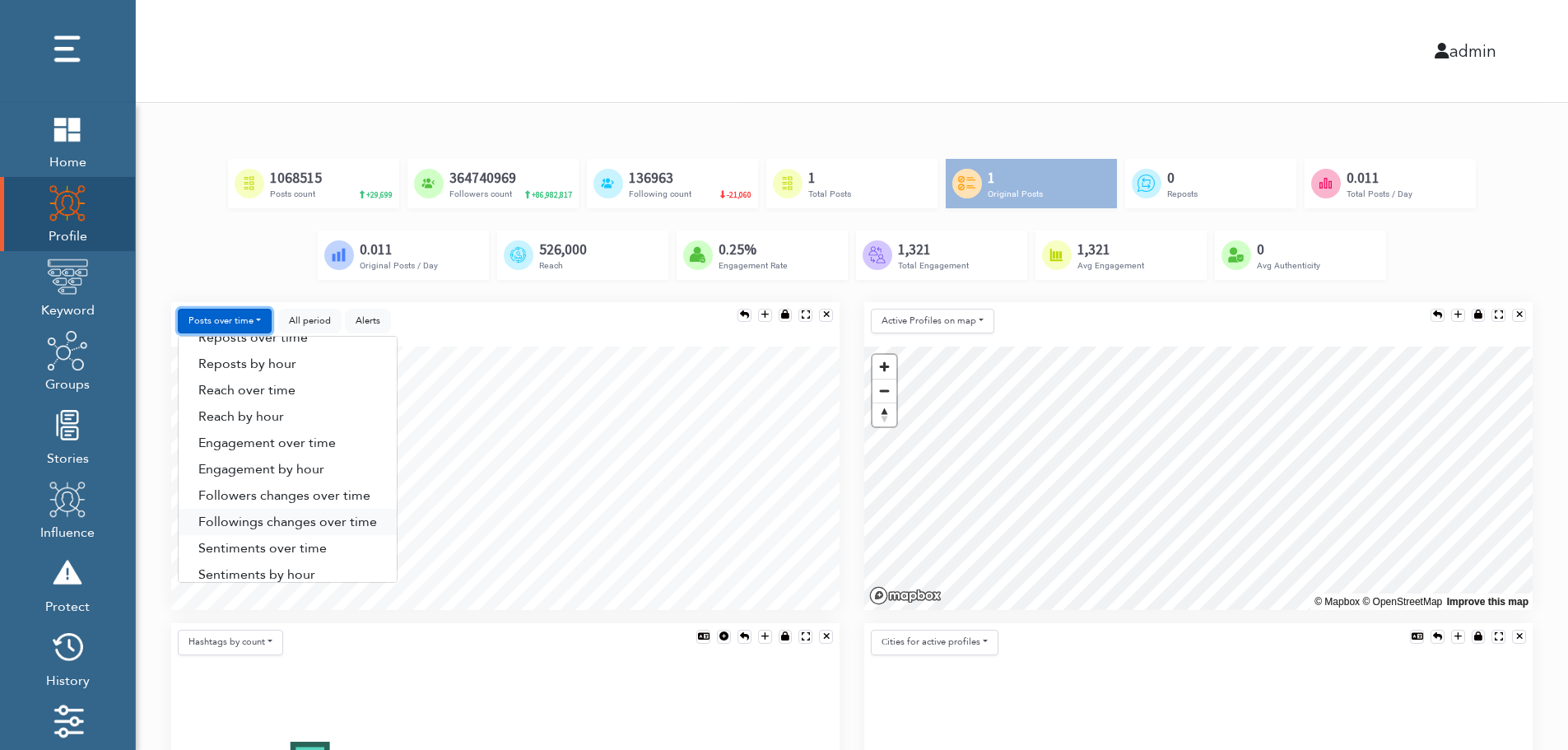
scroll to position [84, 0]
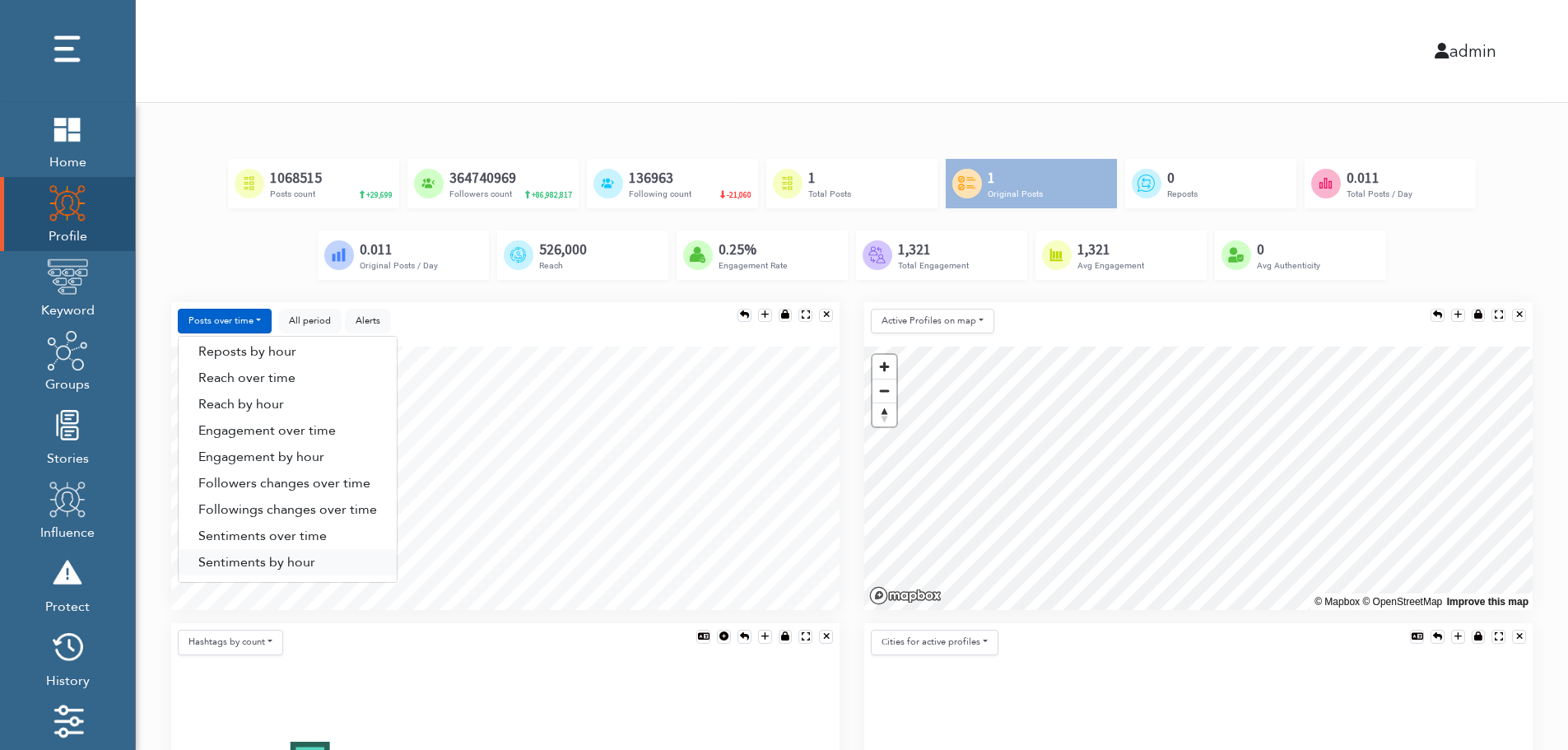
click at [303, 564] on link "Sentiments by hour" at bounding box center [288, 562] width 218 height 26
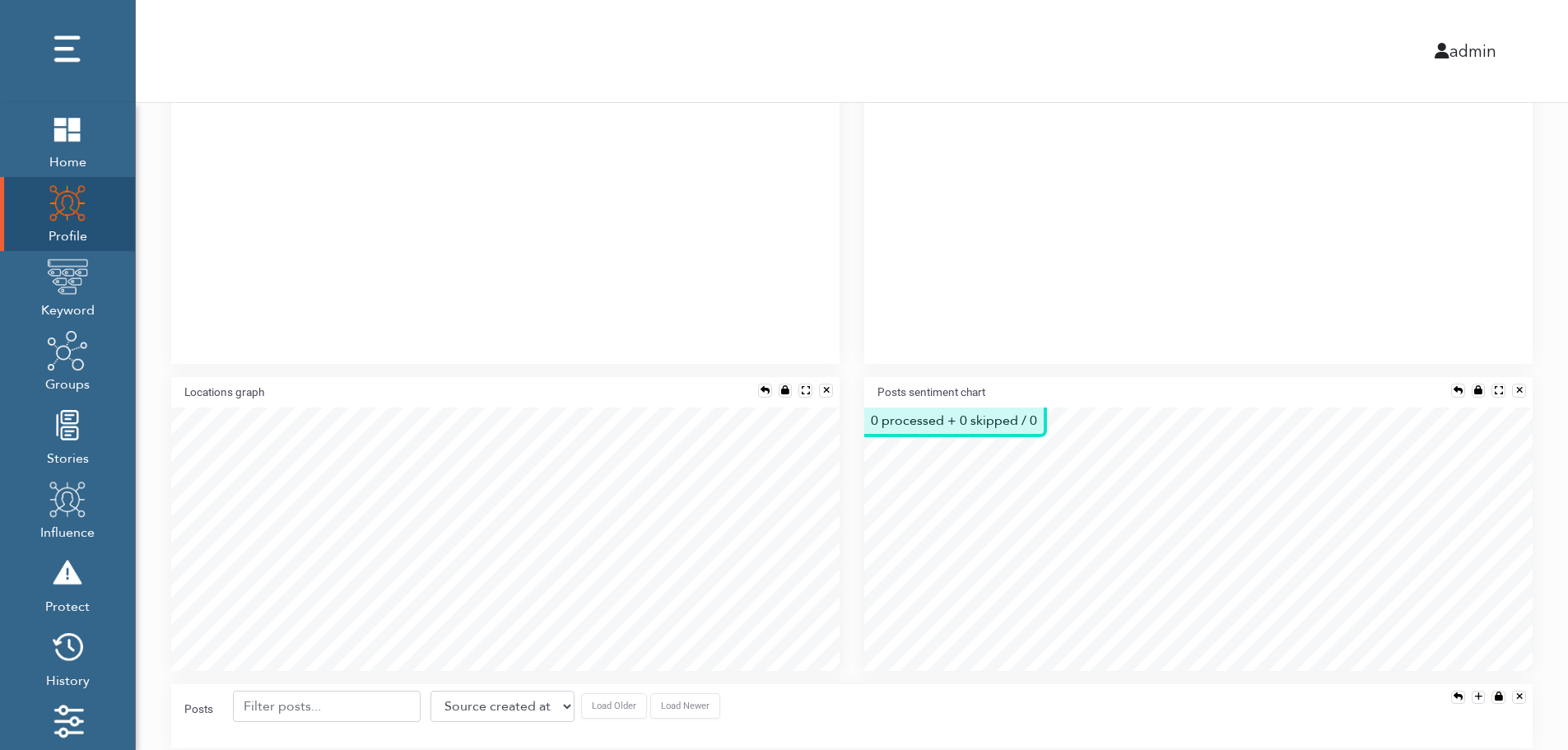
scroll to position [1196, 0]
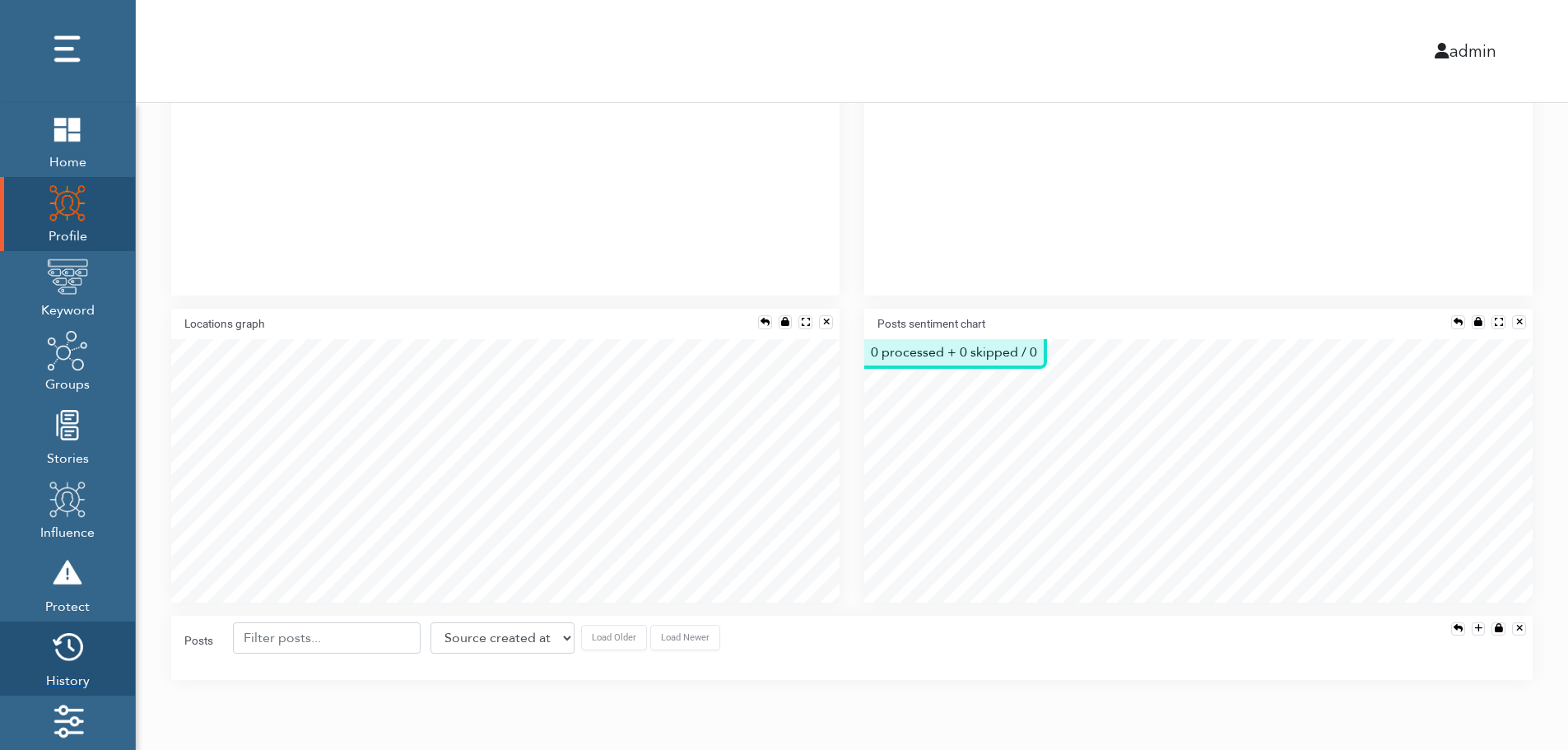
click at [63, 656] on img at bounding box center [67, 647] width 41 height 41
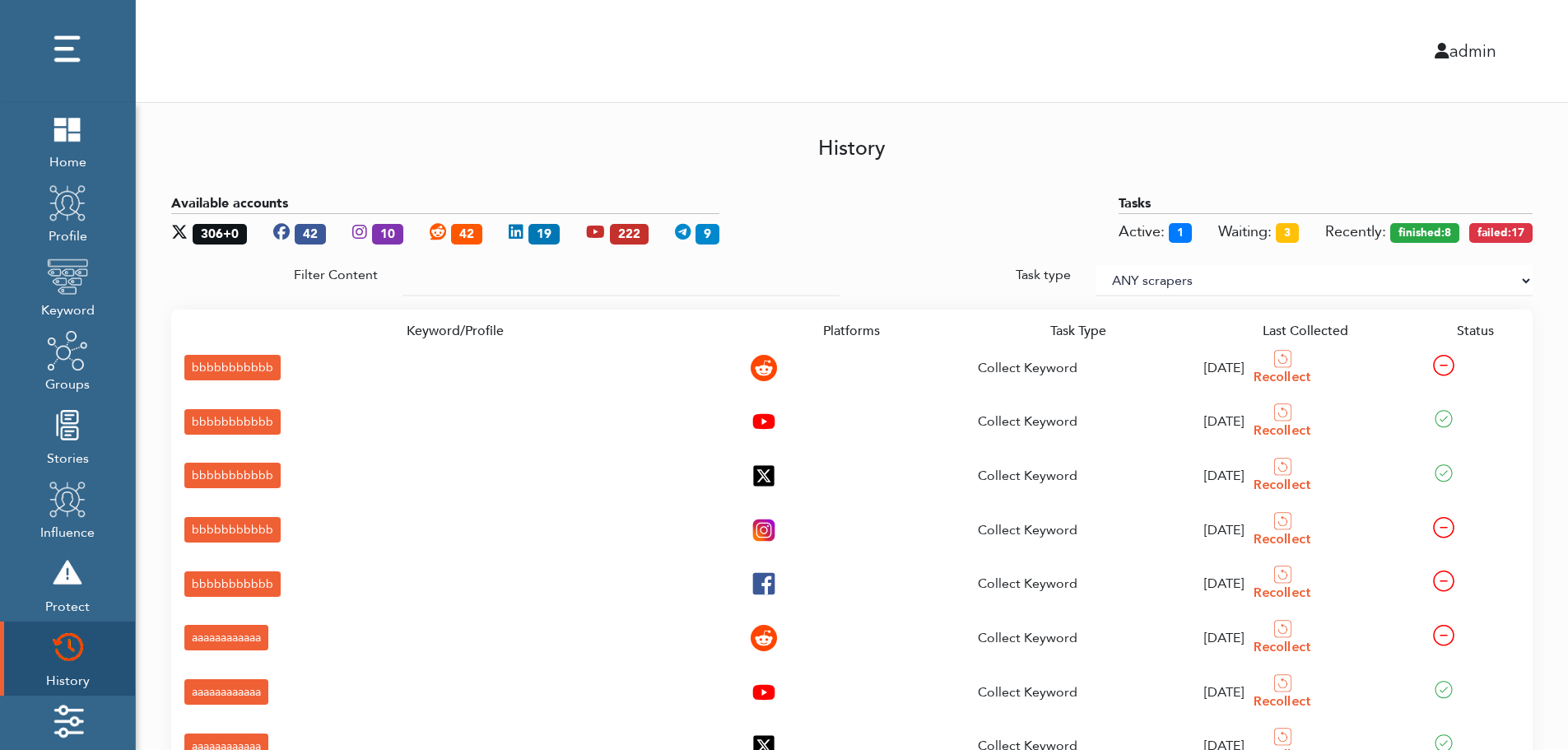
scroll to position [246, 0]
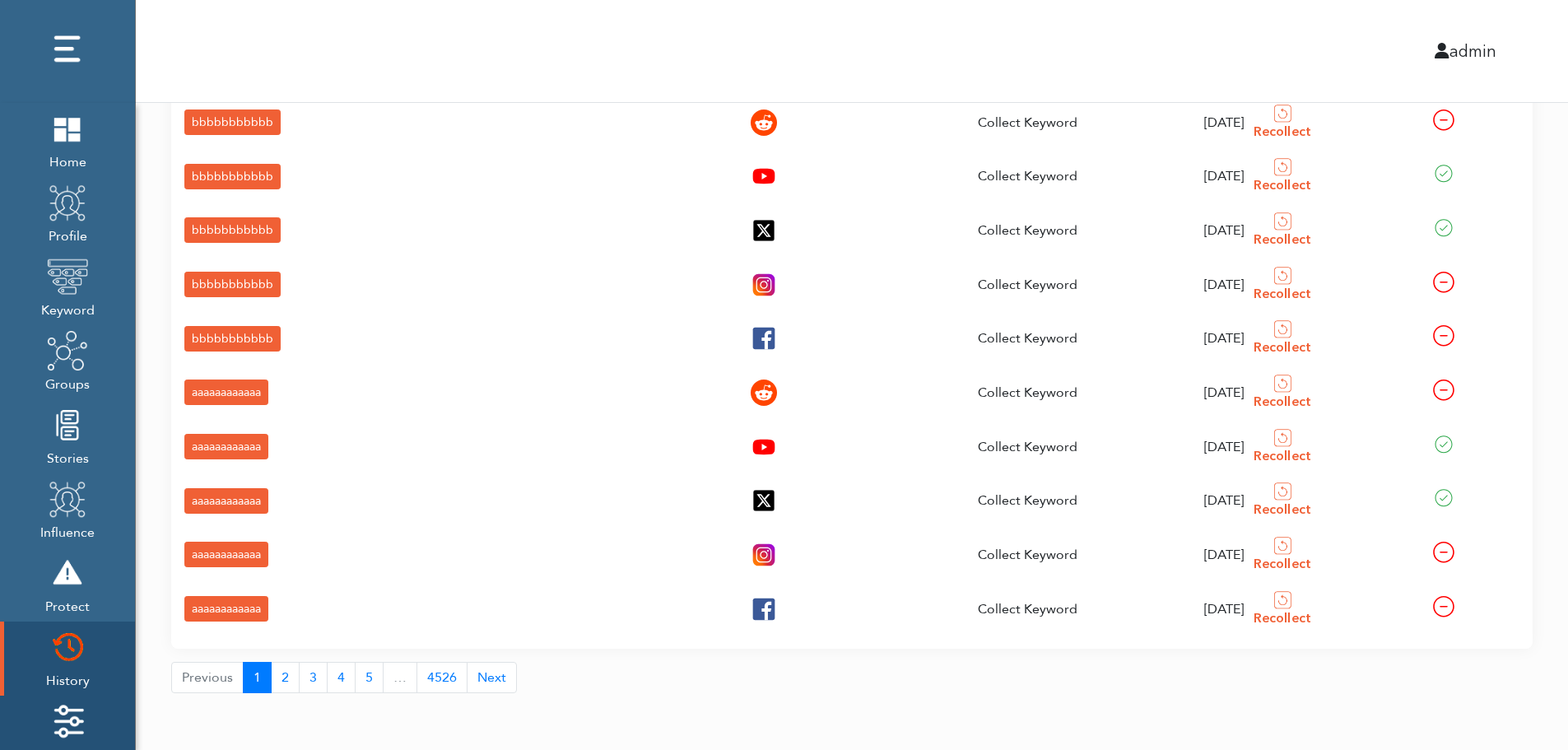
click at [53, 712] on img at bounding box center [67, 721] width 41 height 41
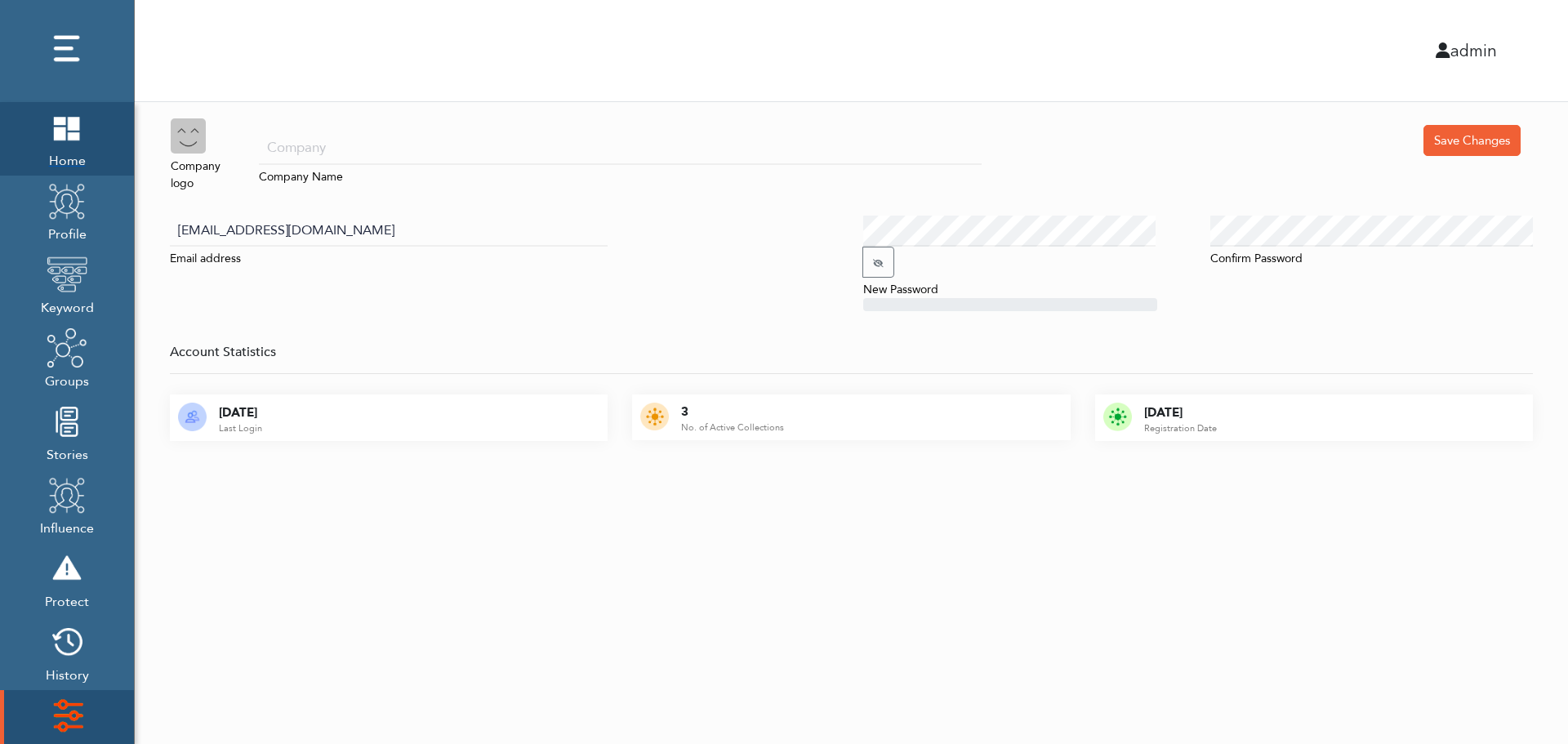
click at [60, 149] on span "Home" at bounding box center [67, 158] width 41 height 23
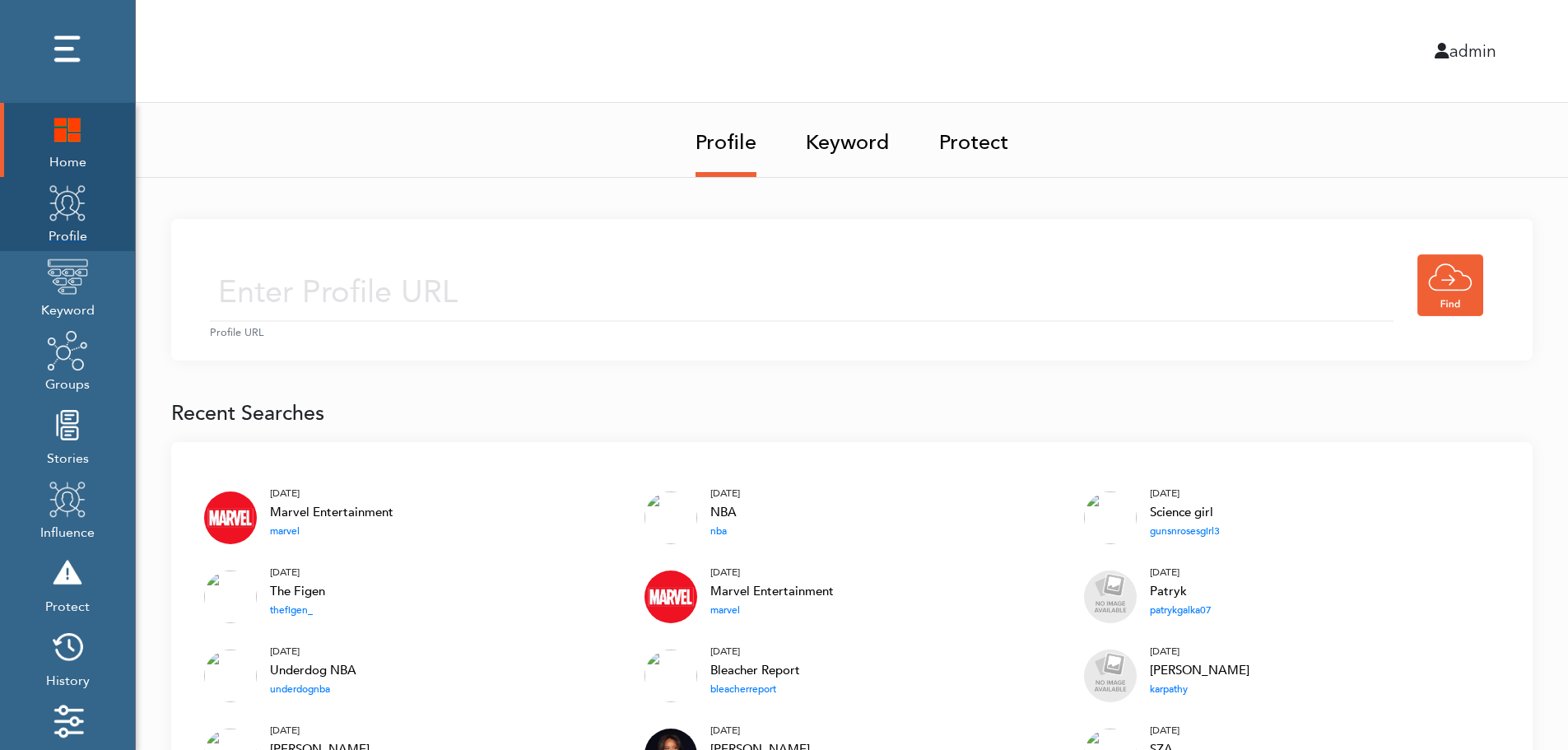
click at [84, 221] on img at bounding box center [67, 202] width 41 height 41
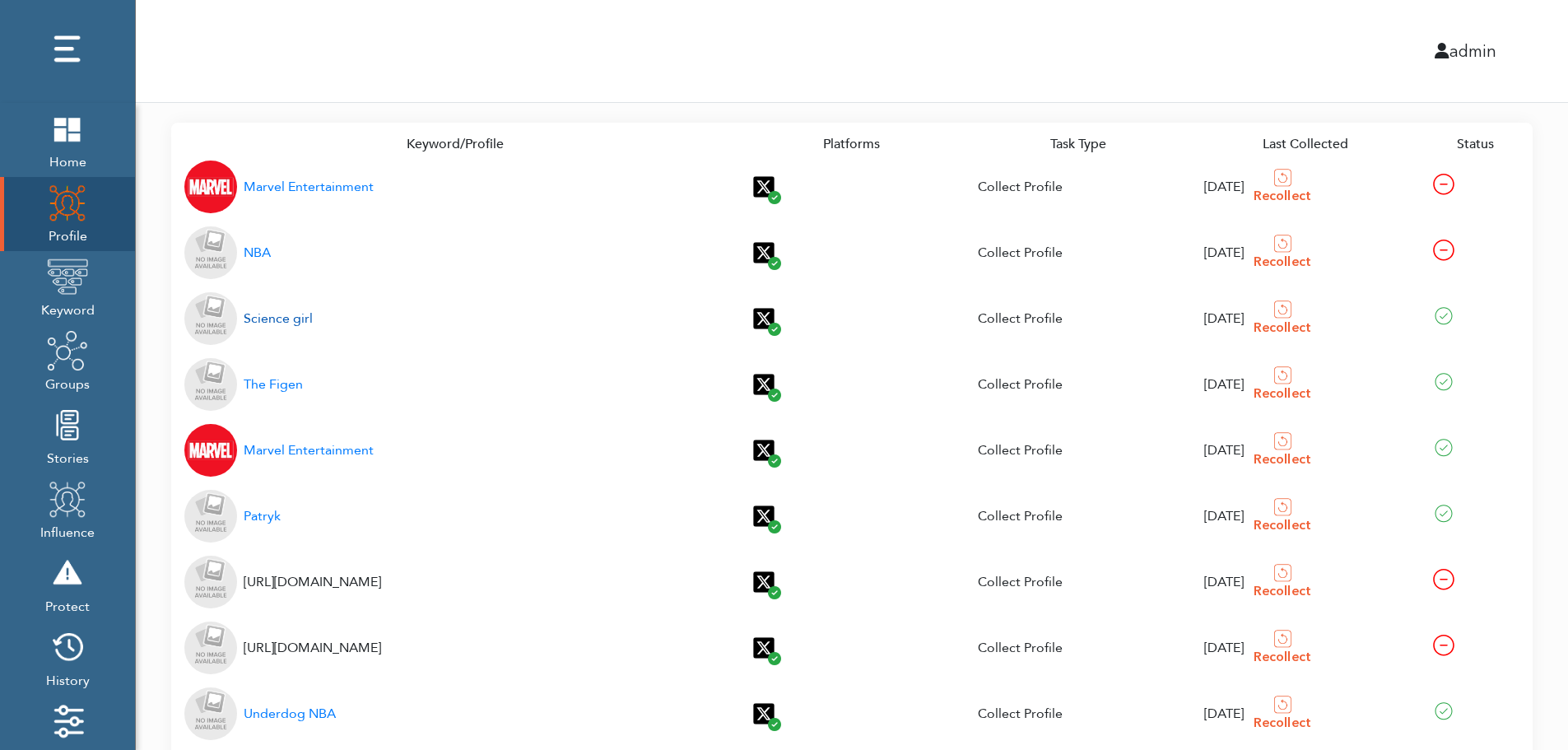
click at [281, 321] on div "Science girl" at bounding box center [278, 319] width 69 height 20
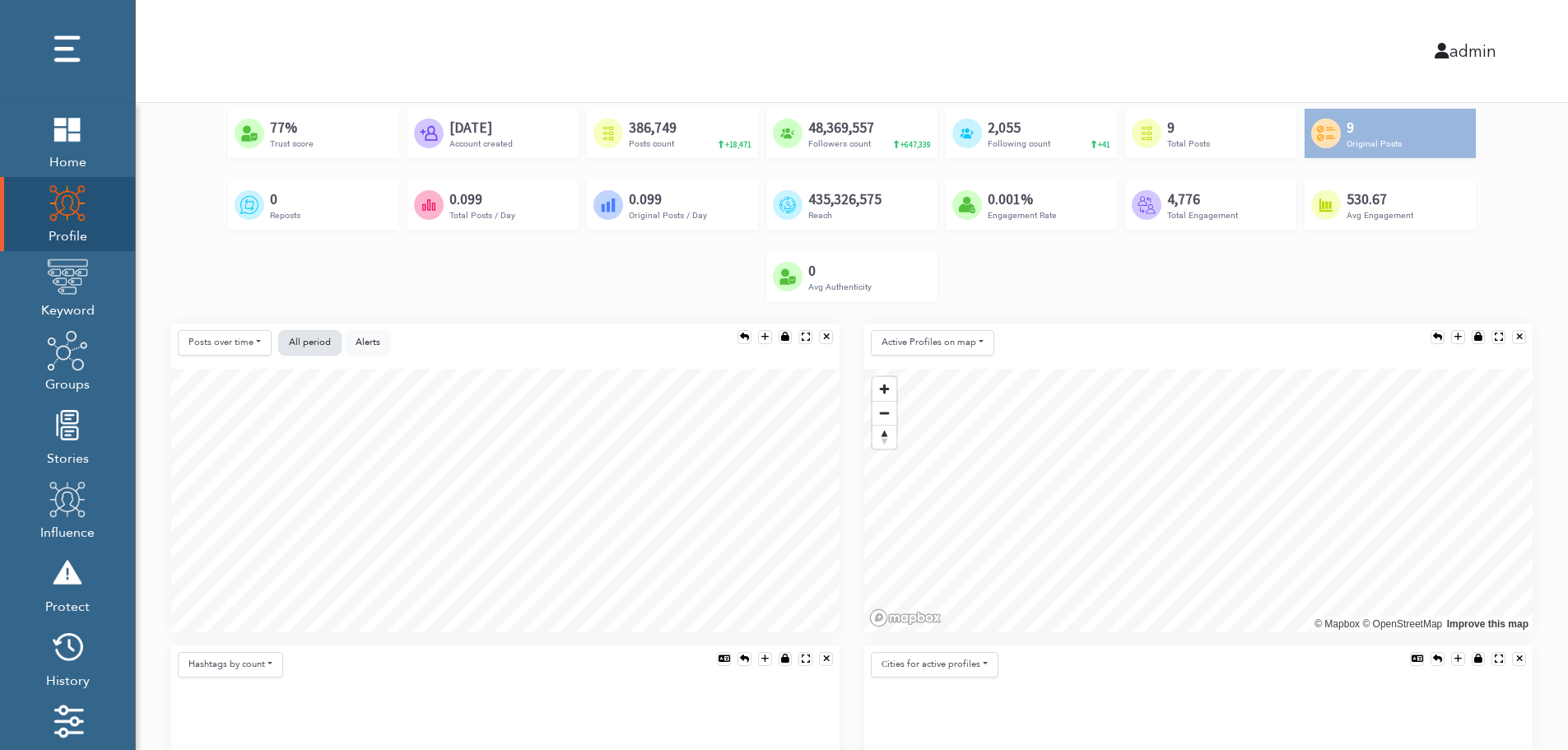
scroll to position [330, 0]
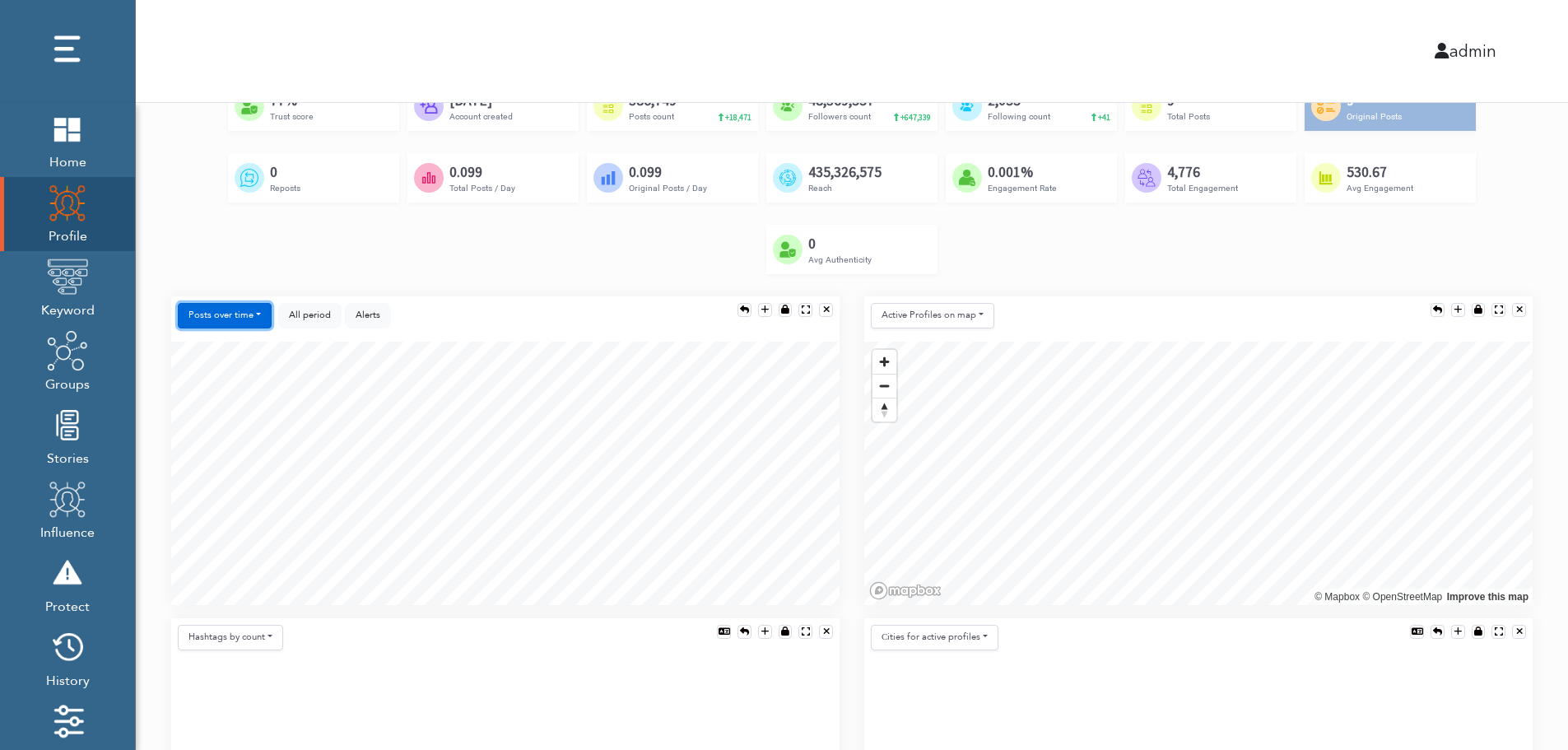
click at [242, 315] on button "Posts over time" at bounding box center [225, 316] width 94 height 25
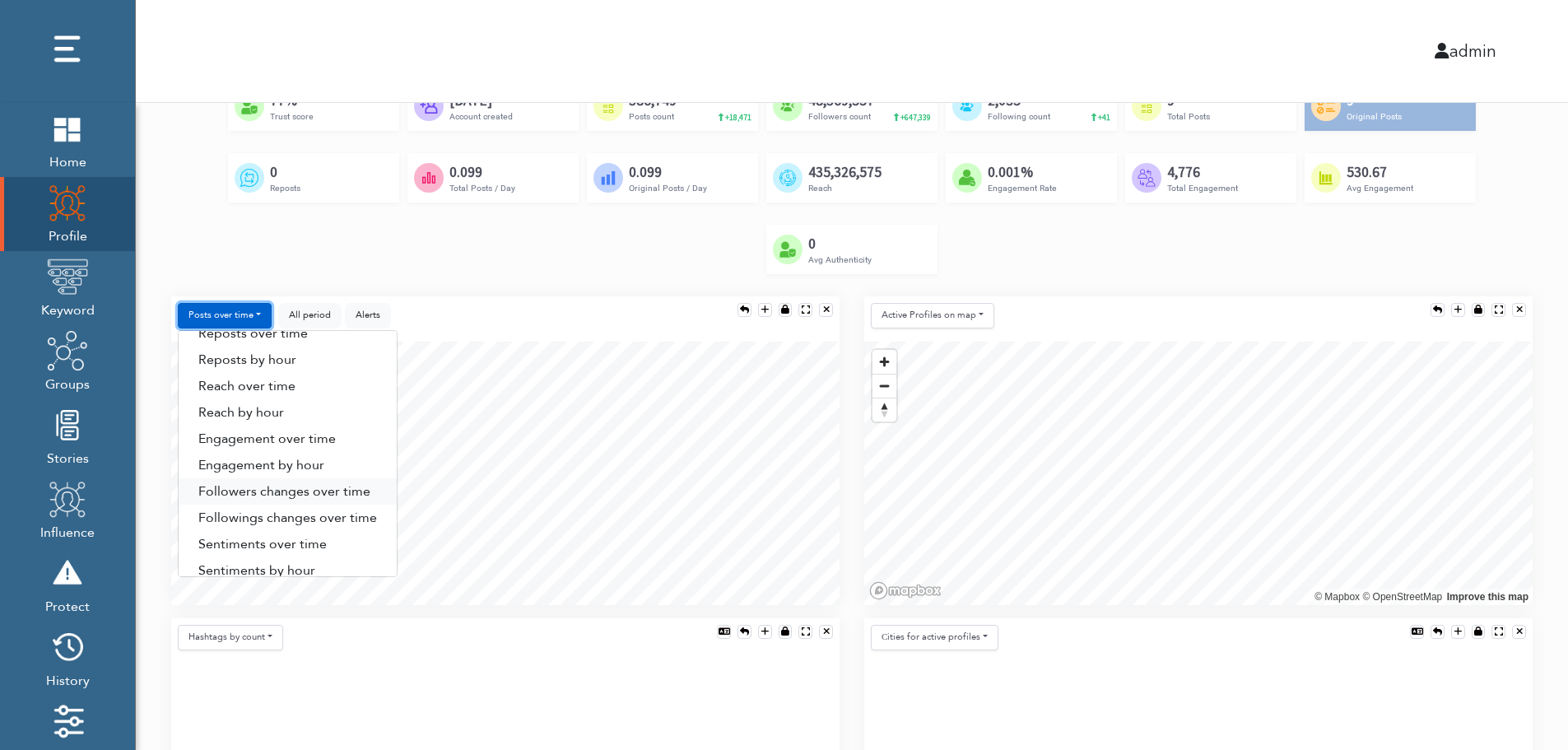
scroll to position [84, 0]
click at [327, 478] on link "Followers changes over time" at bounding box center [288, 478] width 218 height 26
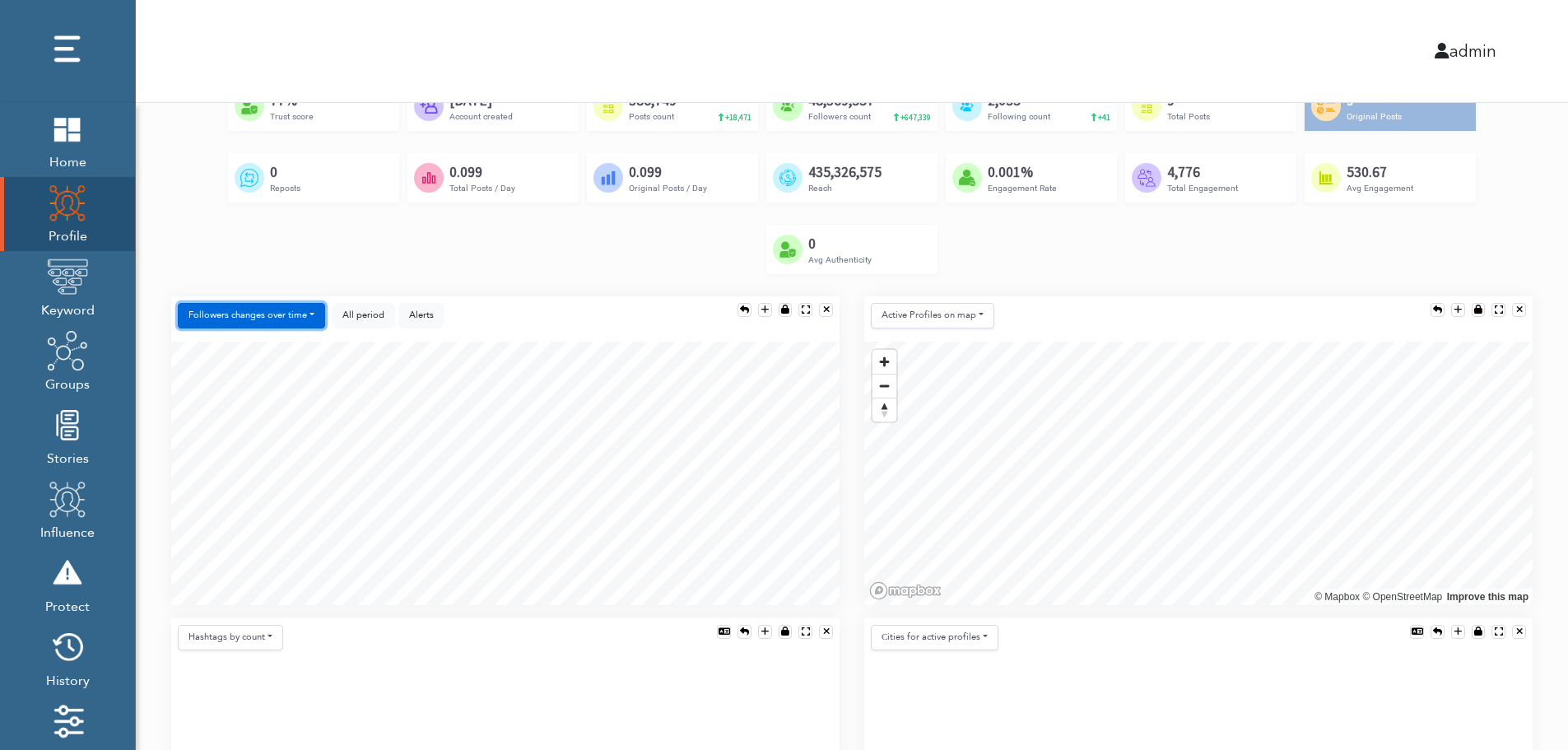
click at [273, 325] on button "Followers changes over time" at bounding box center [251, 316] width 147 height 25
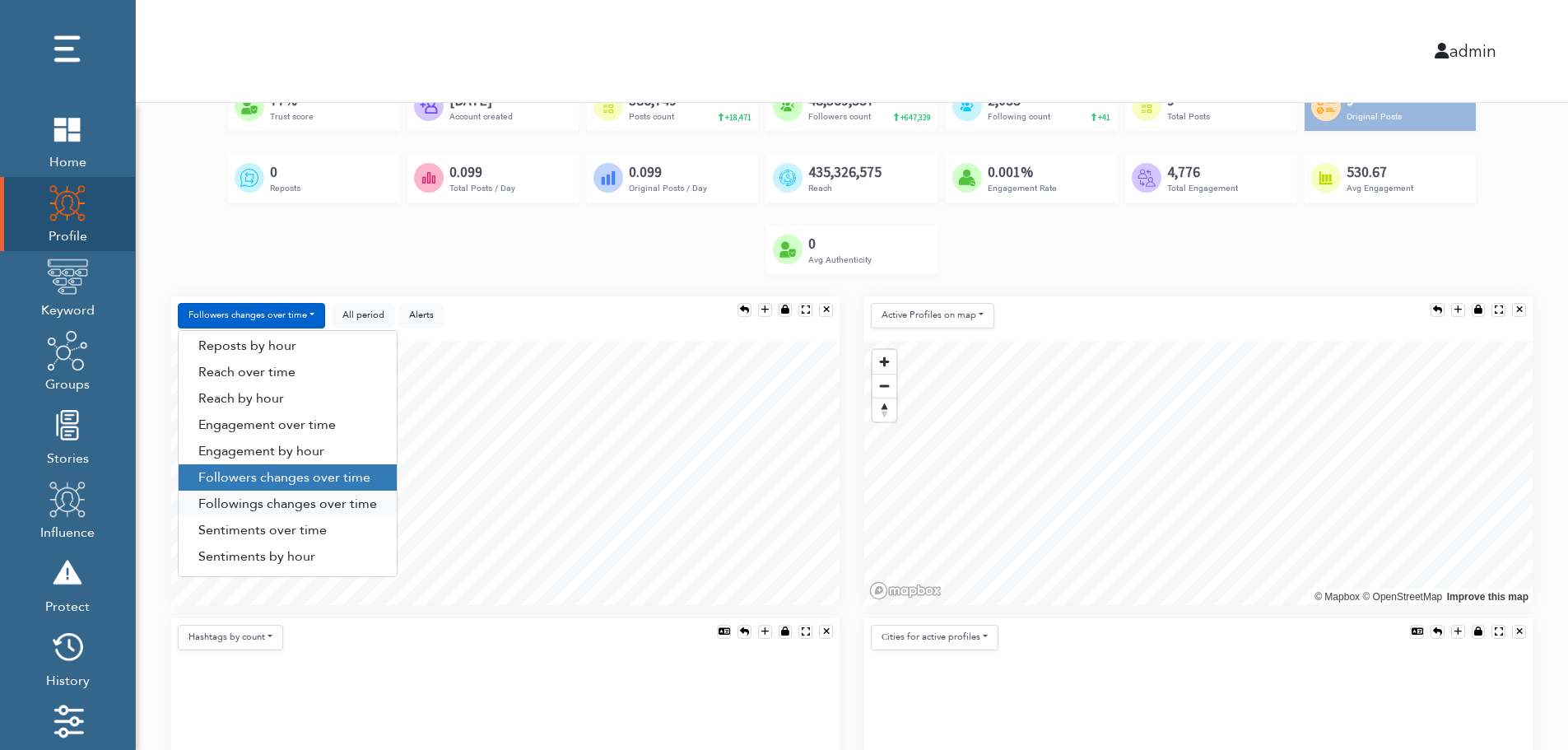
click at [340, 506] on link "Followings changes over time" at bounding box center [288, 504] width 218 height 26
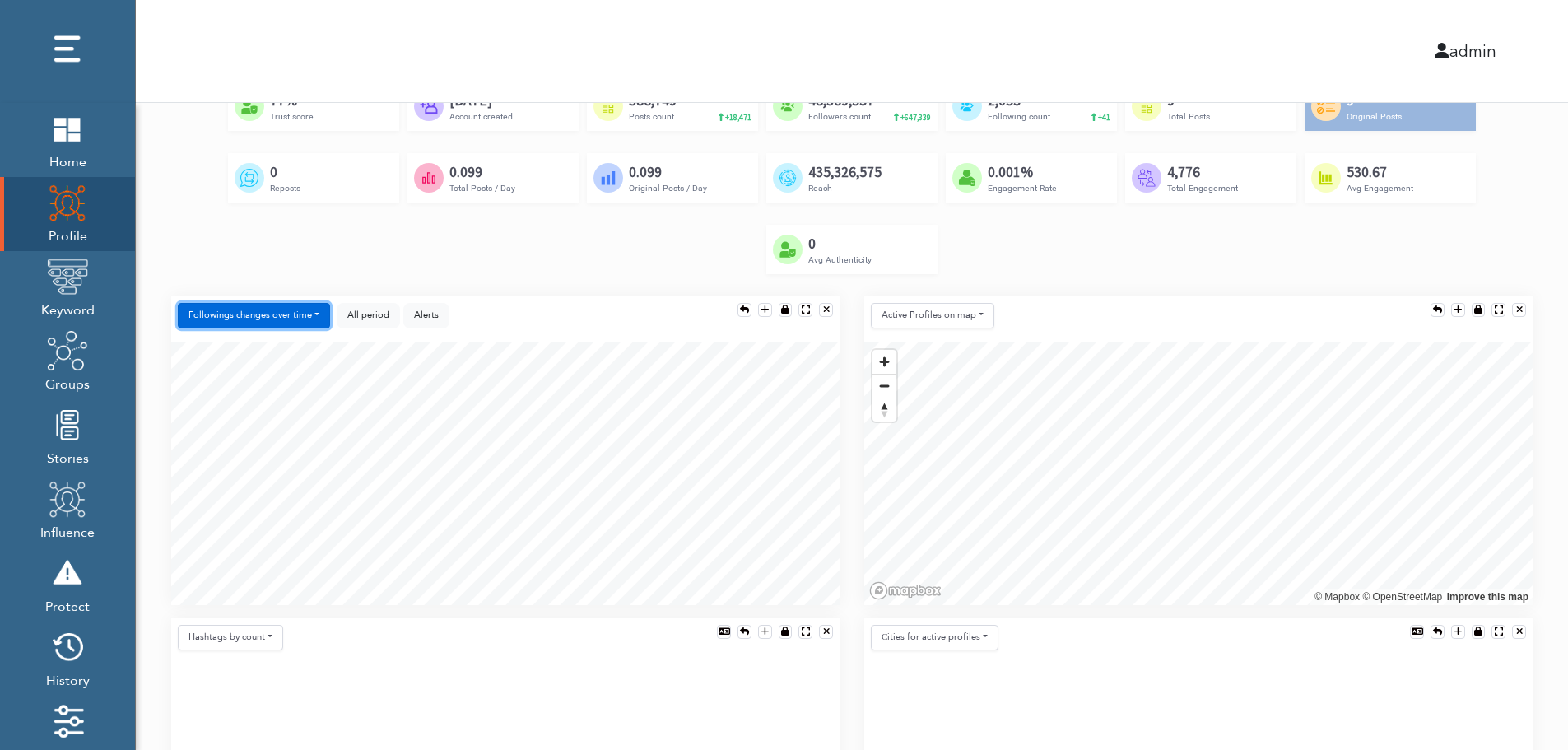
click at [296, 313] on button "Followings changes over time" at bounding box center [254, 316] width 152 height 25
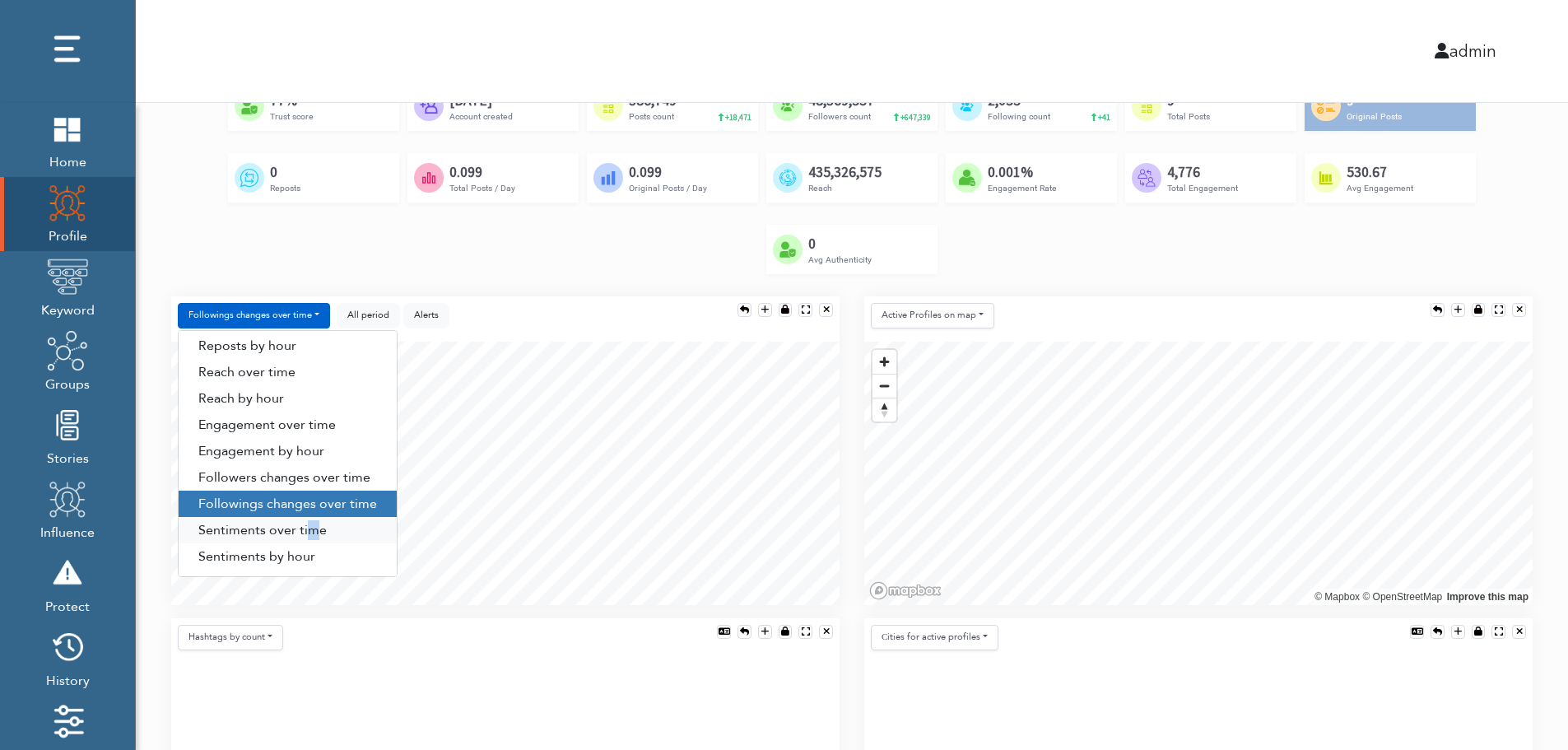
click at [311, 528] on link "Sentiments over time" at bounding box center [288, 530] width 218 height 26
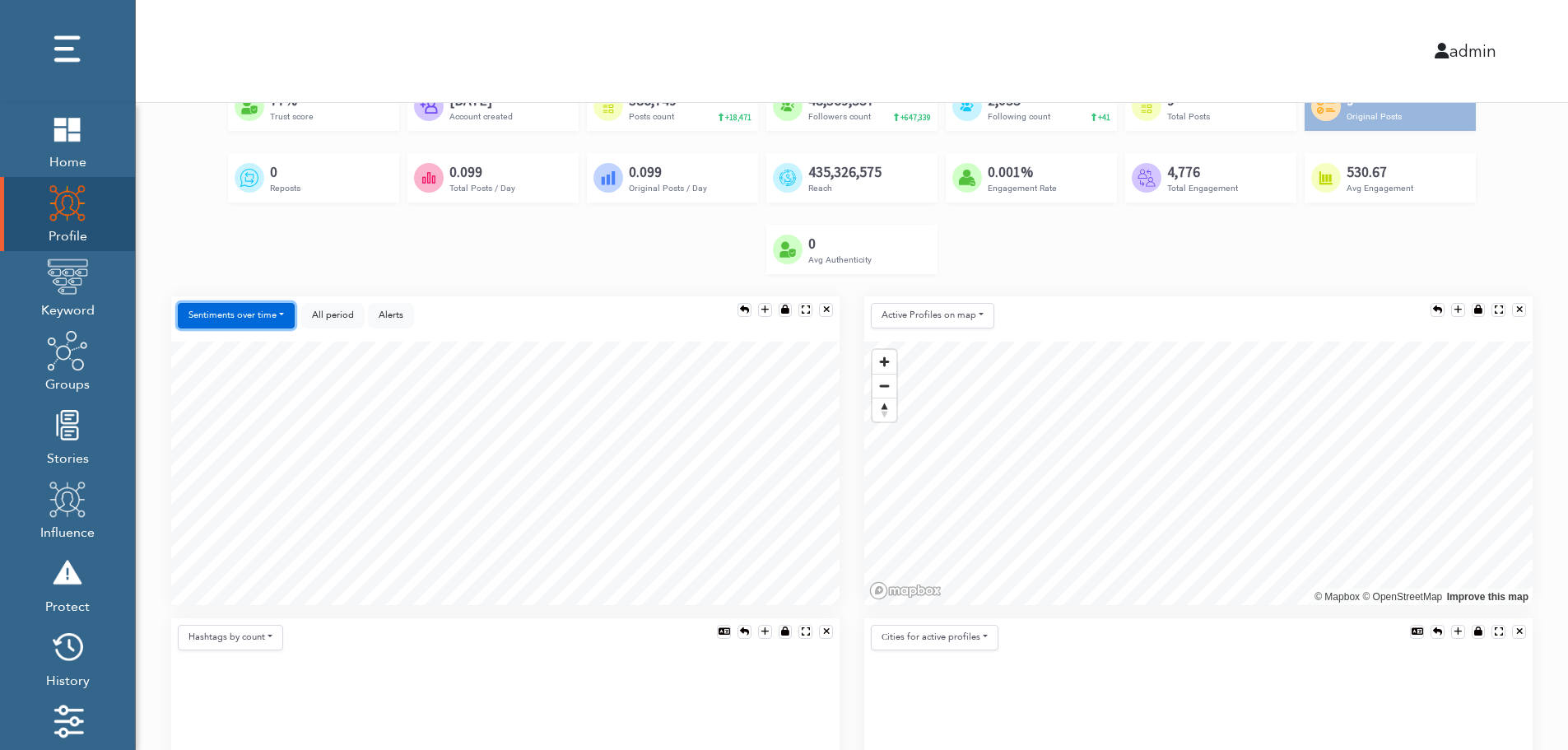
click at [262, 308] on button "Sentiments over time" at bounding box center [236, 316] width 117 height 25
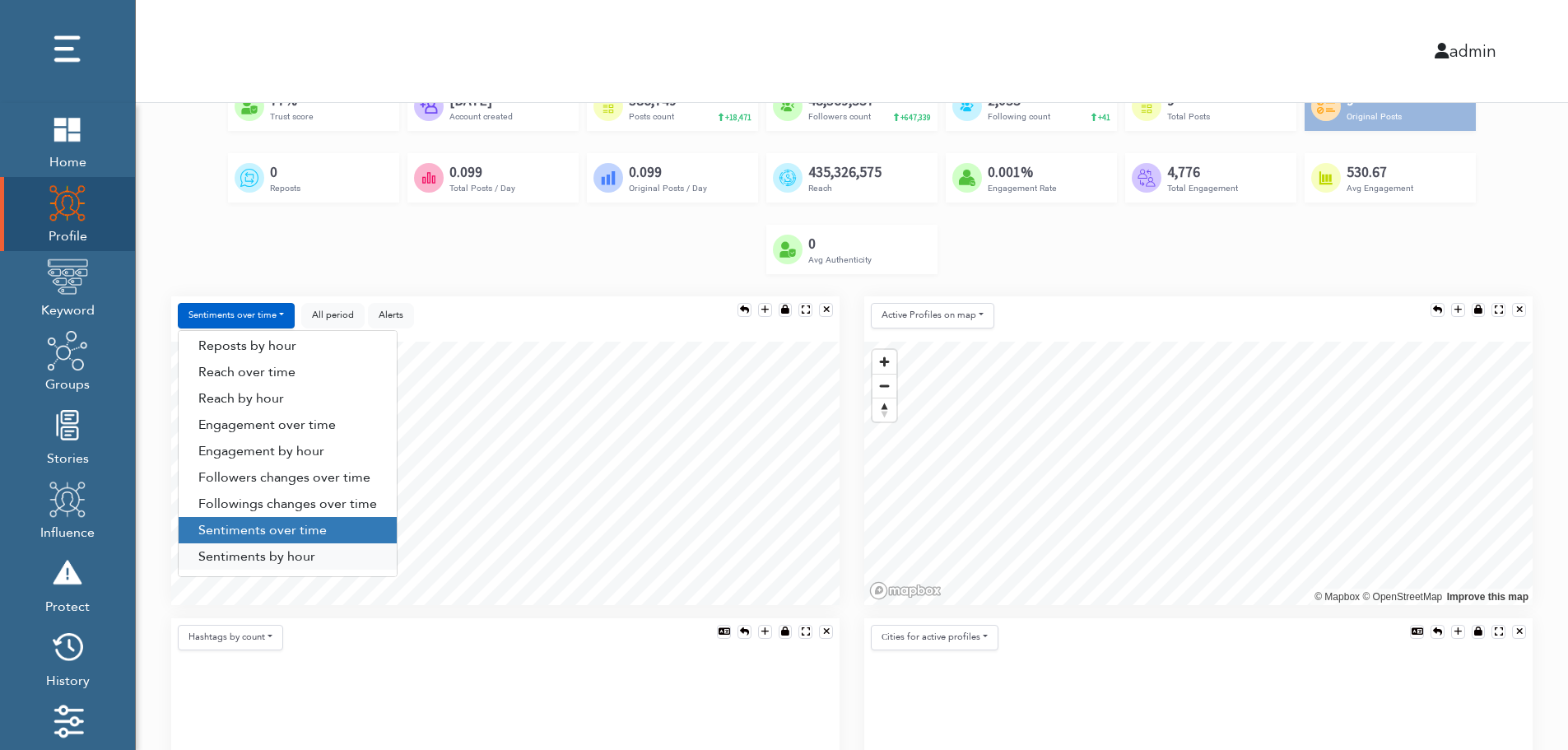
click at [290, 557] on link "Sentiments by hour" at bounding box center [288, 557] width 218 height 26
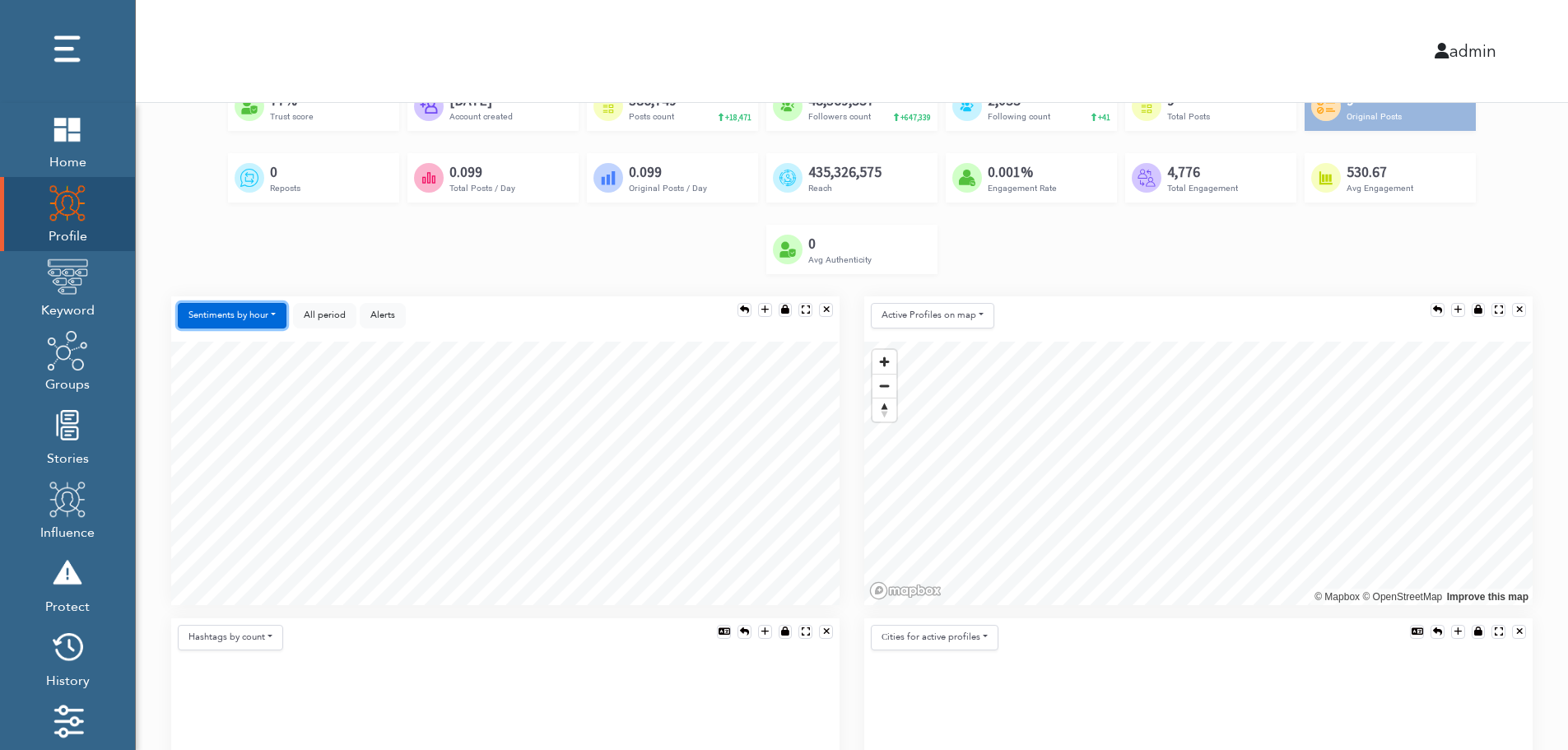
click at [205, 316] on button "Sentiments by hour" at bounding box center [232, 316] width 108 height 25
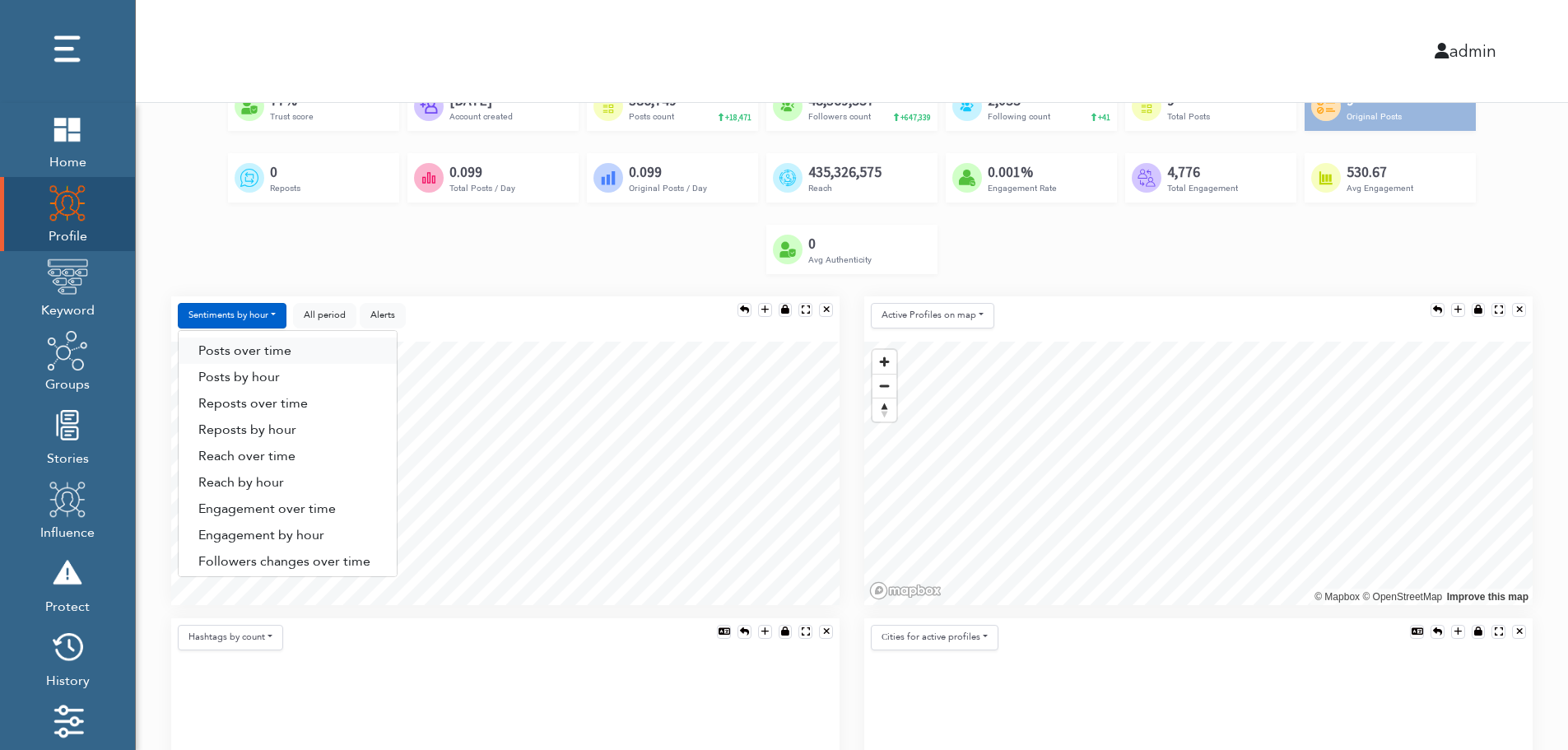
click at [303, 354] on link "Posts over time" at bounding box center [288, 351] width 218 height 26
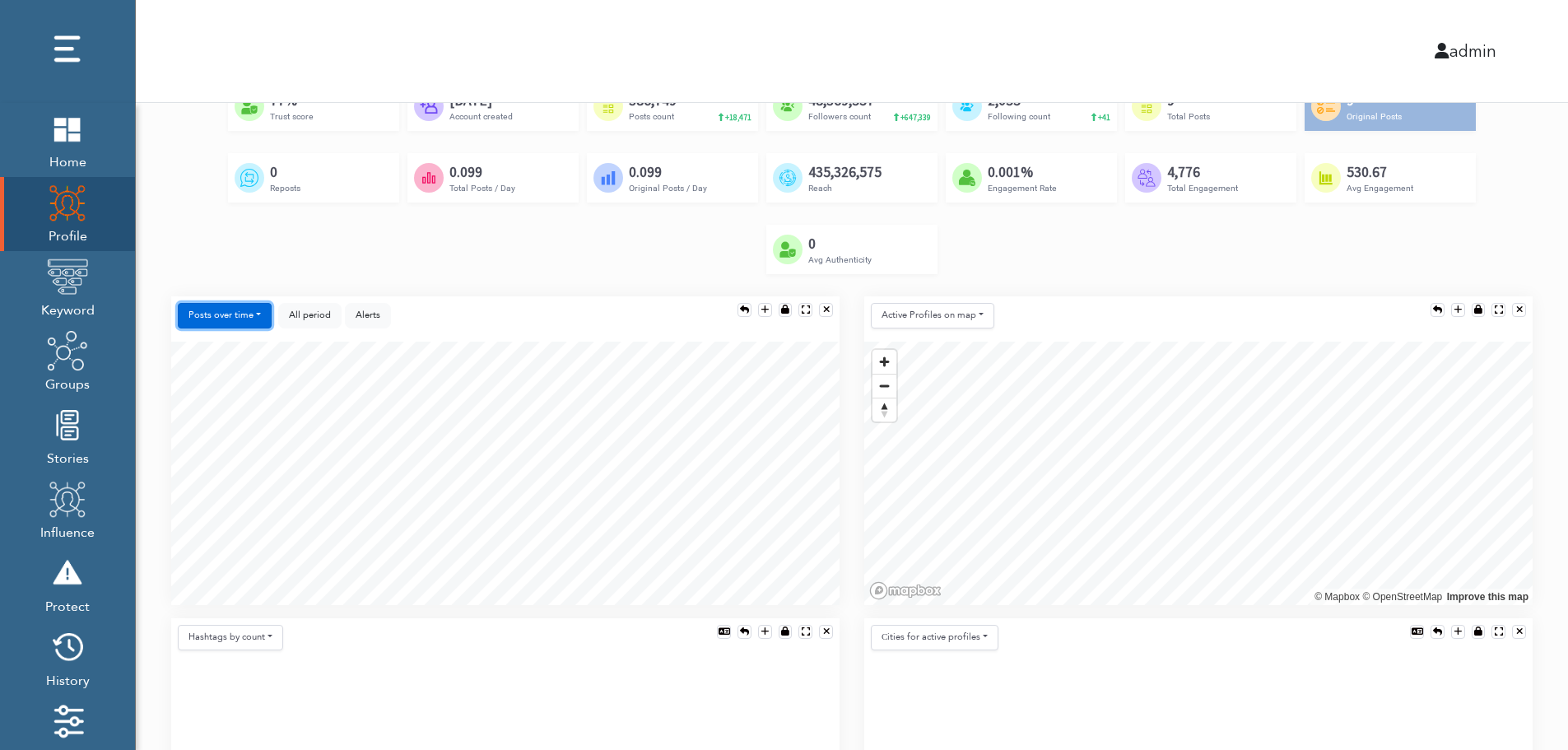
click at [234, 318] on button "Posts over time" at bounding box center [225, 316] width 94 height 25
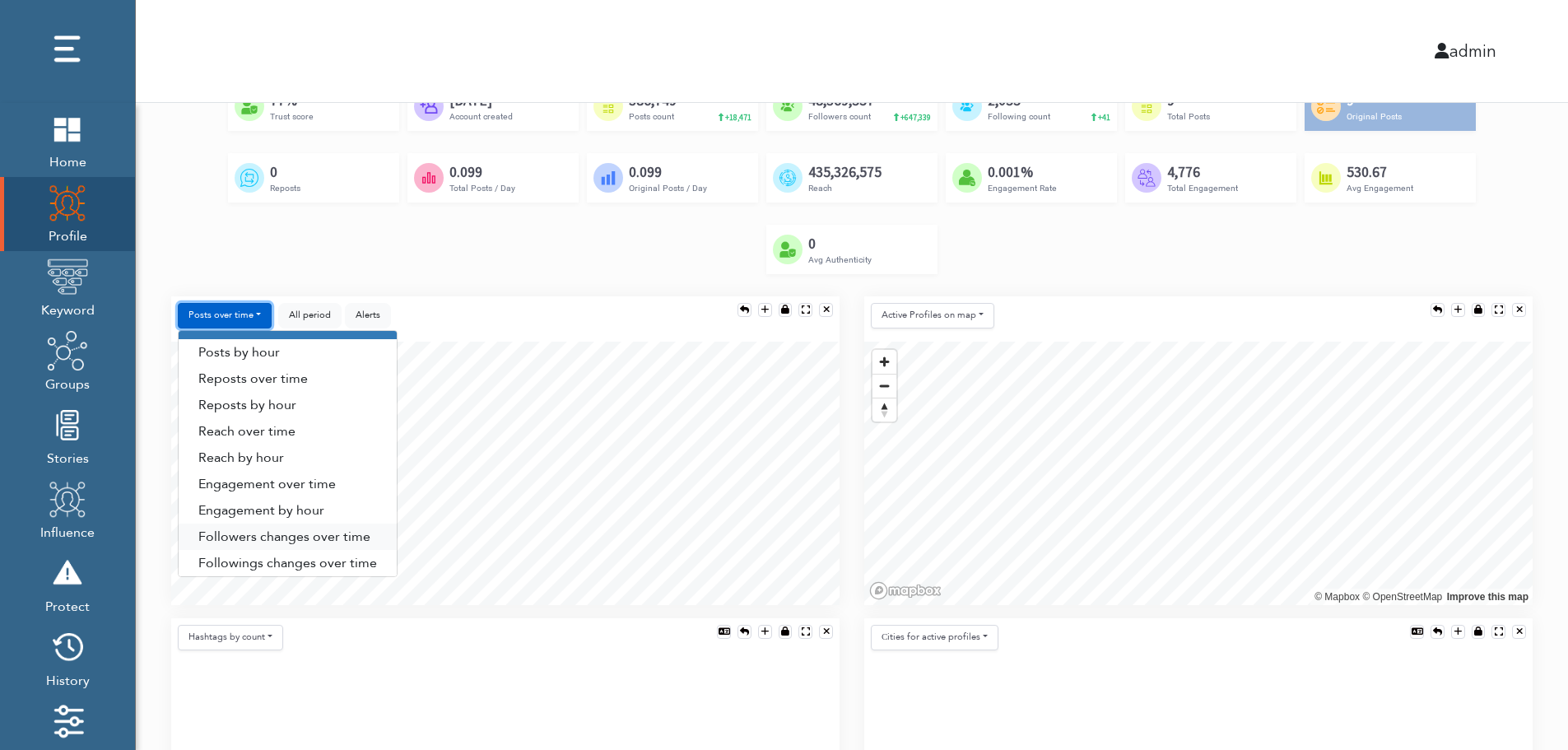
scroll to position [84, 0]
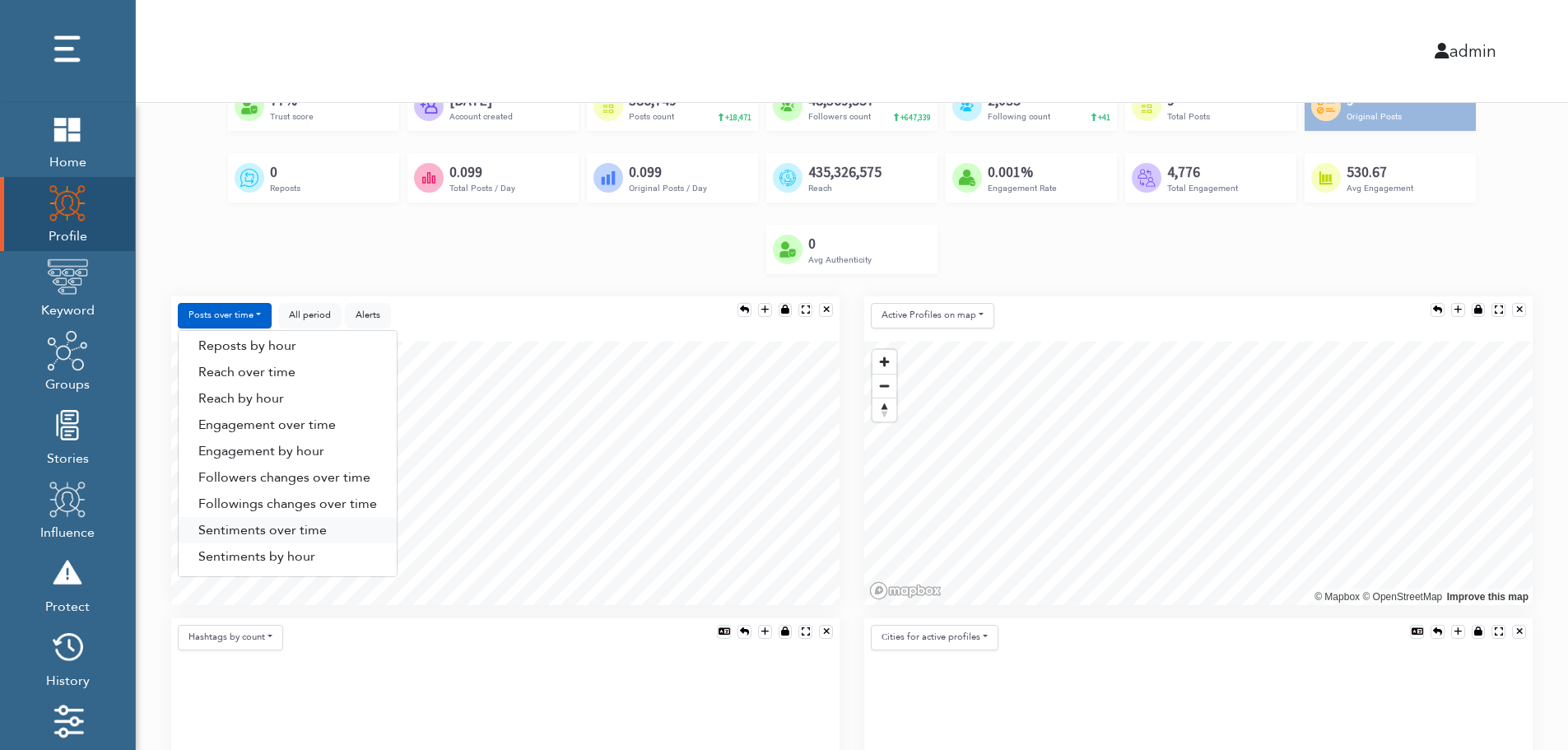
click at [284, 531] on link "Sentiments over time" at bounding box center [288, 530] width 218 height 26
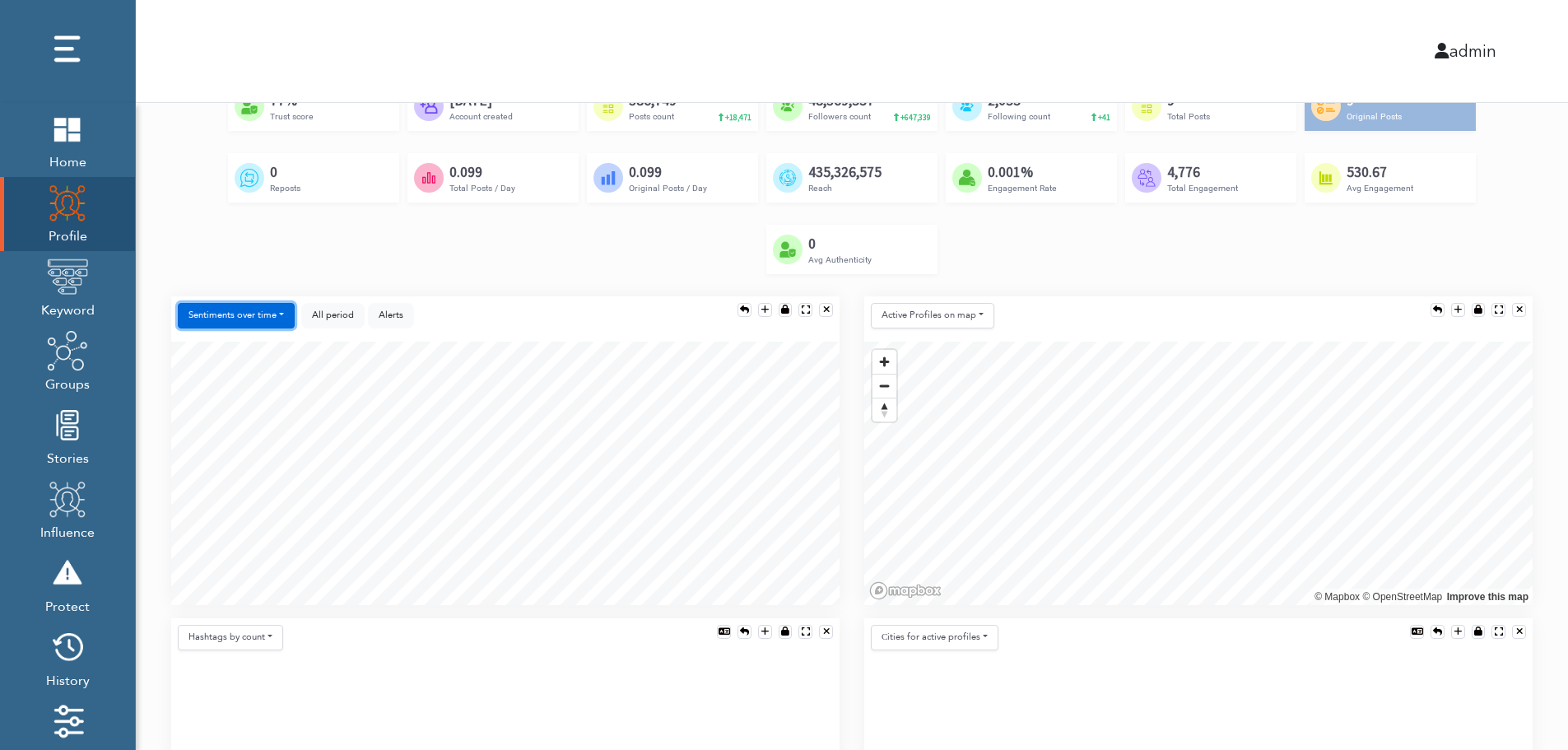
click at [261, 316] on button "Sentiments over time" at bounding box center [236, 316] width 117 height 25
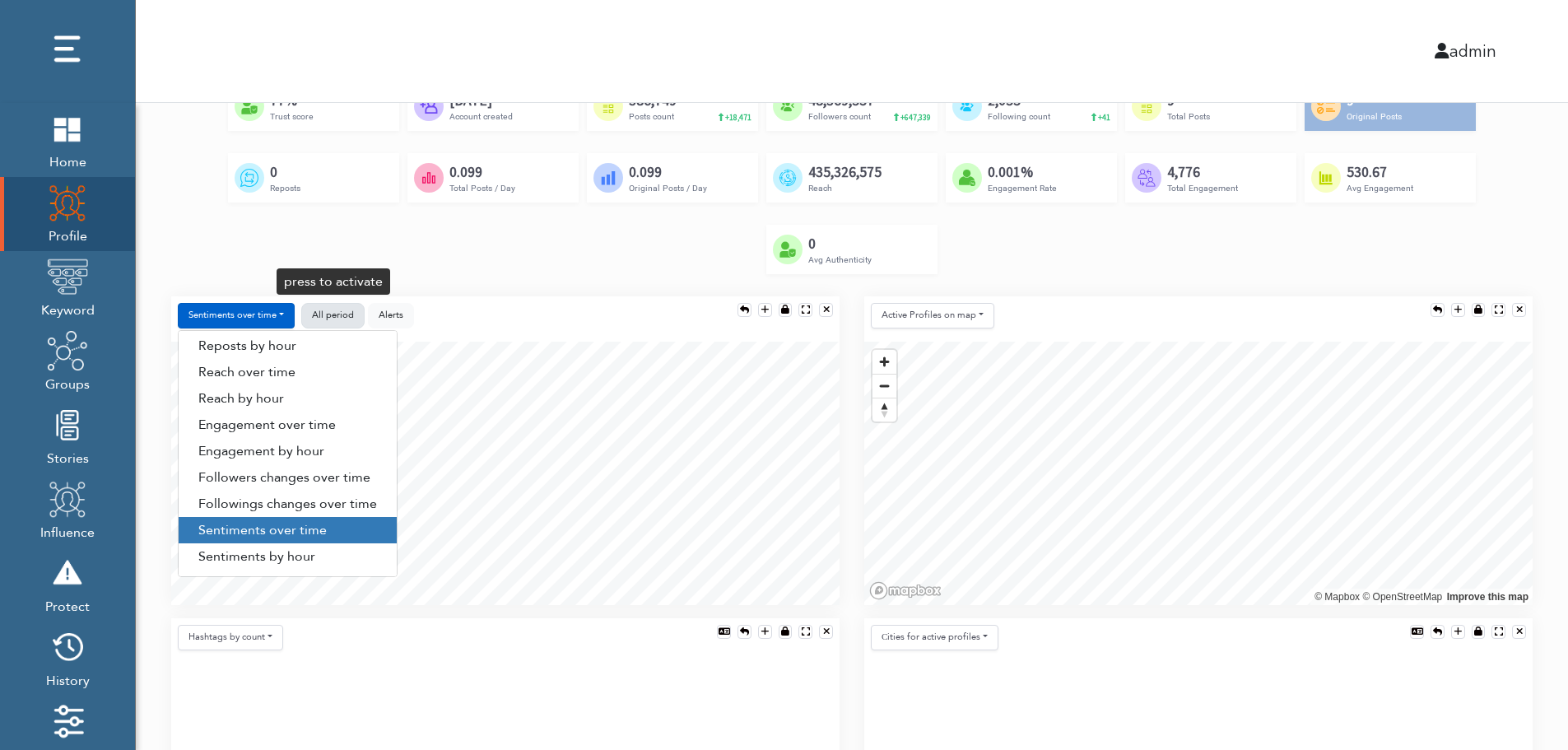
click at [339, 311] on span "All period" at bounding box center [333, 314] width 42 height 13
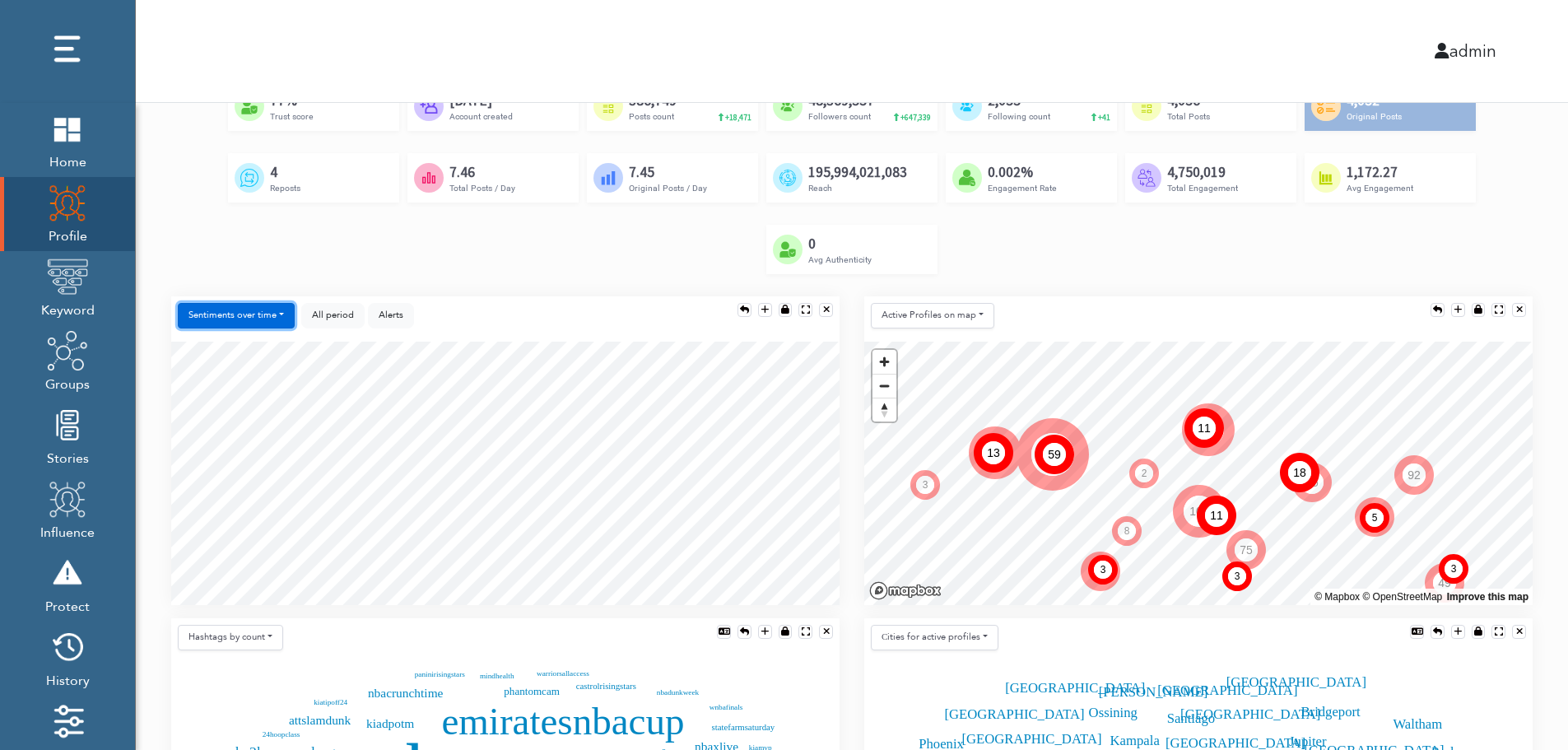
click at [245, 316] on button "Sentiments over time" at bounding box center [236, 316] width 117 height 25
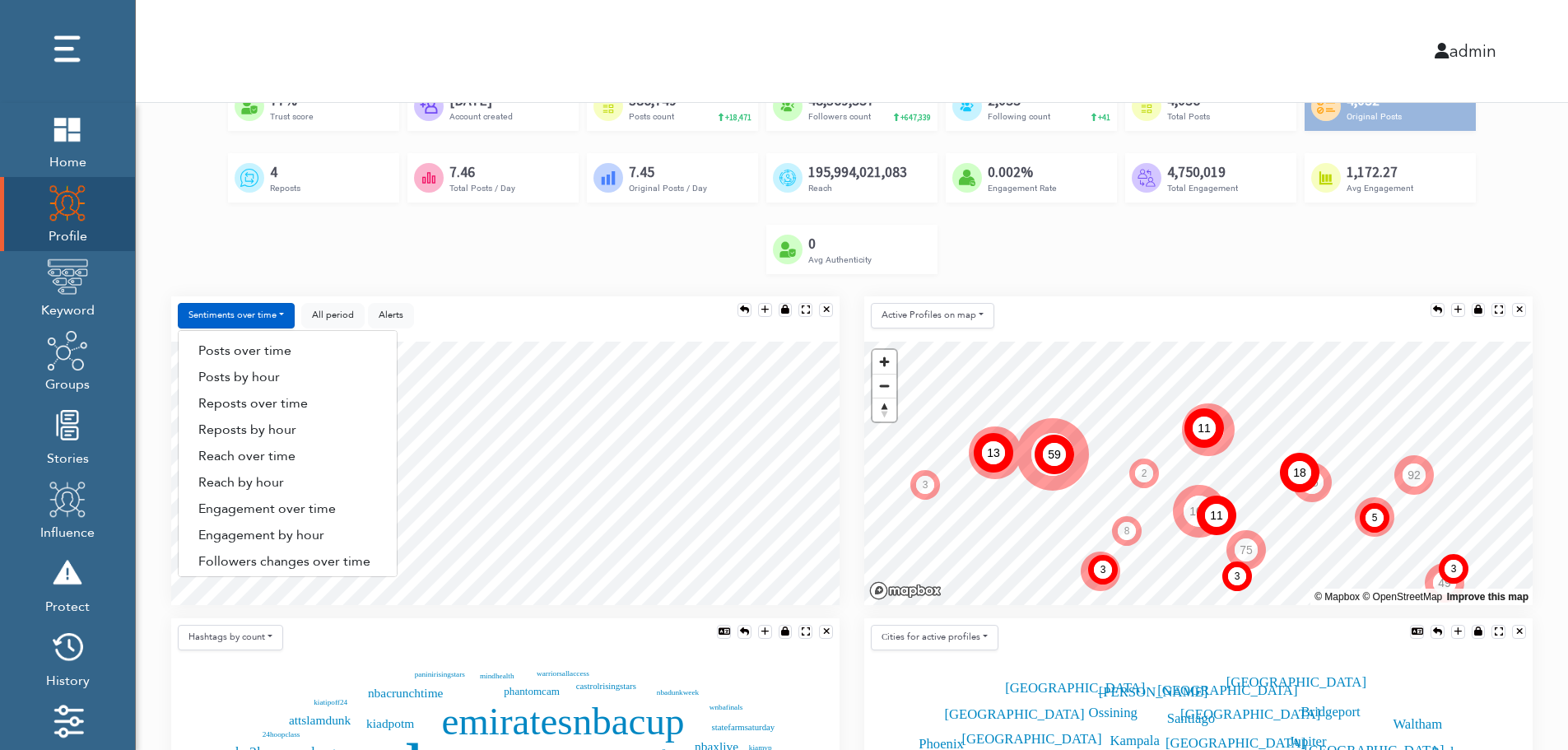
click at [473, 304] on div "Sentiments over time Posts over time Posts by hour Reposts over time Reposts by…" at bounding box center [505, 320] width 668 height 45
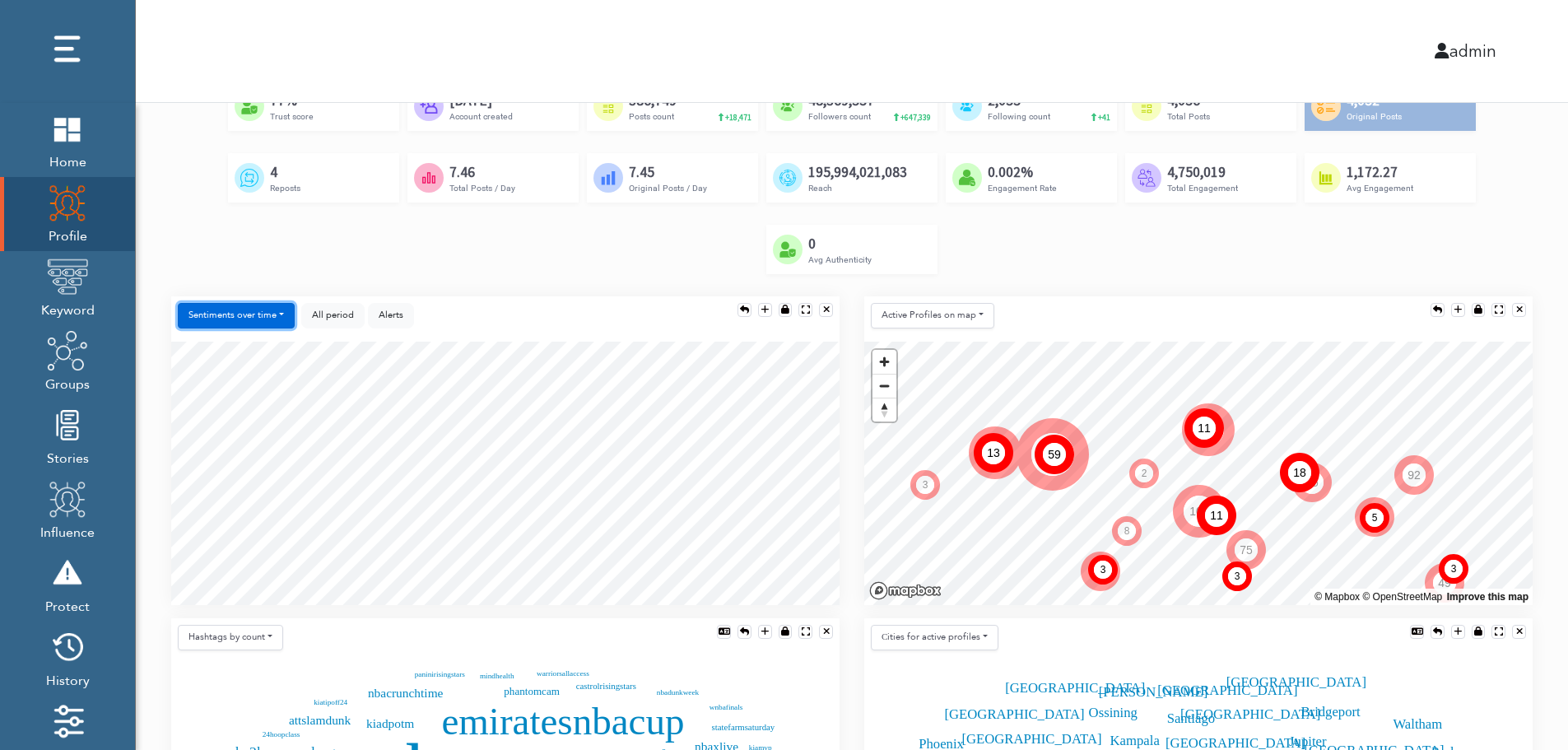
click at [265, 314] on button "Sentiments over time" at bounding box center [236, 316] width 117 height 25
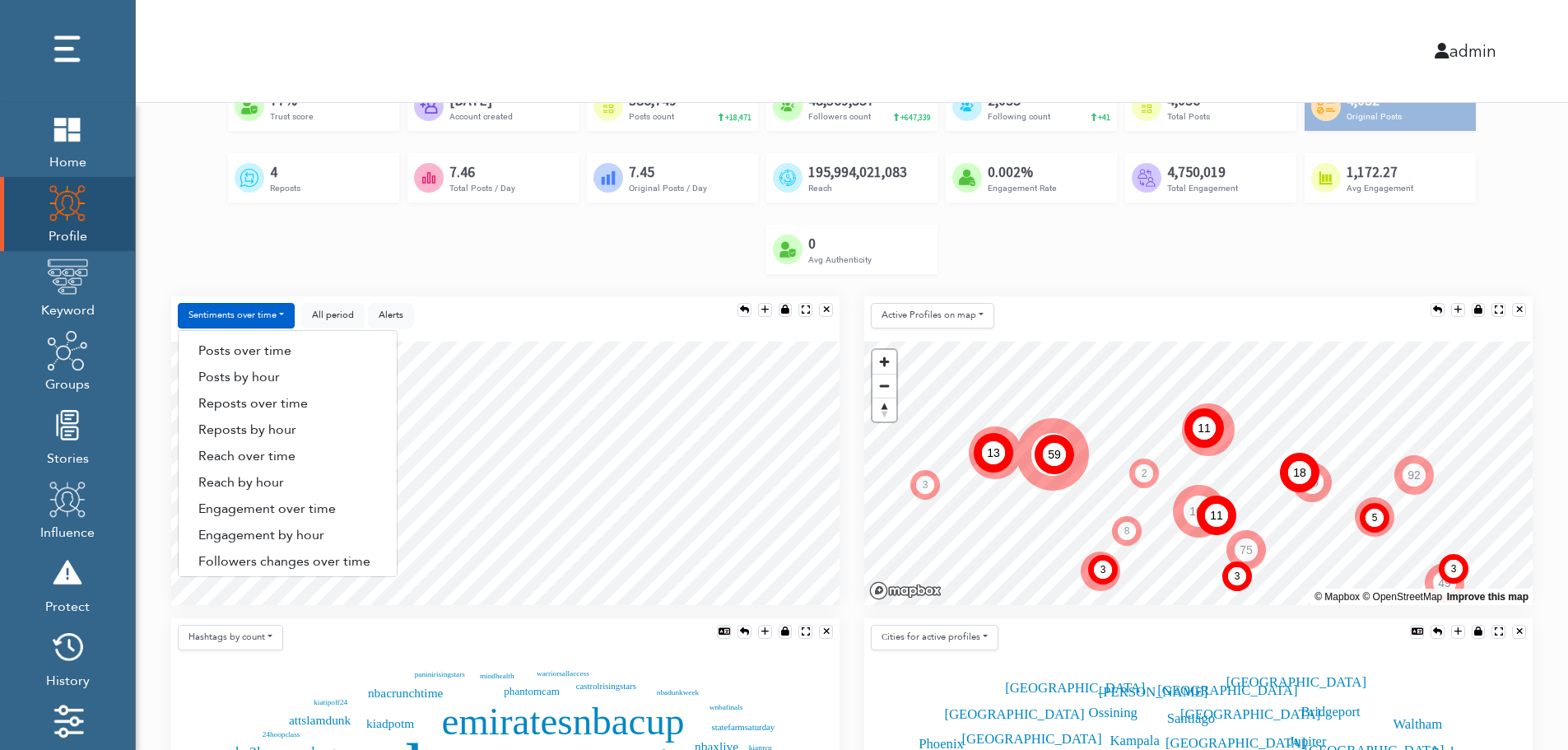
click at [535, 311] on div "Sentiments over time Posts over time Posts by hour Reposts over time Reposts by…" at bounding box center [505, 320] width 668 height 45
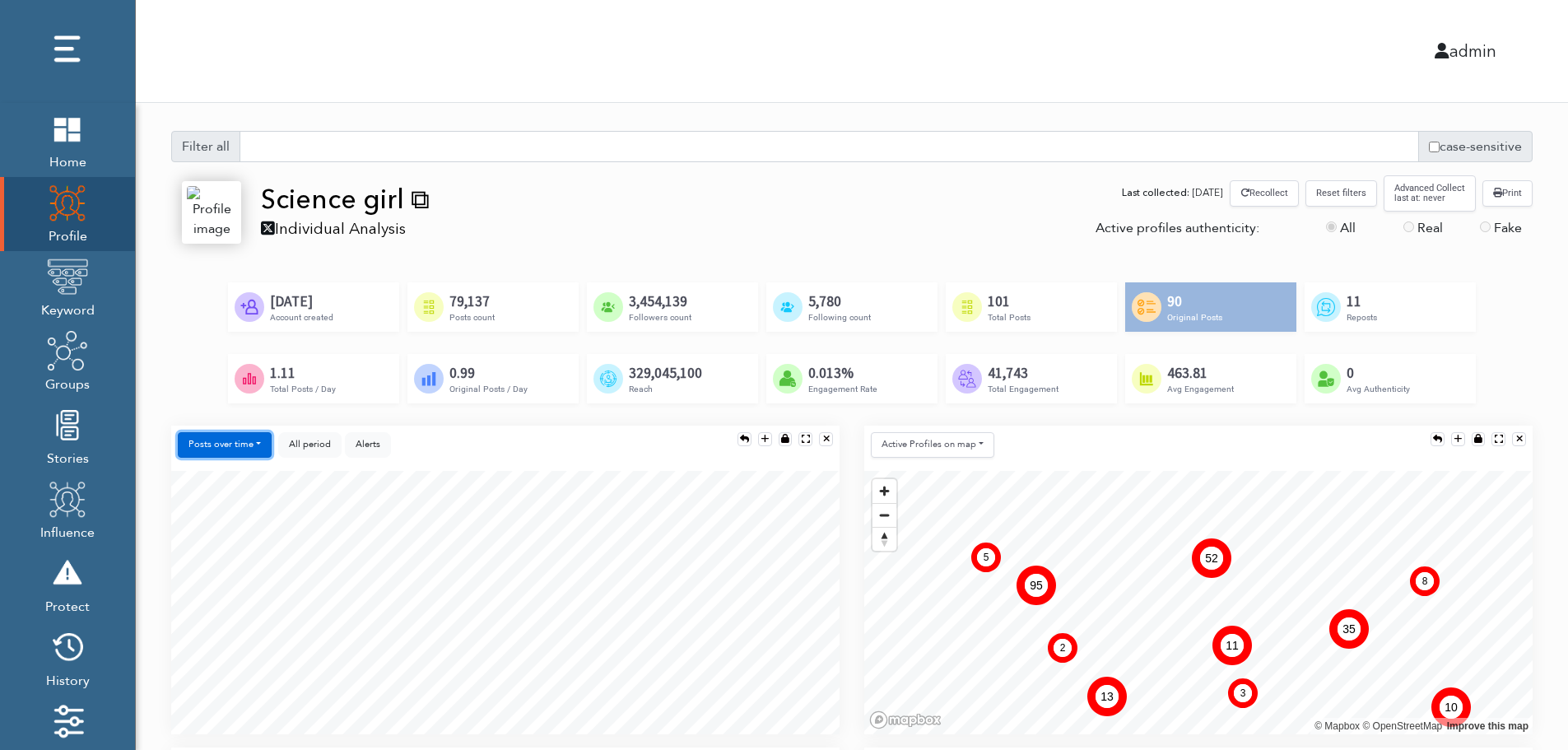
click at [235, 437] on button "Posts over time" at bounding box center [225, 445] width 94 height 25
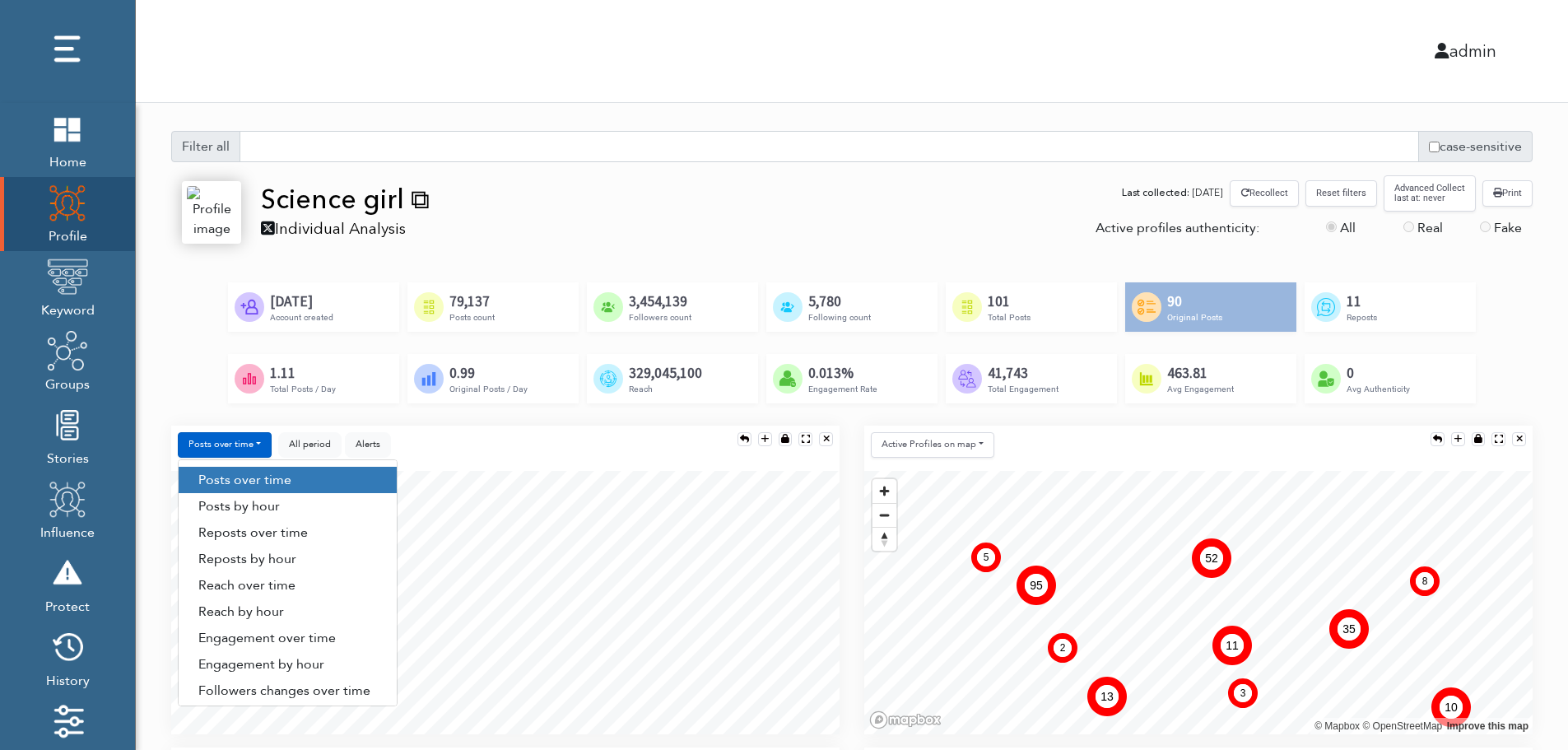
click at [511, 452] on div "Posts over time Posts over time Posts by hour Reposts over time Reposts by hour…" at bounding box center [505, 448] width 668 height 45
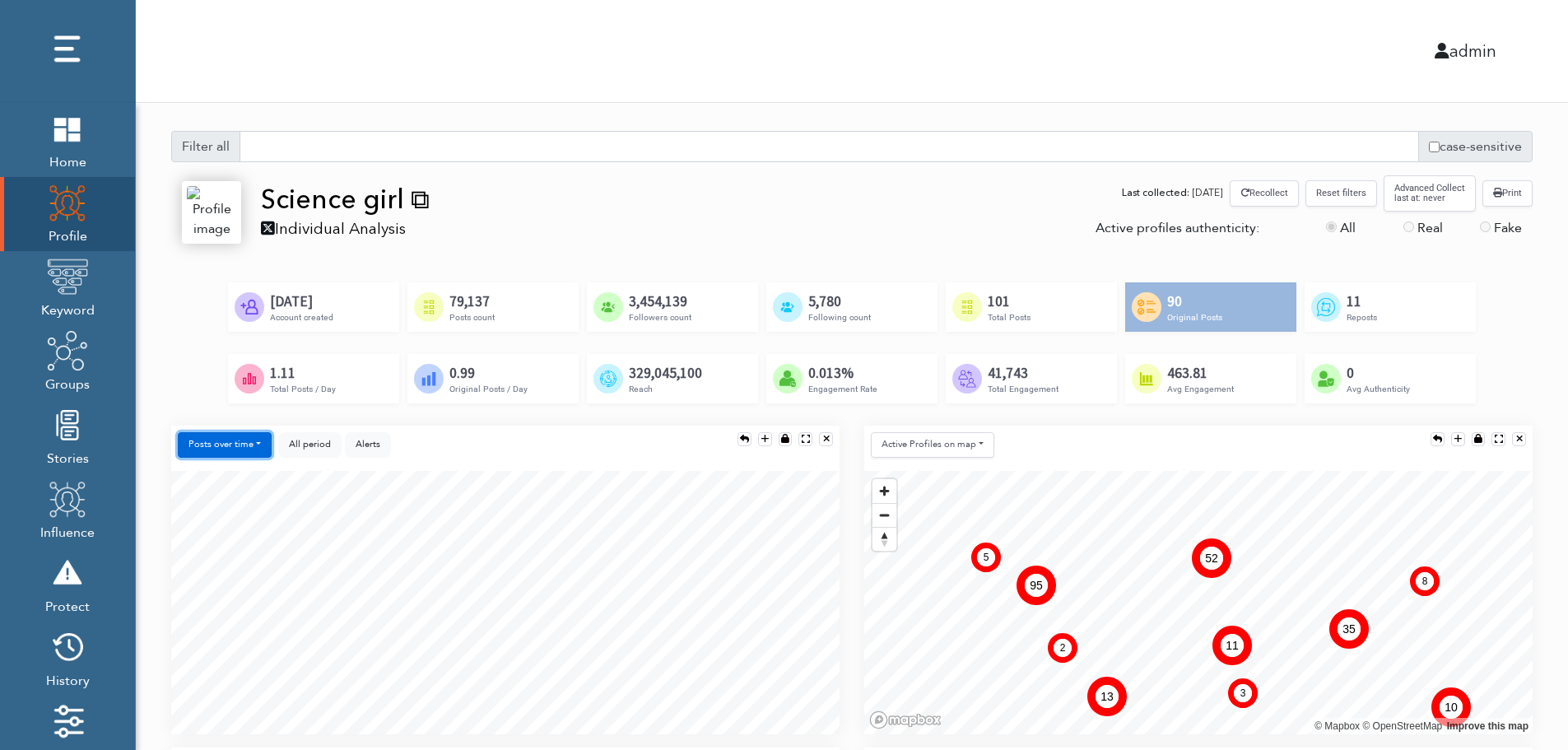
click at [248, 445] on button "Posts over time" at bounding box center [225, 445] width 94 height 25
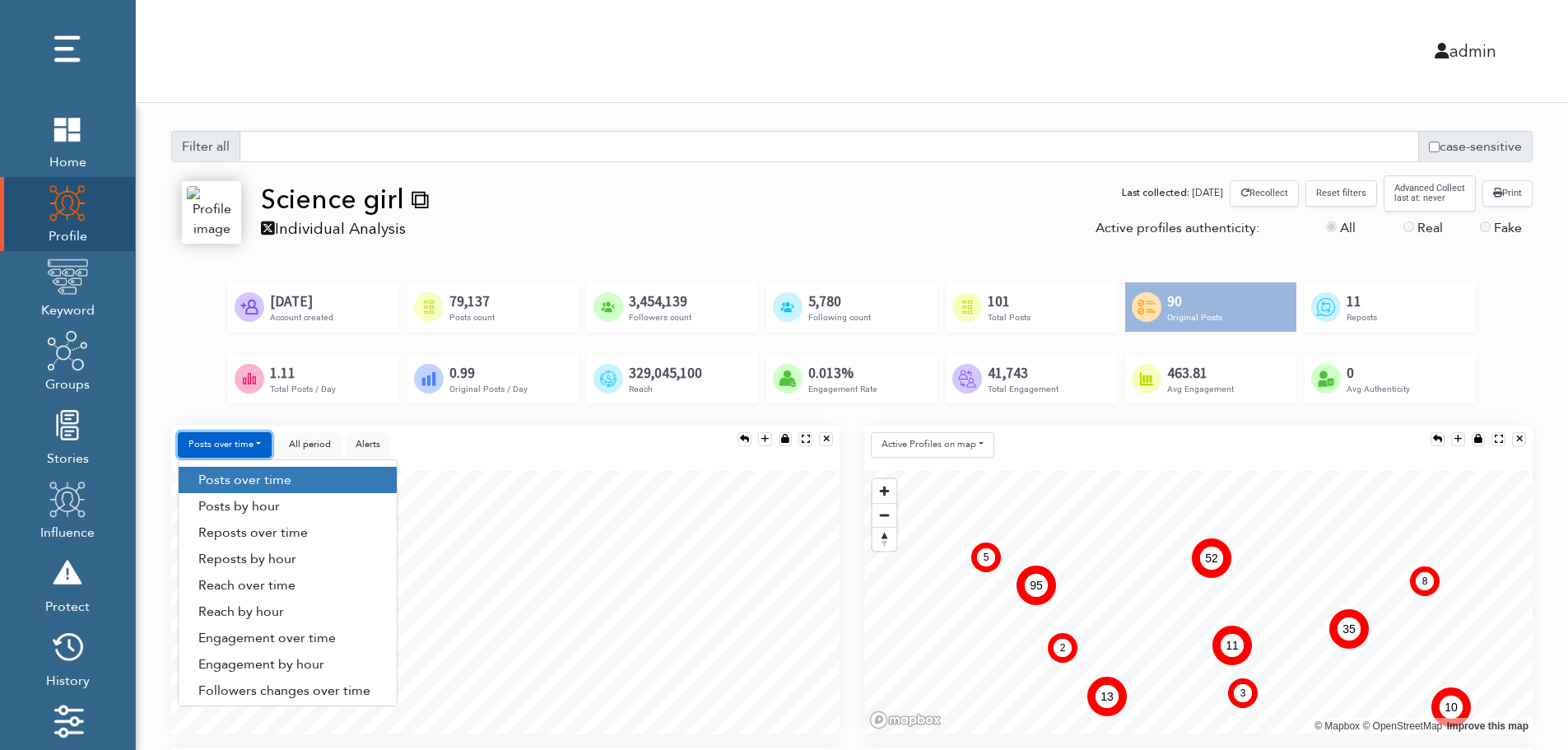
click at [251, 443] on button "Posts over time" at bounding box center [225, 445] width 94 height 25
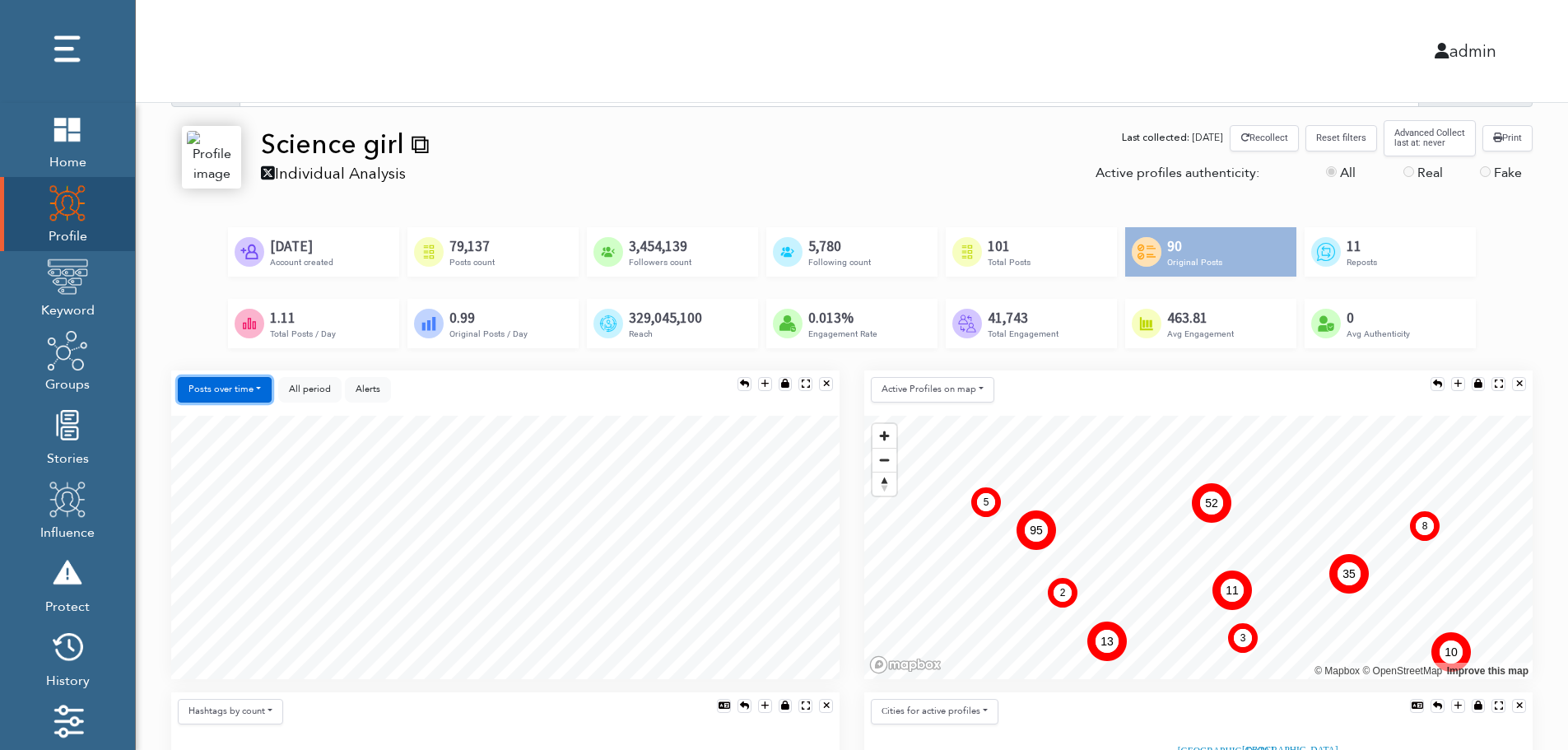
scroll to position [165, 0]
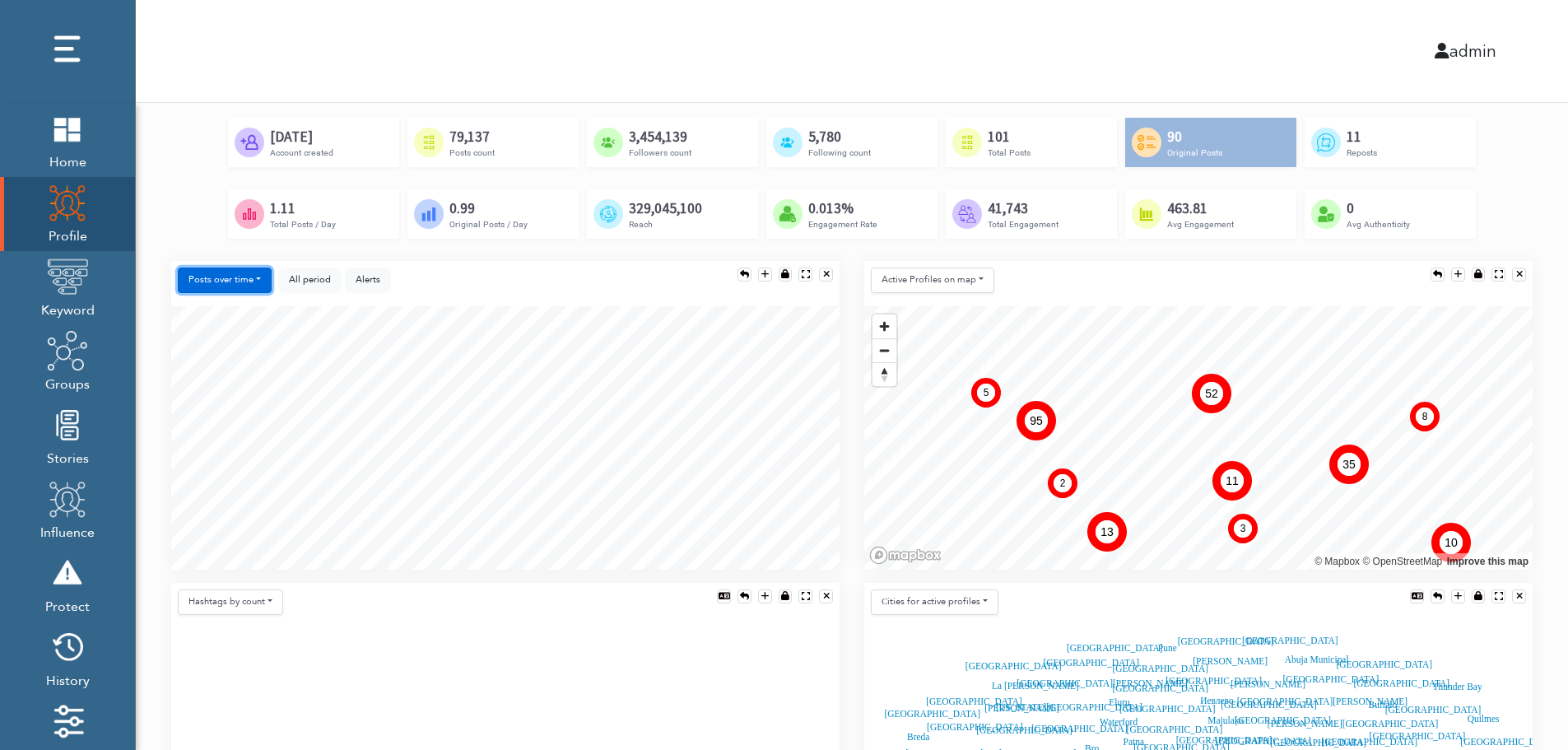
click at [239, 284] on button "Posts over time" at bounding box center [225, 280] width 94 height 25
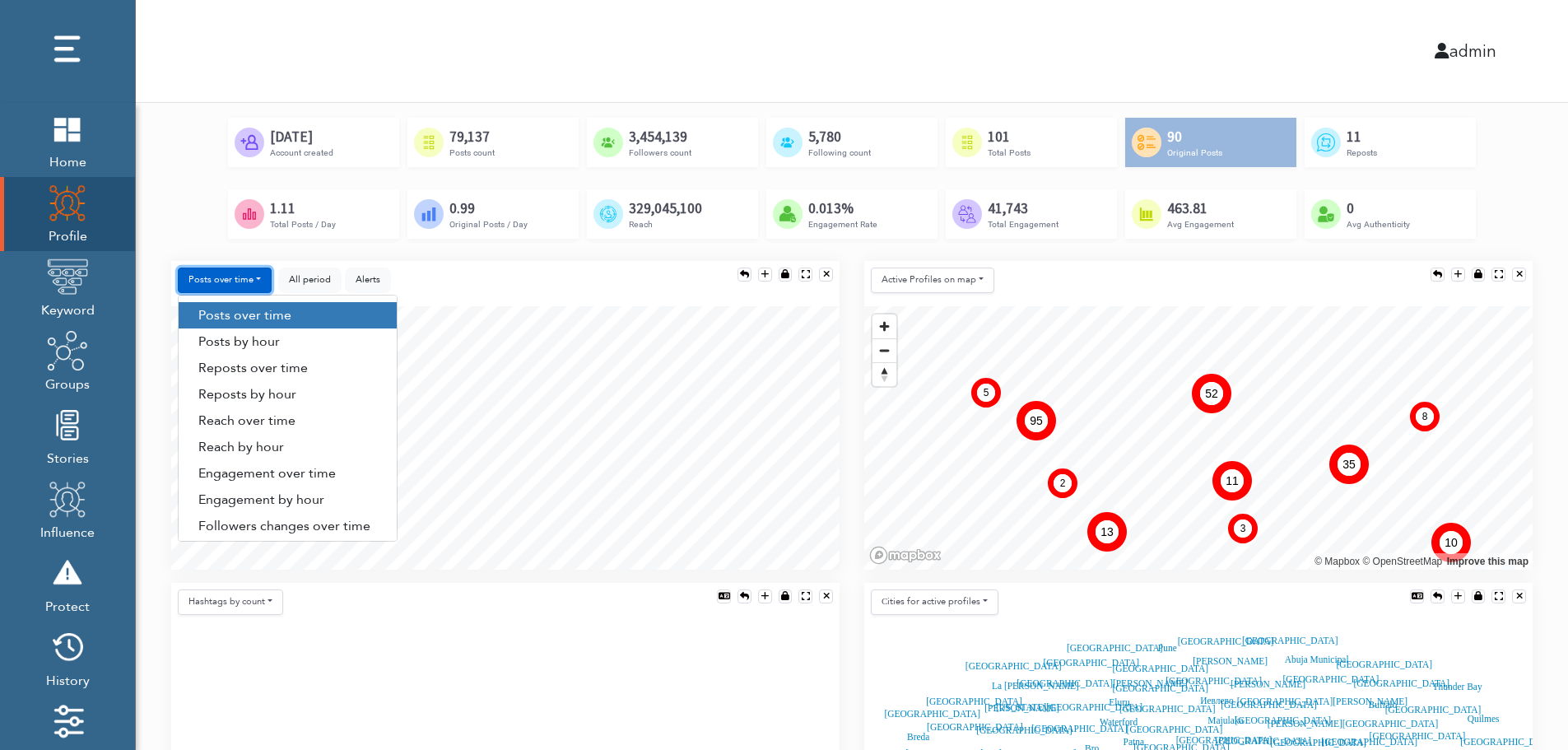
click at [244, 274] on button "Posts over time" at bounding box center [225, 280] width 94 height 25
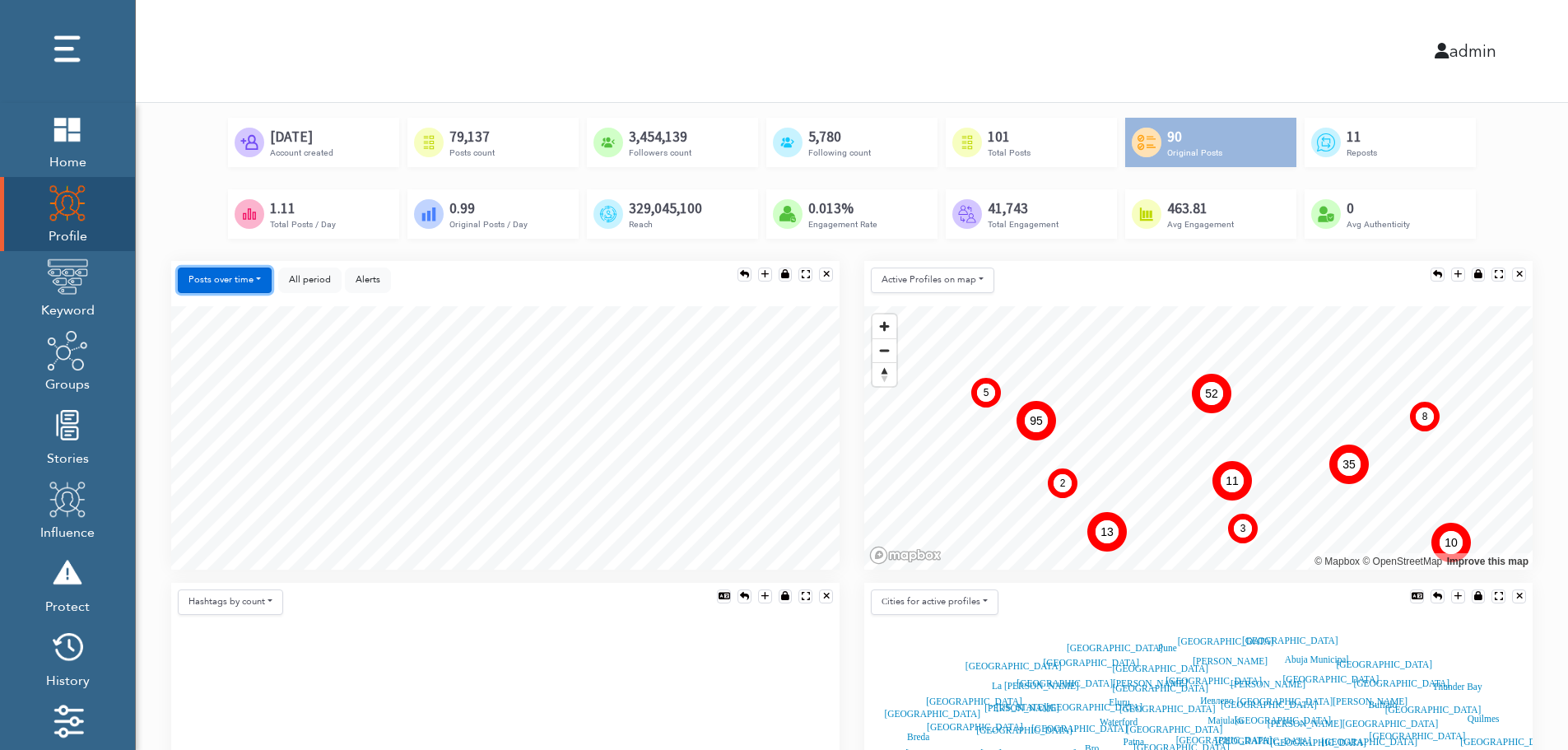
drag, startPoint x: 250, startPoint y: 291, endPoint x: 245, endPoint y: 274, distance: 17.7
click at [246, 274] on button "Posts over time" at bounding box center [225, 280] width 94 height 25
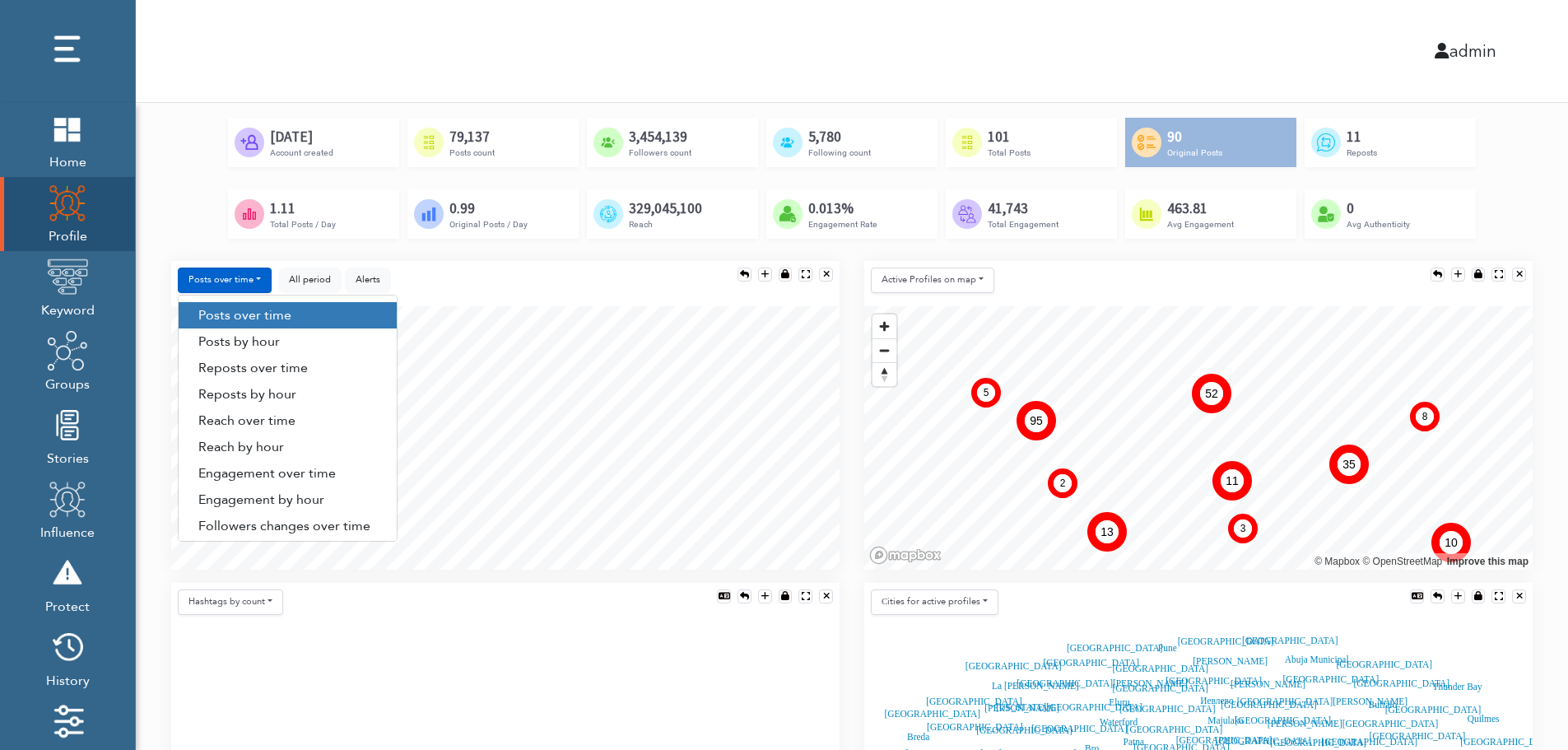
click at [507, 265] on div "Posts over time Posts over time Posts by hour Reposts over time Reposts by hour…" at bounding box center [505, 284] width 668 height 45
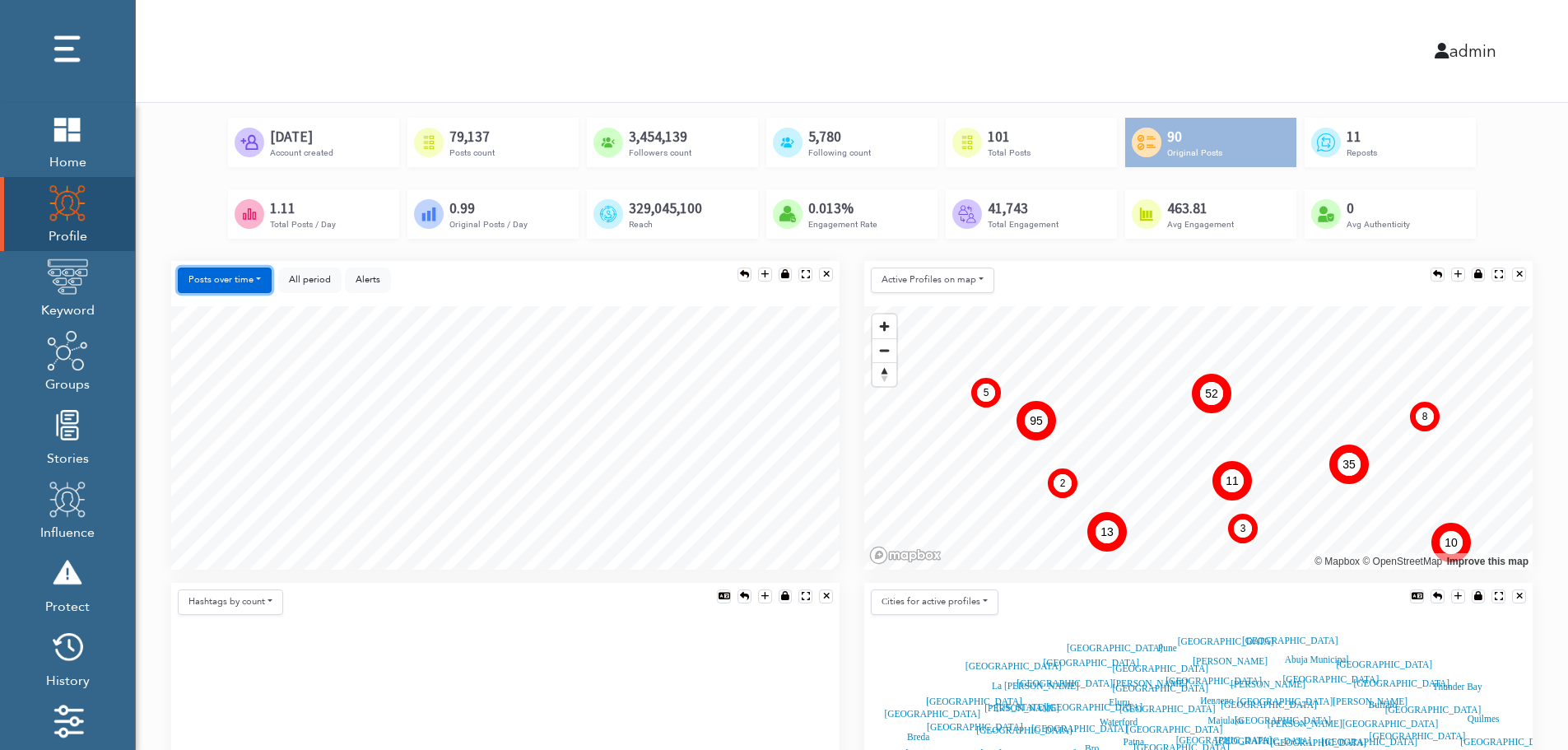
click at [245, 286] on button "Posts over time" at bounding box center [225, 280] width 94 height 25
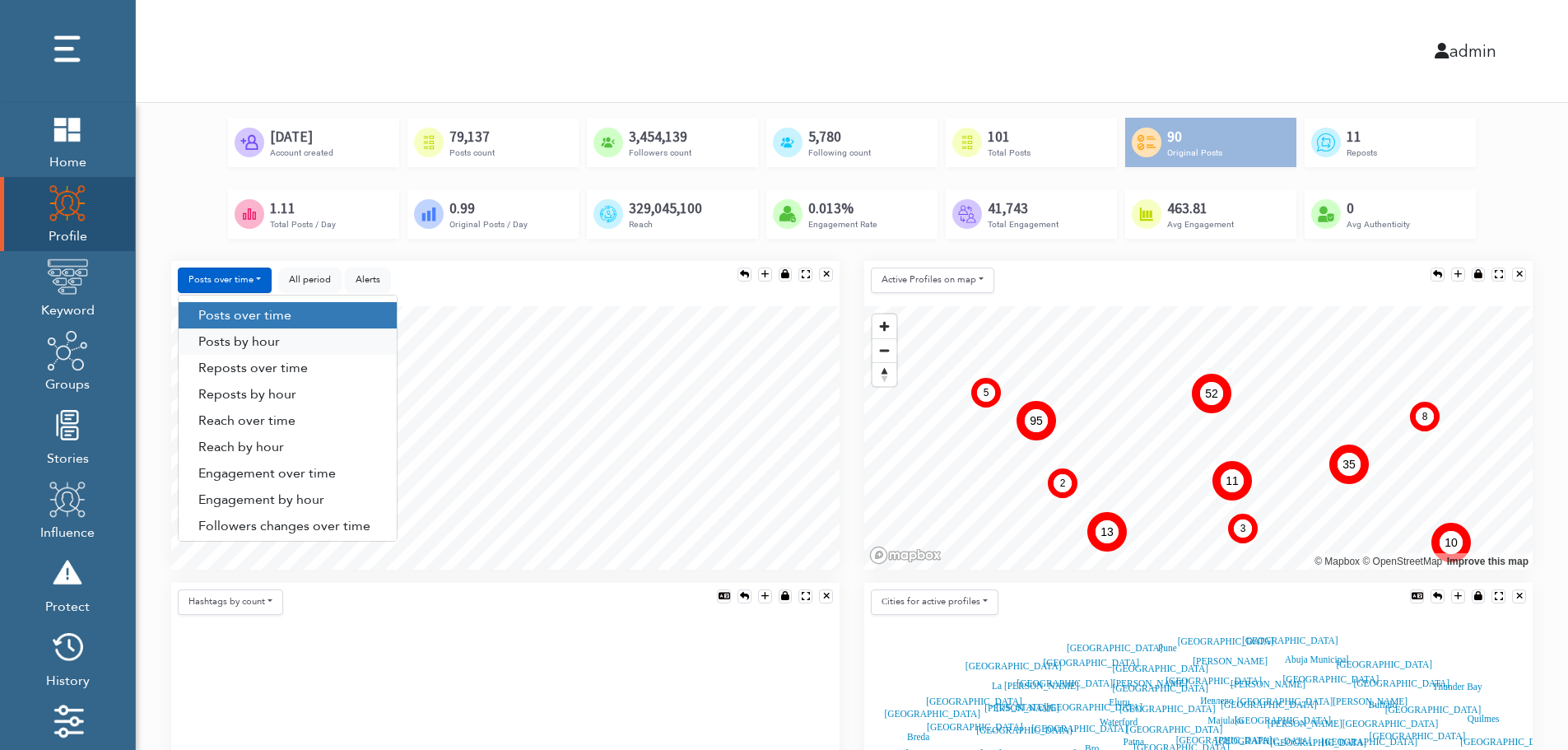
click at [250, 347] on link "Posts by hour" at bounding box center [288, 341] width 218 height 26
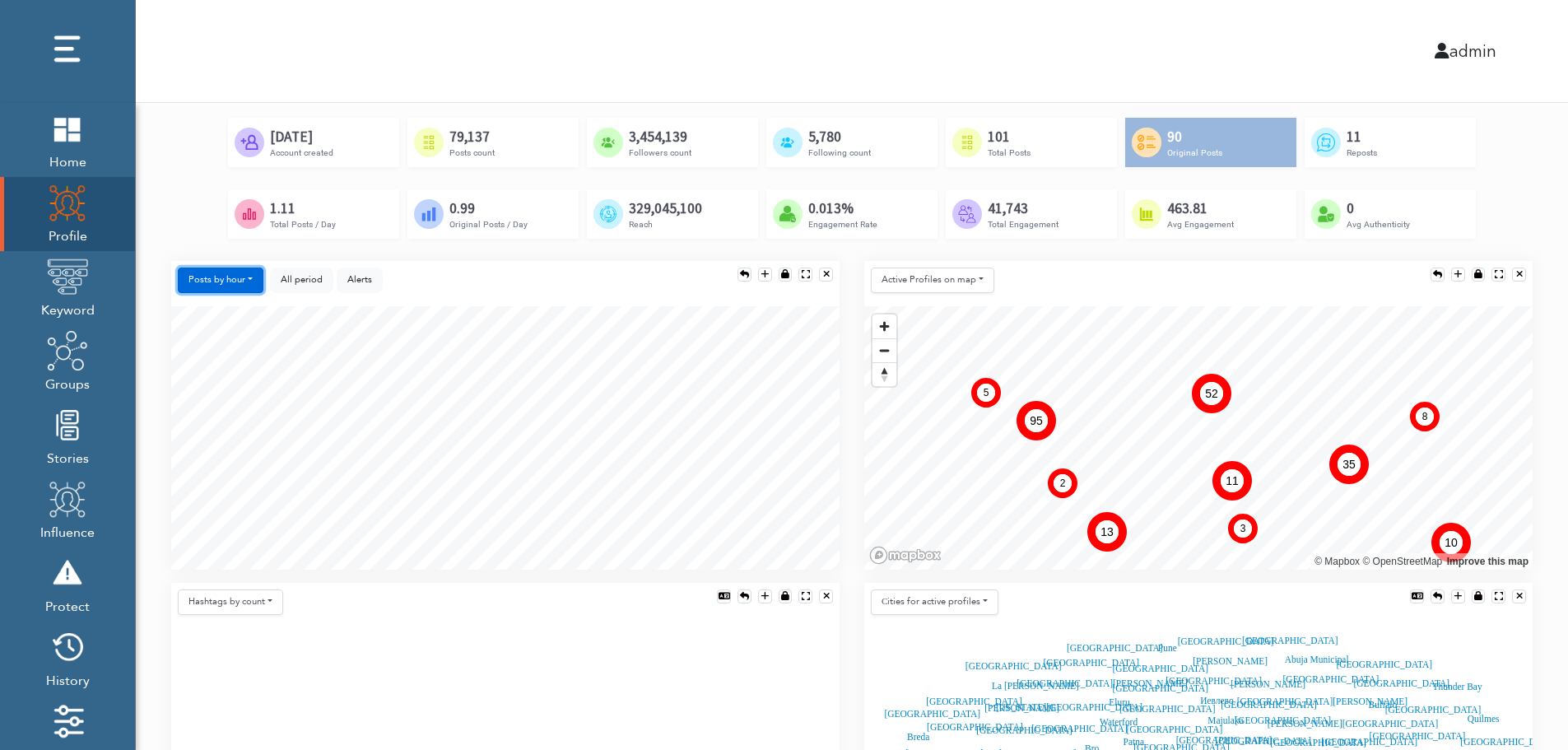
click at [209, 272] on button "Posts by hour" at bounding box center [221, 280] width 86 height 25
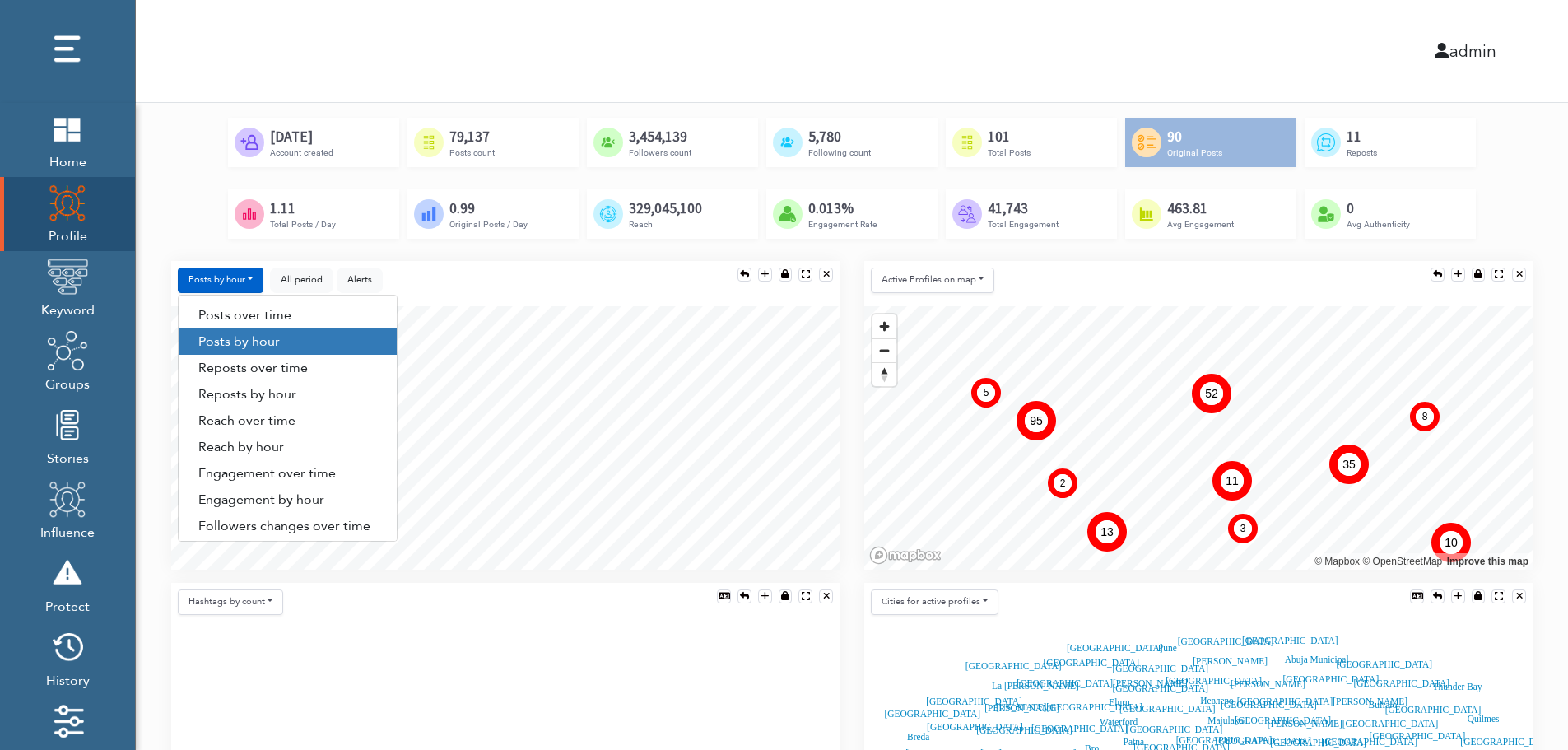
click at [253, 309] on link "Posts over time" at bounding box center [288, 315] width 218 height 26
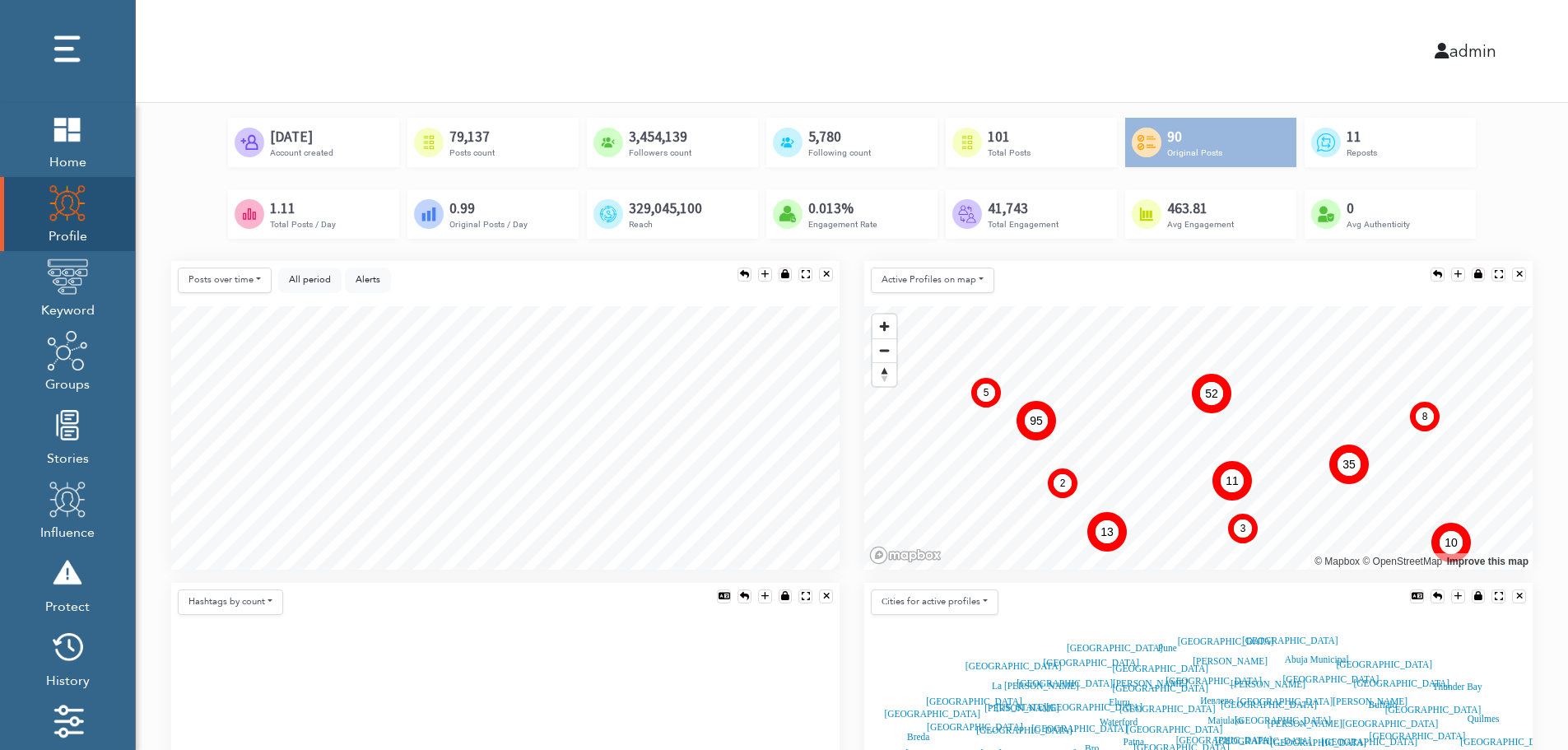
click at [845, 466] on div "Posts over time Posts over time Posts by hour Reposts over time Reposts by hour…" at bounding box center [505, 422] width 693 height 322
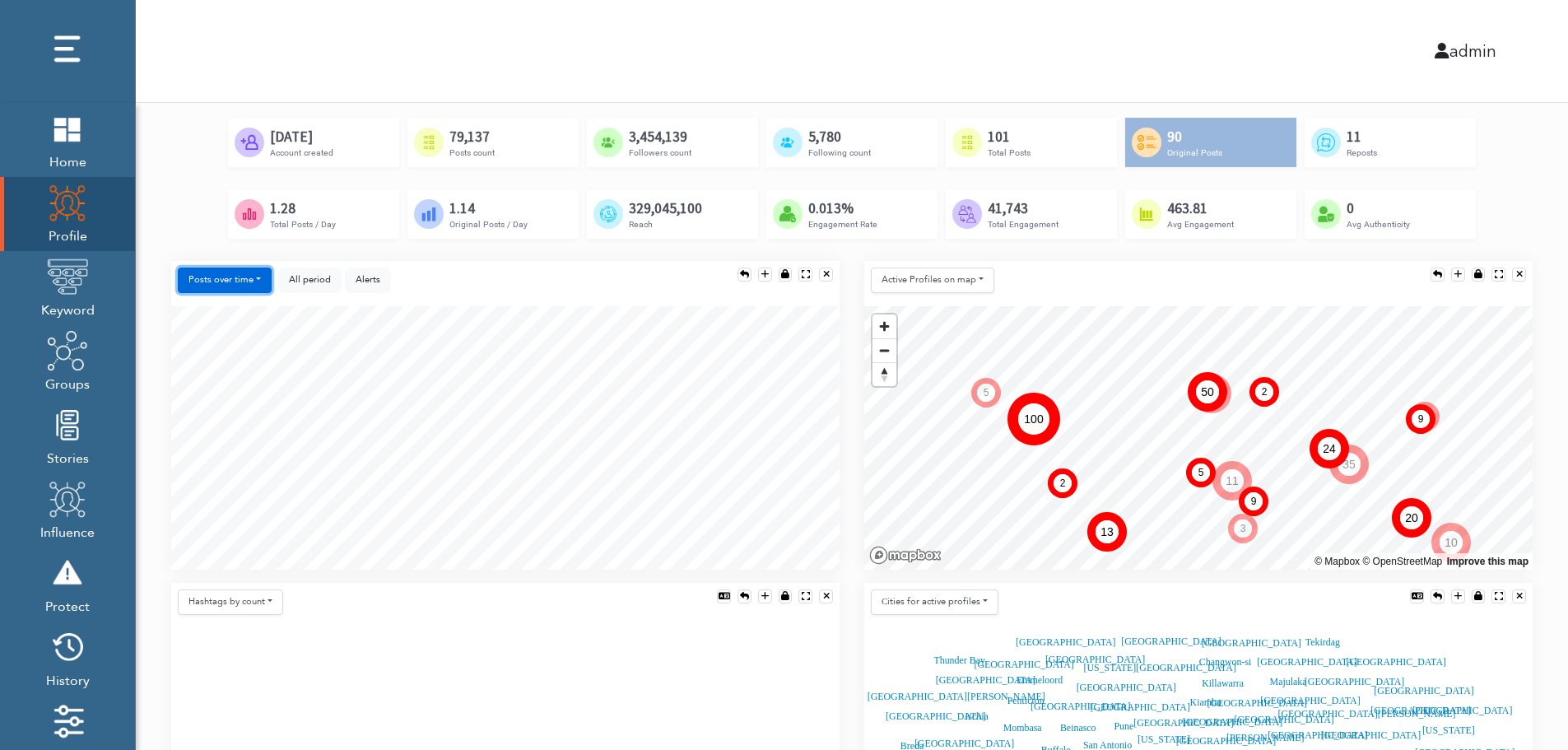
click at [233, 275] on button "Posts over time" at bounding box center [225, 280] width 94 height 25
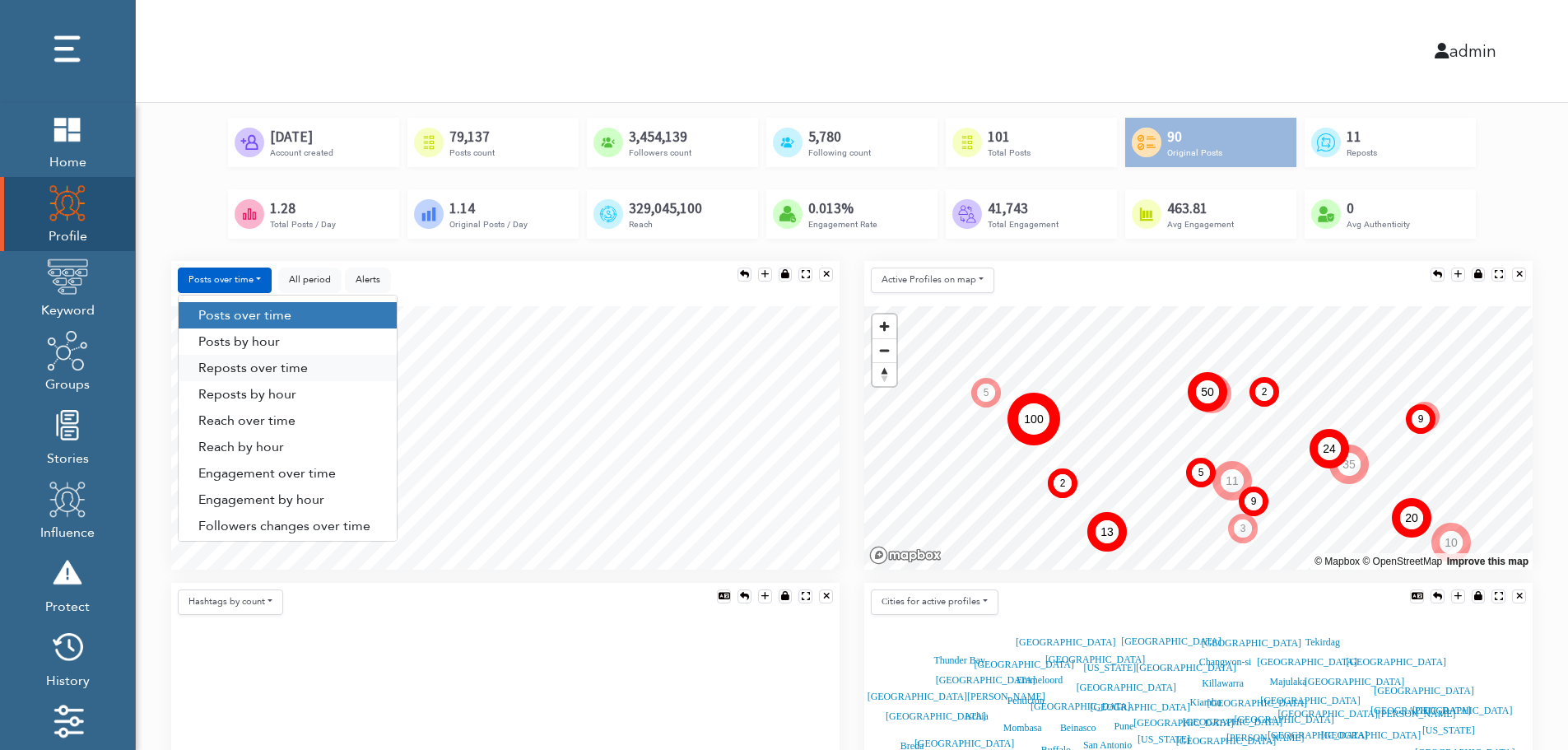
click at [287, 372] on link "Reposts over time" at bounding box center [288, 367] width 218 height 26
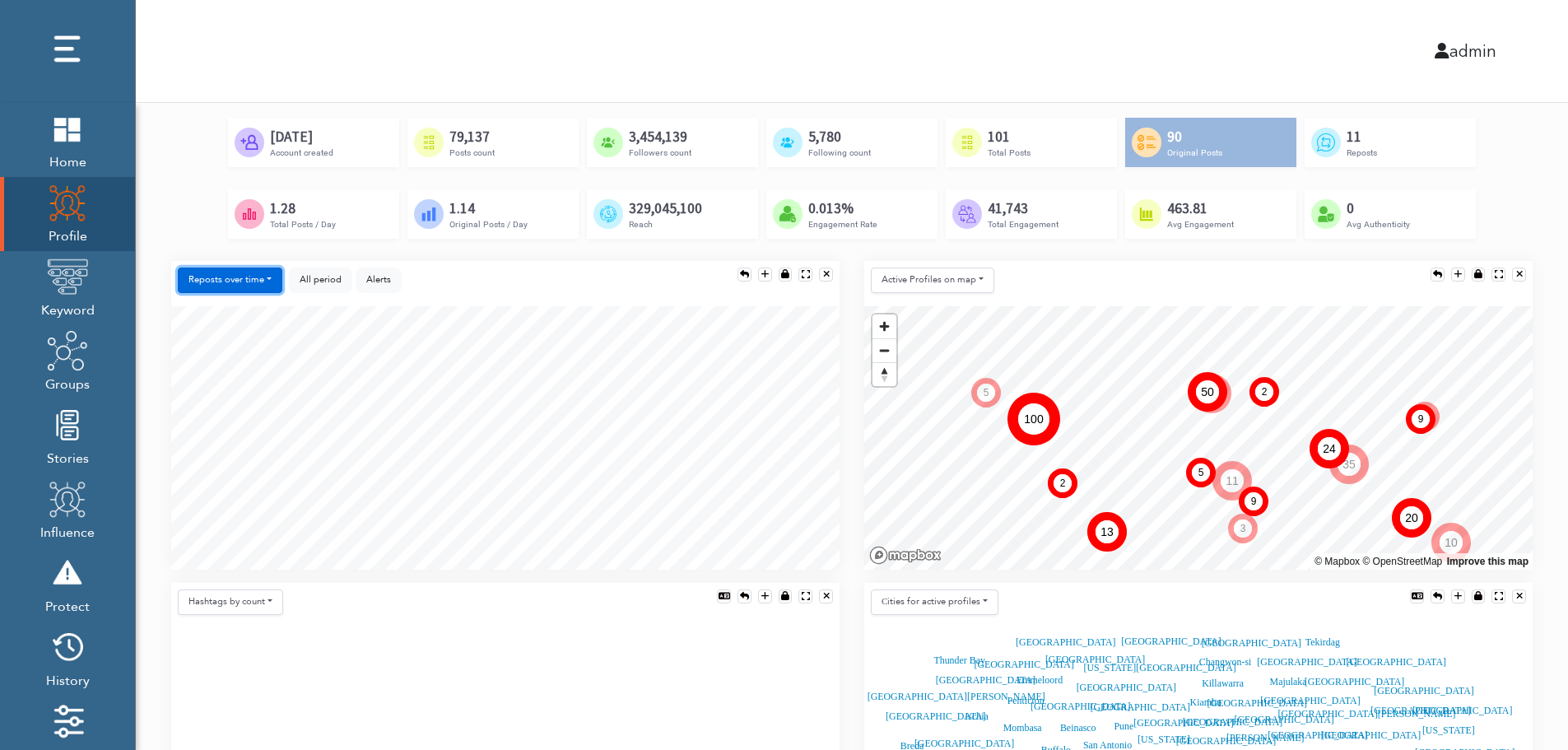
click at [253, 280] on button "Reposts over time" at bounding box center [230, 280] width 104 height 25
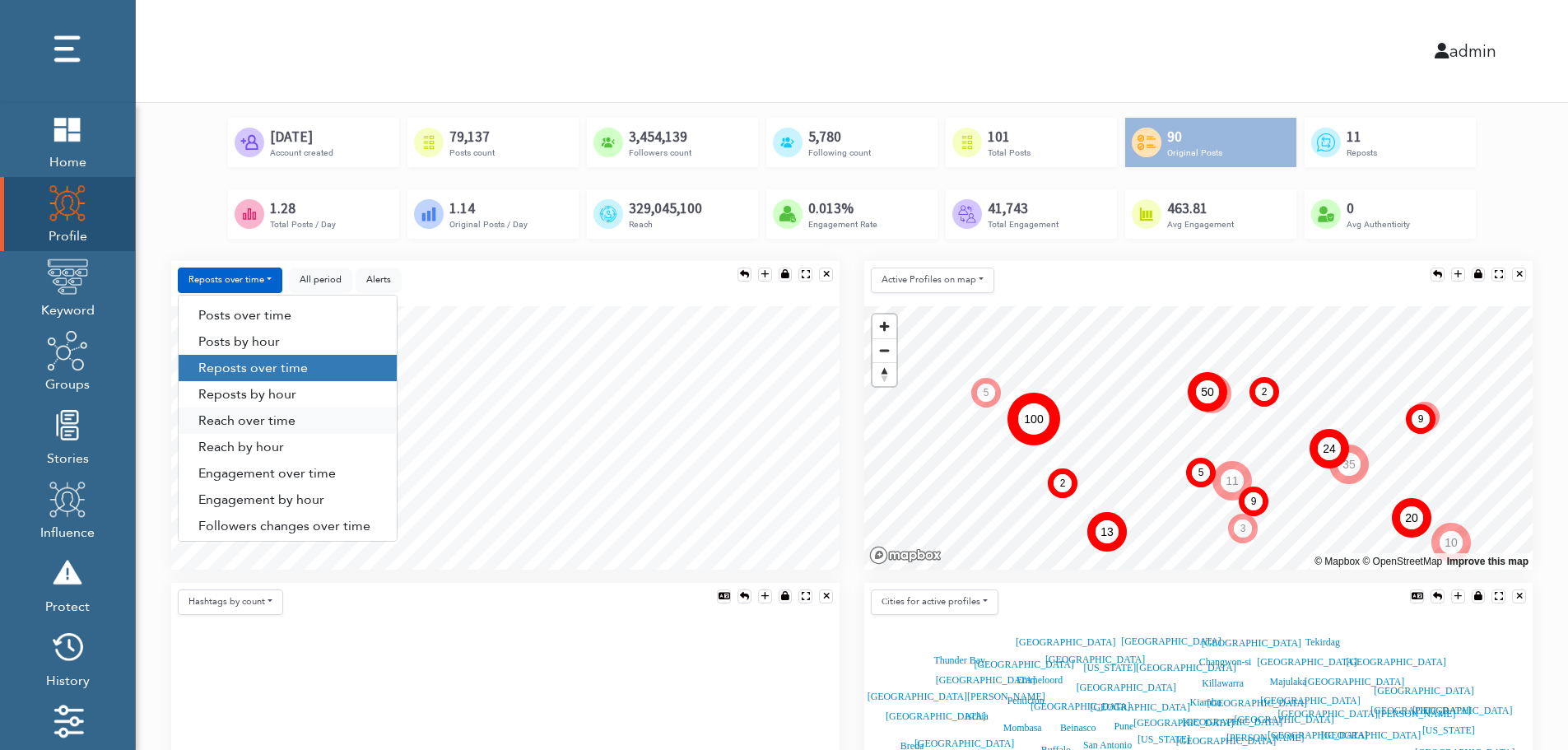
click at [303, 427] on link "Reach over time" at bounding box center [288, 420] width 218 height 26
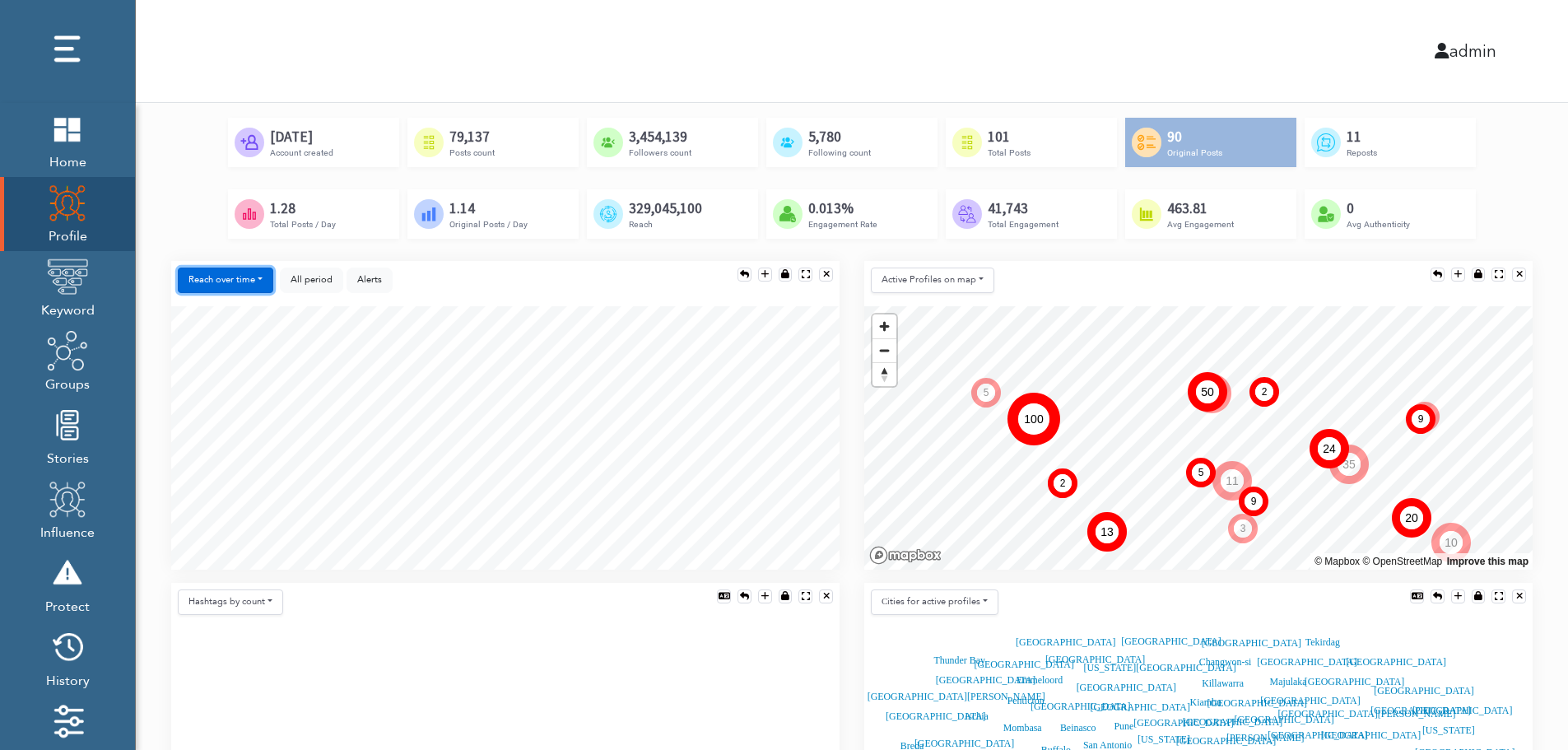
click at [245, 278] on button "Reach over time" at bounding box center [226, 280] width 96 height 25
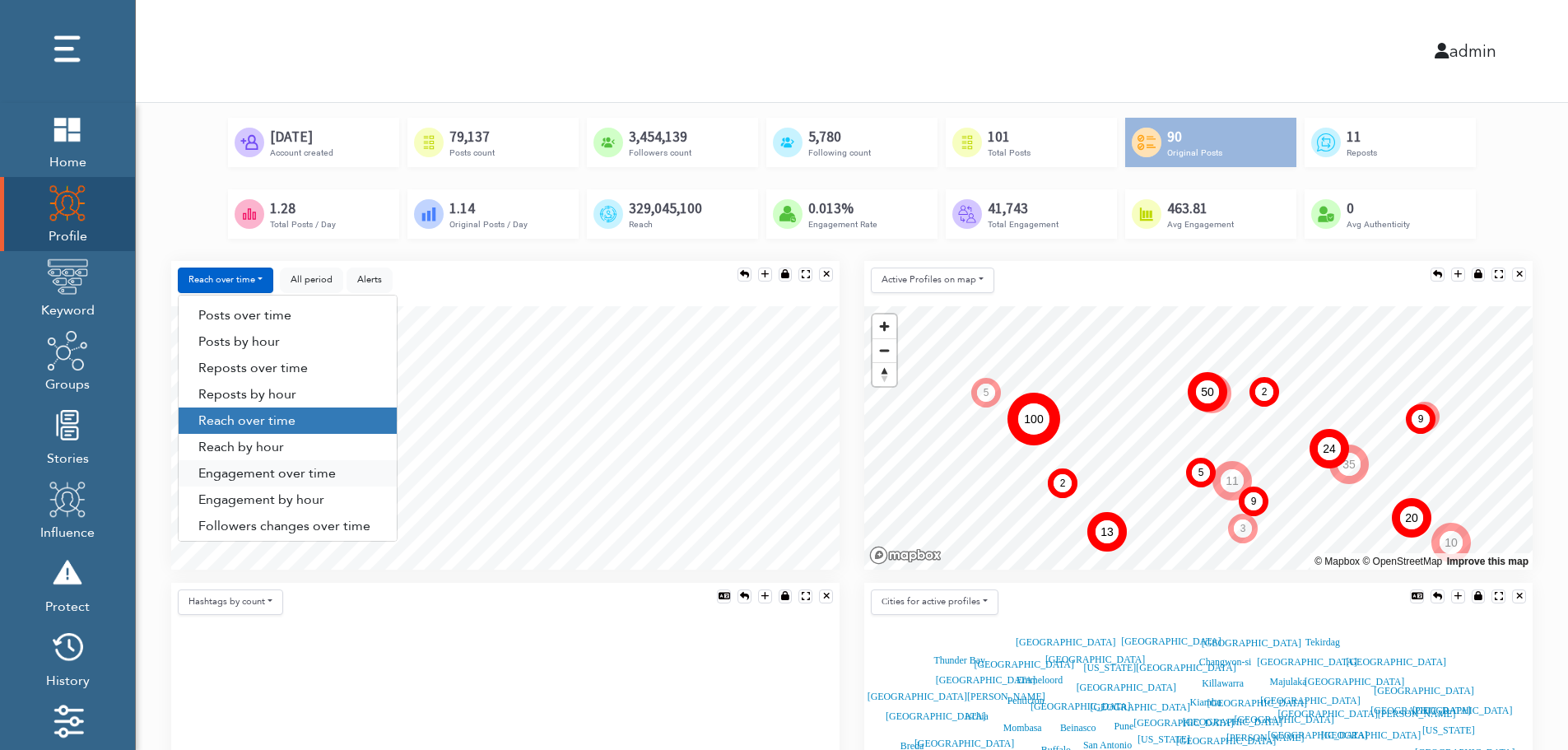
click at [318, 478] on link "Engagement over time" at bounding box center [288, 473] width 218 height 26
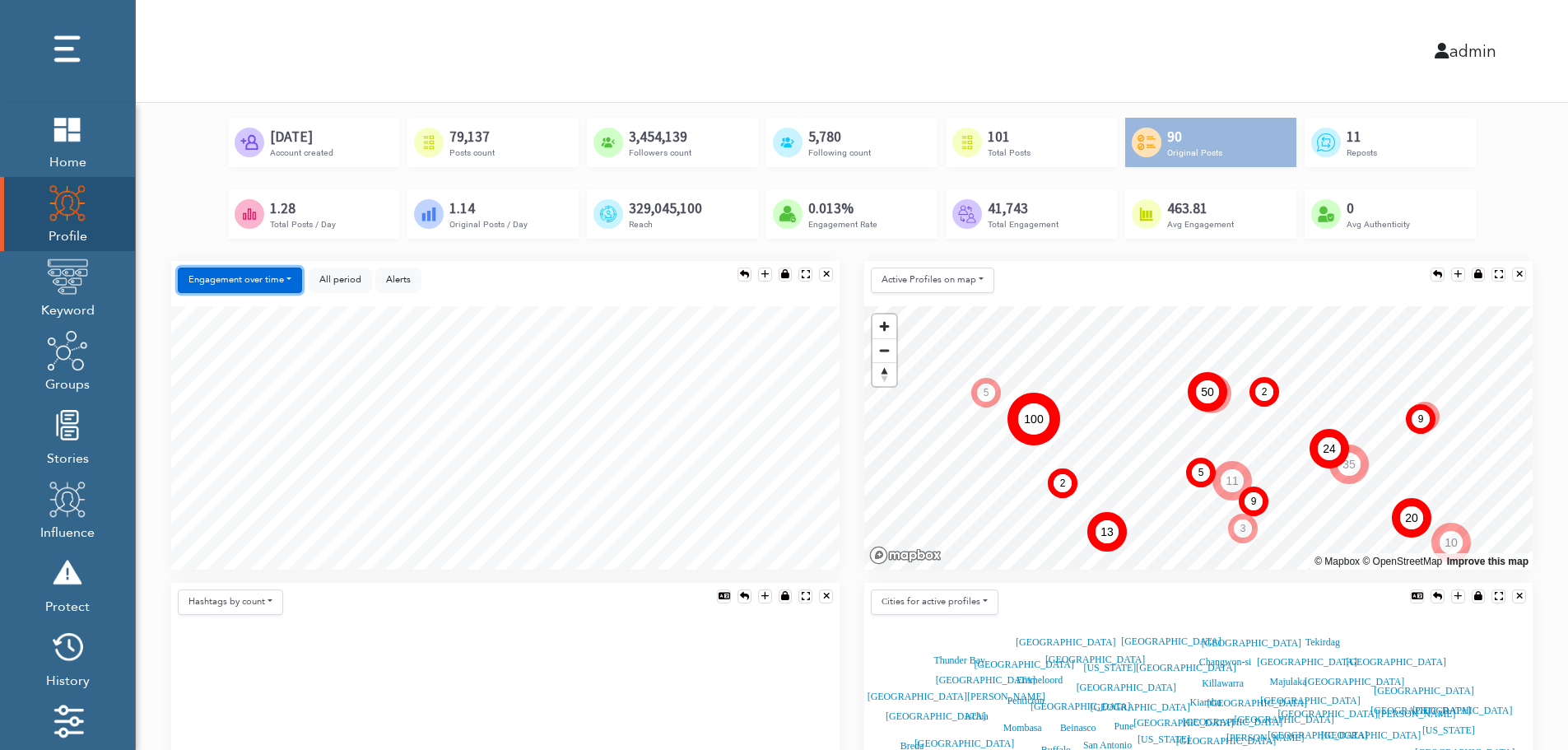
click at [265, 283] on button "Engagement over time" at bounding box center [240, 280] width 124 height 25
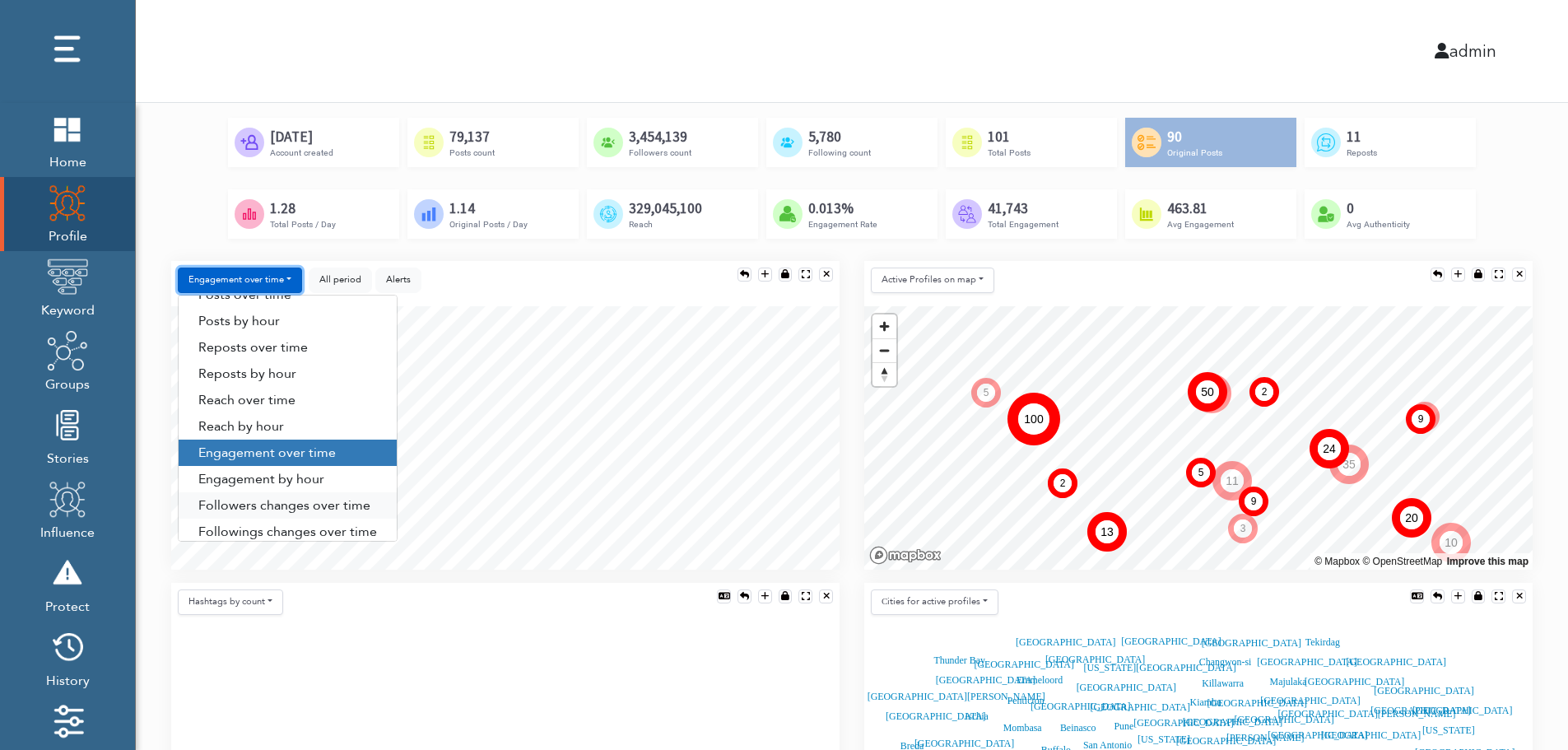
scroll to position [84, 0]
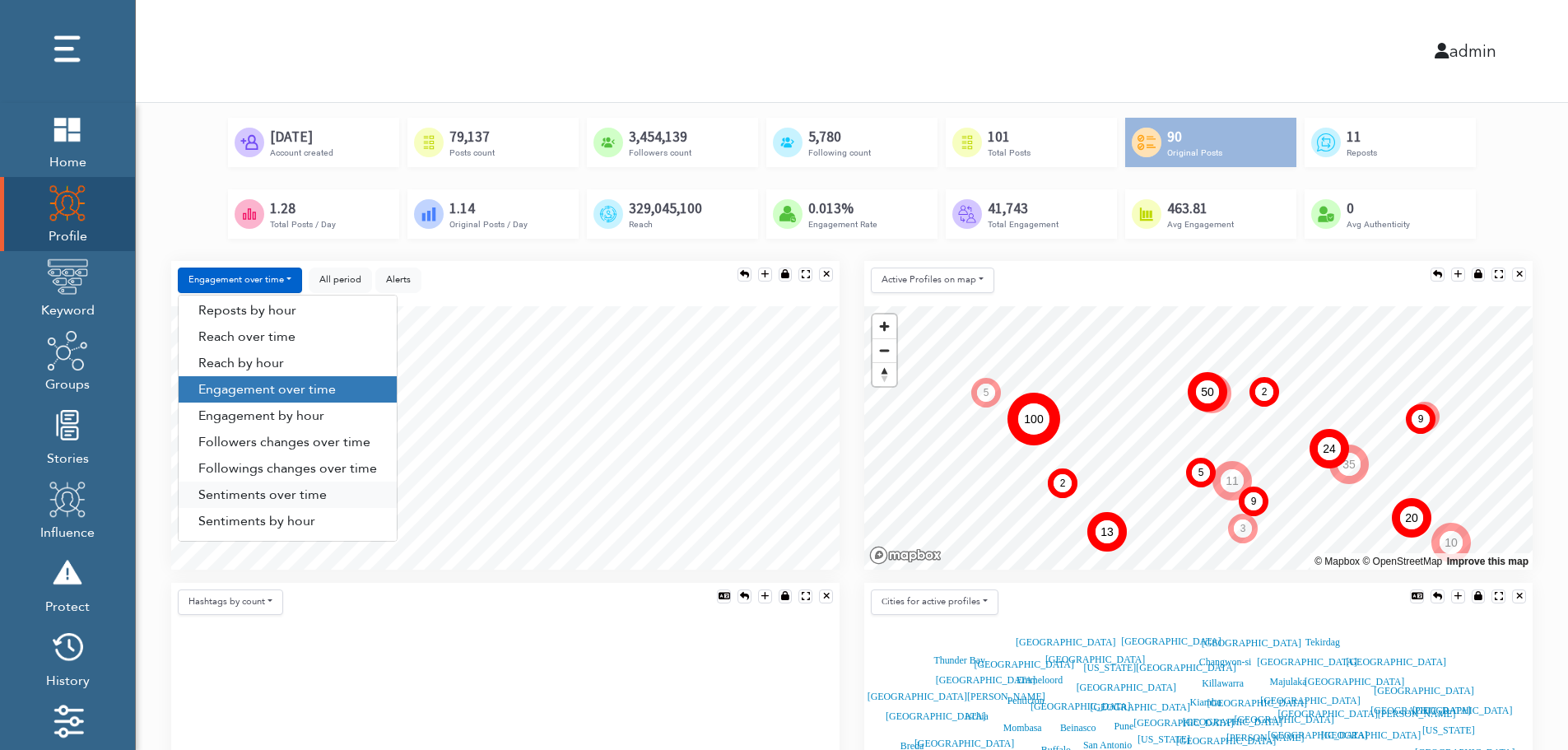
click at [304, 494] on link "Sentiments over time" at bounding box center [288, 494] width 218 height 26
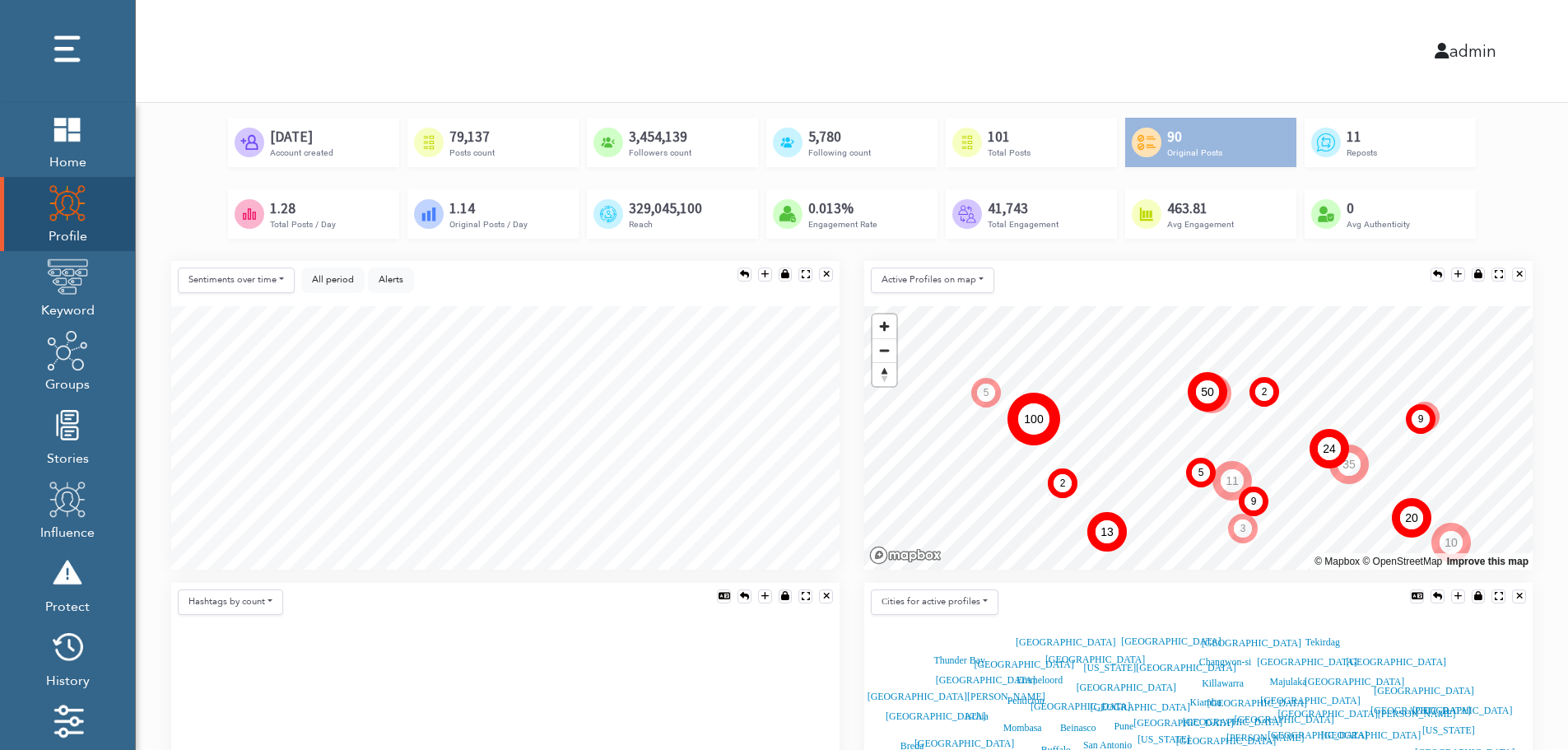
click at [229, 265] on div "Sentiments over time Posts over time Posts by hour Reposts over time Reposts by…" at bounding box center [505, 284] width 668 height 45
click at [233, 274] on button "Sentiments over time" at bounding box center [236, 280] width 117 height 25
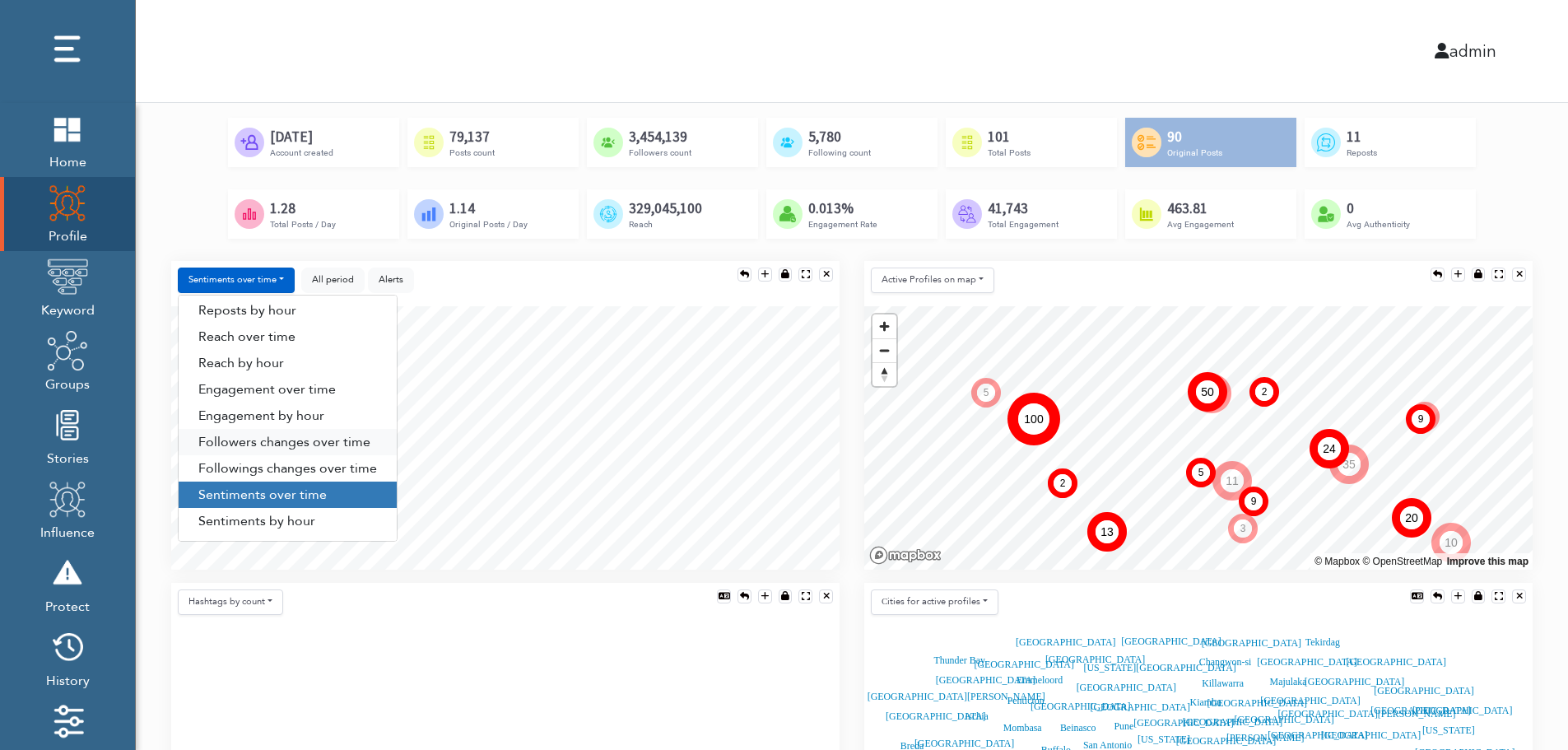
click at [303, 442] on link "Followers changes over time" at bounding box center [288, 441] width 218 height 26
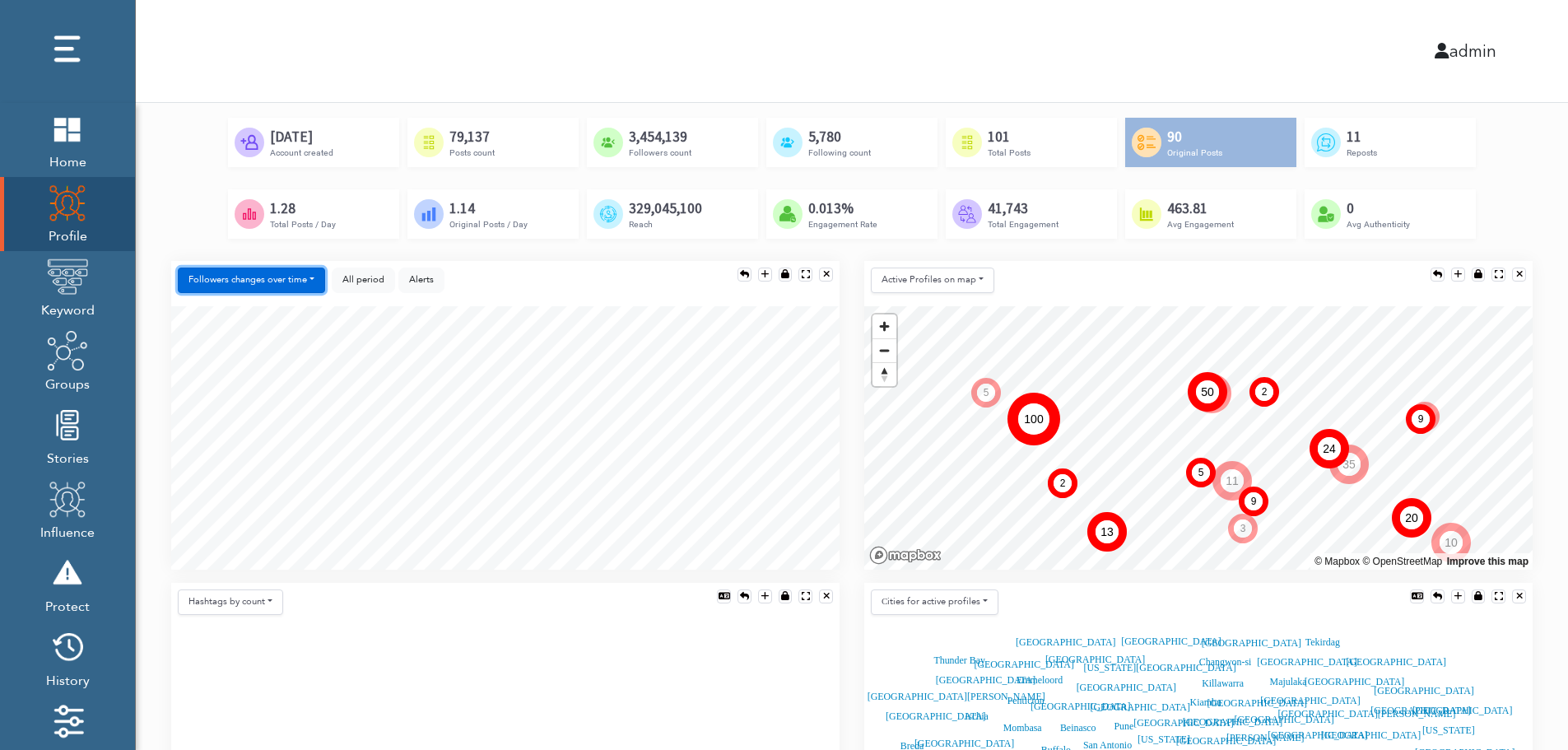
click at [274, 279] on button "Followers changes over time" at bounding box center [251, 280] width 147 height 25
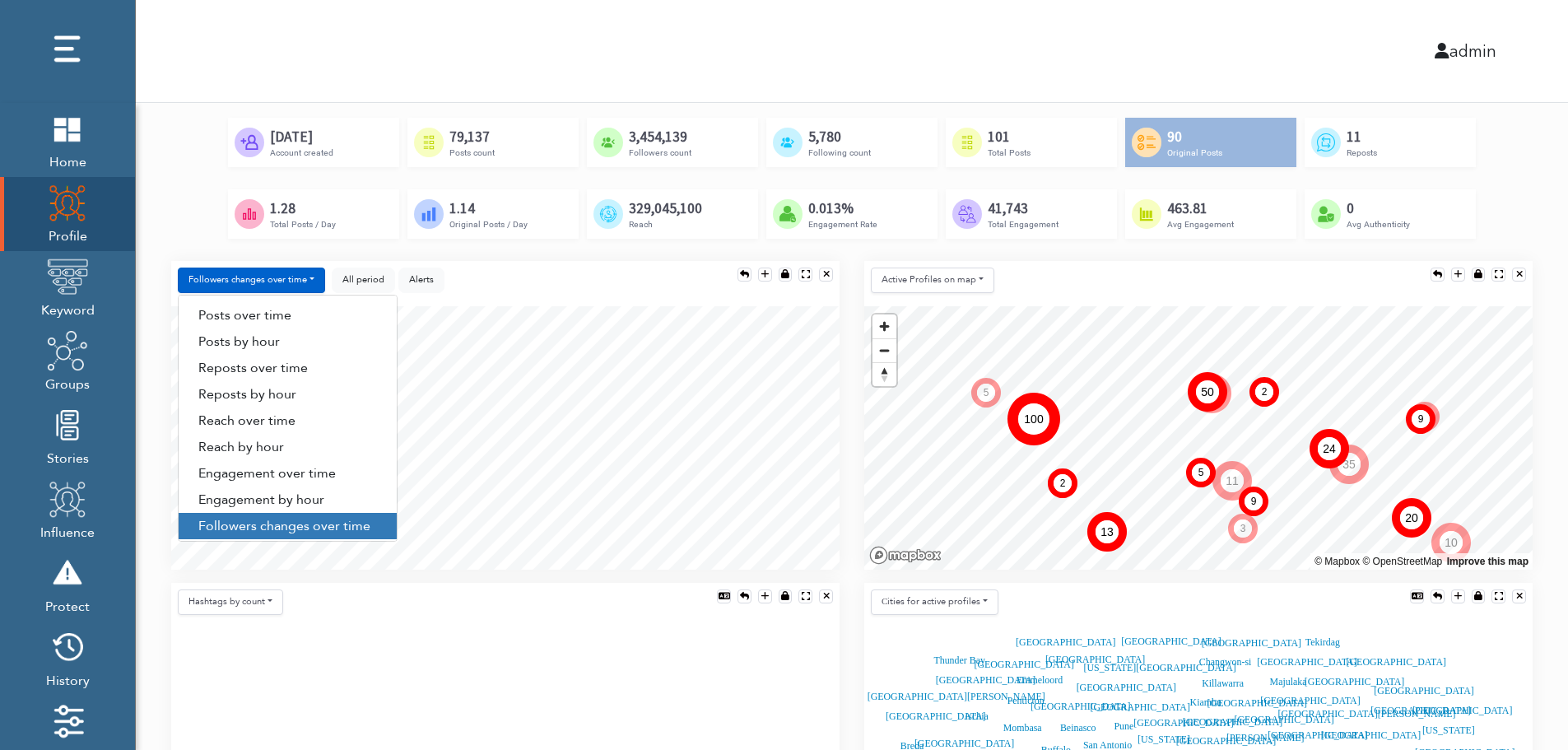
click at [286, 344] on link "Posts by hour" at bounding box center [288, 341] width 218 height 26
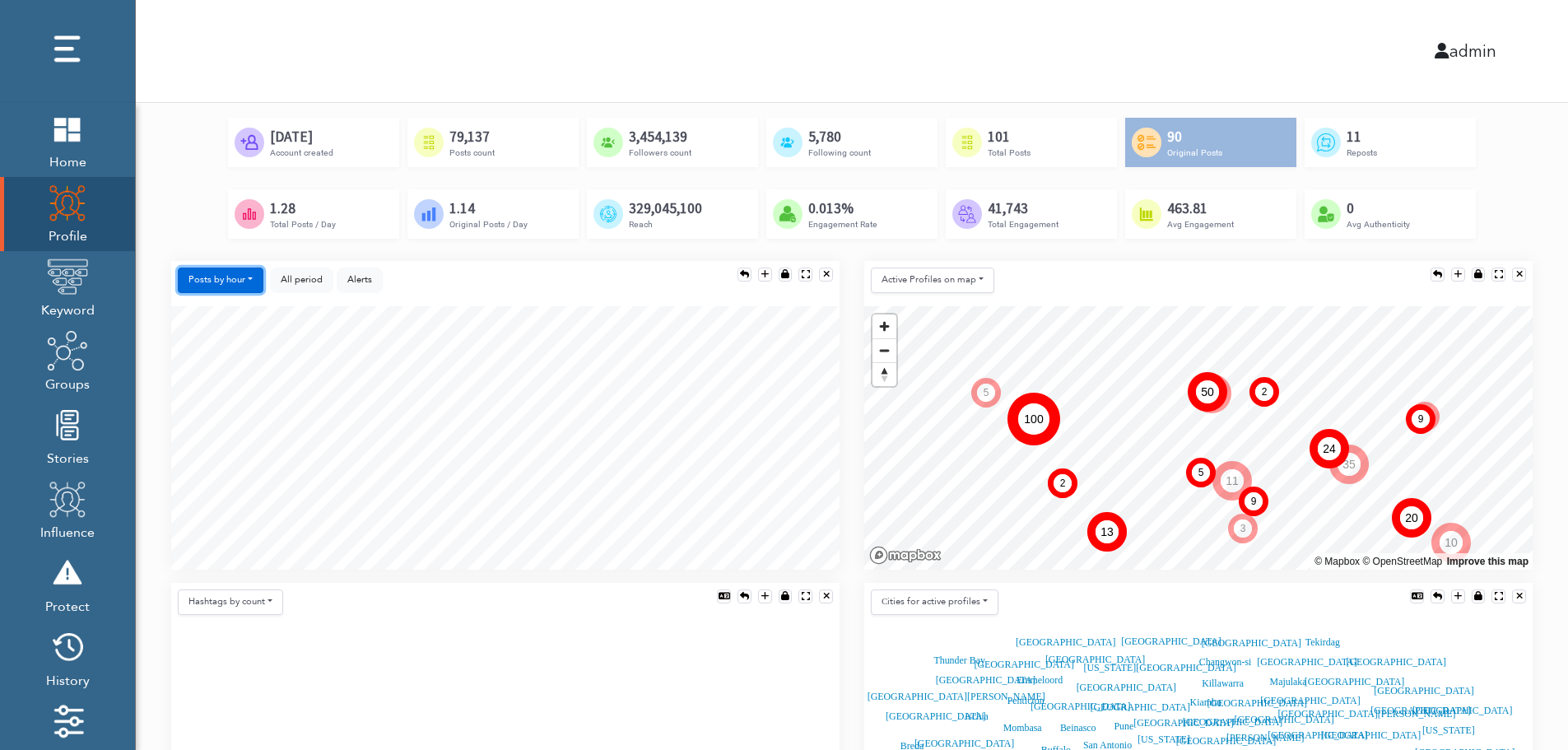
click at [223, 275] on button "Posts by hour" at bounding box center [221, 280] width 86 height 25
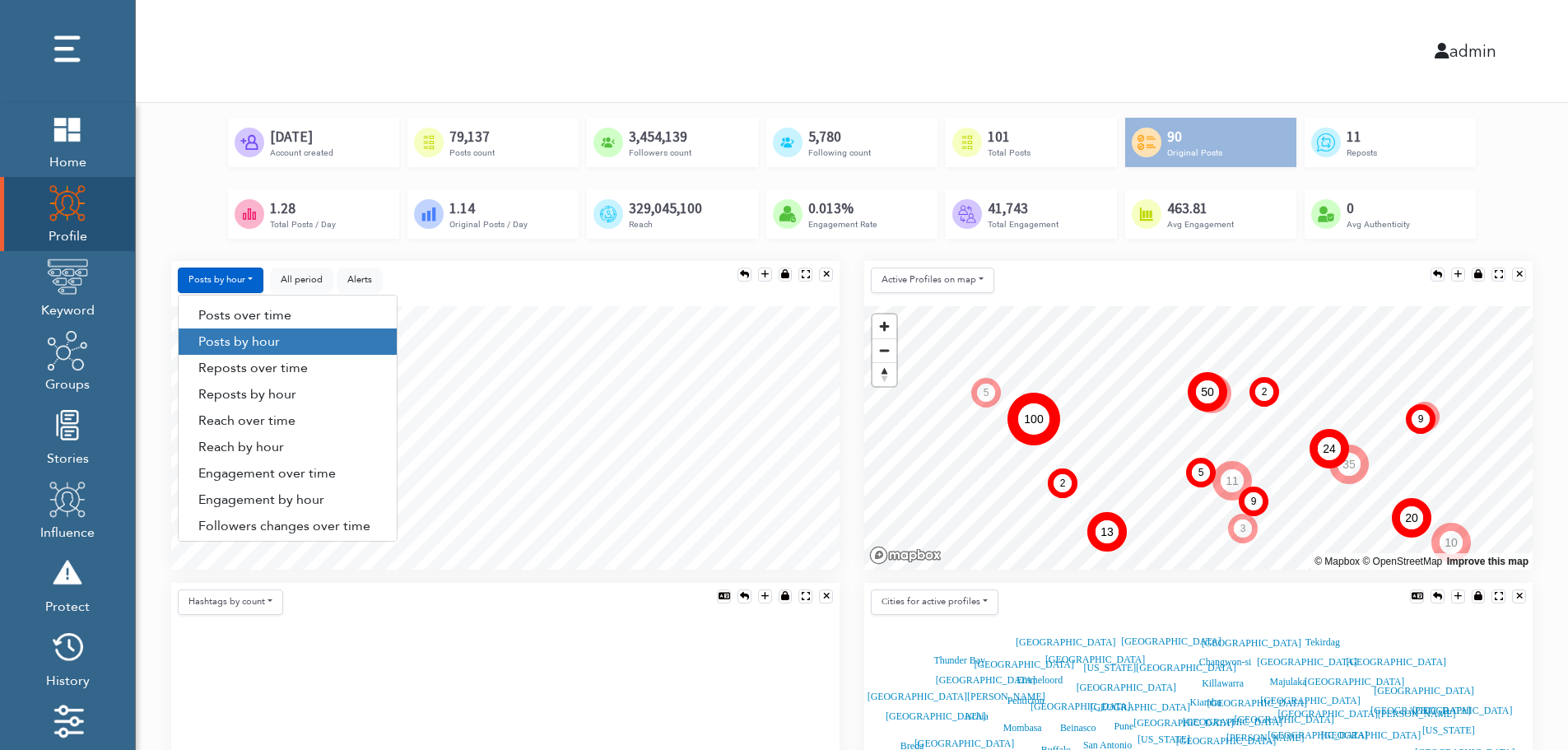
click at [520, 274] on div "Posts by hour Posts over time Posts by hour Reposts over time Reposts by hour R…" at bounding box center [505, 284] width 668 height 45
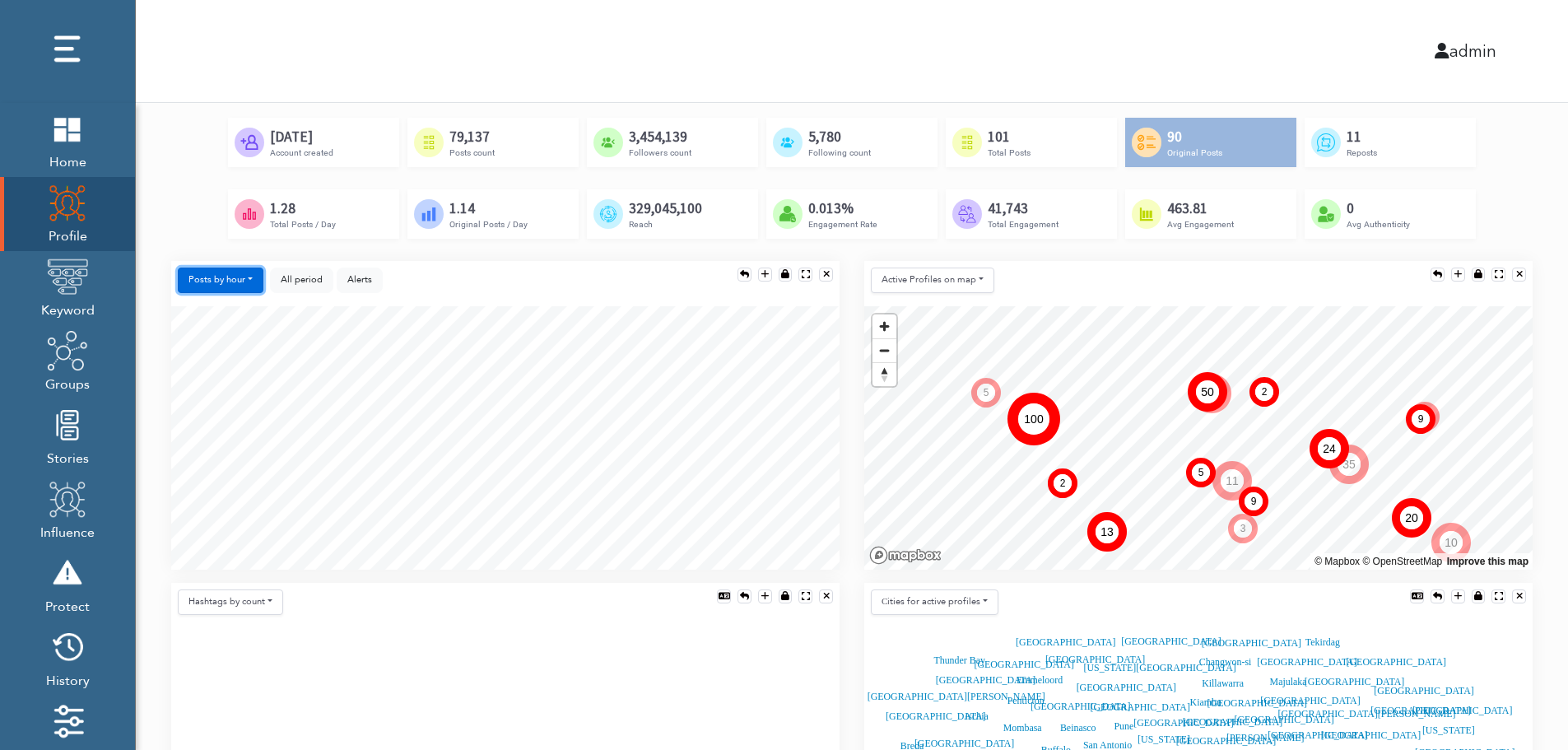
click at [229, 276] on button "Posts by hour" at bounding box center [221, 280] width 86 height 25
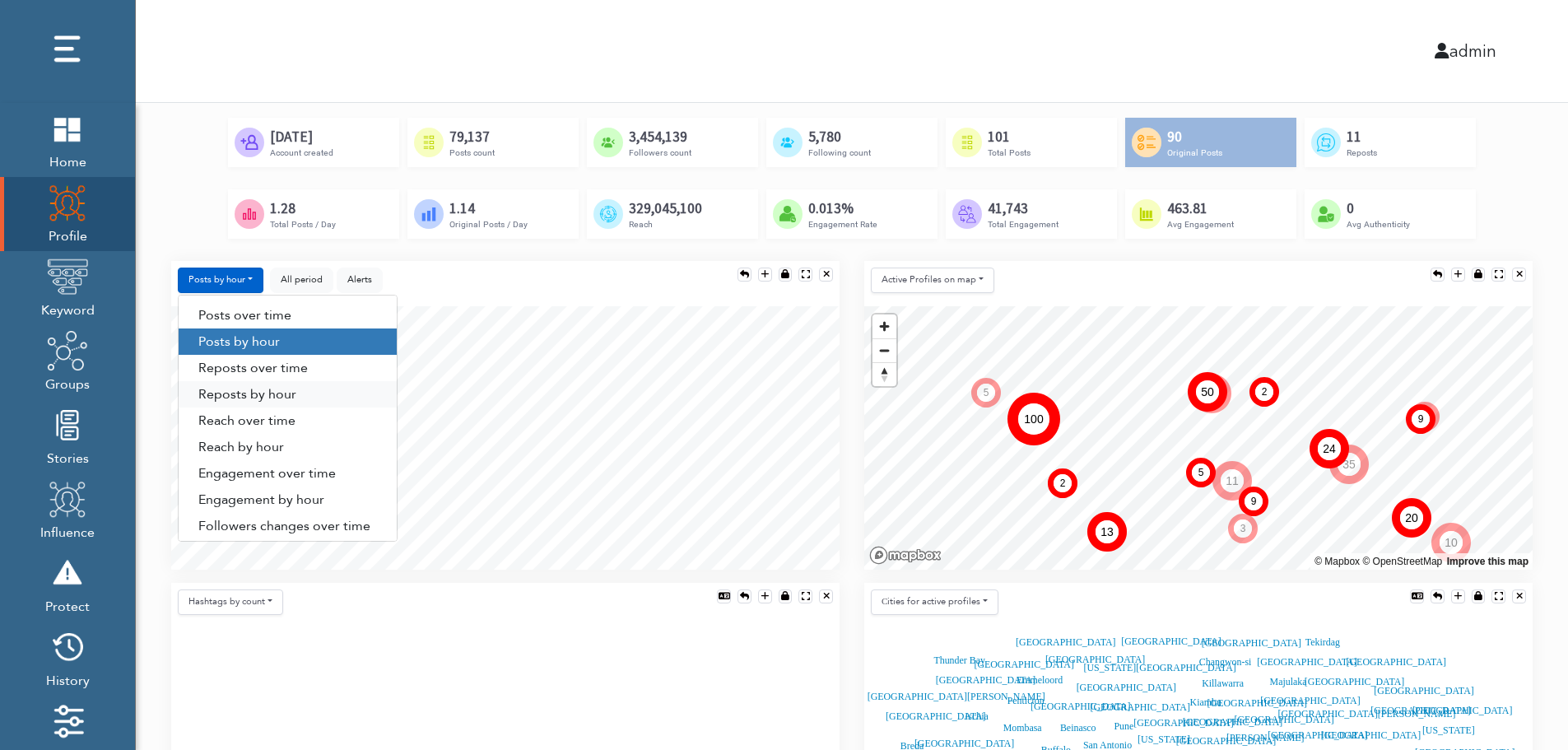
click at [262, 395] on link "Reposts by hour" at bounding box center [288, 394] width 218 height 26
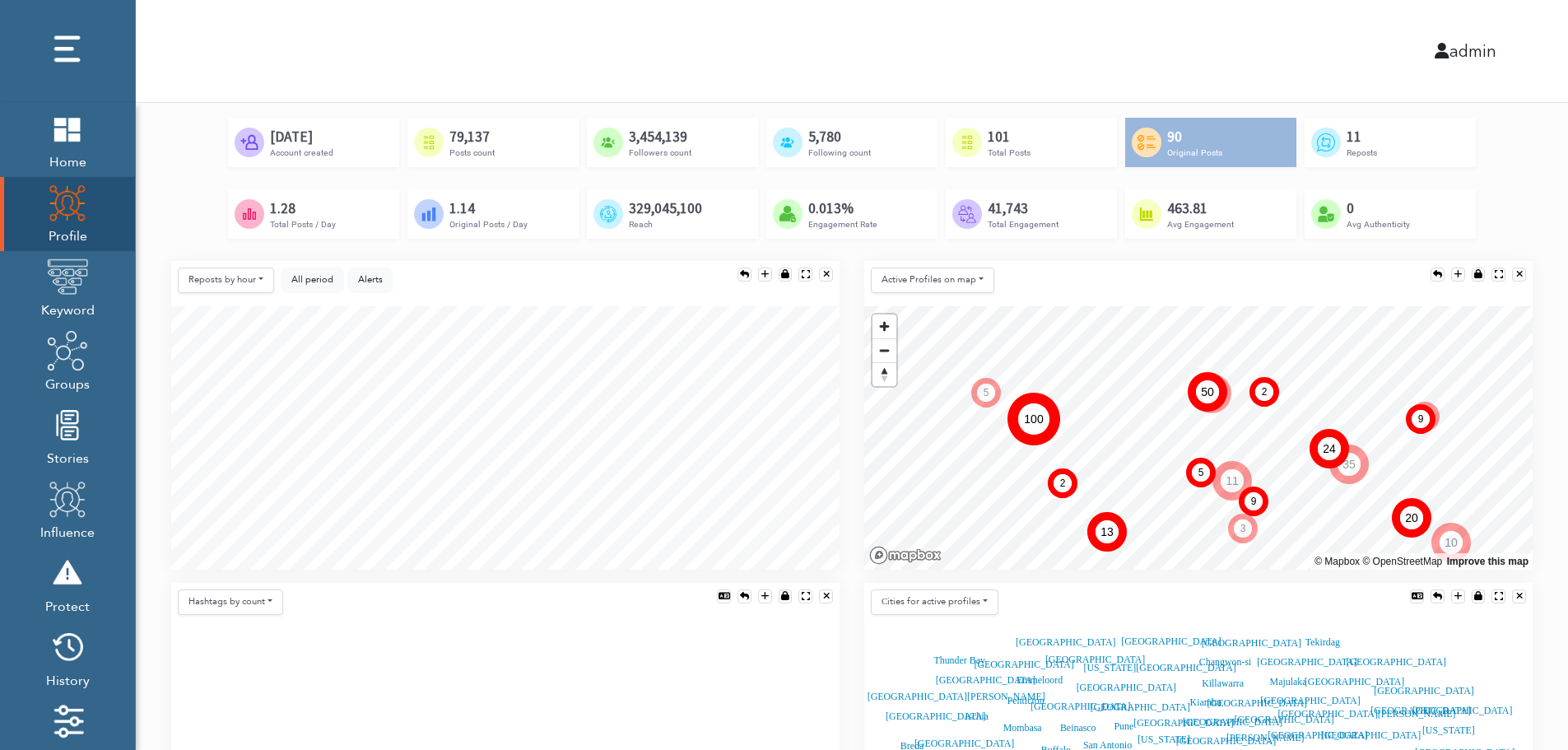
click at [1016, 158] on div "Total Posts" at bounding box center [1009, 152] width 43 height 14
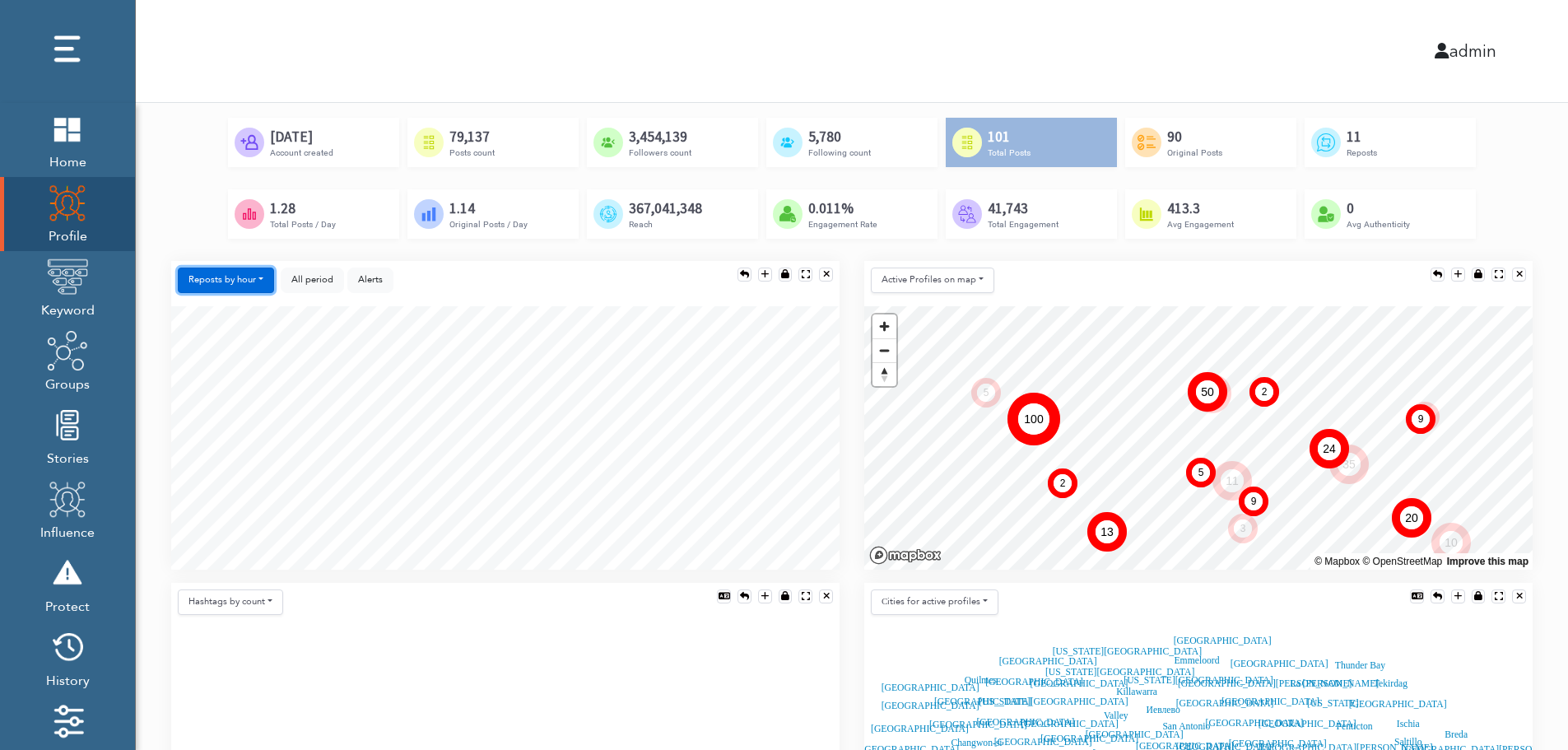
click at [248, 278] on button "Reposts by hour" at bounding box center [226, 280] width 97 height 25
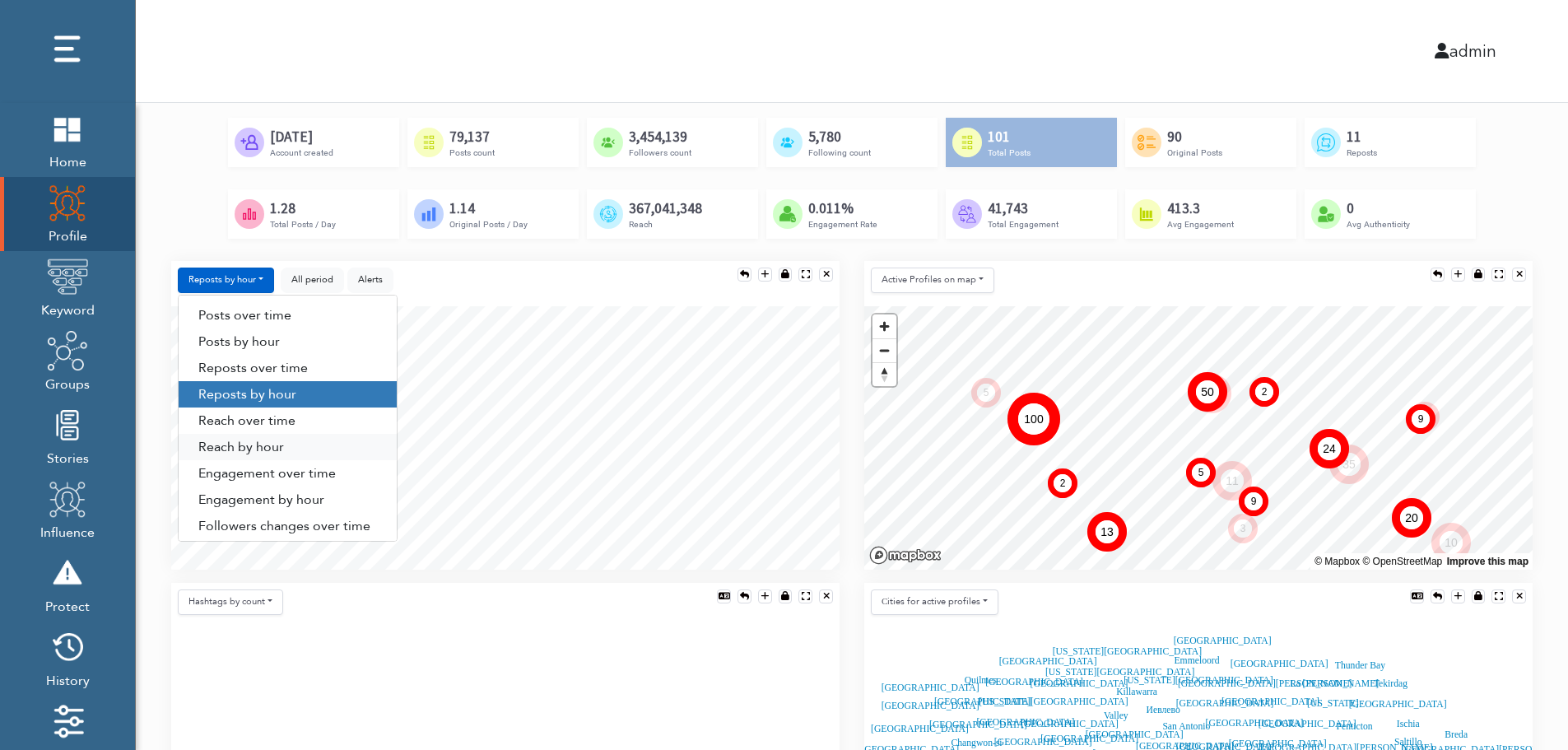
click at [296, 449] on link "Reach by hour" at bounding box center [288, 446] width 218 height 26
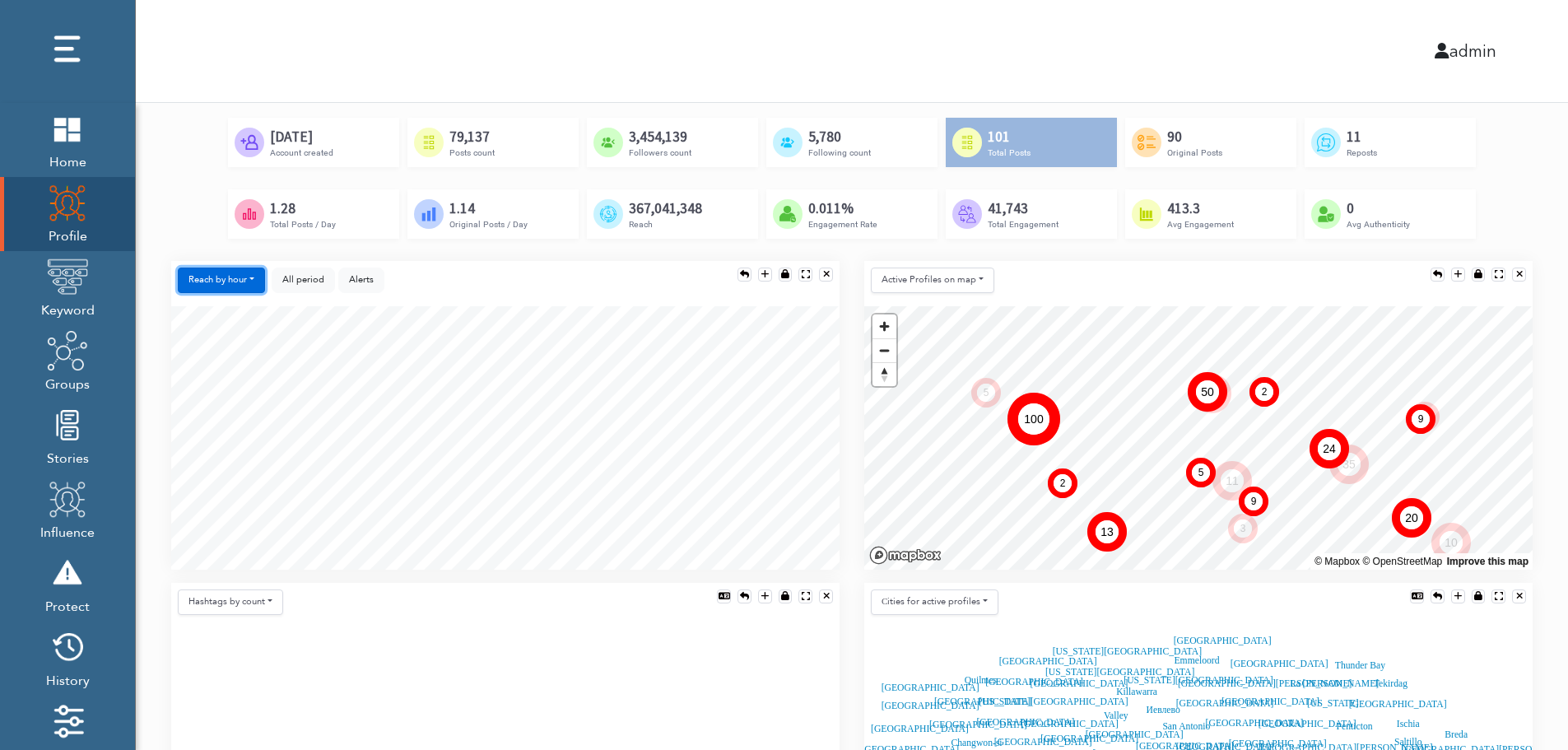
click at [239, 283] on button "Reach by hour" at bounding box center [222, 280] width 87 height 25
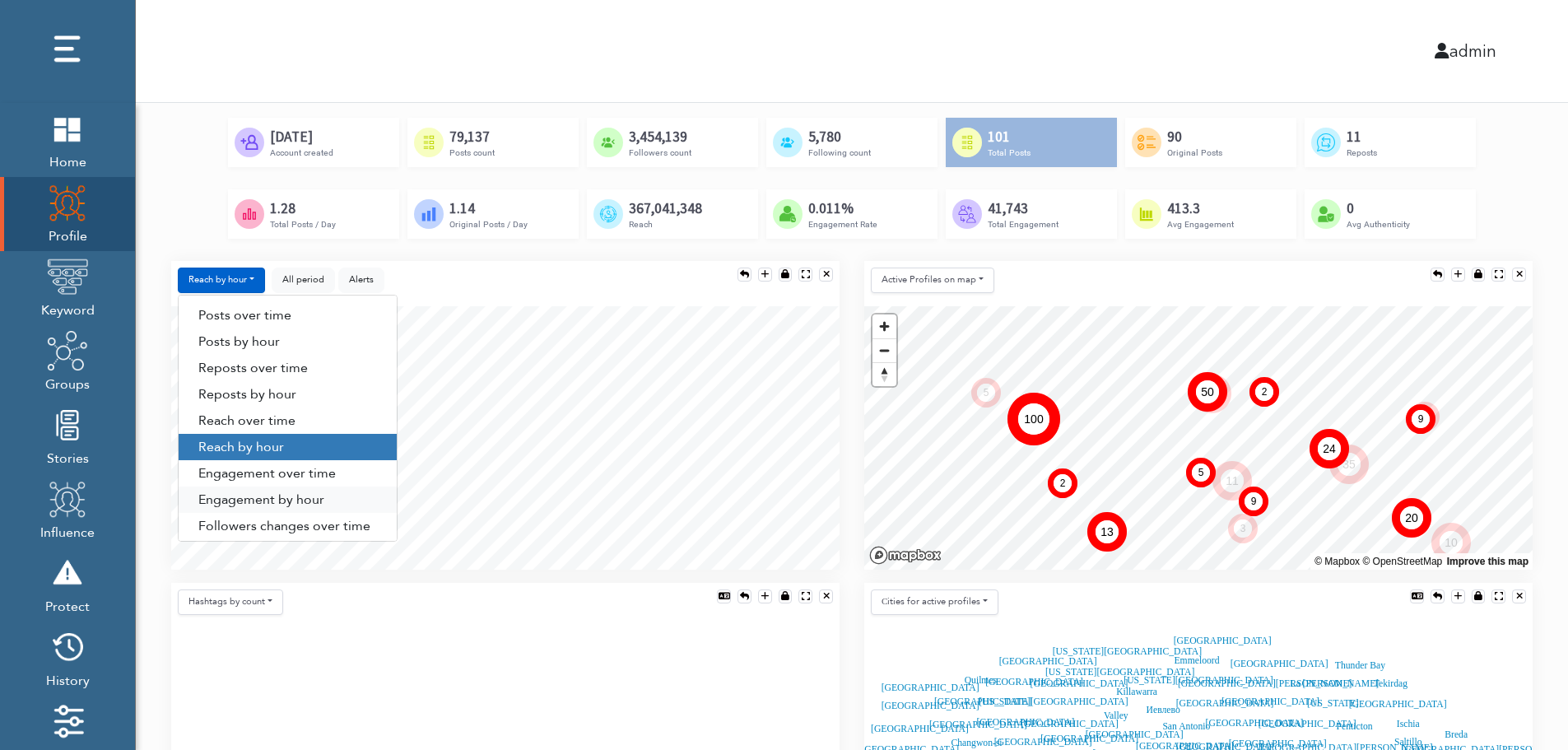
click at [326, 499] on link "Engagement by hour" at bounding box center [288, 499] width 218 height 26
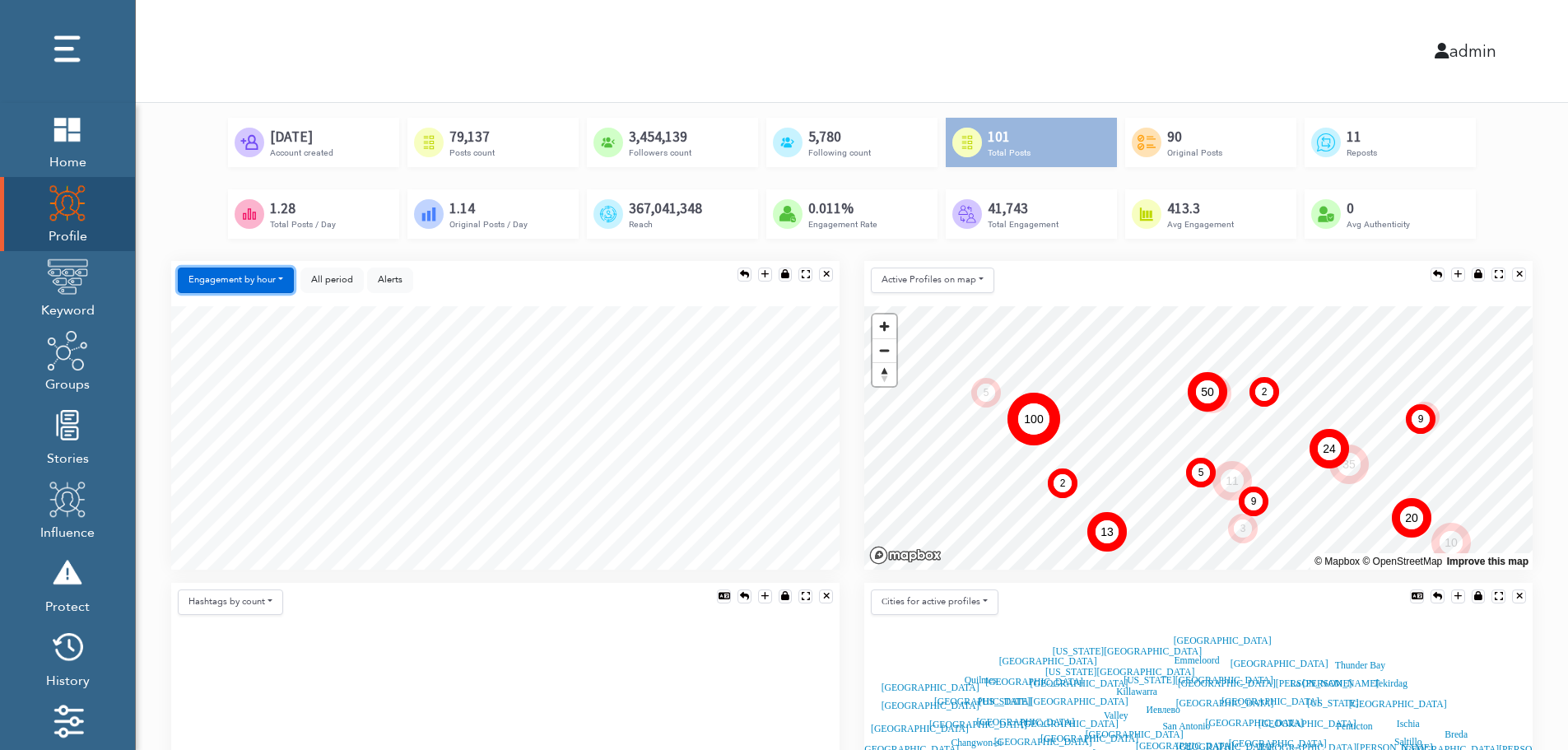
click at [260, 274] on button "Engagement by hour" at bounding box center [236, 280] width 116 height 25
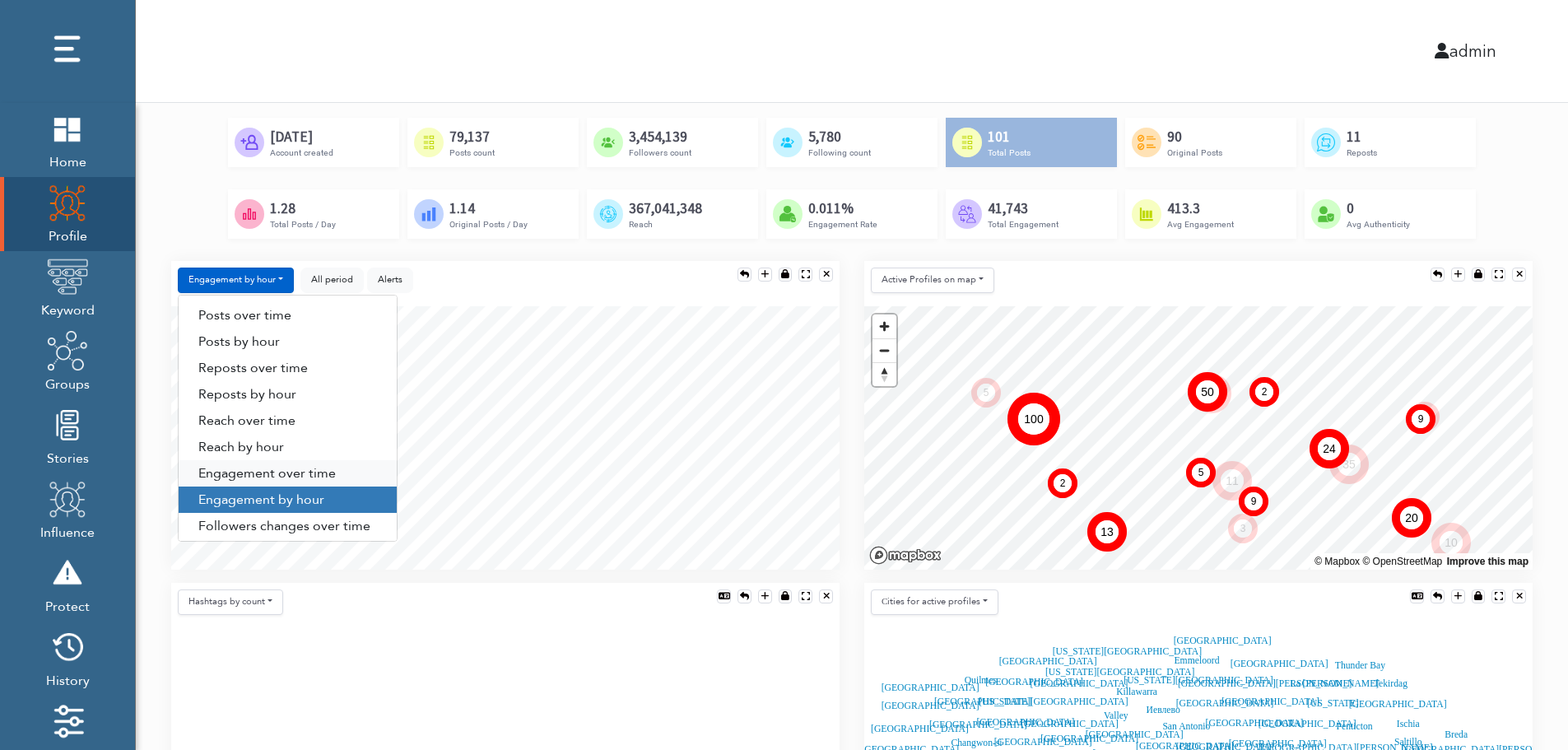
click at [307, 476] on link "Engagement over time" at bounding box center [288, 473] width 218 height 26
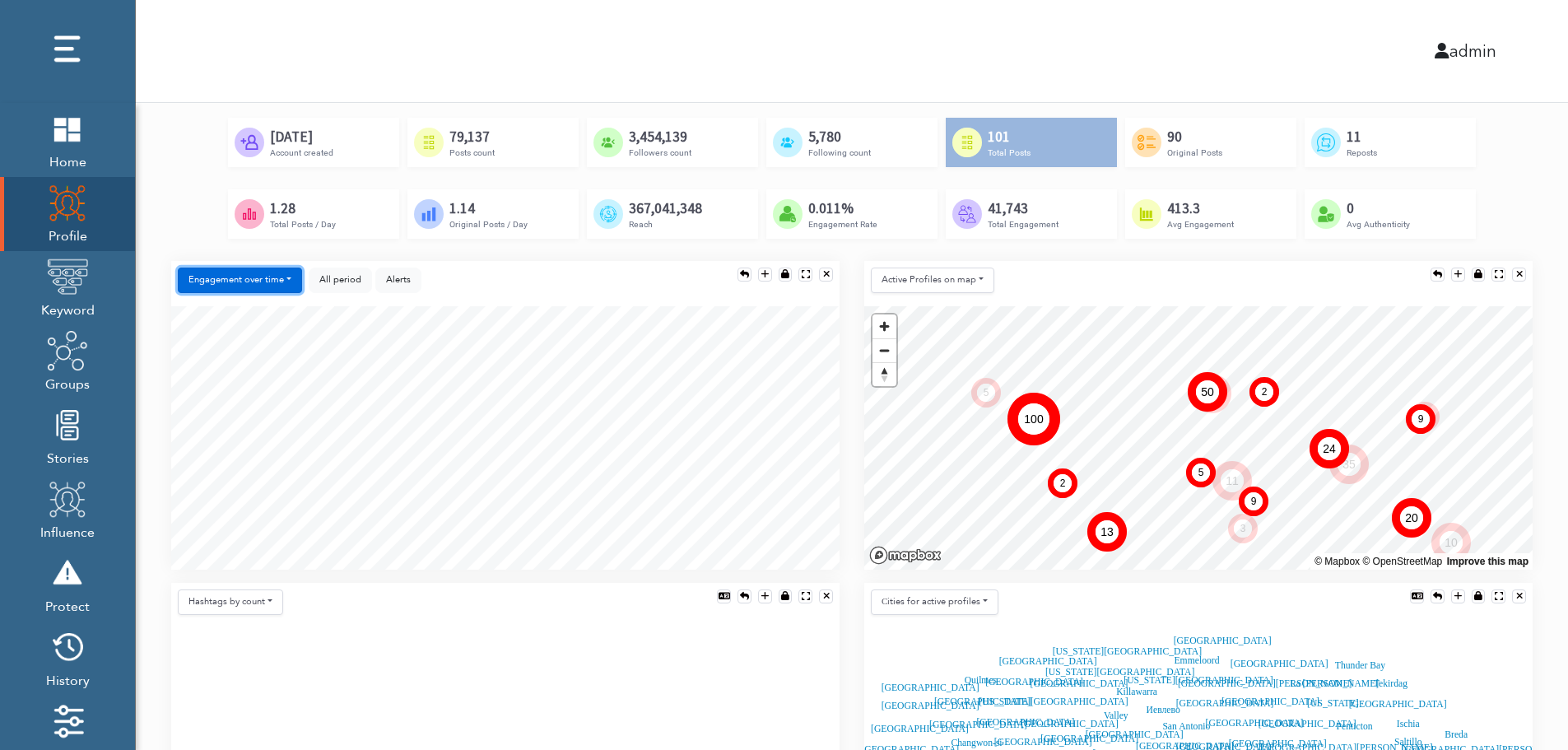
click at [255, 279] on button "Engagement over time" at bounding box center [240, 280] width 124 height 25
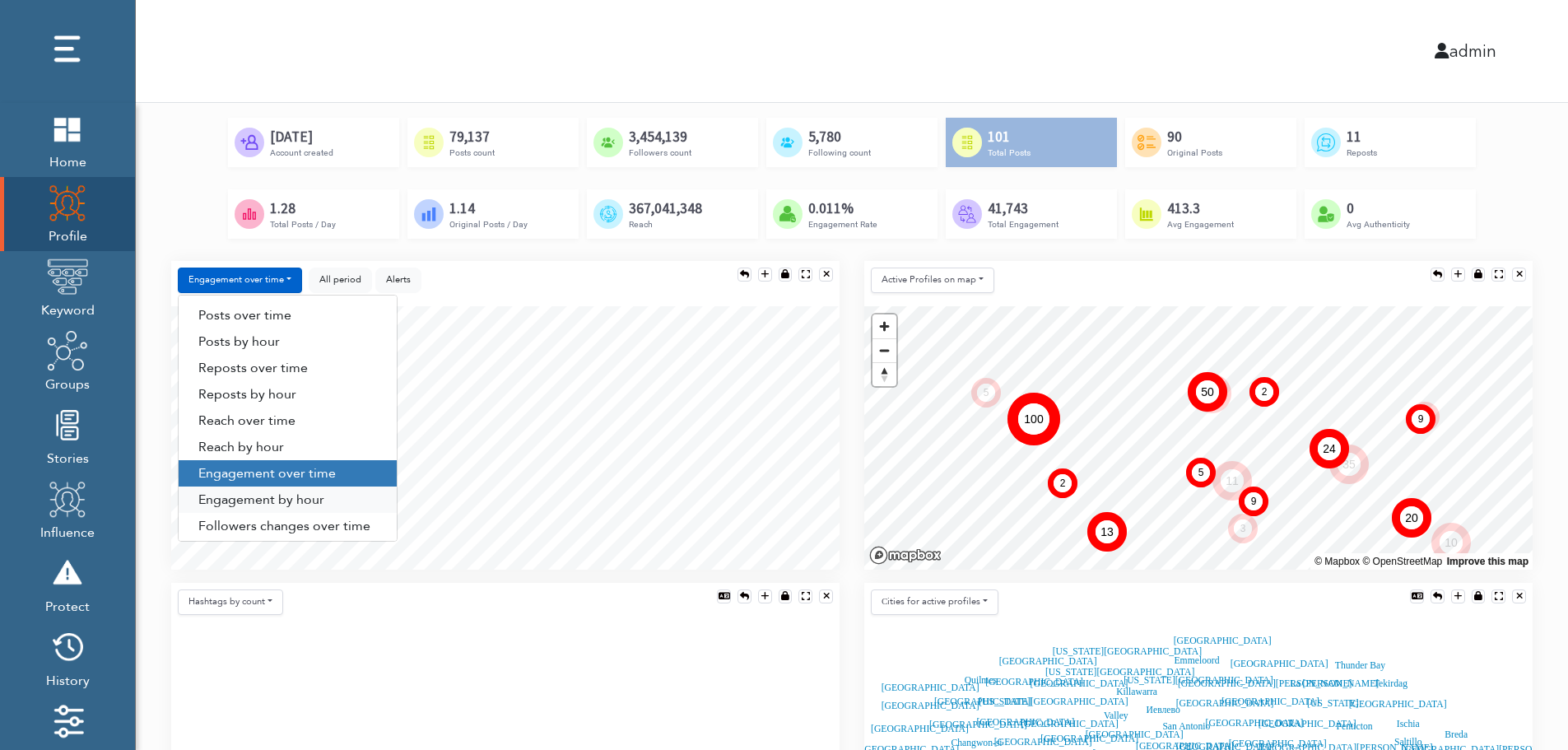
click at [307, 492] on link "Engagement by hour" at bounding box center [288, 499] width 218 height 26
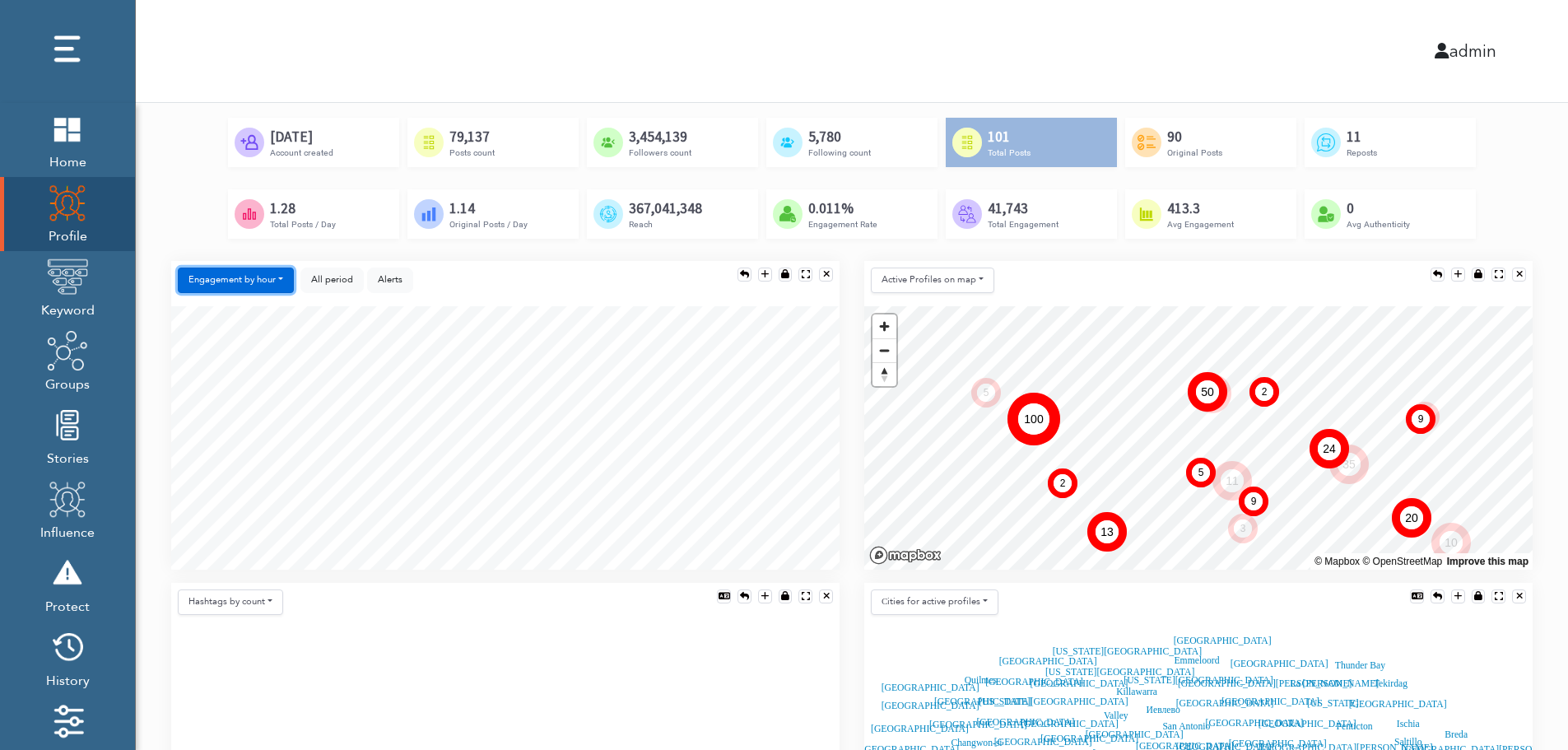
click at [246, 285] on button "Engagement by hour" at bounding box center [236, 280] width 116 height 25
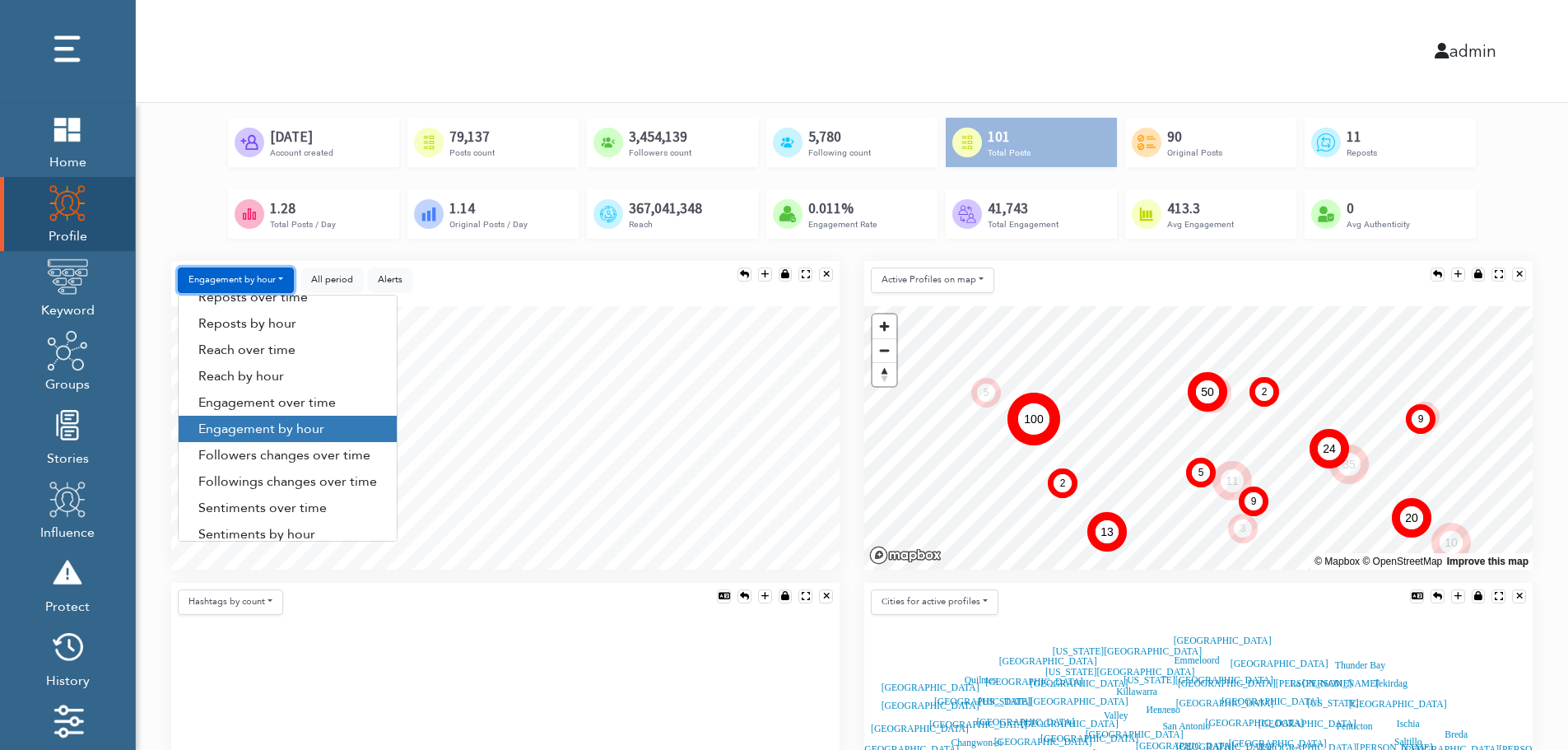
scroll to position [84, 0]
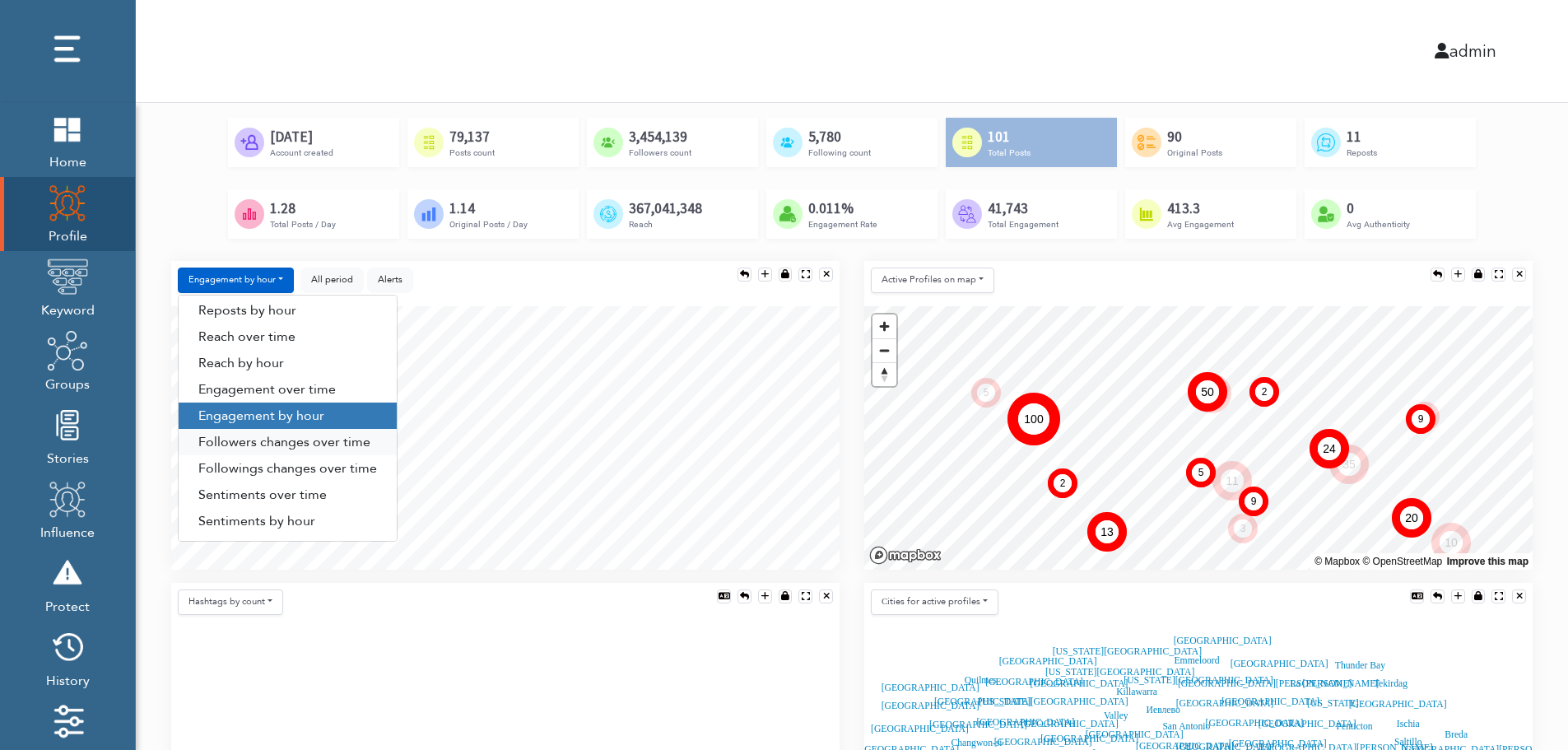
click at [312, 439] on link "Followers changes over time" at bounding box center [288, 441] width 218 height 26
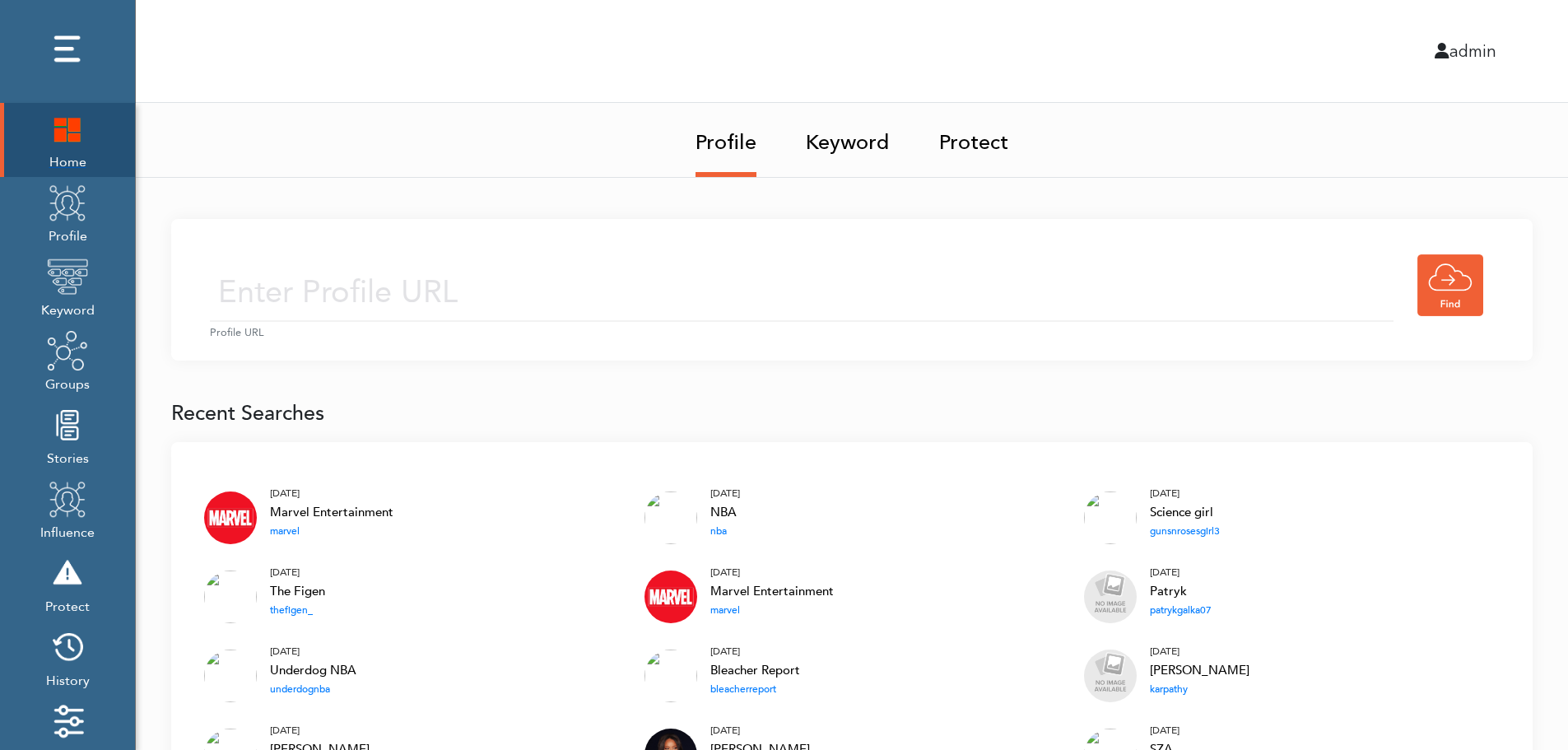
click at [57, 138] on img at bounding box center [67, 128] width 41 height 41
click at [630, 270] on input "text" at bounding box center [802, 293] width 1184 height 59
click at [609, 298] on input "text" at bounding box center [802, 293] width 1184 height 59
click at [855, 138] on link "Keyword" at bounding box center [848, 137] width 84 height 69
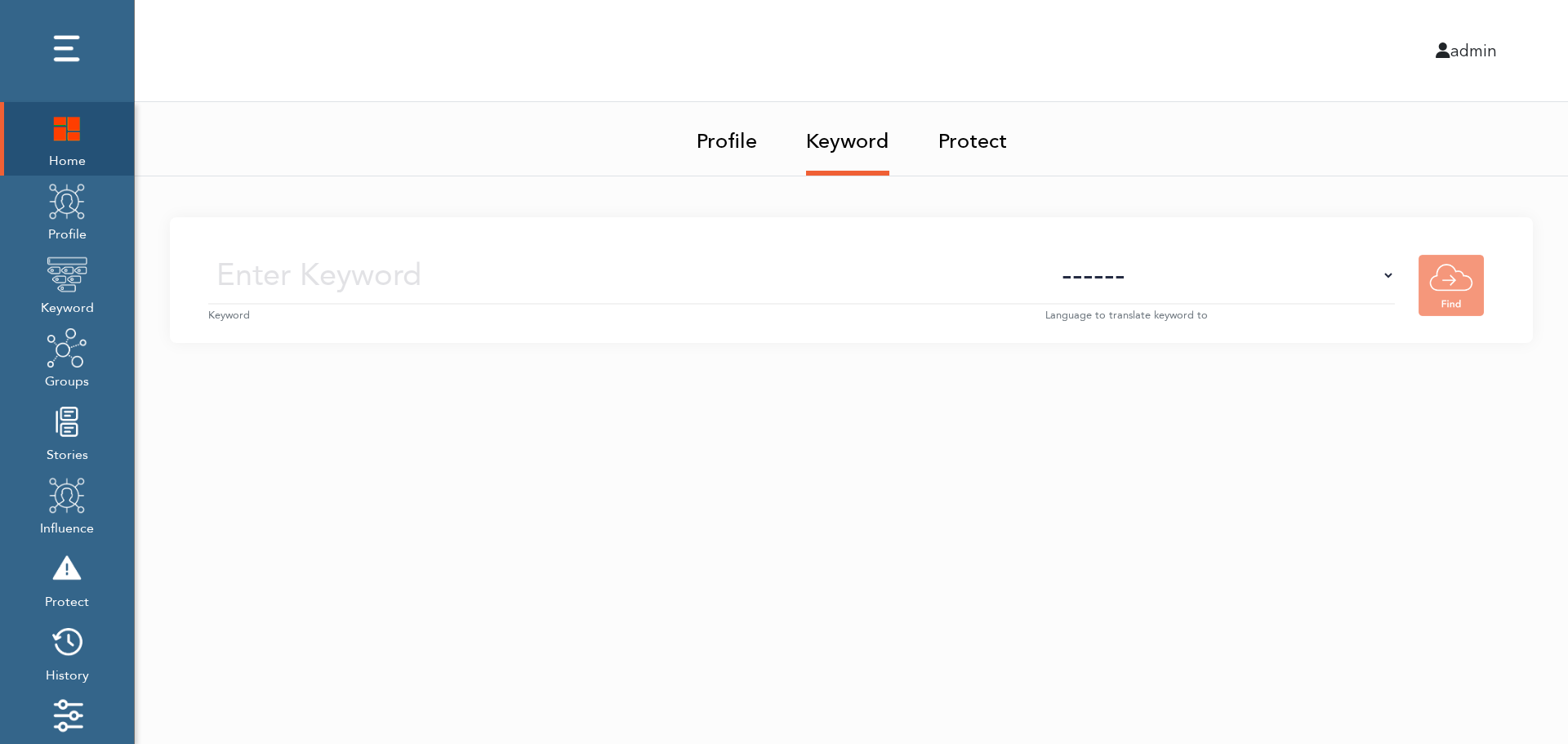
click at [660, 308] on small "Keyword" at bounding box center [627, 315] width 837 height 16
click at [679, 281] on input "text" at bounding box center [627, 276] width 837 height 58
click at [1250, 292] on select "------ Afrikaans (af) Albanian (sq) Amharic (am) Arabic (ar) Armenian (hy) Azer…" at bounding box center [1220, 276] width 349 height 58
click at [1252, 284] on select "------ Afrikaans (af) Albanian (sq) Amharic (am) Arabic (ar) Armenian (hy) Azer…" at bounding box center [1220, 276] width 349 height 58
click at [58, 219] on img at bounding box center [67, 200] width 41 height 41
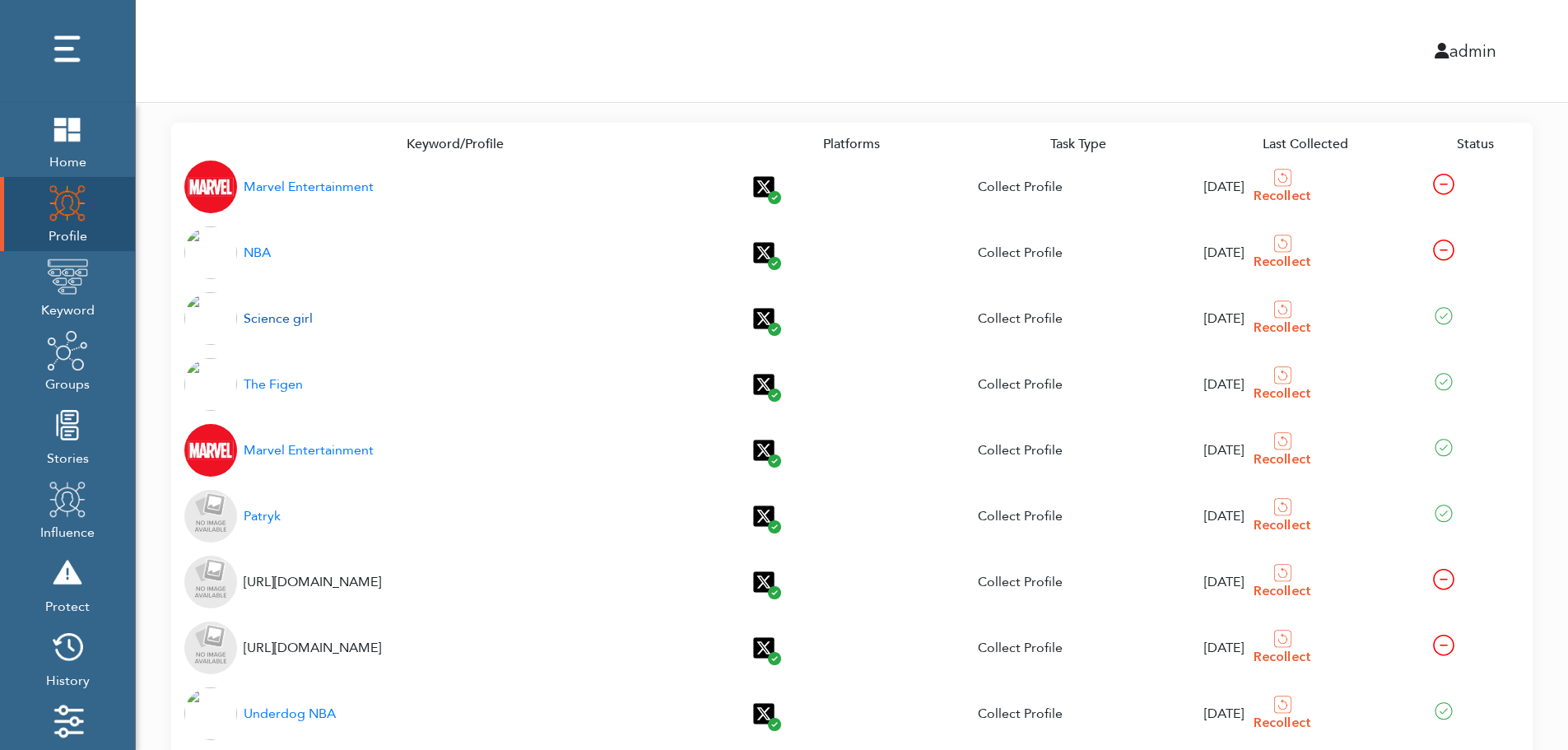
click at [288, 320] on div "Science girl" at bounding box center [278, 319] width 69 height 20
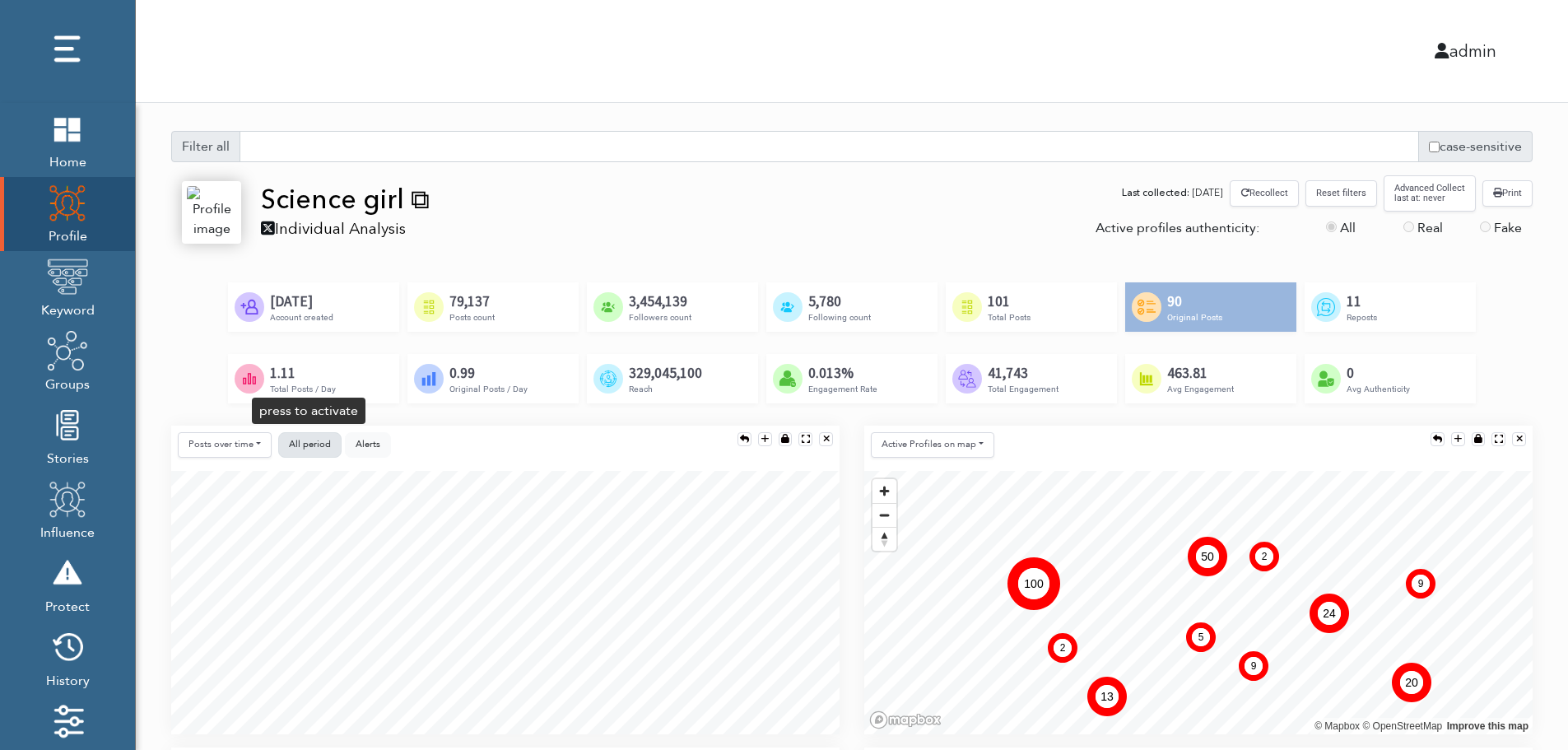
click at [308, 438] on span "All period" at bounding box center [310, 444] width 42 height 13
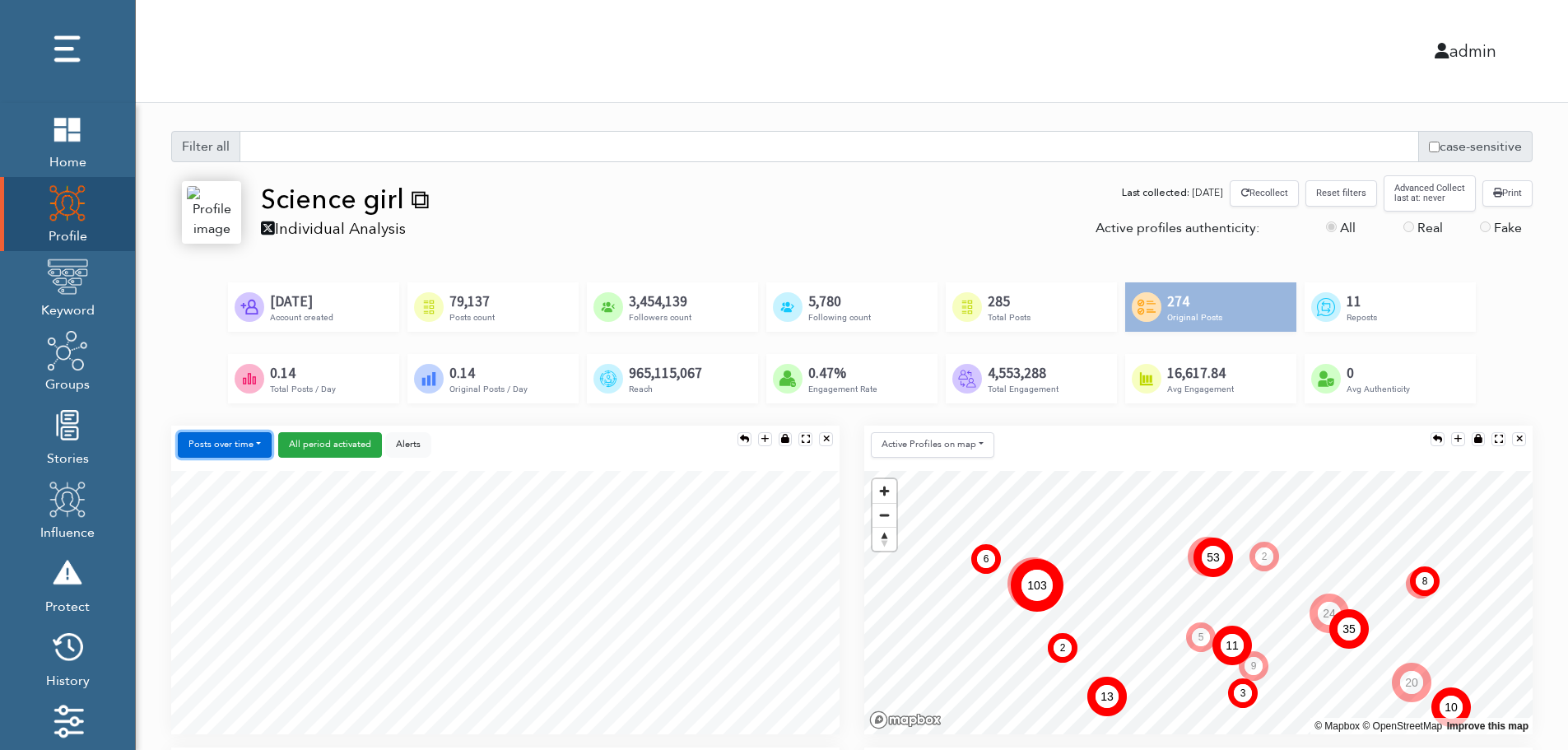
click at [239, 446] on button "Posts over time" at bounding box center [225, 445] width 94 height 25
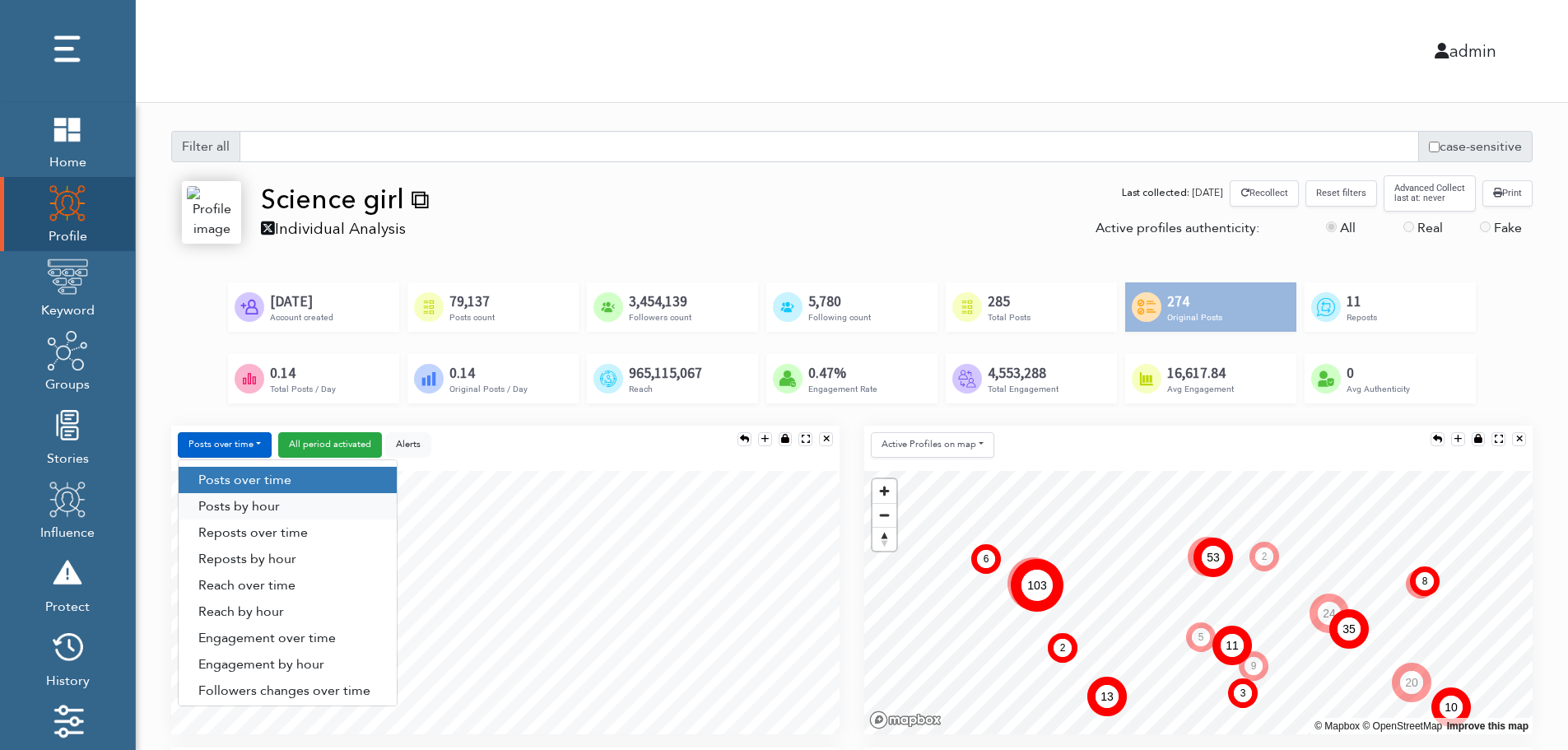
click at [285, 501] on link "Posts by hour" at bounding box center [288, 506] width 218 height 26
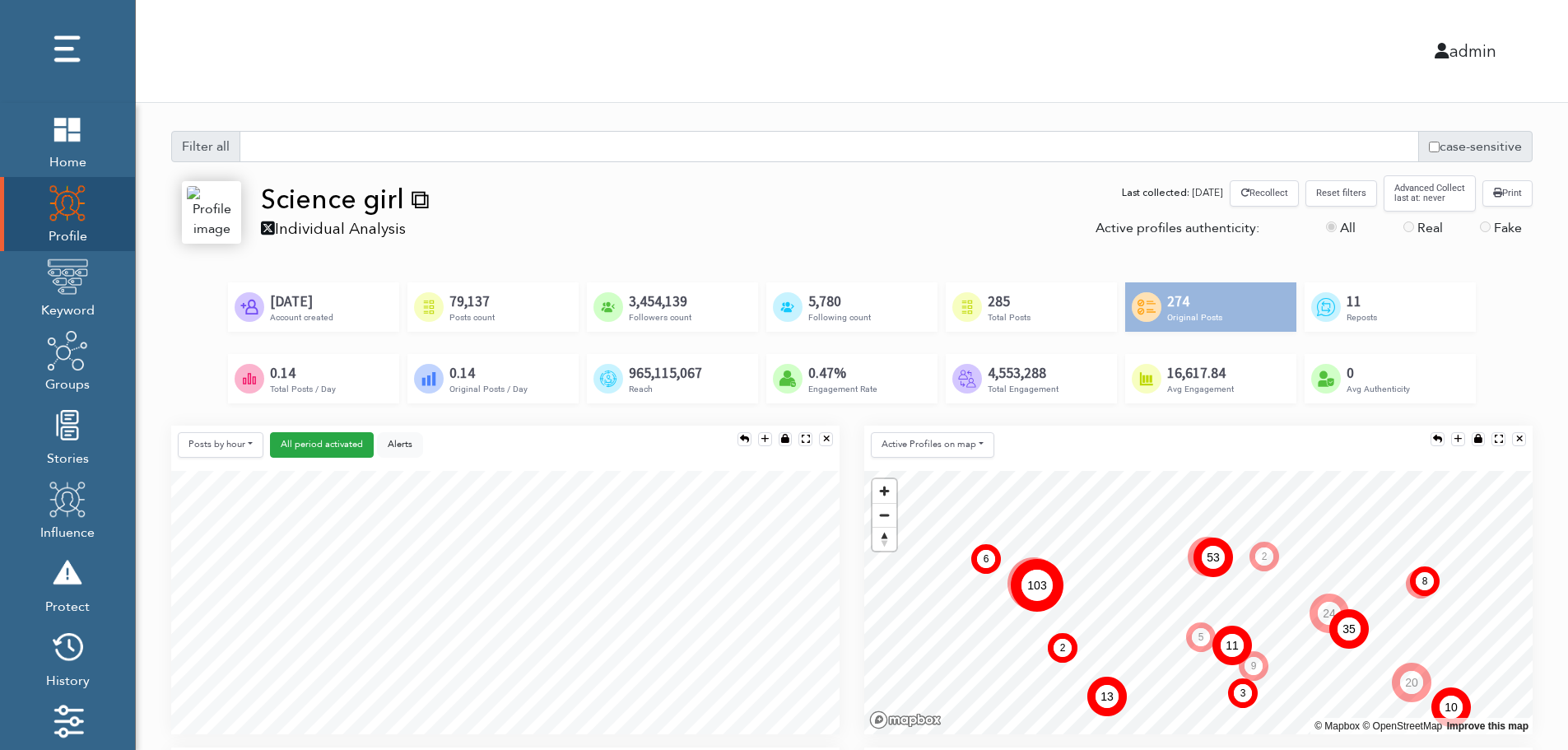
scroll to position [165, 0]
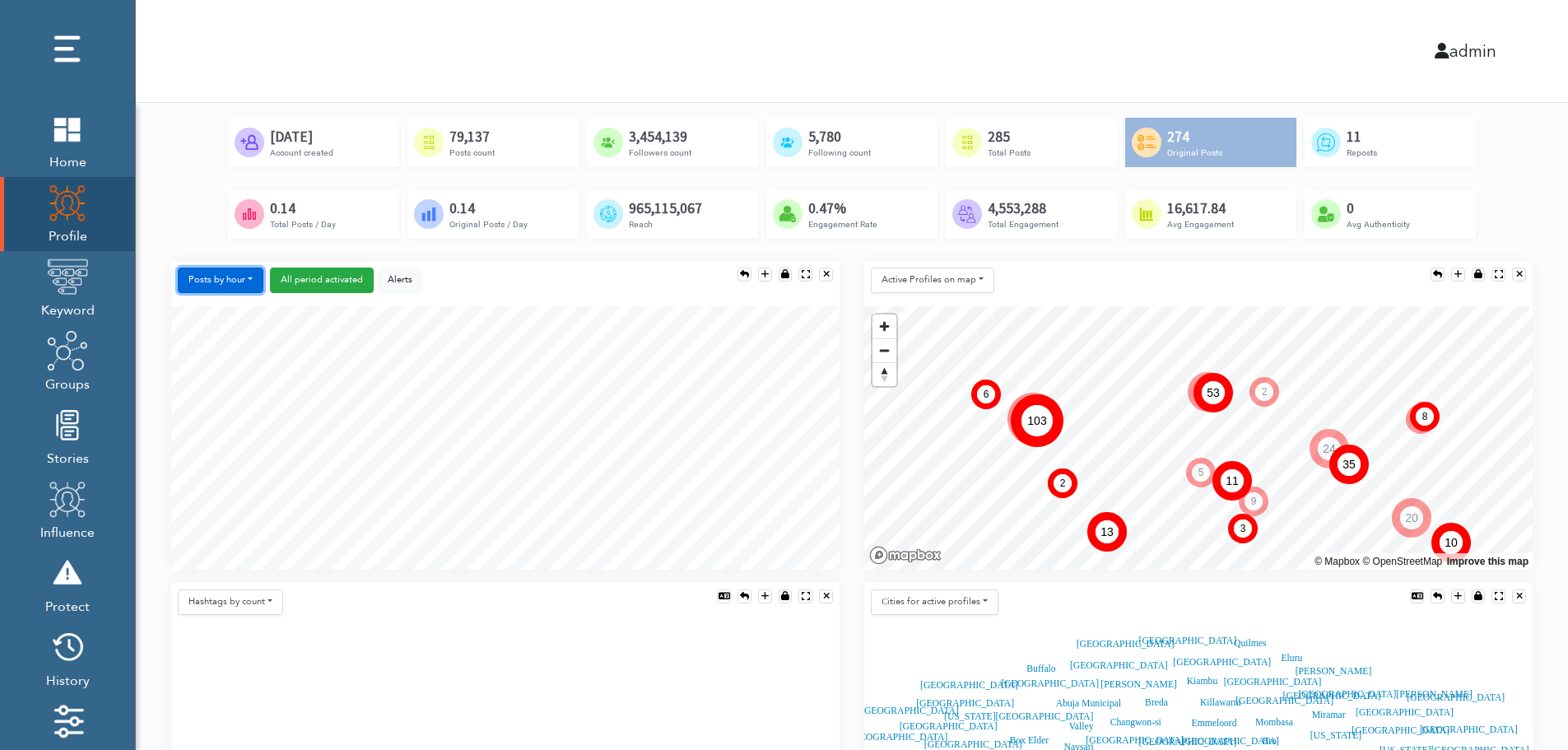
click at [222, 274] on button "Posts by hour" at bounding box center [221, 280] width 86 height 25
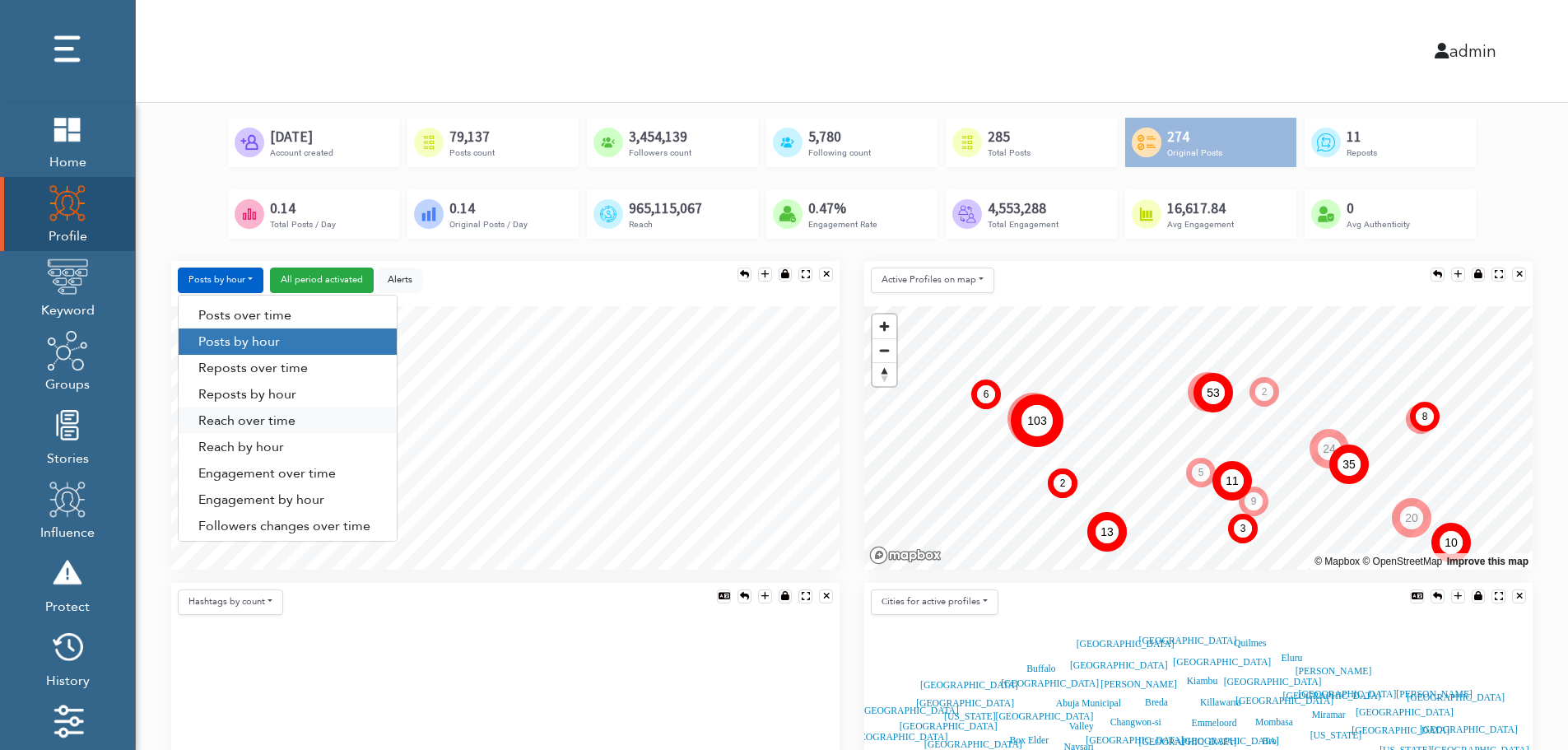
click at [225, 422] on link "Reach over time" at bounding box center [288, 420] width 218 height 26
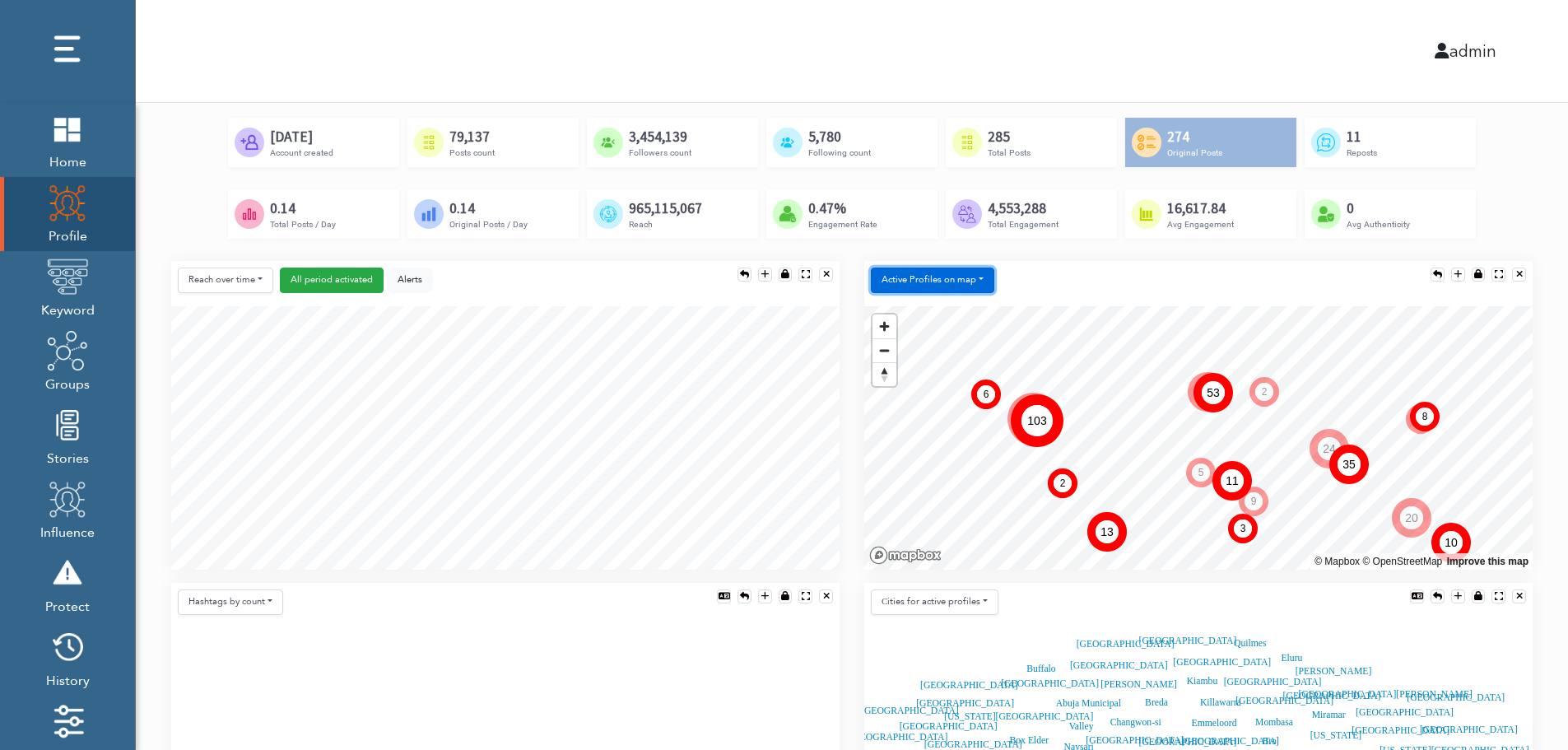
click at [926, 283] on button "Active Profiles on map" at bounding box center [932, 280] width 124 height 25
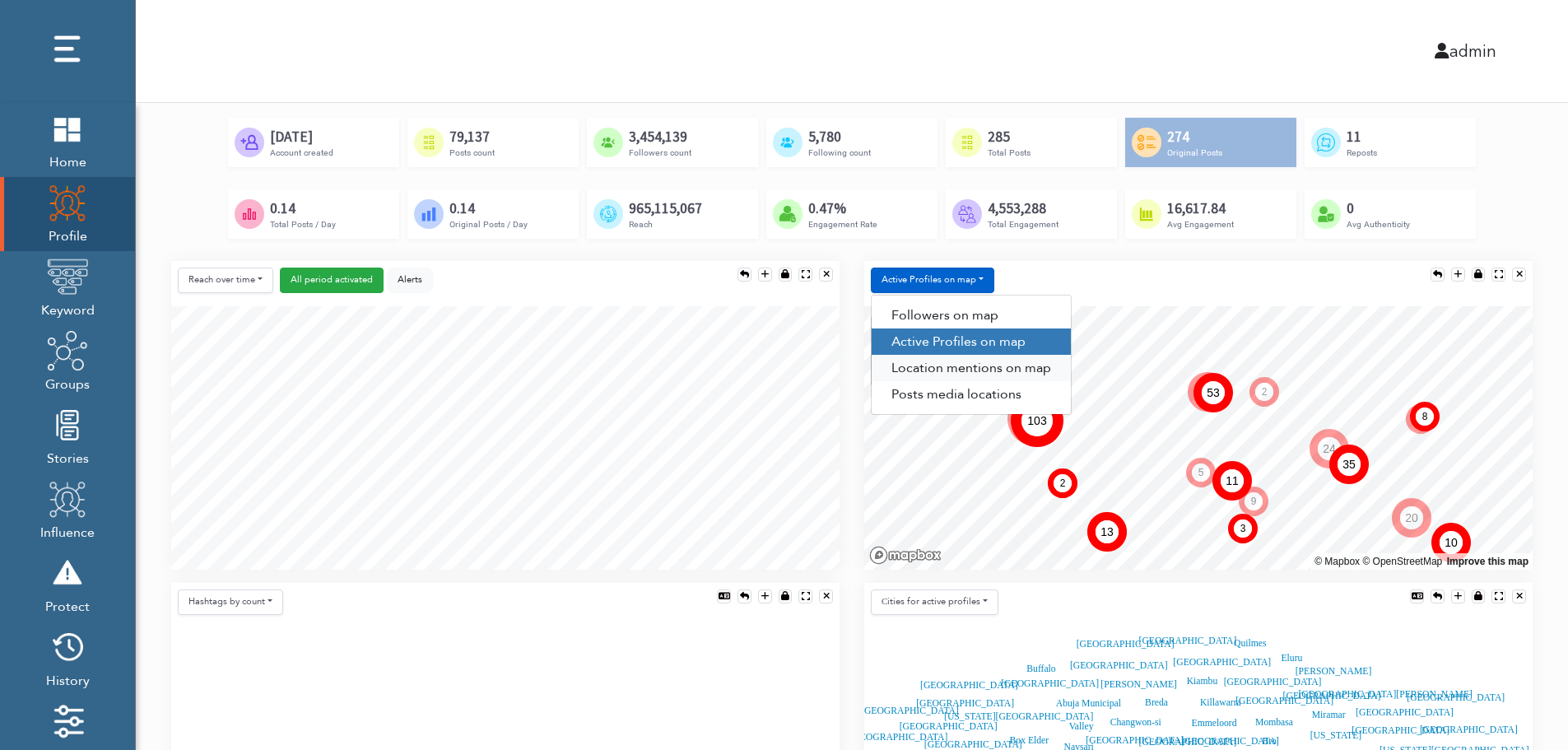
click at [1002, 367] on link "Location mentions on map" at bounding box center [971, 367] width 199 height 26
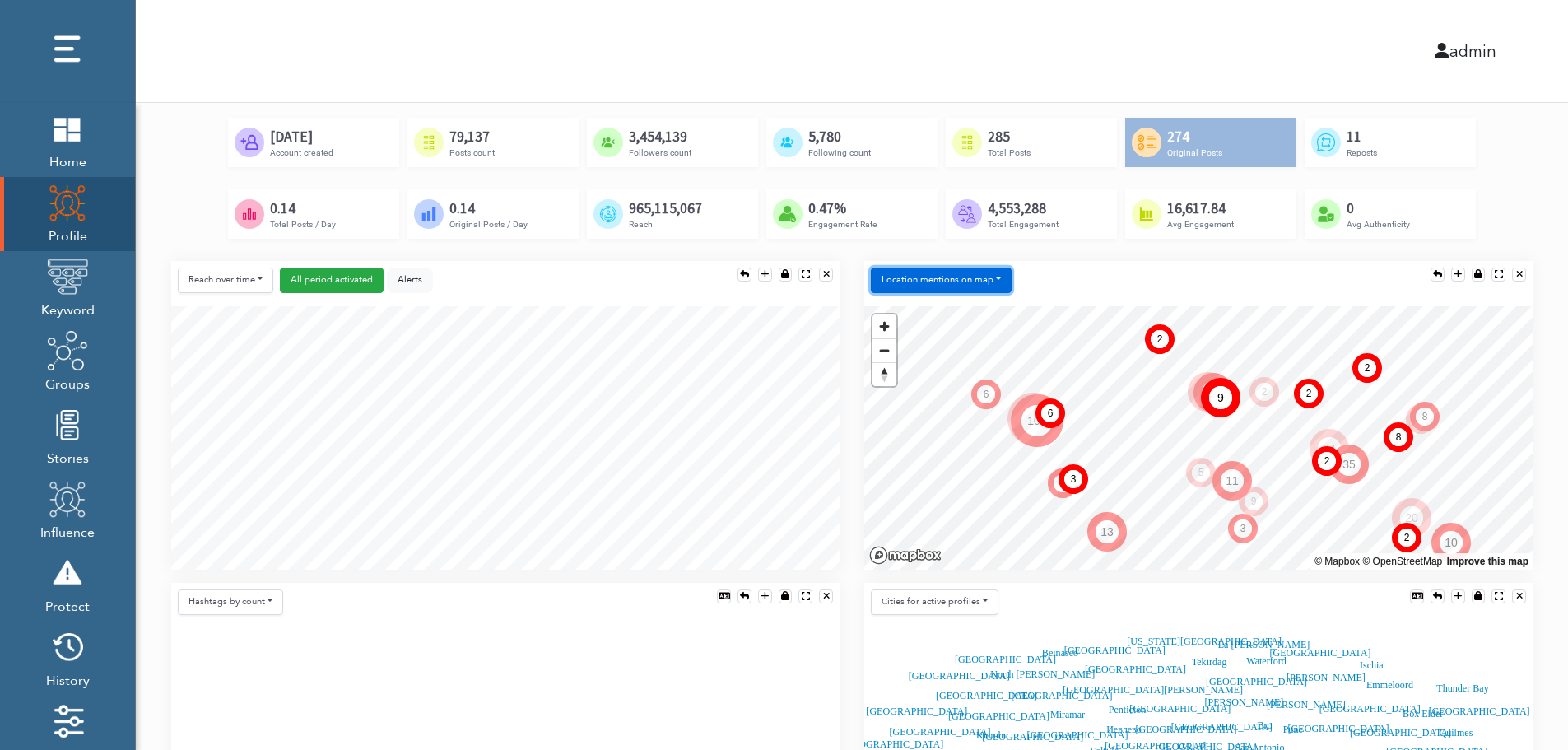
click at [992, 269] on button "Location mentions on map" at bounding box center [941, 280] width 141 height 25
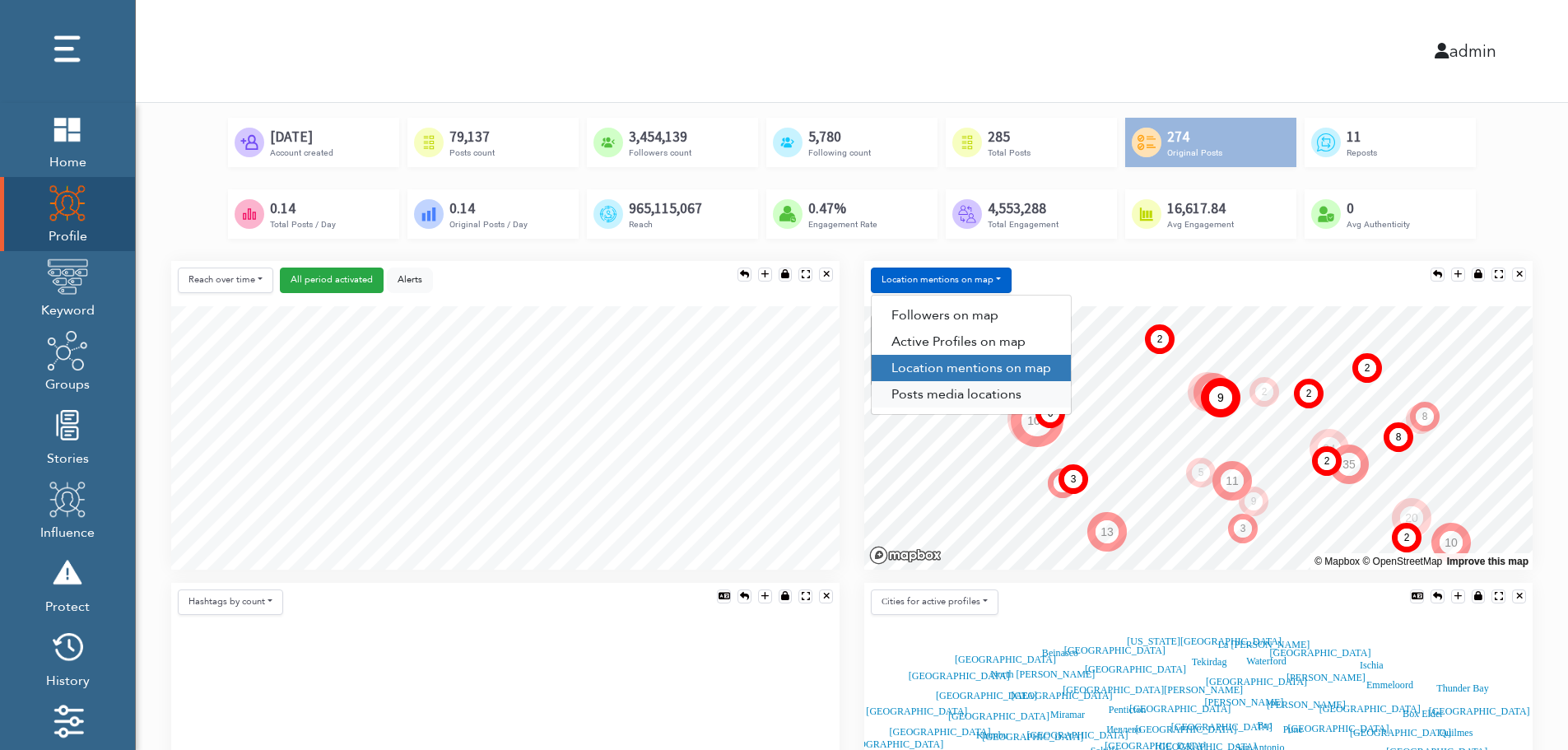
click at [960, 398] on link "Posts media locations" at bounding box center [971, 394] width 199 height 26
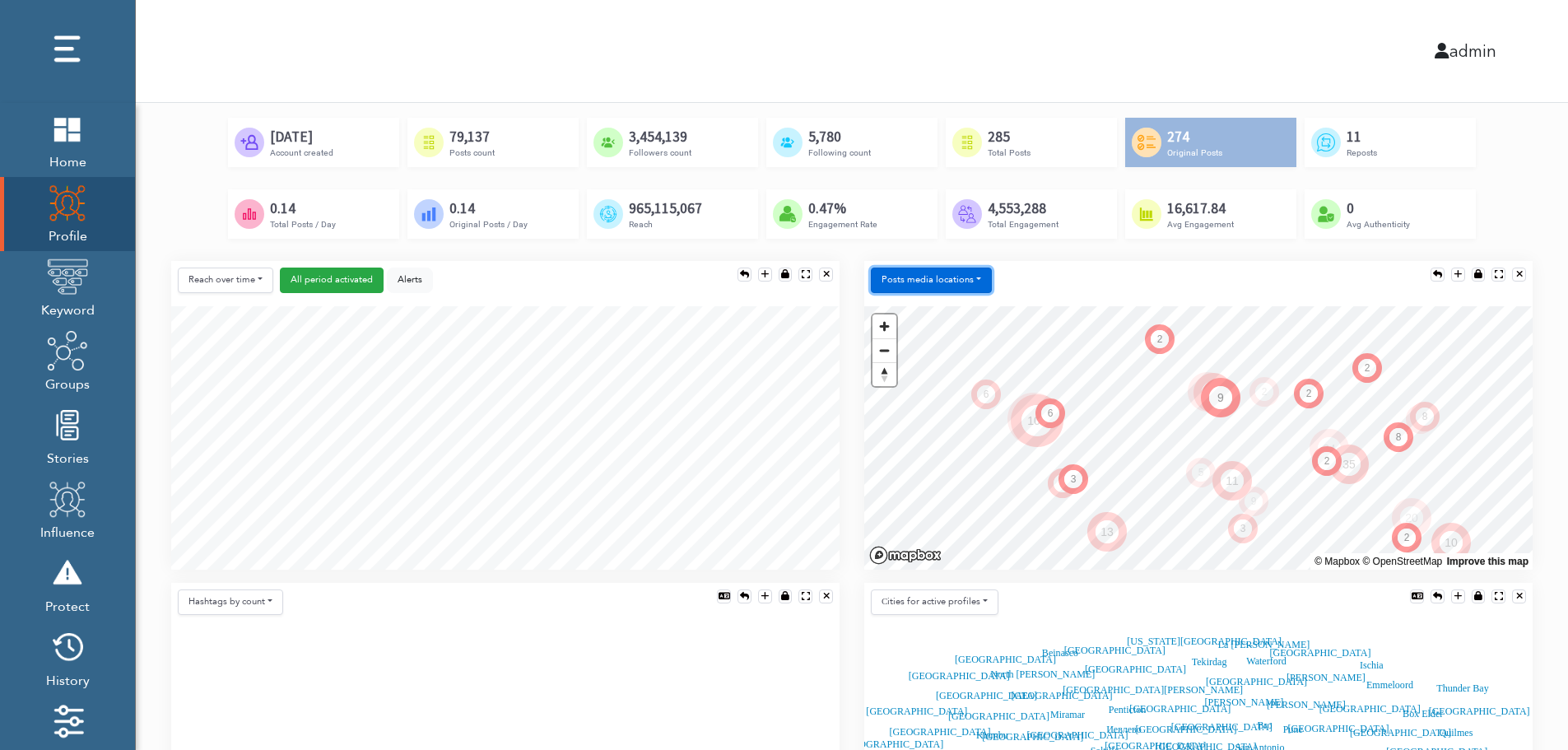
click at [956, 274] on button "Posts media locations" at bounding box center [931, 280] width 121 height 25
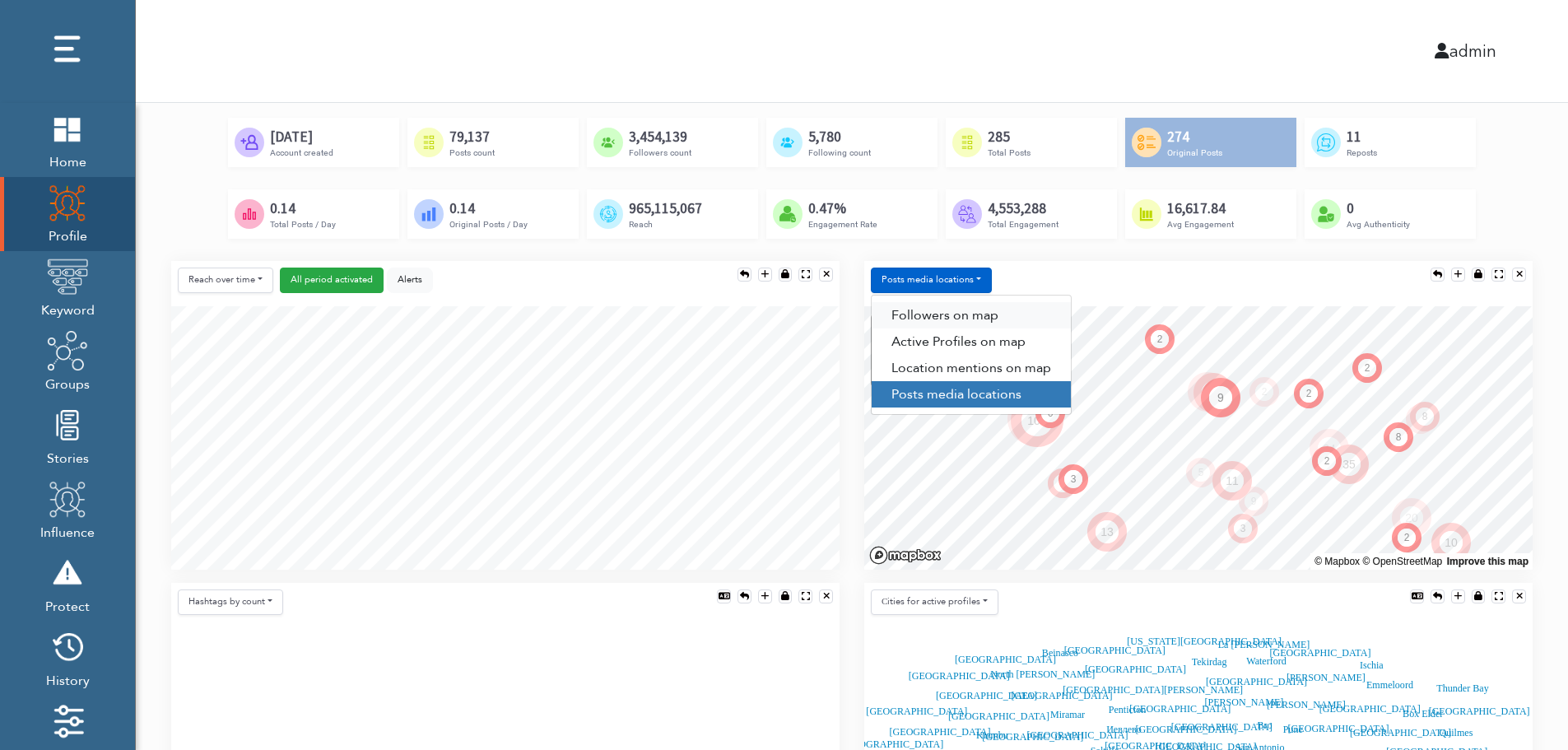
click at [955, 304] on link "Followers on map" at bounding box center [971, 315] width 199 height 26
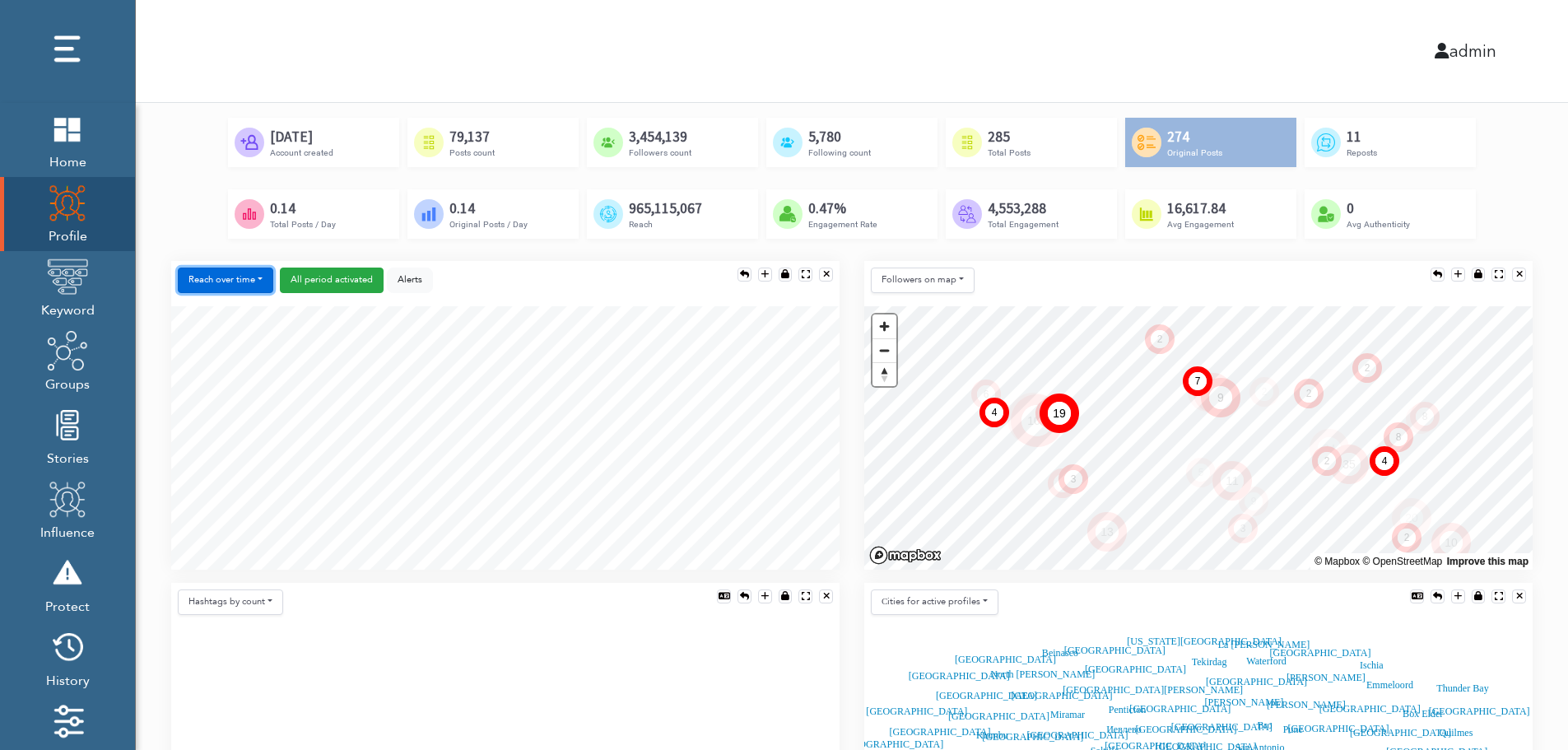
click at [196, 267] on button "Reach over time" at bounding box center [226, 280] width 96 height 25
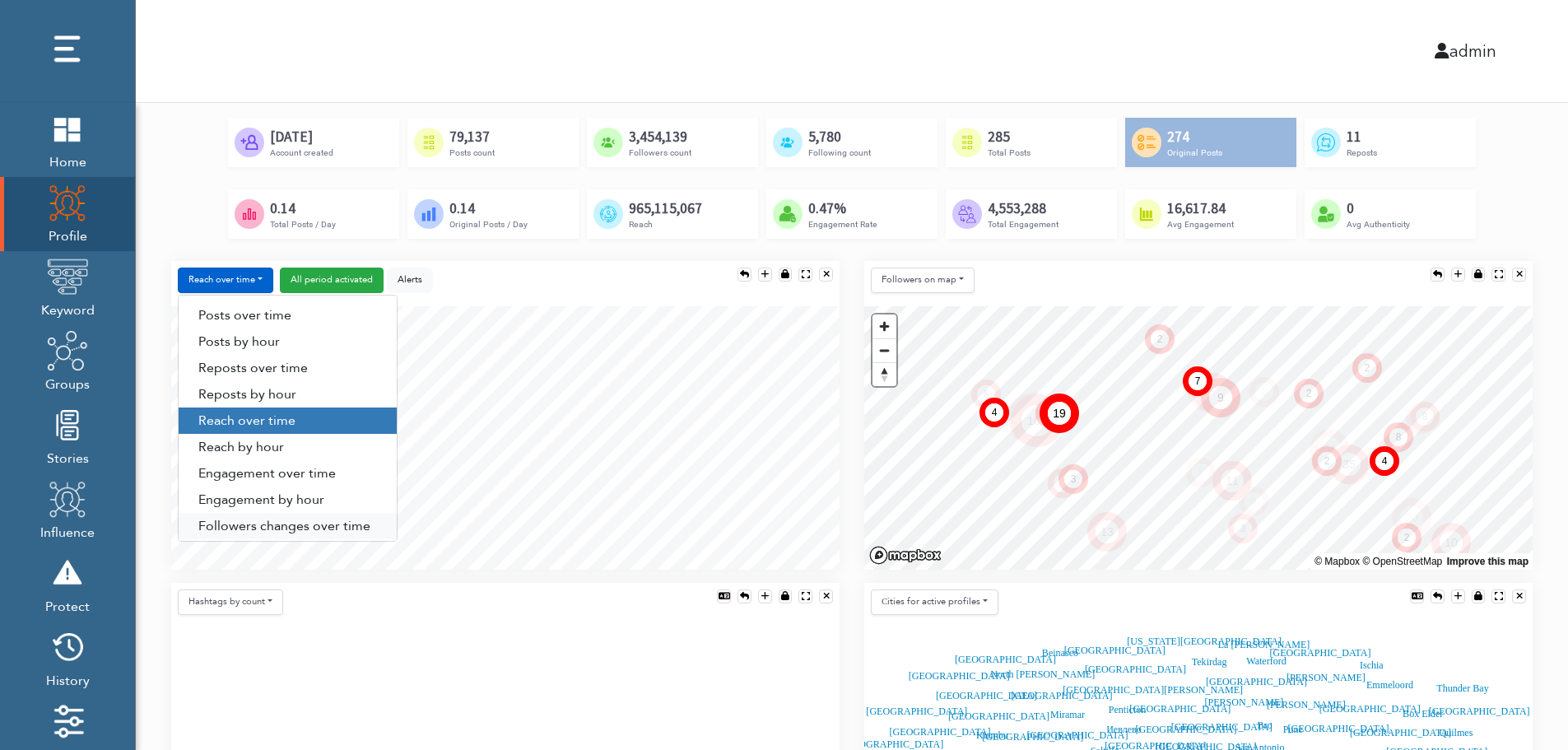
click at [245, 521] on link "Followers changes over time" at bounding box center [288, 526] width 218 height 26
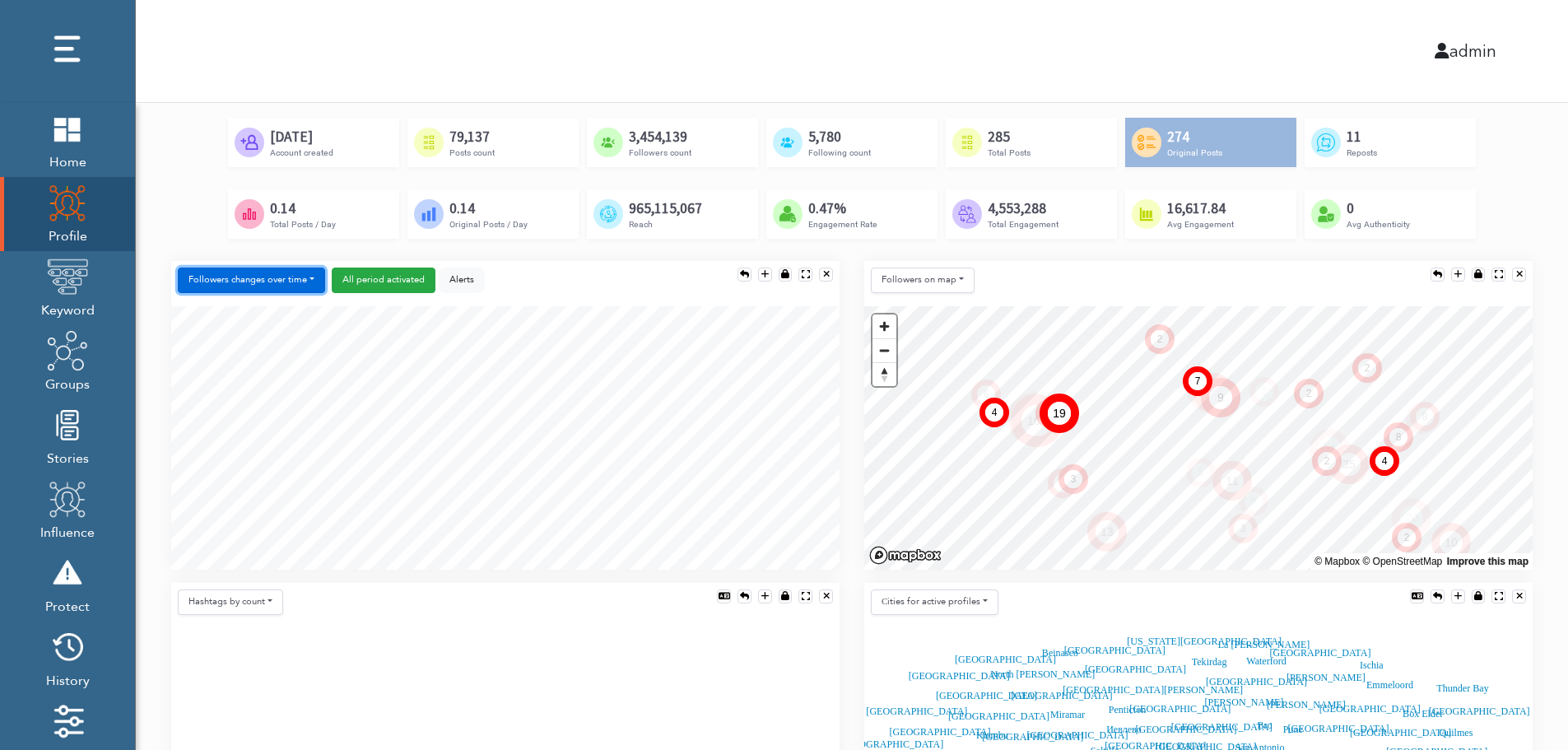
click at [276, 277] on button "Followers changes over time" at bounding box center [251, 280] width 147 height 25
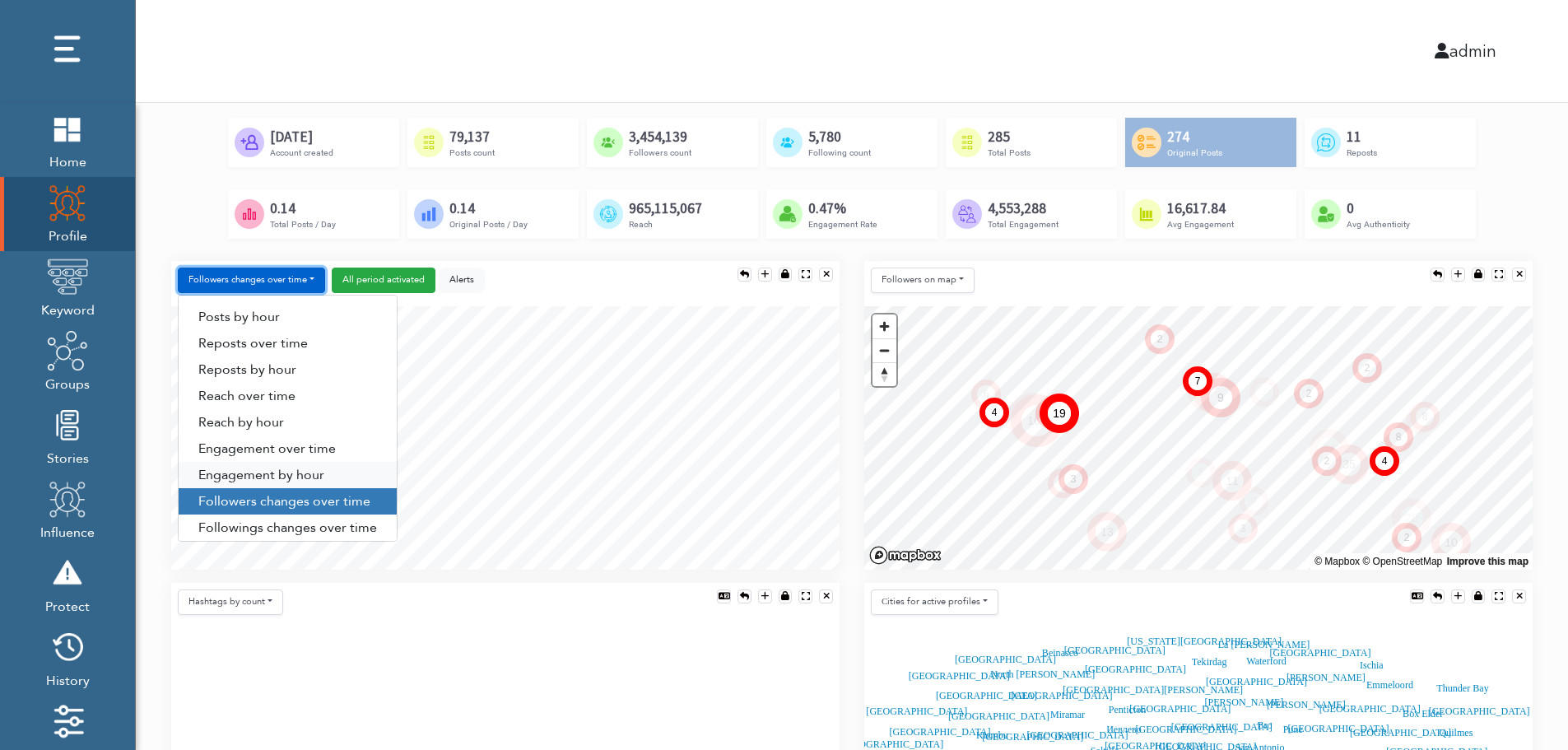
scroll to position [84, 0]
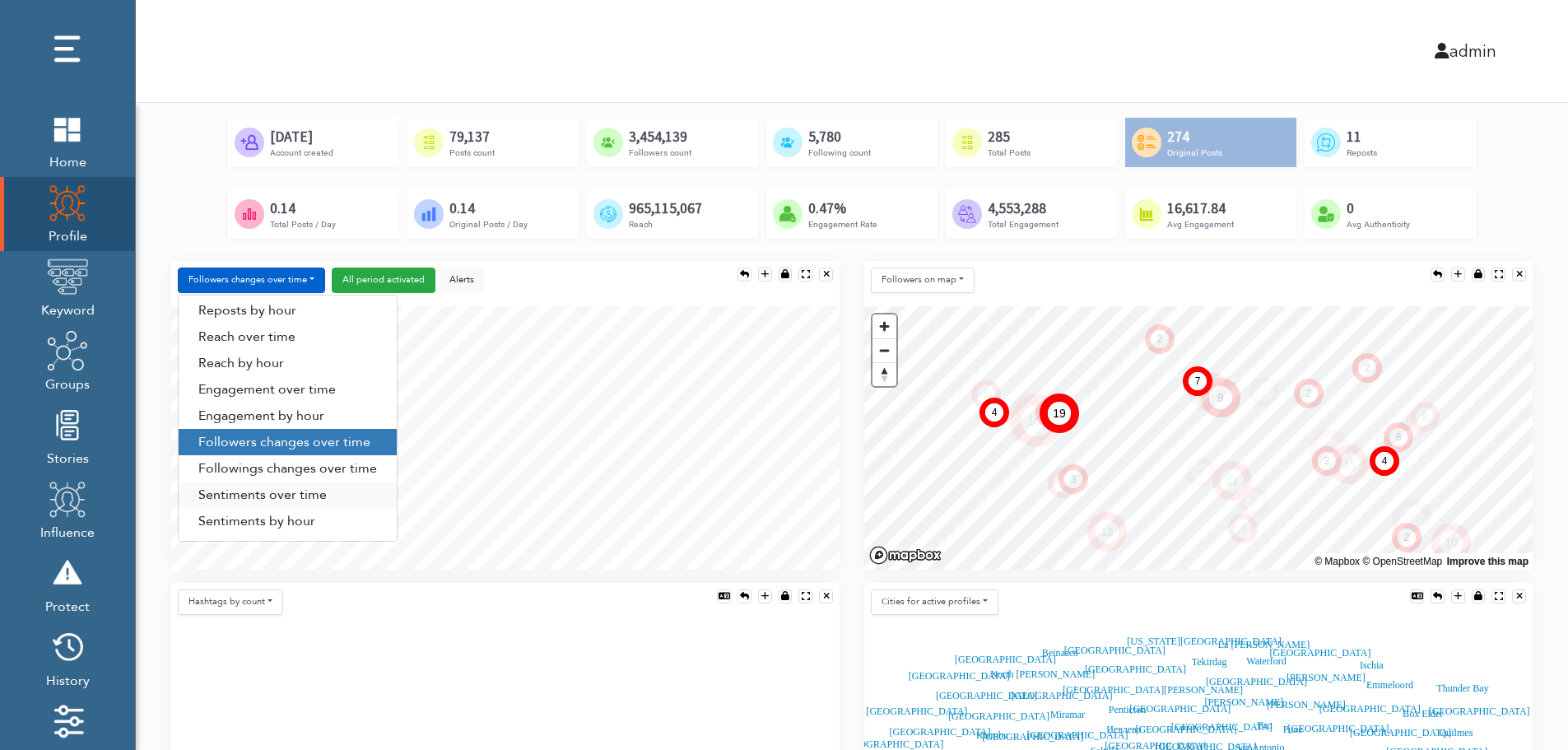
click at [269, 493] on link "Sentiments over time" at bounding box center [288, 494] width 218 height 26
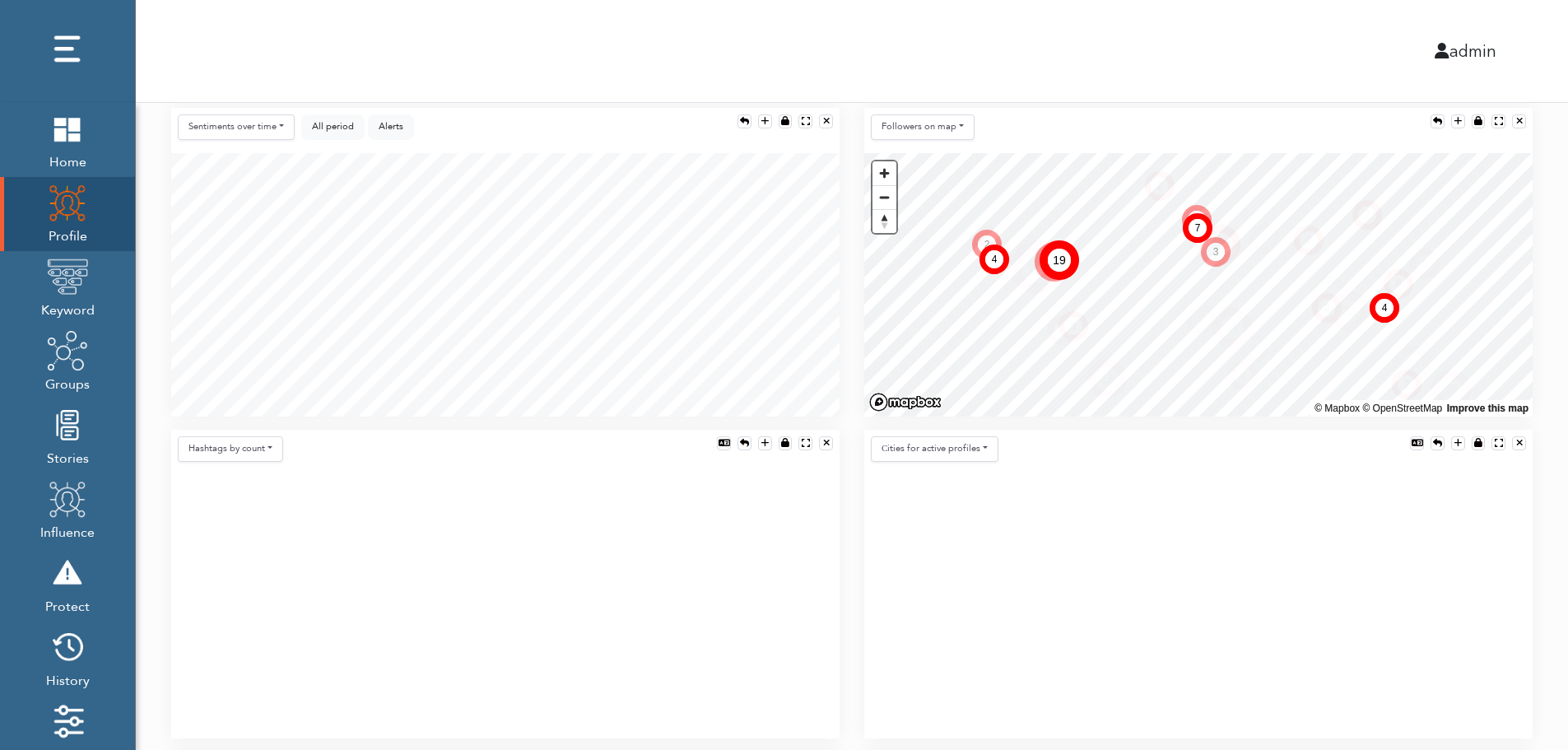
scroll to position [330, 0]
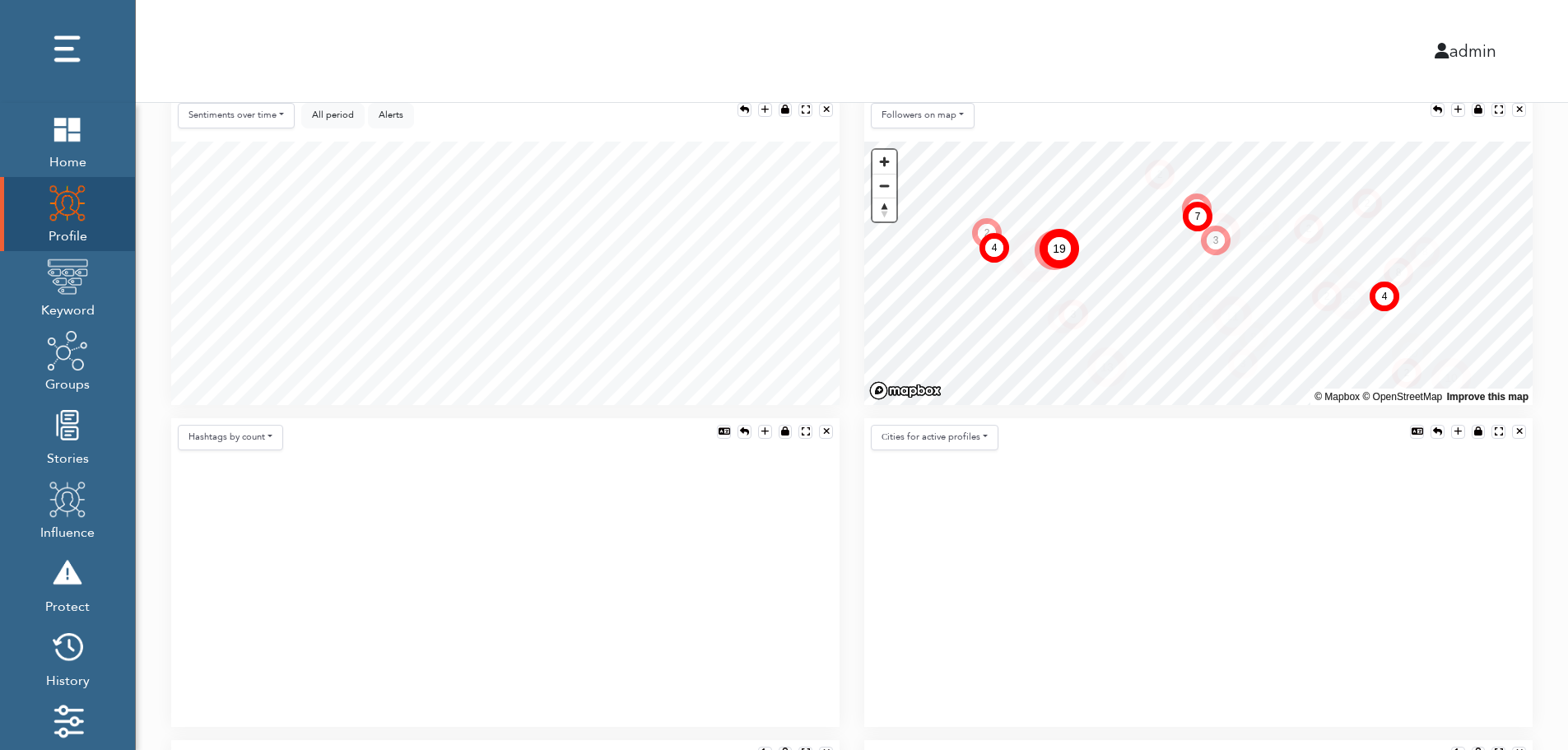
click at [459, 554] on icon at bounding box center [505, 595] width 668 height 263
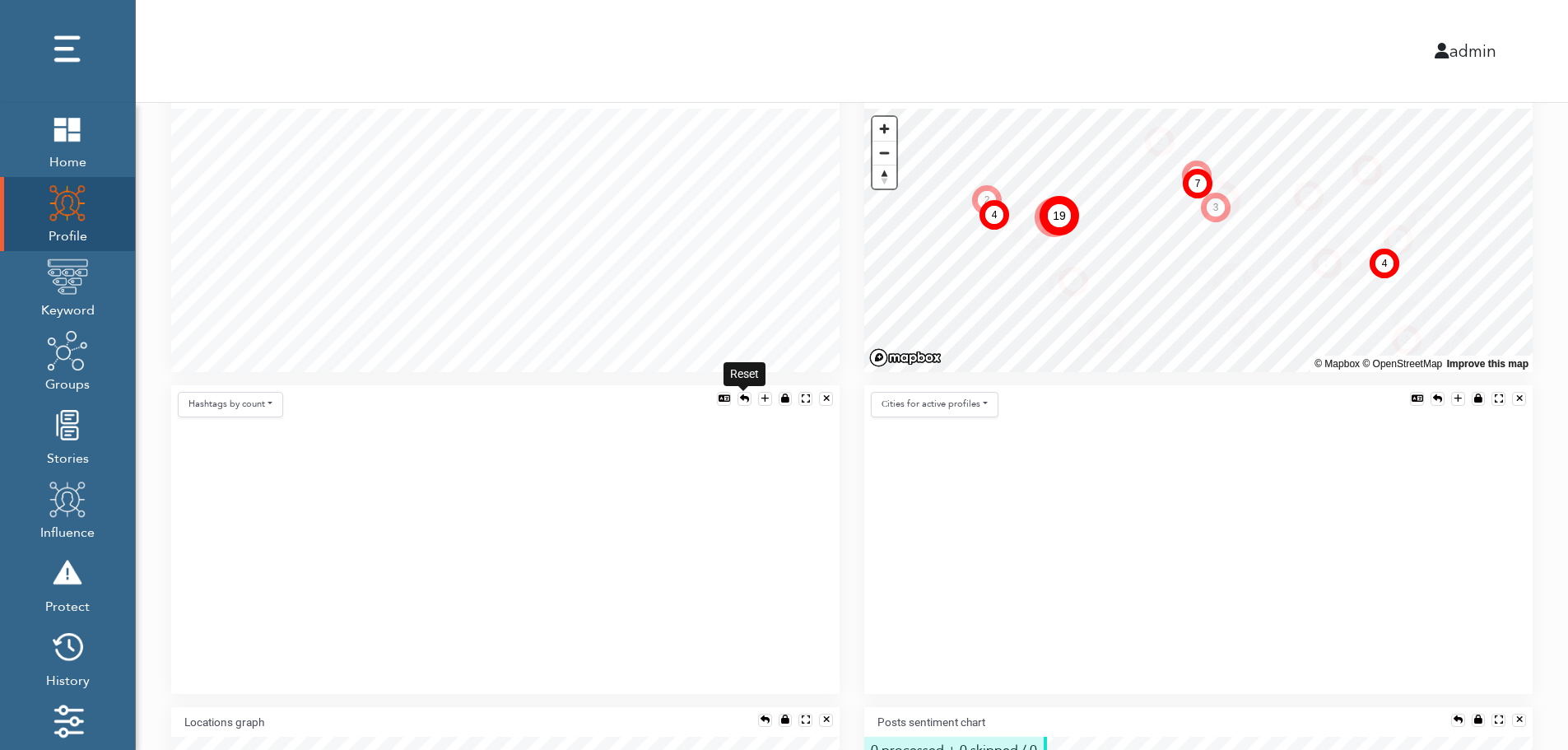
scroll to position [395, 0]
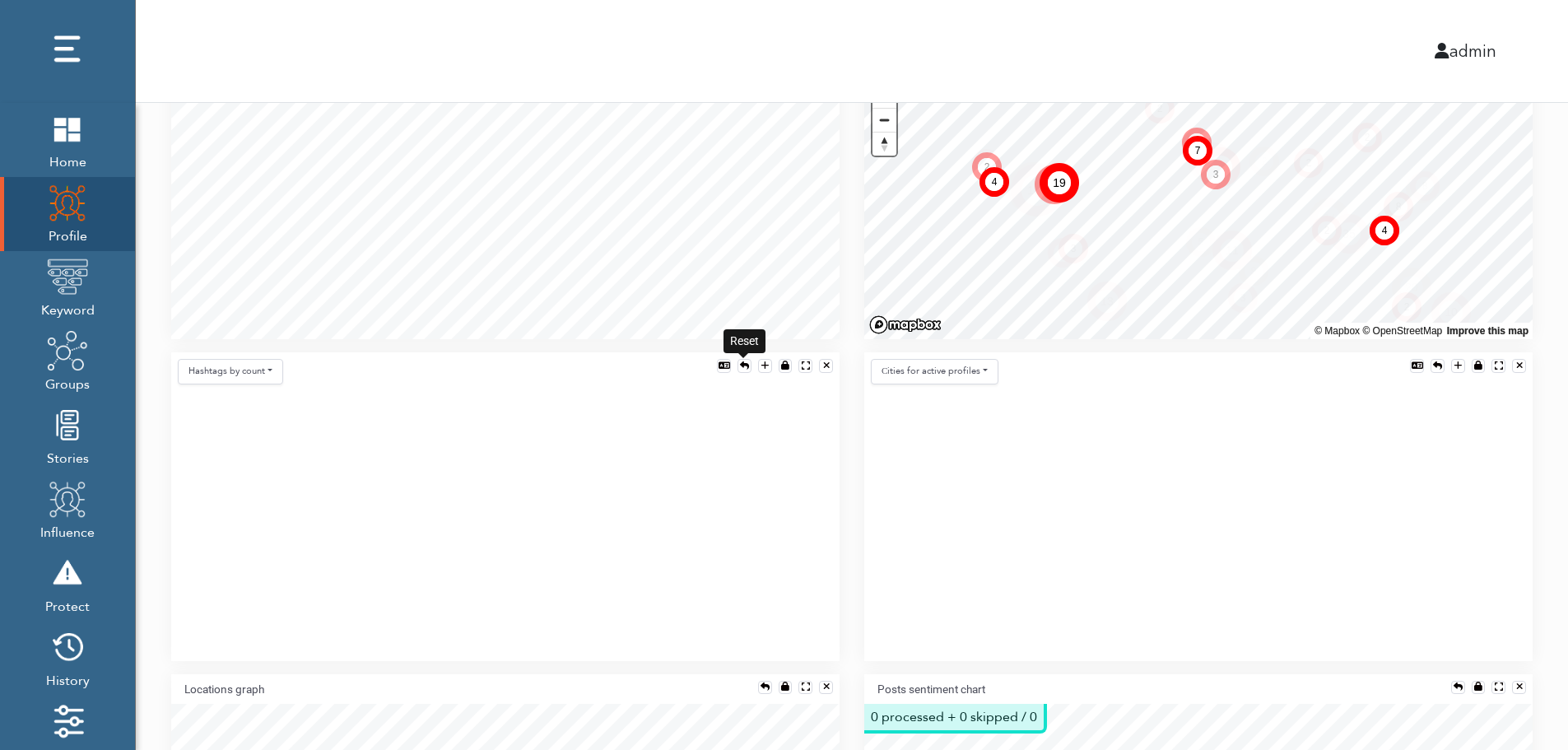
click at [743, 362] on div at bounding box center [745, 366] width 9 height 9
click at [249, 373] on button "Hashtags by count" at bounding box center [230, 372] width 105 height 25
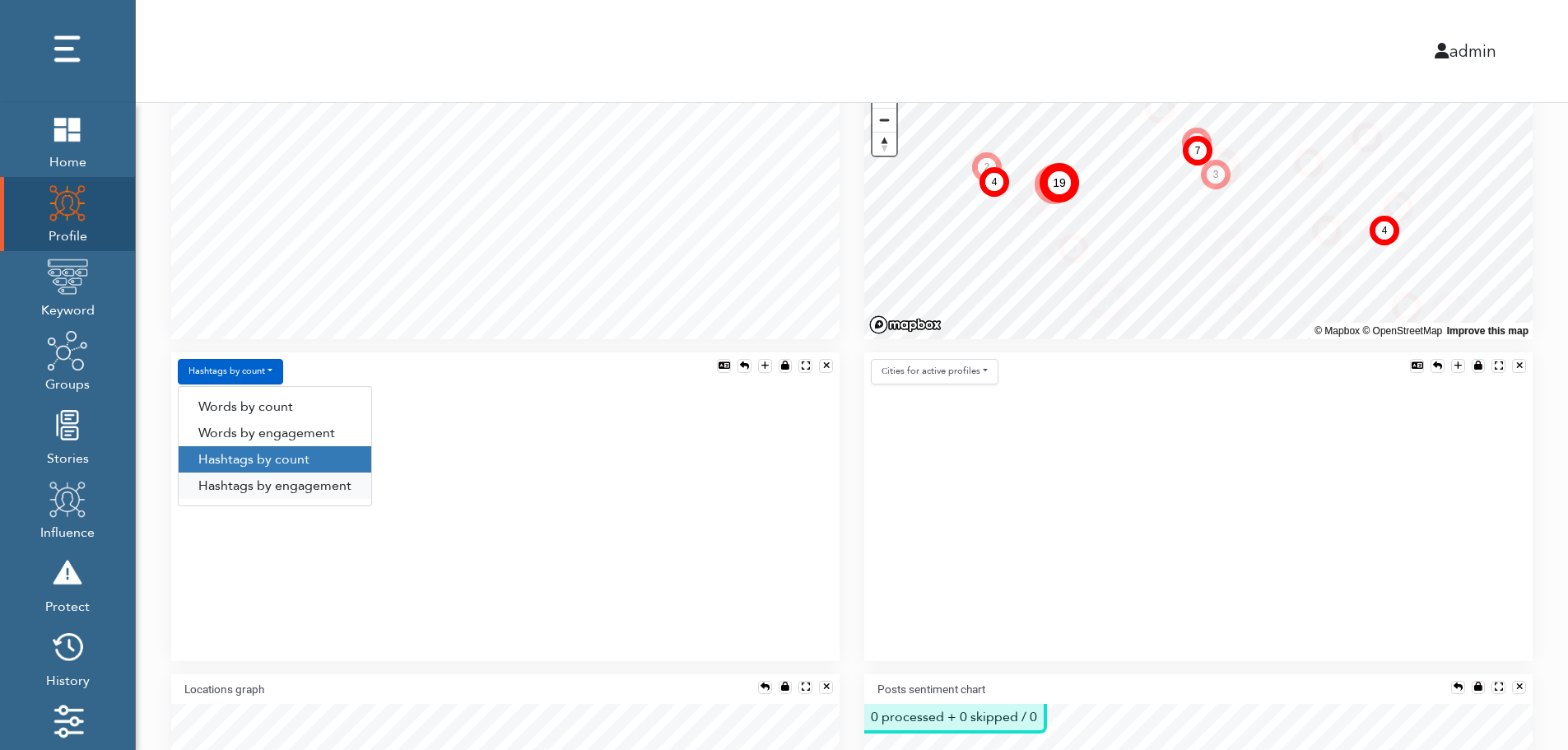
click at [249, 483] on link "Hashtags by engagement" at bounding box center [275, 485] width 192 height 26
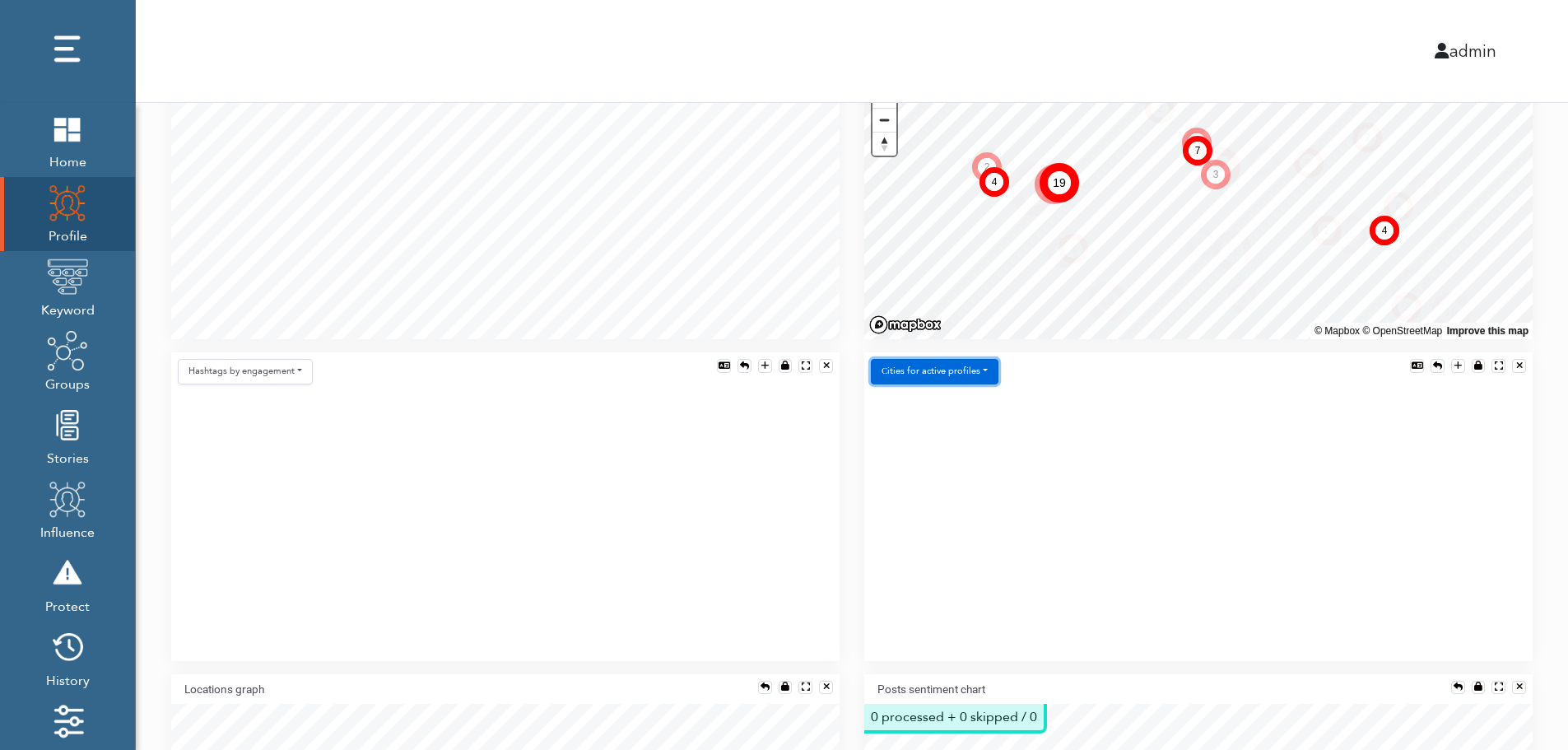
click at [972, 369] on button "Сities for active profiles" at bounding box center [934, 372] width 128 height 25
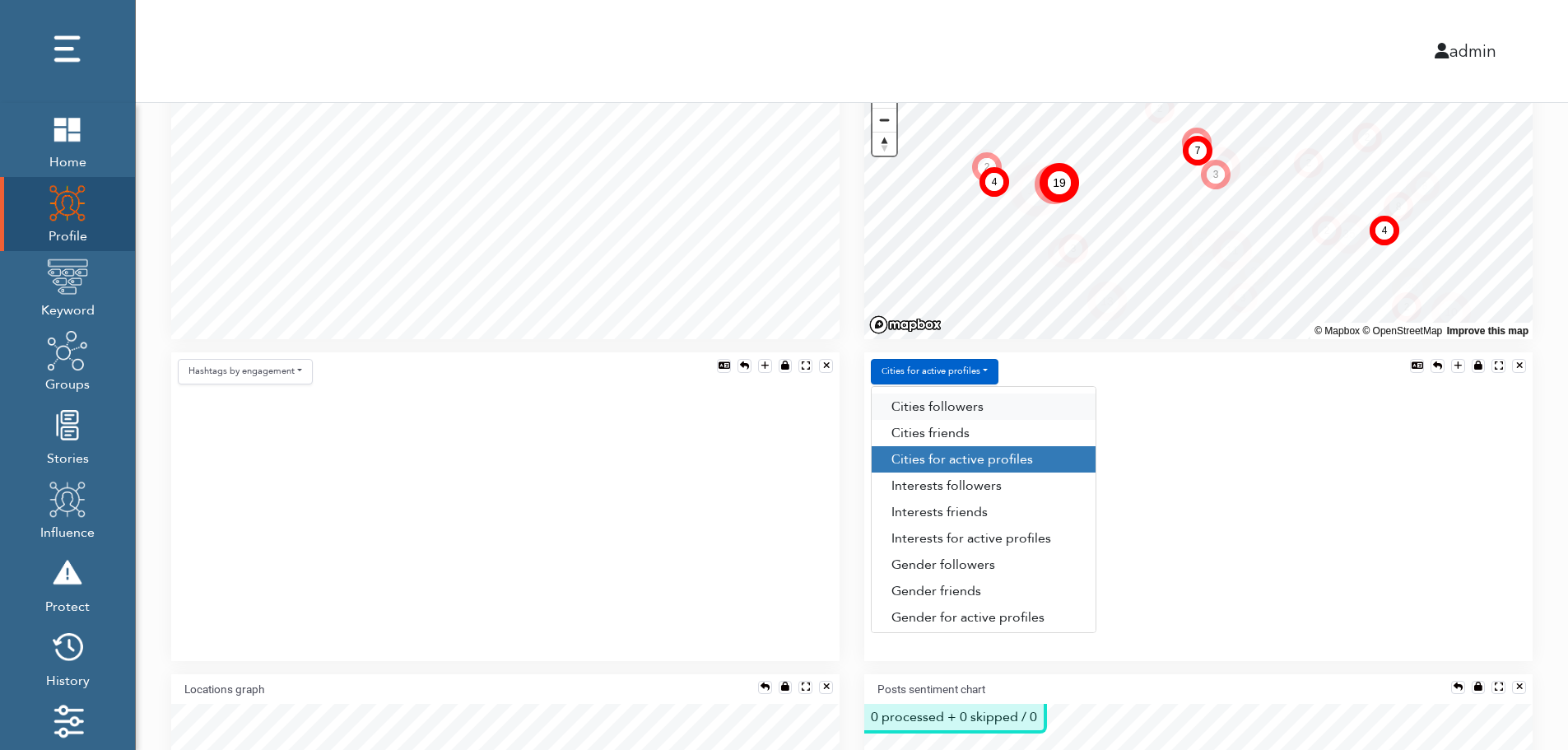
click at [985, 404] on link "Сities followers" at bounding box center [983, 406] width 224 height 26
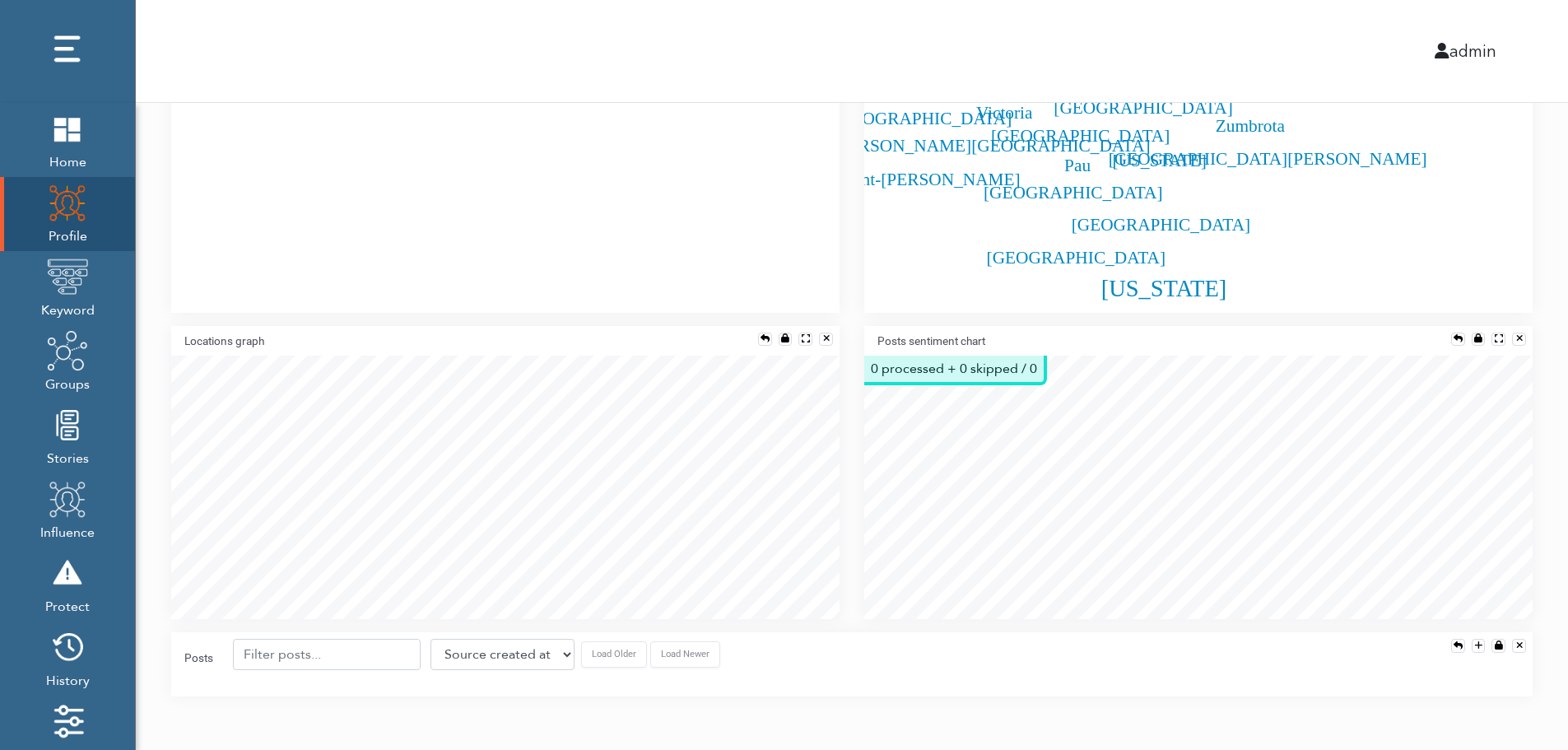
scroll to position [758, 0]
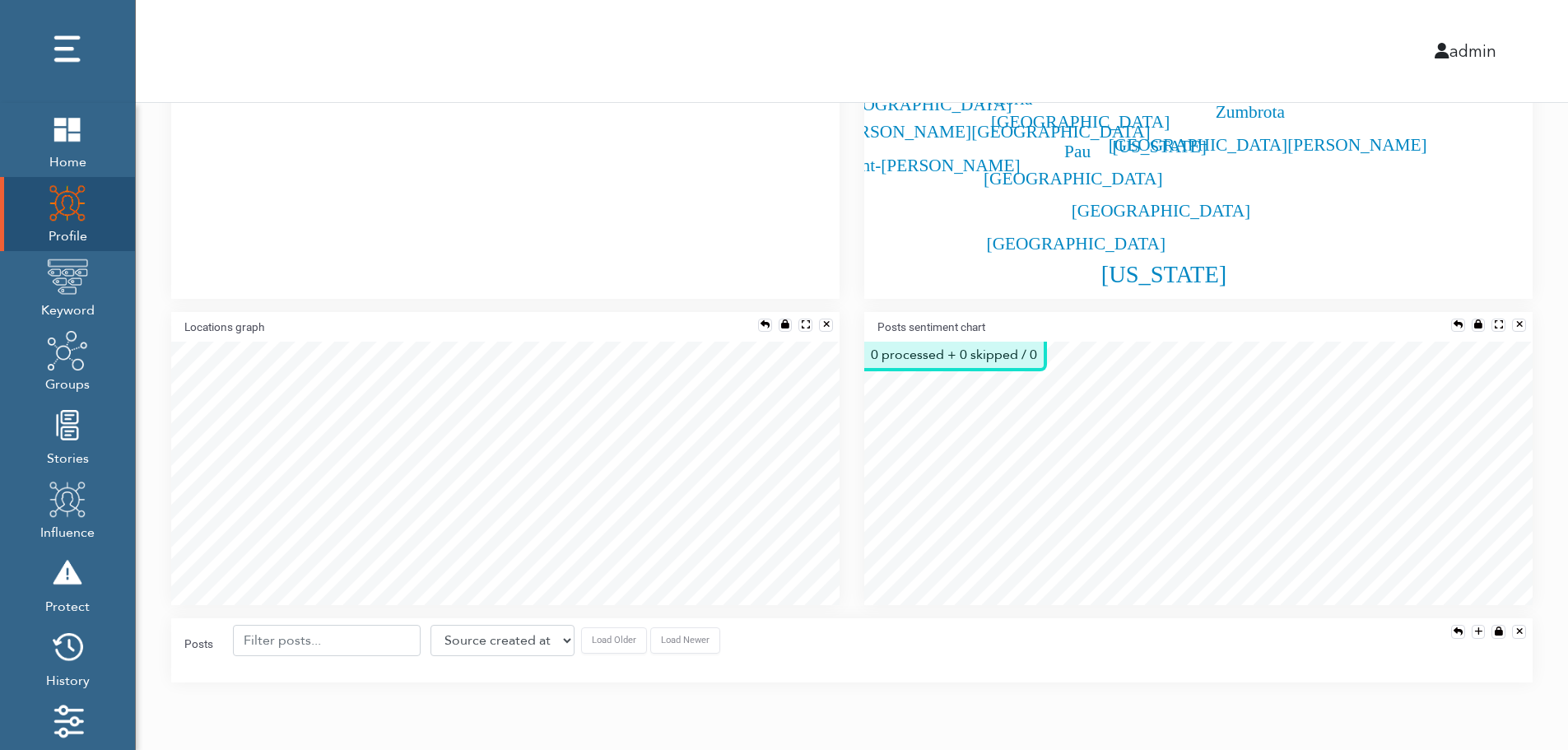
click at [1455, 316] on div "Posts sentiment chart" at bounding box center [1198, 326] width 668 height 29
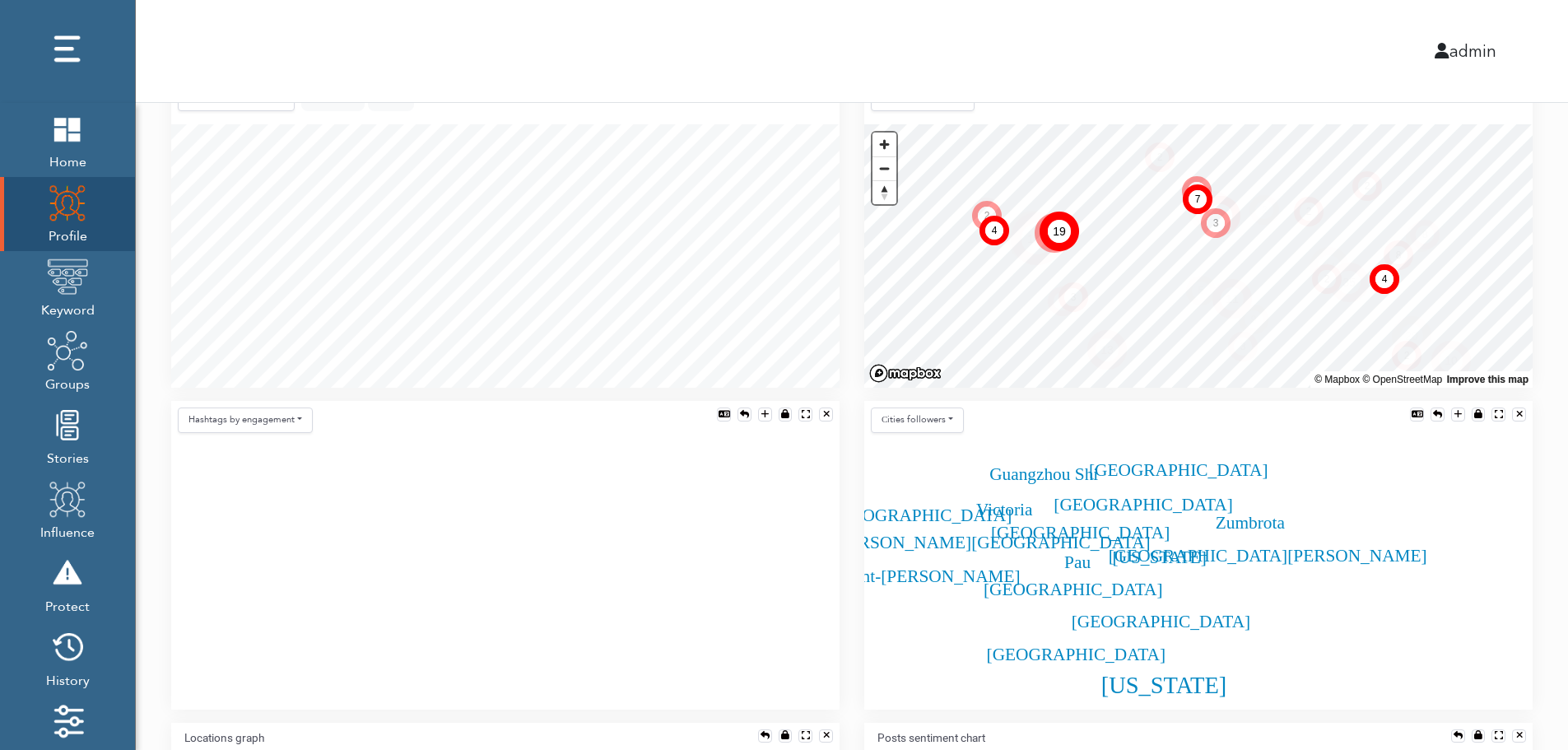
scroll to position [332, 0]
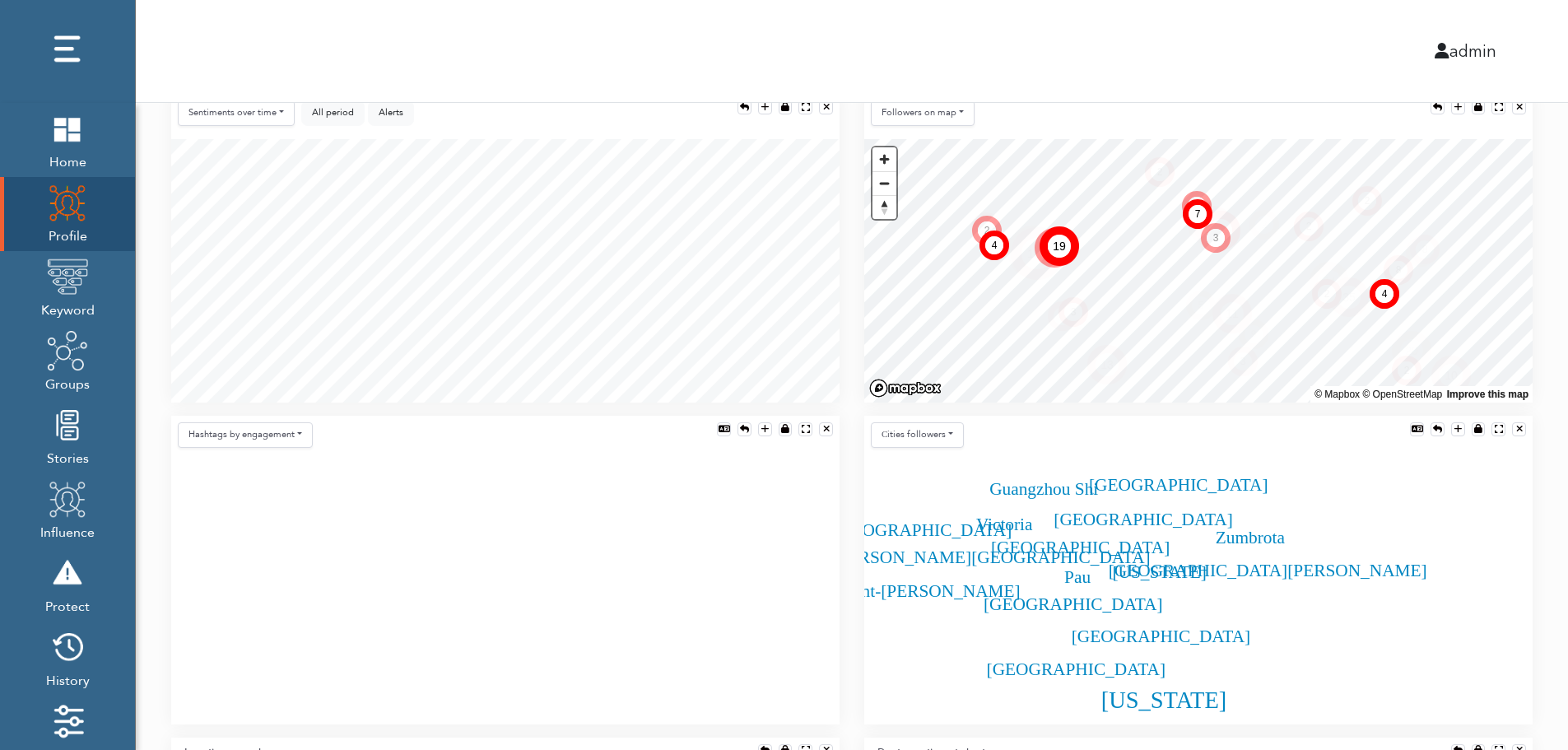
click at [473, 129] on div "Sentiments over time Posts over time Posts by hour Reposts over time Reposts by…" at bounding box center [505, 117] width 668 height 45
click at [478, 136] on div "Sentiments over time Posts over time Posts by hour Reposts over time Reposts by…" at bounding box center [505, 117] width 668 height 45
click at [322, 130] on div "All period Alerts show $ show #" at bounding box center [358, 117] width 113 height 32
click at [582, 126] on div "Sentiments over time Posts over time Posts by hour Reposts over time Reposts by…" at bounding box center [505, 117] width 668 height 45
click at [71, 280] on img at bounding box center [67, 277] width 41 height 41
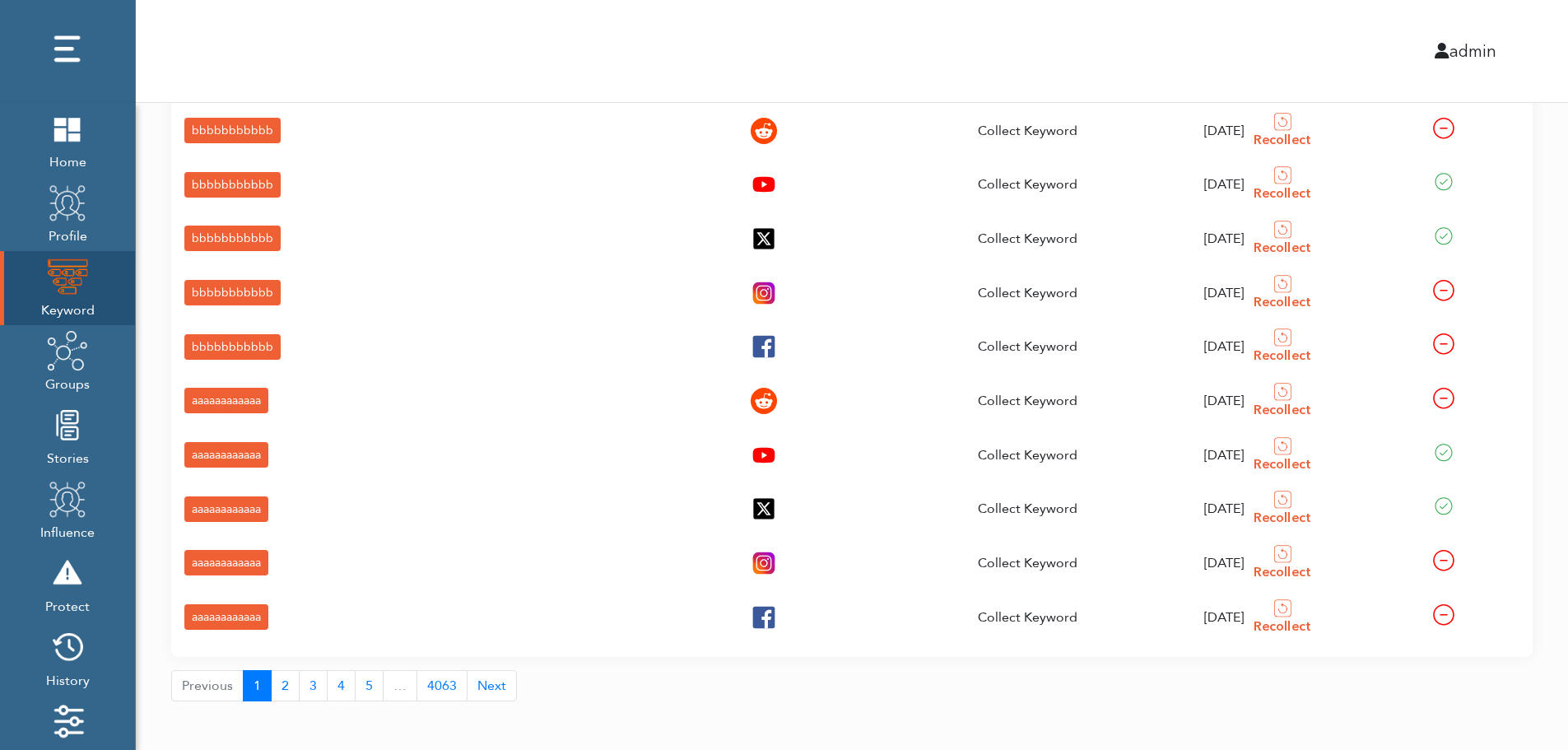
scroll to position [59, 0]
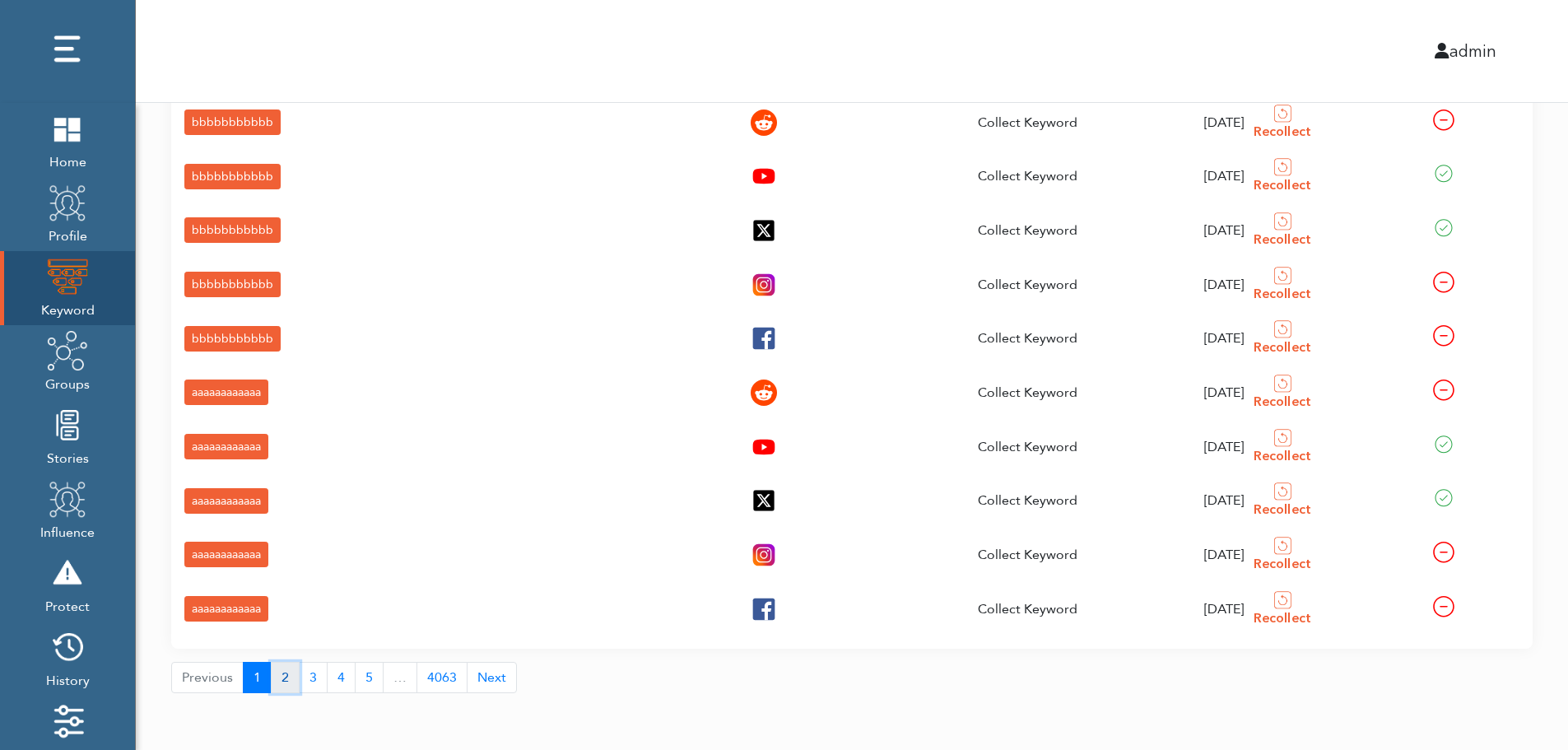
click at [281, 682] on button "2" at bounding box center [285, 678] width 29 height 31
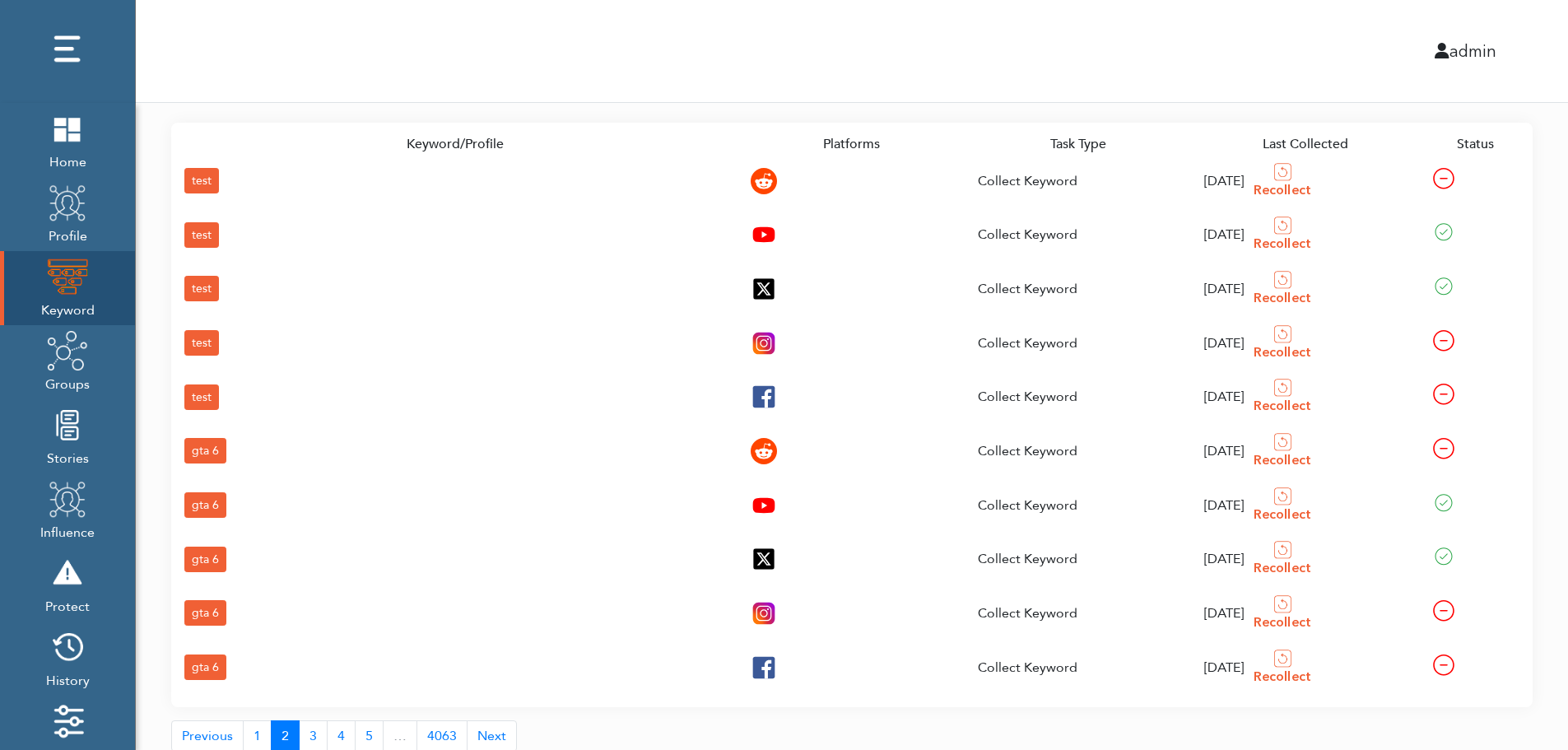
click at [204, 663] on div "gta 6" at bounding box center [205, 668] width 42 height 25
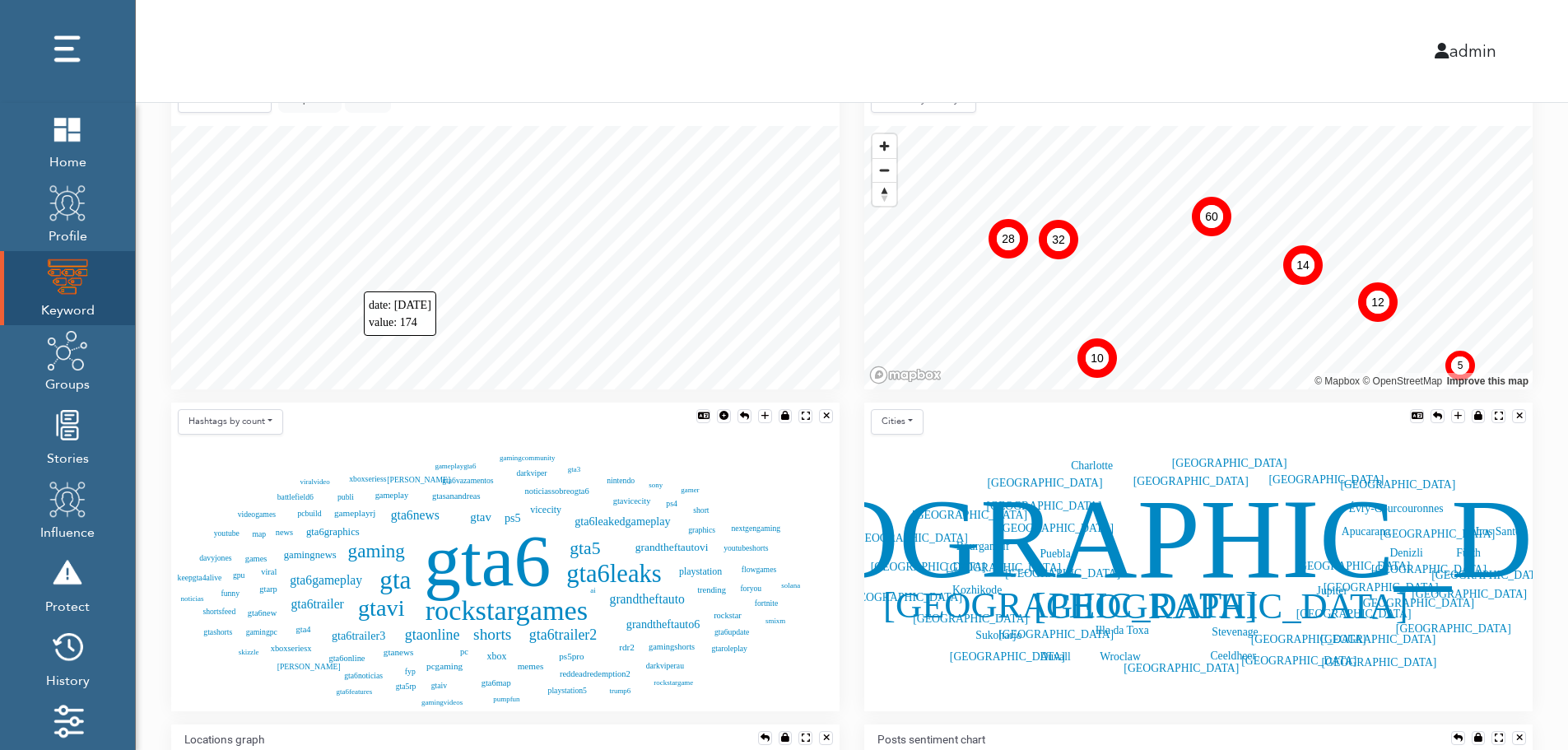
scroll to position [367, 0]
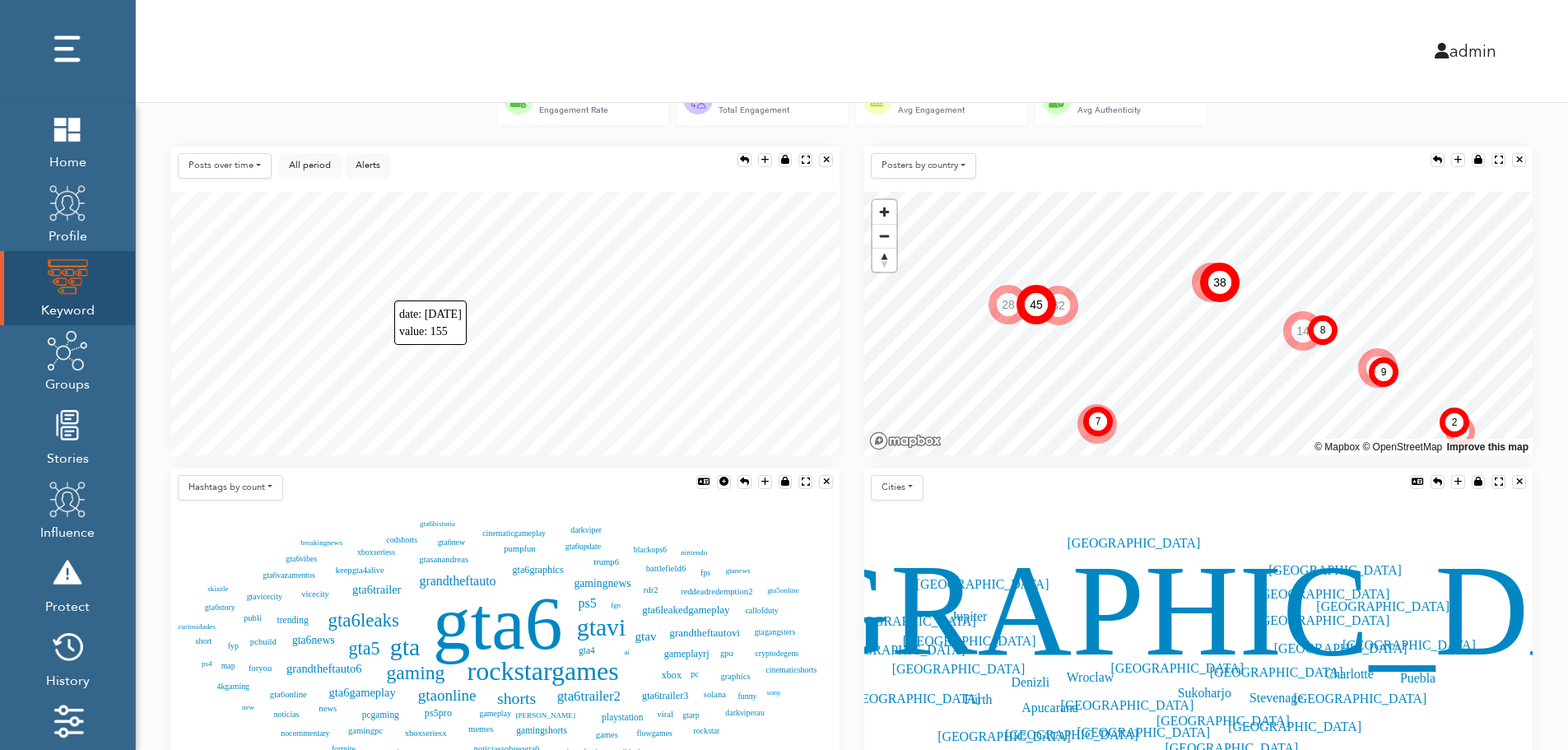
scroll to position [301, 0]
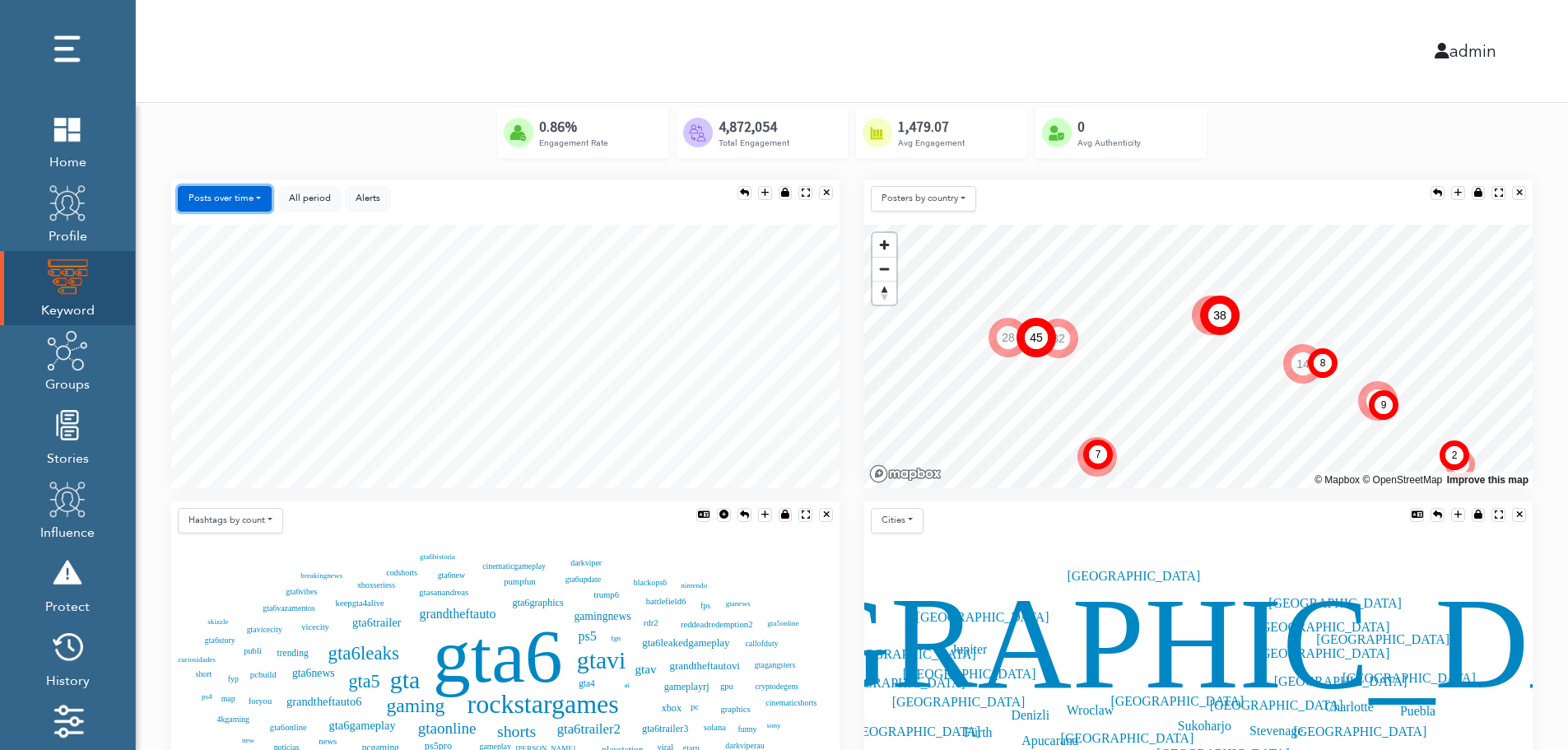
click at [239, 196] on button "Posts over time" at bounding box center [225, 198] width 94 height 25
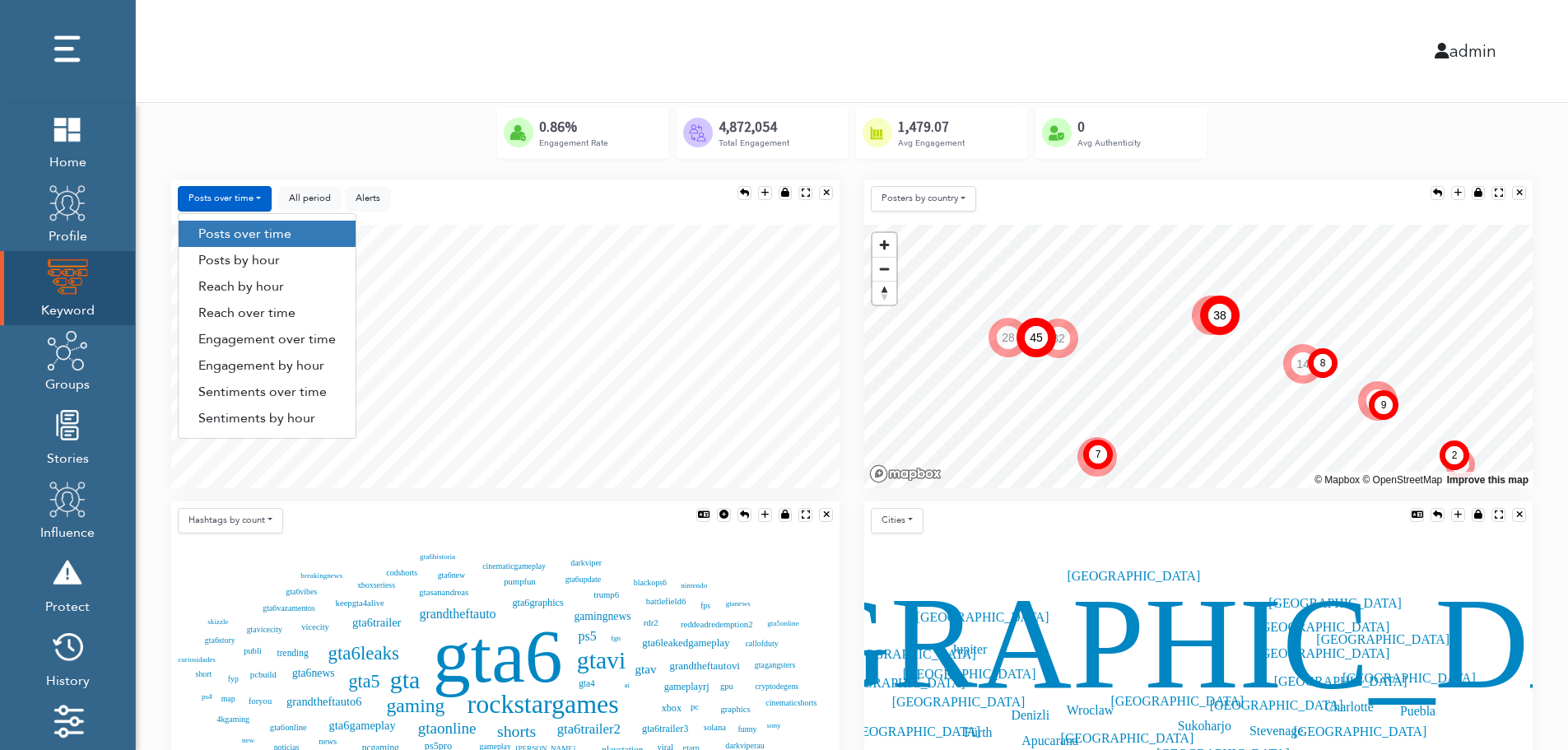
click at [315, 371] on link "Engagement by hour" at bounding box center [267, 365] width 177 height 26
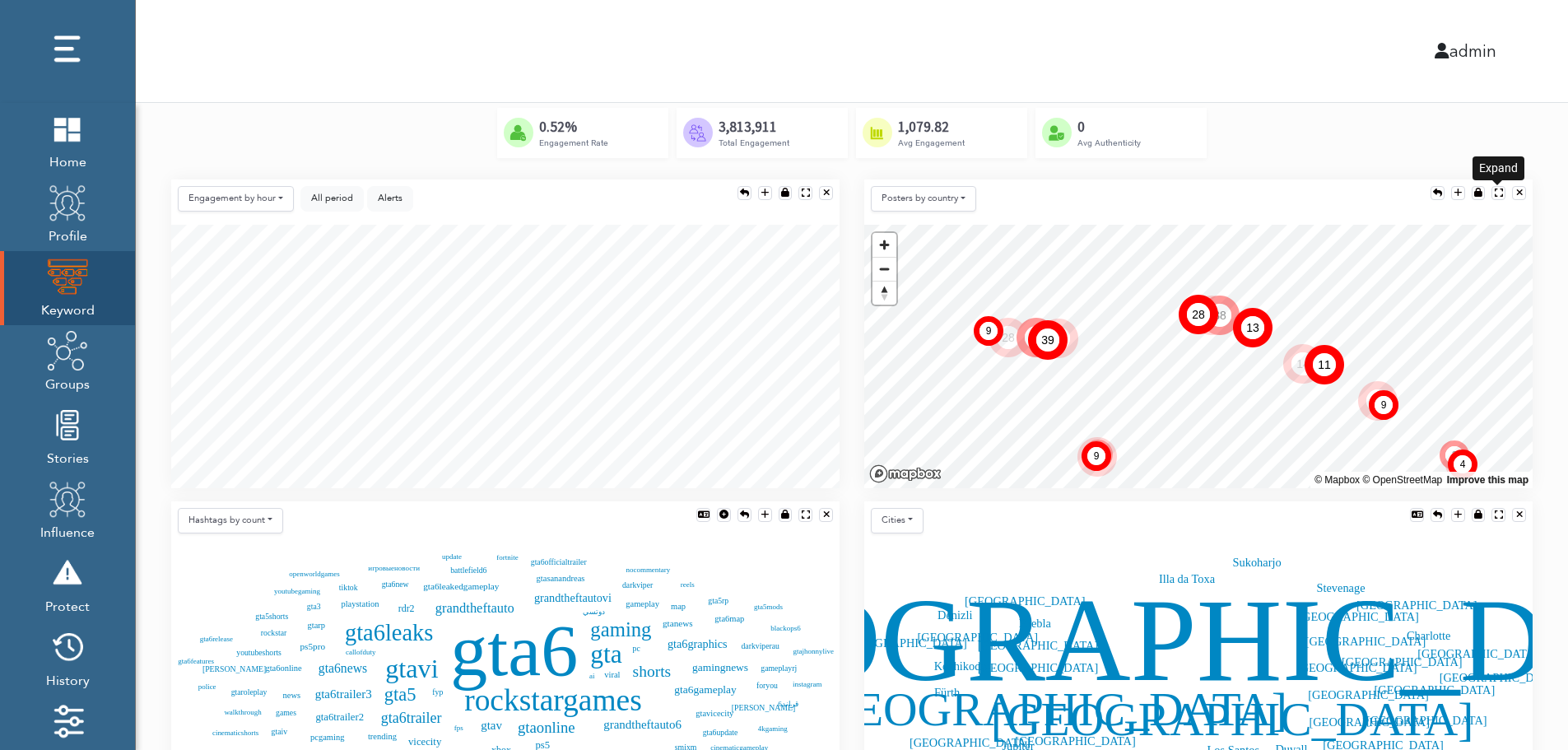
click at [1497, 188] on div at bounding box center [1499, 193] width 8 height 9
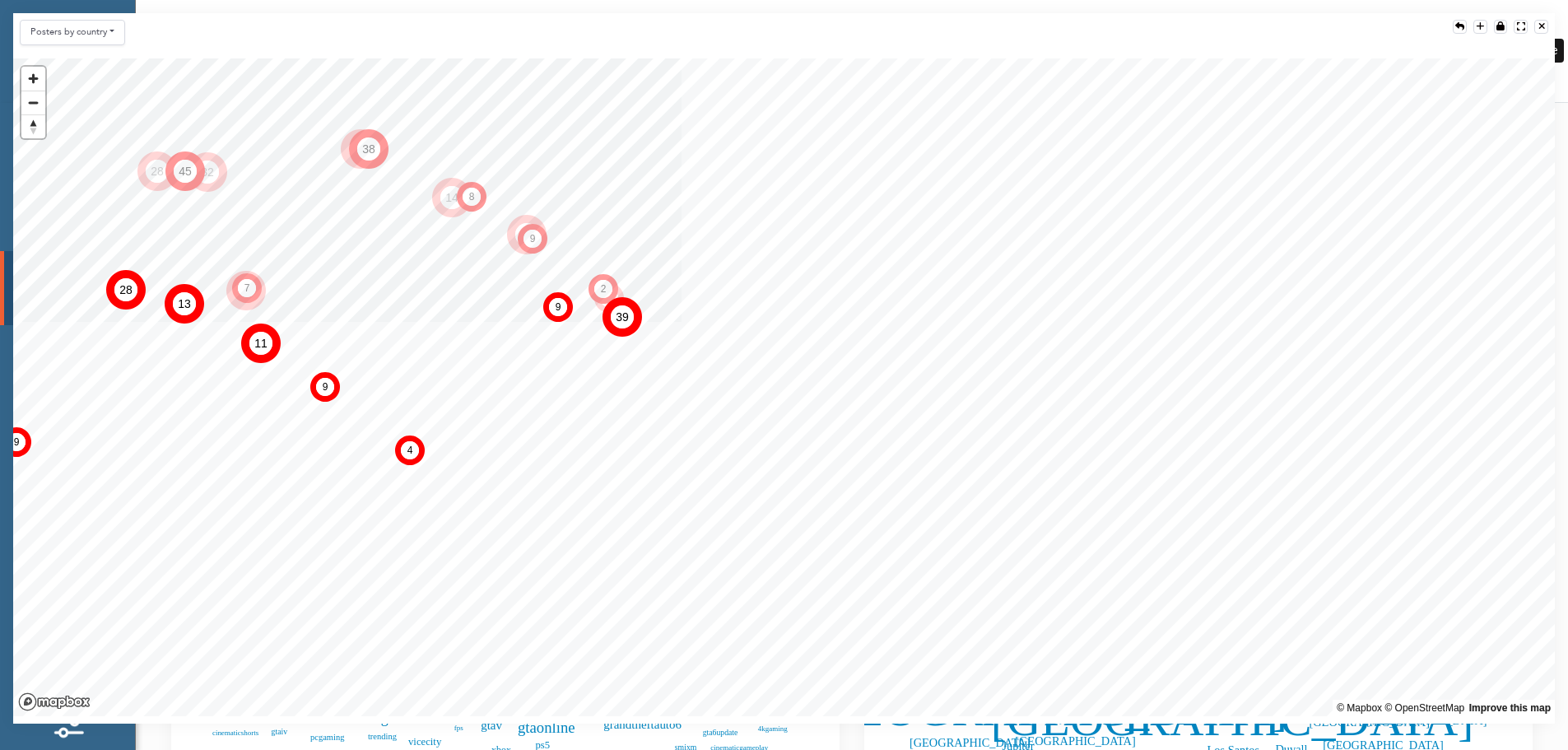
click at [1544, 24] on div at bounding box center [1542, 26] width 7 height 9
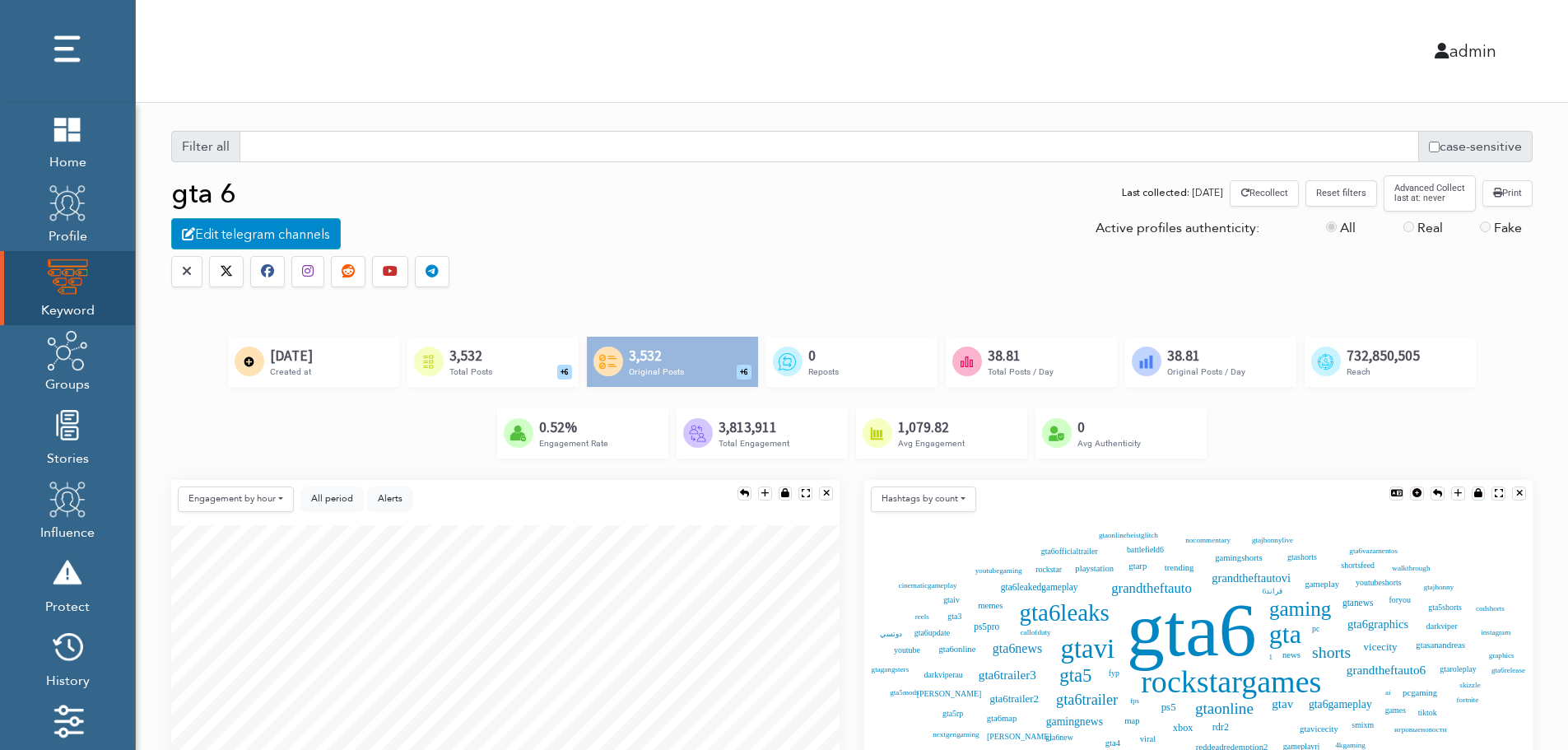
click at [517, 359] on div "Created by Alfredo @ IconsAlfredo.com from the Noun Project 3,532 Total Posts +…" at bounding box center [493, 362] width 171 height 50
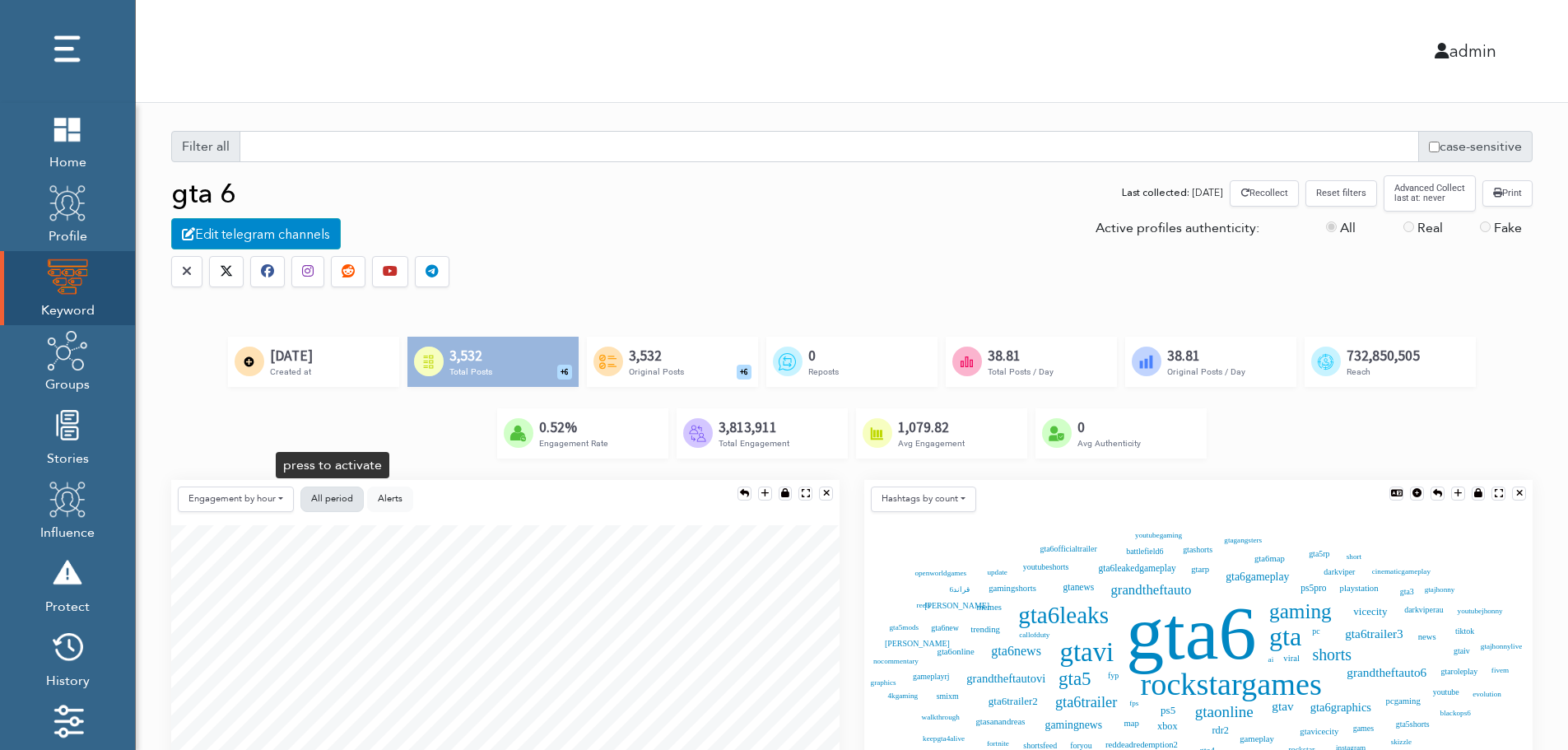
click at [341, 491] on button "All period" at bounding box center [332, 499] width 63 height 25
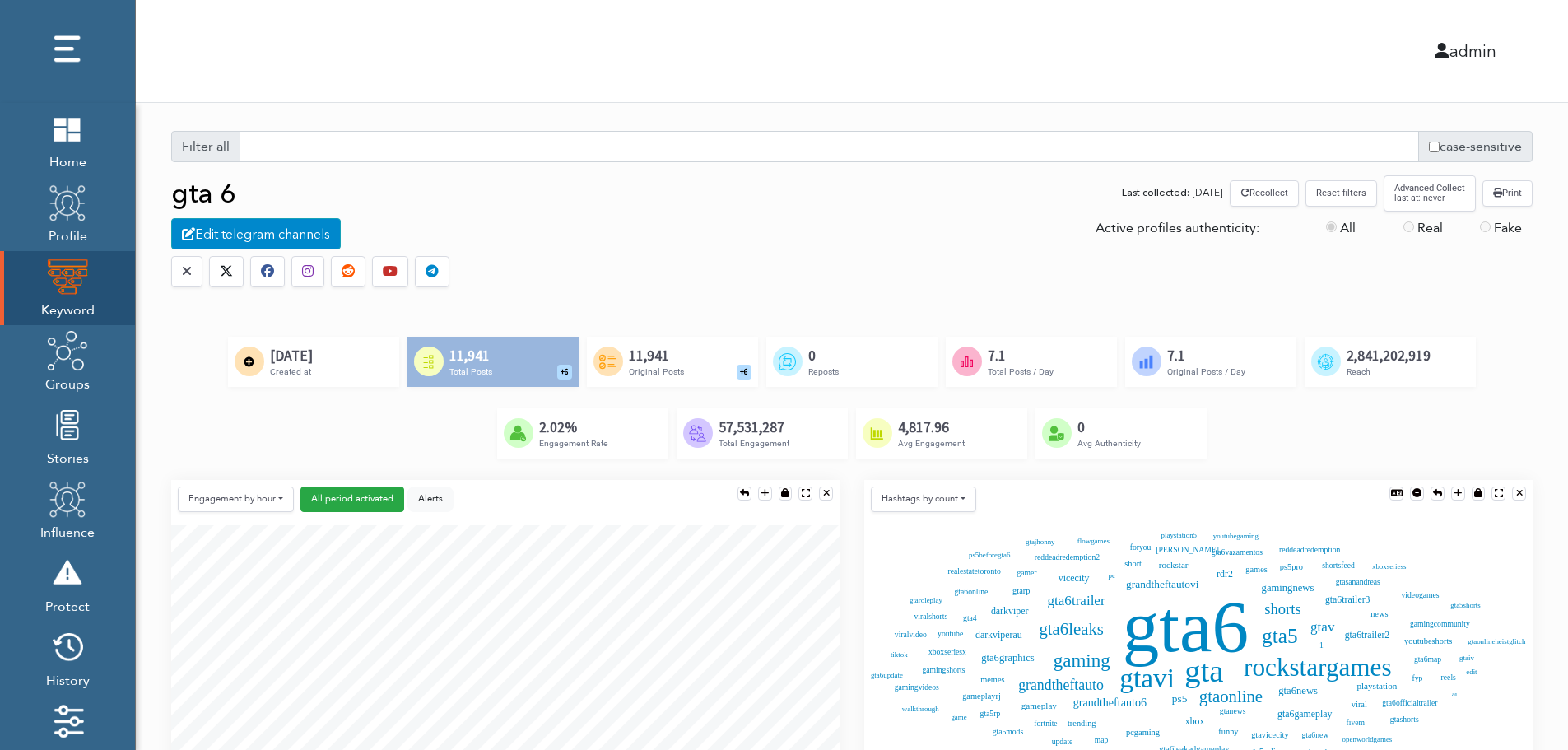
click at [1344, 197] on button "Reset filters" at bounding box center [1341, 193] width 71 height 25
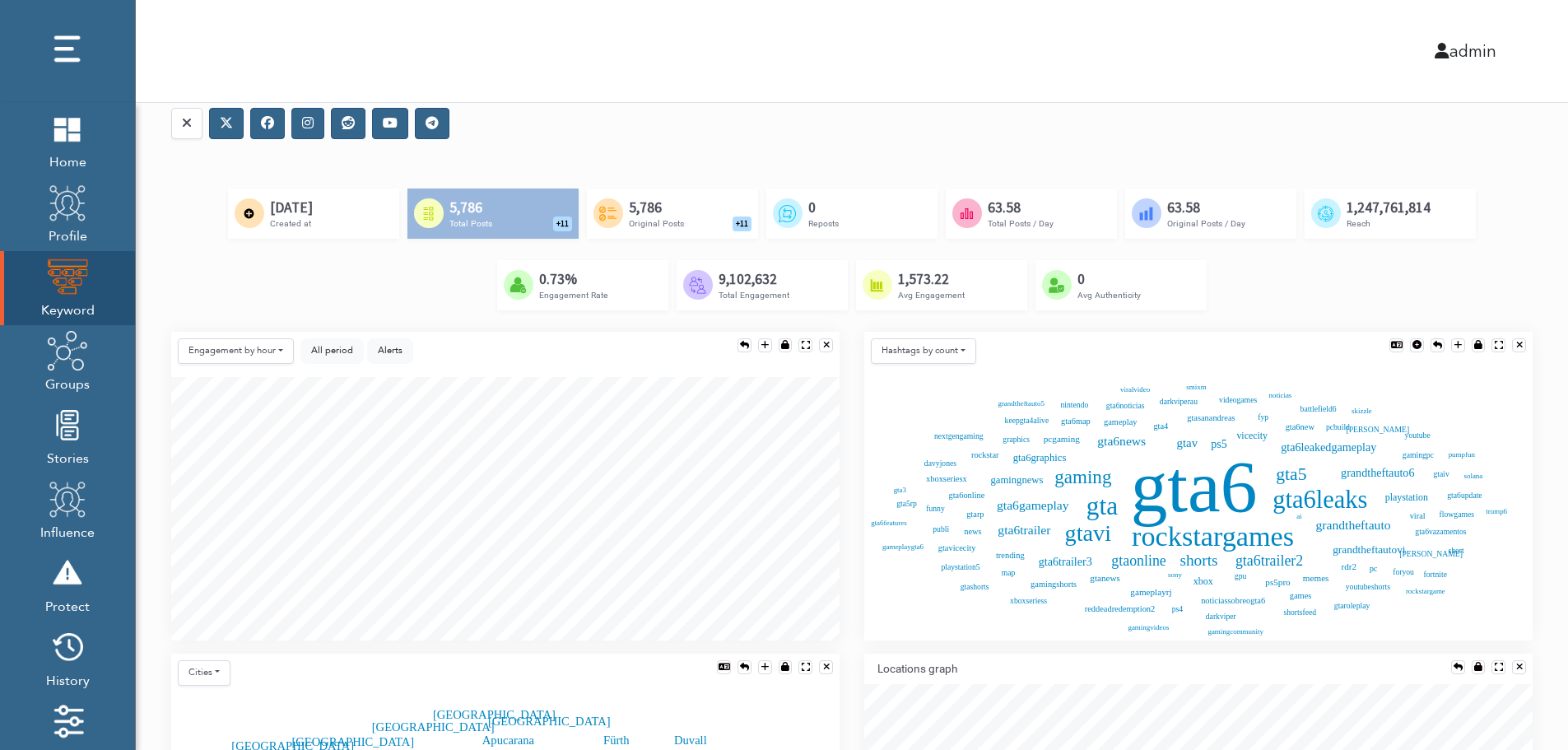
scroll to position [165, 0]
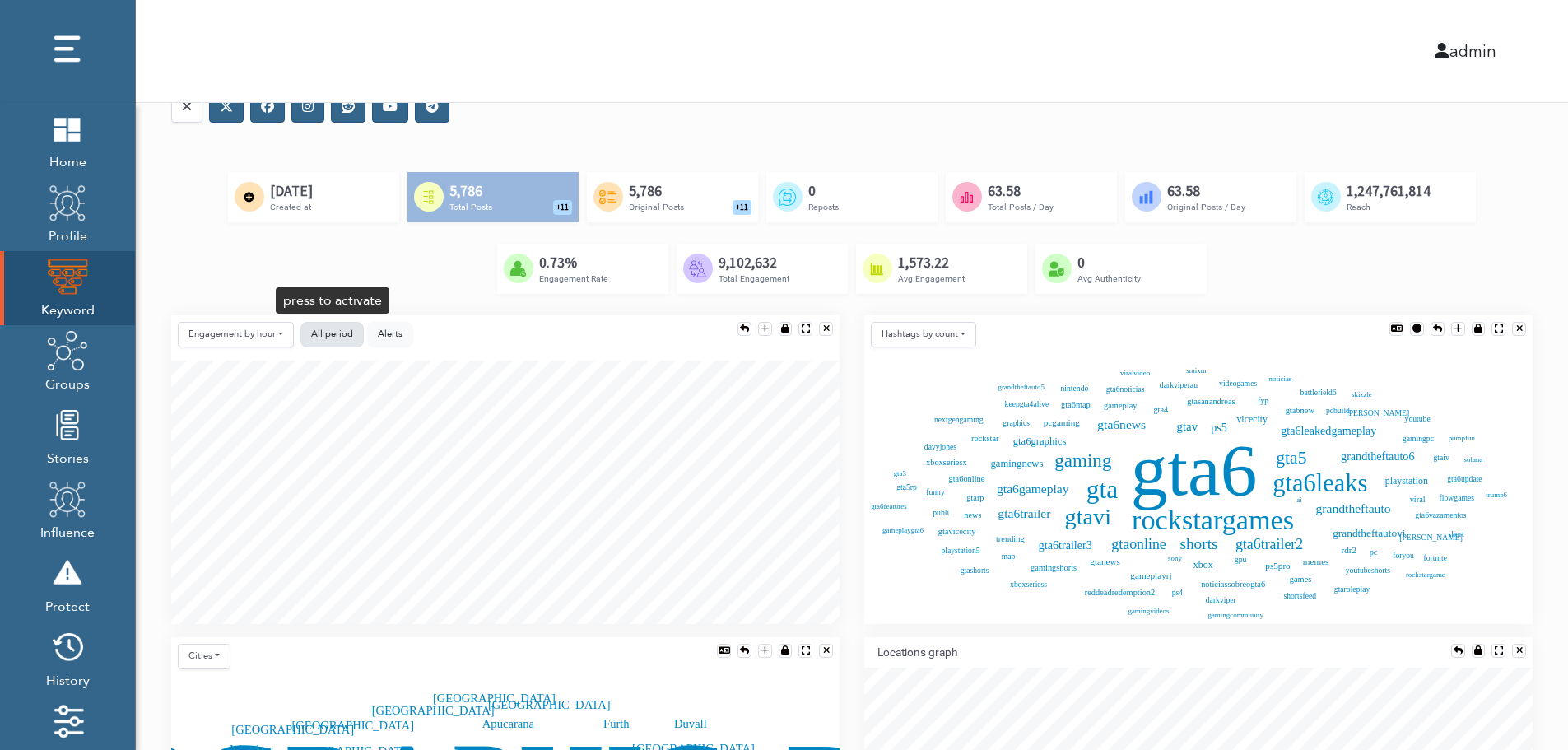
click at [307, 334] on button "All period" at bounding box center [332, 335] width 63 height 25
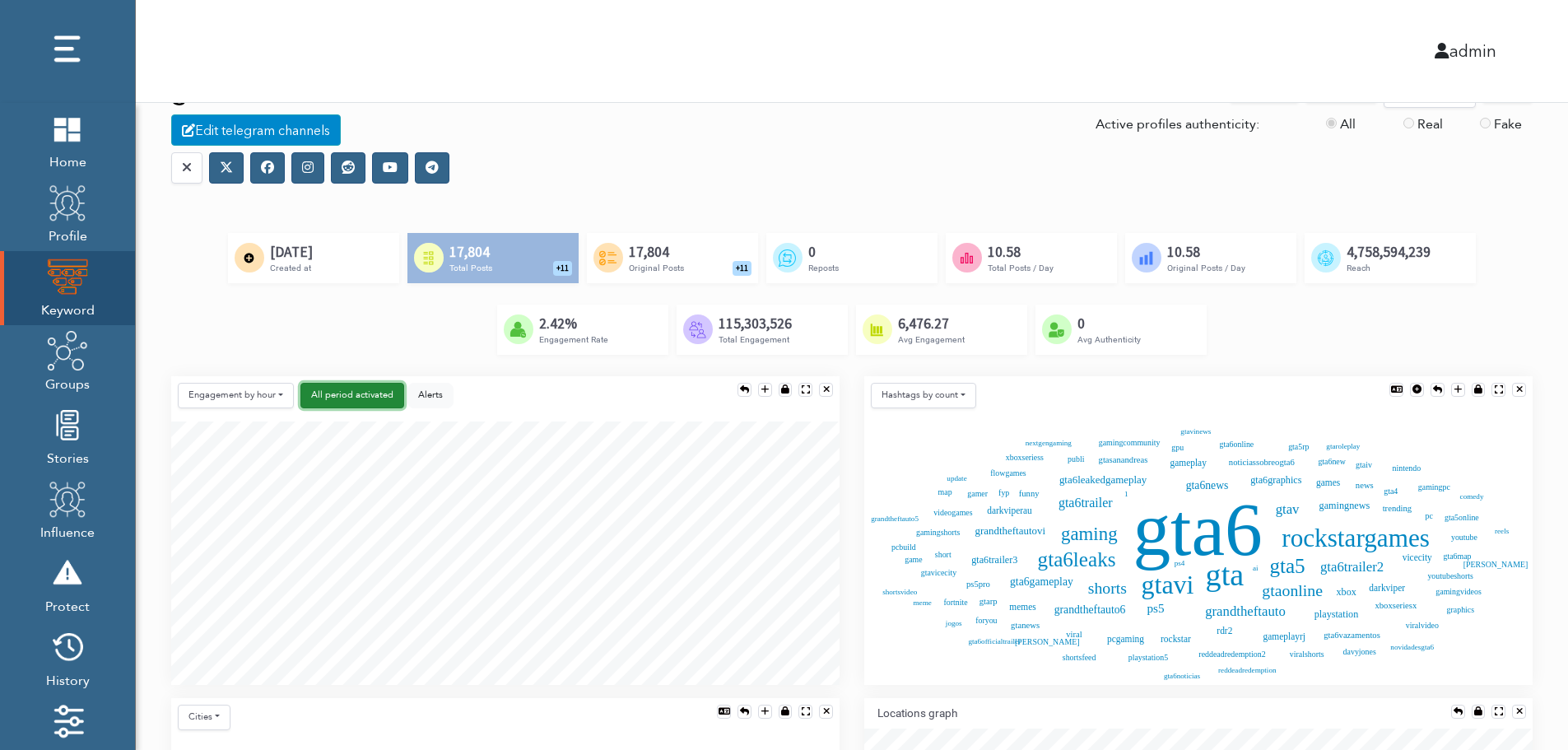
scroll to position [0, 0]
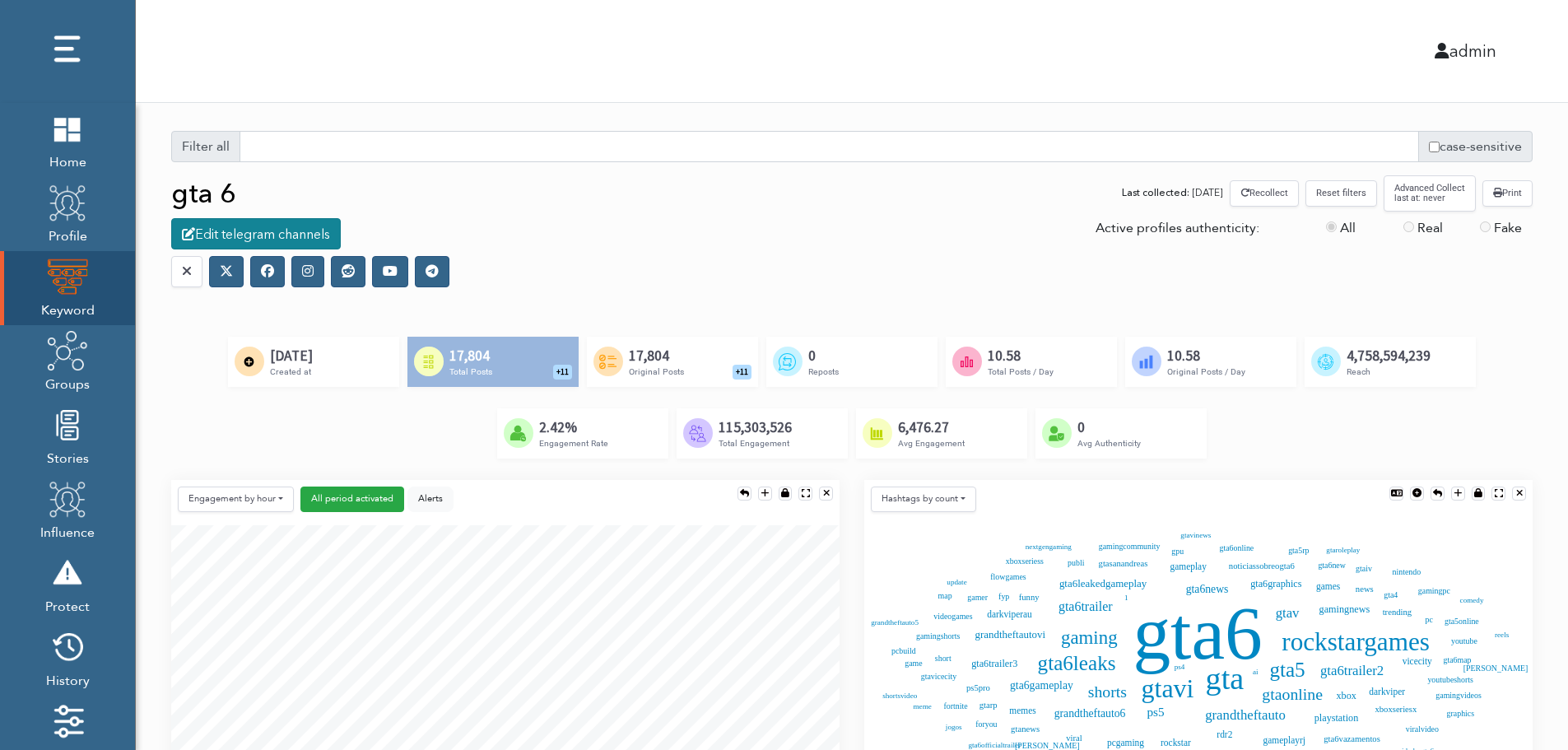
click at [272, 235] on div "Edit telegram channels" at bounding box center [256, 234] width 170 height 31
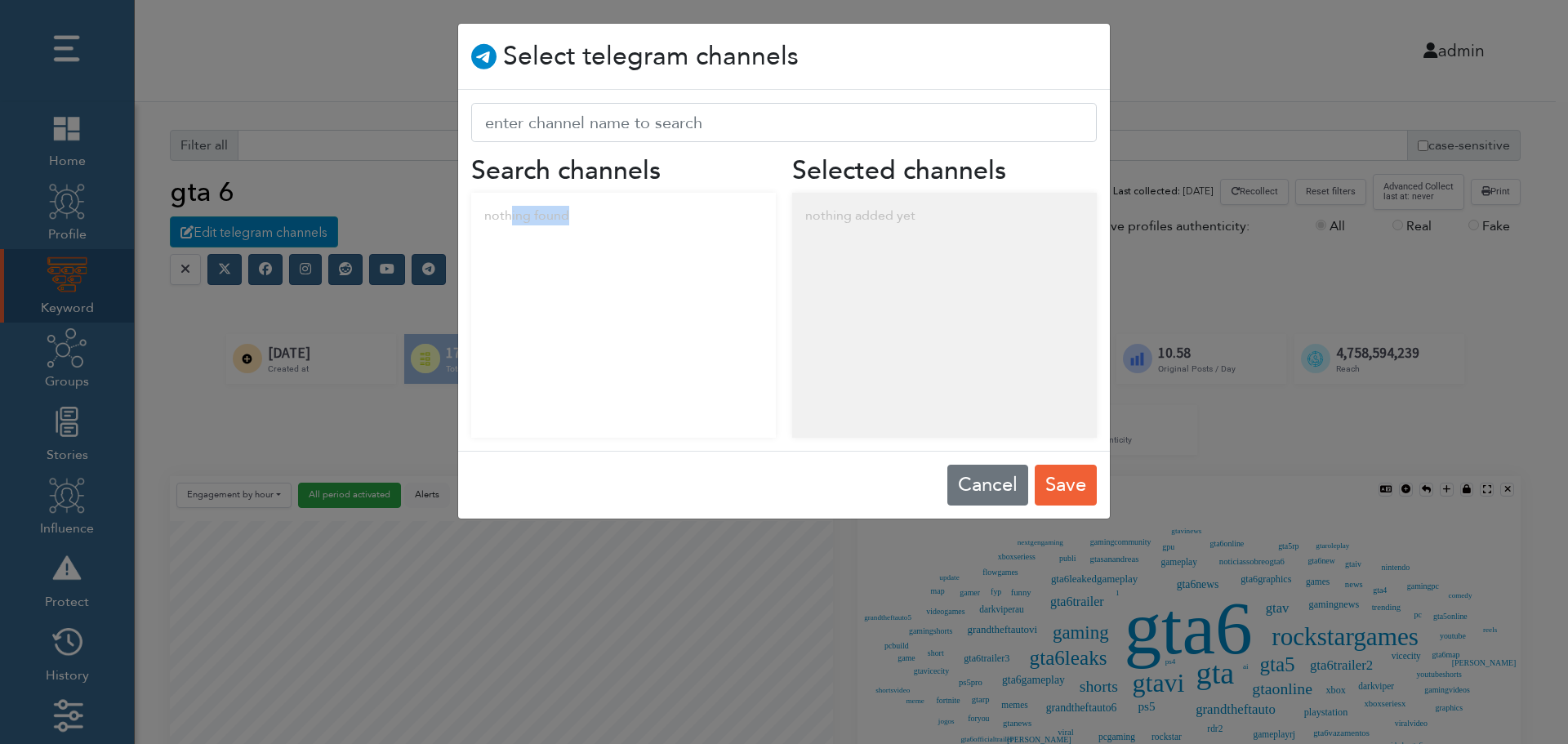
drag, startPoint x: 509, startPoint y: 219, endPoint x: 646, endPoint y: 234, distance: 137.8
click at [646, 234] on div "nothing found" at bounding box center [623, 215] width 304 height 46
click at [911, 214] on div "nothing added yet" at bounding box center [944, 215] width 304 height 46
click at [976, 481] on button "Cancel" at bounding box center [987, 485] width 81 height 41
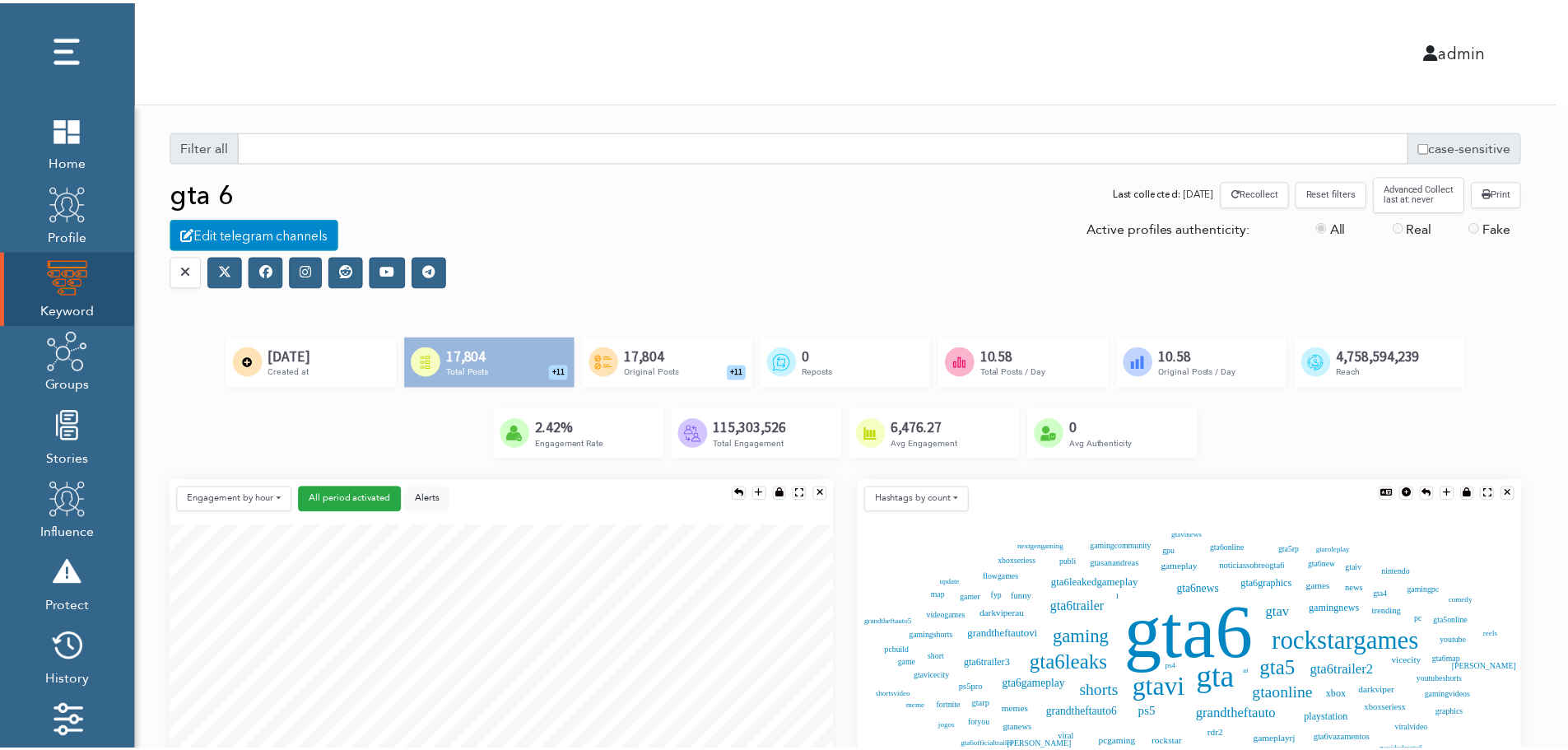
scroll to position [8, 8]
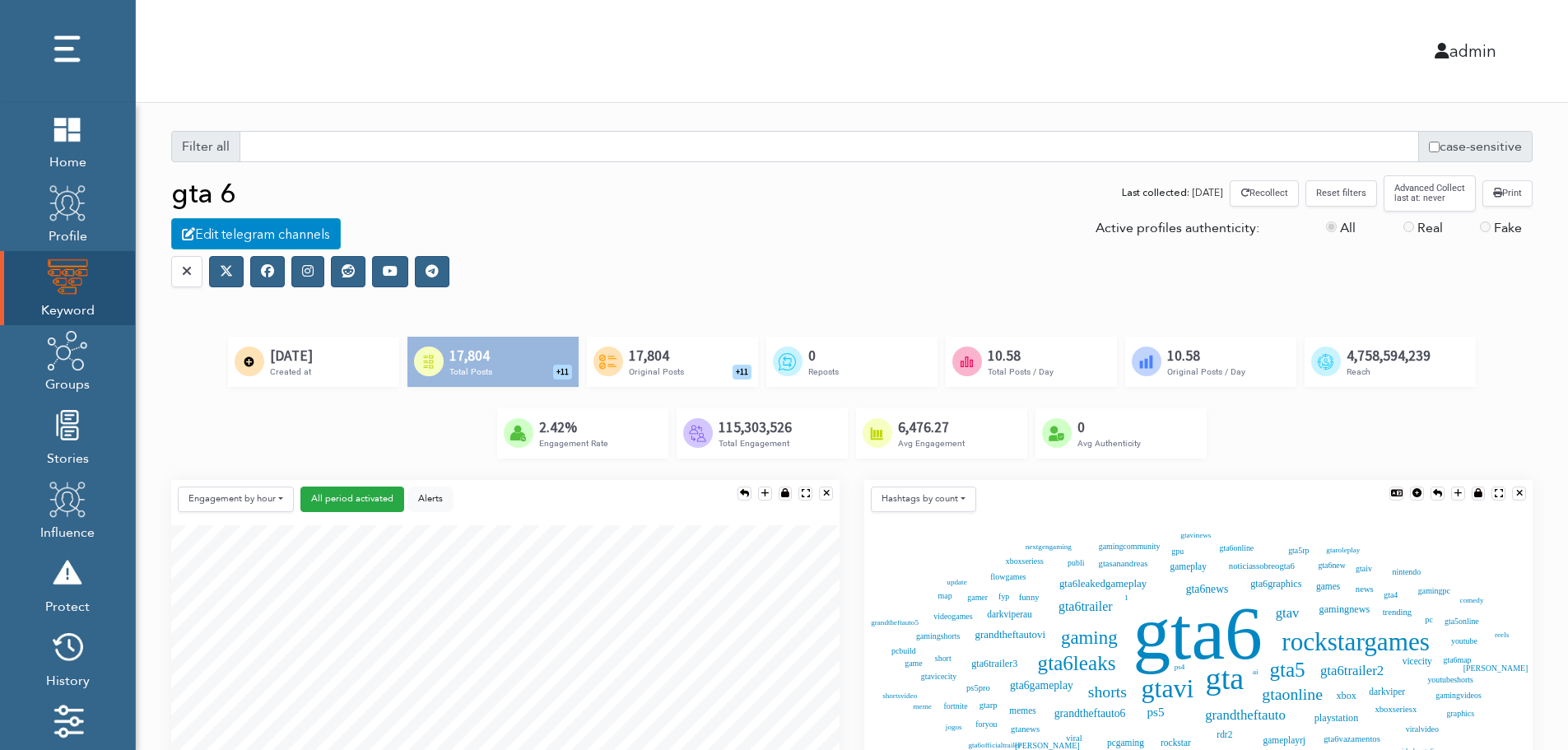
click at [266, 276] on icon at bounding box center [268, 271] width 13 height 13
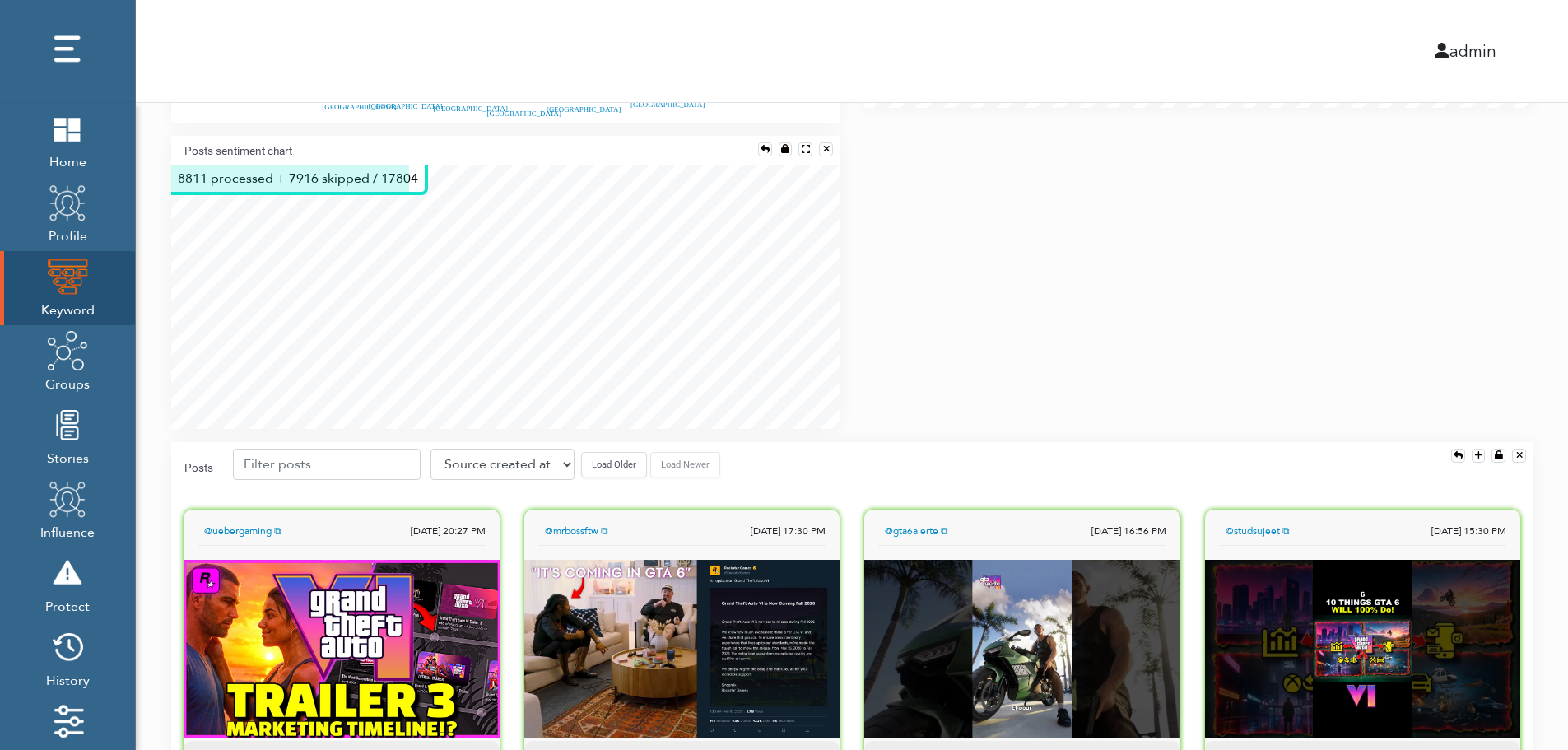
scroll to position [1153, 0]
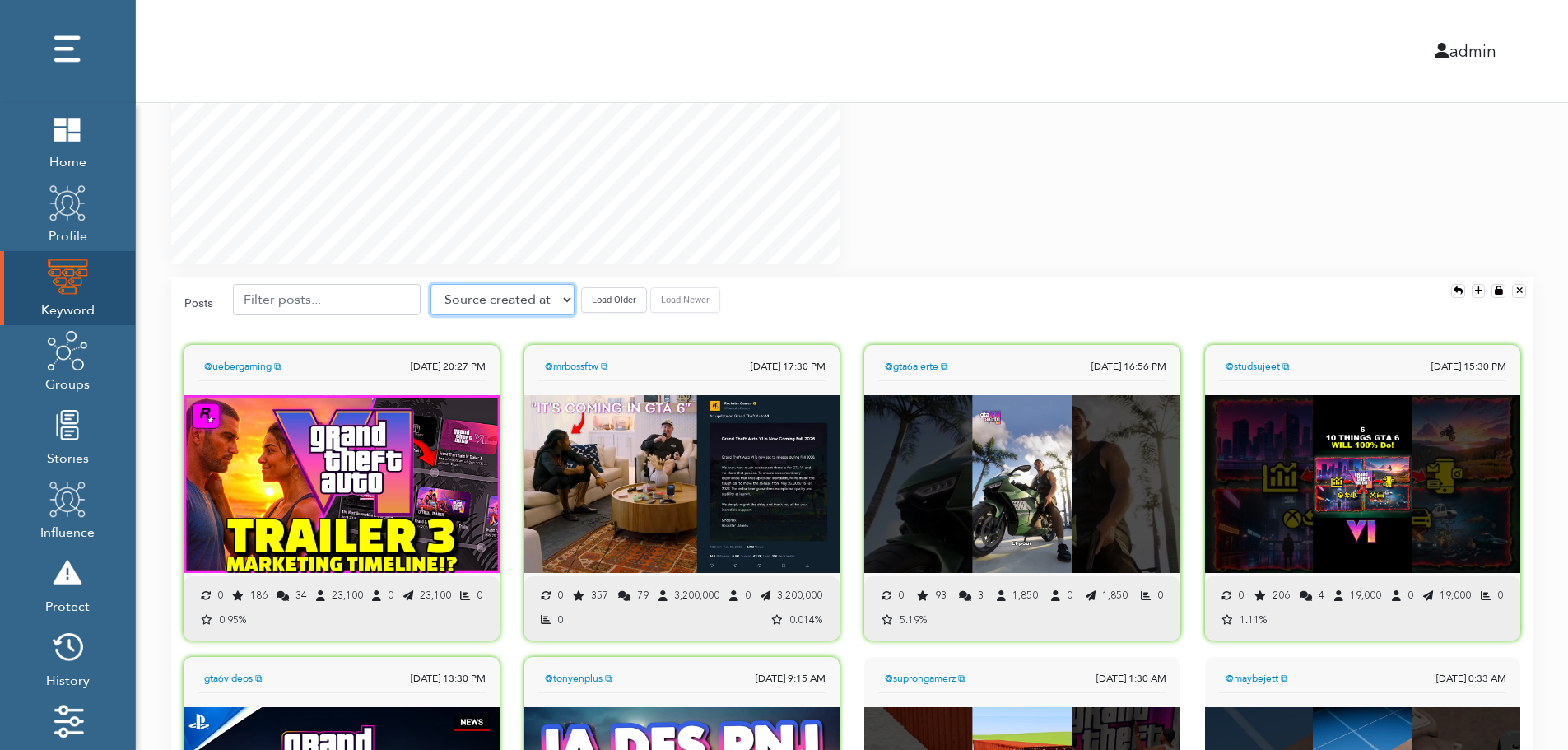
click at [499, 304] on select "Source created at Retweets Likes/favorites Followers Friends Reach Retweet rate…" at bounding box center [502, 299] width 144 height 31
click at [430, 284] on select "Source created at Retweets Likes/favorites Followers Friends Reach Retweet rate…" at bounding box center [502, 299] width 144 height 31
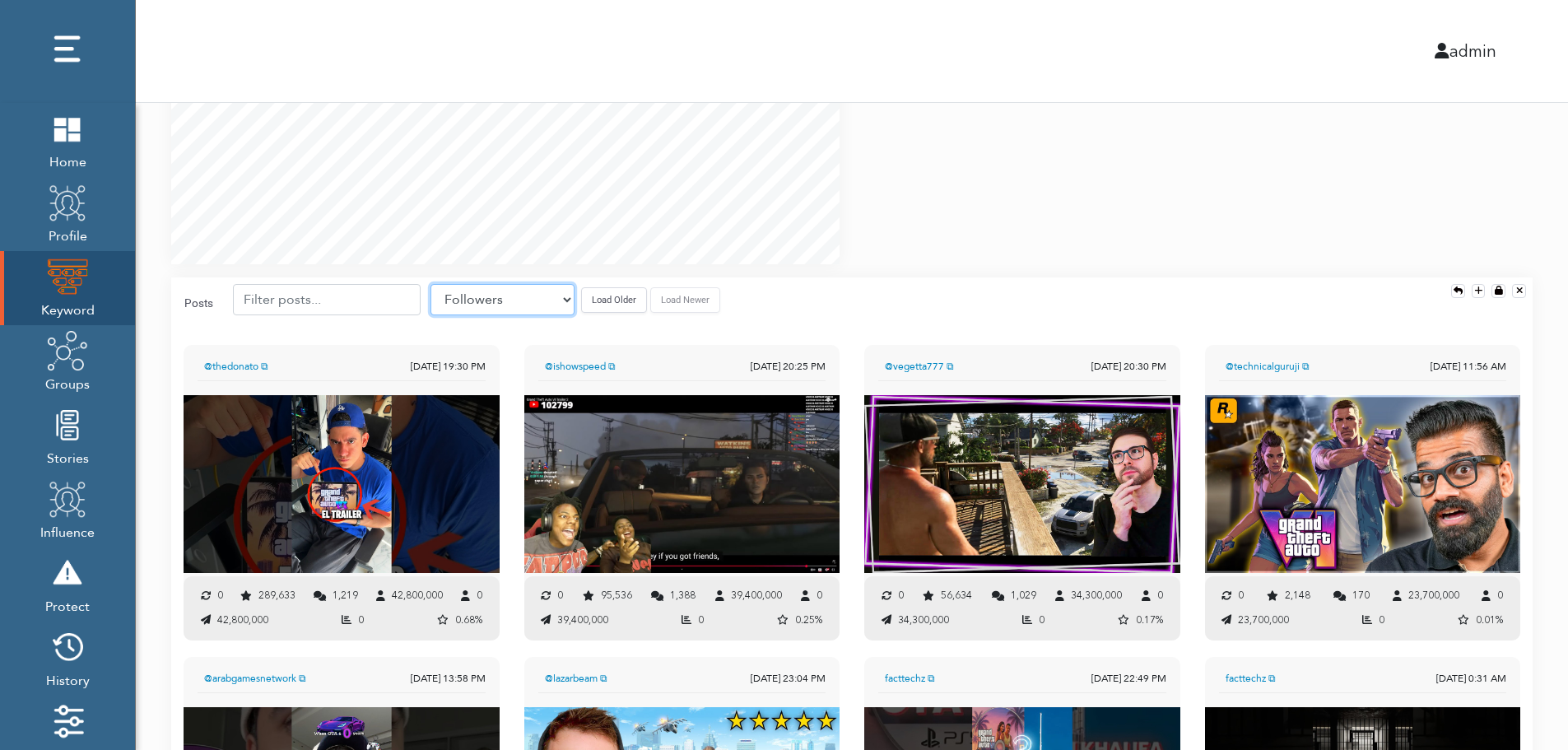
click at [525, 294] on select "Source created at Retweets Likes/favorites Followers Friends Reach Retweet rate…" at bounding box center [502, 299] width 144 height 31
select select "share_rate"
click at [430, 284] on select "Source created at Retweets Likes/favorites Followers Friends Reach Retweet rate…" at bounding box center [502, 299] width 144 height 31
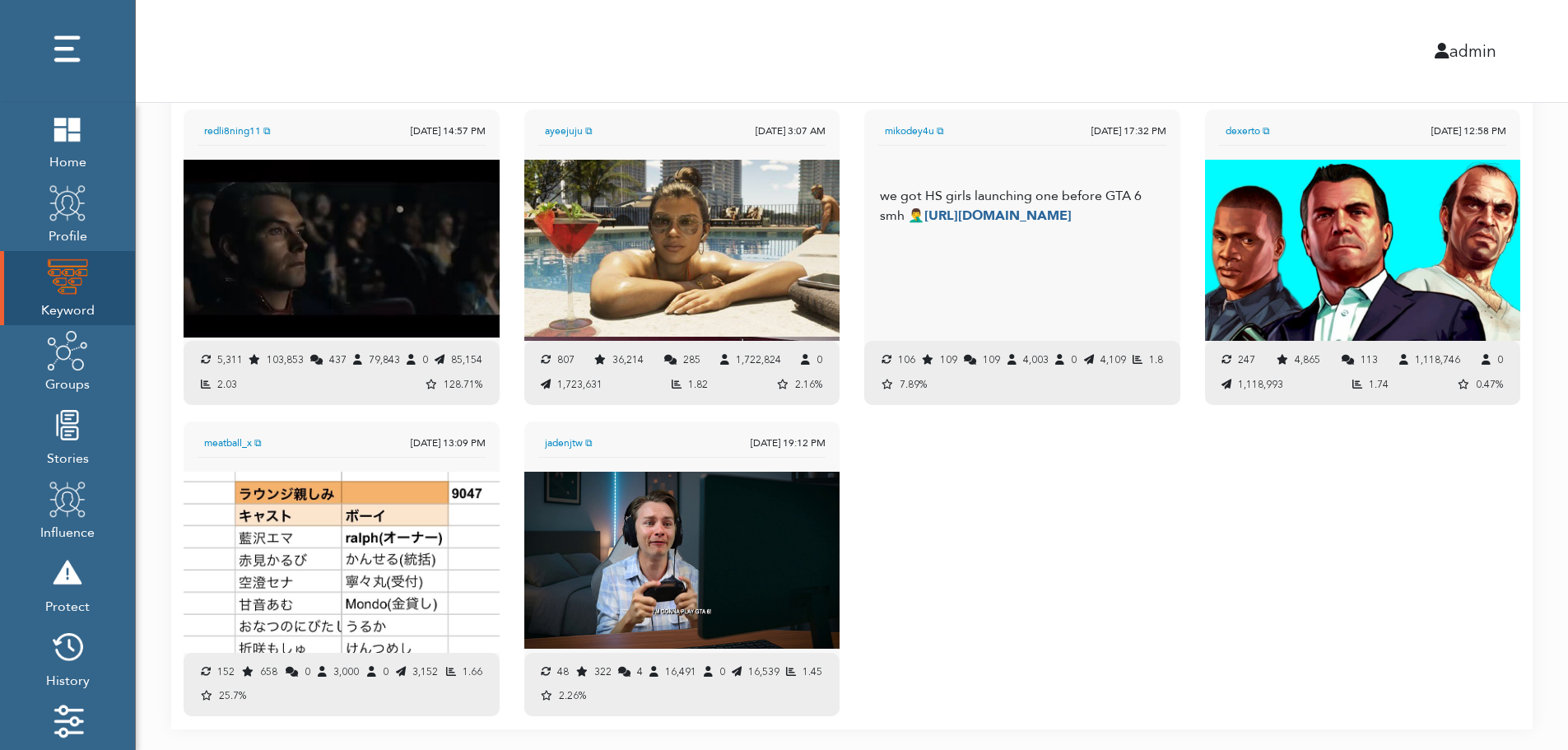
scroll to position [1751, 0]
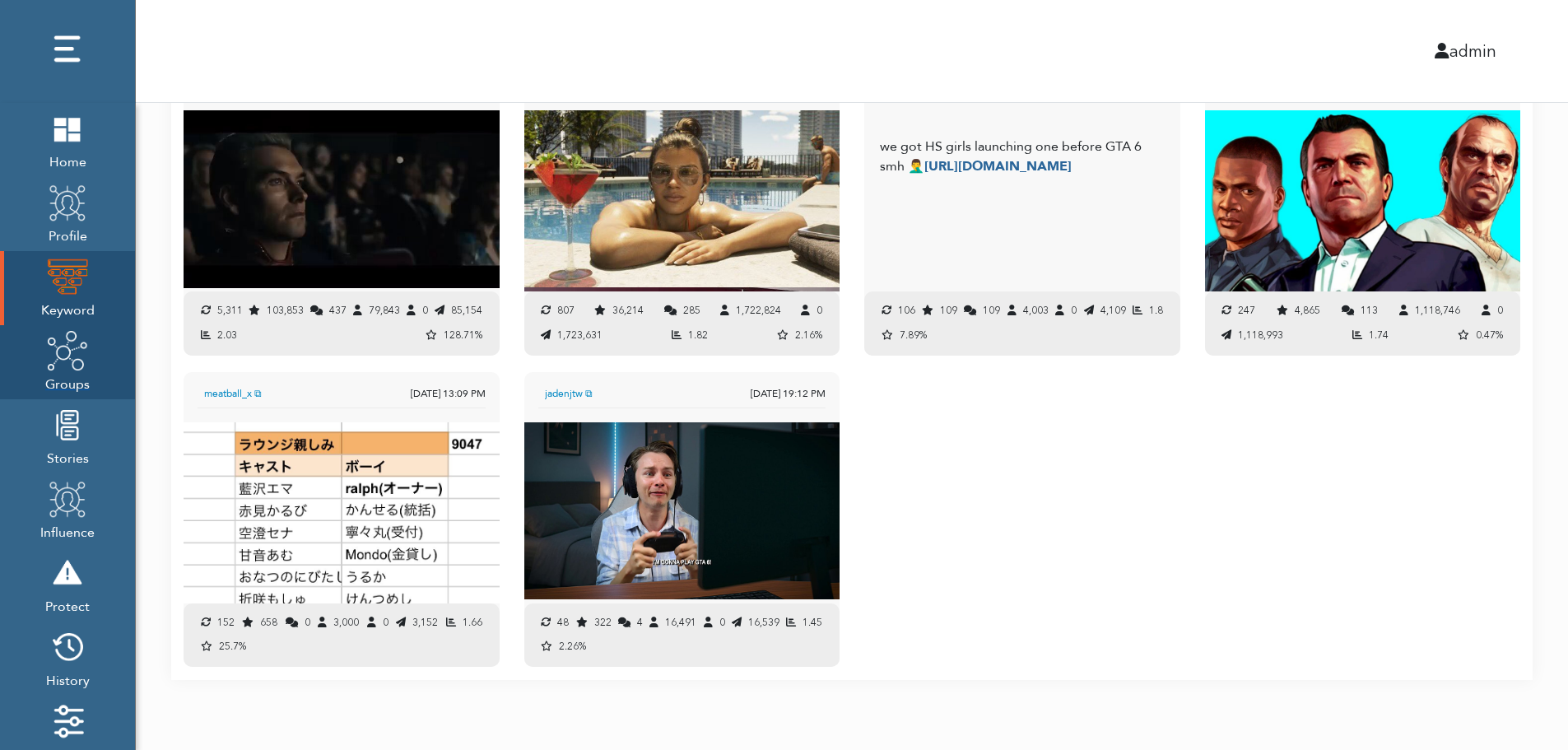
click at [67, 375] on span "Groups" at bounding box center [67, 383] width 45 height 23
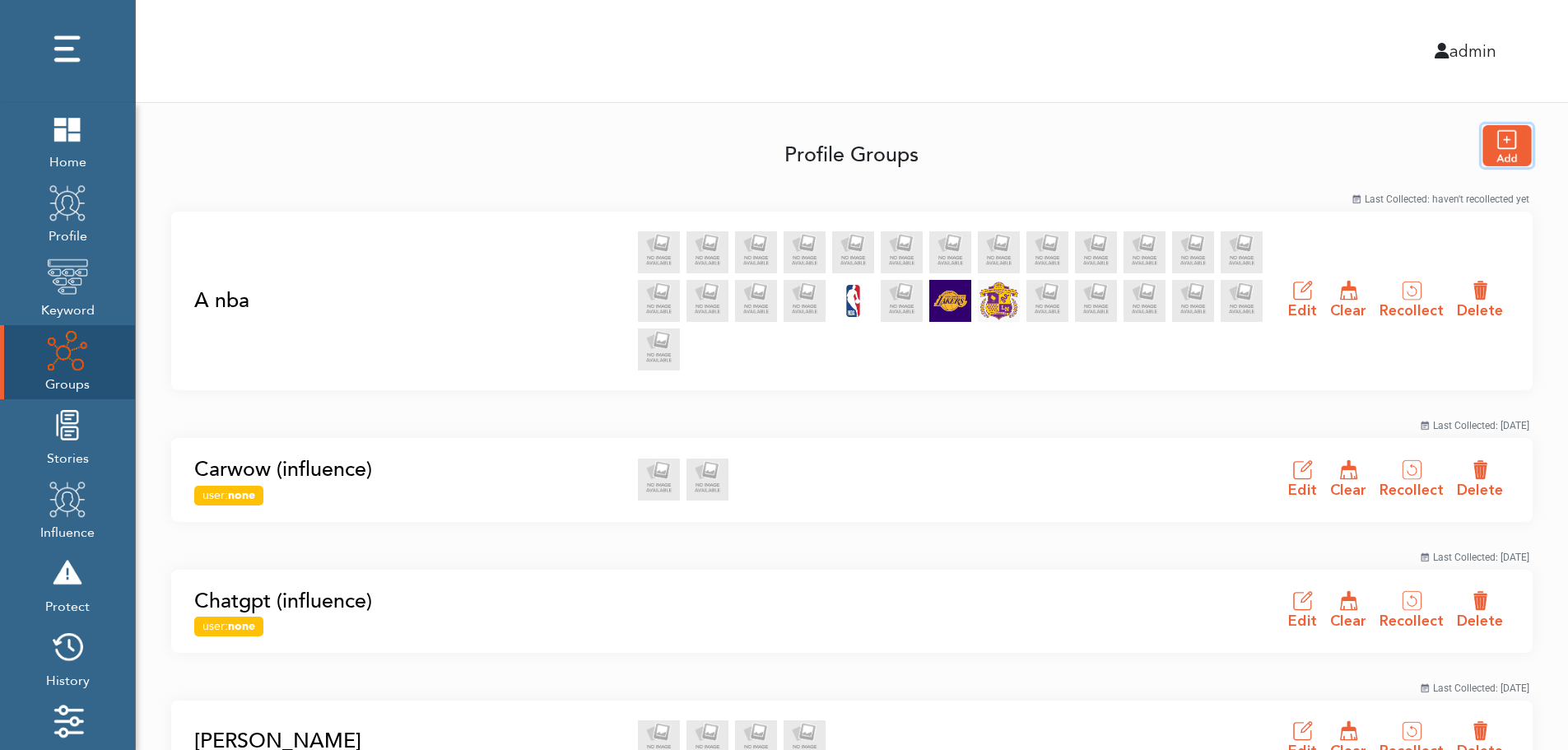
click at [1513, 145] on img "button" at bounding box center [1507, 145] width 50 height 41
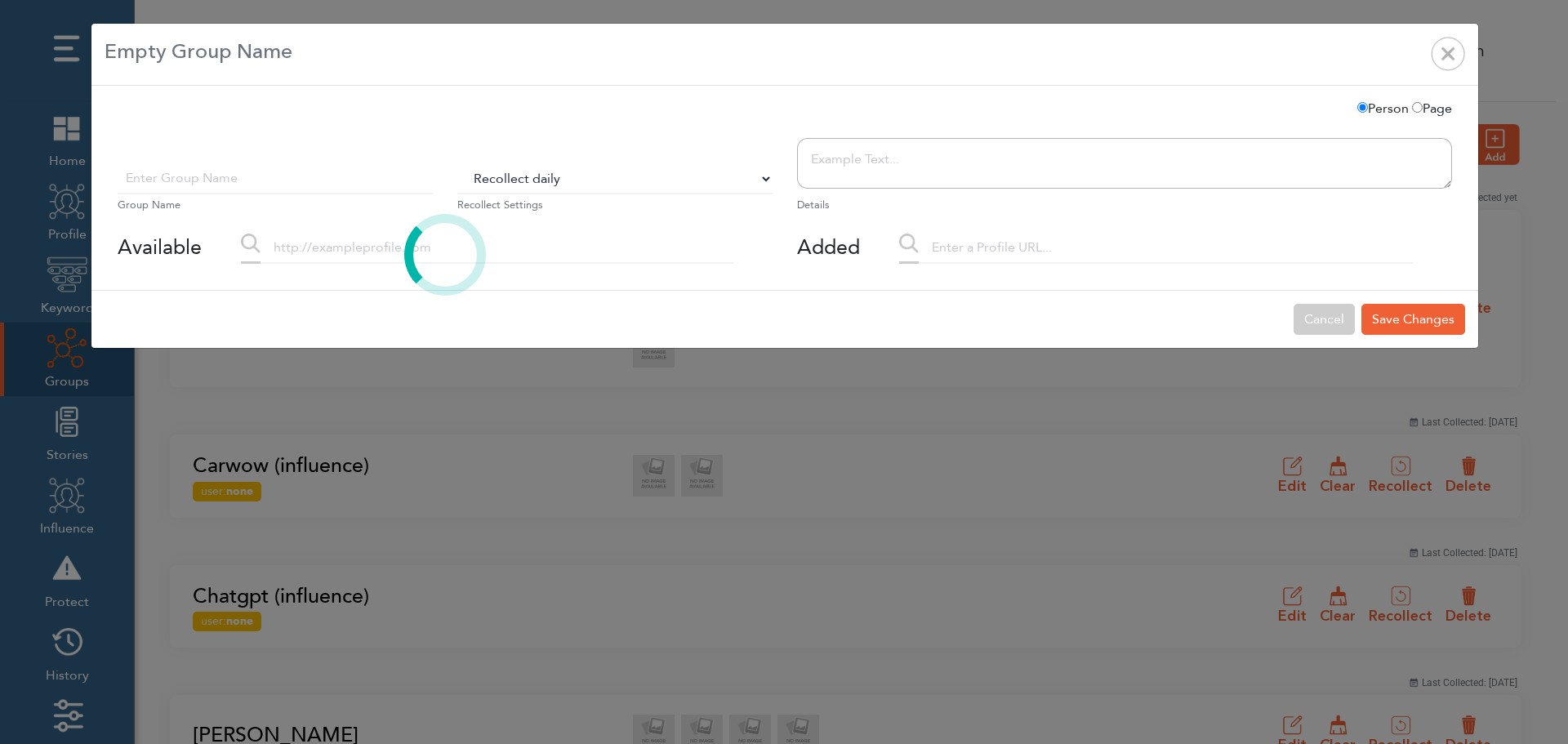
click at [515, 181] on select "Do Not Recollect Recollect every 3 hours Recollect every 6 hours Recollect ever…" at bounding box center [615, 178] width 315 height 31
select select "0"
click at [458, 163] on select "Do Not Recollect Recollect every 3 hours Recollect every 6 hours Recollect ever…" at bounding box center [615, 178] width 315 height 31
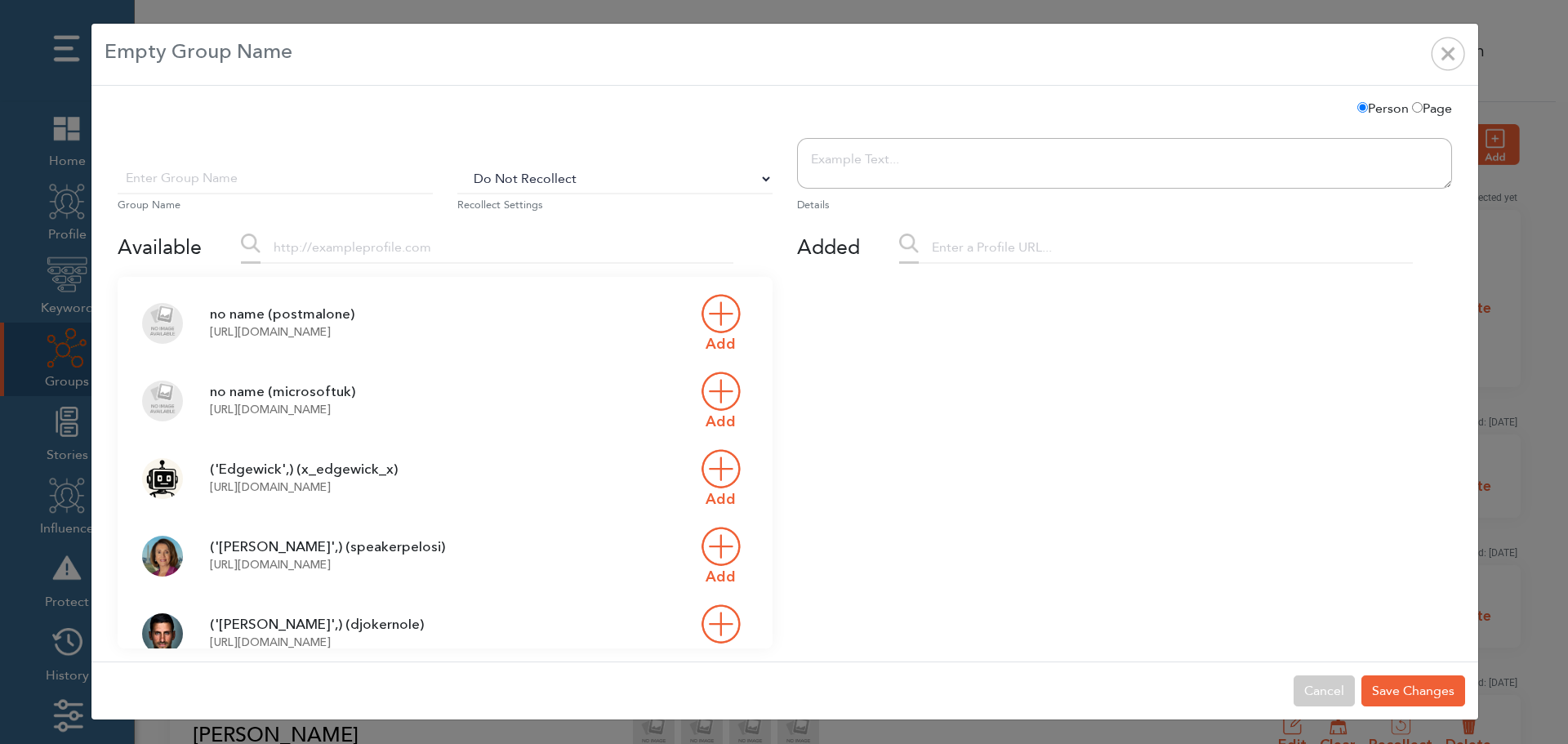
click at [364, 257] on input "text" at bounding box center [496, 248] width 473 height 31
click at [308, 186] on input "text" at bounding box center [275, 178] width 315 height 31
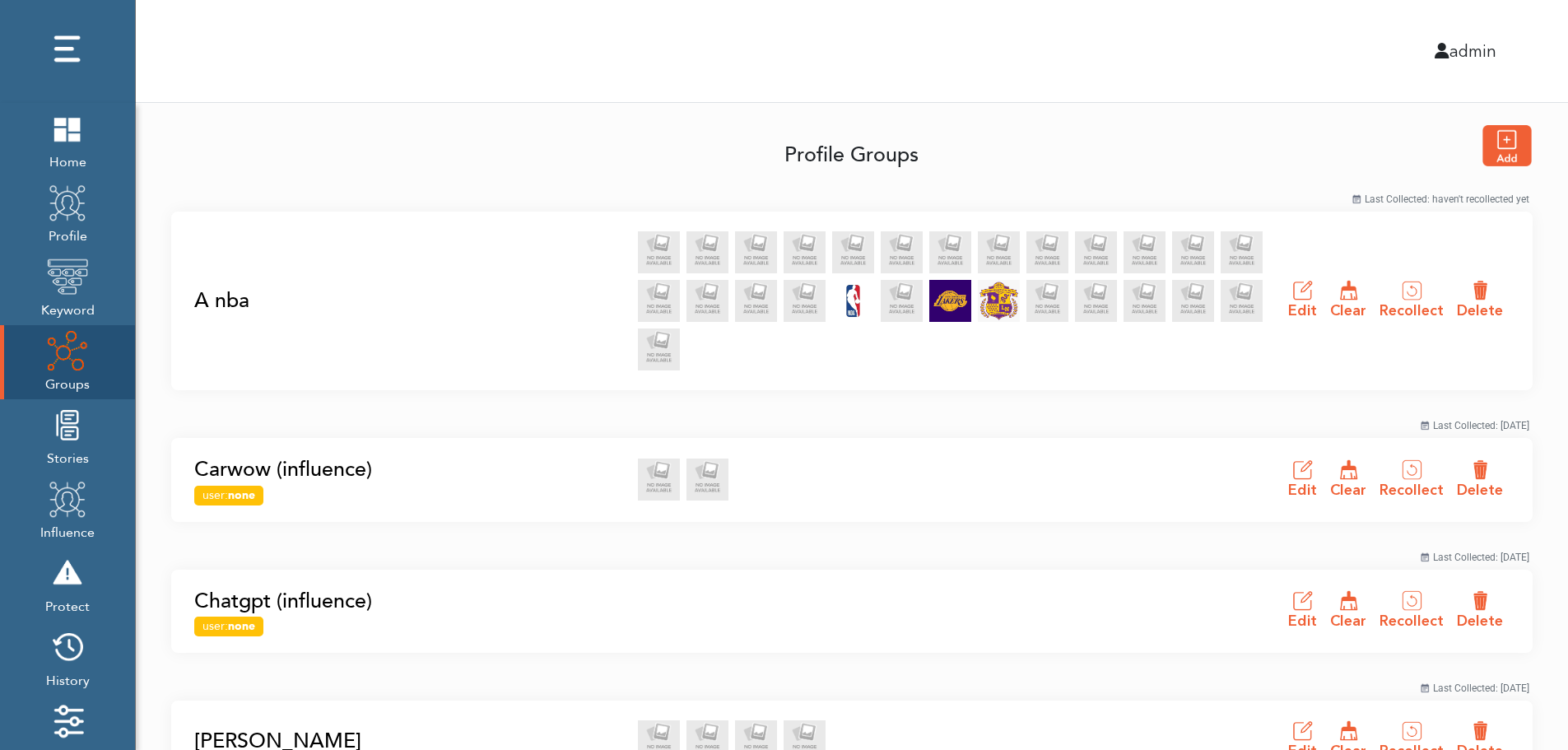
click at [218, 300] on link "A nba" at bounding box center [411, 301] width 434 height 31
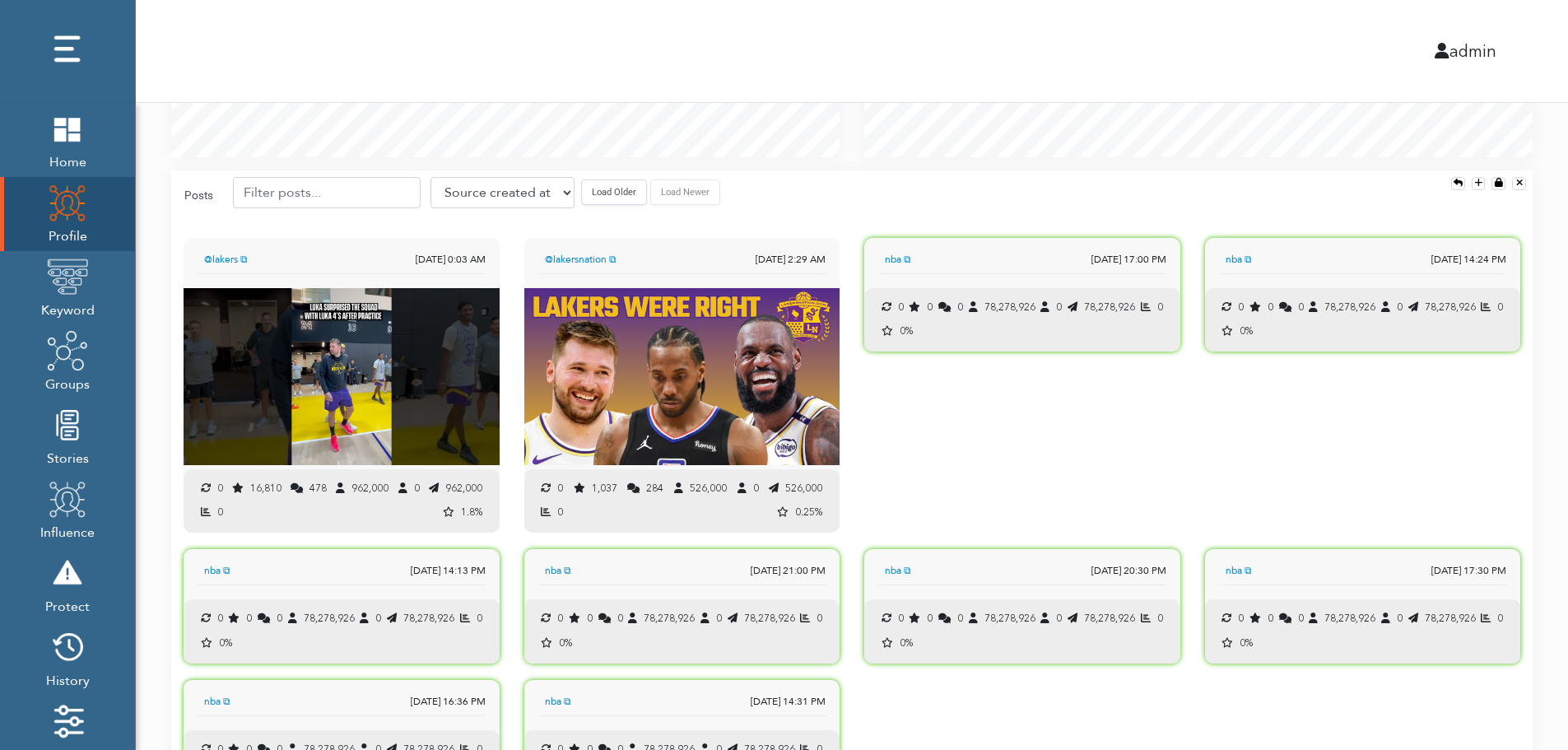
scroll to position [1637, 0]
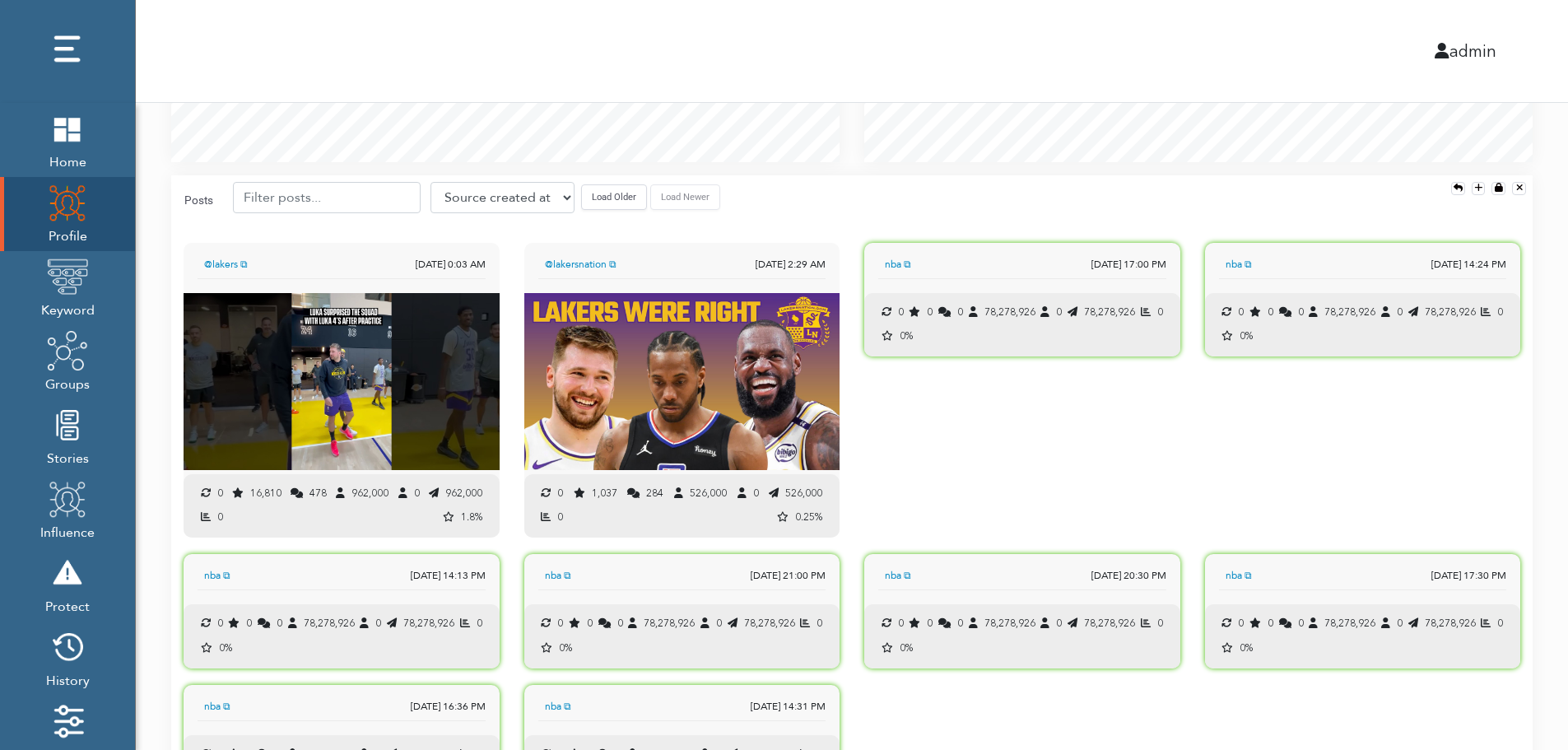
click at [602, 206] on button "Load Older" at bounding box center [614, 197] width 66 height 25
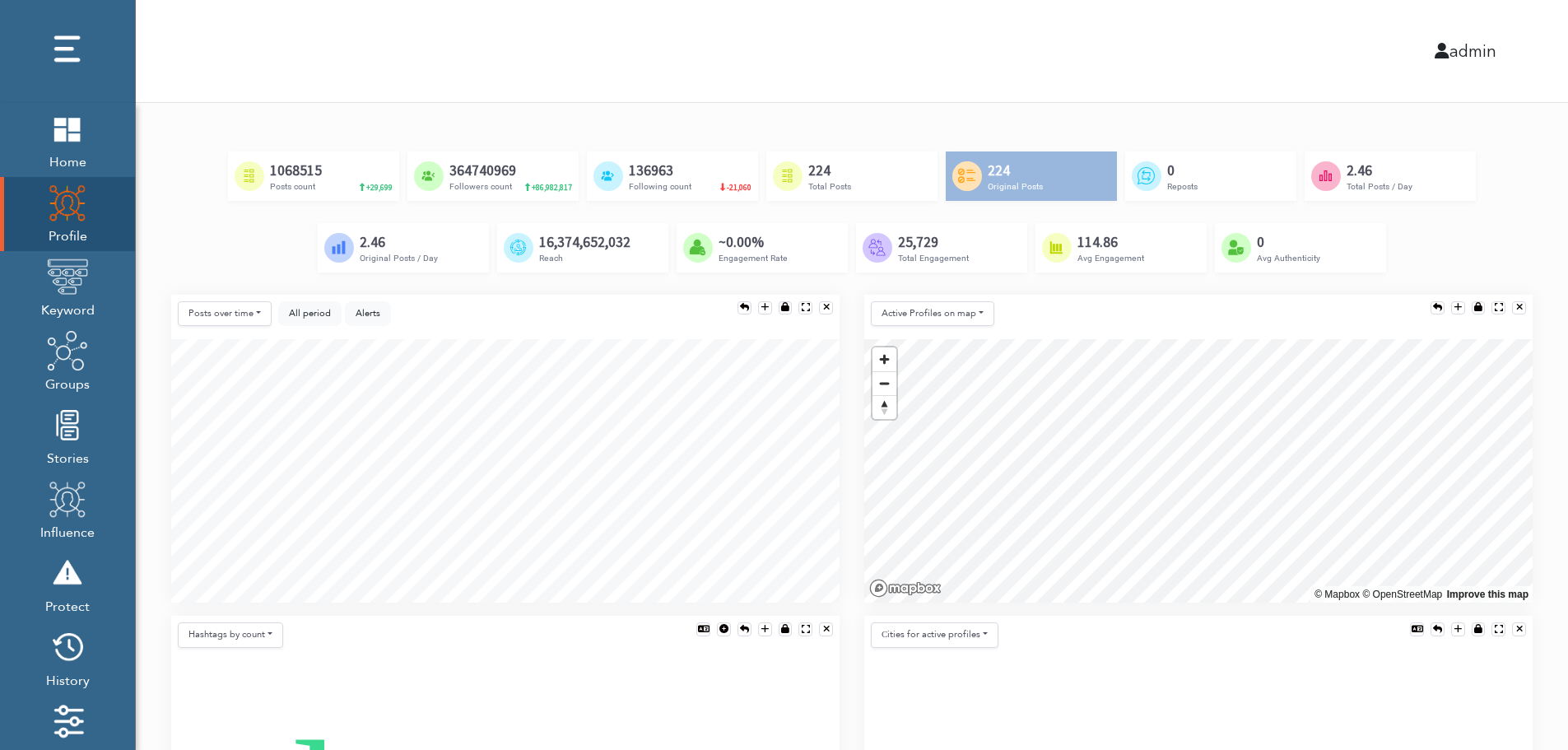
scroll to position [0, 0]
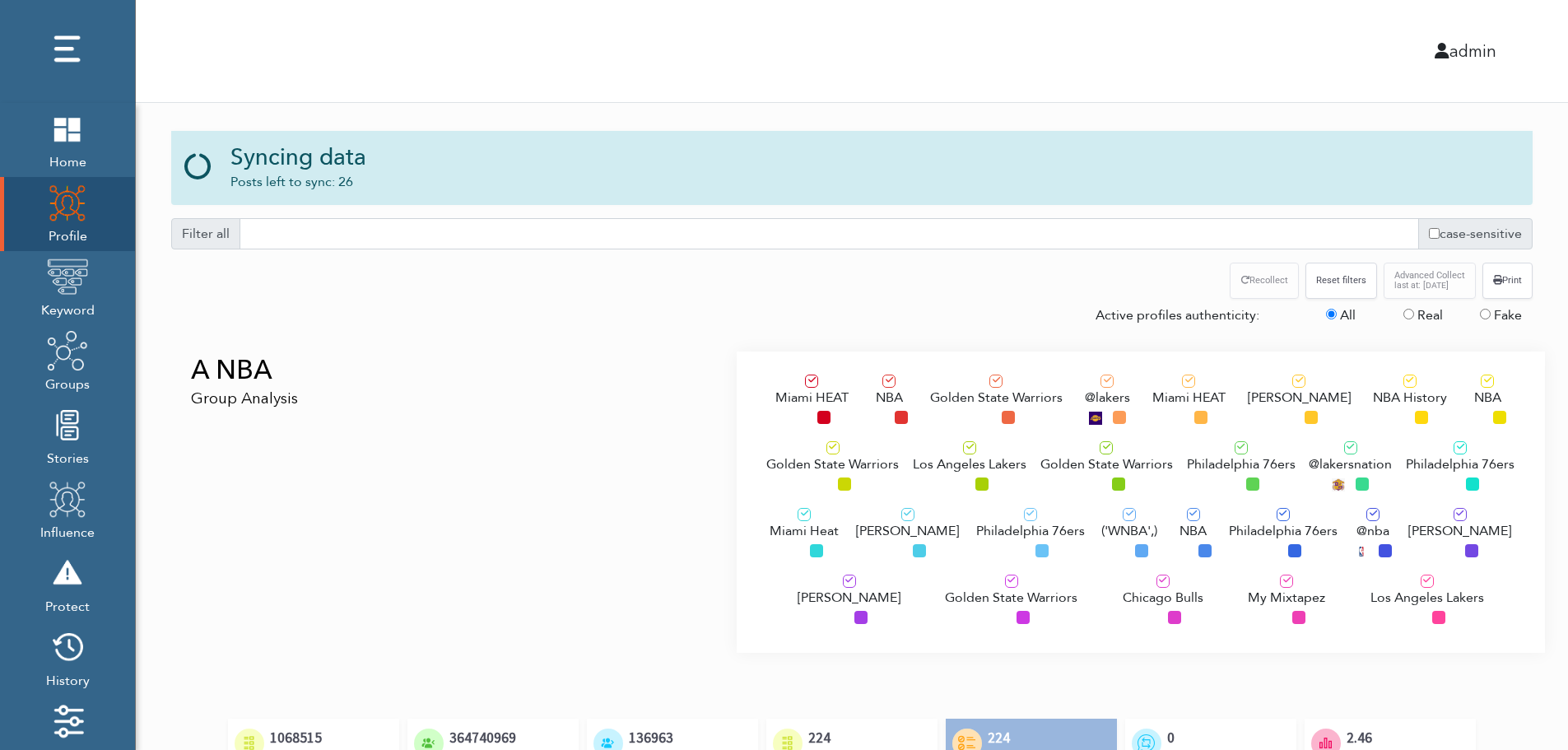
click at [304, 448] on div "A NBA Group Analysis" at bounding box center [448, 502] width 578 height 302
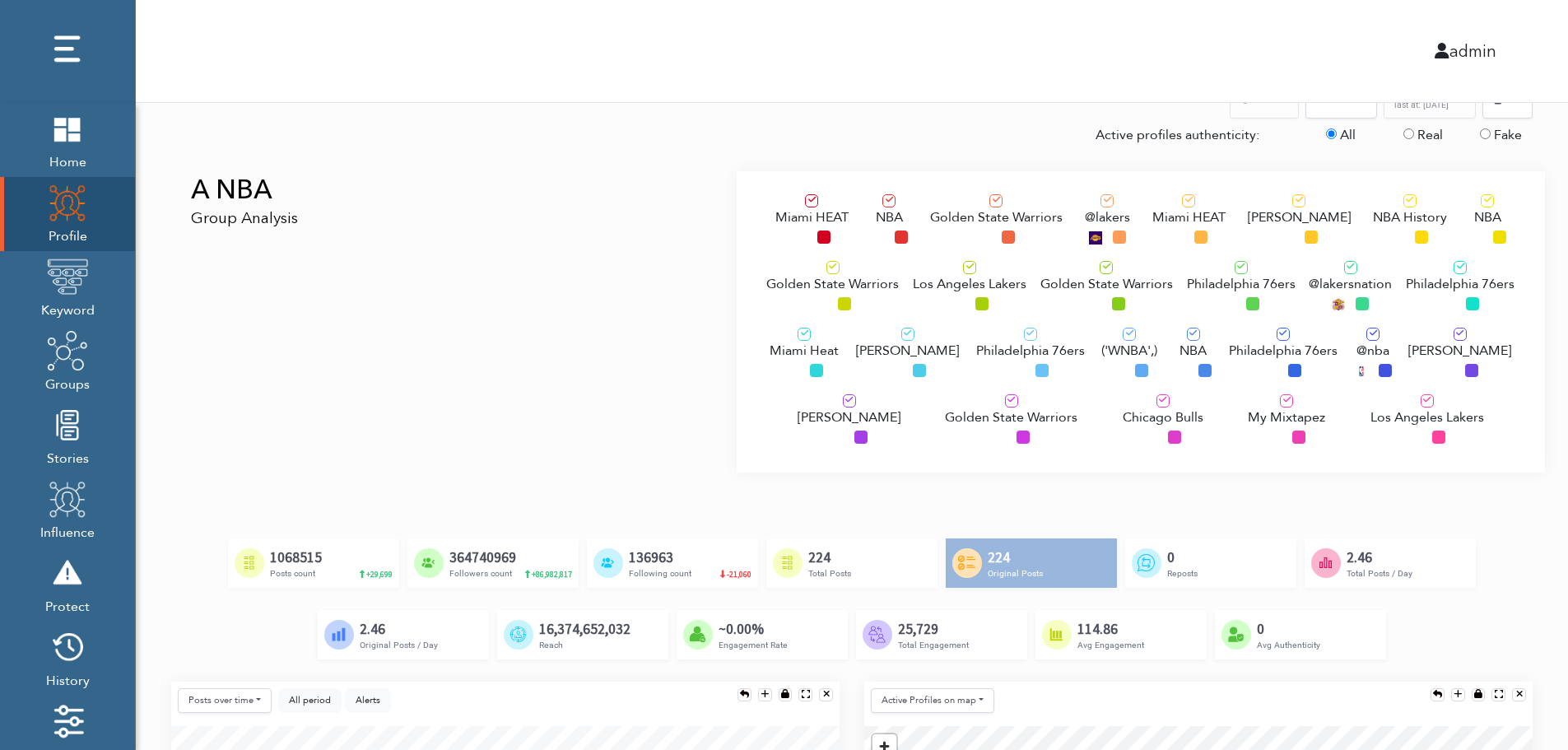
scroll to position [165, 0]
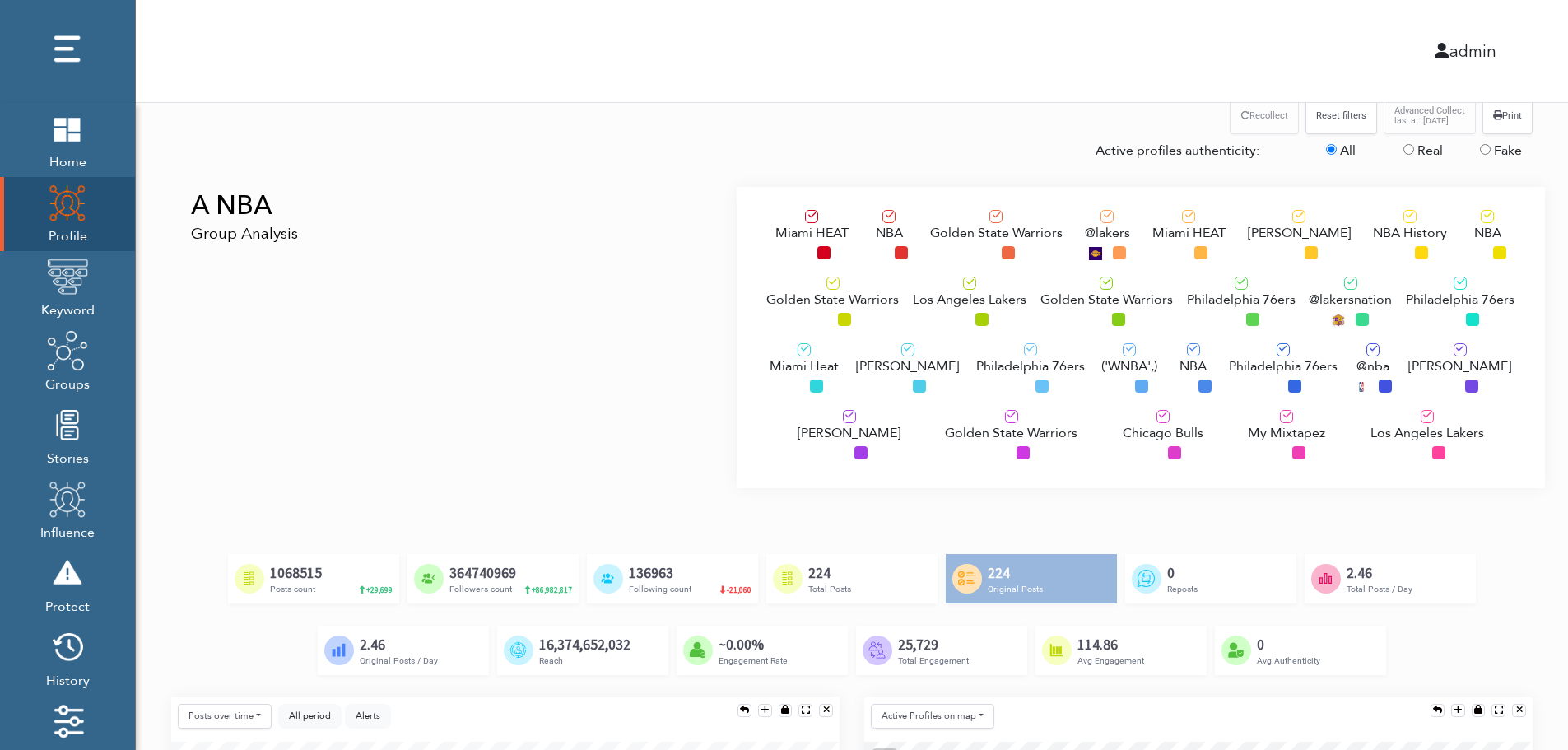
click at [947, 298] on span "Los Angeles Lakers" at bounding box center [969, 300] width 113 height 20
click at [984, 383] on div "Philadelphia 76ers" at bounding box center [1030, 372] width 108 height 55
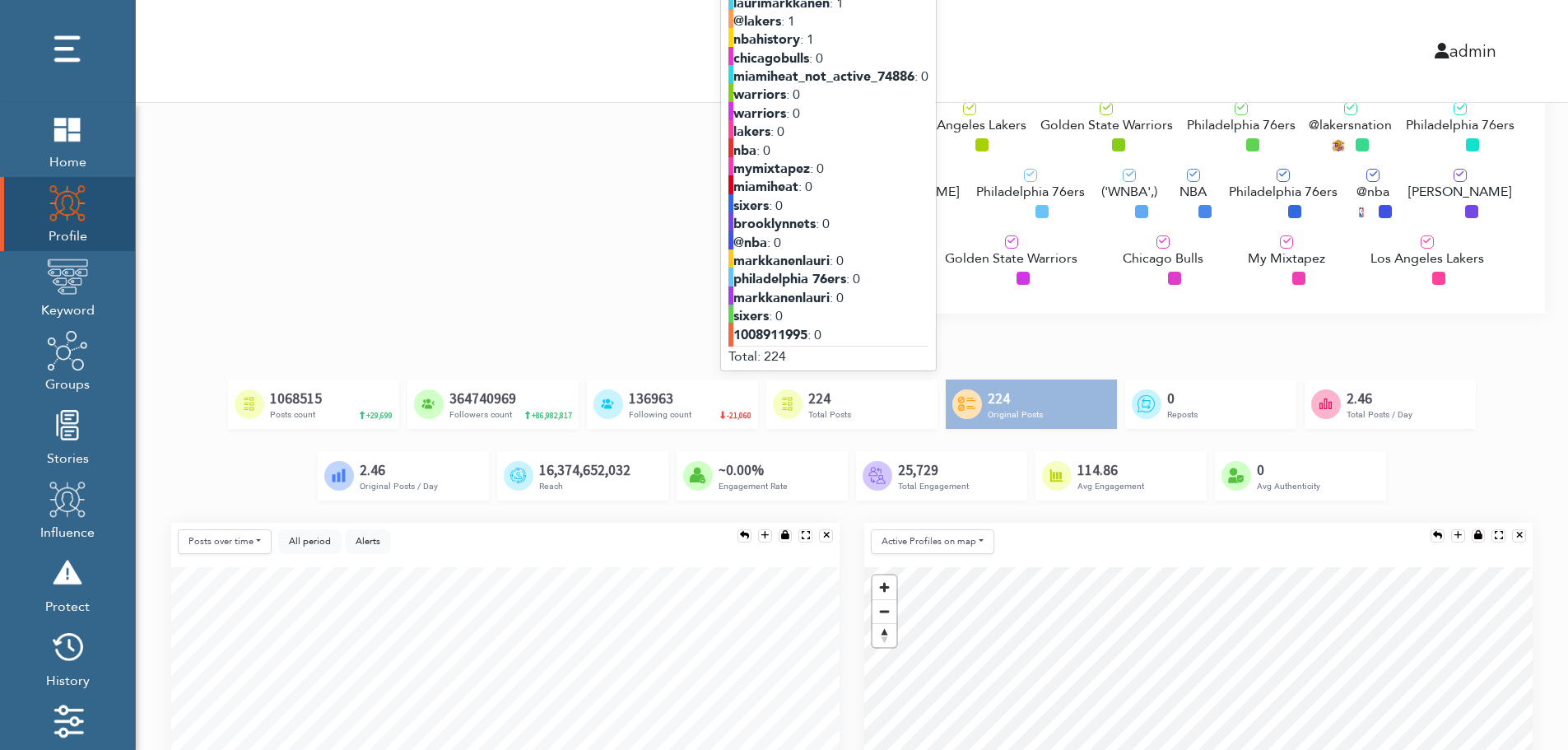
scroll to position [230, 0]
